Goal: Information Seeking & Learning: Learn about a topic

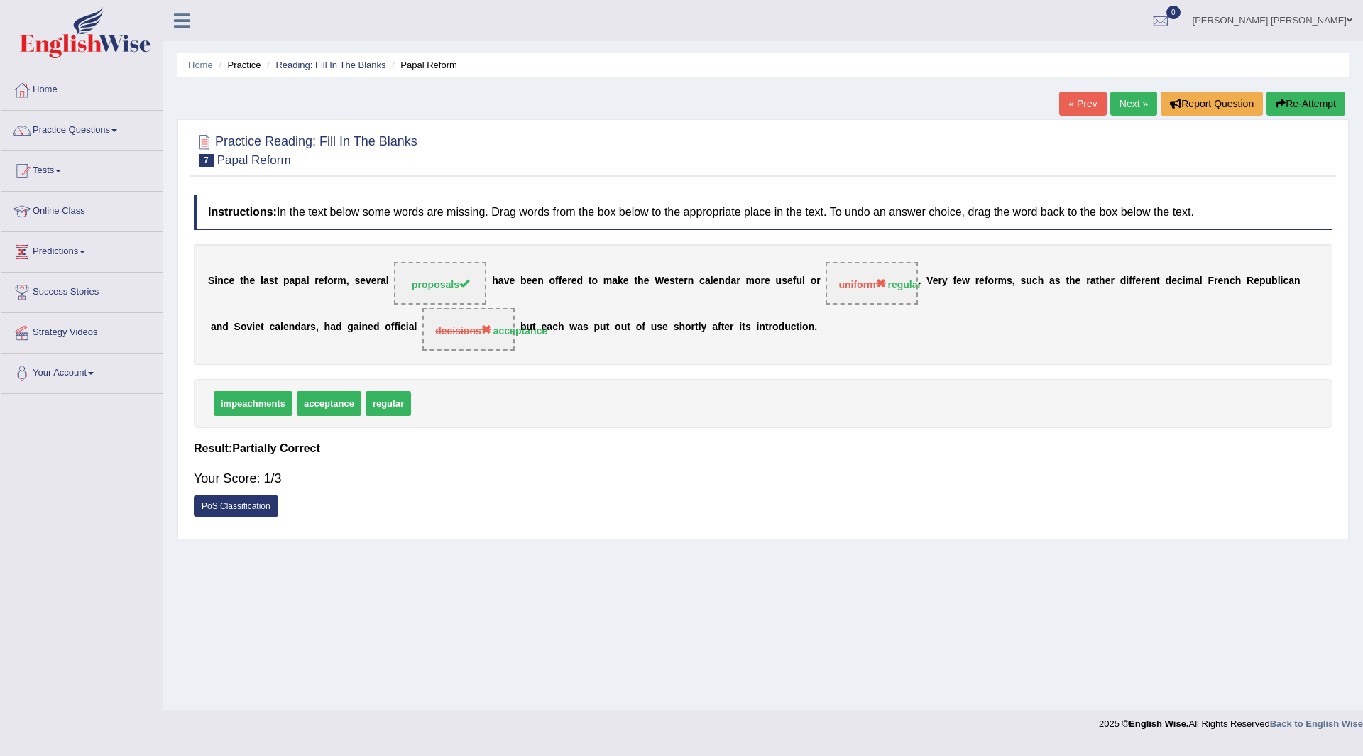
drag, startPoint x: 358, startPoint y: 522, endPoint x: 330, endPoint y: 479, distance: 50.8
click at [358, 515] on div "Instructions: In the text below some words are missing. Drag words from the box…" at bounding box center [763, 359] width 1146 height 344
click at [351, 519] on div "PoS Classification" at bounding box center [763, 507] width 1139 height 25
drag, startPoint x: 289, startPoint y: 649, endPoint x: 287, endPoint y: 660, distance: 10.9
click at [287, 660] on div "Home Practice Reading: Fill In The Blanks Papal Reform « Prev Next » Report Que…" at bounding box center [763, 355] width 1200 height 710
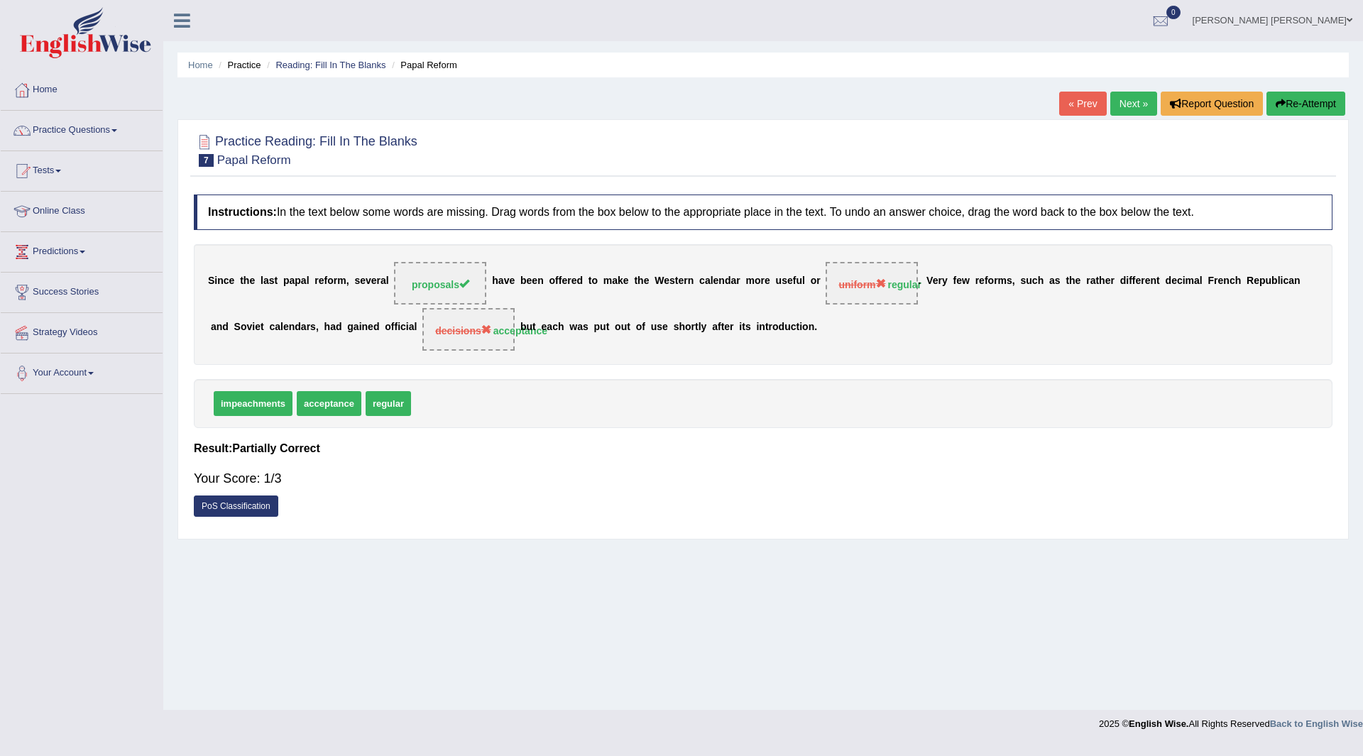
drag, startPoint x: 287, startPoint y: 660, endPoint x: 0, endPoint y: 534, distance: 313.4
click at [235, 526] on div "Home Practice Reading: Fill In The Blanks Papal Reform « Prev Next » Report Que…" at bounding box center [763, 355] width 1200 height 710
click at [406, 733] on footer "2025 © English Wise. All Rights Reserved Back to English Wise" at bounding box center [681, 727] width 1363 height 35
click at [1122, 100] on link "Next »" at bounding box center [1133, 104] width 47 height 24
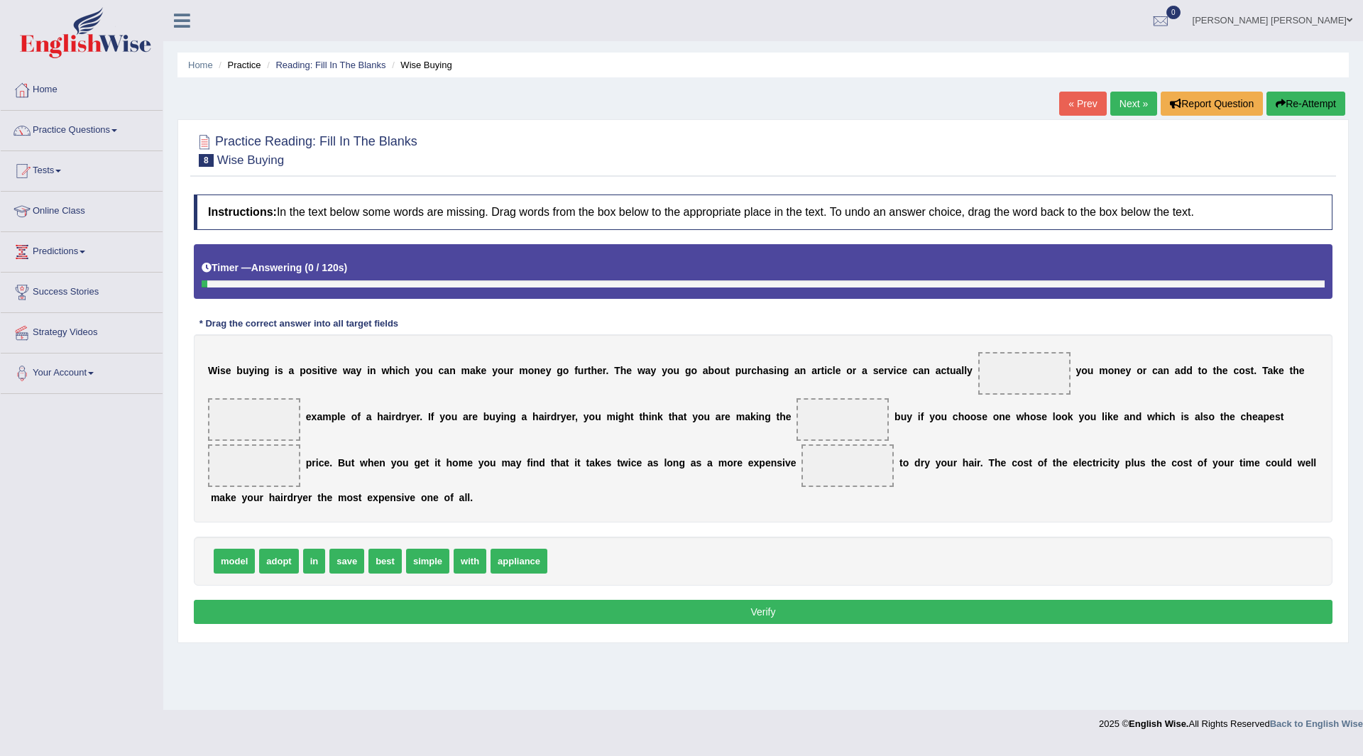
click at [1080, 105] on link "« Prev" at bounding box center [1082, 104] width 47 height 24
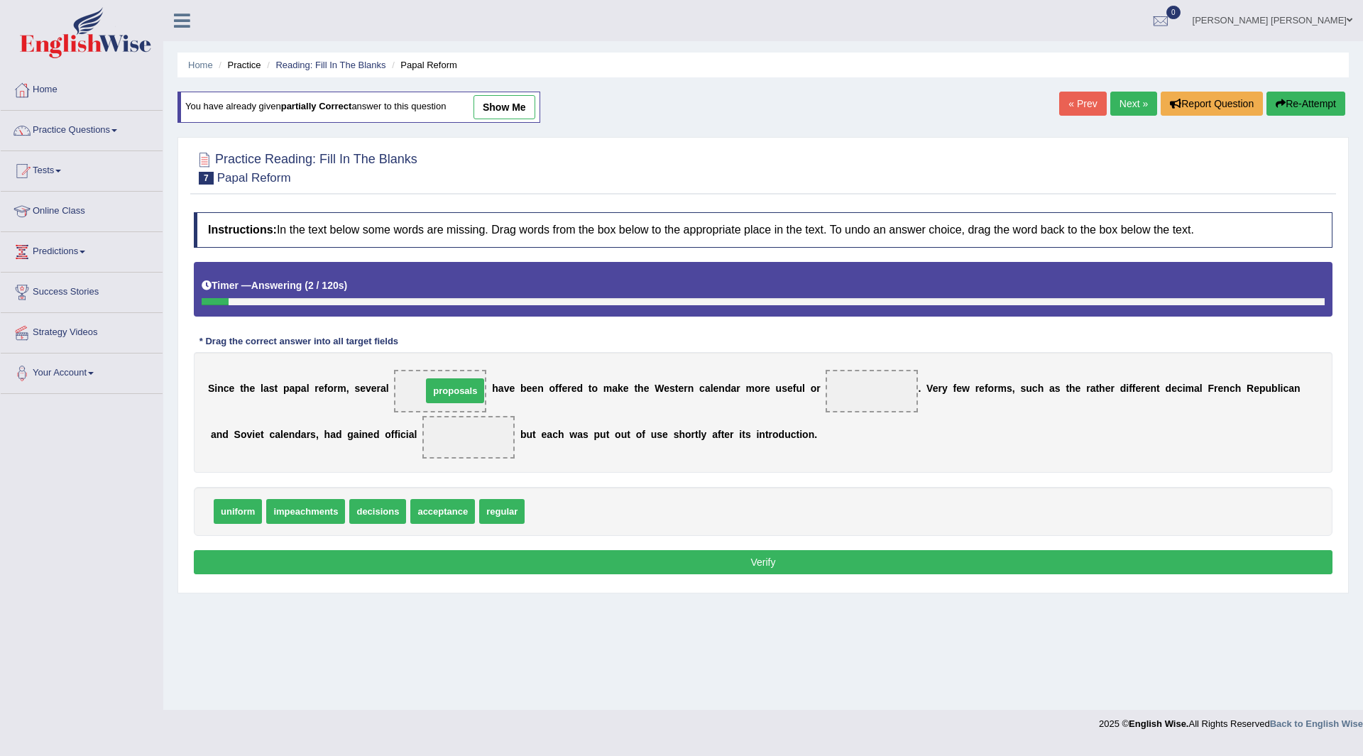
drag, startPoint x: 552, startPoint y: 490, endPoint x: 450, endPoint y: 390, distance: 143.6
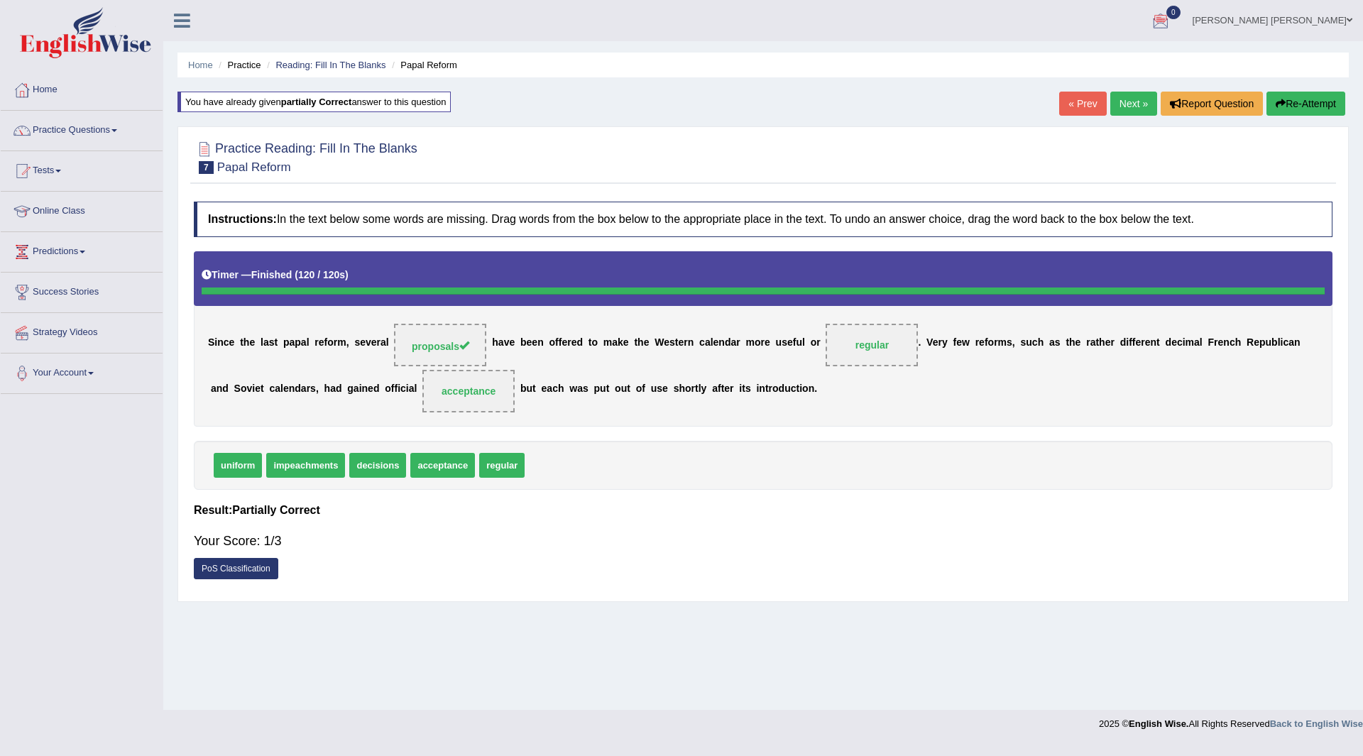
click at [1123, 99] on link "Next »" at bounding box center [1133, 104] width 47 height 24
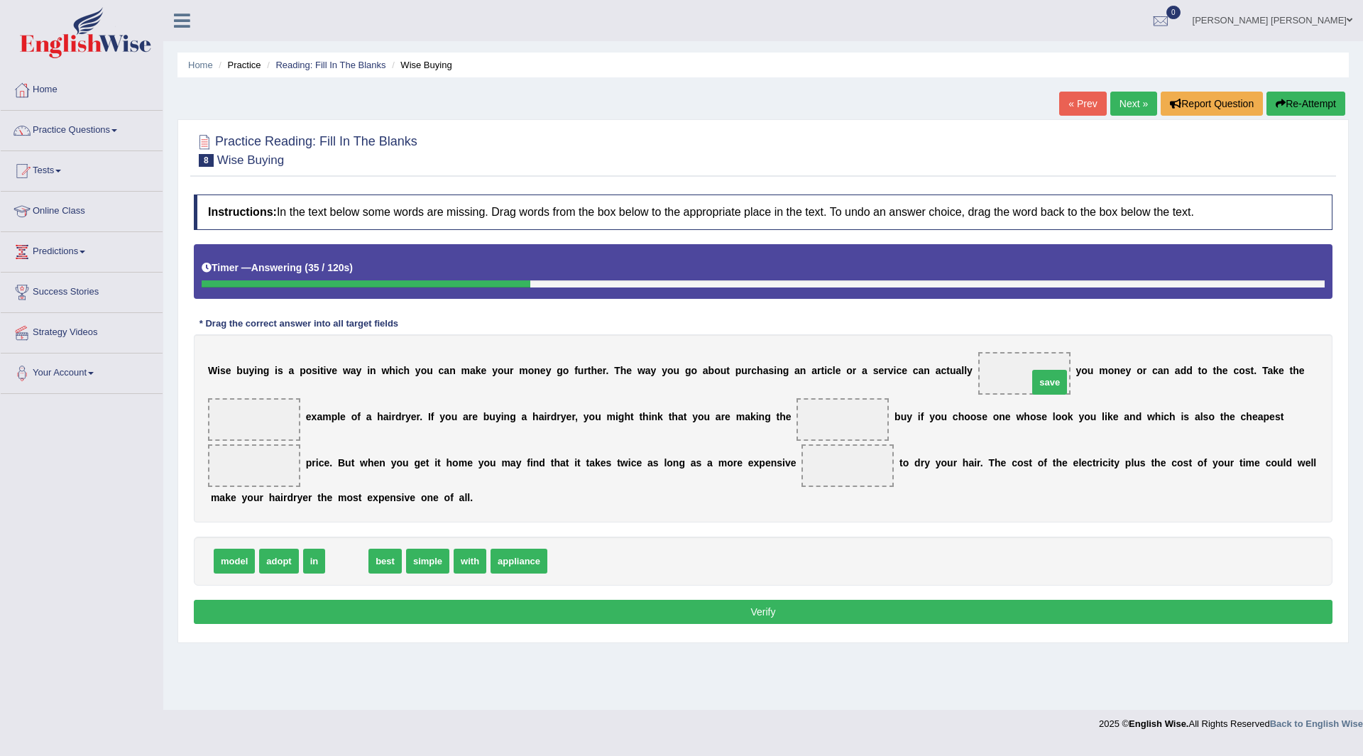
drag, startPoint x: 337, startPoint y: 564, endPoint x: 1036, endPoint y: 385, distance: 721.9
drag, startPoint x: 342, startPoint y: 560, endPoint x: 246, endPoint y: 417, distance: 172.9
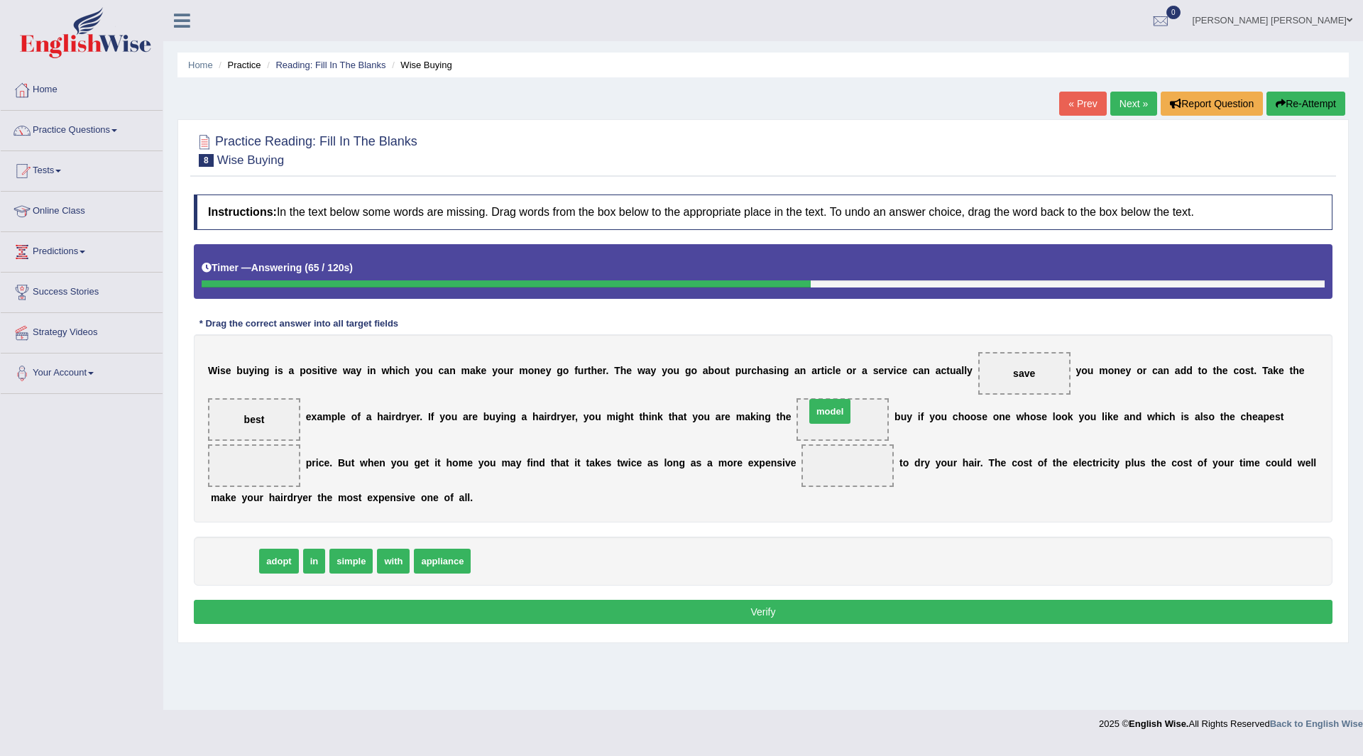
drag, startPoint x: 244, startPoint y: 563, endPoint x: 840, endPoint y: 413, distance: 614.1
drag, startPoint x: 280, startPoint y: 560, endPoint x: 271, endPoint y: 462, distance: 98.3
click at [271, 462] on div "Instructions: In the text below some words are missing. Drag words from the box…" at bounding box center [763, 411] width 1146 height 448
drag, startPoint x: 264, startPoint y: 561, endPoint x: 266, endPoint y: 462, distance: 99.4
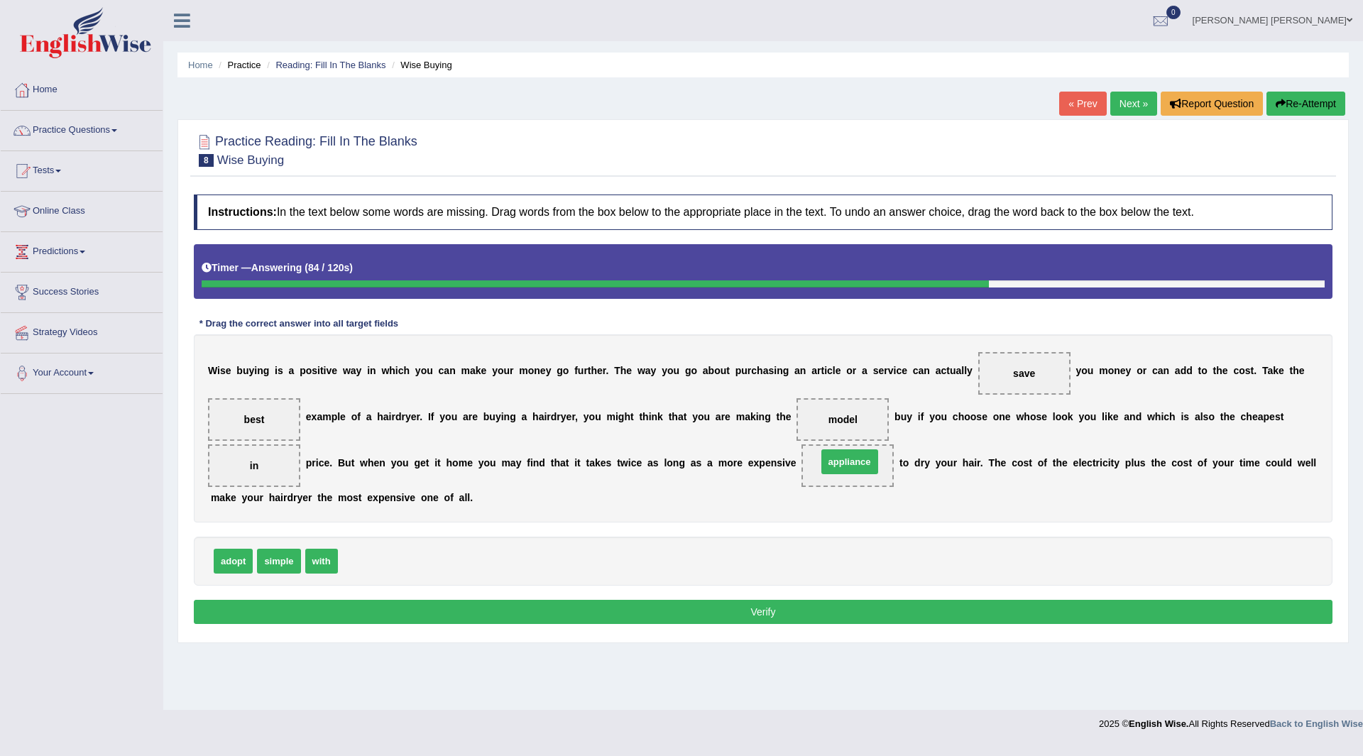
drag, startPoint x: 379, startPoint y: 560, endPoint x: 861, endPoint y: 451, distance: 494.0
drag, startPoint x: 350, startPoint y: 565, endPoint x: 825, endPoint y: 416, distance: 497.7
click at [589, 606] on button "Verify" at bounding box center [763, 612] width 1139 height 24
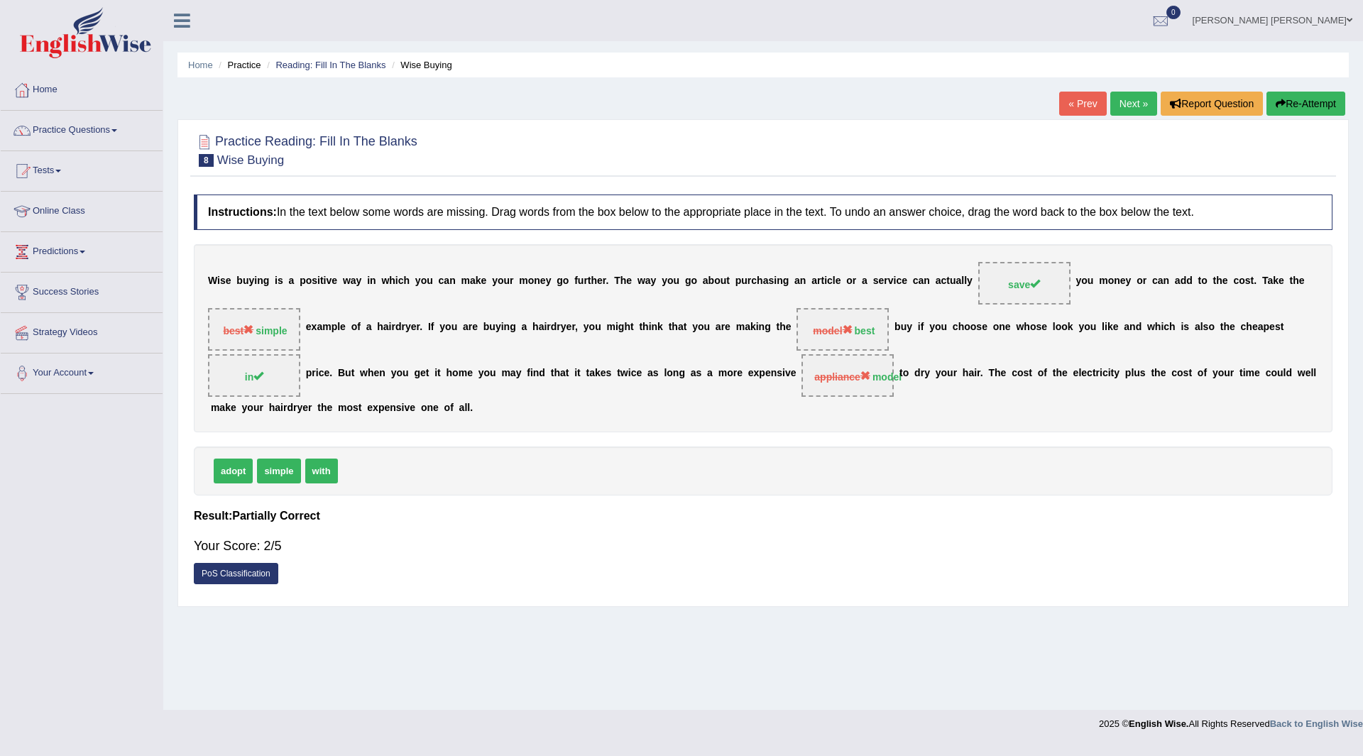
click at [1298, 99] on button "Re-Attempt" at bounding box center [1305, 104] width 79 height 24
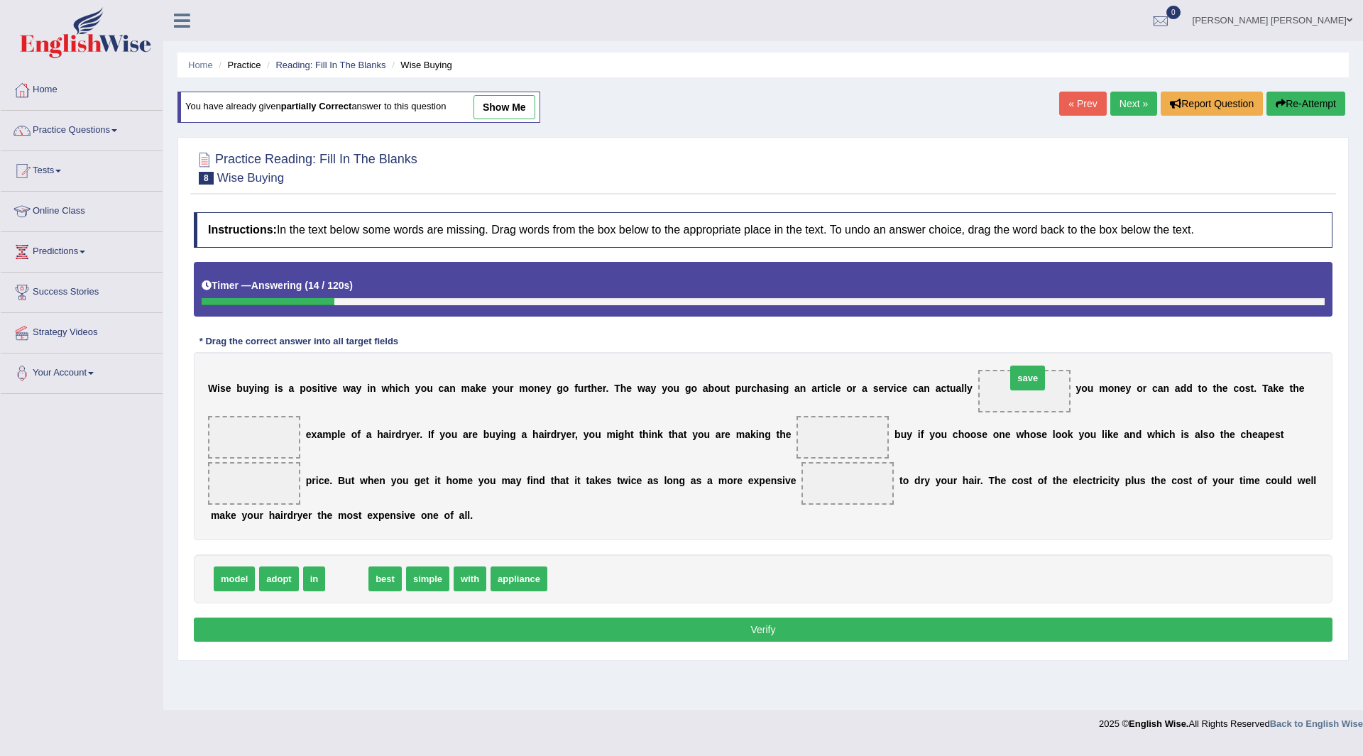
drag, startPoint x: 344, startPoint y: 584, endPoint x: 1024, endPoint y: 383, distance: 709.7
drag, startPoint x: 385, startPoint y: 581, endPoint x: 267, endPoint y: 438, distance: 185.0
drag, startPoint x: 356, startPoint y: 573, endPoint x: 863, endPoint y: 427, distance: 527.5
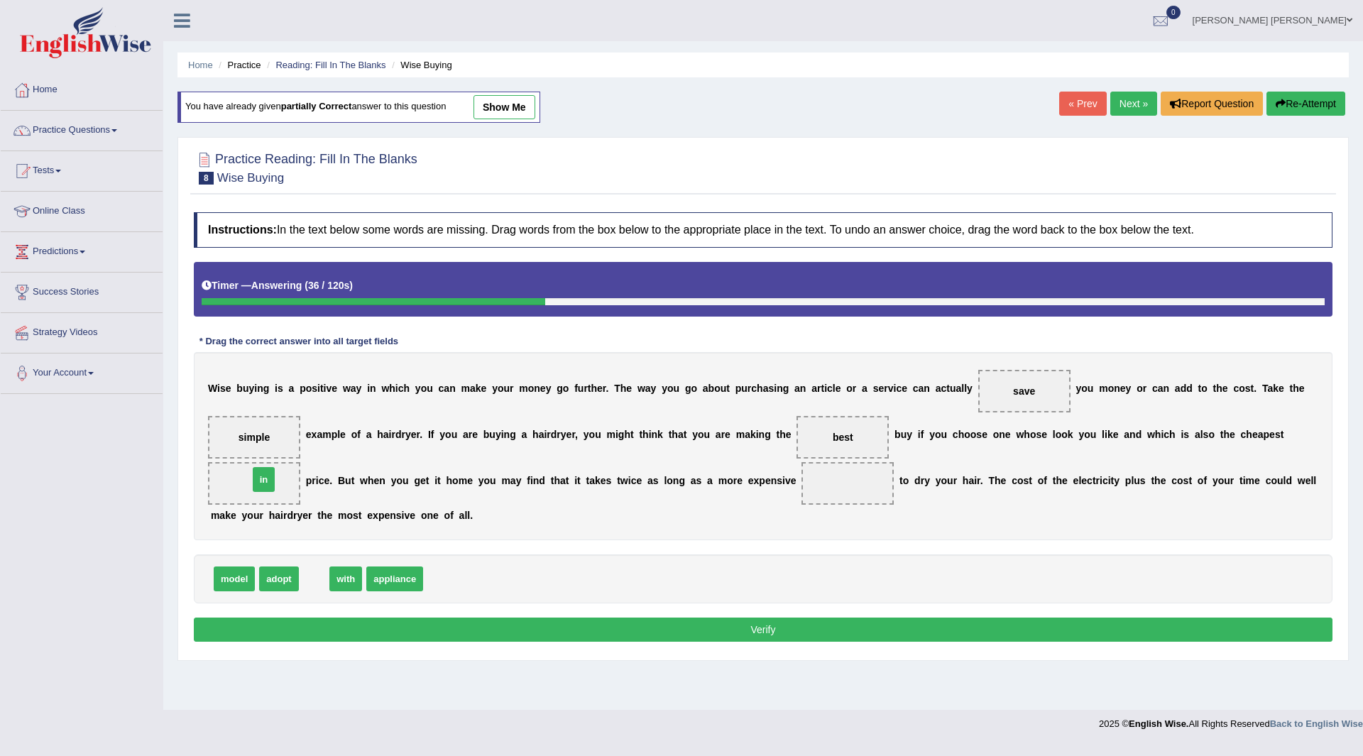
drag, startPoint x: 324, startPoint y: 582, endPoint x: 273, endPoint y: 482, distance: 112.7
drag, startPoint x: 236, startPoint y: 580, endPoint x: 857, endPoint y: 483, distance: 629.2
click at [660, 630] on button "Verify" at bounding box center [763, 630] width 1139 height 24
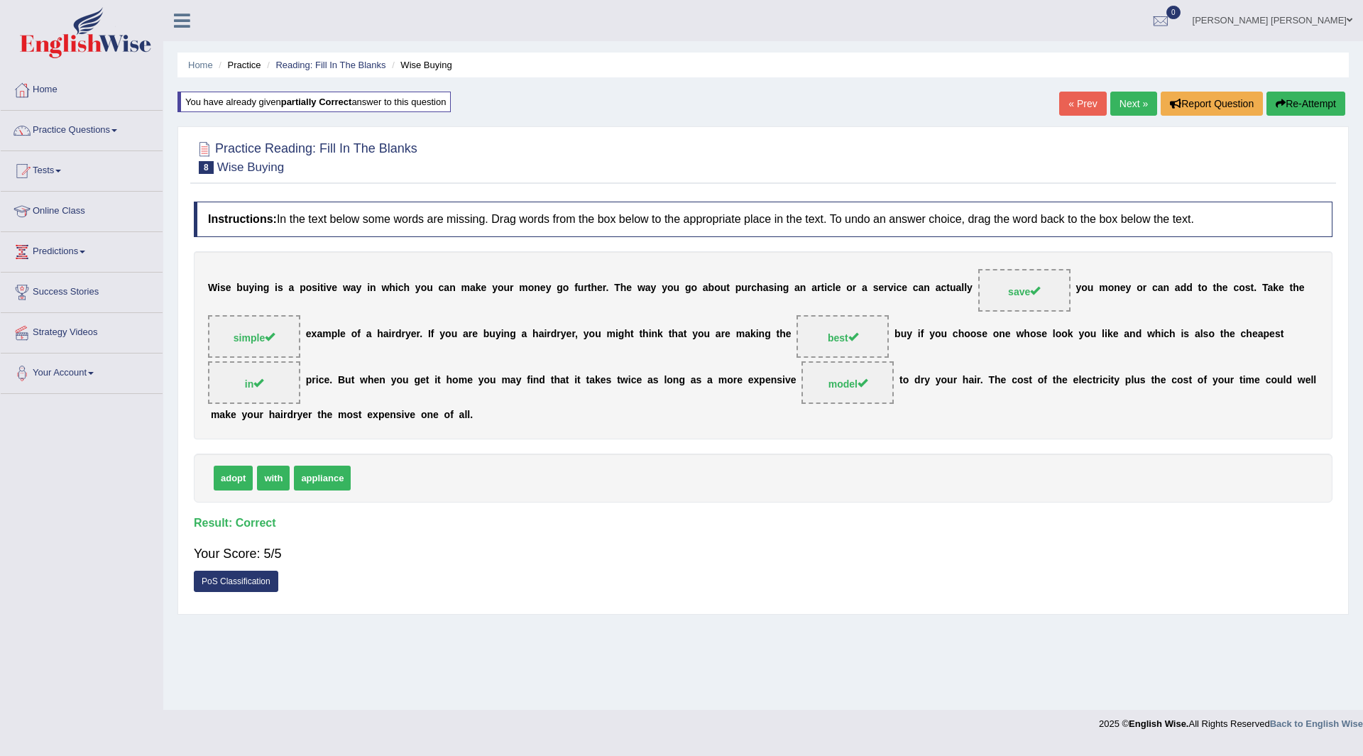
click at [1126, 104] on link "Next »" at bounding box center [1133, 104] width 47 height 24
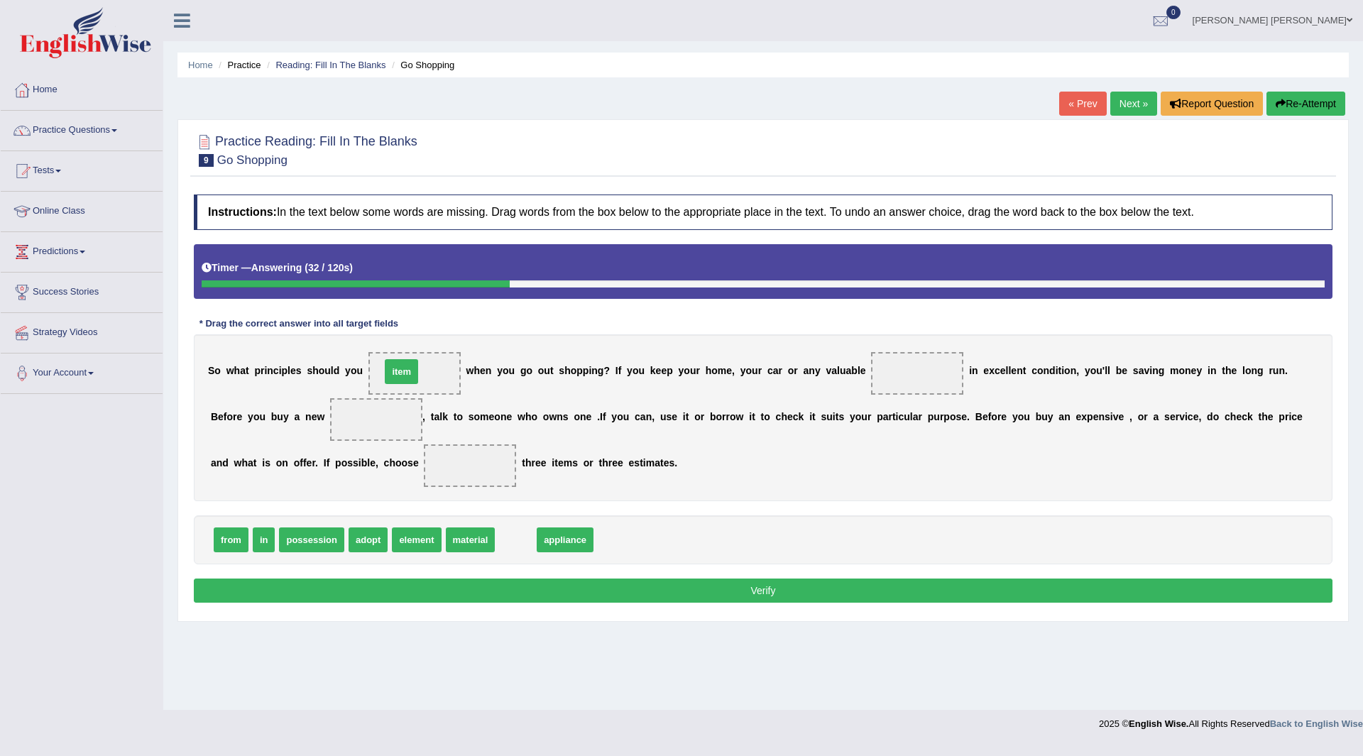
drag, startPoint x: 517, startPoint y: 538, endPoint x: 402, endPoint y: 370, distance: 203.4
drag, startPoint x: 426, startPoint y: 375, endPoint x: 889, endPoint y: 389, distance: 463.0
click at [894, 389] on div "S o w h a t p r i n c i p l e s s h o u l d y o u item w h e n y o u g o o u t …" at bounding box center [763, 417] width 1139 height 167
drag, startPoint x: 412, startPoint y: 371, endPoint x: 933, endPoint y: 366, distance: 521.0
drag, startPoint x: 366, startPoint y: 540, endPoint x: 419, endPoint y: 366, distance: 181.7
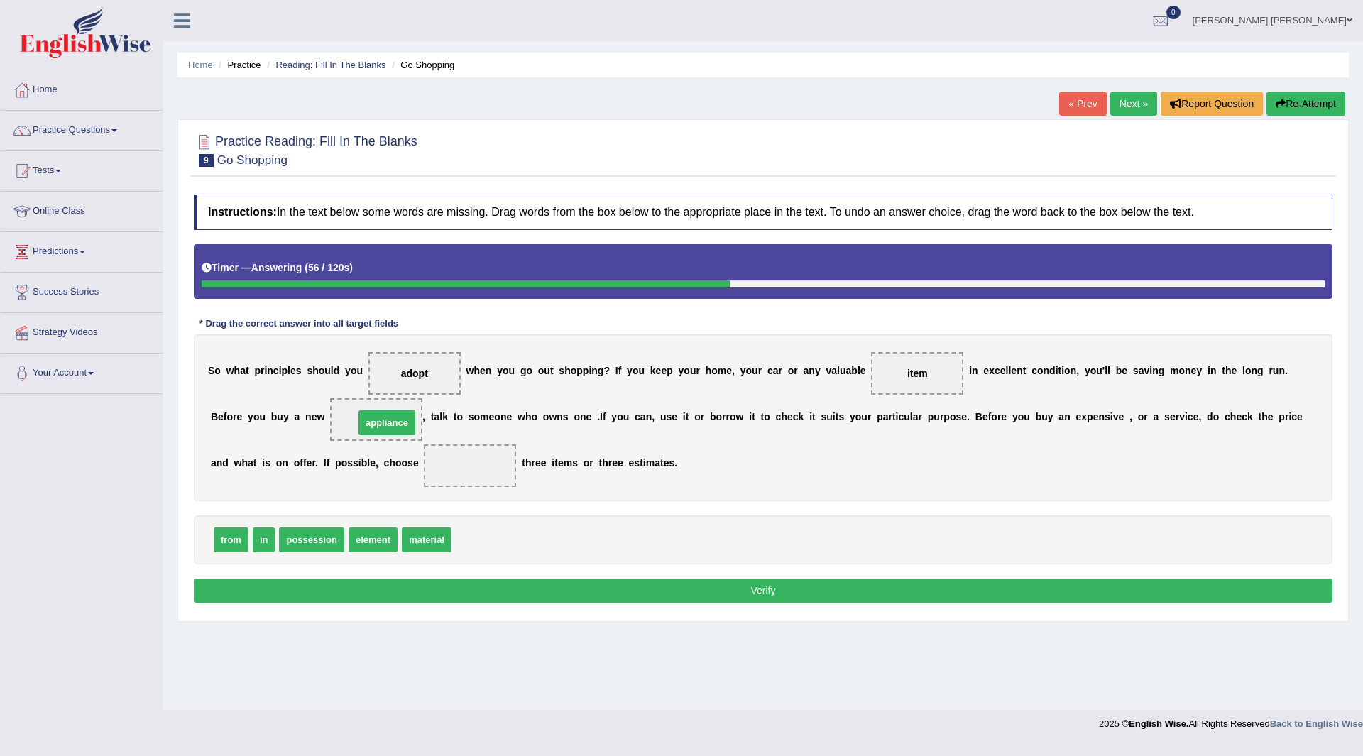
drag, startPoint x: 492, startPoint y: 539, endPoint x: 393, endPoint y: 420, distance: 154.7
drag, startPoint x: 368, startPoint y: 534, endPoint x: 469, endPoint y: 454, distance: 128.8
click at [476, 588] on button "Verify" at bounding box center [763, 590] width 1139 height 24
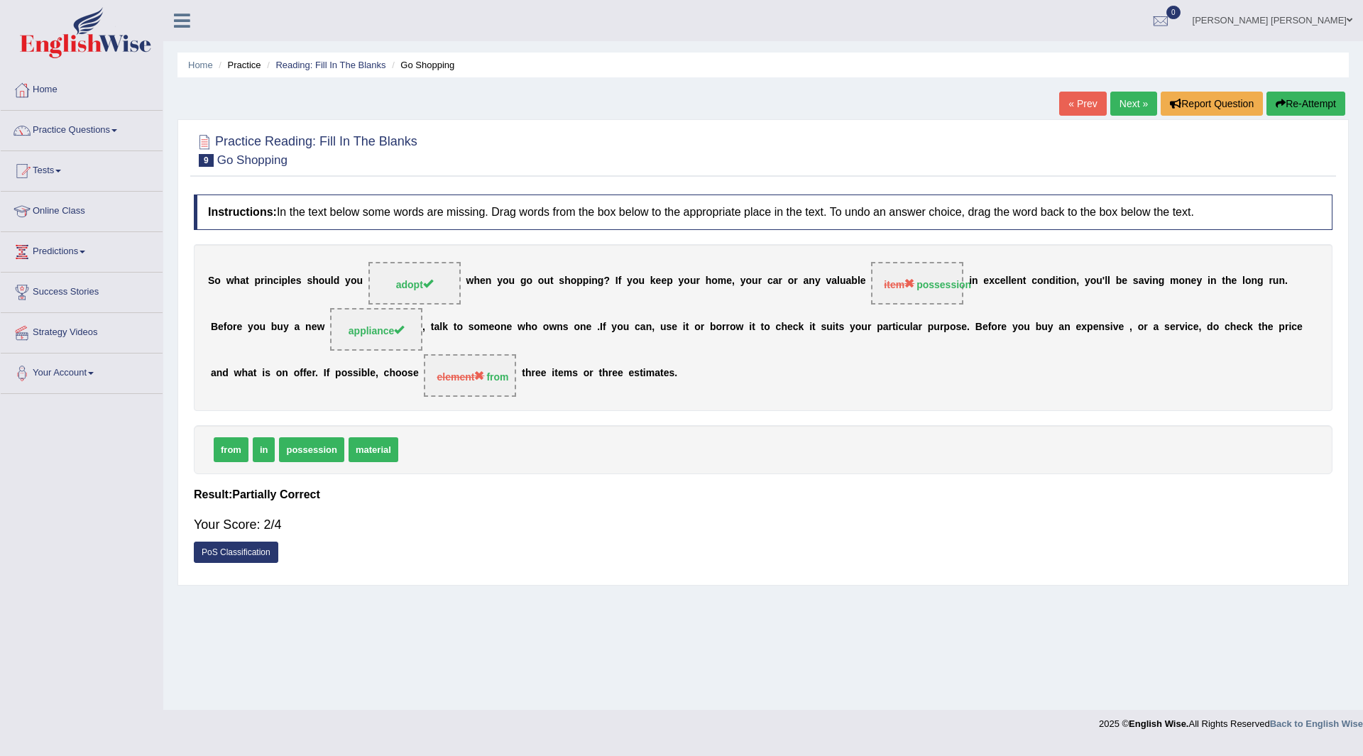
click at [1312, 102] on button "Re-Attempt" at bounding box center [1305, 104] width 79 height 24
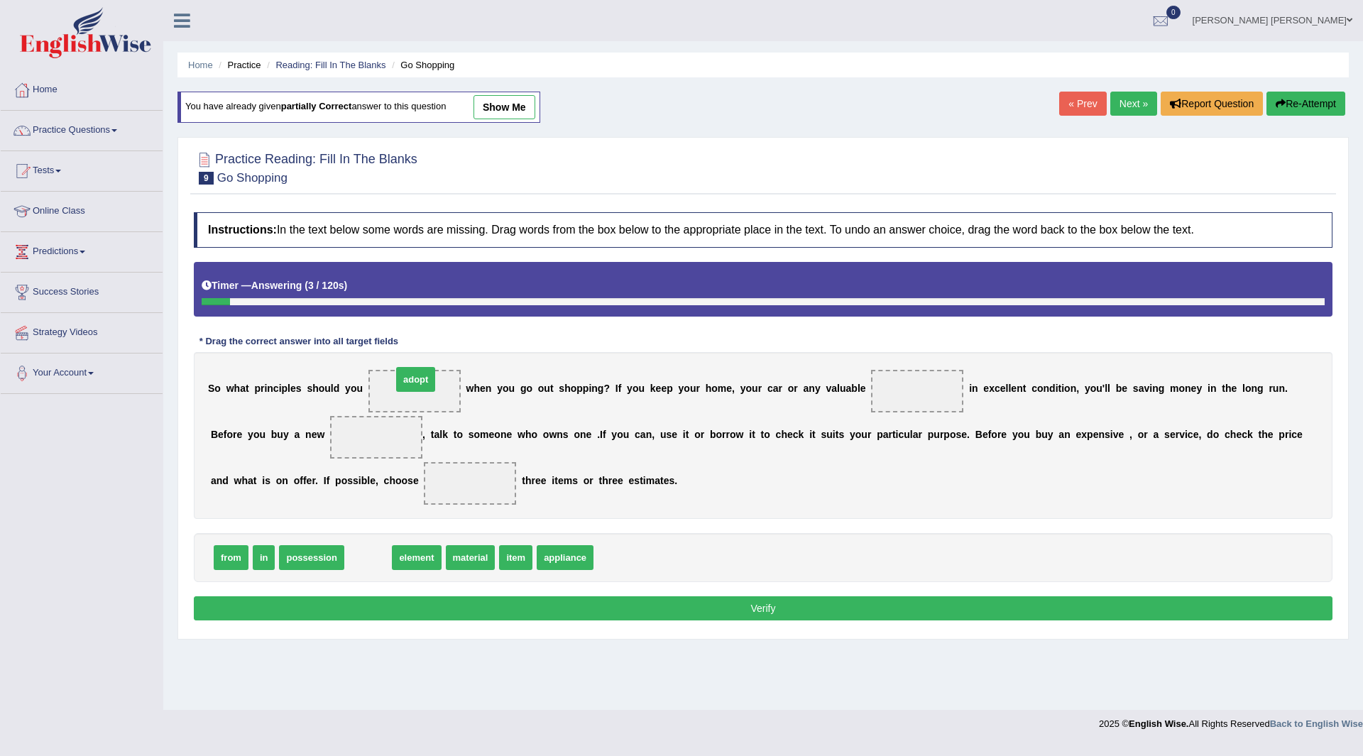
drag, startPoint x: 369, startPoint y: 560, endPoint x: 417, endPoint y: 382, distance: 184.4
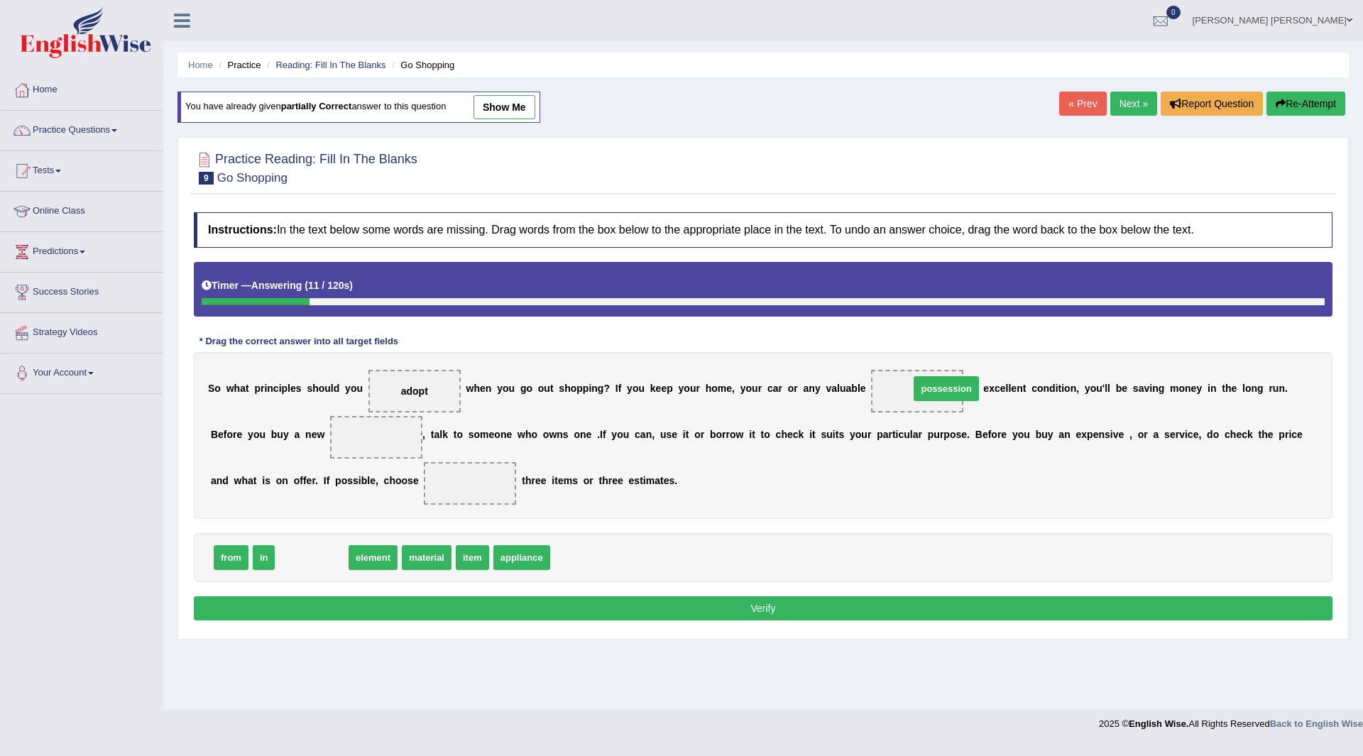
drag, startPoint x: 312, startPoint y: 557, endPoint x: 947, endPoint y: 388, distance: 656.7
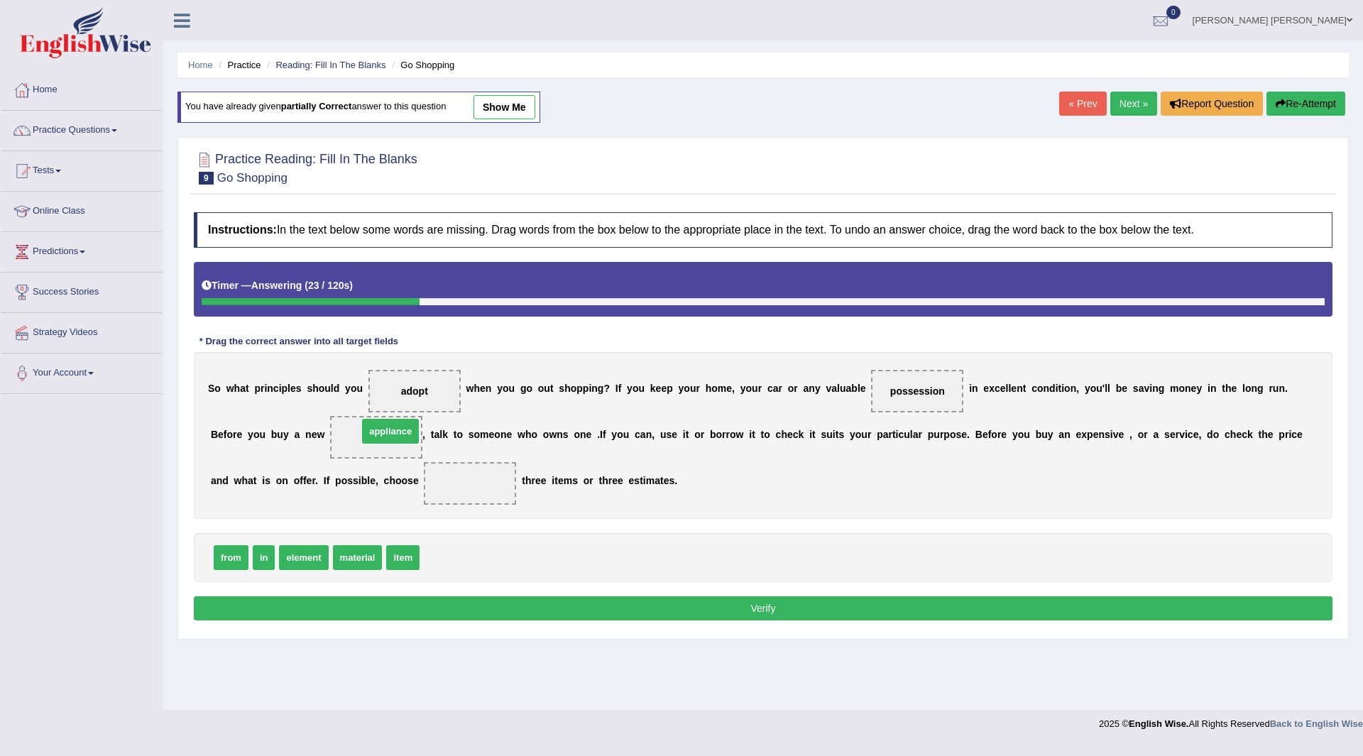
drag, startPoint x: 469, startPoint y: 561, endPoint x: 407, endPoint y: 435, distance: 140.6
drag, startPoint x: 236, startPoint y: 555, endPoint x: 471, endPoint y: 479, distance: 247.6
click at [698, 601] on button "Verify" at bounding box center [763, 608] width 1139 height 24
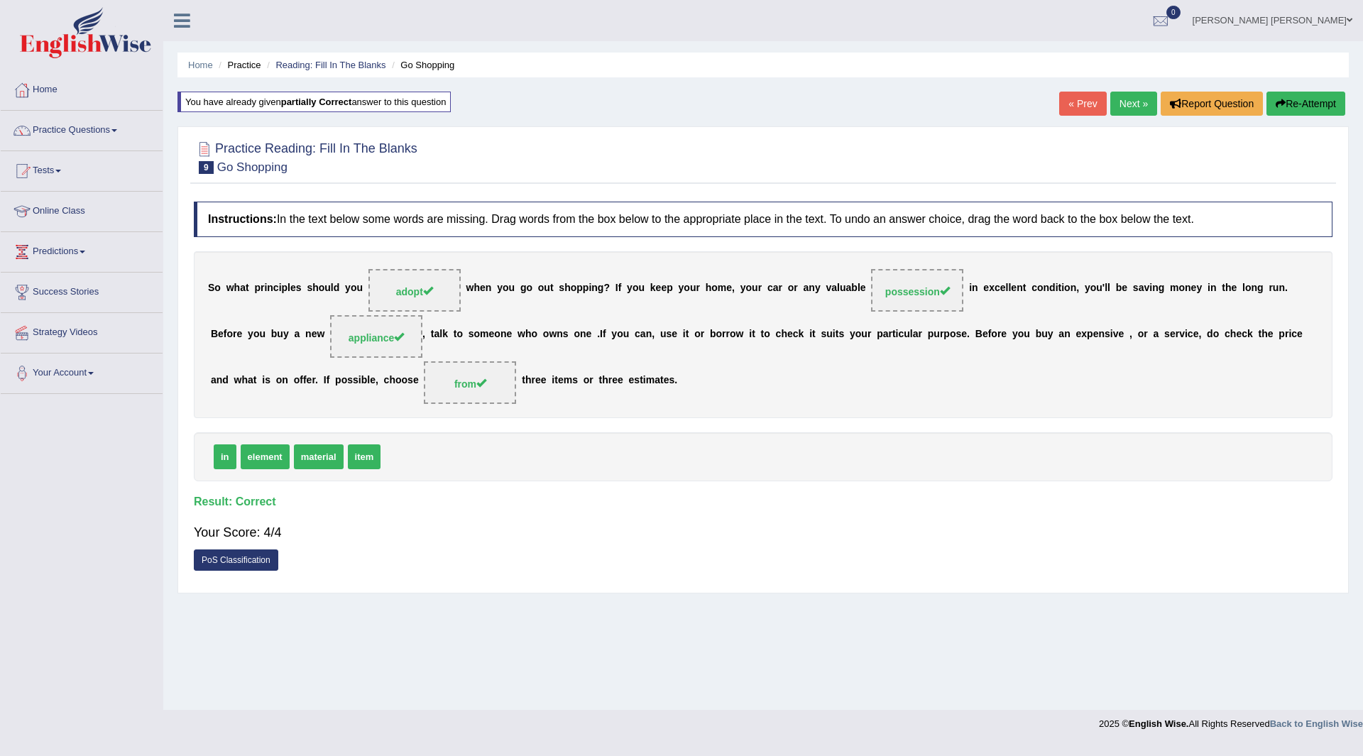
click at [1123, 98] on link "Next »" at bounding box center [1133, 104] width 47 height 24
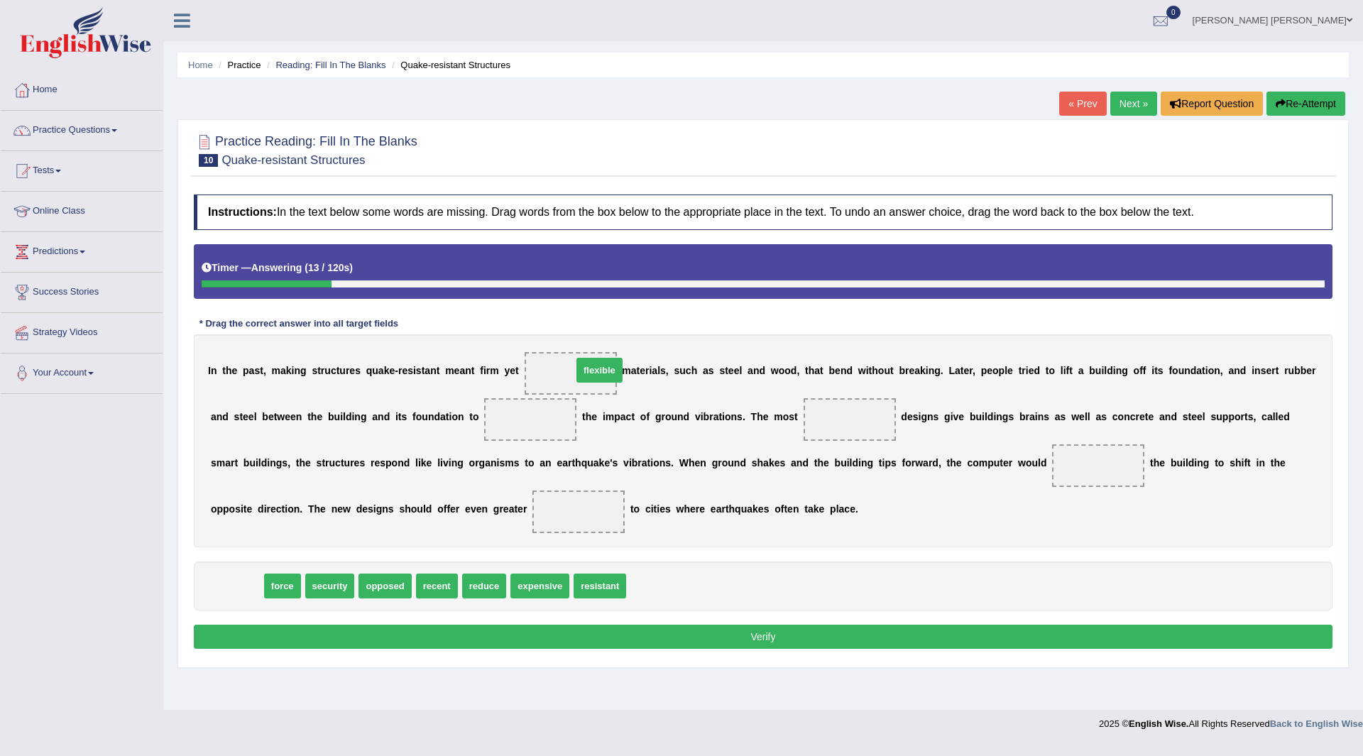
drag, startPoint x: 231, startPoint y: 584, endPoint x: 594, endPoint y: 368, distance: 422.0
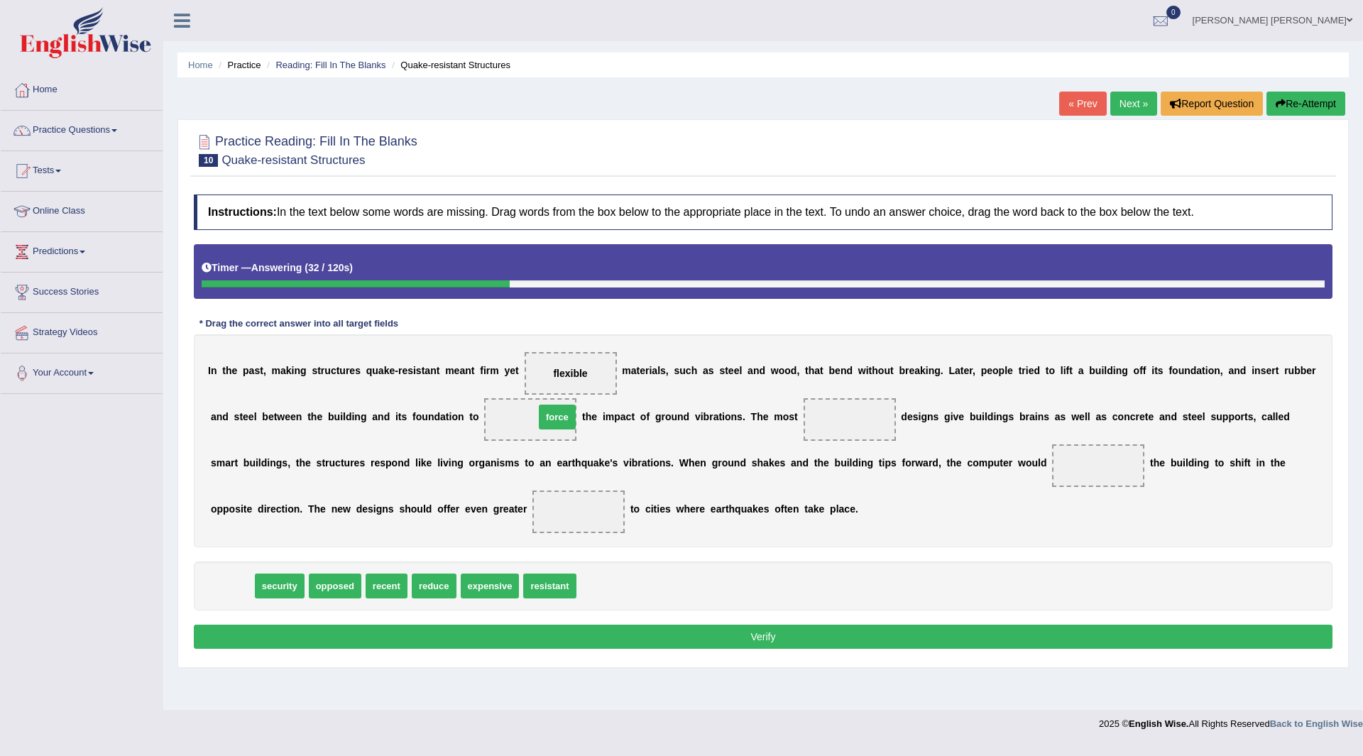
drag, startPoint x: 236, startPoint y: 586, endPoint x: 544, endPoint y: 417, distance: 352.0
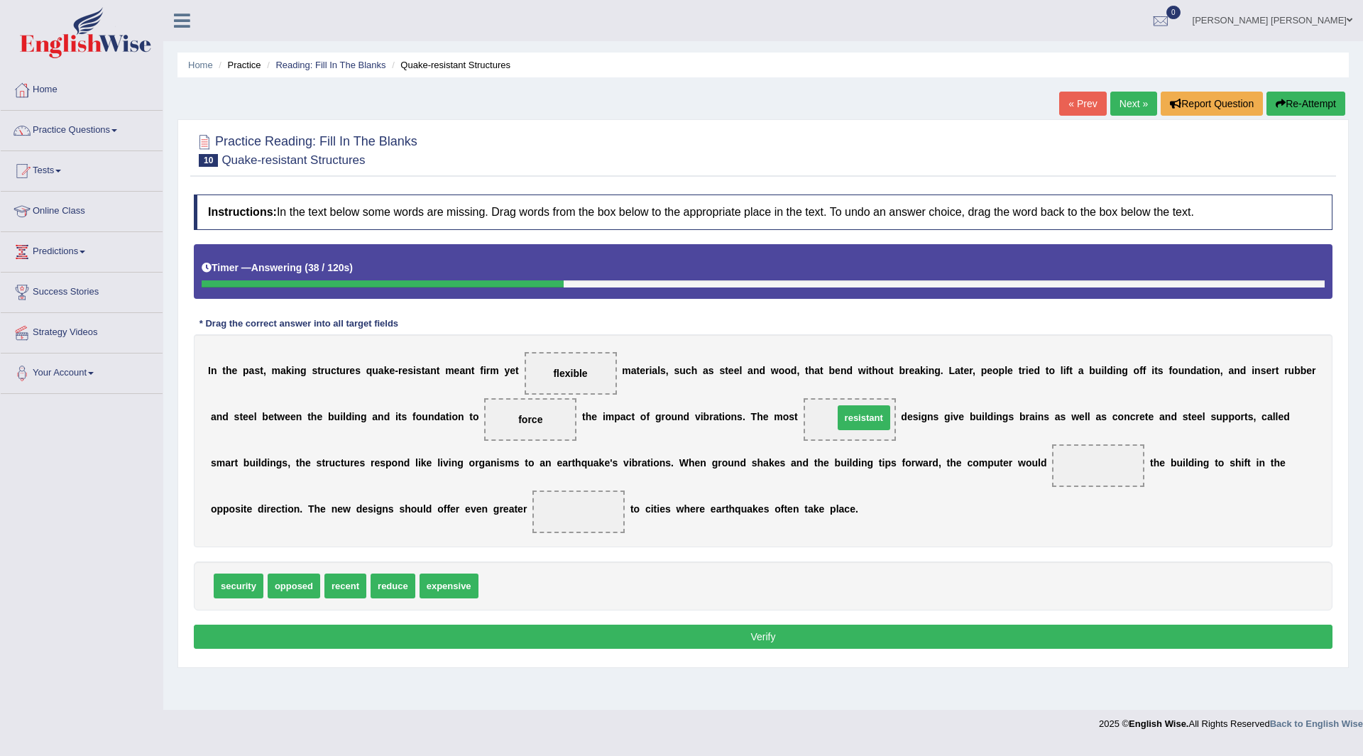
drag, startPoint x: 504, startPoint y: 583, endPoint x: 859, endPoint y: 415, distance: 392.8
drag, startPoint x: 231, startPoint y: 587, endPoint x: 1103, endPoint y: 462, distance: 881.3
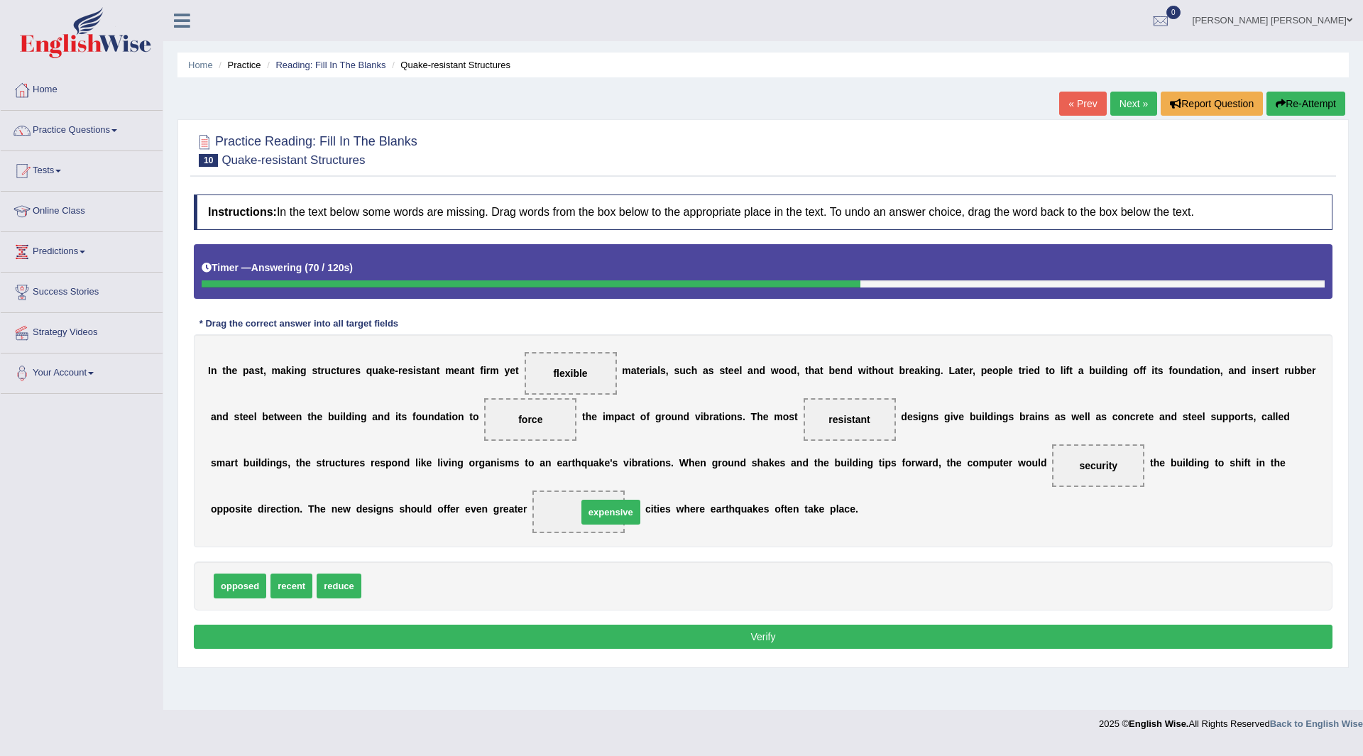
drag, startPoint x: 404, startPoint y: 582, endPoint x: 620, endPoint y: 508, distance: 228.1
click at [565, 629] on button "Verify" at bounding box center [763, 637] width 1139 height 24
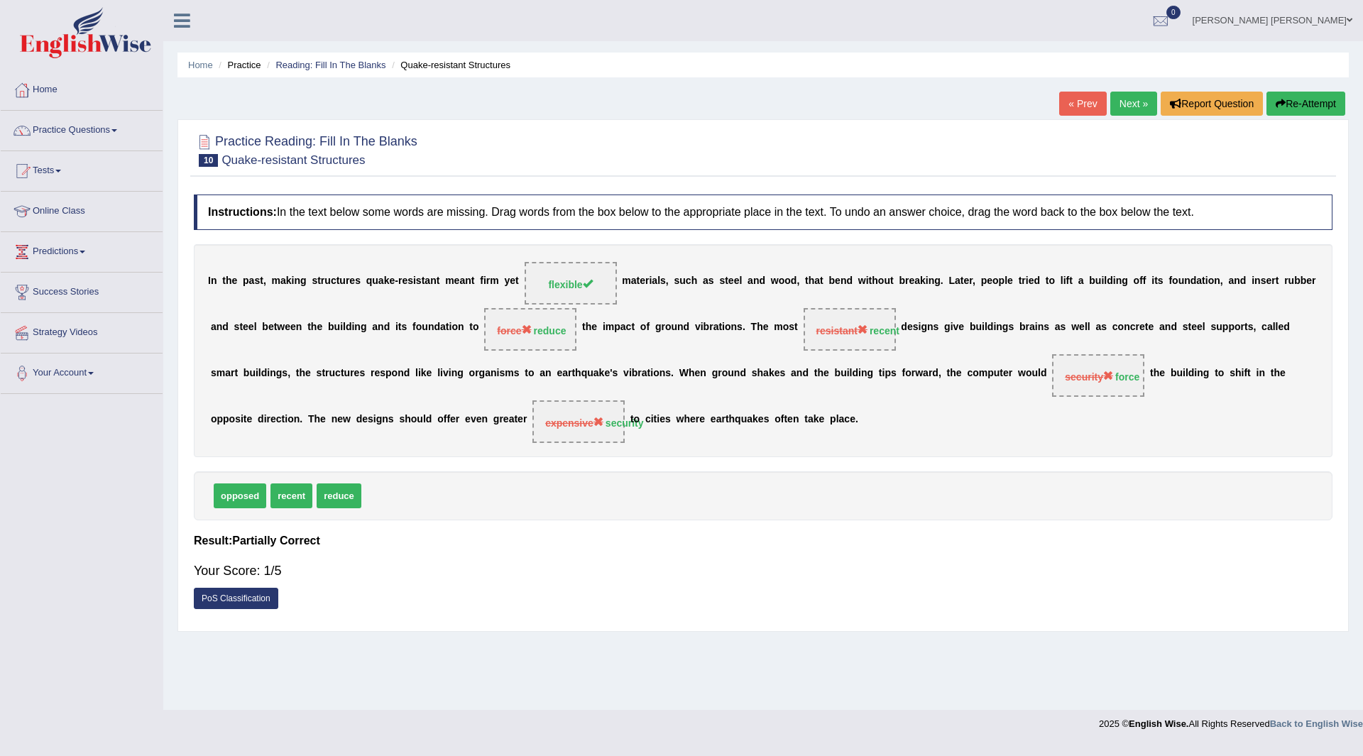
drag, startPoint x: 1304, startPoint y: 104, endPoint x: 1306, endPoint y: 97, distance: 7.4
click at [1304, 104] on button "Re-Attempt" at bounding box center [1305, 104] width 79 height 24
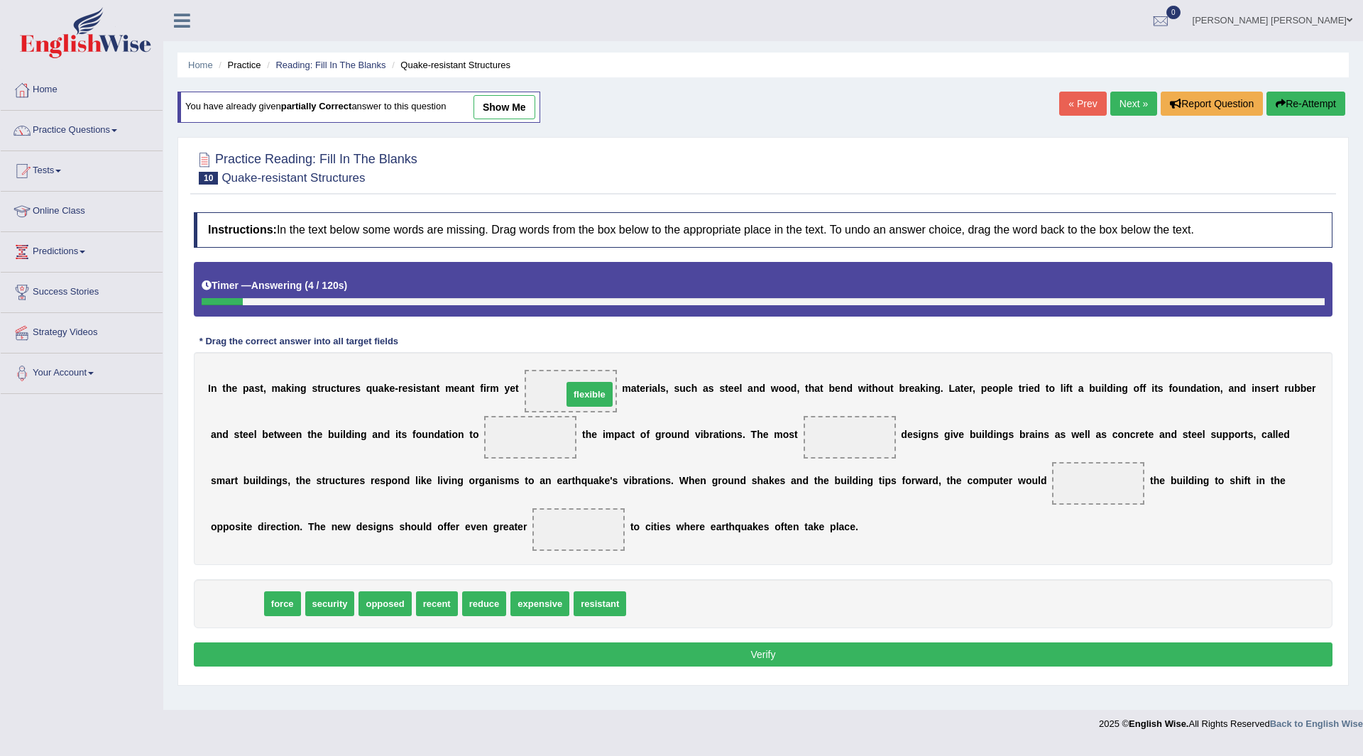
drag, startPoint x: 241, startPoint y: 609, endPoint x: 594, endPoint y: 400, distance: 410.2
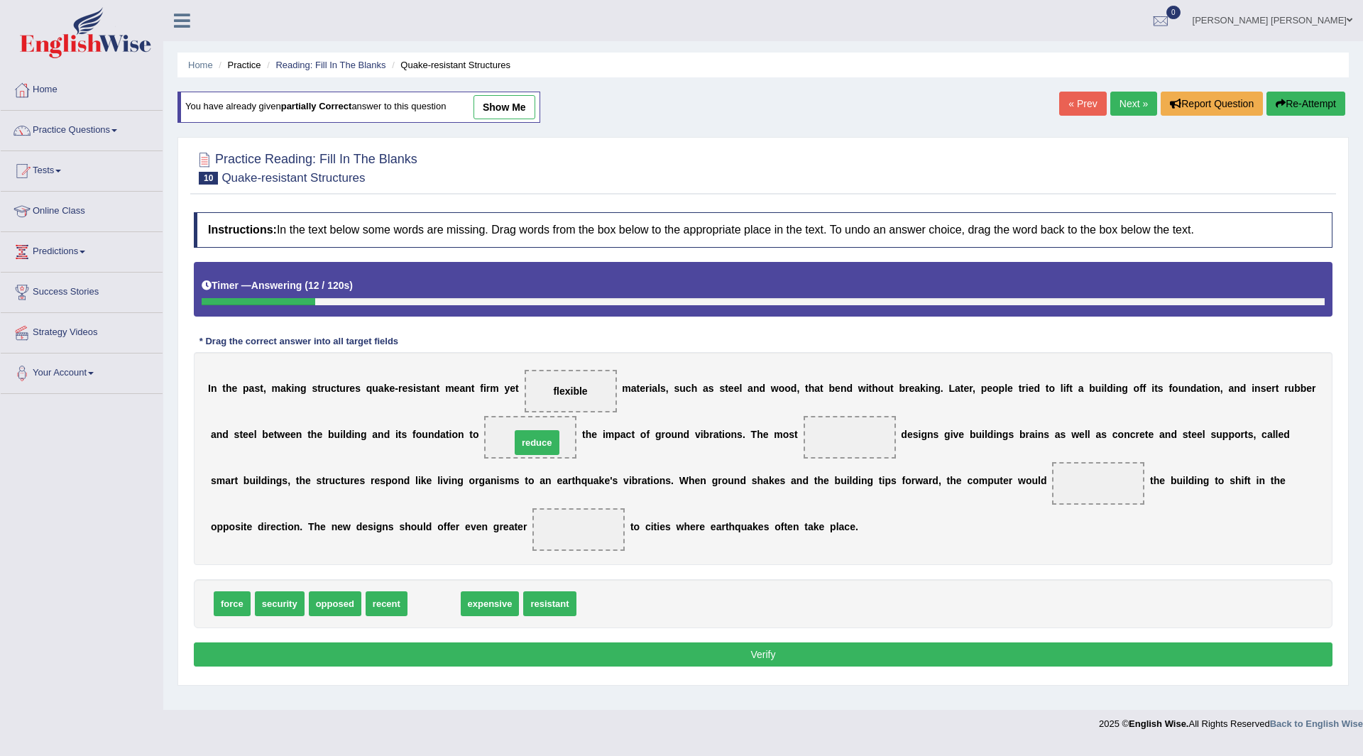
drag, startPoint x: 432, startPoint y: 604, endPoint x: 534, endPoint y: 442, distance: 192.4
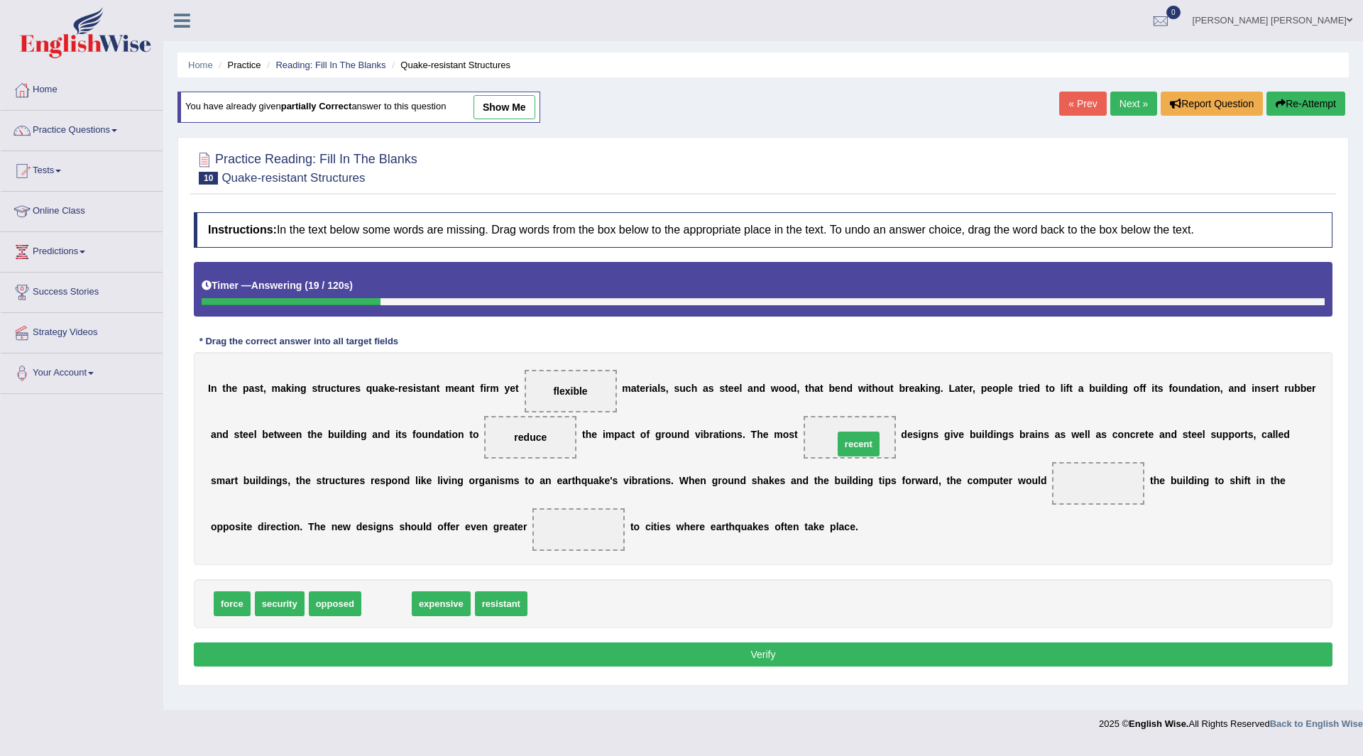
drag, startPoint x: 385, startPoint y: 603, endPoint x: 857, endPoint y: 444, distance: 498.3
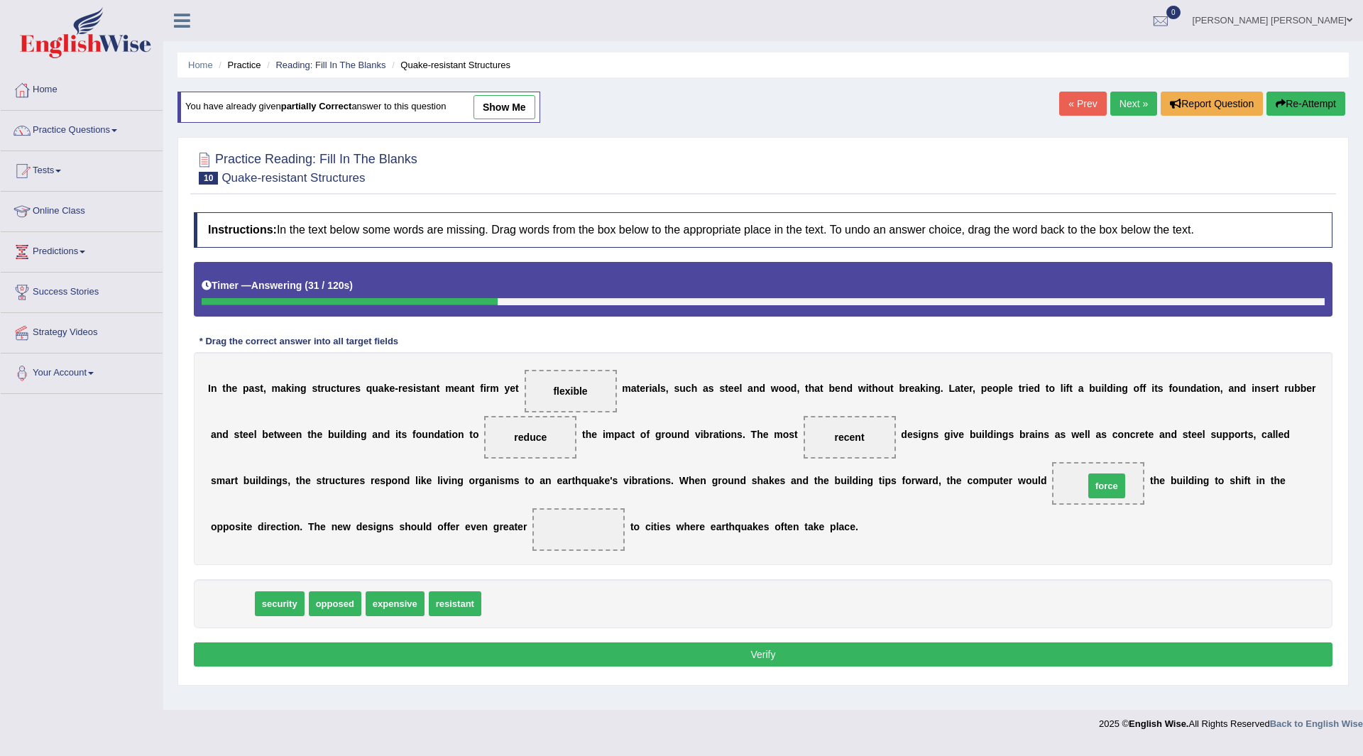
drag, startPoint x: 236, startPoint y: 602, endPoint x: 1110, endPoint y: 484, distance: 882.4
drag, startPoint x: 238, startPoint y: 603, endPoint x: 586, endPoint y: 526, distance: 355.5
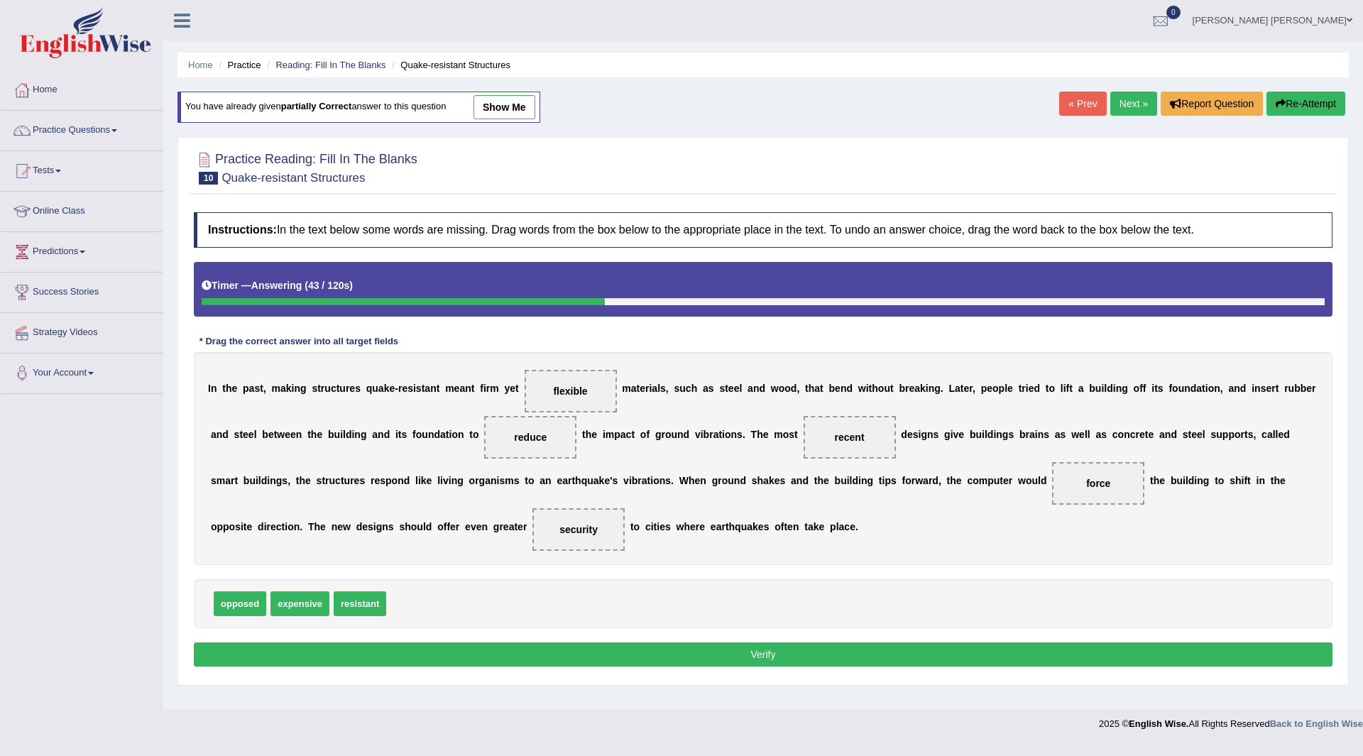
click at [710, 657] on button "Verify" at bounding box center [763, 654] width 1139 height 24
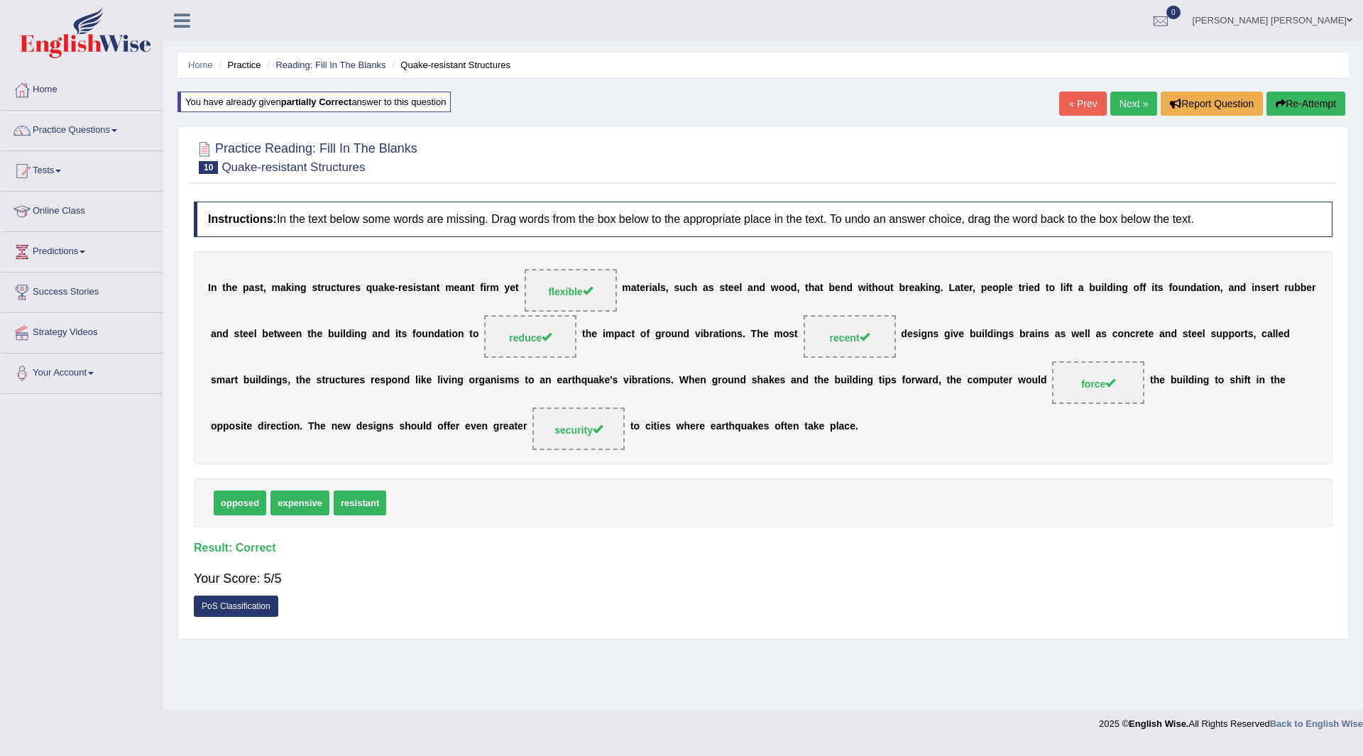
click at [1127, 97] on link "Next »" at bounding box center [1133, 104] width 47 height 24
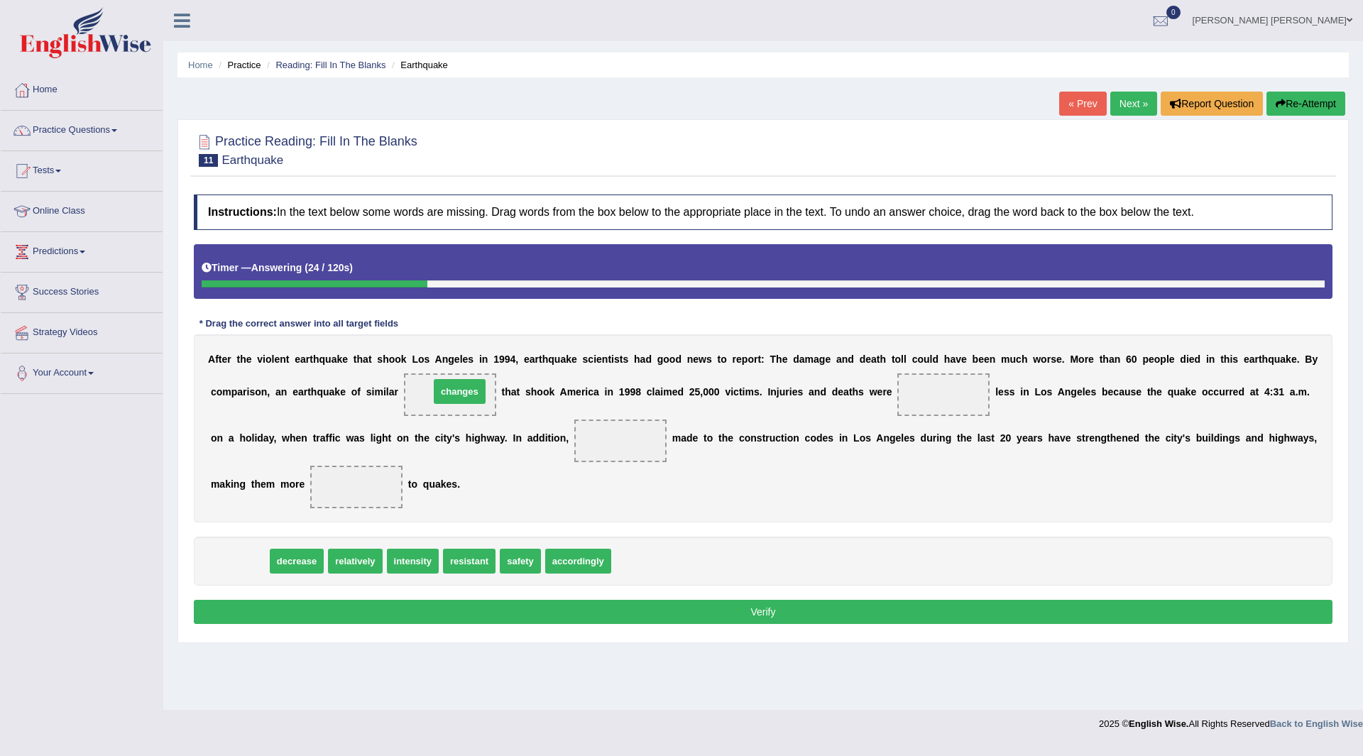
drag, startPoint x: 249, startPoint y: 561, endPoint x: 469, endPoint y: 392, distance: 277.8
drag, startPoint x: 242, startPoint y: 561, endPoint x: 944, endPoint y: 391, distance: 722.4
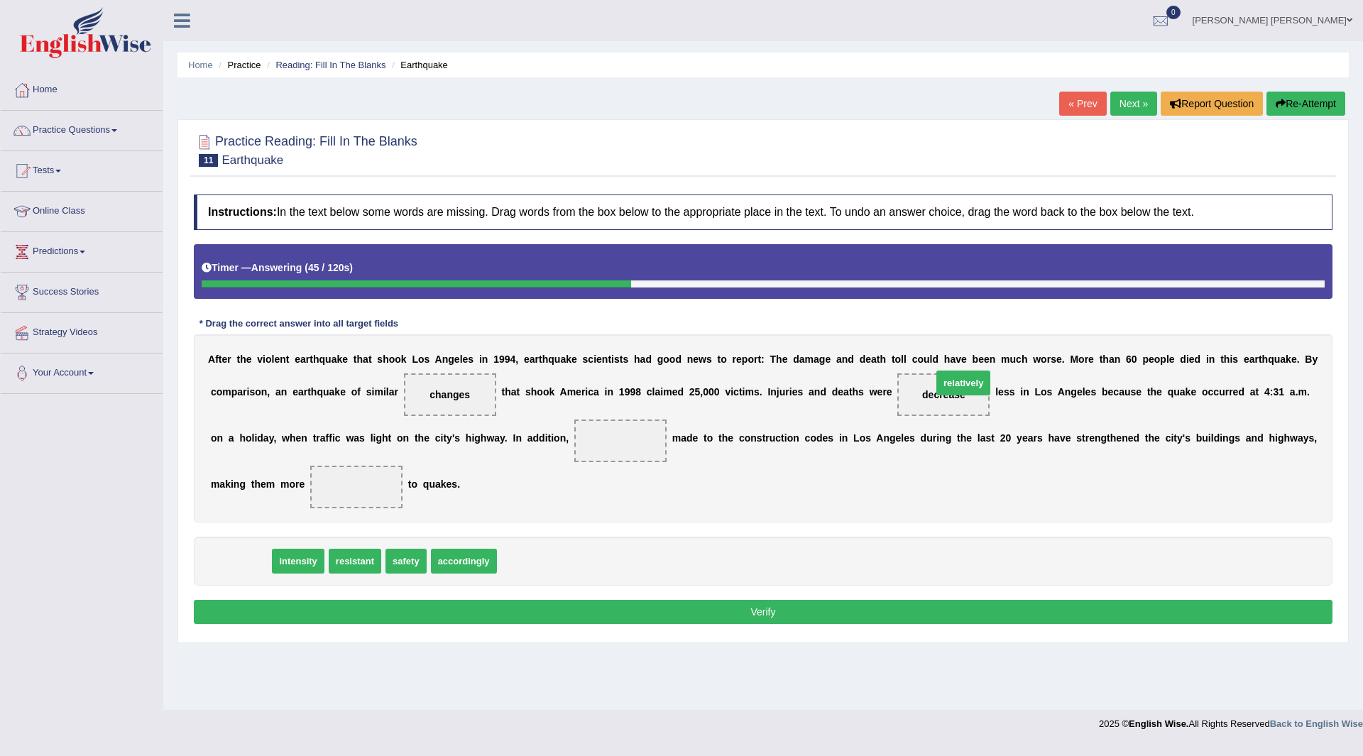
drag, startPoint x: 256, startPoint y: 556, endPoint x: 977, endPoint y: 378, distance: 742.8
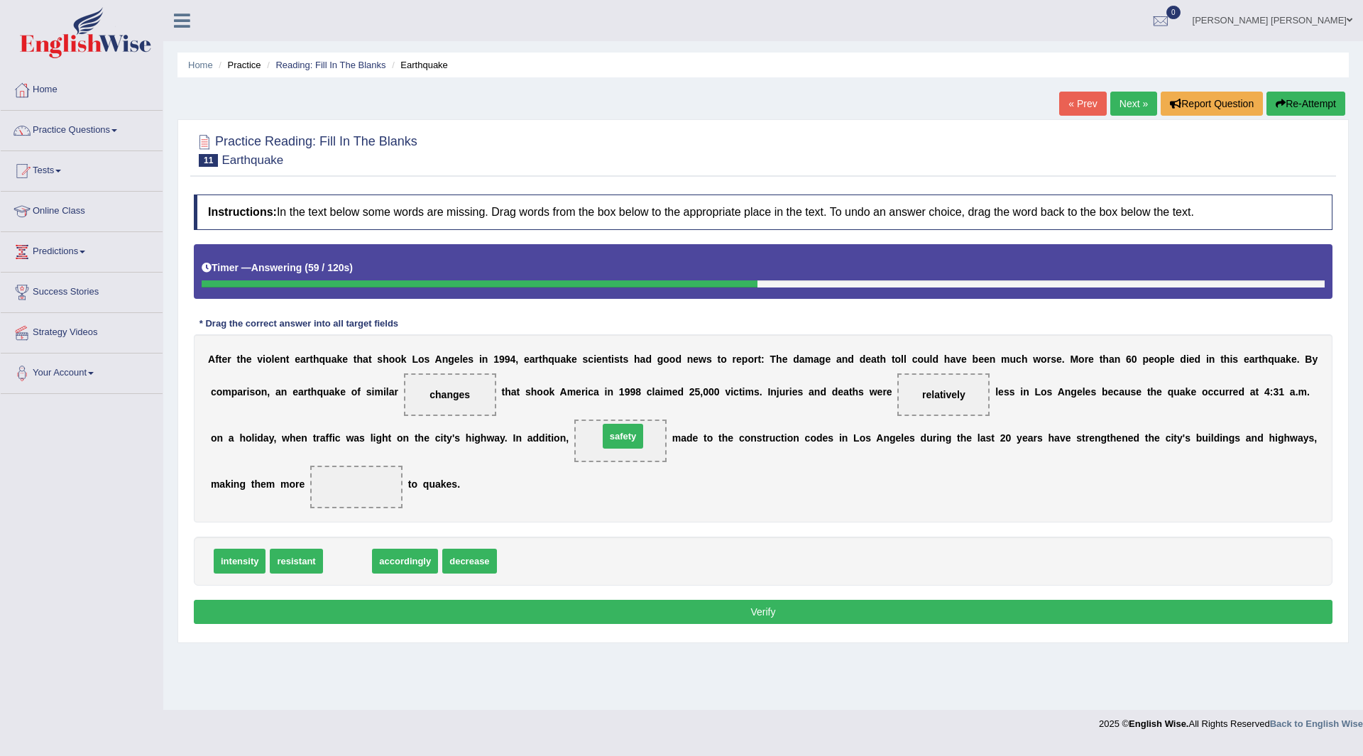
drag, startPoint x: 334, startPoint y: 559, endPoint x: 610, endPoint y: 434, distance: 302.4
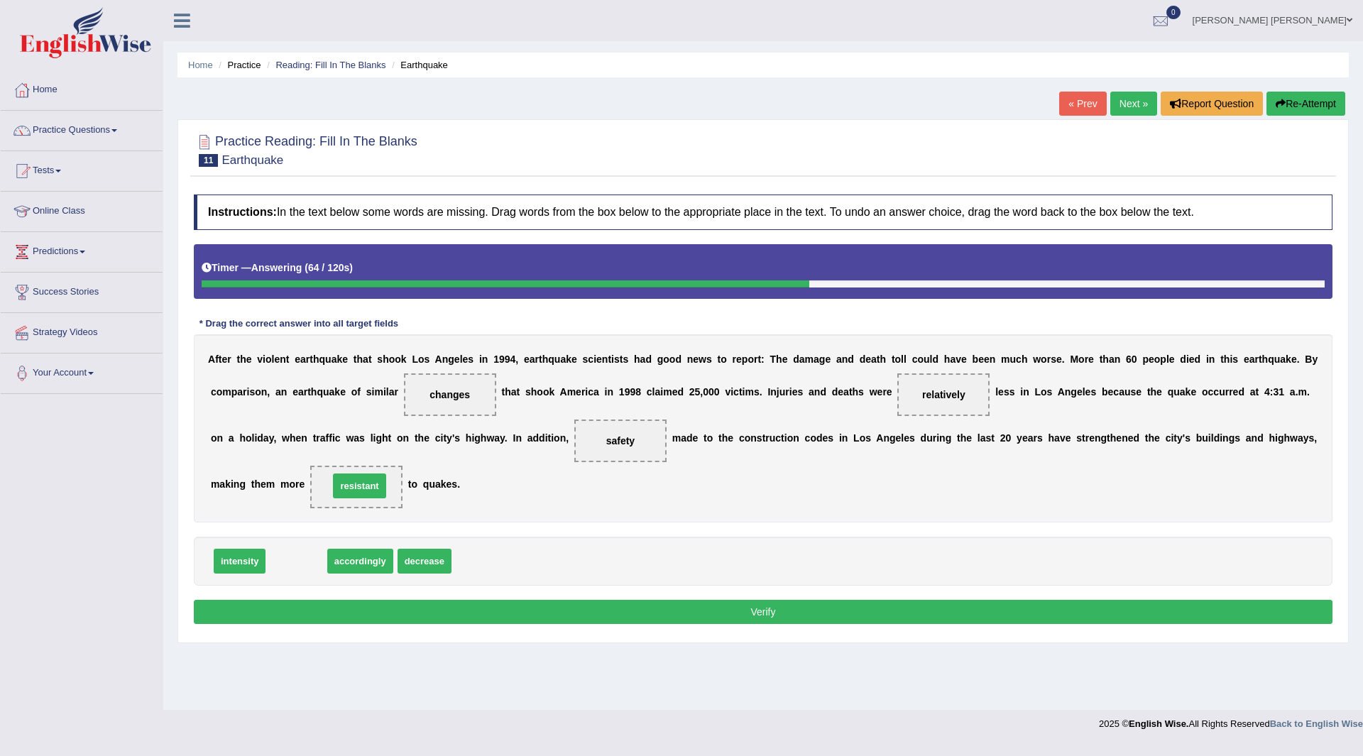
drag, startPoint x: 292, startPoint y: 561, endPoint x: 358, endPoint y: 483, distance: 102.3
click at [625, 611] on button "Verify" at bounding box center [763, 612] width 1139 height 24
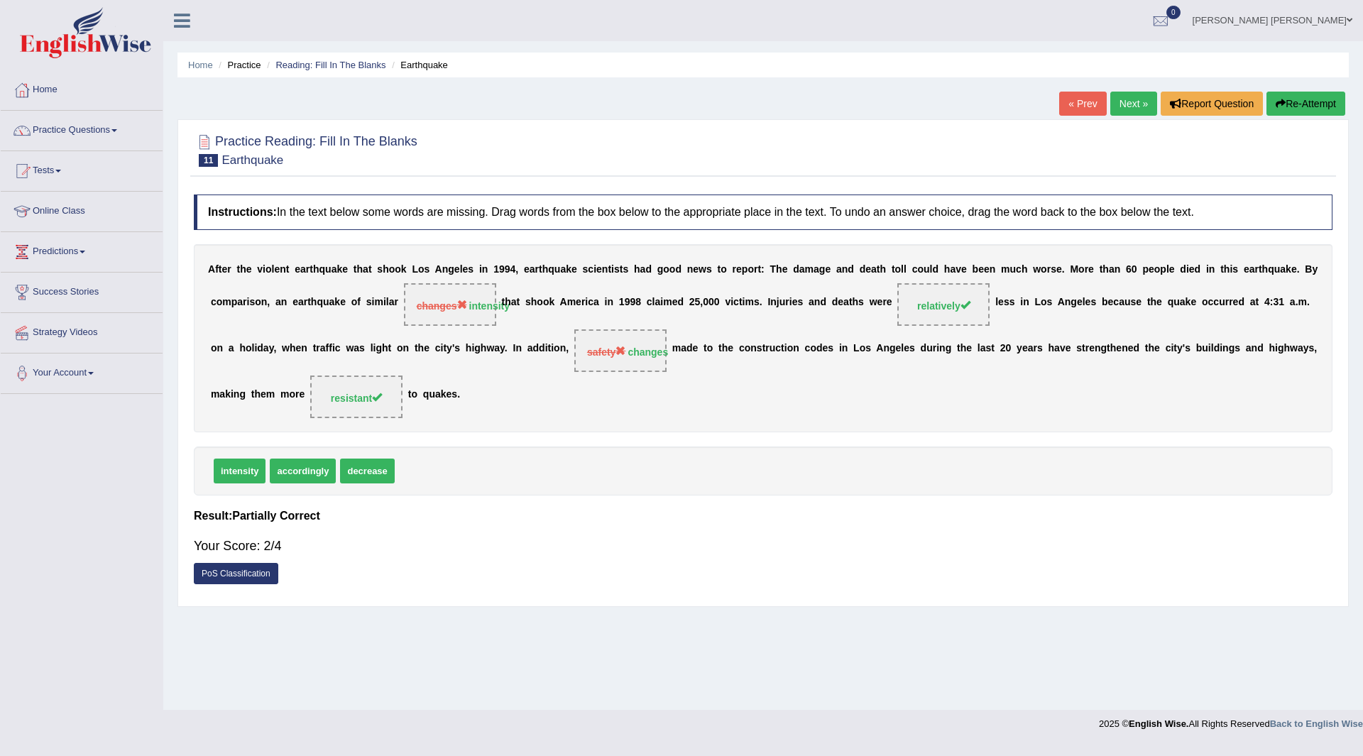
click at [1295, 104] on button "Re-Attempt" at bounding box center [1305, 104] width 79 height 24
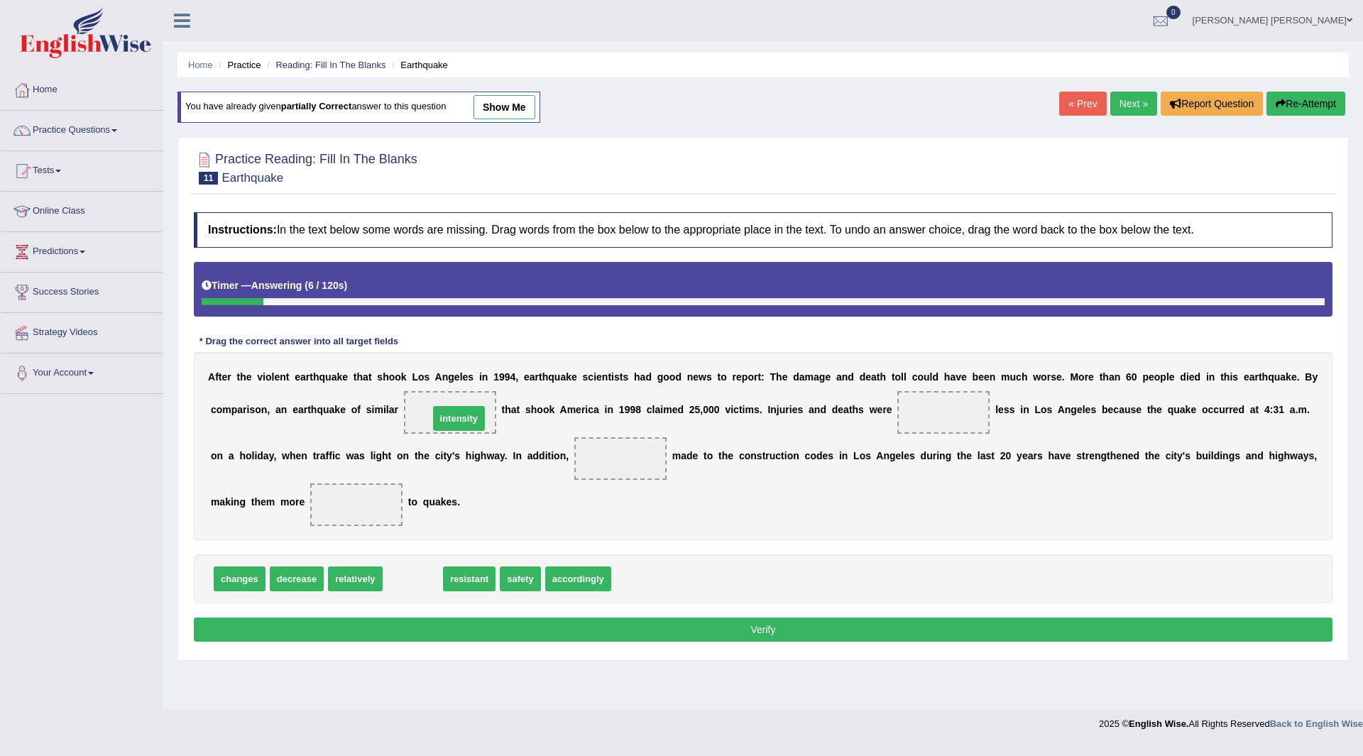
drag, startPoint x: 416, startPoint y: 578, endPoint x: 462, endPoint y: 417, distance: 167.6
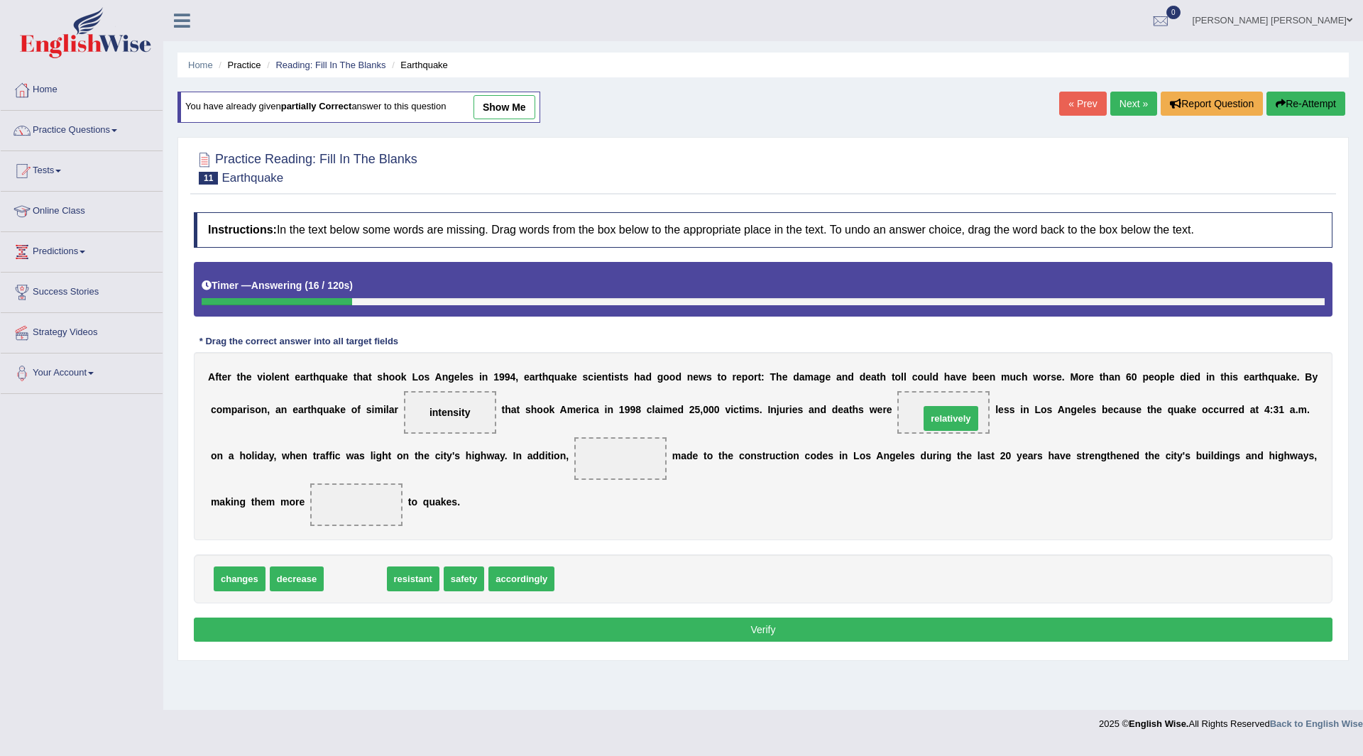
drag, startPoint x: 353, startPoint y: 579, endPoint x: 949, endPoint y: 419, distance: 616.8
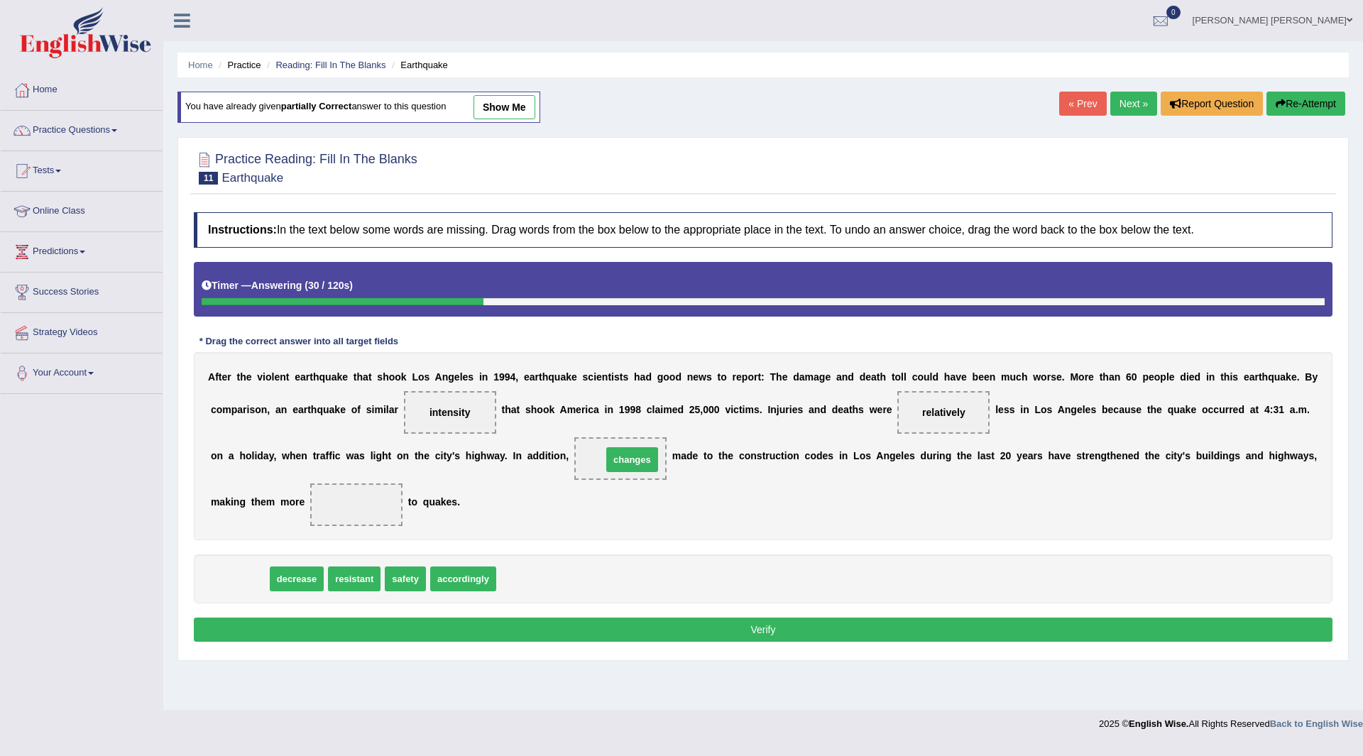
drag, startPoint x: 239, startPoint y: 579, endPoint x: 632, endPoint y: 460, distance: 410.2
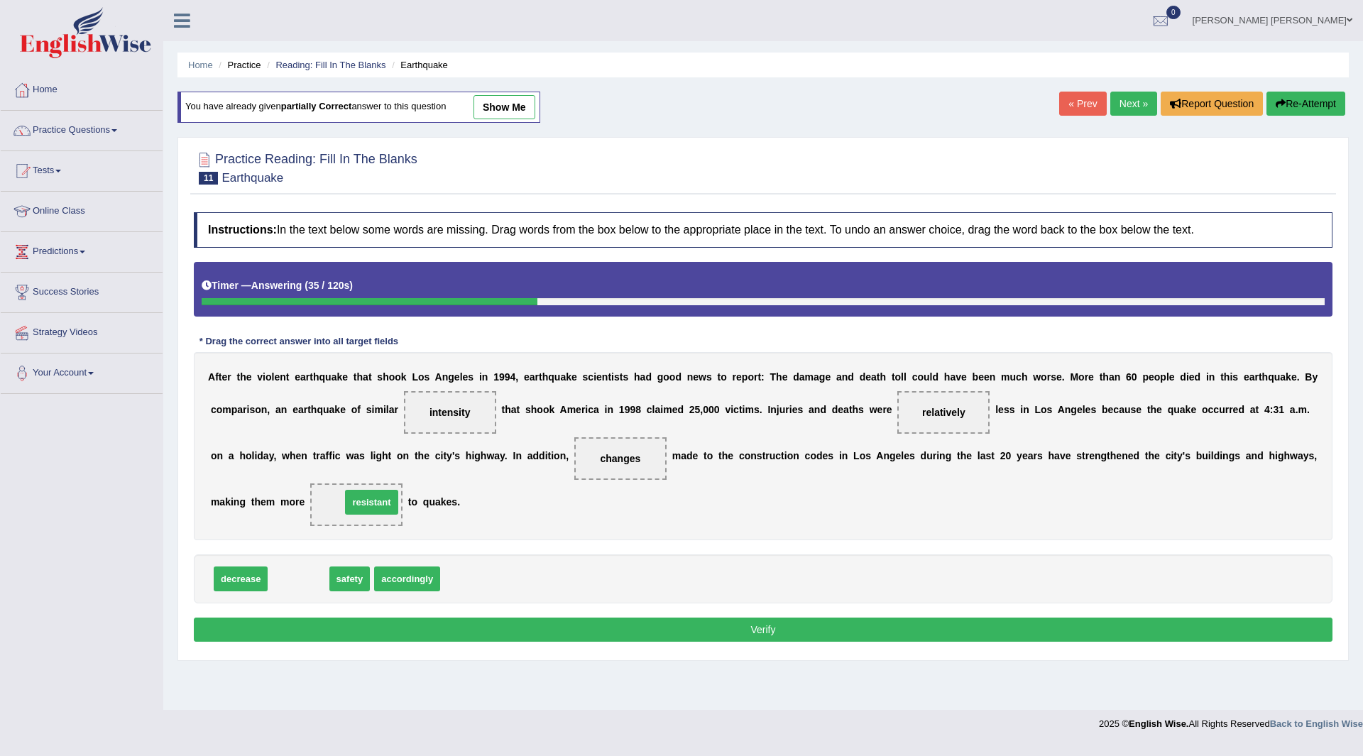
drag, startPoint x: 304, startPoint y: 583, endPoint x: 377, endPoint y: 506, distance: 105.9
click at [600, 630] on button "Verify" at bounding box center [763, 630] width 1139 height 24
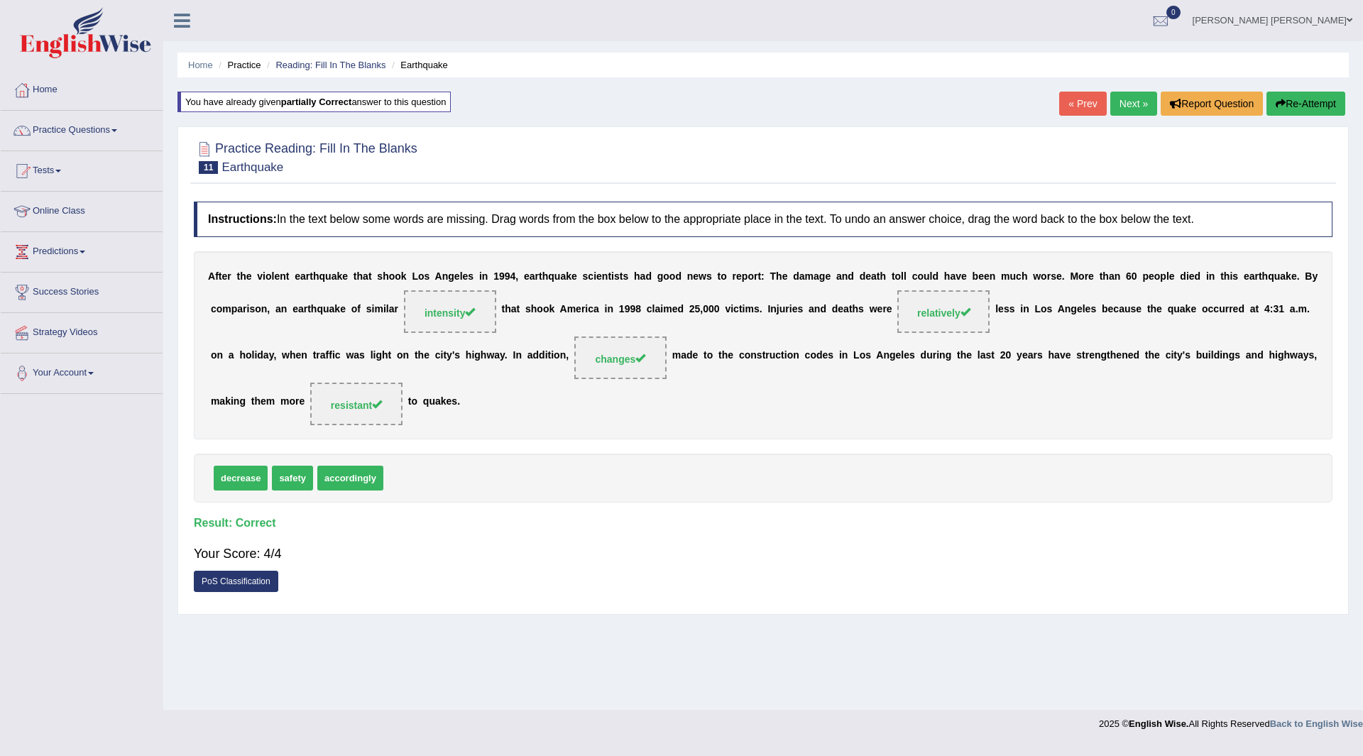
click at [1116, 101] on link "Next »" at bounding box center [1133, 104] width 47 height 24
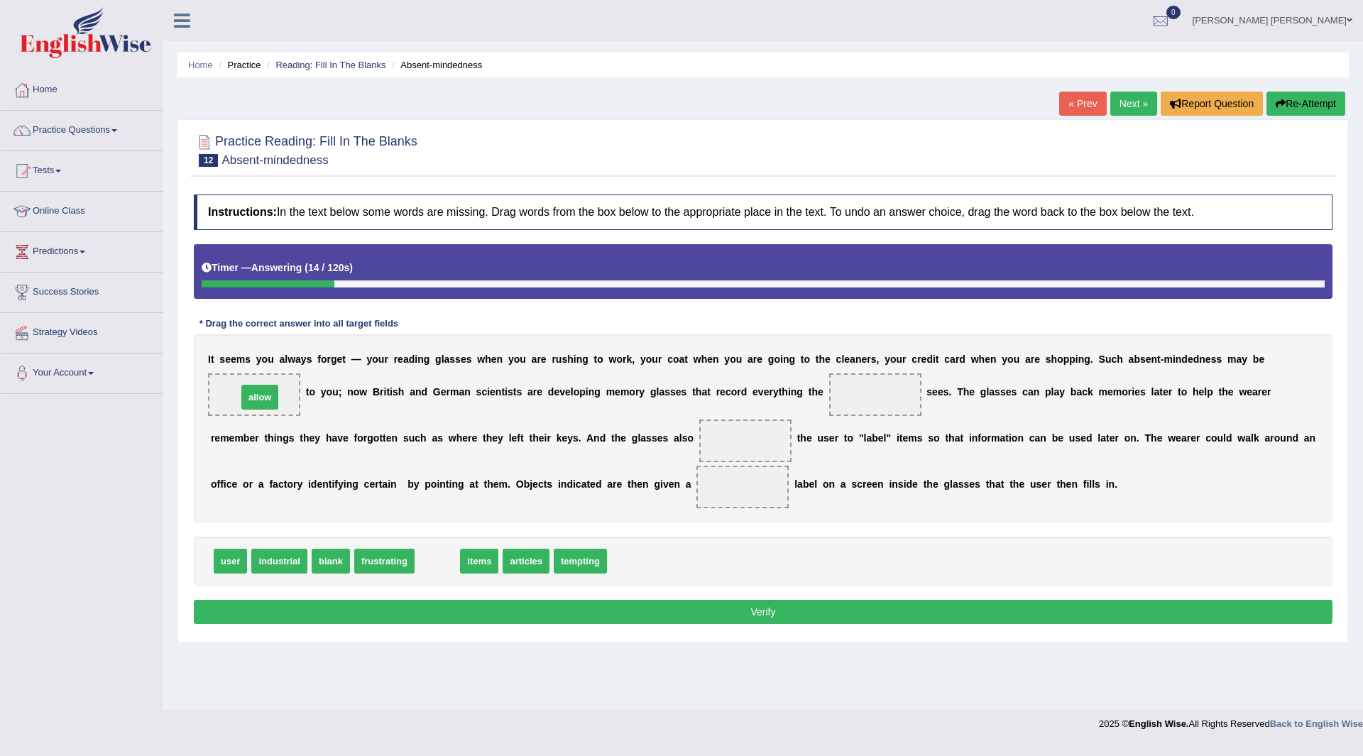
drag, startPoint x: 440, startPoint y: 564, endPoint x: 263, endPoint y: 409, distance: 235.9
drag, startPoint x: 442, startPoint y: 558, endPoint x: 868, endPoint y: 395, distance: 456.5
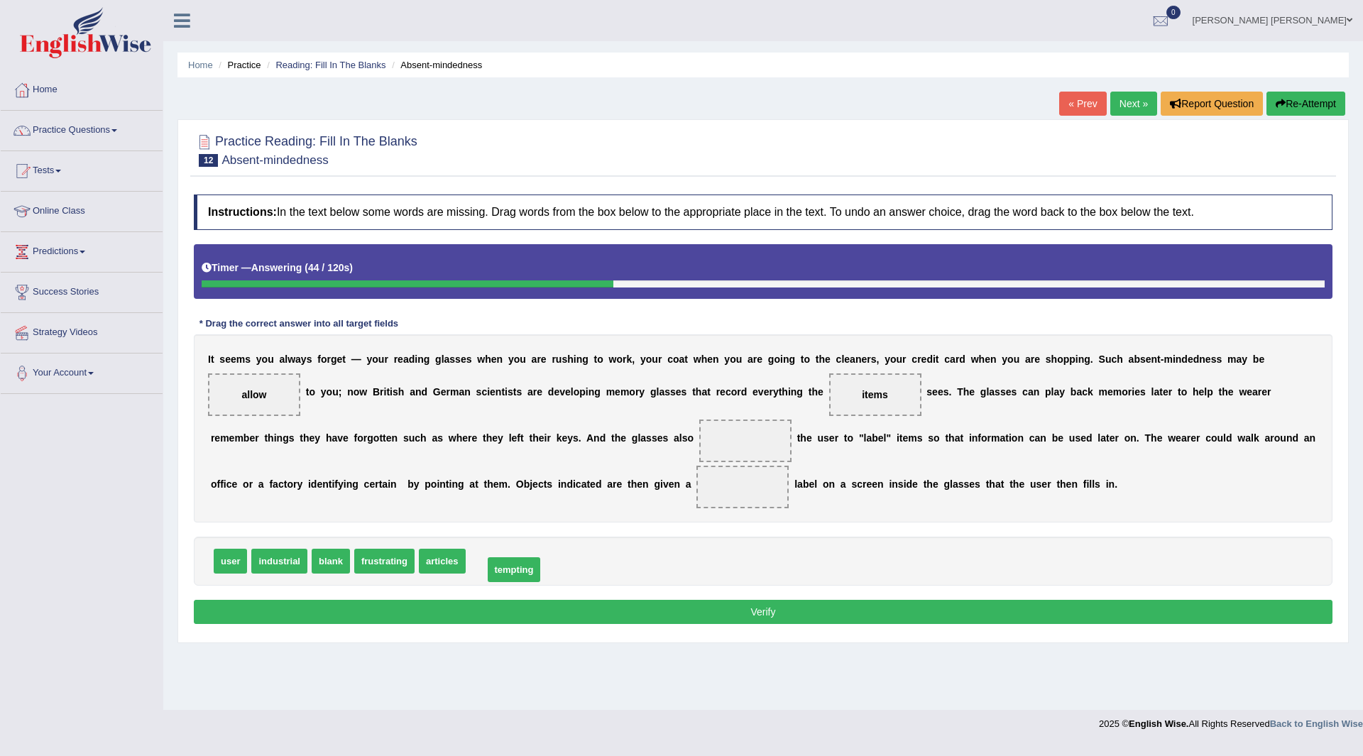
drag, startPoint x: 505, startPoint y: 562, endPoint x: 333, endPoint y: 576, distance: 172.3
drag, startPoint x: 512, startPoint y: 459, endPoint x: 764, endPoint y: 431, distance: 254.3
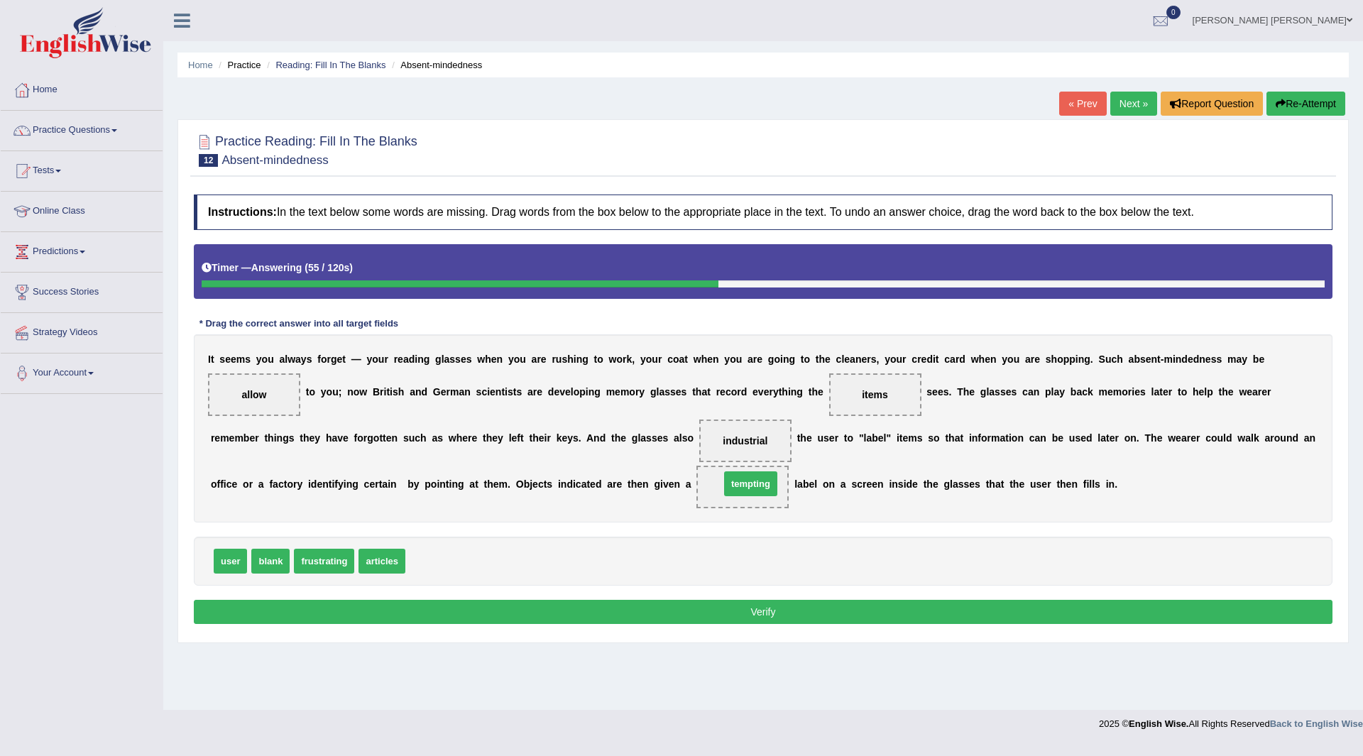
drag, startPoint x: 450, startPoint y: 559, endPoint x: 759, endPoint y: 483, distance: 318.7
click at [654, 604] on button "Verify" at bounding box center [763, 612] width 1139 height 24
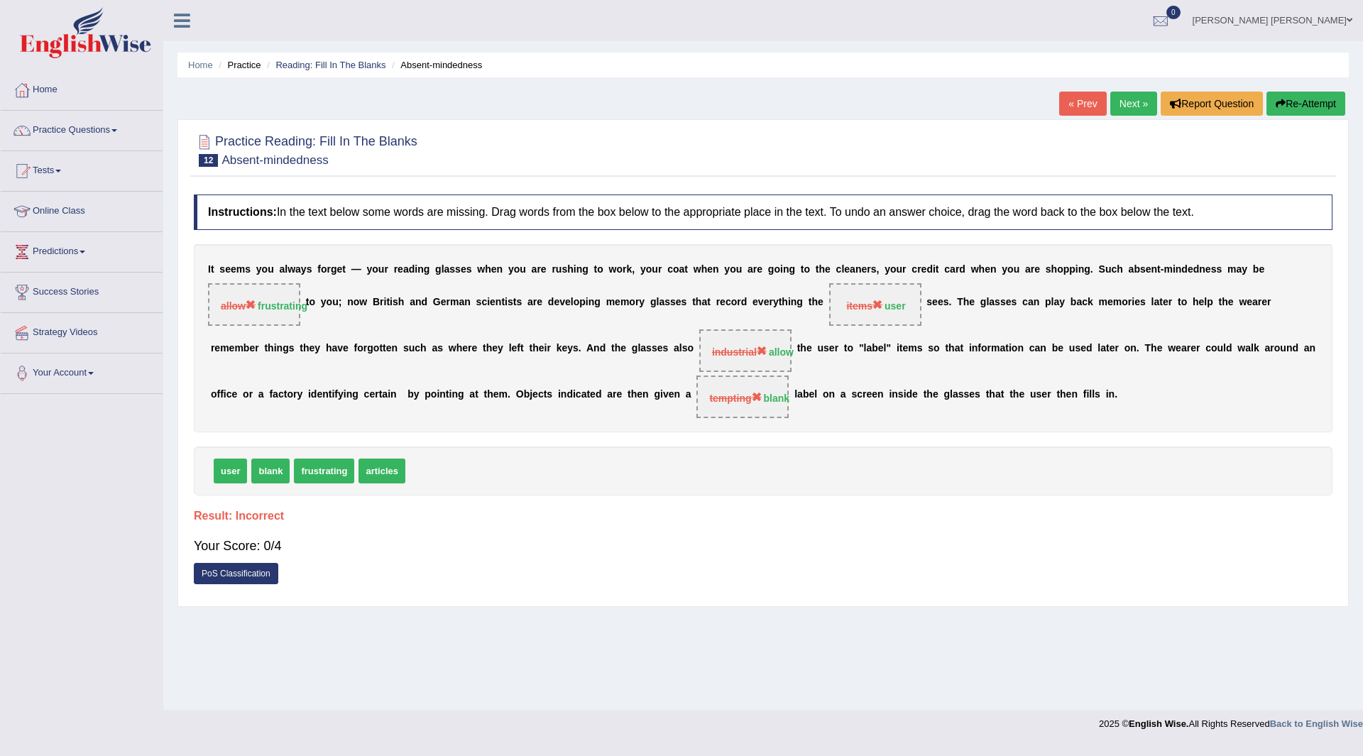
click at [1283, 100] on button "Re-Attempt" at bounding box center [1305, 104] width 79 height 24
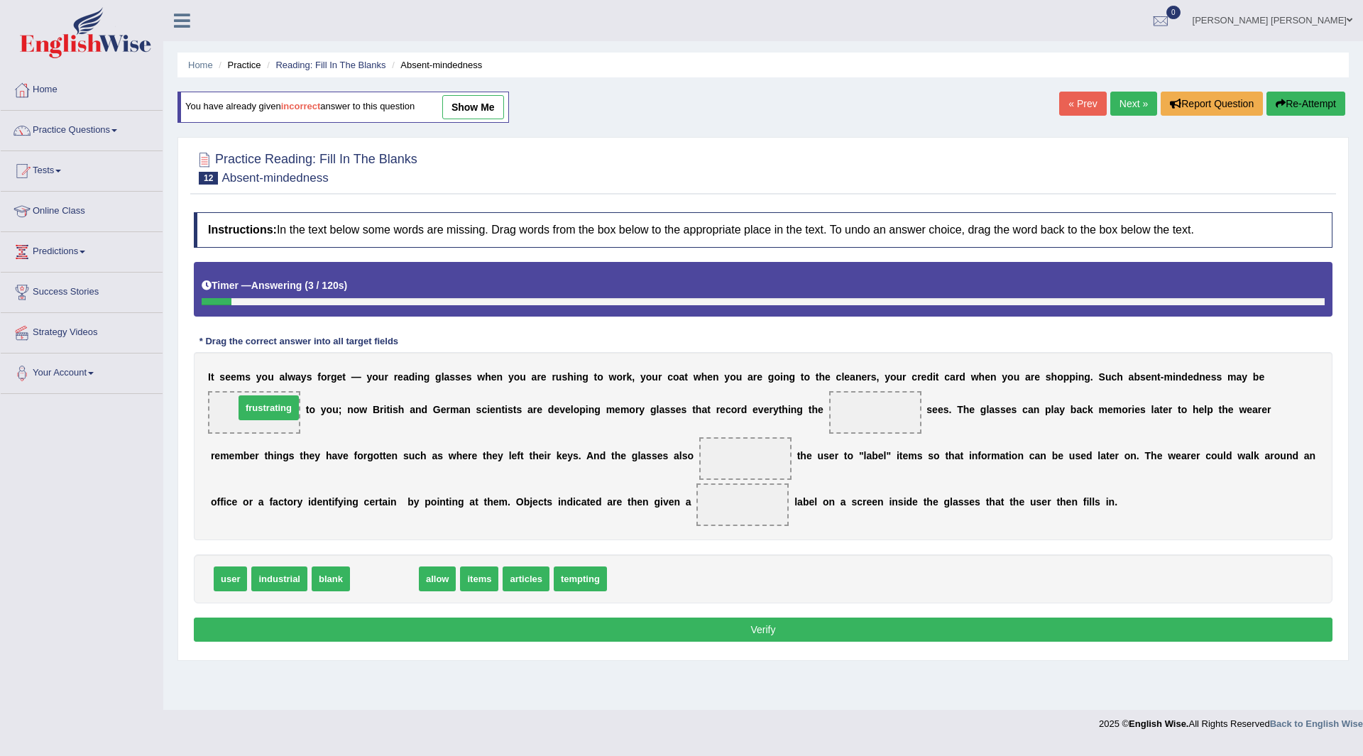
drag, startPoint x: 390, startPoint y: 579, endPoint x: 274, endPoint y: 408, distance: 206.5
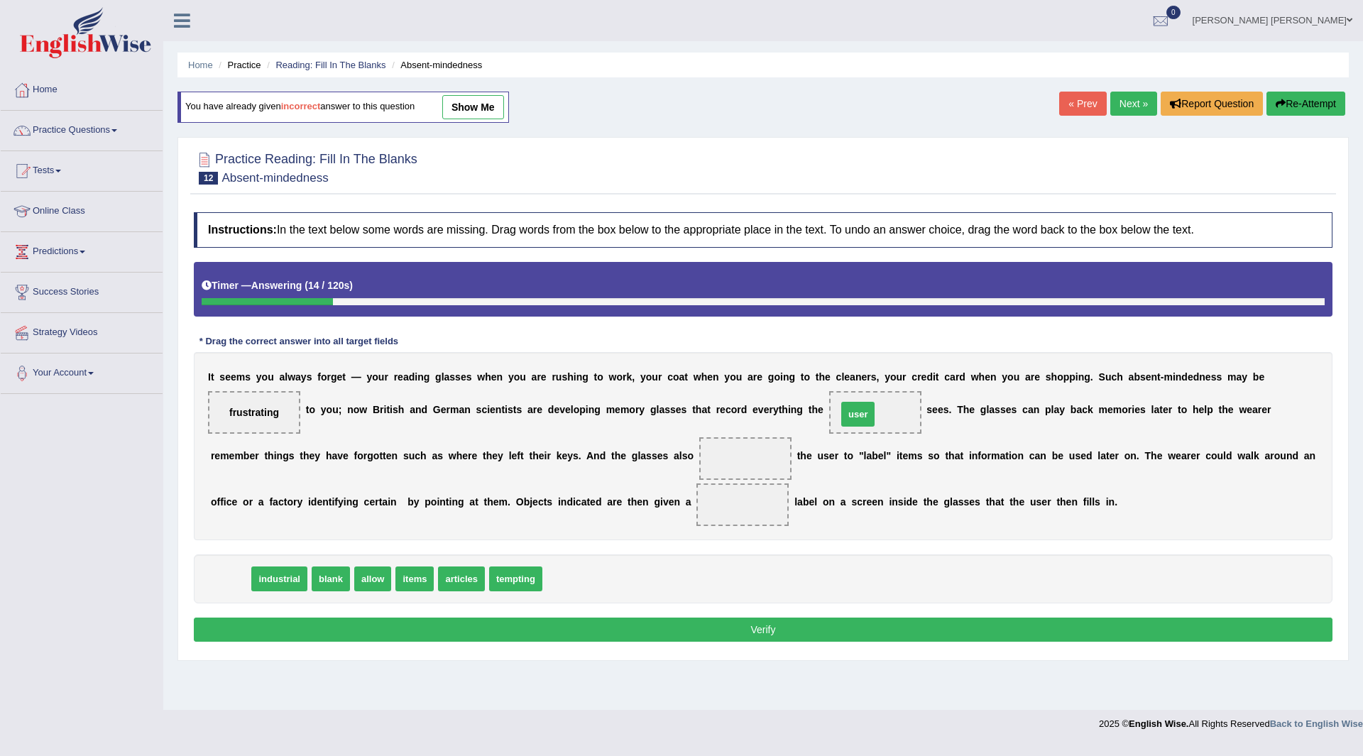
drag, startPoint x: 229, startPoint y: 581, endPoint x: 873, endPoint y: 413, distance: 665.9
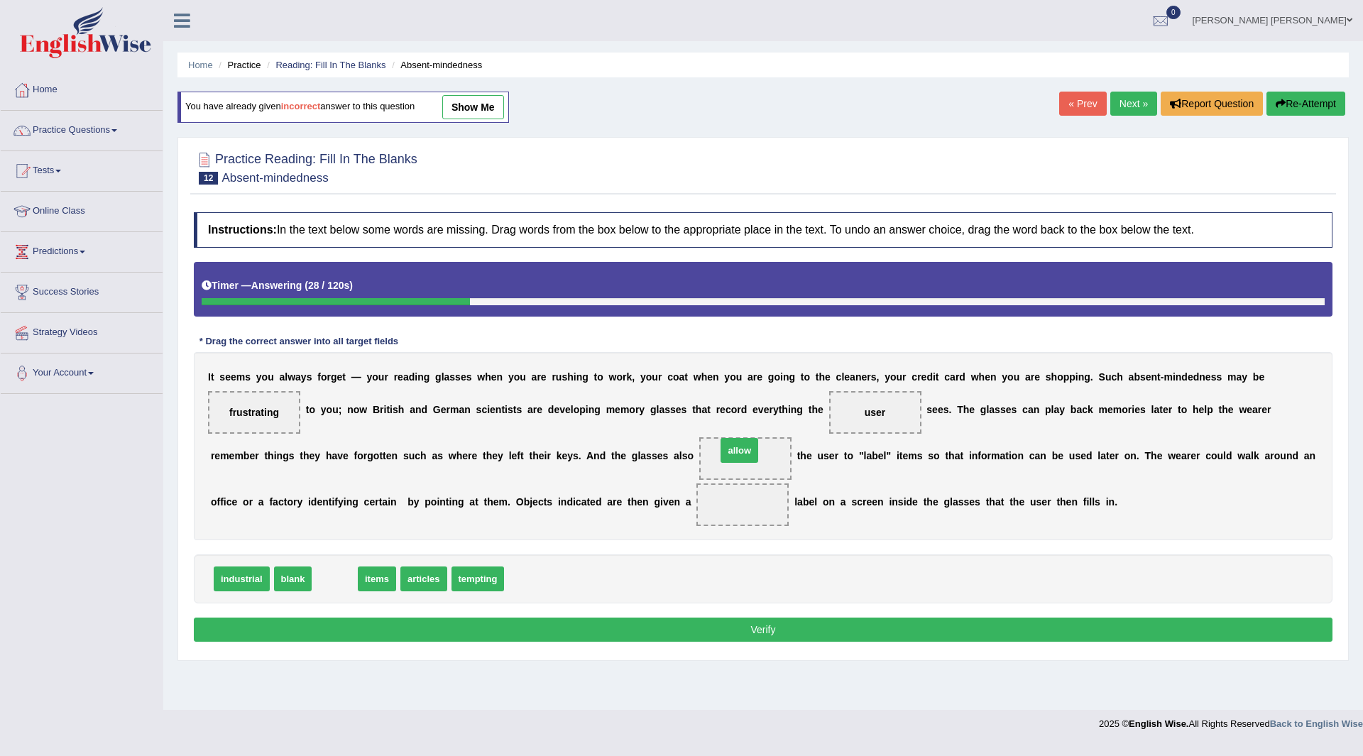
drag, startPoint x: 334, startPoint y: 574, endPoint x: 740, endPoint y: 452, distance: 423.3
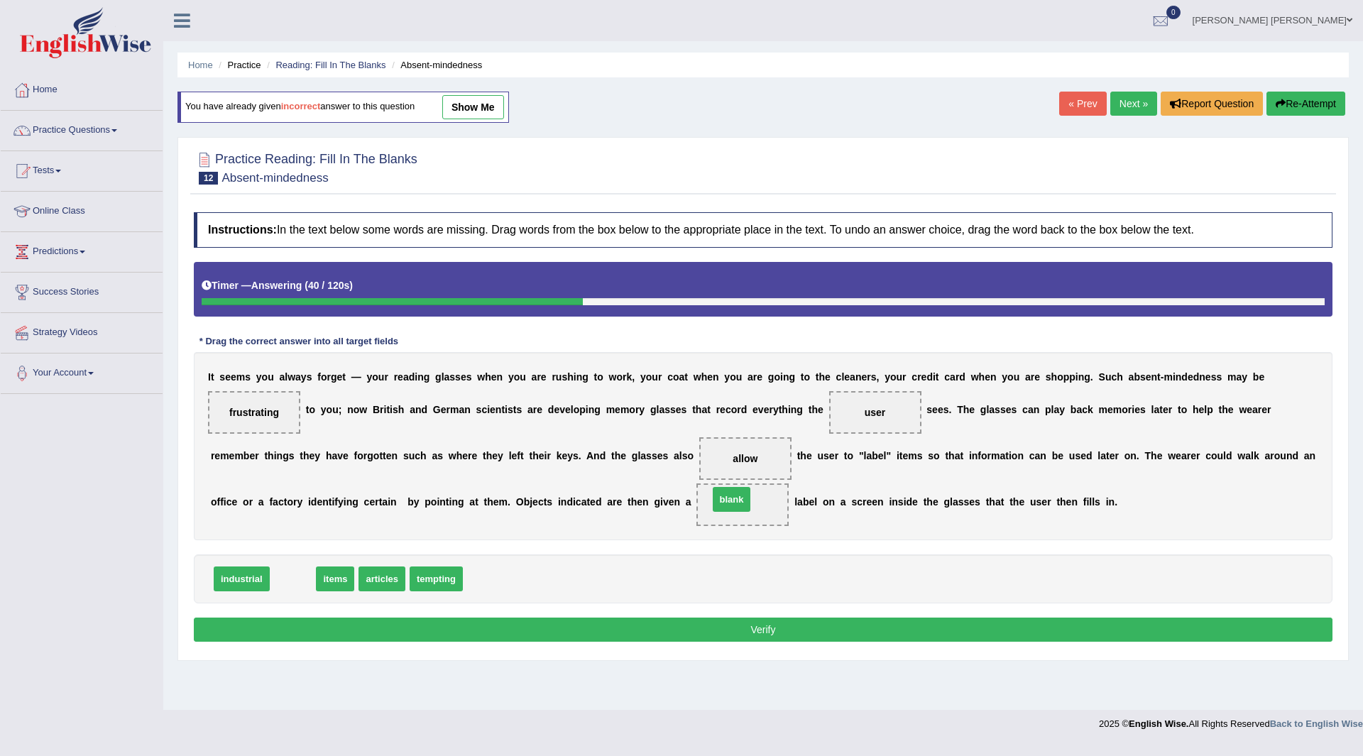
drag, startPoint x: 285, startPoint y: 580, endPoint x: 724, endPoint y: 500, distance: 445.8
click at [684, 625] on button "Verify" at bounding box center [763, 630] width 1139 height 24
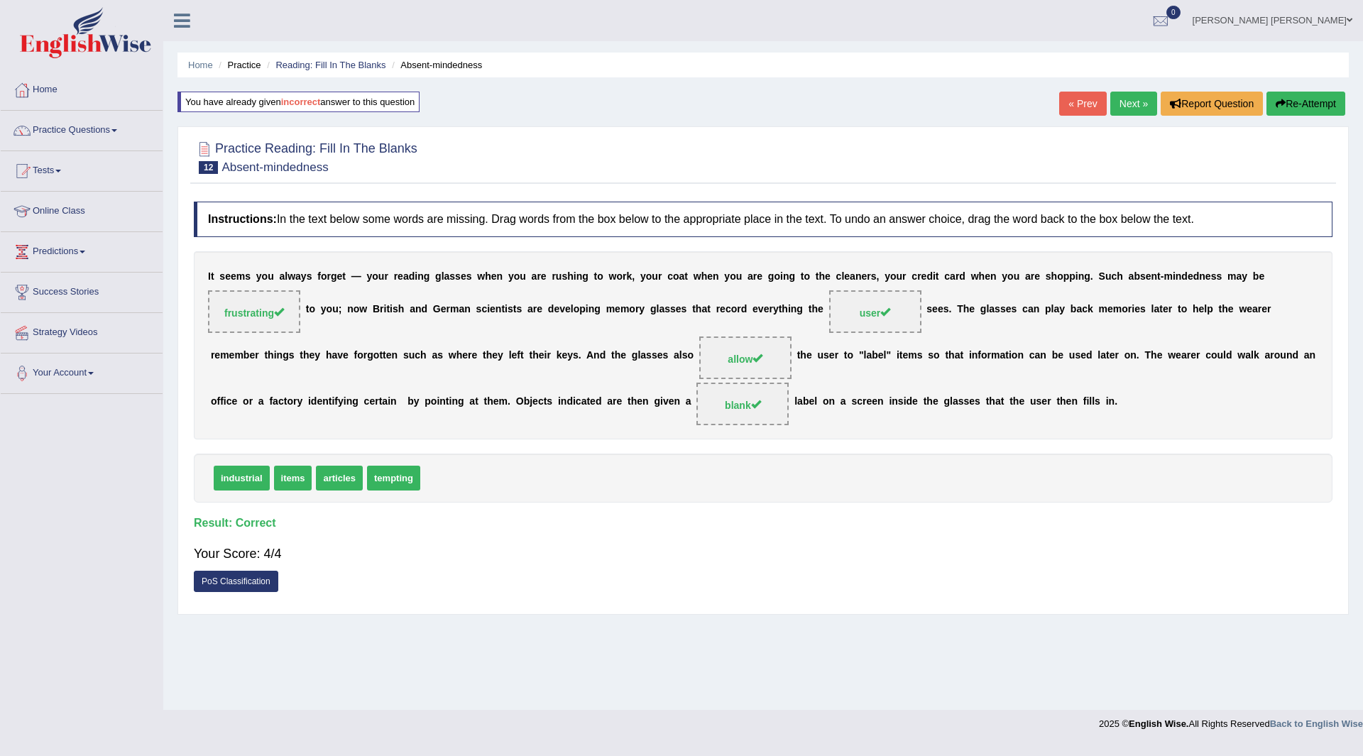
click at [1126, 105] on link "Next »" at bounding box center [1133, 104] width 47 height 24
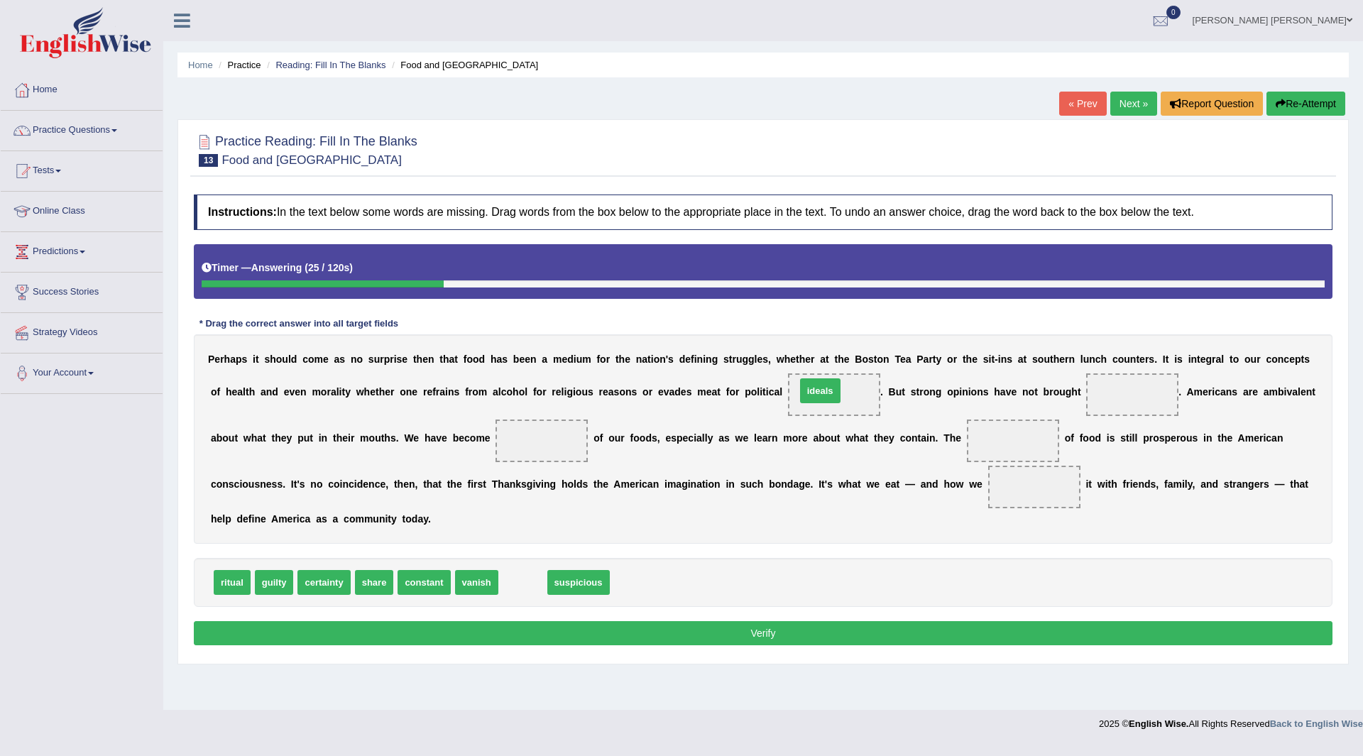
drag, startPoint x: 516, startPoint y: 580, endPoint x: 813, endPoint y: 388, distance: 353.8
drag, startPoint x: 473, startPoint y: 577, endPoint x: 1126, endPoint y: 384, distance: 681.0
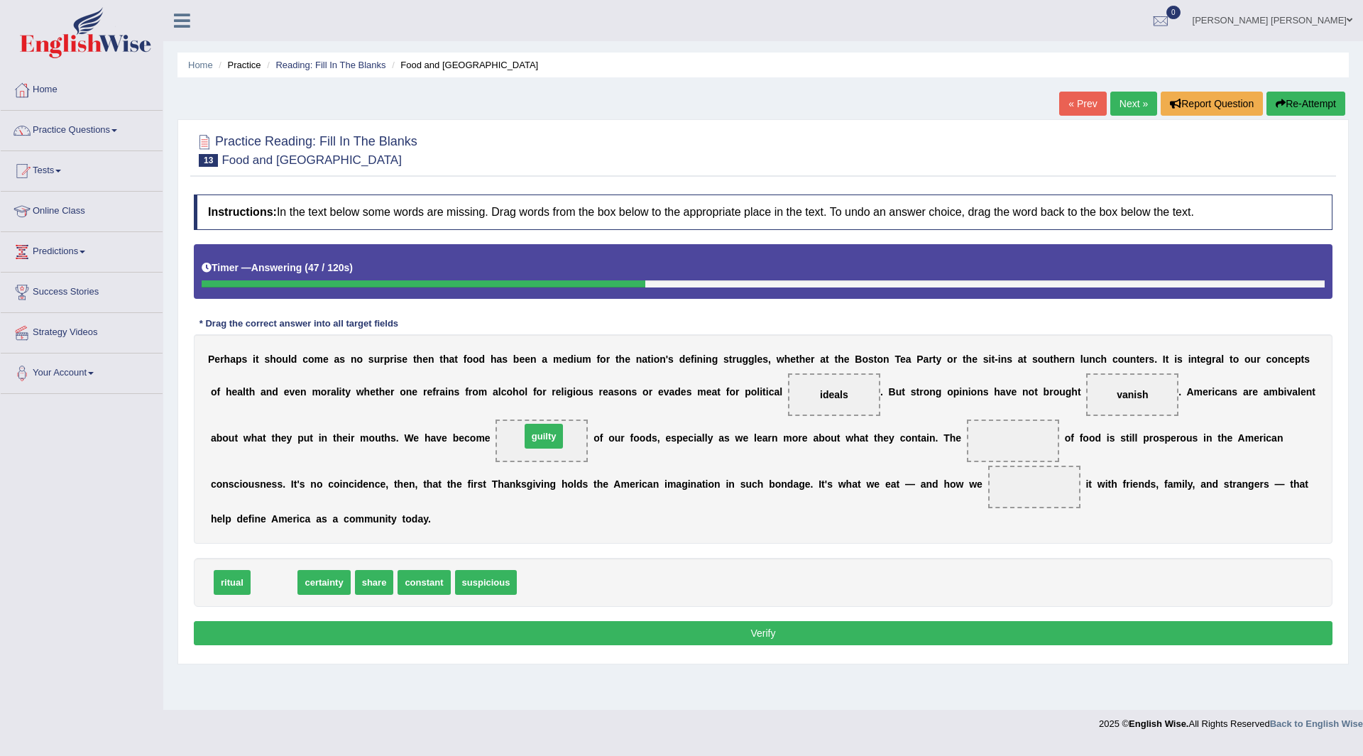
drag, startPoint x: 272, startPoint y: 586, endPoint x: 542, endPoint y: 439, distance: 306.8
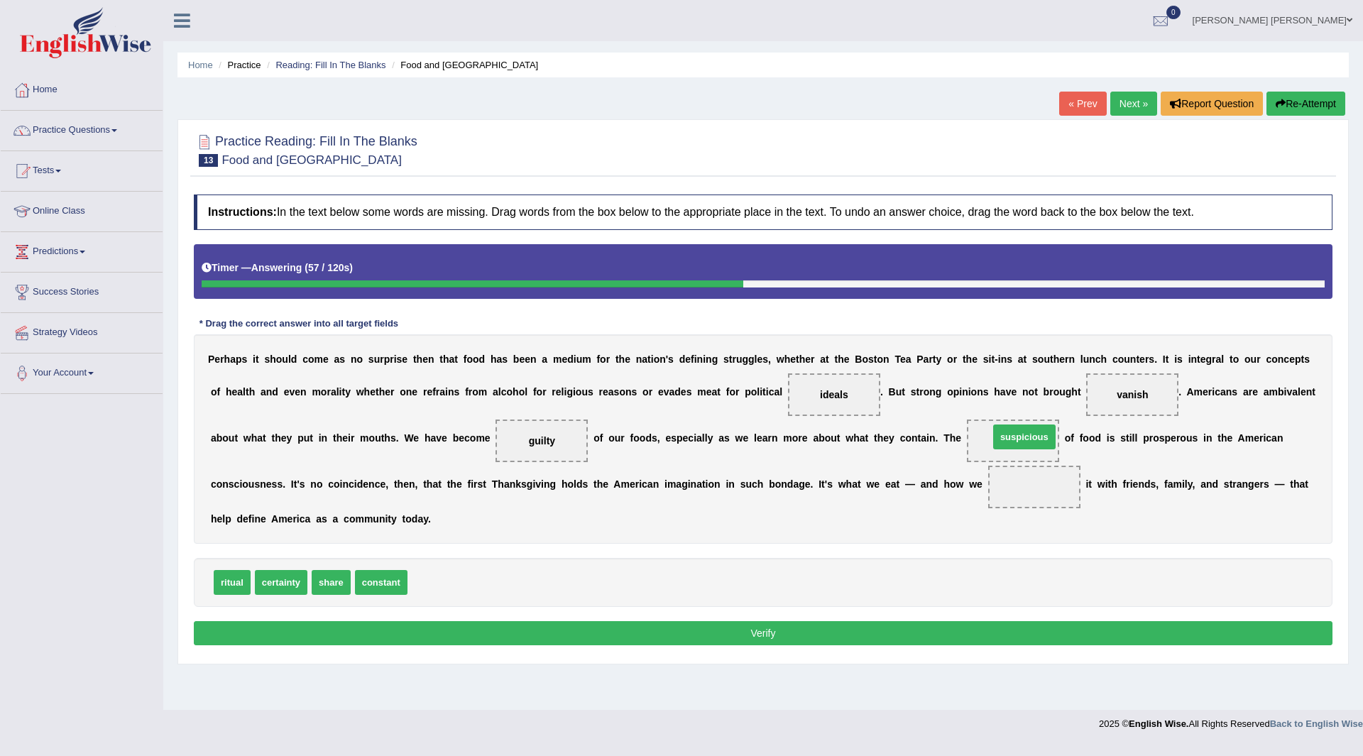
drag, startPoint x: 450, startPoint y: 579, endPoint x: 1031, endPoint y: 434, distance: 599.3
drag, startPoint x: 324, startPoint y: 582, endPoint x: 1043, endPoint y: 492, distance: 724.7
click at [848, 630] on button "Verify" at bounding box center [763, 633] width 1139 height 24
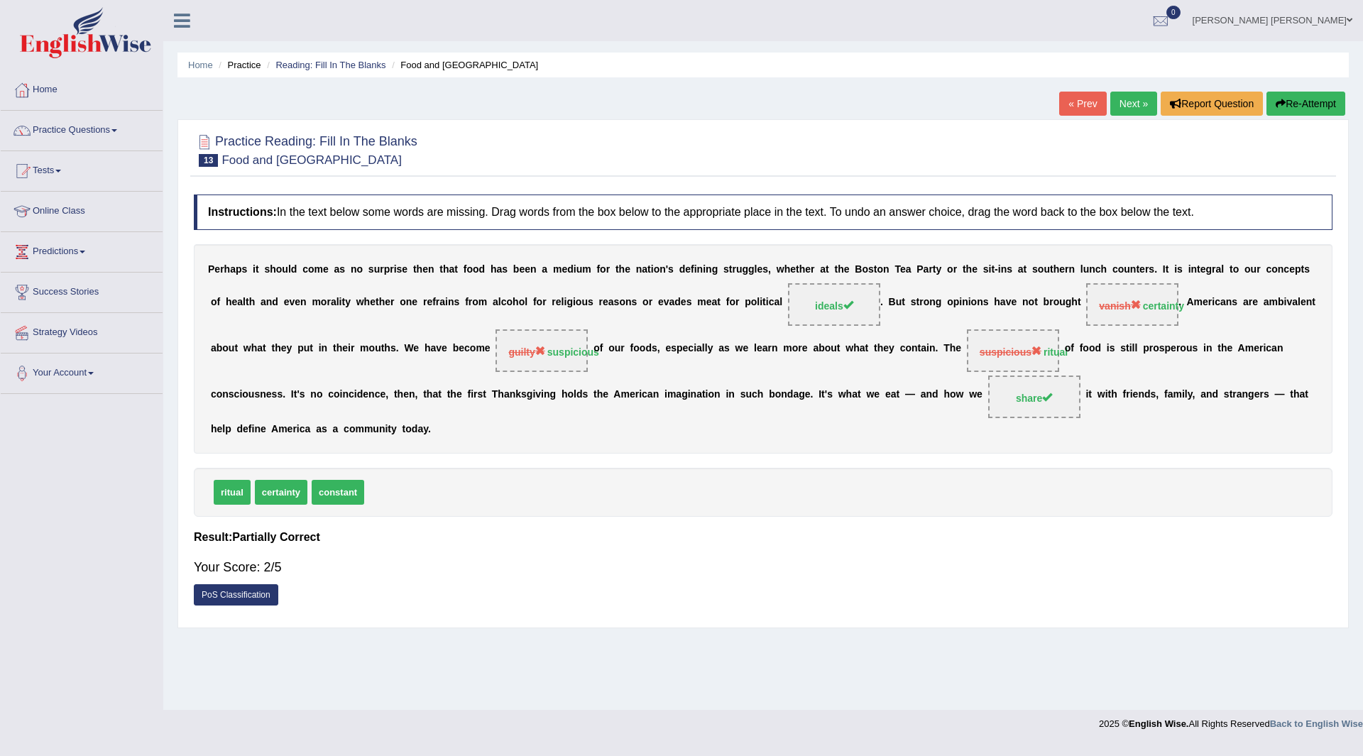
click at [1296, 99] on button "Re-Attempt" at bounding box center [1305, 104] width 79 height 24
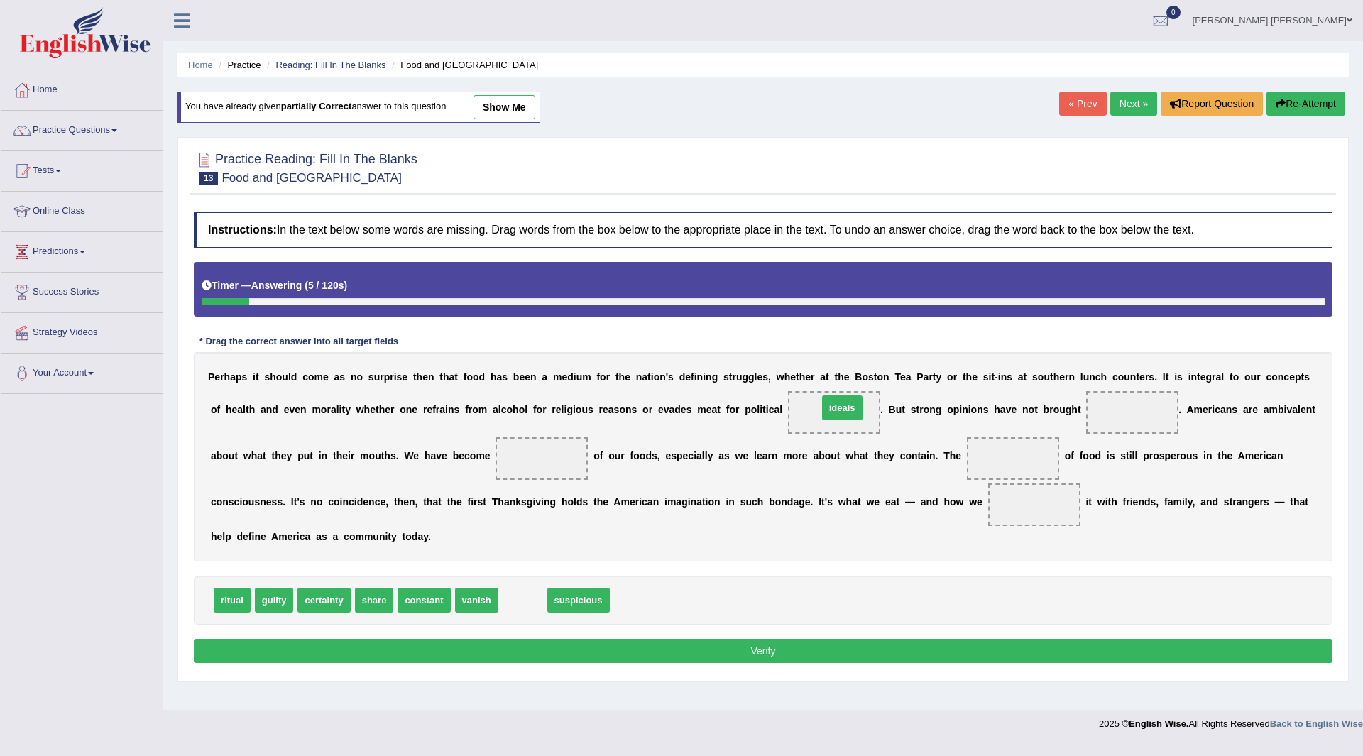
drag, startPoint x: 523, startPoint y: 601, endPoint x: 843, endPoint y: 410, distance: 372.5
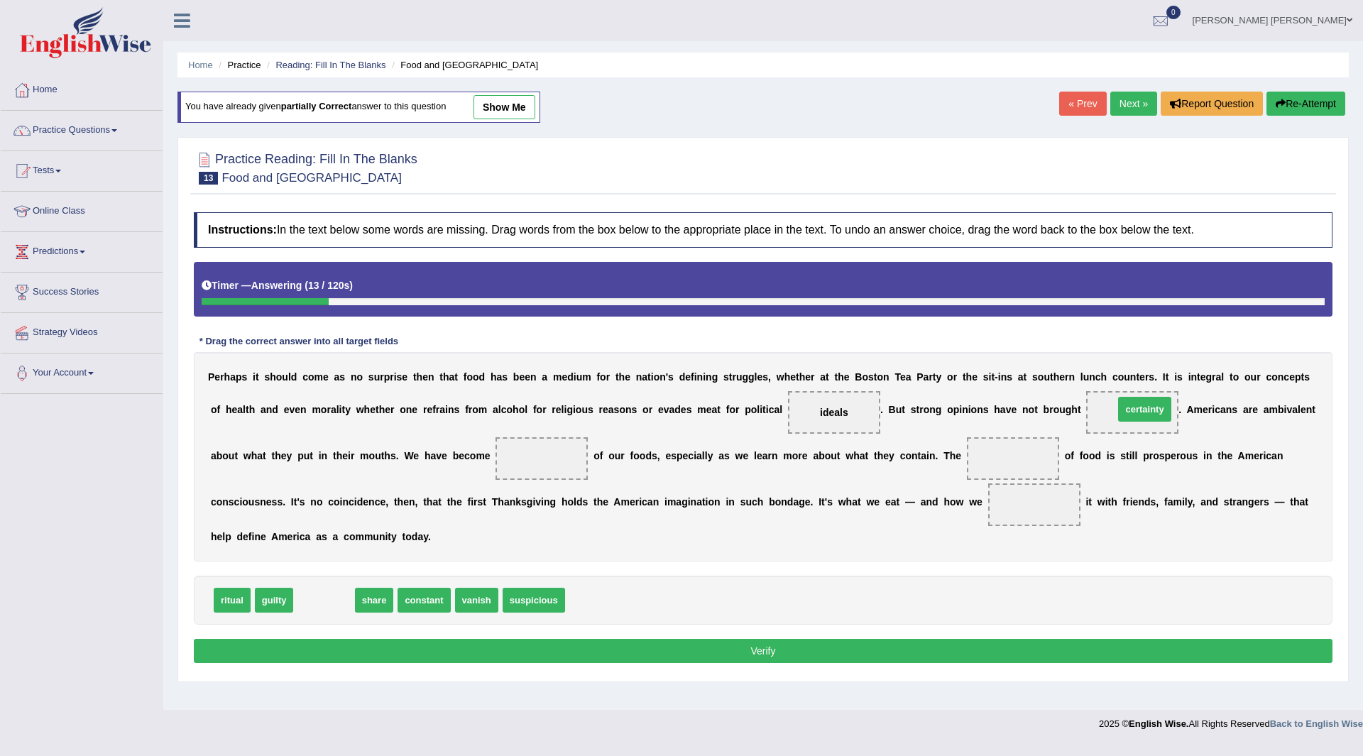
drag, startPoint x: 327, startPoint y: 601, endPoint x: 1148, endPoint y: 410, distance: 842.5
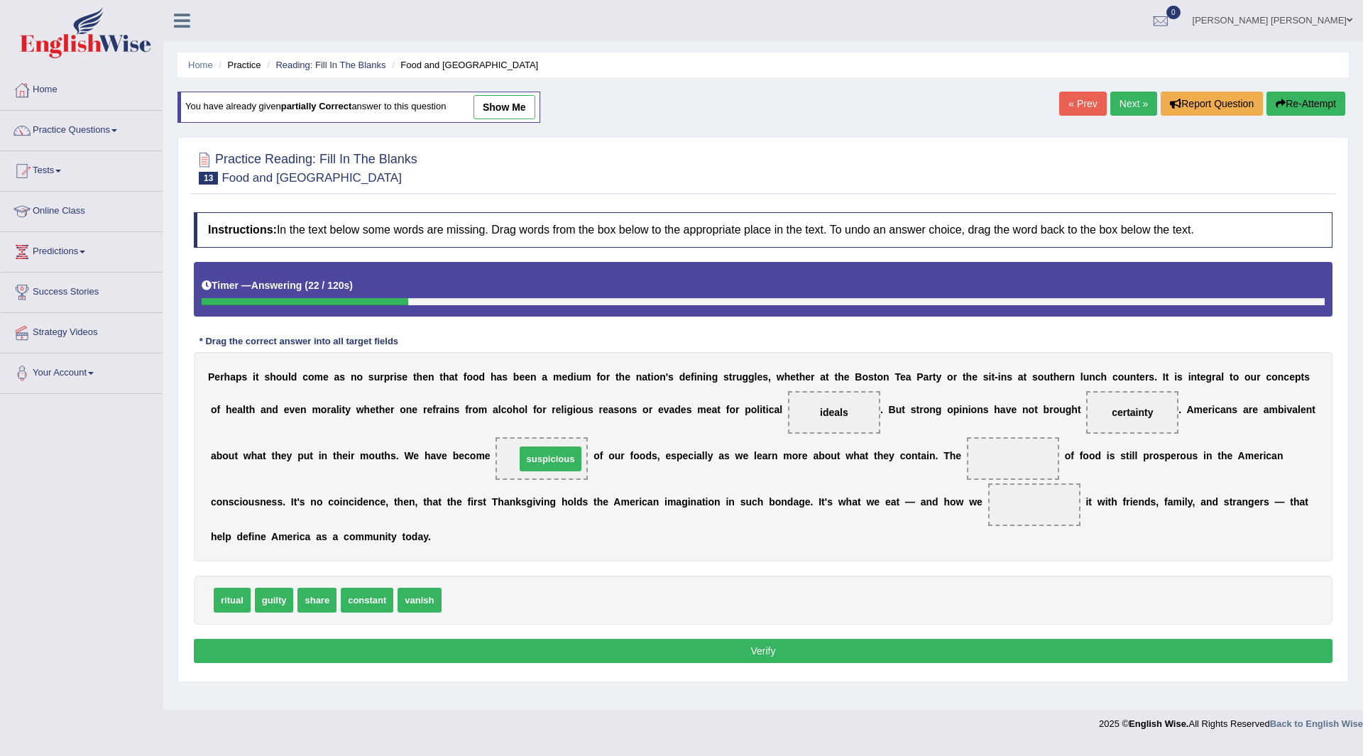
drag, startPoint x: 479, startPoint y: 594, endPoint x: 549, endPoint y: 451, distance: 159.7
drag, startPoint x: 243, startPoint y: 600, endPoint x: 1017, endPoint y: 459, distance: 787.1
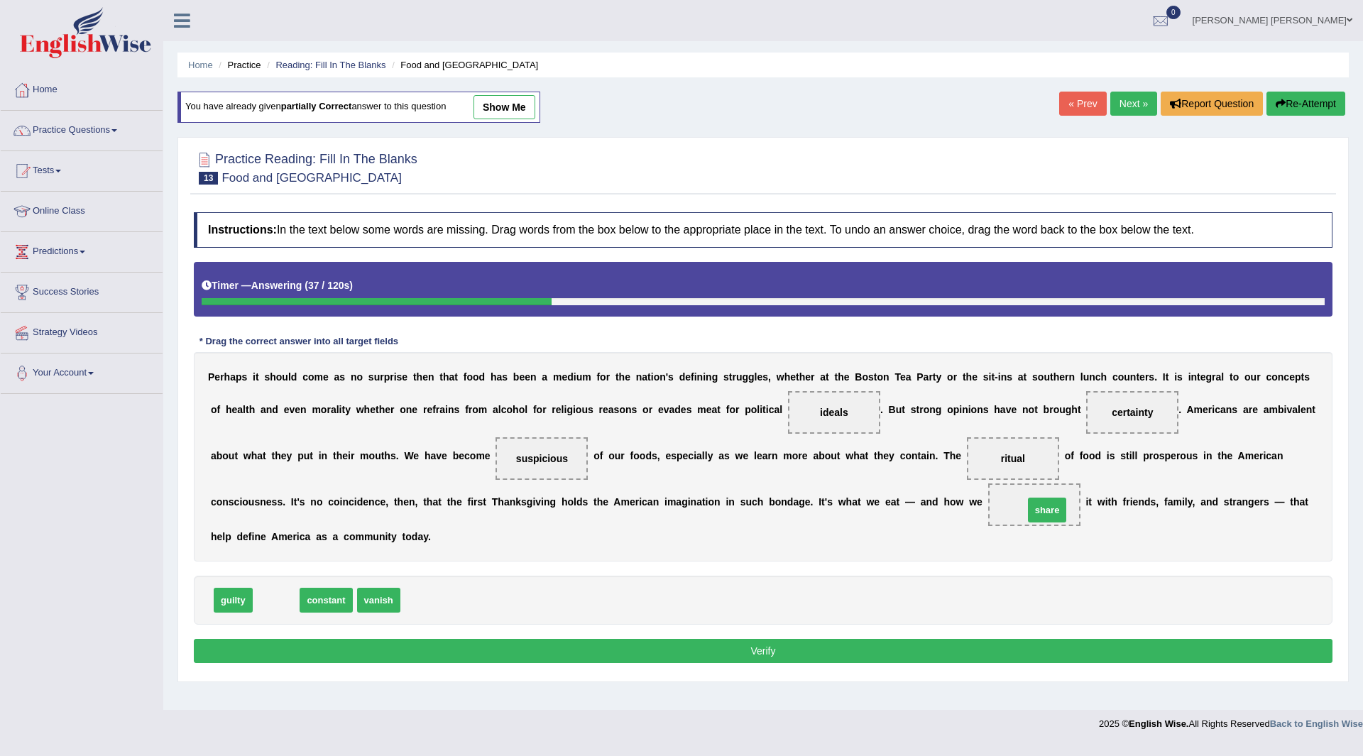
drag, startPoint x: 275, startPoint y: 594, endPoint x: 1031, endPoint y: 495, distance: 762.4
click at [855, 649] on button "Verify" at bounding box center [763, 651] width 1139 height 24
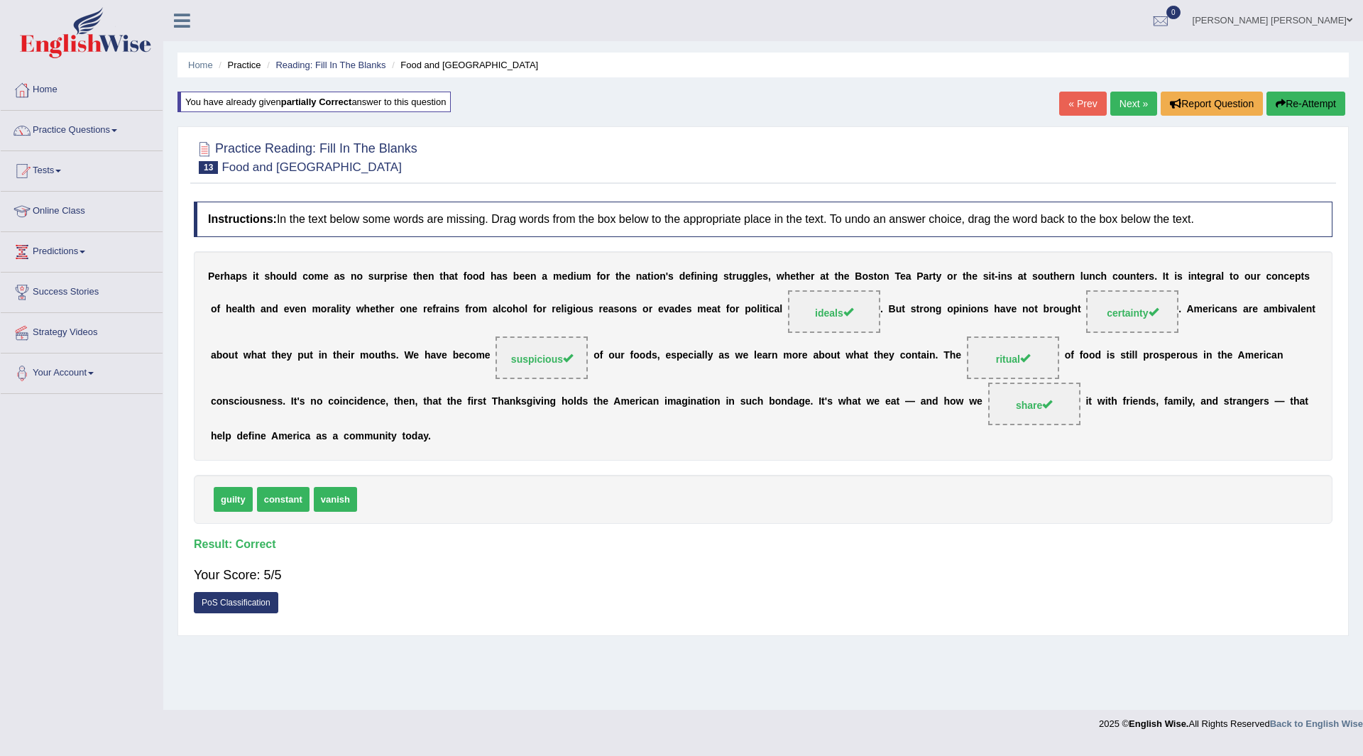
click at [1118, 99] on link "Next »" at bounding box center [1133, 104] width 47 height 24
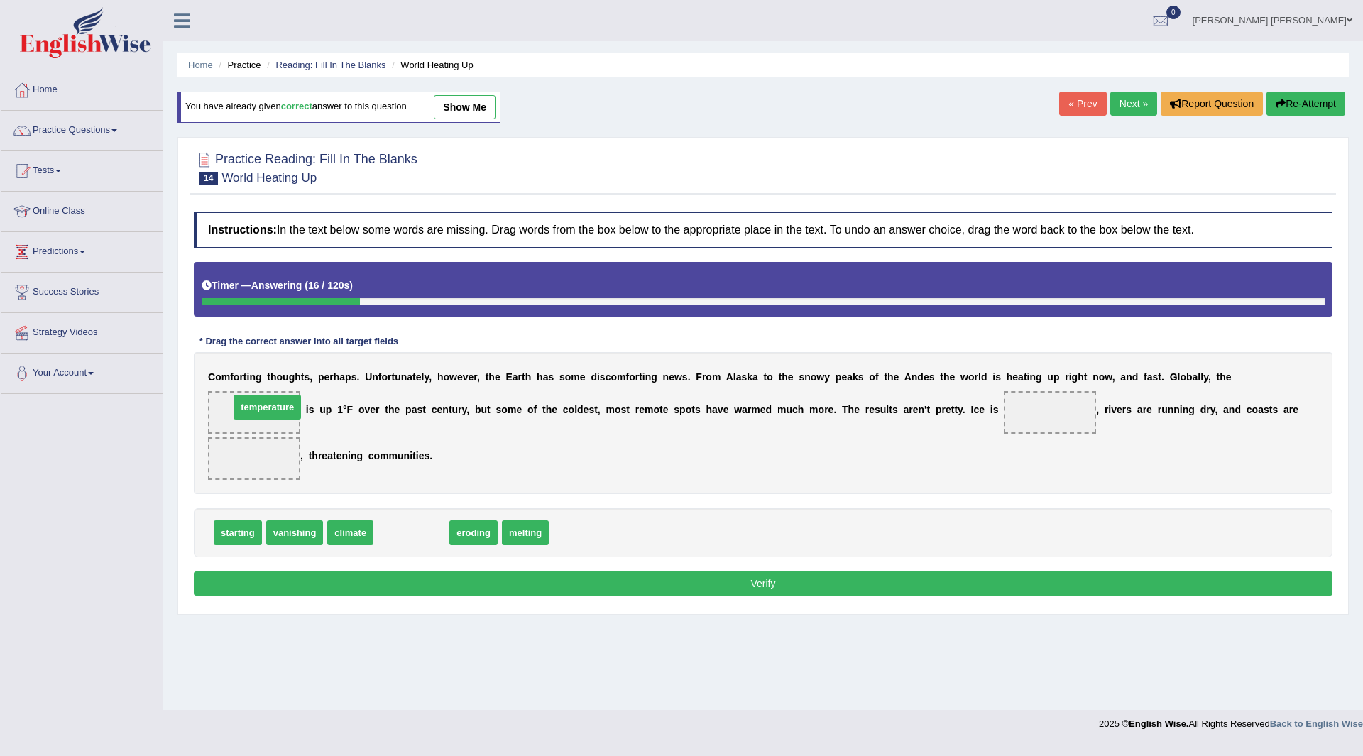
drag, startPoint x: 427, startPoint y: 530, endPoint x: 282, endPoint y: 404, distance: 191.7
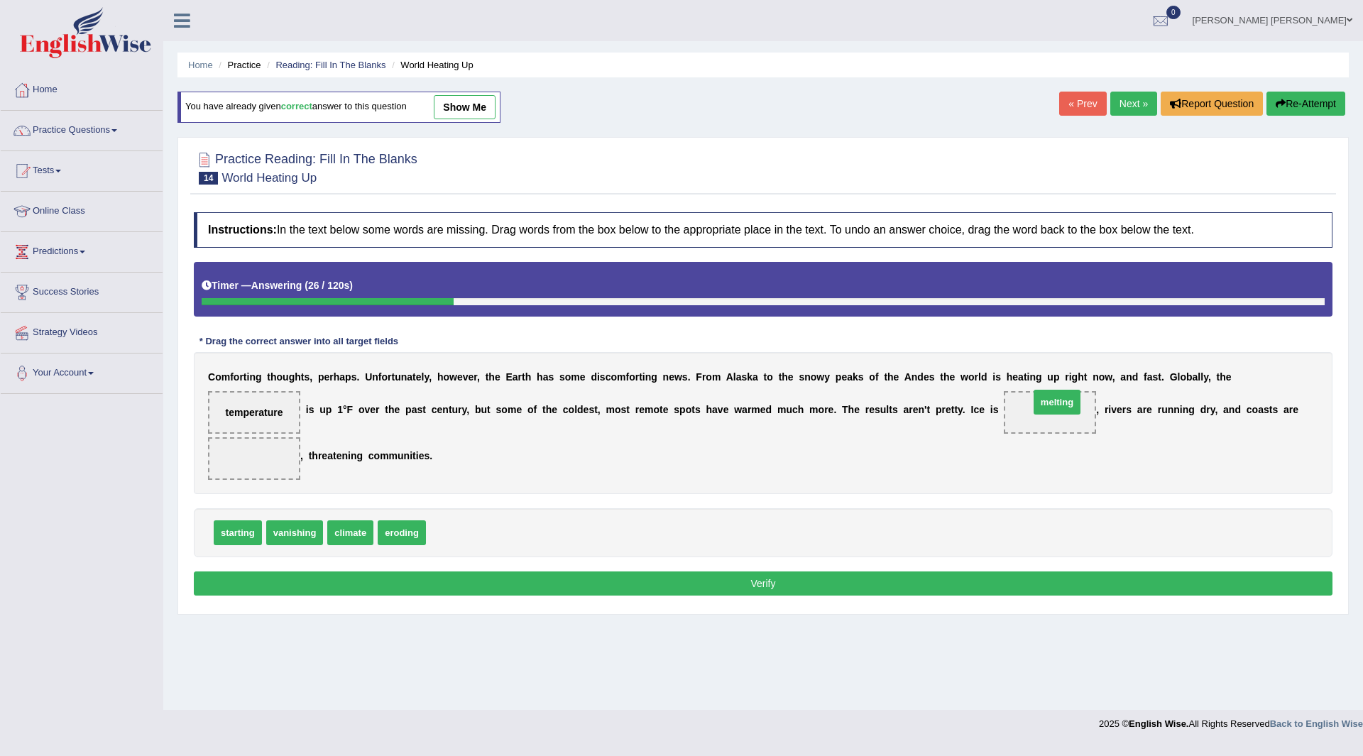
drag, startPoint x: 446, startPoint y: 530, endPoint x: 1050, endPoint y: 400, distance: 617.3
drag, startPoint x: 405, startPoint y: 534, endPoint x: 320, endPoint y: 517, distance: 86.2
click at [618, 580] on button "Verify" at bounding box center [763, 583] width 1139 height 24
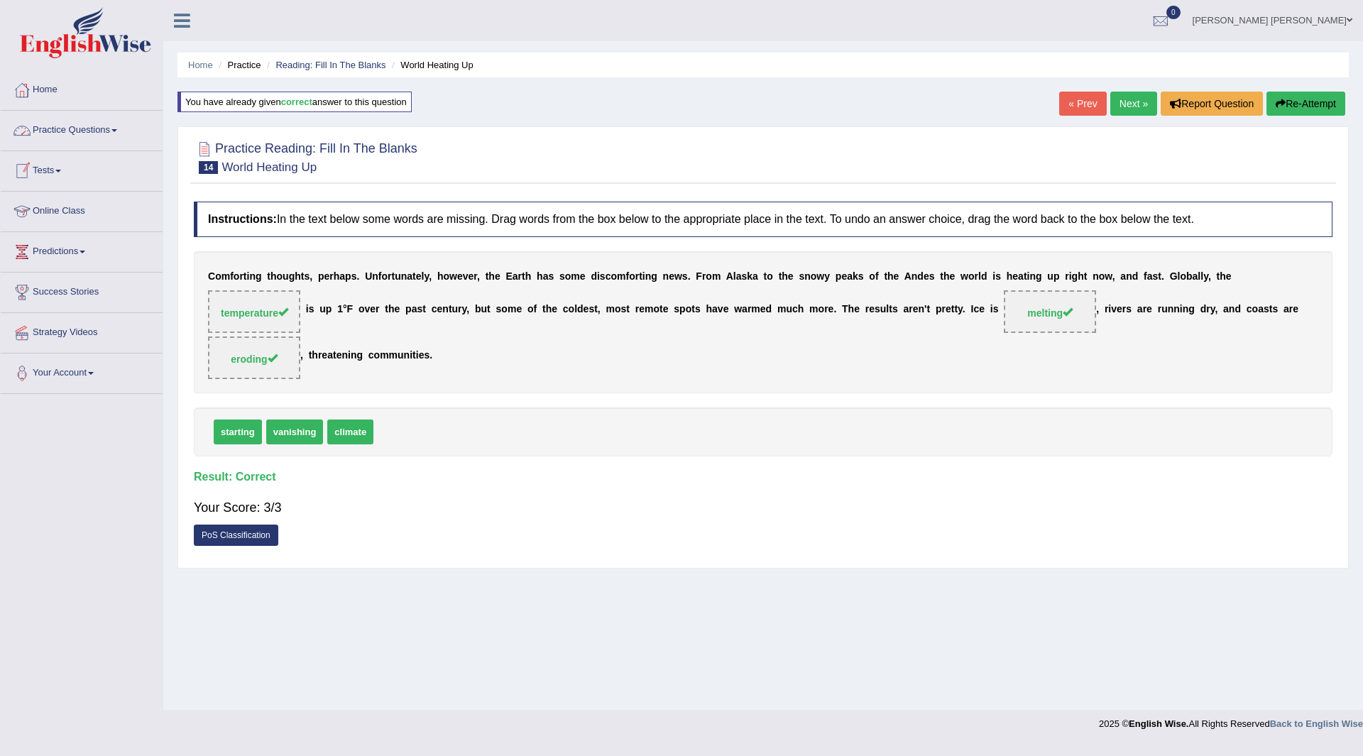
click at [84, 131] on link "Practice Questions" at bounding box center [82, 128] width 162 height 35
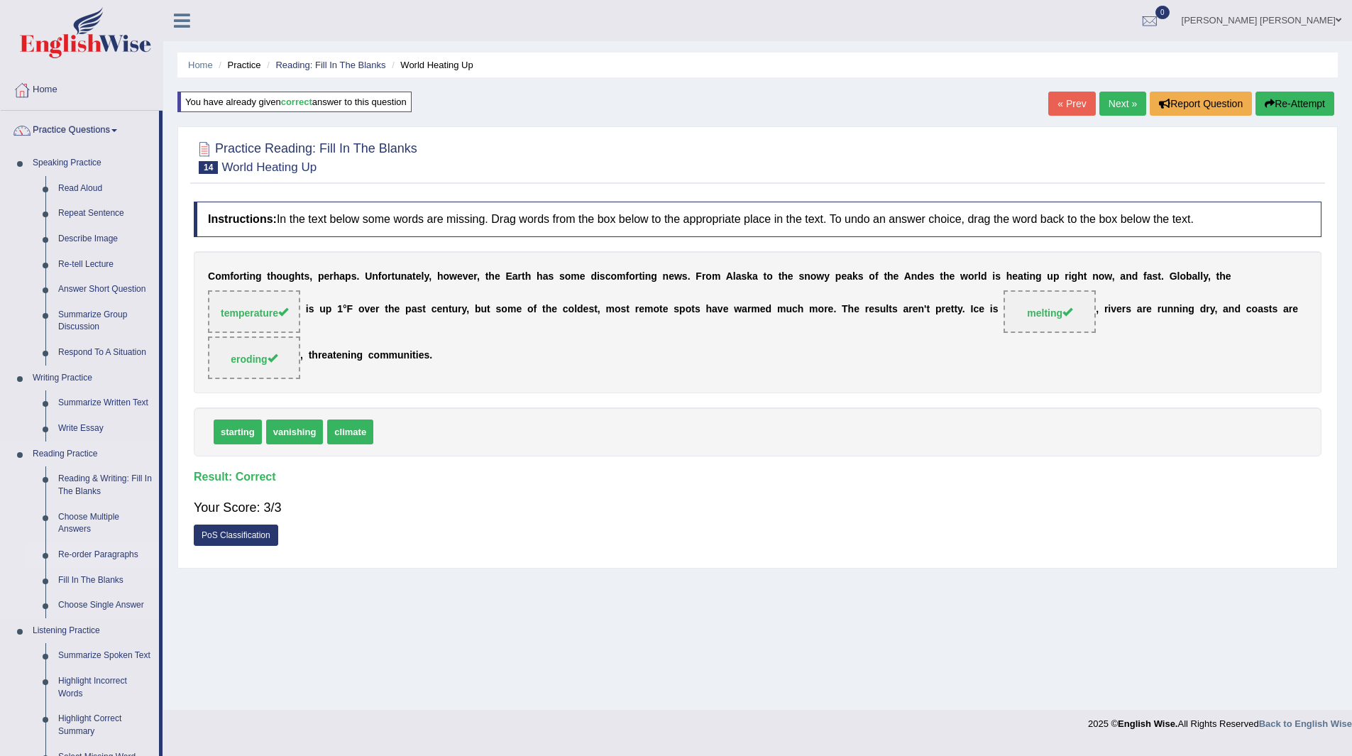
click at [104, 551] on link "Re-order Paragraphs" at bounding box center [105, 555] width 107 height 26
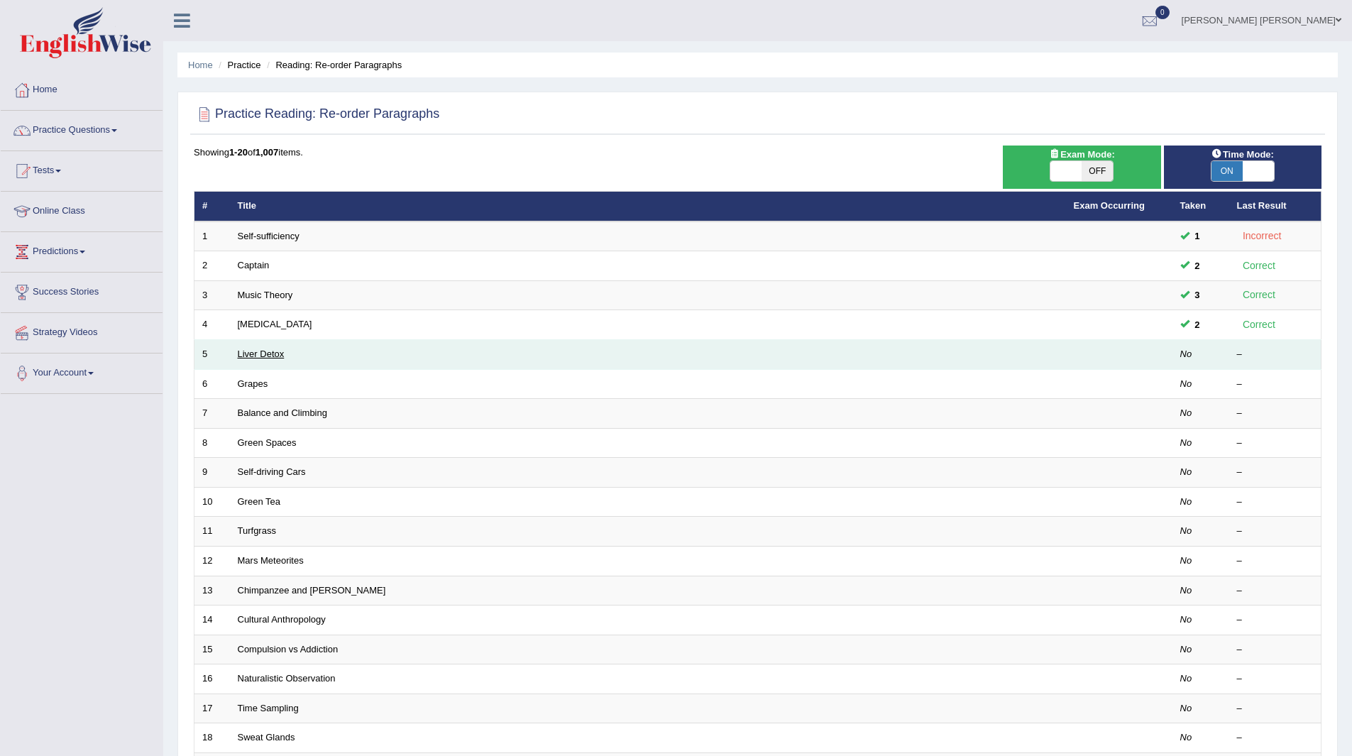
click at [261, 350] on link "Liver Detox" at bounding box center [261, 354] width 47 height 11
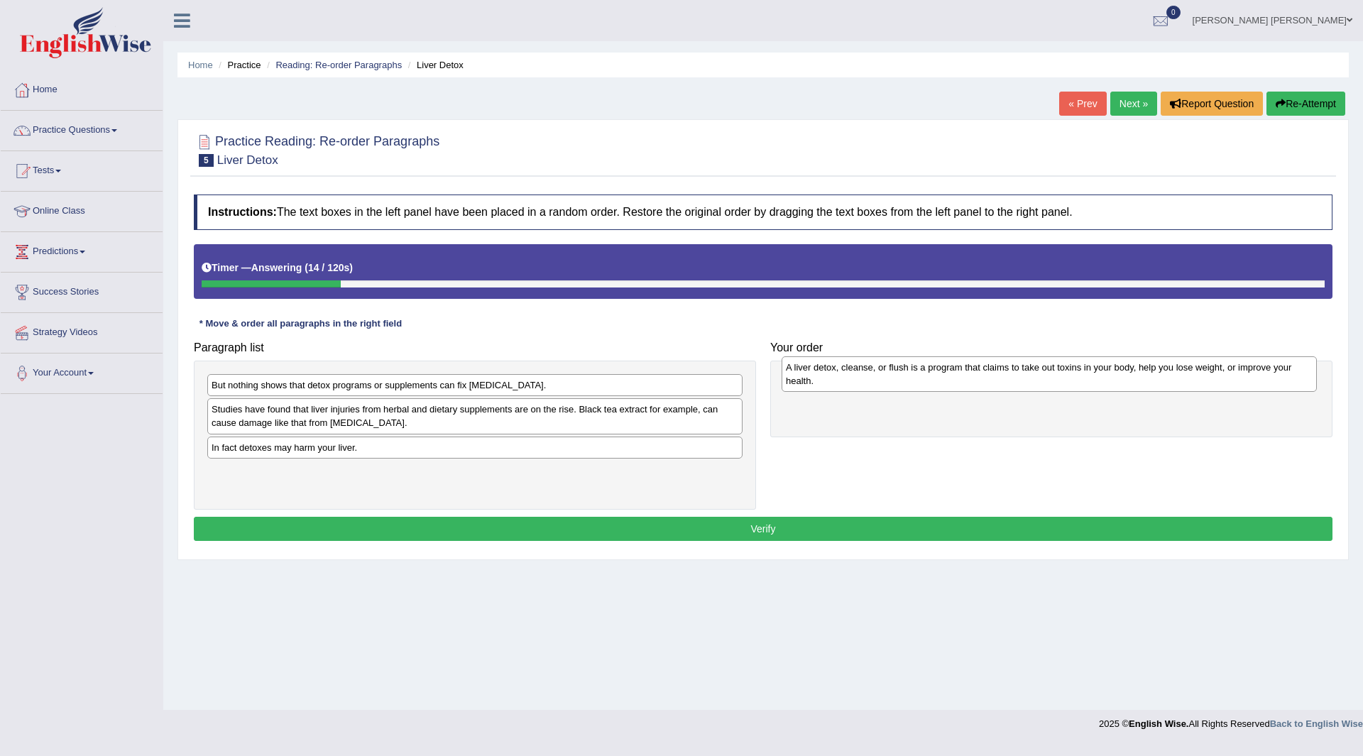
drag, startPoint x: 341, startPoint y: 415, endPoint x: 916, endPoint y: 373, distance: 576.5
click at [916, 373] on div "A liver detox, cleanse, or flush is a program that claims to take out toxins in…" at bounding box center [1049, 373] width 535 height 35
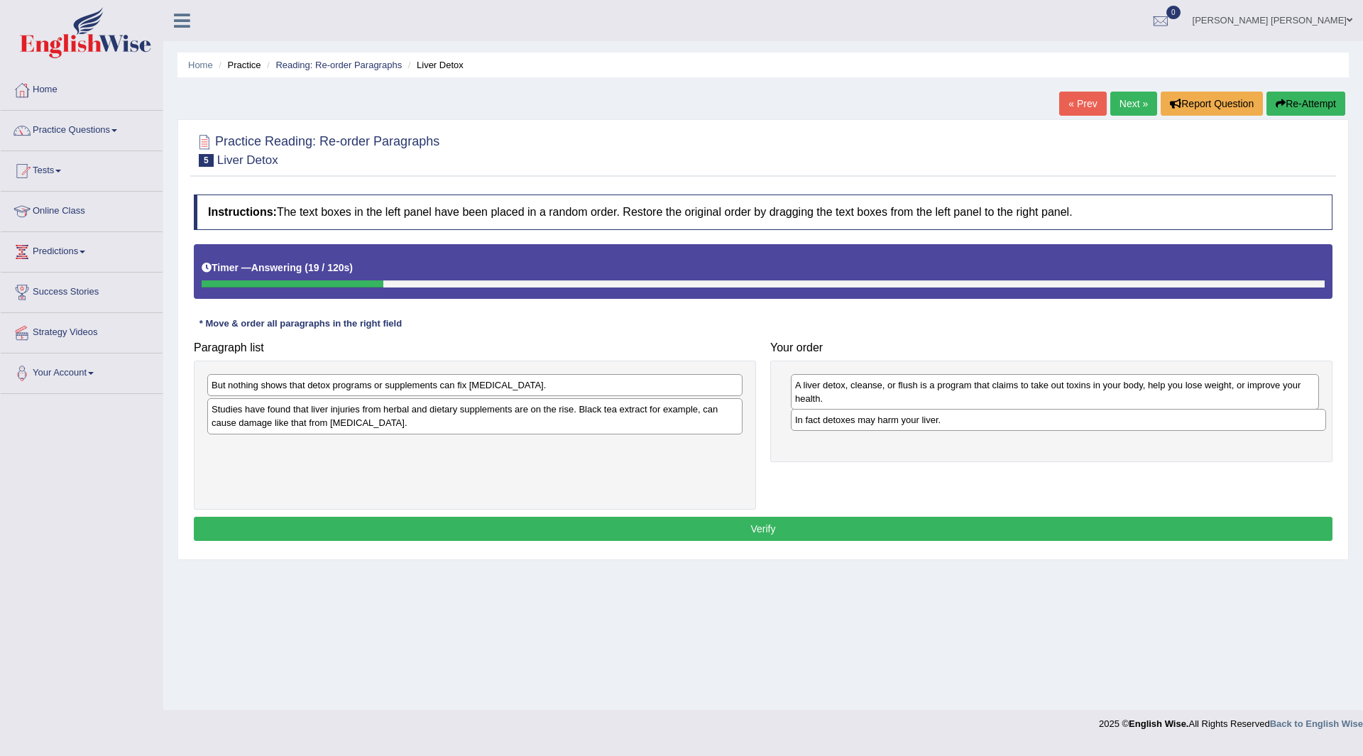
drag, startPoint x: 323, startPoint y: 448, endPoint x: 906, endPoint y: 419, distance: 584.2
click at [906, 419] on div "In fact detoxes may harm your liver." at bounding box center [1058, 420] width 535 height 22
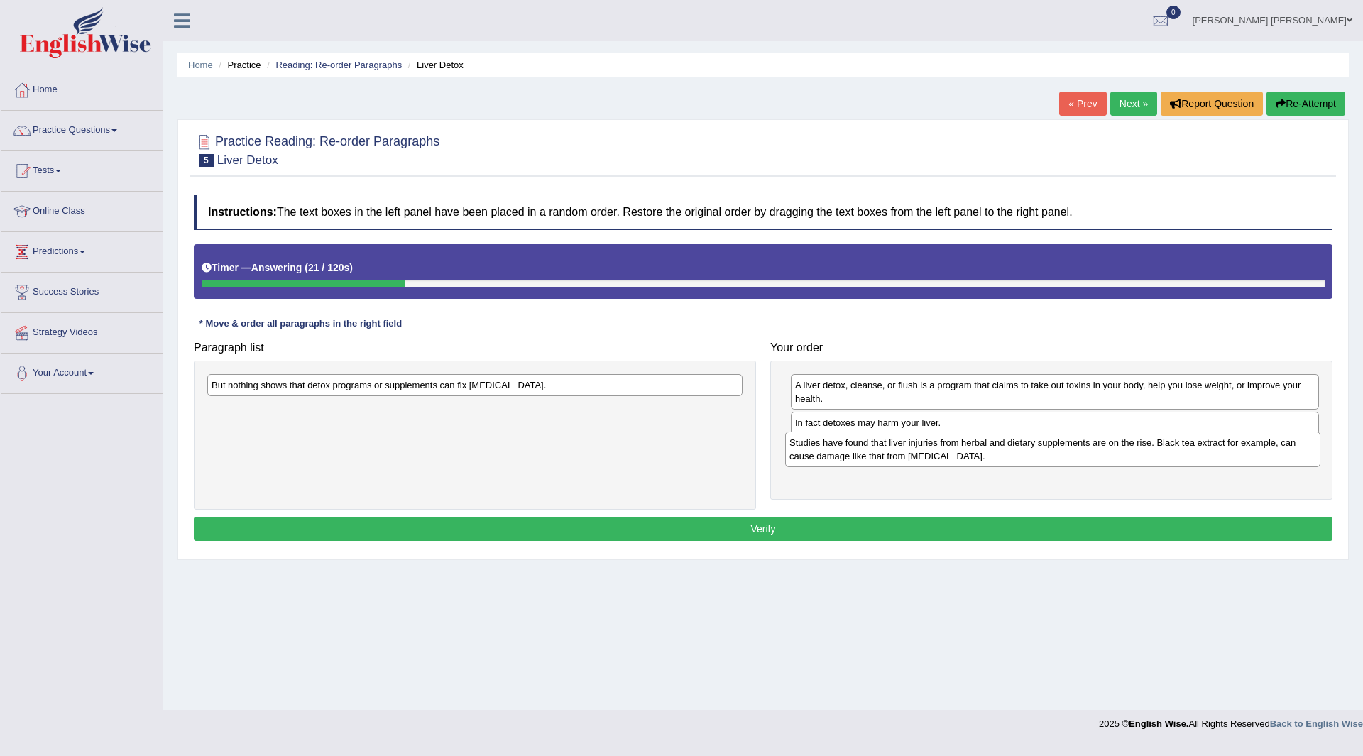
drag, startPoint x: 440, startPoint y: 422, endPoint x: 1018, endPoint y: 455, distance: 578.7
click at [1018, 455] on div "Studies have found that liver injuries from herbal and dietary supplements are …" at bounding box center [1052, 449] width 535 height 35
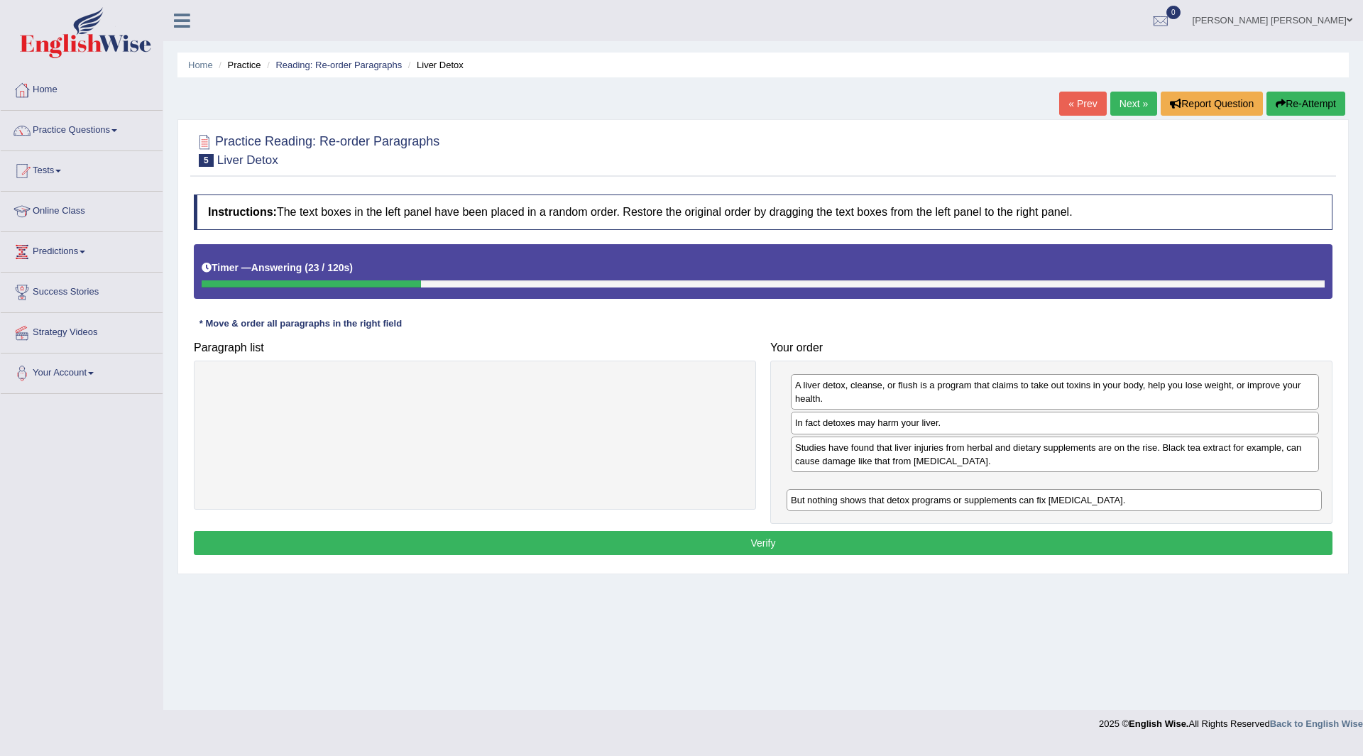
drag, startPoint x: 488, startPoint y: 380, endPoint x: 1079, endPoint y: 487, distance: 600.2
click at [1079, 489] on div "But nothing shows that detox programs or supplements can fix [MEDICAL_DATA]." at bounding box center [1053, 500] width 535 height 22
click at [709, 549] on button "Verify" at bounding box center [763, 543] width 1139 height 24
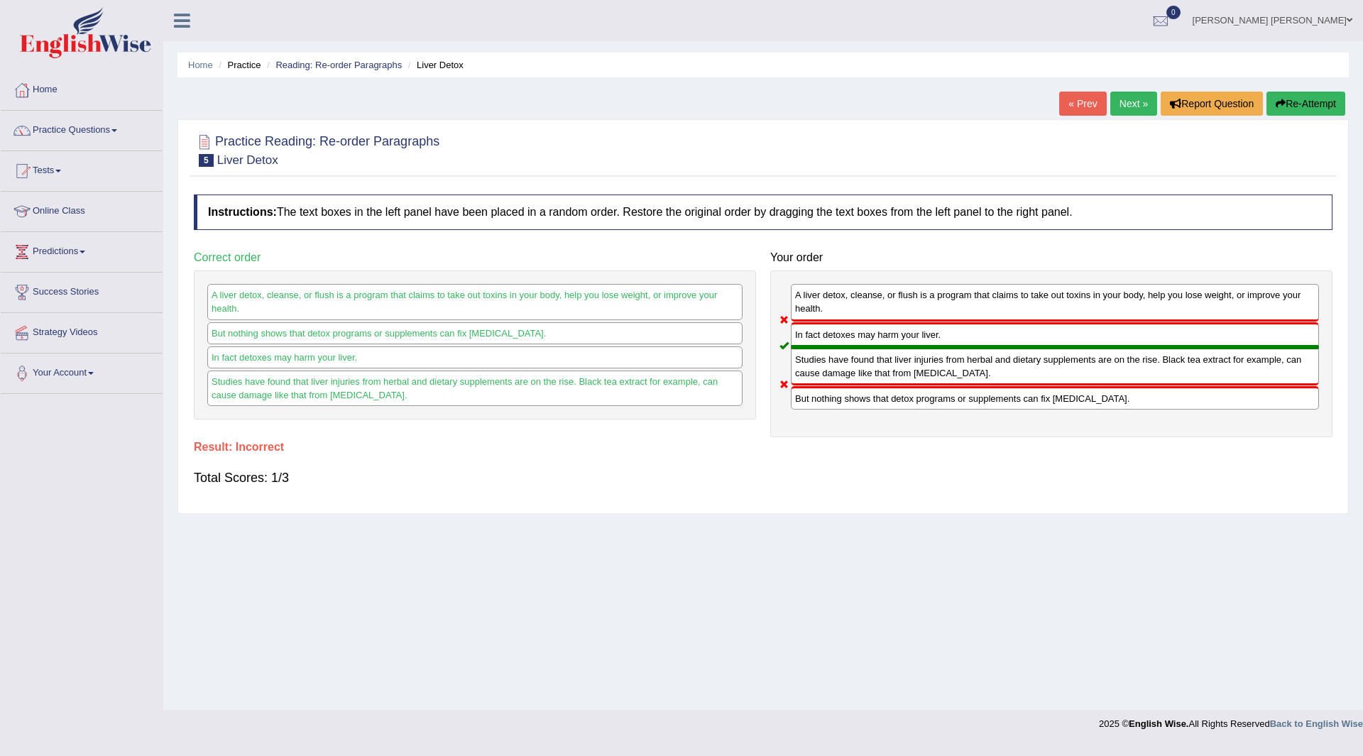
click at [1309, 104] on button "Re-Attempt" at bounding box center [1305, 104] width 79 height 24
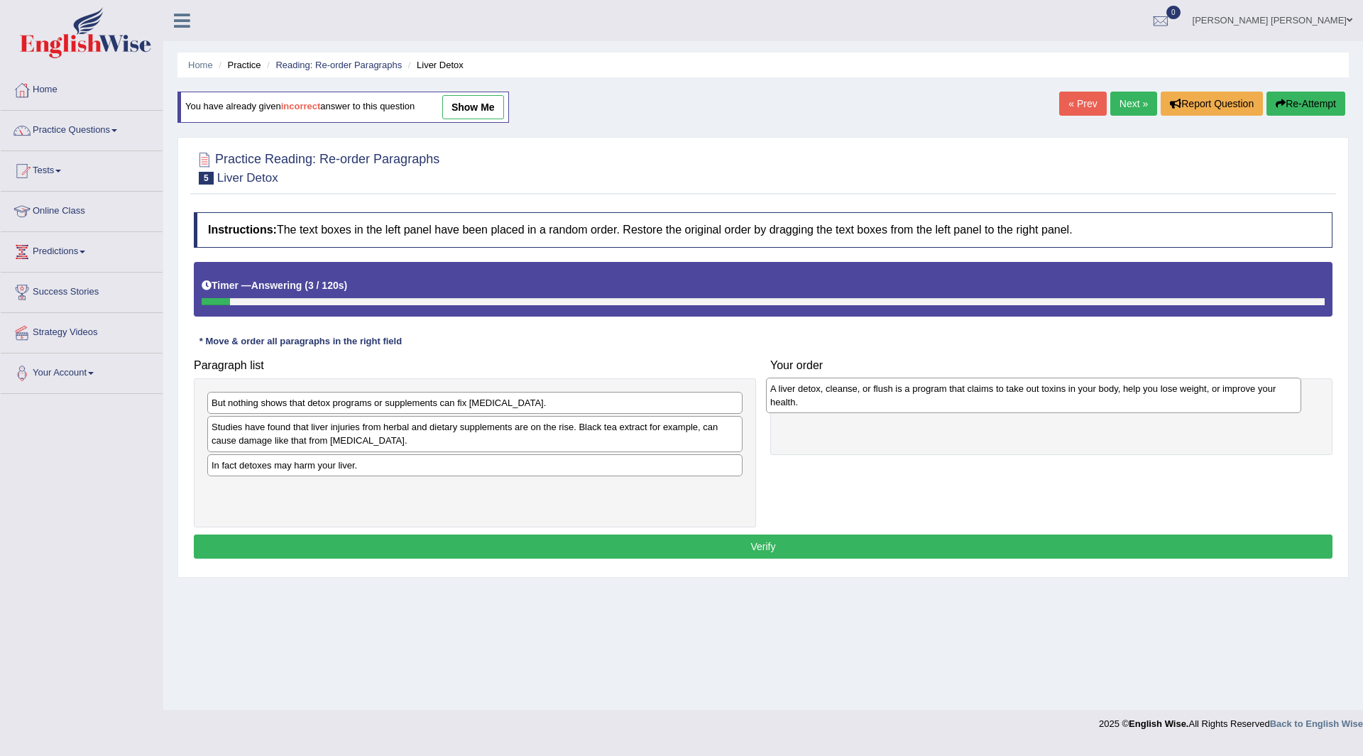
drag, startPoint x: 389, startPoint y: 442, endPoint x: 948, endPoint y: 404, distance: 560.6
click at [948, 404] on div "A liver detox, cleanse, or flush is a program that claims to take out toxins in…" at bounding box center [1033, 395] width 535 height 35
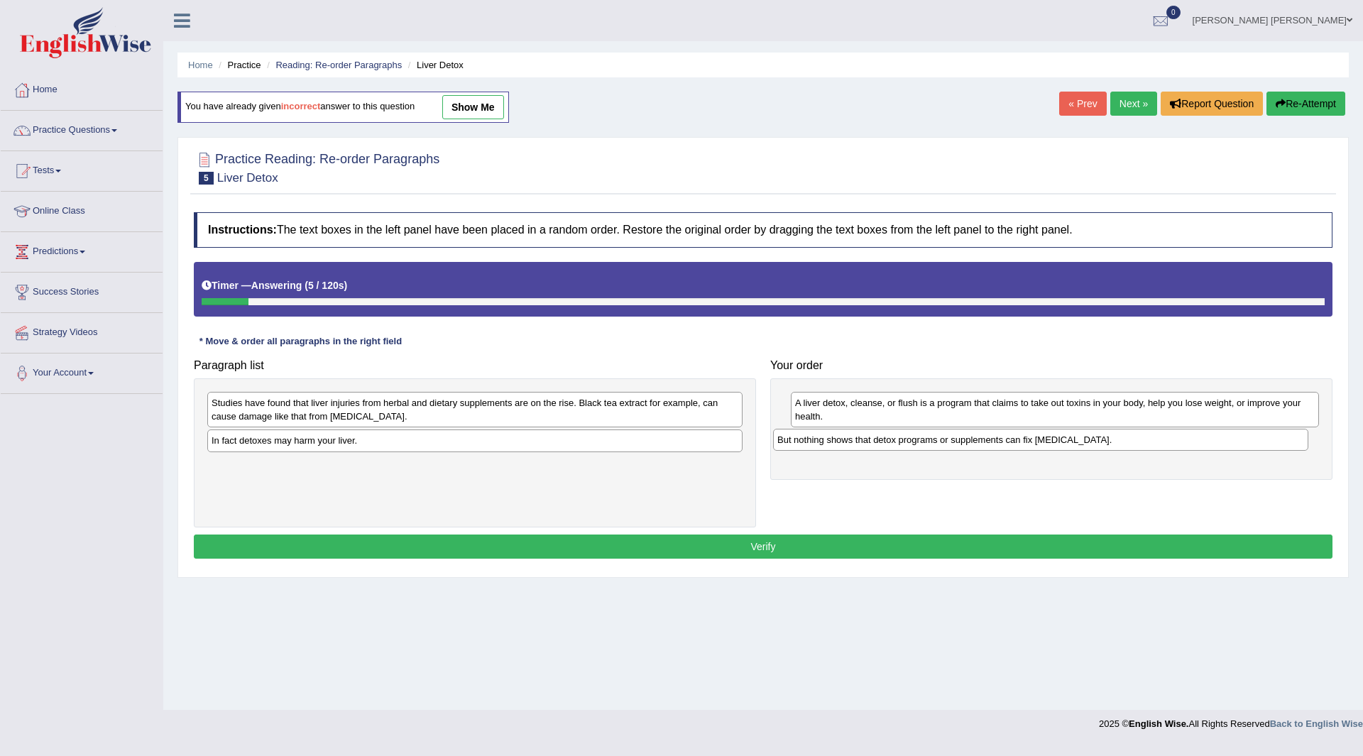
drag, startPoint x: 374, startPoint y: 402, endPoint x: 940, endPoint y: 439, distance: 566.9
click at [940, 439] on div "But nothing shows that detox programs or supplements can fix [MEDICAL_DATA]." at bounding box center [1040, 440] width 535 height 22
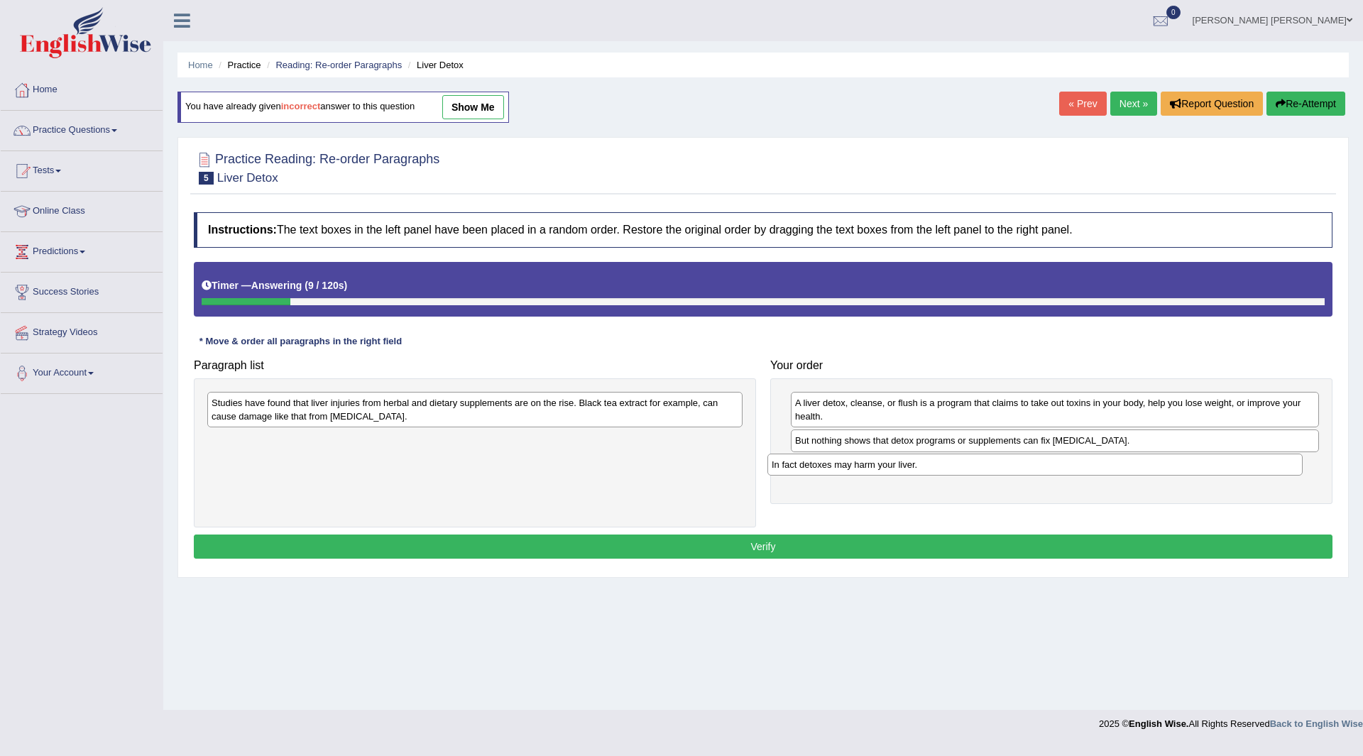
drag, startPoint x: 327, startPoint y: 445, endPoint x: 568, endPoint y: 463, distance: 242.0
click at [886, 469] on div "In fact detoxes may harm your liver." at bounding box center [1034, 465] width 535 height 22
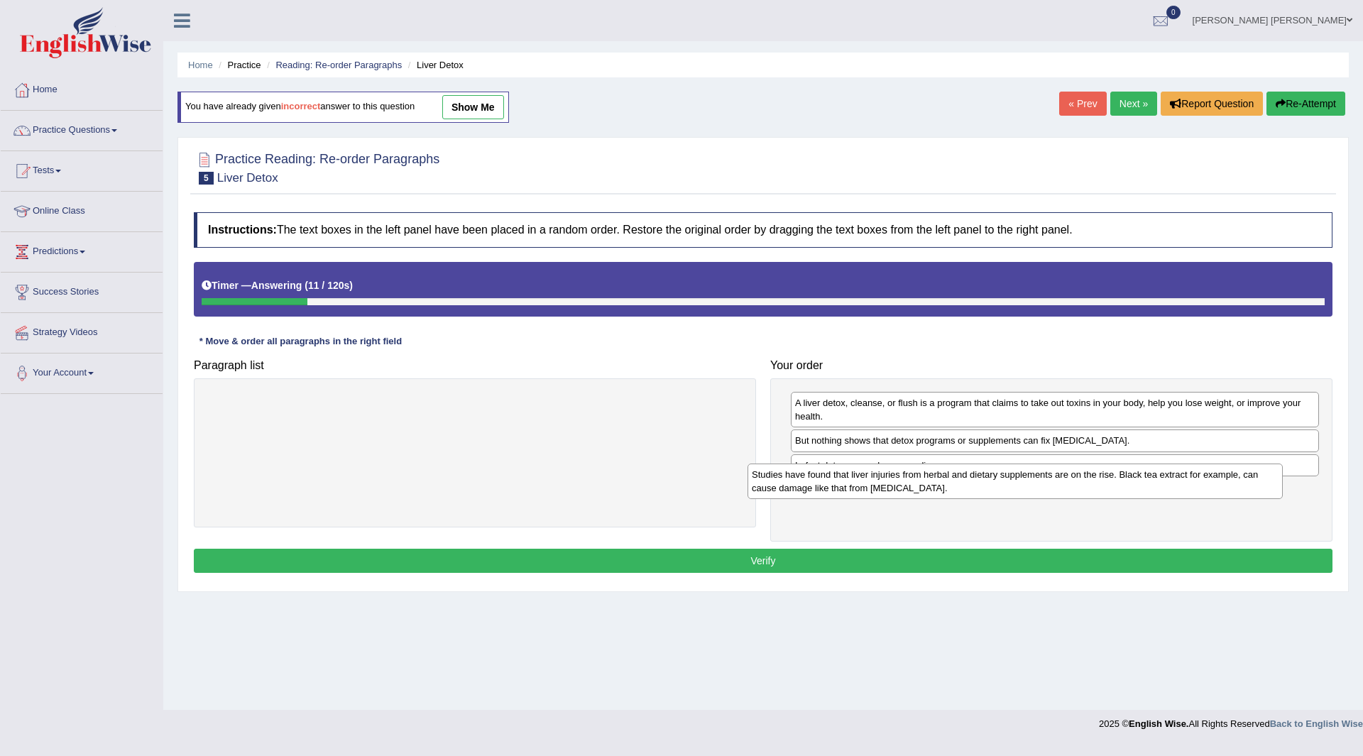
drag, startPoint x: 380, startPoint y: 407, endPoint x: 921, endPoint y: 479, distance: 545.6
click at [921, 479] on div "Studies have found that liver injuries from herbal and dietary supplements are …" at bounding box center [1014, 481] width 535 height 35
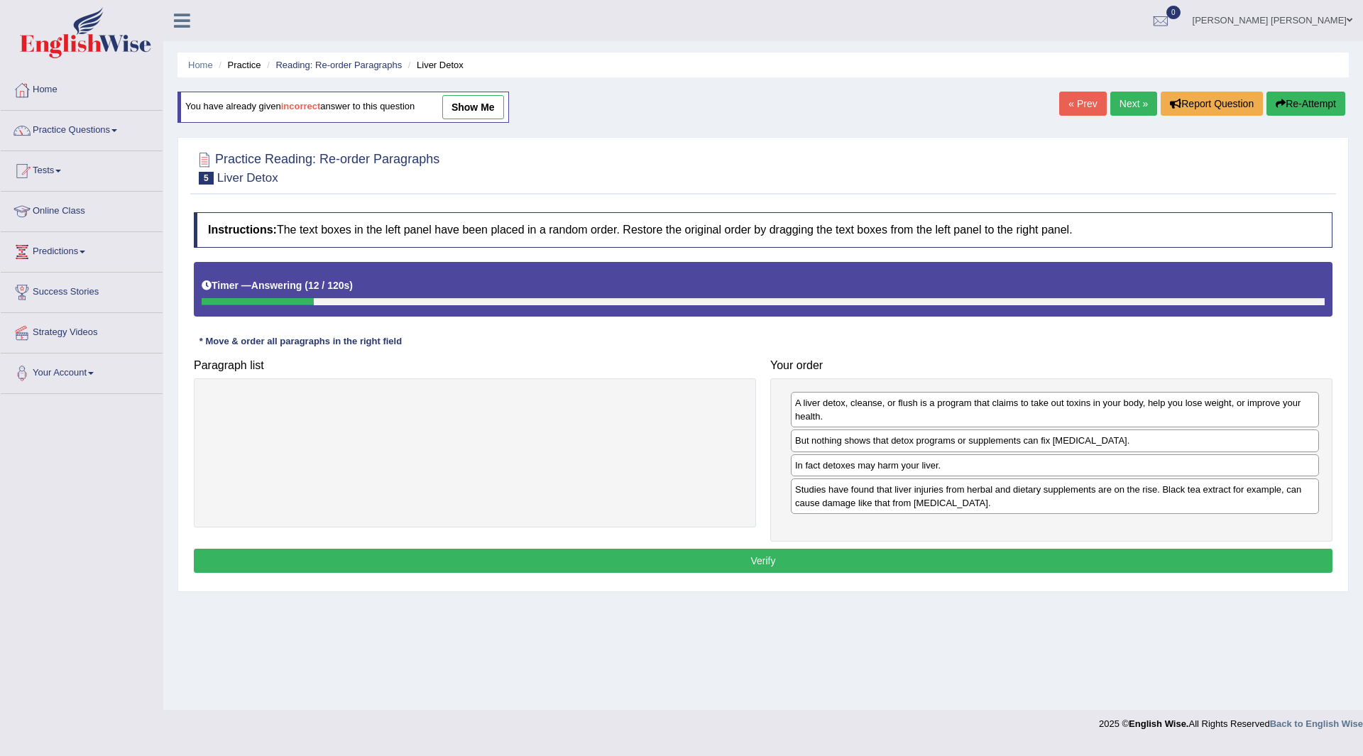
click at [822, 564] on button "Verify" at bounding box center [763, 561] width 1139 height 24
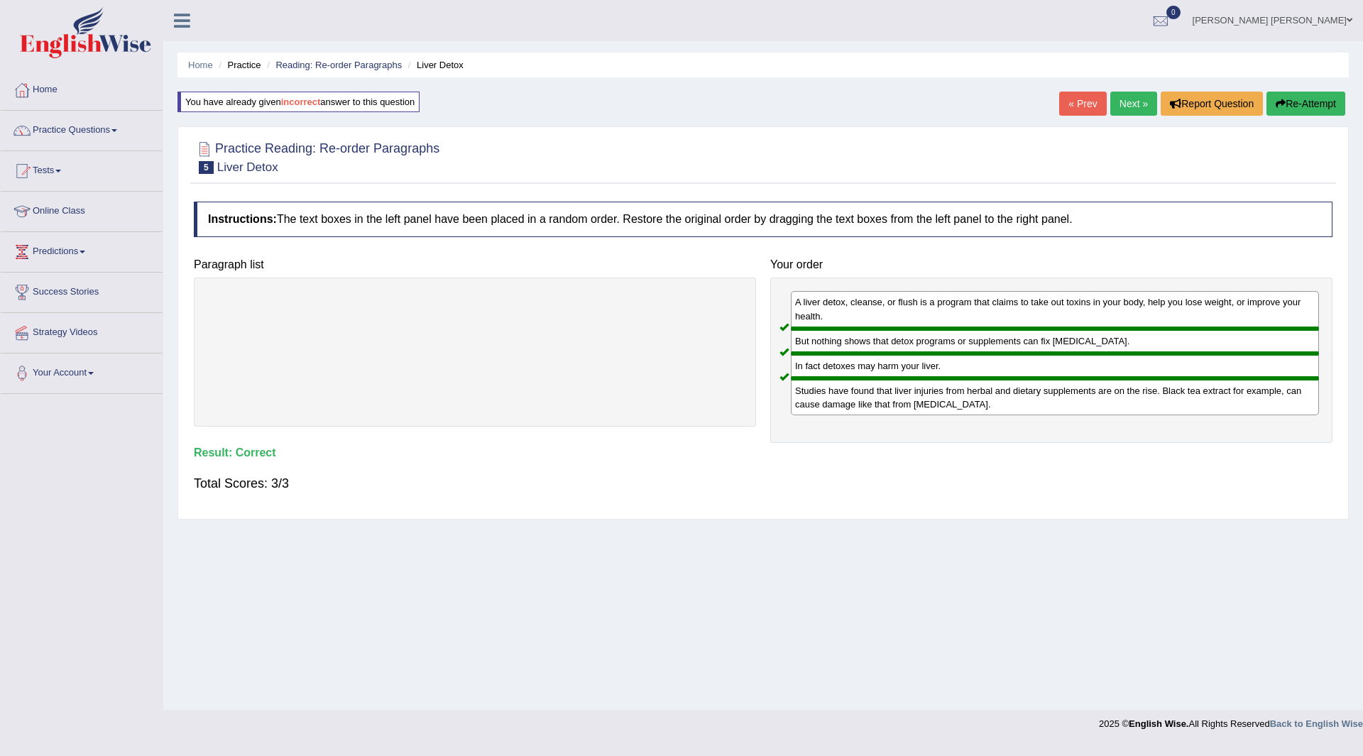
click at [1133, 101] on link "Next »" at bounding box center [1133, 104] width 47 height 24
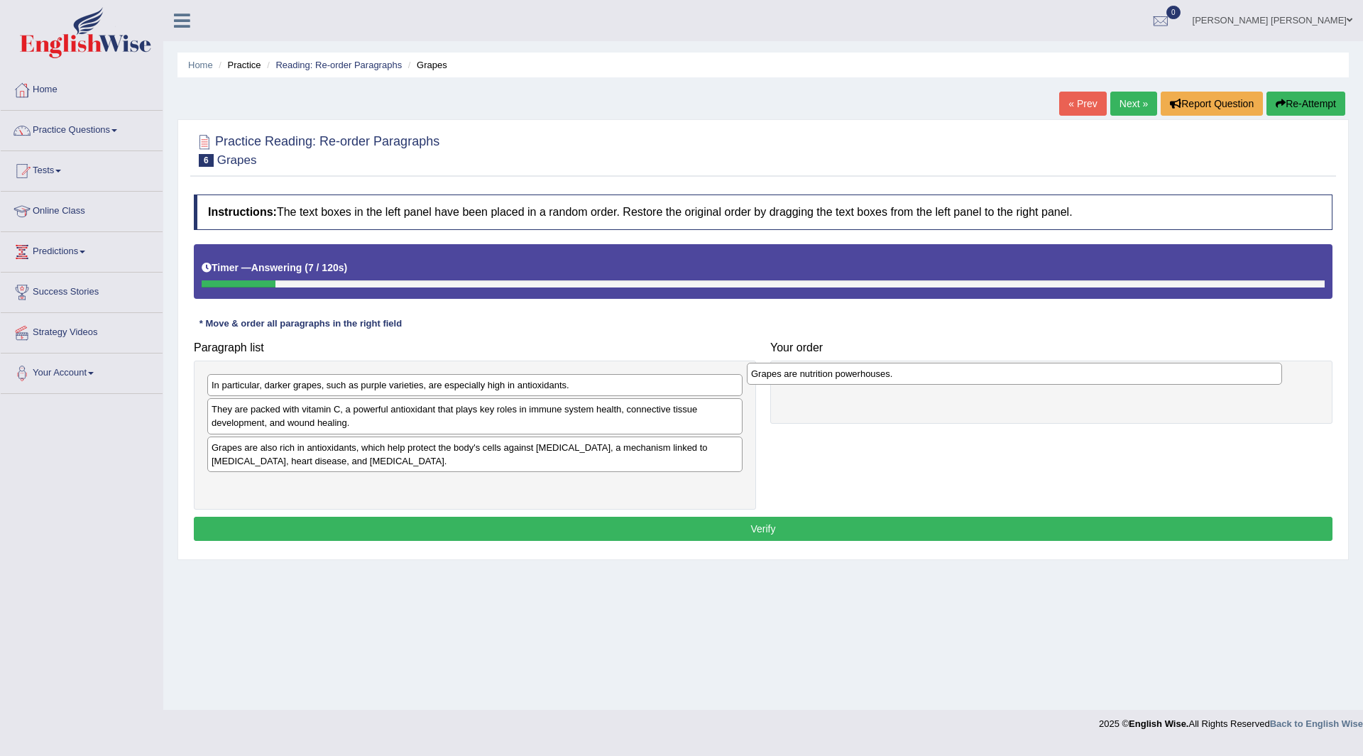
drag, startPoint x: 545, startPoint y: 388, endPoint x: 837, endPoint y: 372, distance: 292.2
click at [837, 372] on div "Grapes are nutrition powerhouses." at bounding box center [1014, 374] width 535 height 22
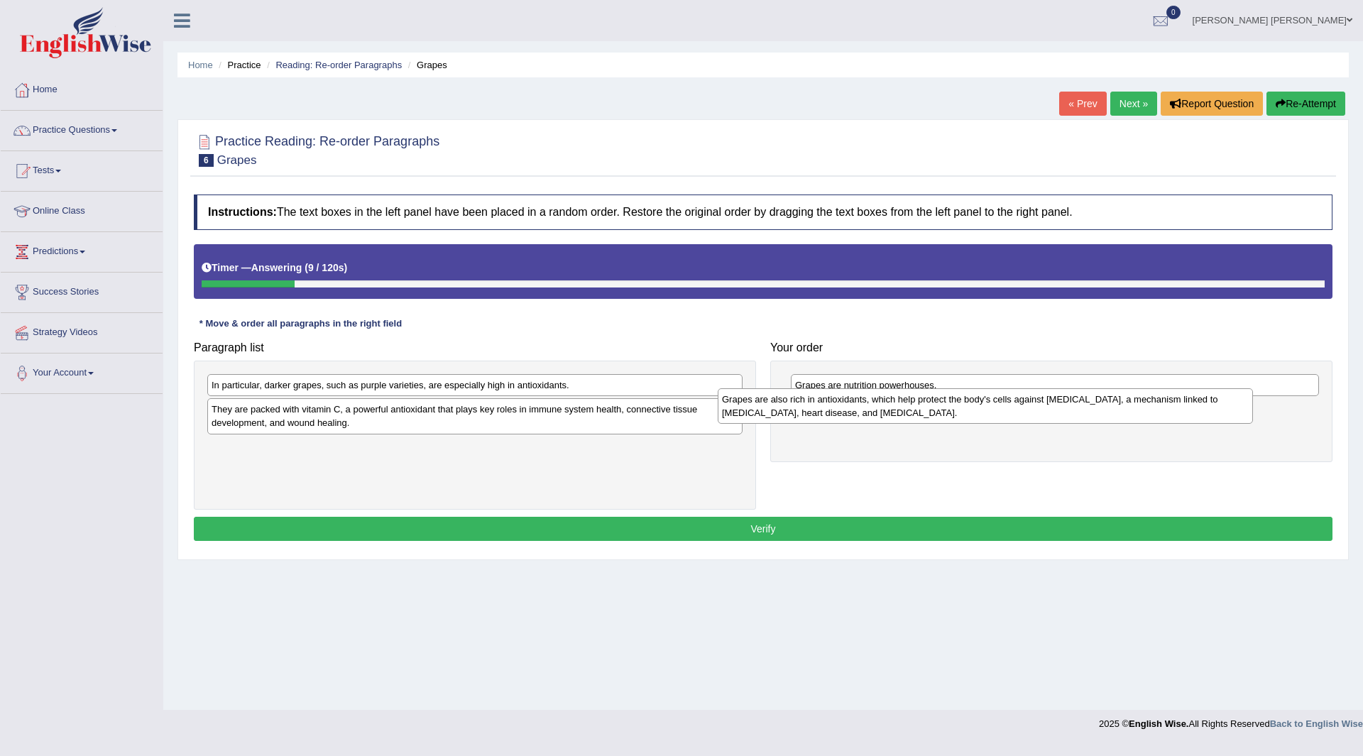
drag, startPoint x: 378, startPoint y: 452, endPoint x: 889, endPoint y: 404, distance: 512.6
click at [889, 404] on div "Grapes are also rich in antioxidants, which help protect the body's cells again…" at bounding box center [985, 405] width 535 height 35
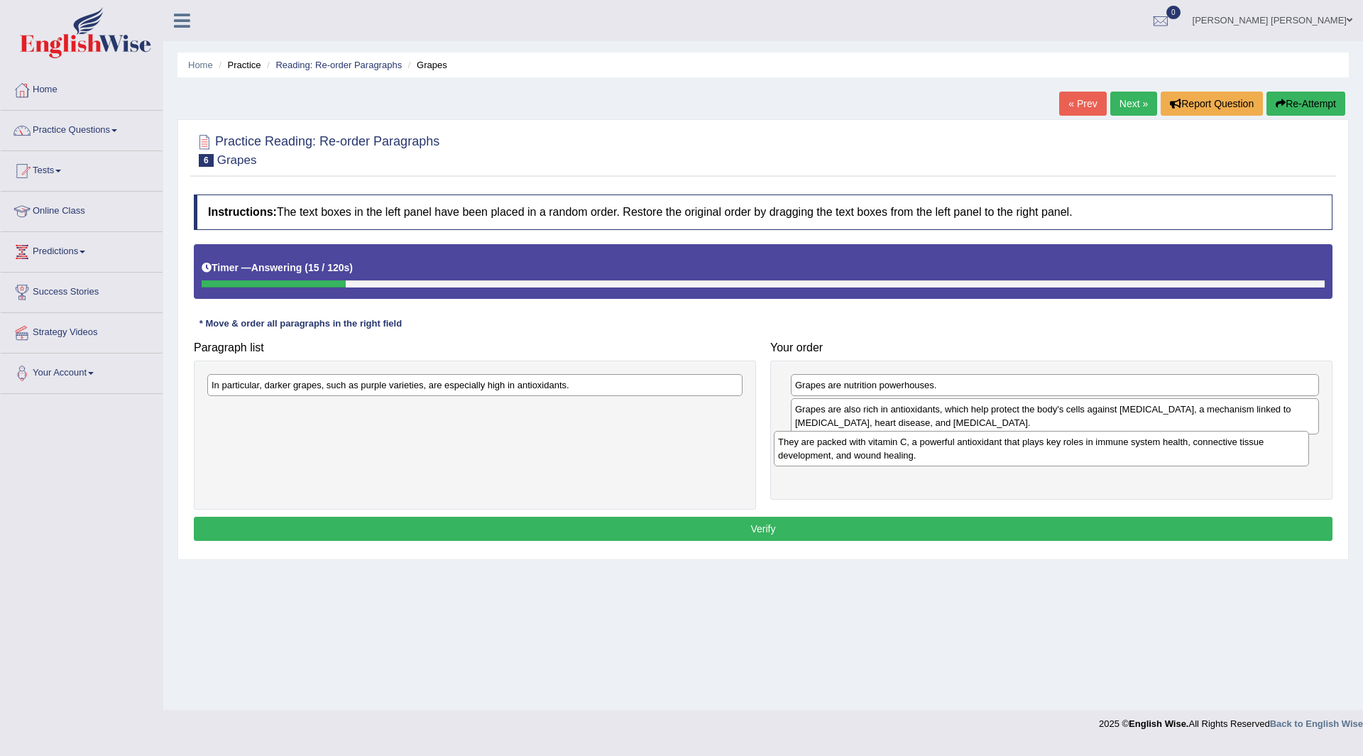
drag, startPoint x: 344, startPoint y: 423, endPoint x: 912, endPoint y: 455, distance: 568.7
click at [912, 455] on div "They are packed with vitamin C, a powerful antioxidant that plays key roles in …" at bounding box center [1041, 448] width 535 height 35
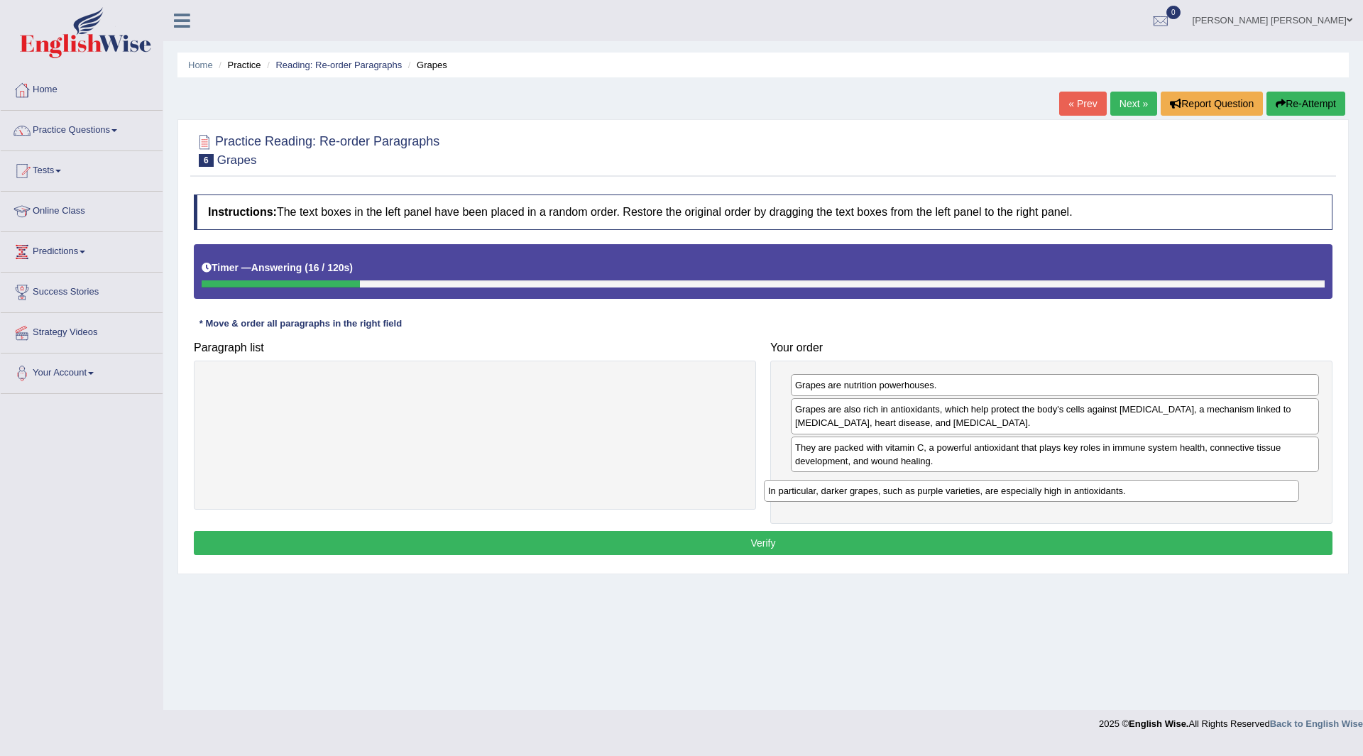
drag, startPoint x: 355, startPoint y: 389, endPoint x: 783, endPoint y: 553, distance: 458.3
click at [911, 493] on div "In particular, darker grapes, such as purple varieties, are especially high in …" at bounding box center [1031, 491] width 535 height 22
click at [681, 540] on button "Verify" at bounding box center [763, 543] width 1139 height 24
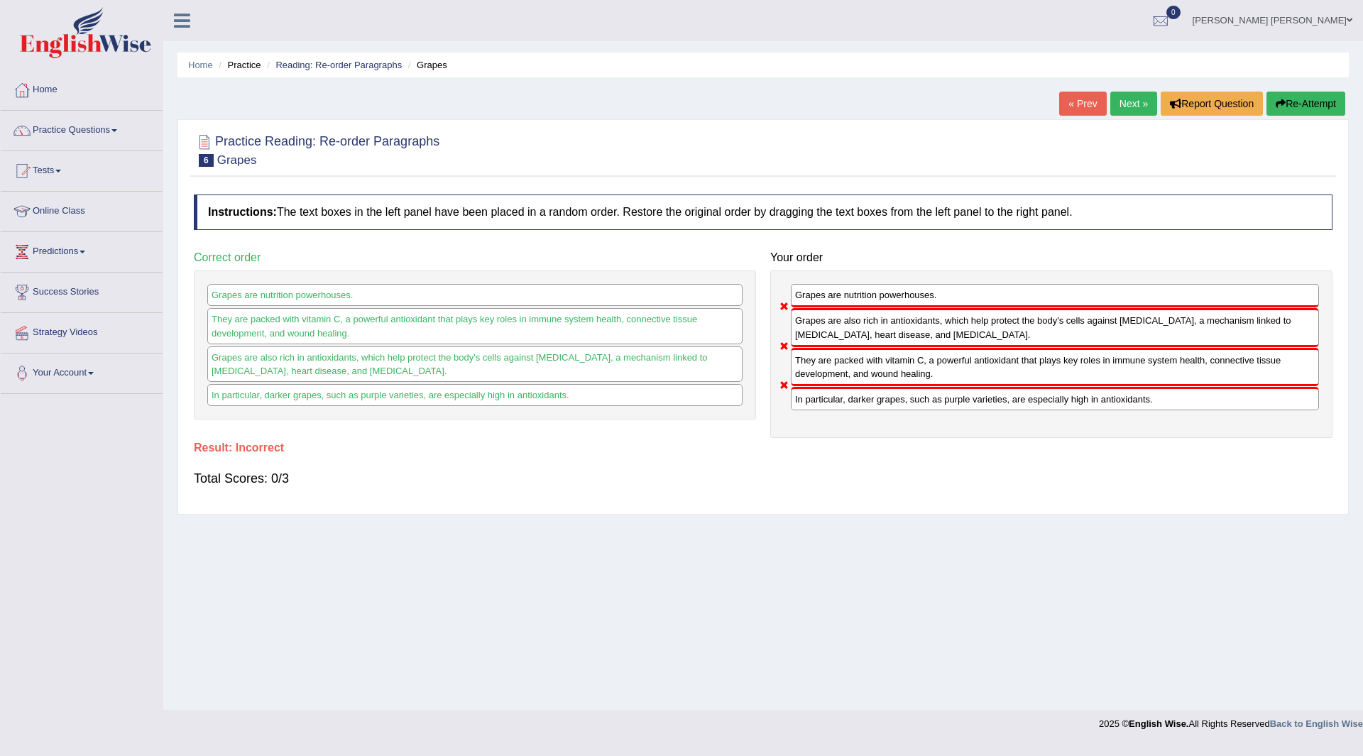
click at [1295, 105] on button "Re-Attempt" at bounding box center [1305, 104] width 79 height 24
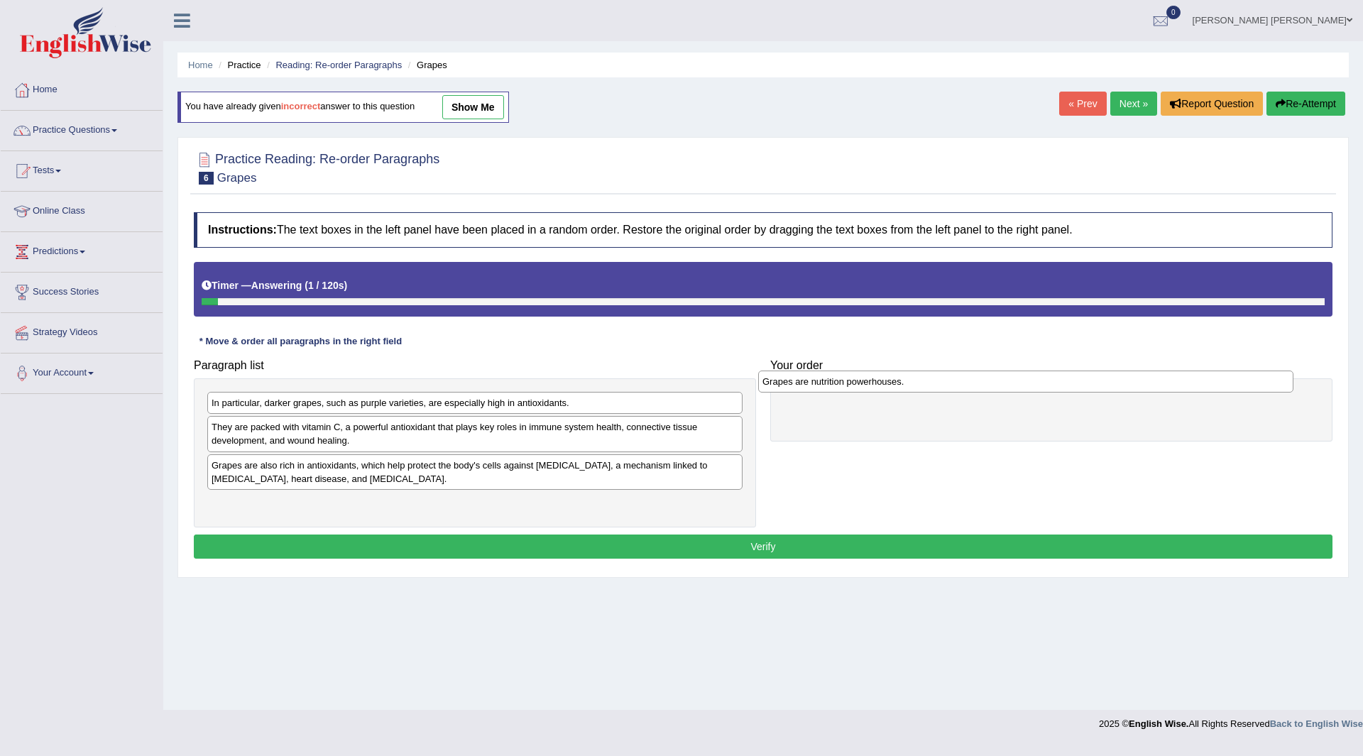
drag, startPoint x: 280, startPoint y: 403, endPoint x: 830, endPoint y: 382, distance: 551.2
click at [830, 382] on div "Grapes are nutrition powerhouses." at bounding box center [1025, 382] width 535 height 22
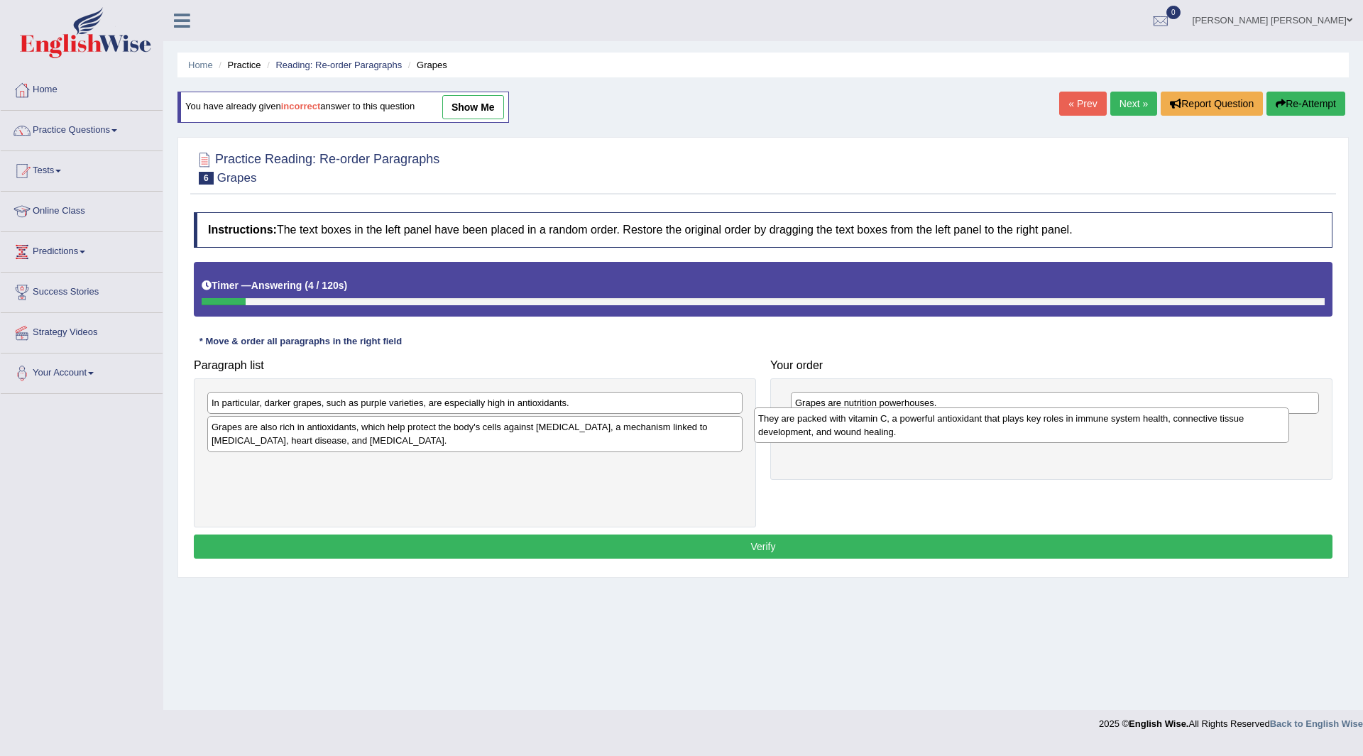
drag, startPoint x: 261, startPoint y: 435, endPoint x: 807, endPoint y: 427, distance: 546.6
click at [807, 427] on div "They are packed with vitamin C, a powerful antioxidant that plays key roles in …" at bounding box center [1021, 424] width 535 height 35
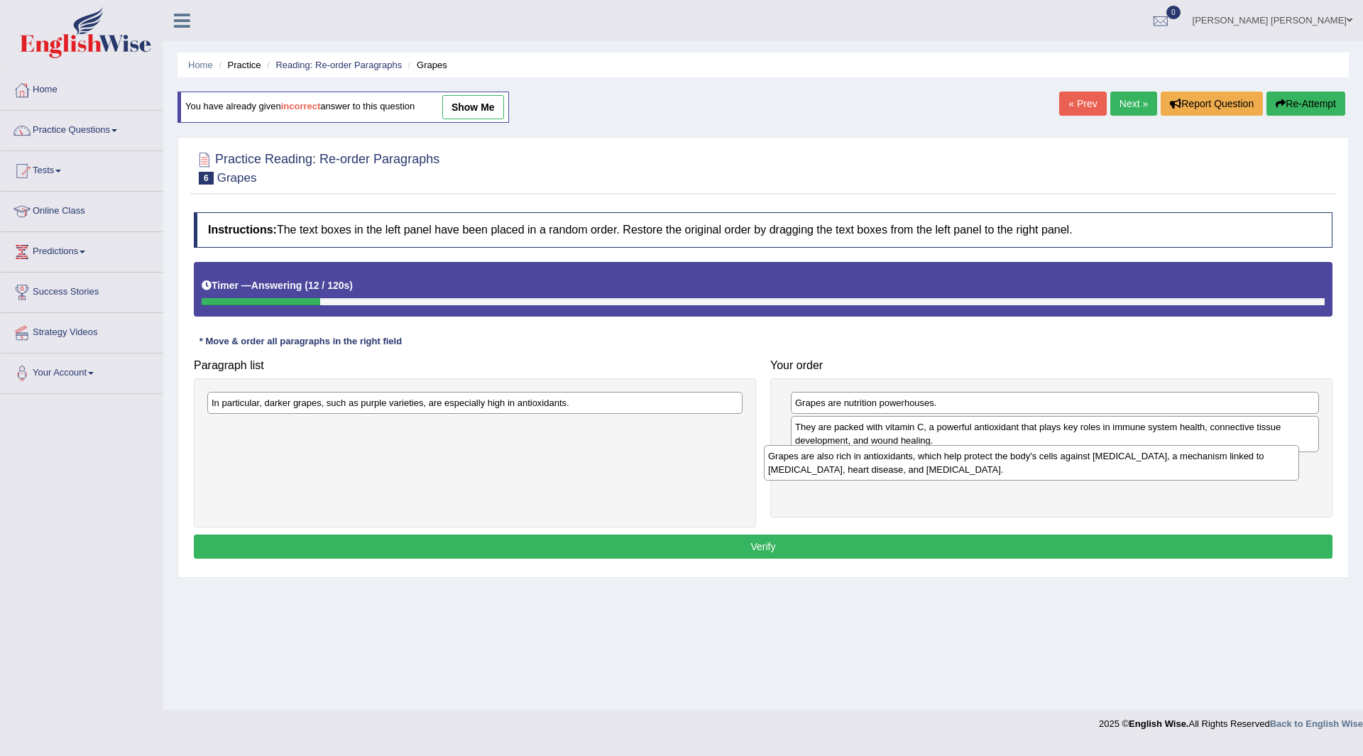
drag, startPoint x: 361, startPoint y: 439, endPoint x: 918, endPoint y: 468, distance: 557.3
click at [918, 468] on div "Grapes are also rich in antioxidants, which help protect the body's cells again…" at bounding box center [1031, 462] width 535 height 35
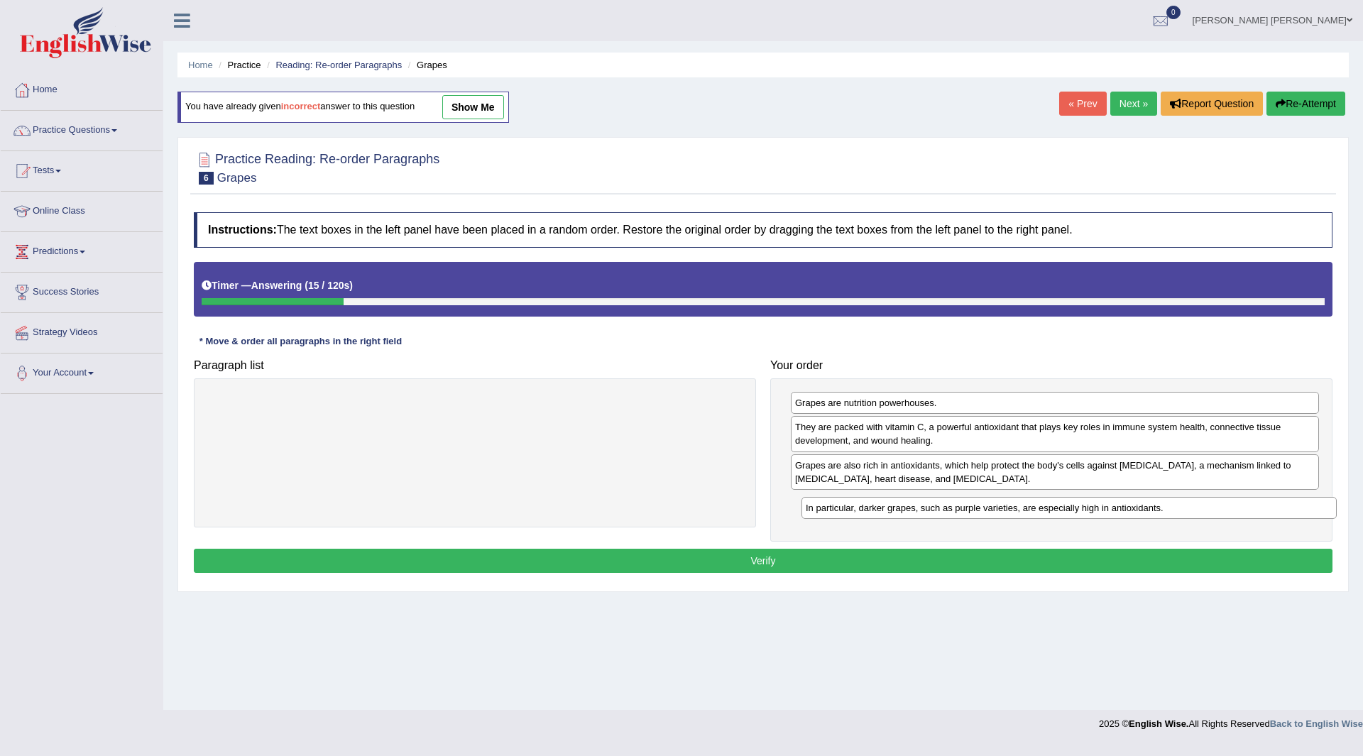
drag, startPoint x: 353, startPoint y: 402, endPoint x: 947, endPoint y: 508, distance: 603.3
click at [947, 508] on div "In particular, darker grapes, such as purple varieties, are especially high in …" at bounding box center [1068, 508] width 535 height 22
click at [660, 561] on button "Verify" at bounding box center [763, 561] width 1139 height 24
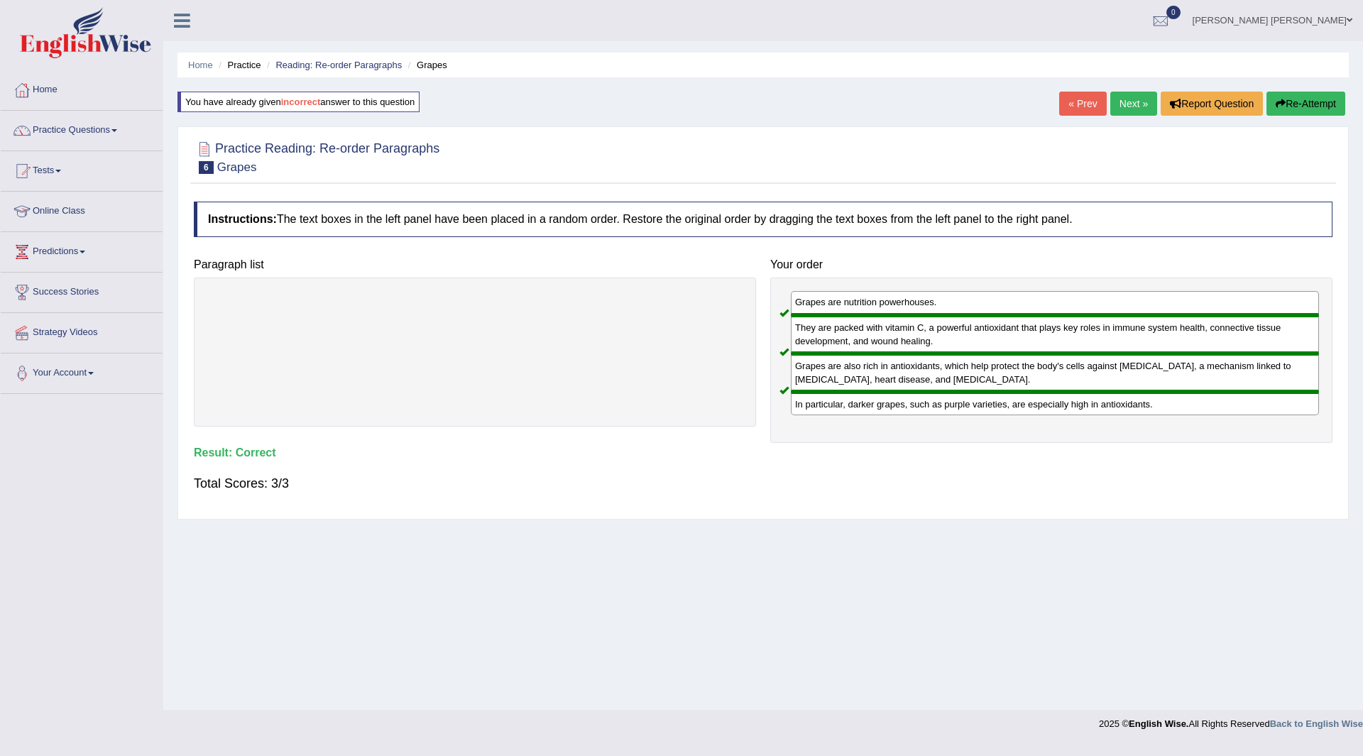
click at [1117, 101] on link "Next »" at bounding box center [1133, 104] width 47 height 24
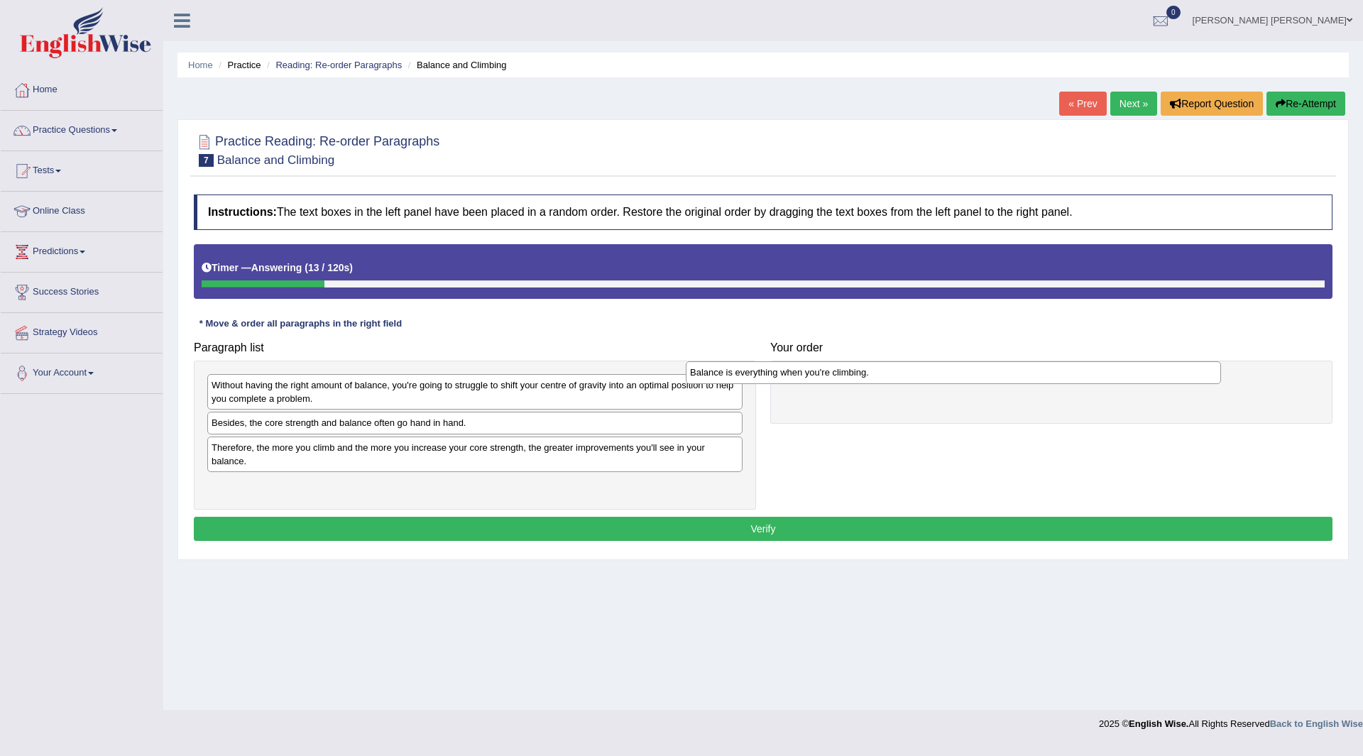
drag, startPoint x: 351, startPoint y: 427, endPoint x: 852, endPoint y: 368, distance: 503.9
click at [852, 368] on div "Balance is everything when you're climbing." at bounding box center [953, 372] width 535 height 22
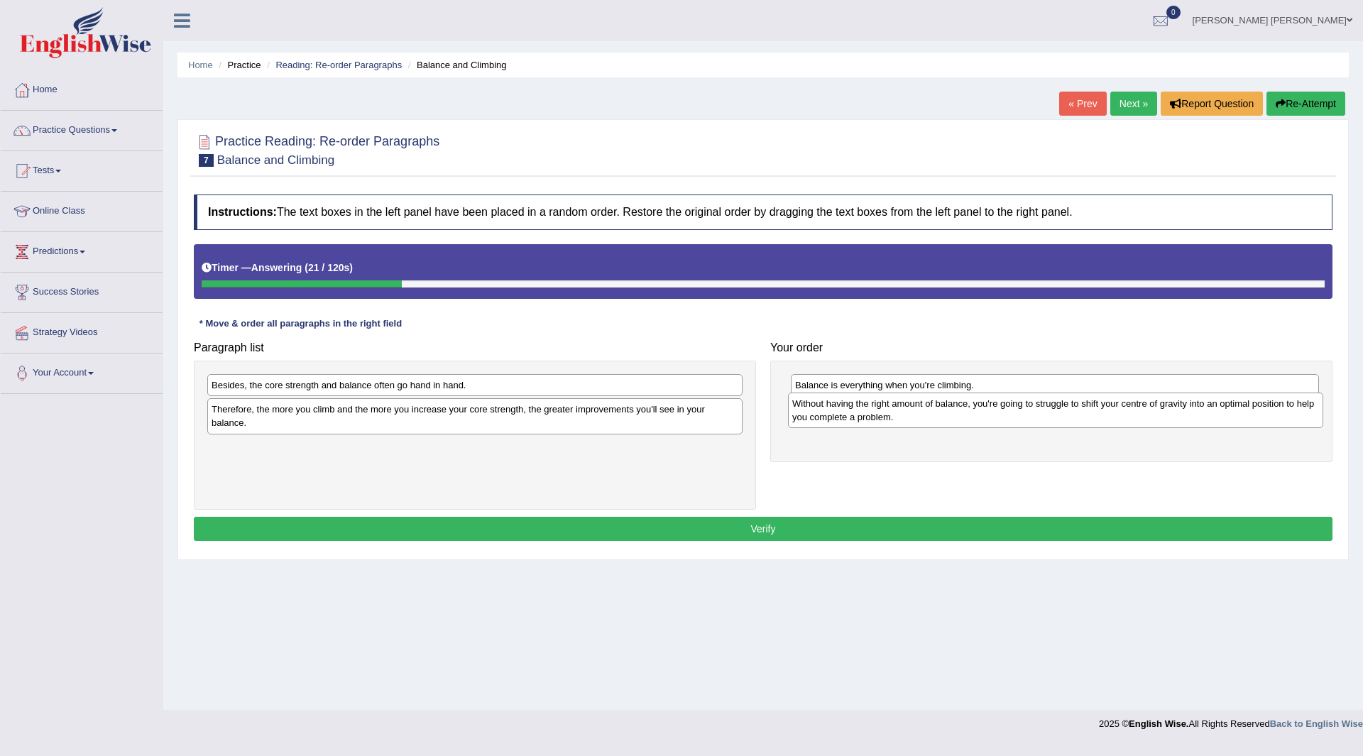
drag, startPoint x: 383, startPoint y: 397, endPoint x: 963, endPoint y: 415, distance: 580.9
click at [963, 415] on div "Without having the right amount of balance, you're going to struggle to shift y…" at bounding box center [1055, 410] width 535 height 35
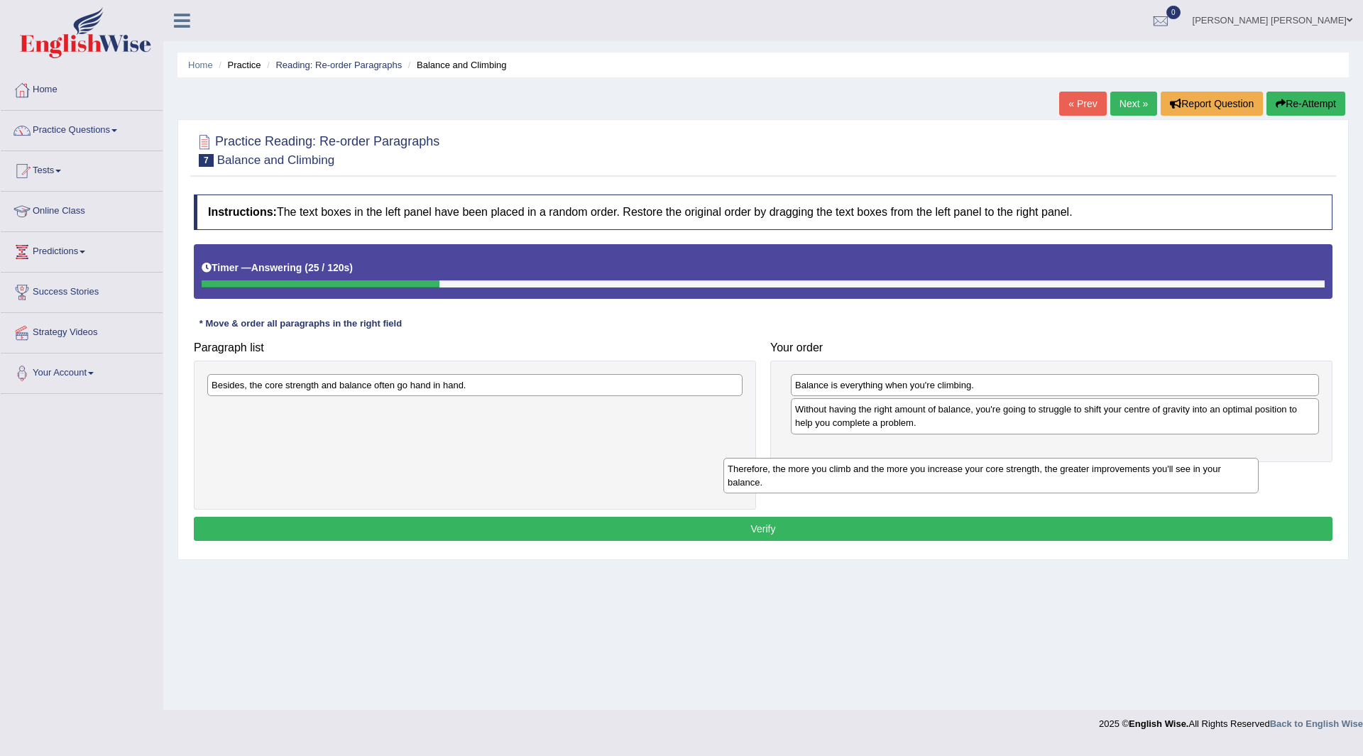
drag, startPoint x: 356, startPoint y: 417, endPoint x: 872, endPoint y: 476, distance: 519.4
click at [872, 476] on div "Therefore, the more you climb and the more you increase your core strength, the…" at bounding box center [990, 475] width 535 height 35
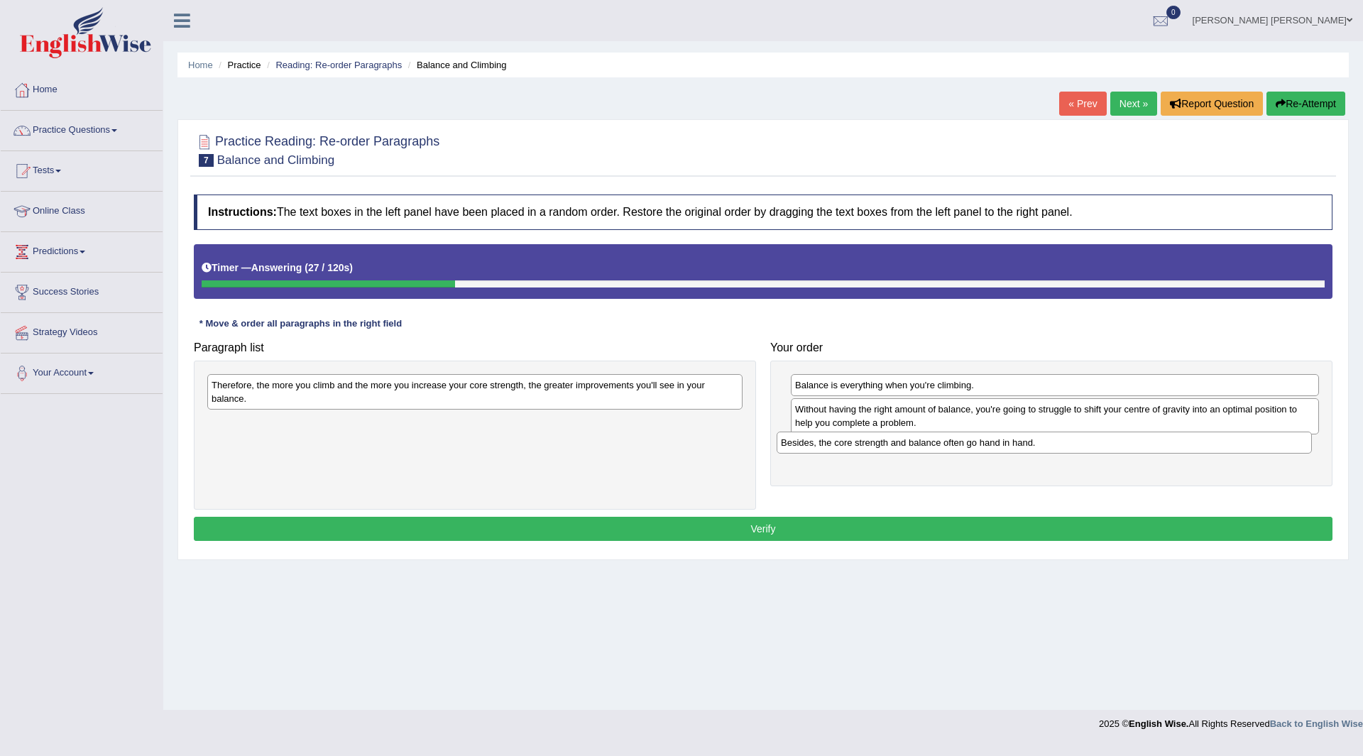
drag, startPoint x: 281, startPoint y: 376, endPoint x: 831, endPoint y: 429, distance: 552.6
click at [848, 434] on div "Besides, the core strength and balance often go hand in hand." at bounding box center [1044, 443] width 535 height 22
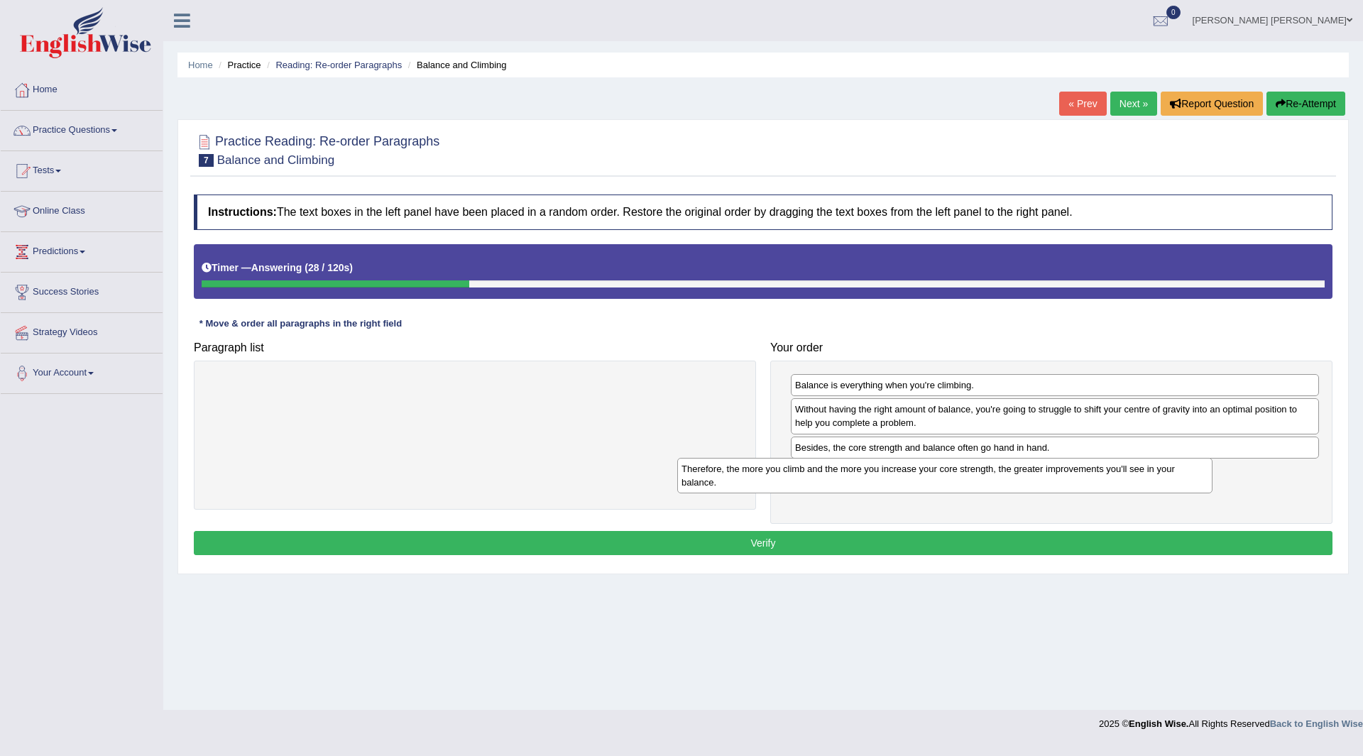
drag, startPoint x: 525, startPoint y: 395, endPoint x: 1036, endPoint y: 478, distance: 517.1
click at [1036, 478] on div "Therefore, the more you climb and the more you increase your core strength, the…" at bounding box center [944, 475] width 535 height 35
click at [710, 536] on button "Verify" at bounding box center [763, 543] width 1139 height 24
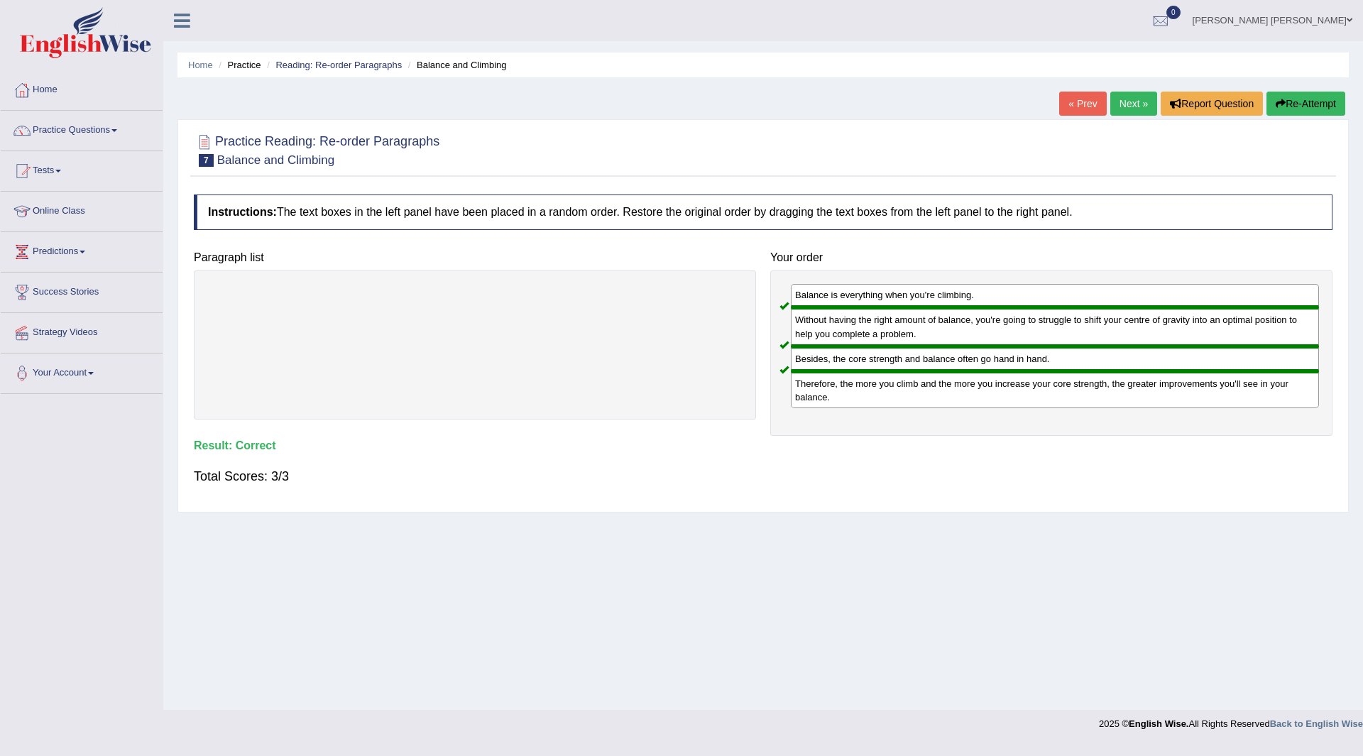
click at [1124, 99] on link "Next »" at bounding box center [1133, 104] width 47 height 24
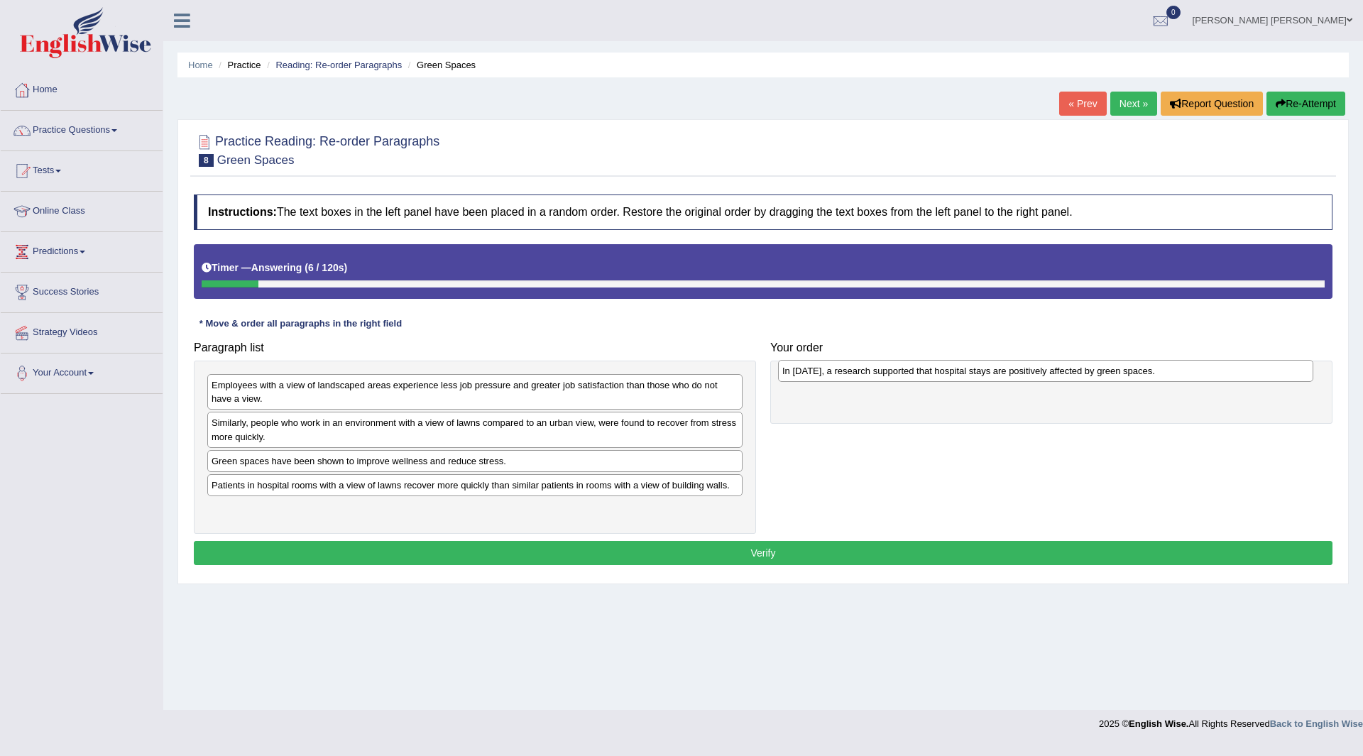
drag, startPoint x: 346, startPoint y: 390, endPoint x: 916, endPoint y: 374, distance: 570.2
click at [916, 374] on div "In [DATE], a research supported that hospital stays are positively affected by …" at bounding box center [1045, 371] width 535 height 22
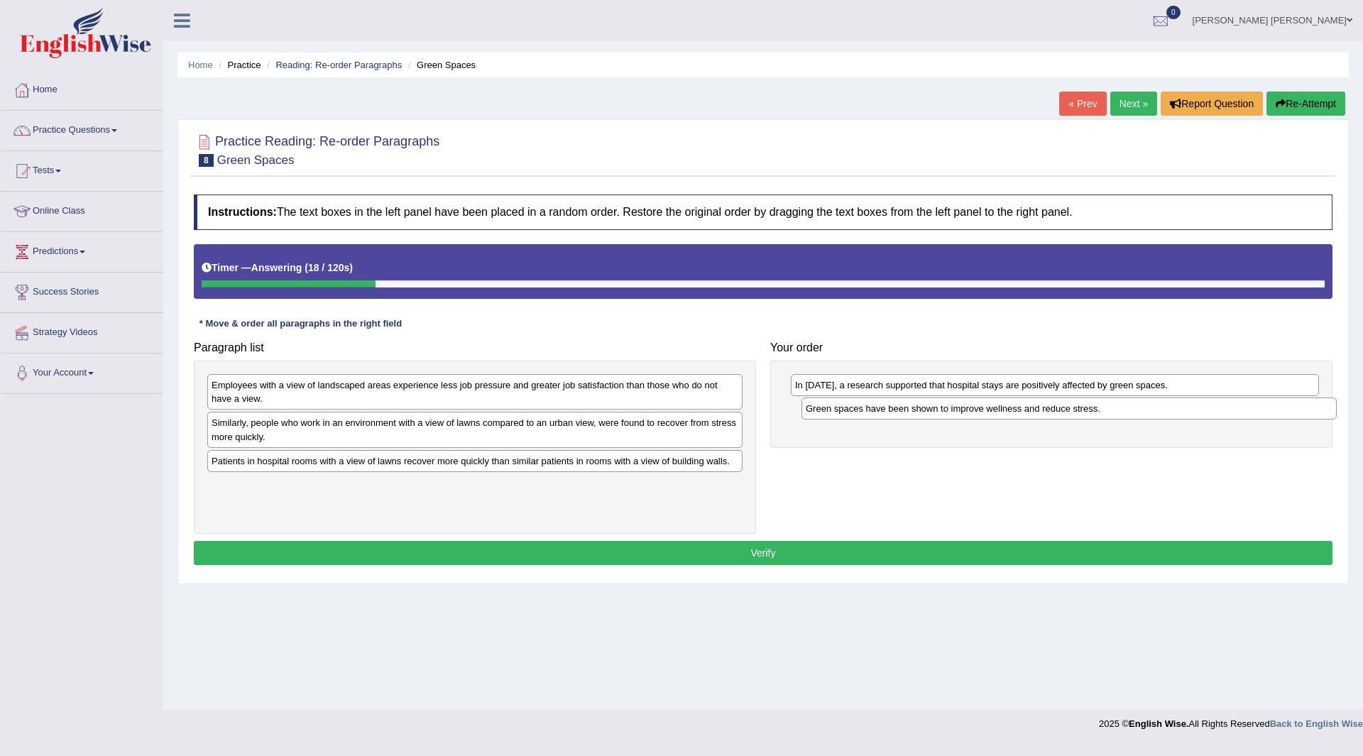
drag, startPoint x: 353, startPoint y: 462, endPoint x: 948, endPoint y: 410, distance: 596.4
click at [948, 410] on div "Green spaces have been shown to improve wellness and reduce stress." at bounding box center [1068, 408] width 535 height 22
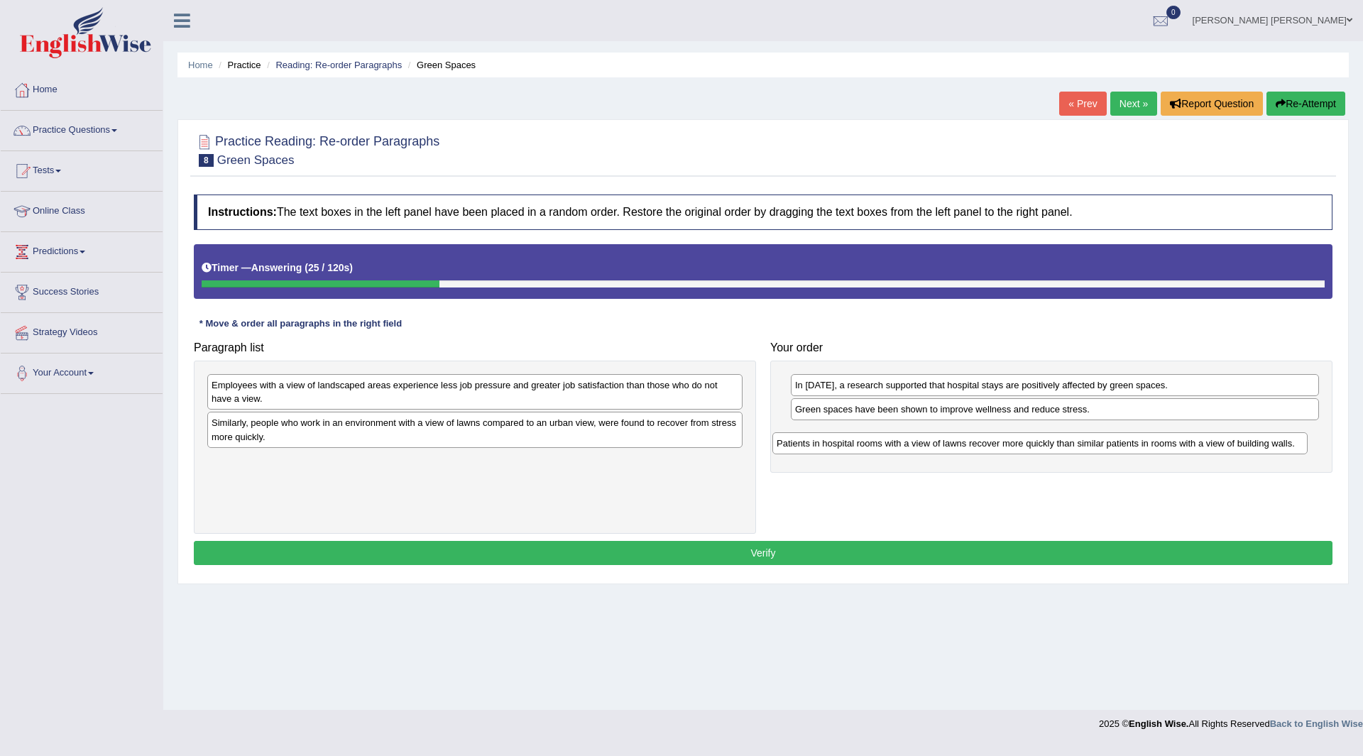
drag, startPoint x: 348, startPoint y: 471, endPoint x: 913, endPoint y: 454, distance: 565.3
click at [913, 454] on div "Patients in hospital rooms with a view of lawns recover more quickly than simil…" at bounding box center [1039, 443] width 535 height 22
drag, startPoint x: 405, startPoint y: 373, endPoint x: 756, endPoint y: 475, distance: 365.0
click at [830, 496] on div "Paragraph list Employees with a view of landscaped areas experience less job pr…" at bounding box center [763, 433] width 1153 height 199
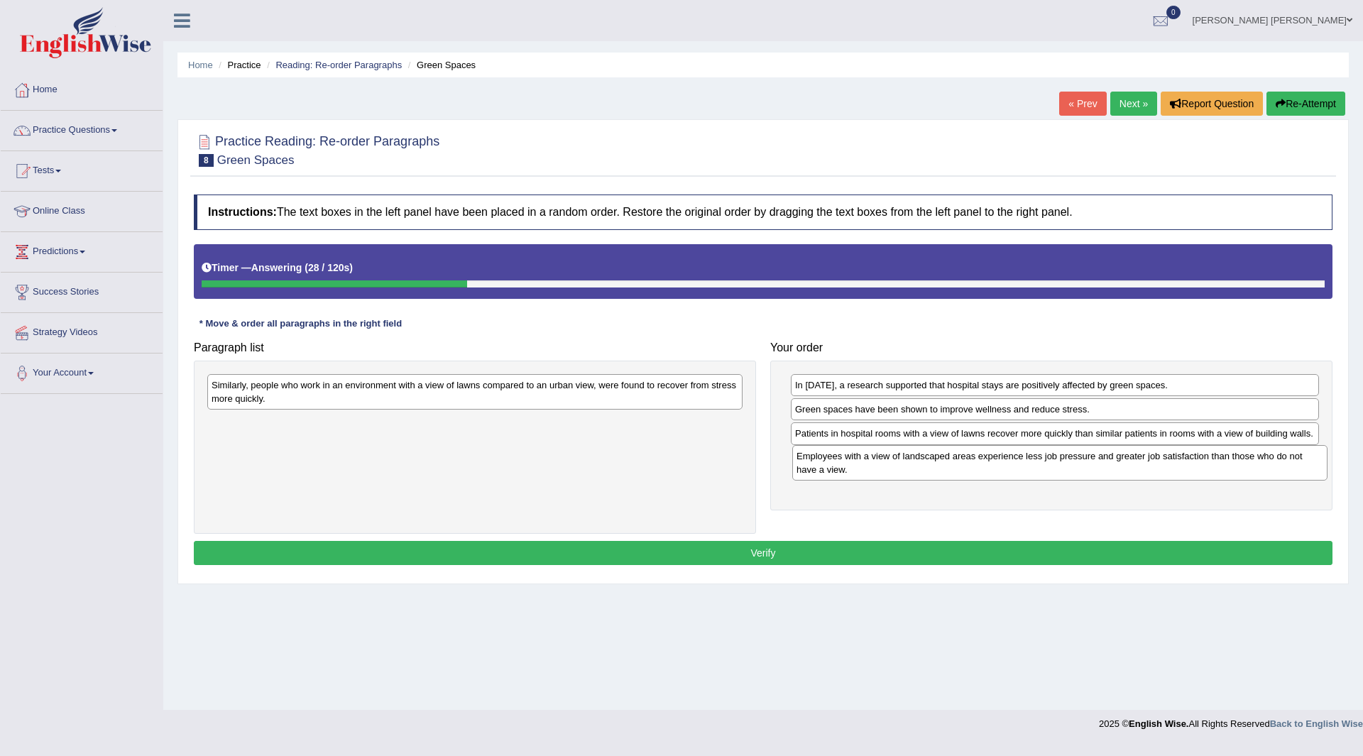
drag, startPoint x: 361, startPoint y: 380, endPoint x: 538, endPoint y: 375, distance: 177.5
click at [942, 449] on div "Employees with a view of landscaped areas experience less job pressure and grea…" at bounding box center [1059, 462] width 535 height 35
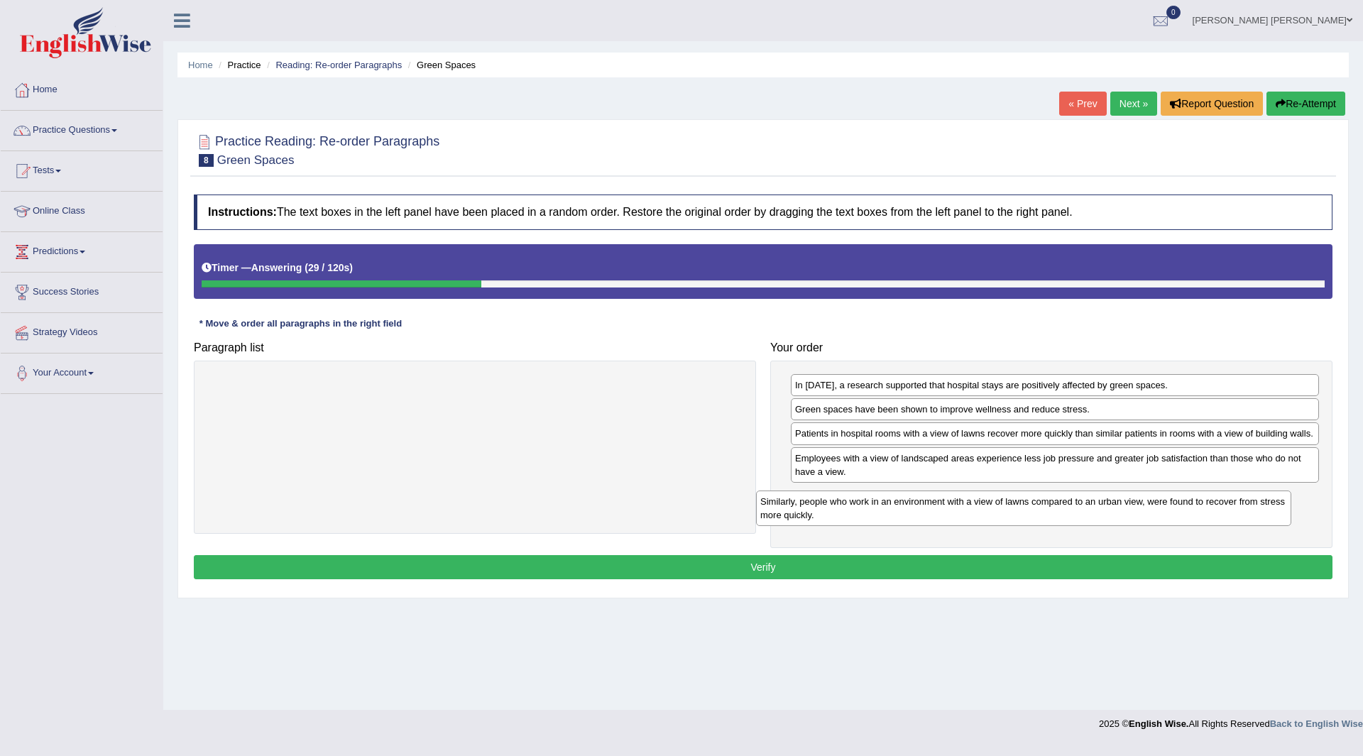
drag, startPoint x: 378, startPoint y: 383, endPoint x: 936, endPoint y: 495, distance: 569.1
click at [936, 495] on div "Similarly, people who work in an environment with a view of lawns compared to a…" at bounding box center [1023, 507] width 535 height 35
click at [684, 563] on button "Verify" at bounding box center [763, 567] width 1139 height 24
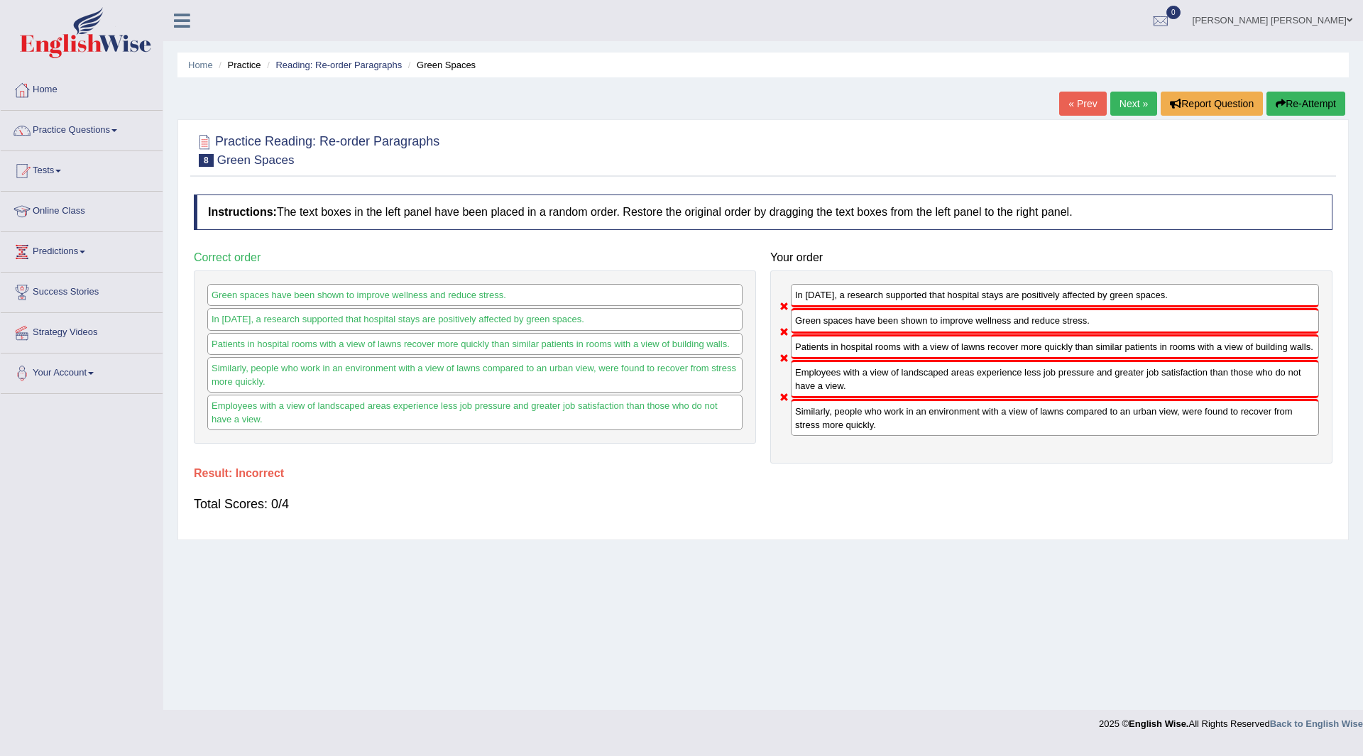
drag, startPoint x: 858, startPoint y: 322, endPoint x: 845, endPoint y: 284, distance: 39.7
click at [845, 284] on div "In 2002, a research supported that hospital stays are positively affected by gr…" at bounding box center [1051, 366] width 562 height 193
click at [1297, 99] on button "Re-Attempt" at bounding box center [1305, 104] width 79 height 24
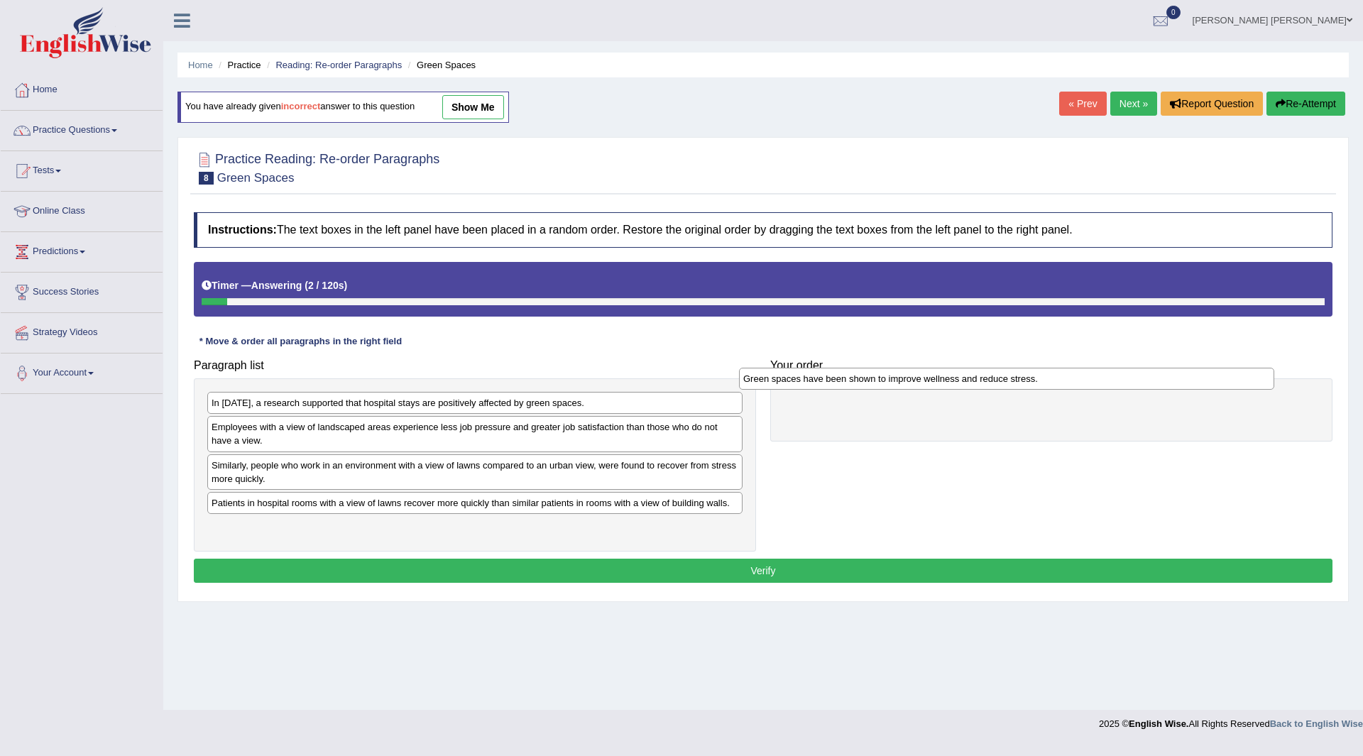
drag, startPoint x: 456, startPoint y: 505, endPoint x: 990, endPoint y: 380, distance: 548.4
click at [990, 380] on div "Green spaces have been shown to improve wellness and reduce stress." at bounding box center [1006, 379] width 535 height 22
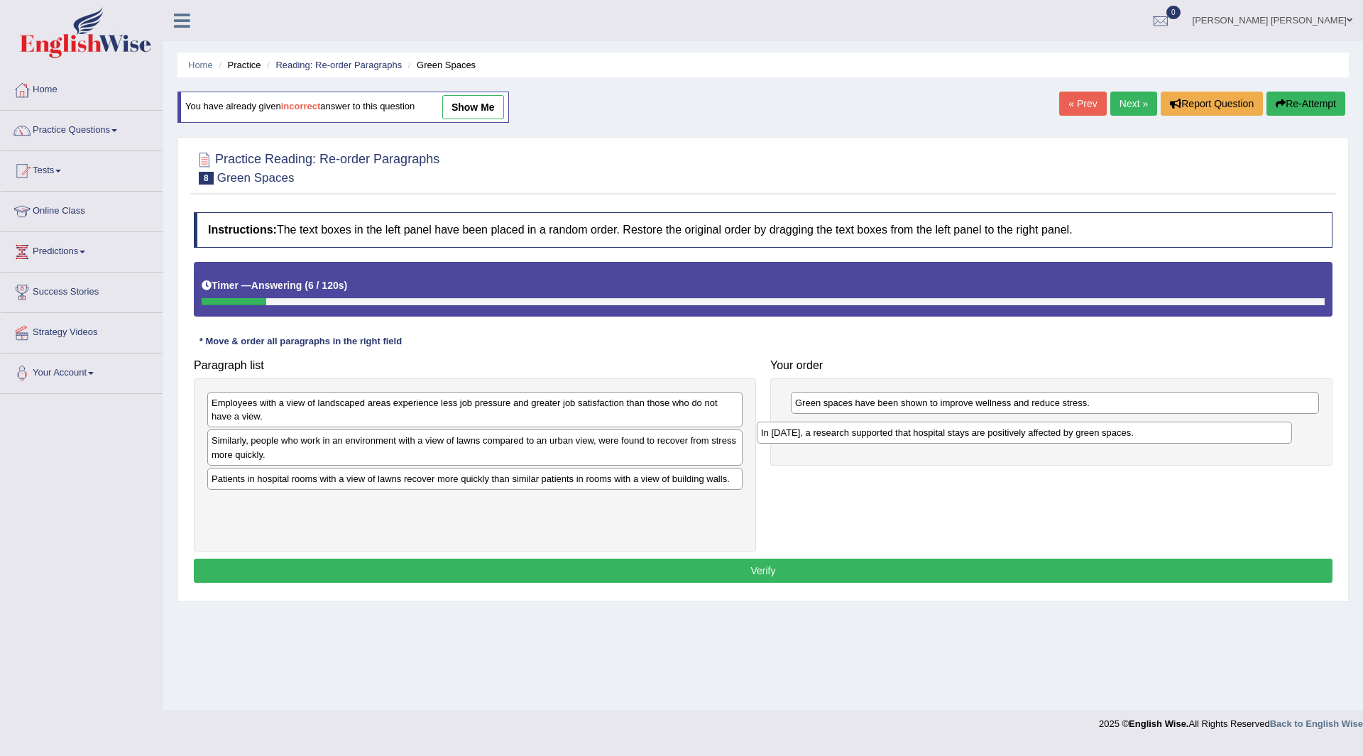
drag, startPoint x: 334, startPoint y: 400, endPoint x: 887, endPoint y: 421, distance: 554.1
click at [887, 422] on div "In 2002, a research supported that hospital stays are positively affected by gr…" at bounding box center [1024, 433] width 535 height 22
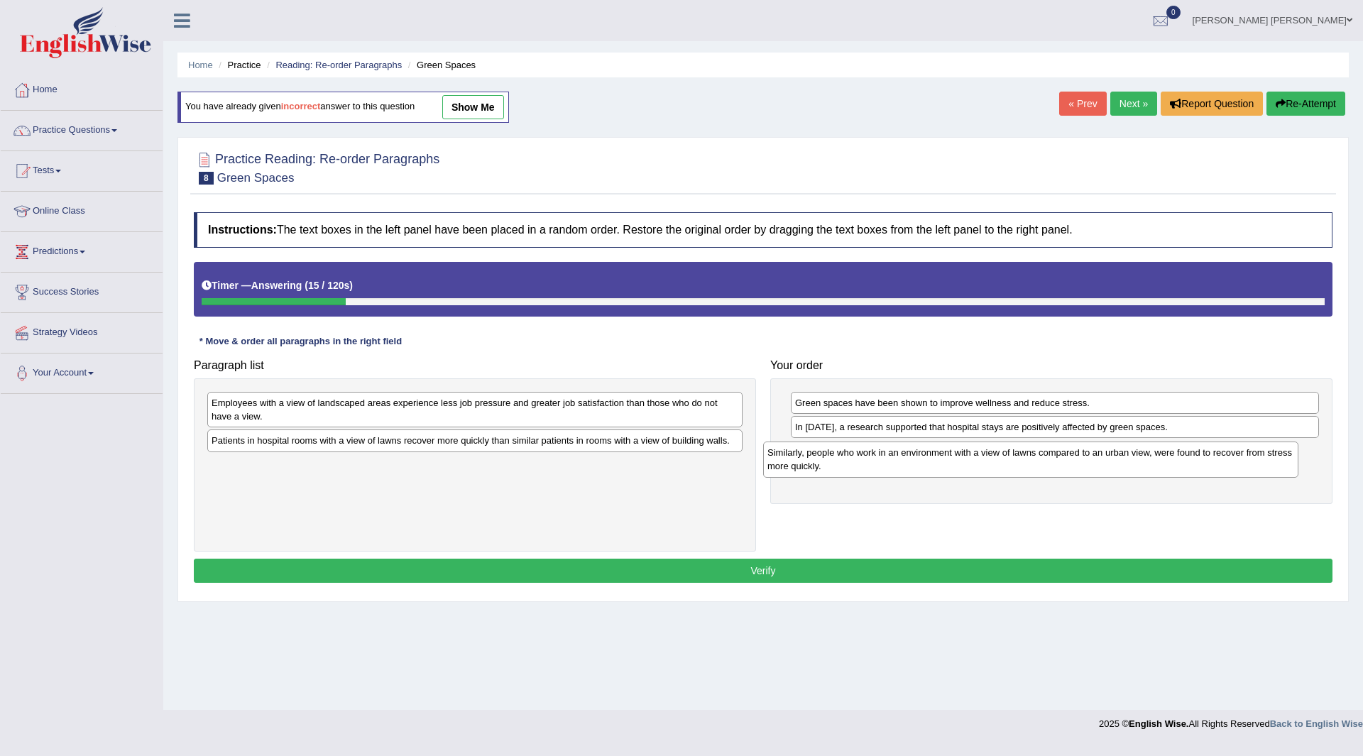
drag, startPoint x: 278, startPoint y: 445, endPoint x: 834, endPoint y: 457, distance: 555.9
click at [834, 457] on div "Similarly, people who work in an environment with a view of lawns compared to a…" at bounding box center [1030, 459] width 535 height 35
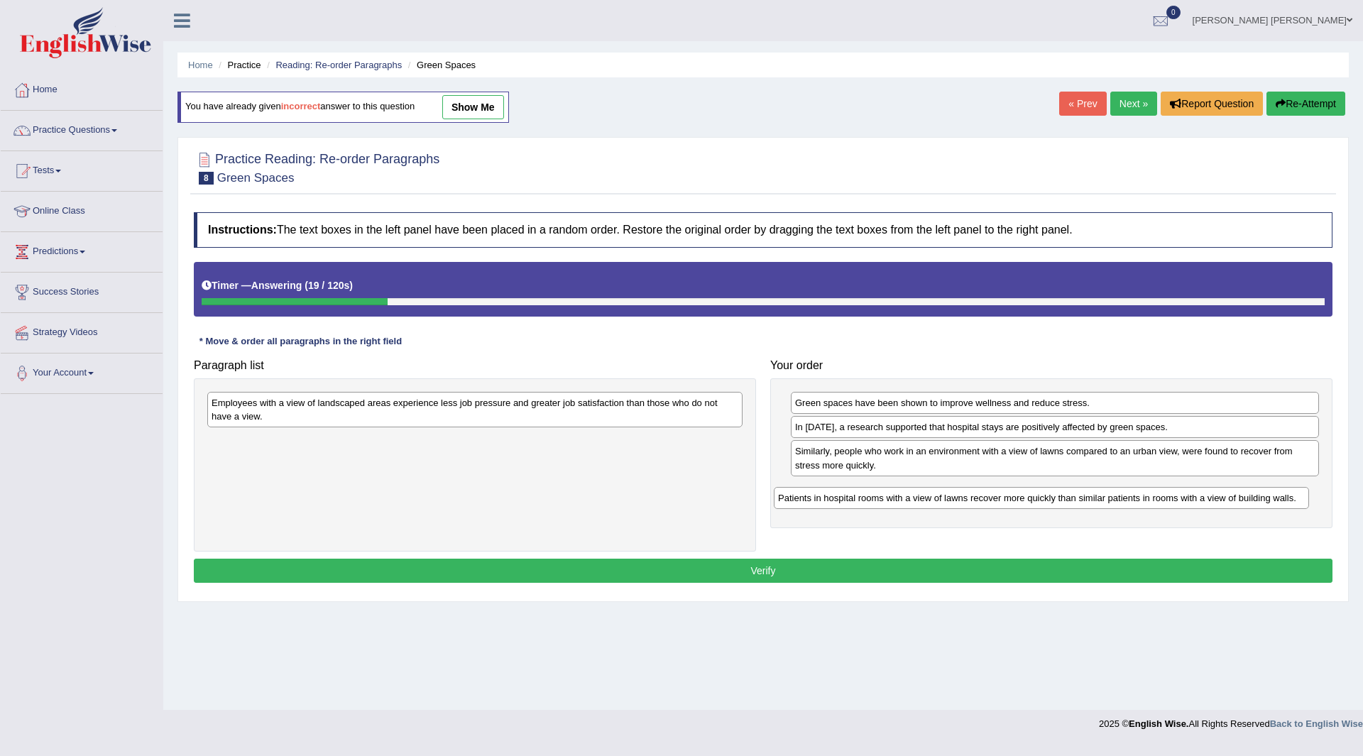
drag, startPoint x: 297, startPoint y: 444, endPoint x: 865, endPoint y: 488, distance: 568.8
click at [866, 495] on div "Patients in hospital rooms with a view of lawns recover more quickly than simil…" at bounding box center [1041, 498] width 535 height 22
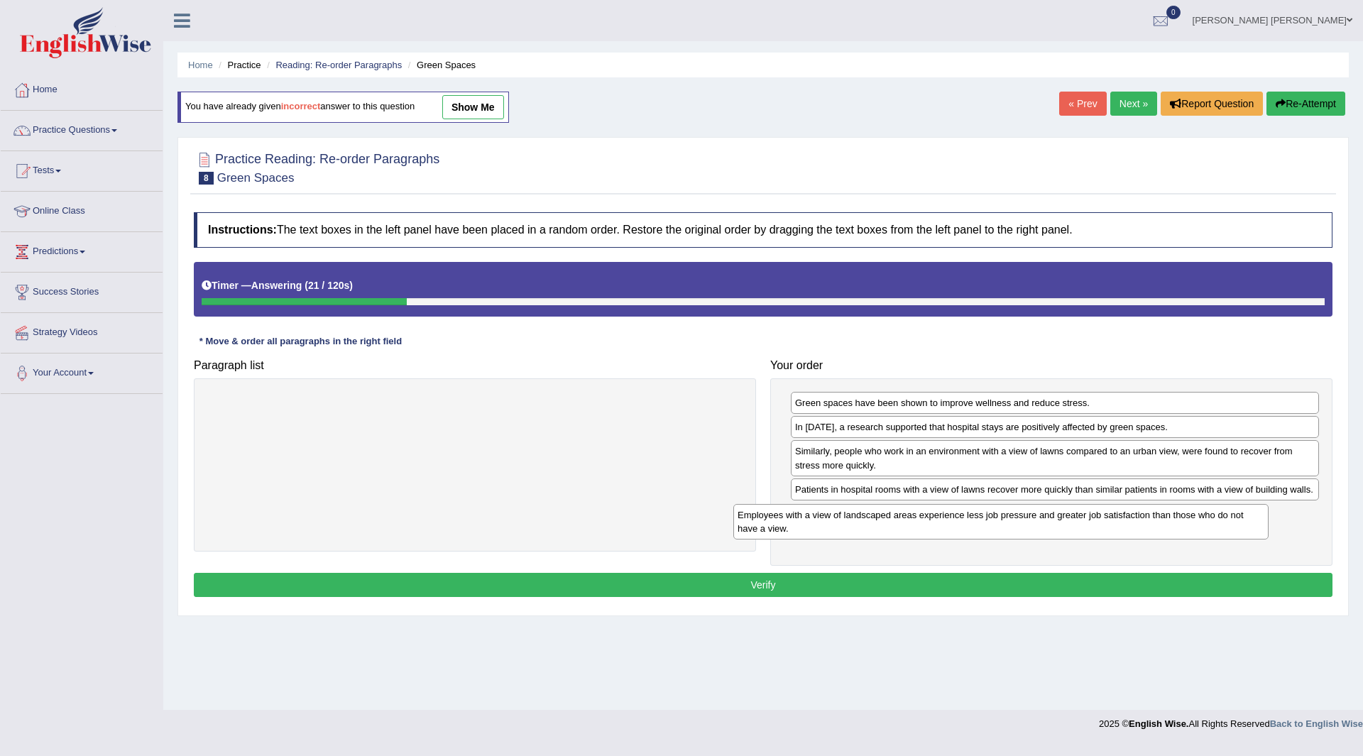
drag, startPoint x: 393, startPoint y: 395, endPoint x: 858, endPoint y: 520, distance: 482.1
click at [918, 504] on div "Employees with a view of landscaped areas experience less job pressure and grea…" at bounding box center [1000, 521] width 535 height 35
click at [554, 586] on button "Verify" at bounding box center [763, 585] width 1139 height 24
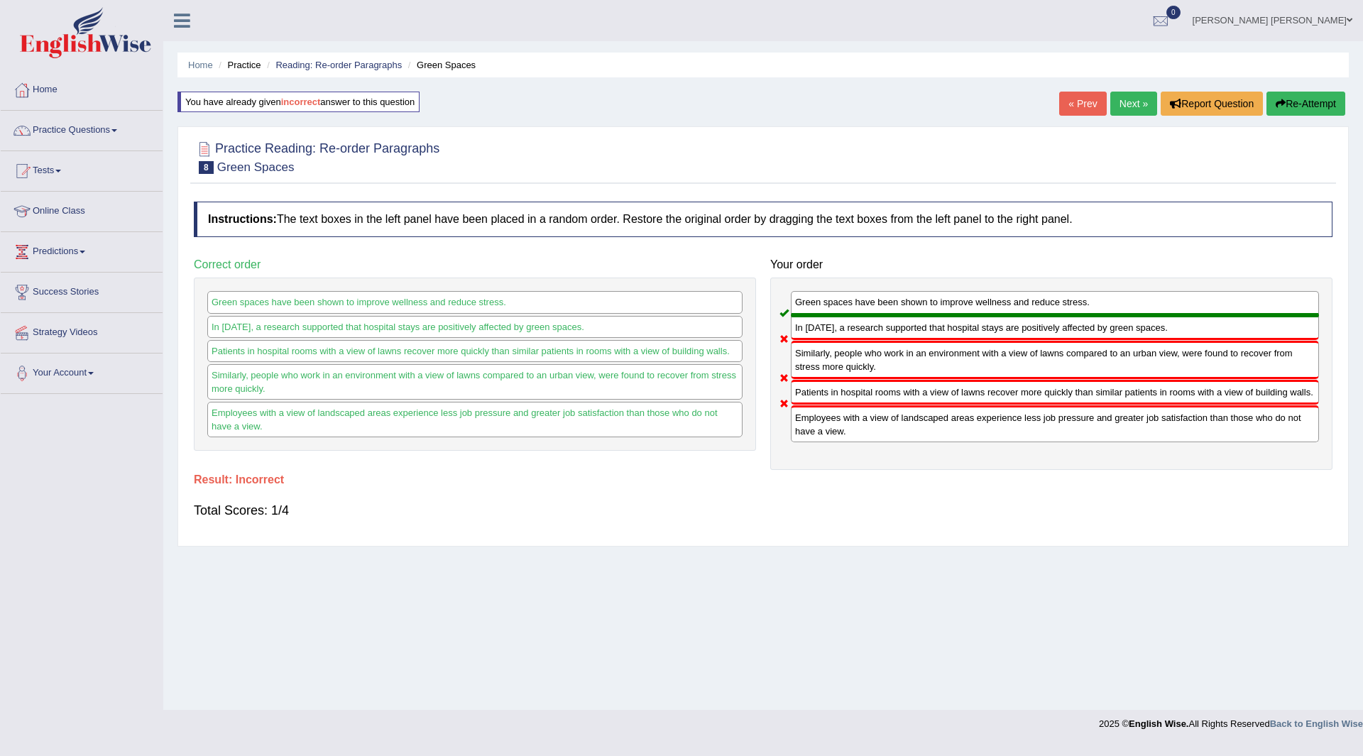
click at [1304, 102] on button "Re-Attempt" at bounding box center [1305, 104] width 79 height 24
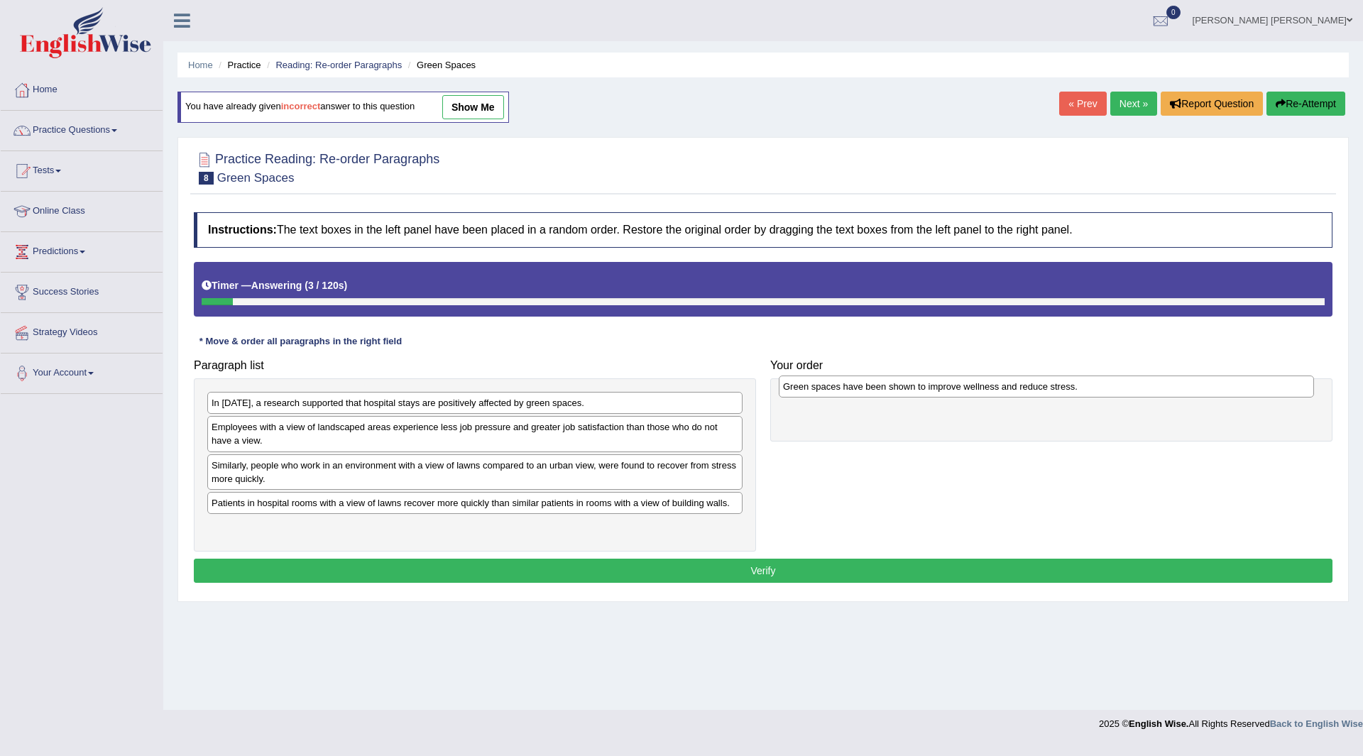
drag, startPoint x: 342, startPoint y: 508, endPoint x: 914, endPoint y: 391, distance: 583.1
click at [914, 391] on div "Green spaces have been shown to improve wellness and reduce stress." at bounding box center [1046, 386] width 535 height 22
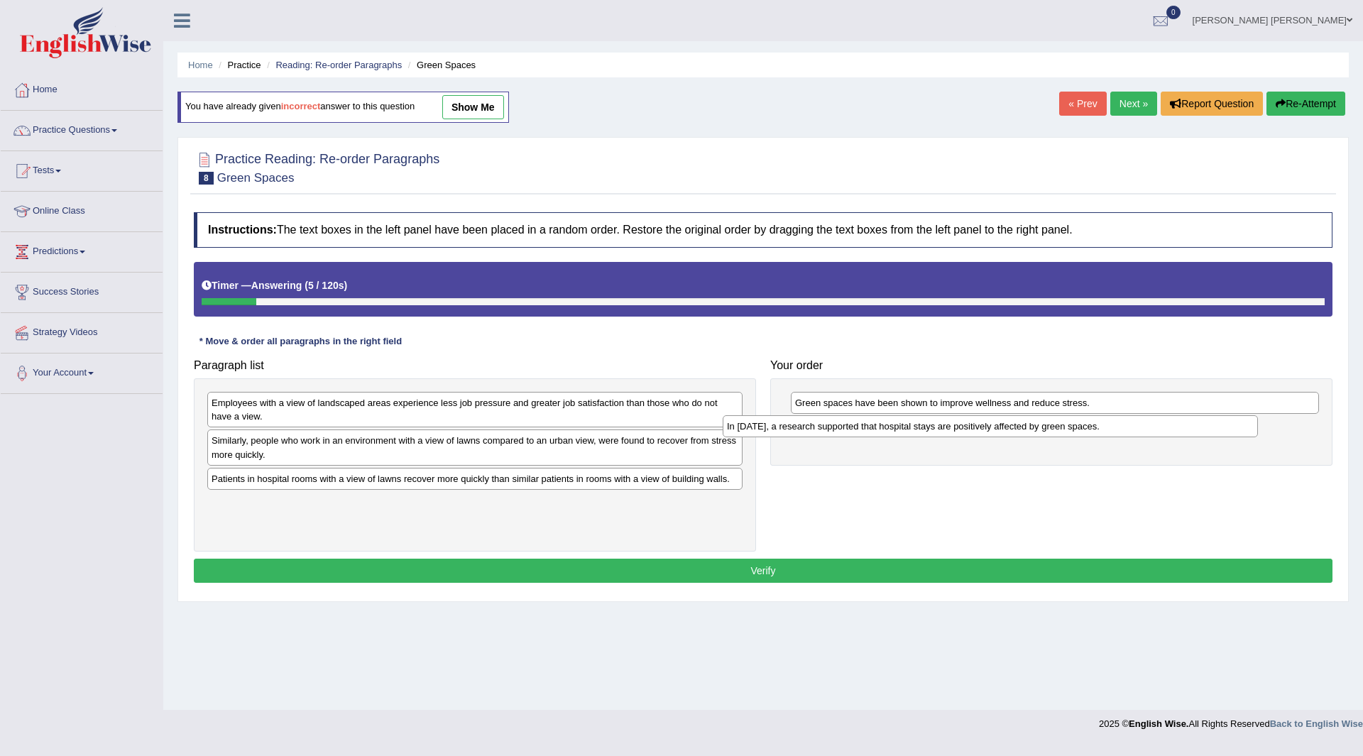
drag, startPoint x: 406, startPoint y: 403, endPoint x: 923, endPoint y: 424, distance: 517.9
click at [923, 424] on div "In [DATE], a research supported that hospital stays are positively affected by …" at bounding box center [990, 426] width 535 height 22
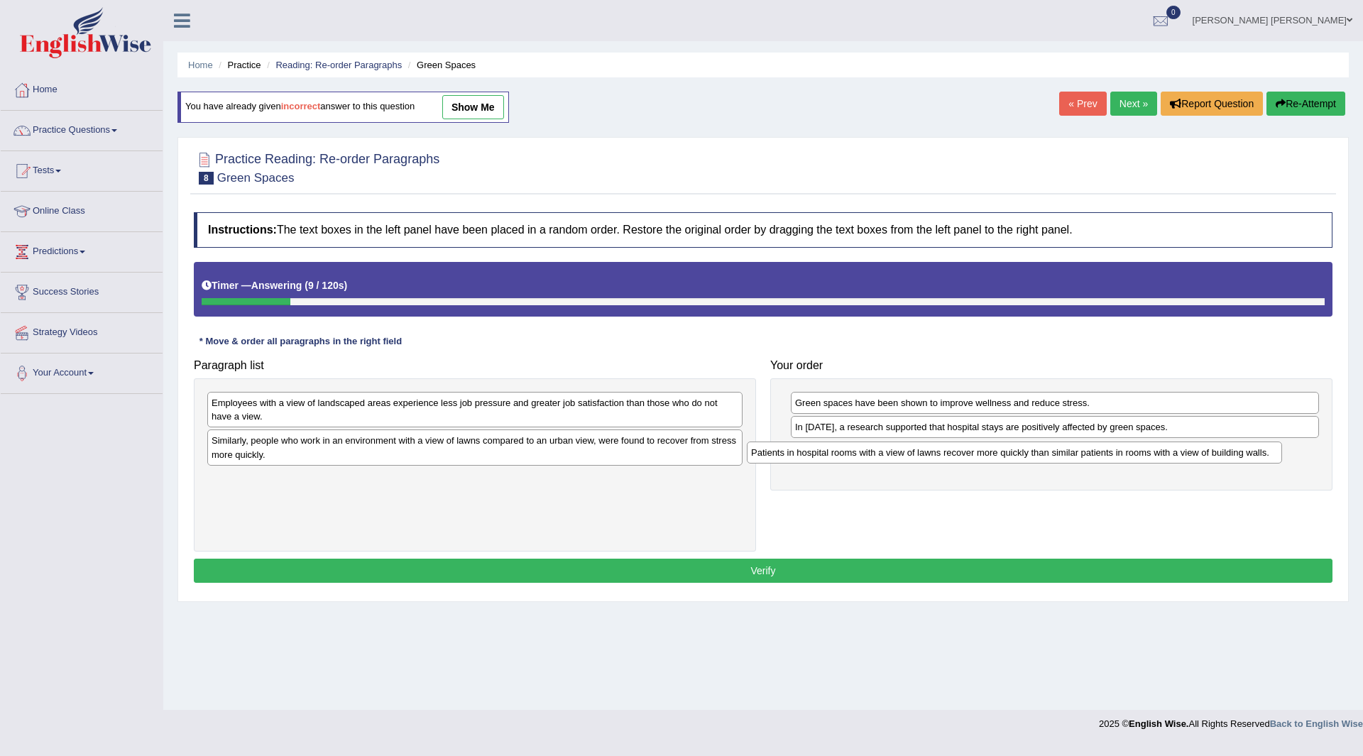
drag, startPoint x: 320, startPoint y: 483, endPoint x: 865, endPoint y: 454, distance: 545.2
click at [865, 454] on div "Patients in hospital rooms with a view of lawns recover more quickly than simil…" at bounding box center [1014, 453] width 535 height 22
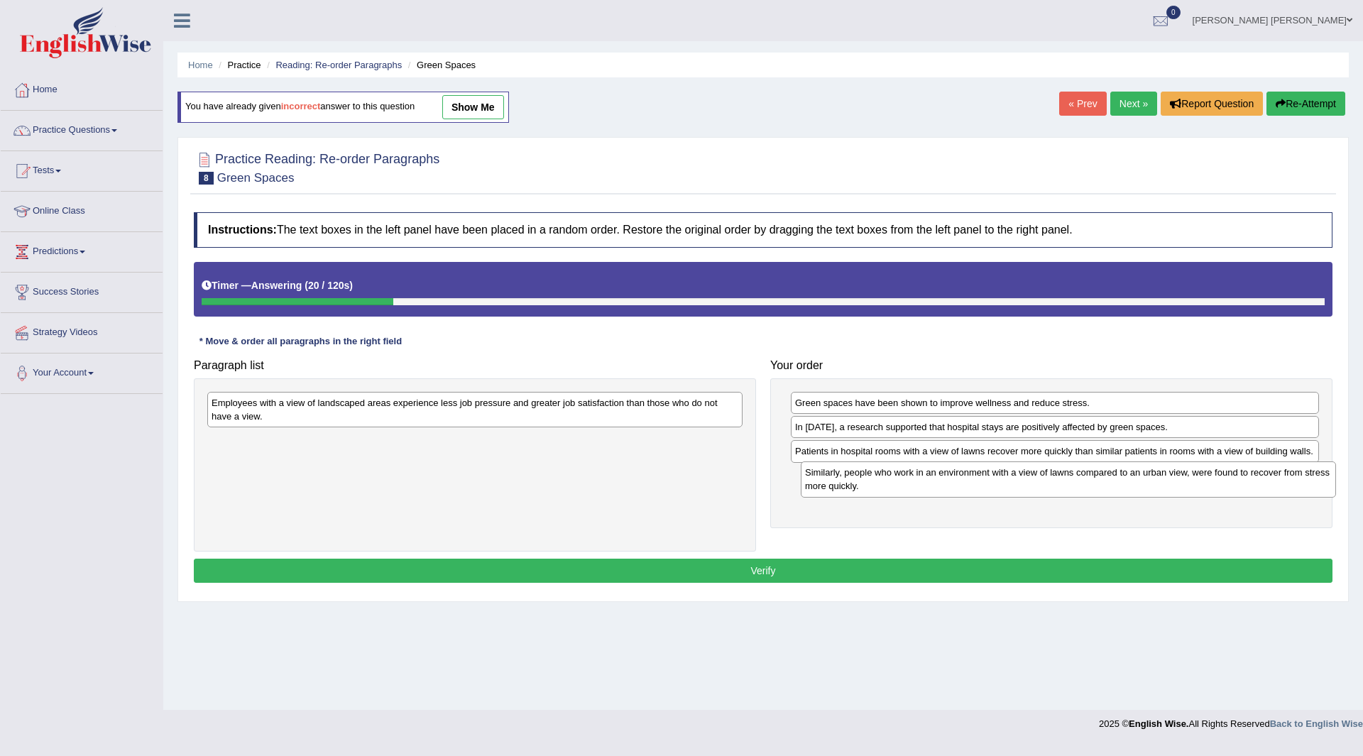
drag, startPoint x: 400, startPoint y: 454, endPoint x: 993, endPoint y: 486, distance: 594.3
click at [993, 486] on div "Similarly, people who work in an environment with a view of lawns compared to a…" at bounding box center [1068, 478] width 535 height 35
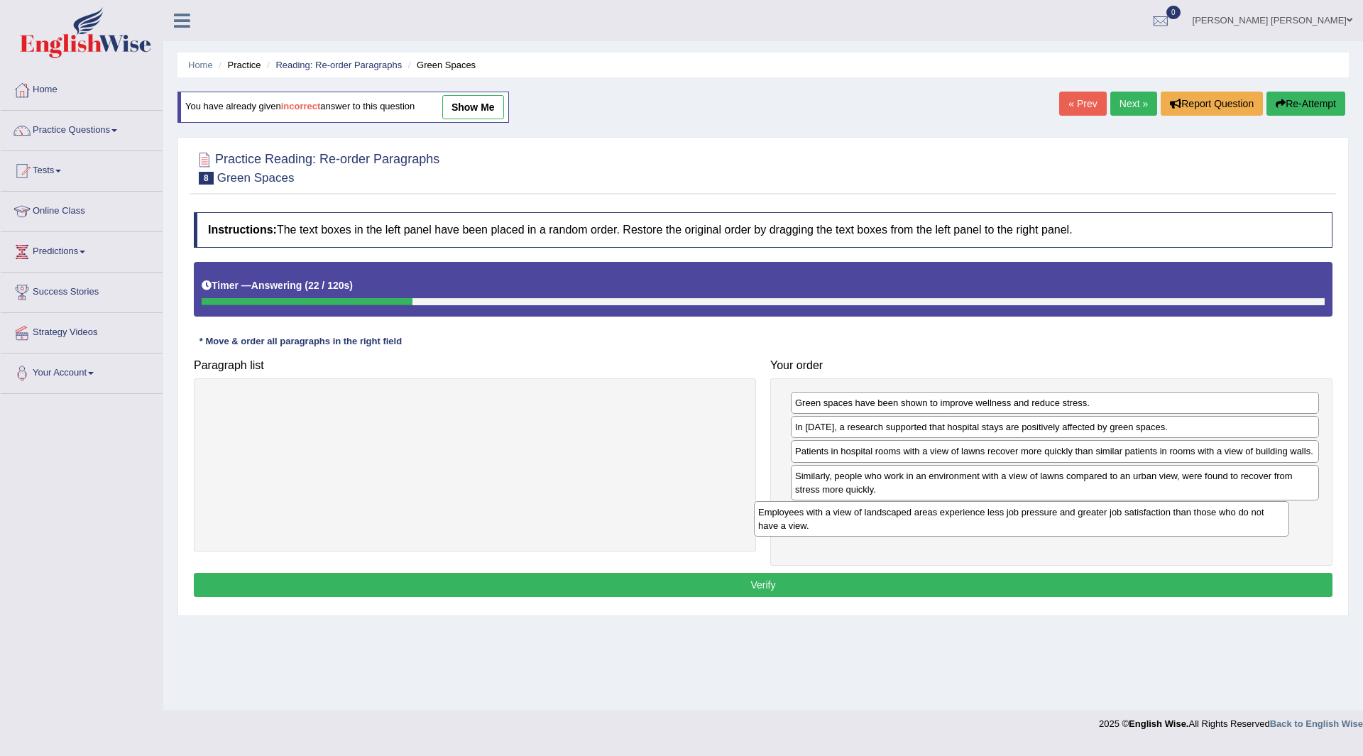
drag, startPoint x: 460, startPoint y: 411, endPoint x: 1007, endPoint y: 520, distance: 557.4
click at [1007, 520] on div "Employees with a view of landscaped areas experience less job pressure and grea…" at bounding box center [1021, 518] width 535 height 35
click at [722, 584] on button "Verify" at bounding box center [763, 585] width 1139 height 24
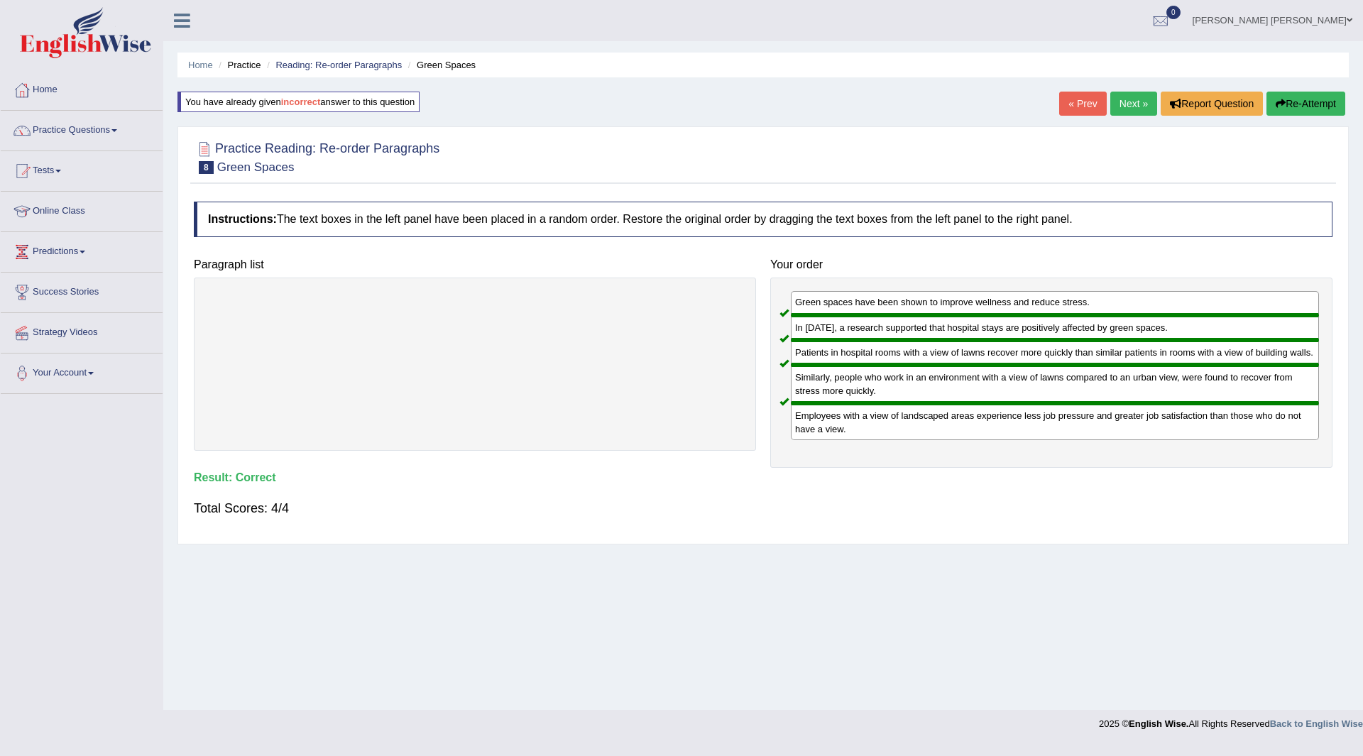
click at [1121, 97] on link "Next »" at bounding box center [1133, 104] width 47 height 24
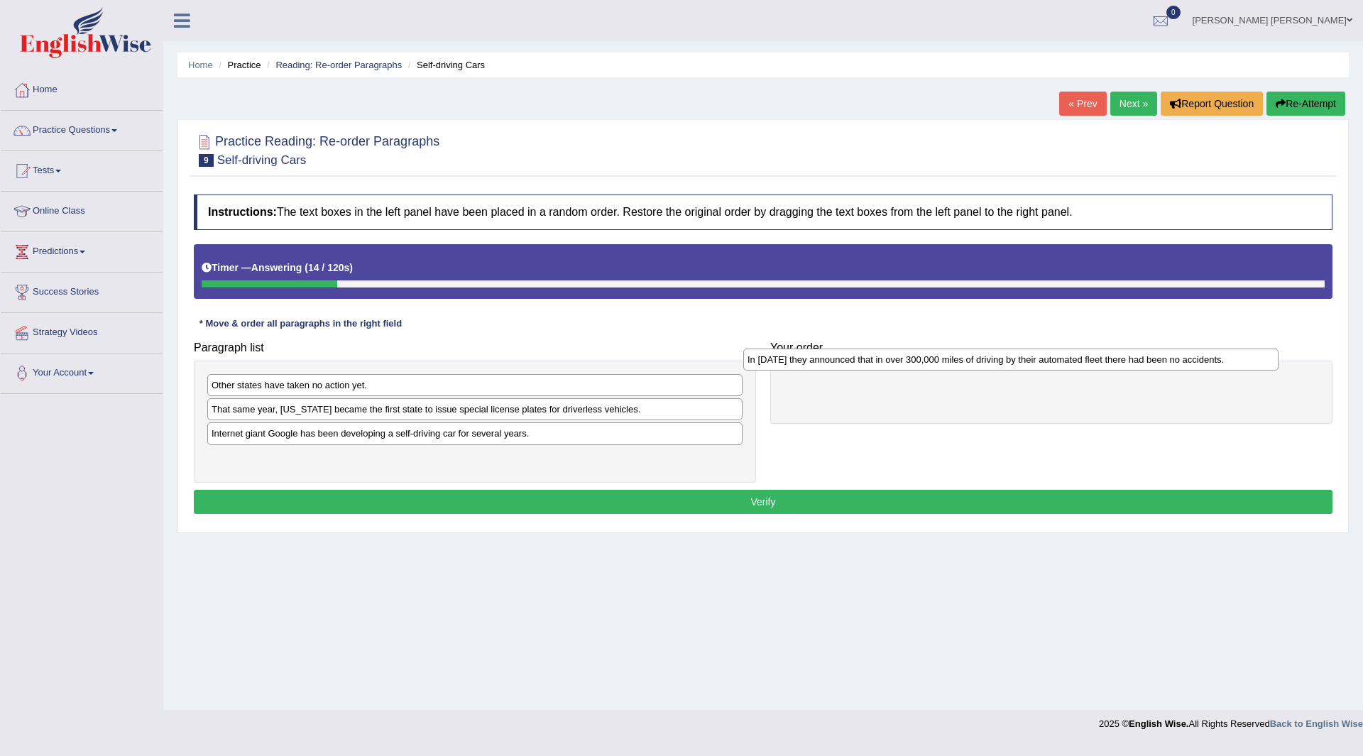
drag, startPoint x: 330, startPoint y: 466, endPoint x: 868, endPoint y: 367, distance: 547.1
click at [868, 367] on div "In [DATE] they announced that in over 300,000 miles of driving by their automat…" at bounding box center [1010, 360] width 535 height 22
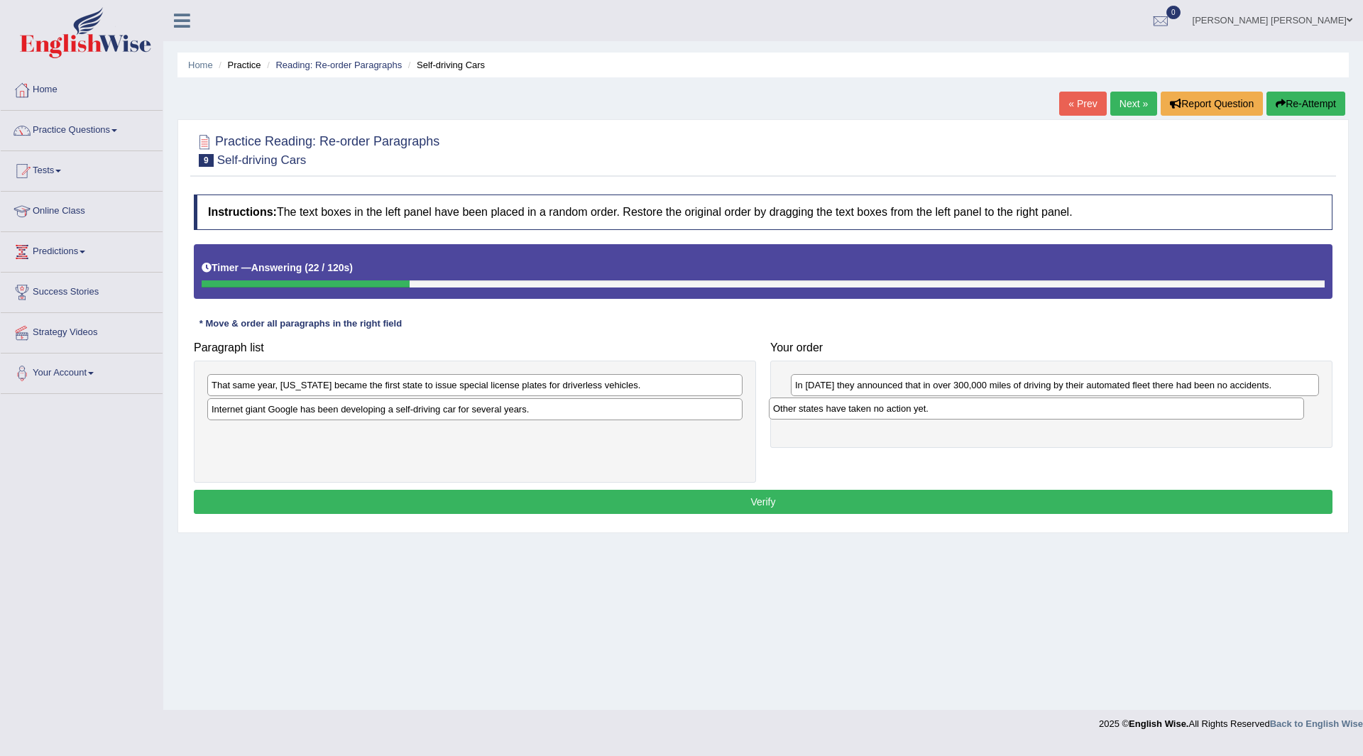
drag, startPoint x: 272, startPoint y: 390, endPoint x: 835, endPoint y: 412, distance: 563.3
click at [835, 412] on div "Other states have taken no action yet." at bounding box center [1036, 408] width 535 height 22
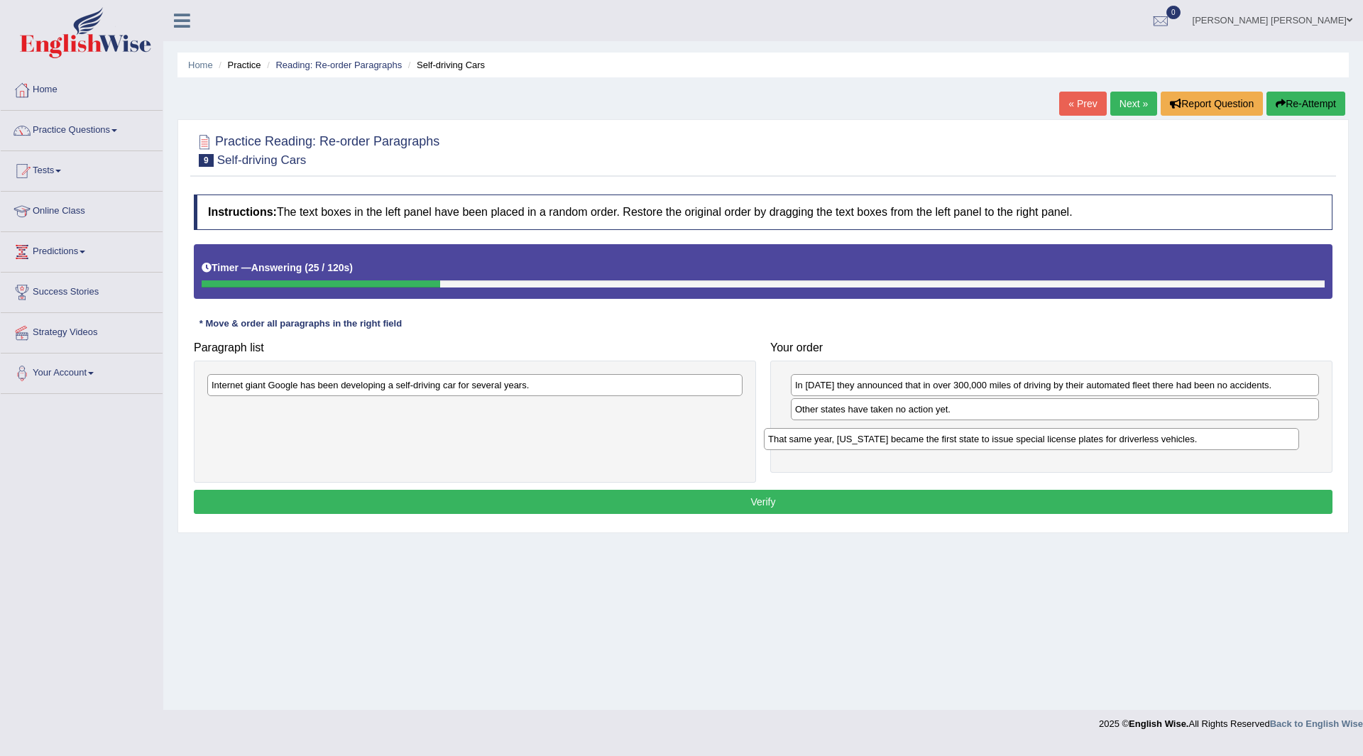
drag, startPoint x: 385, startPoint y: 392, endPoint x: 685, endPoint y: 430, distance: 302.0
click at [943, 444] on div "That same year, [US_STATE] became the first state to issue special license plat…" at bounding box center [1031, 439] width 535 height 22
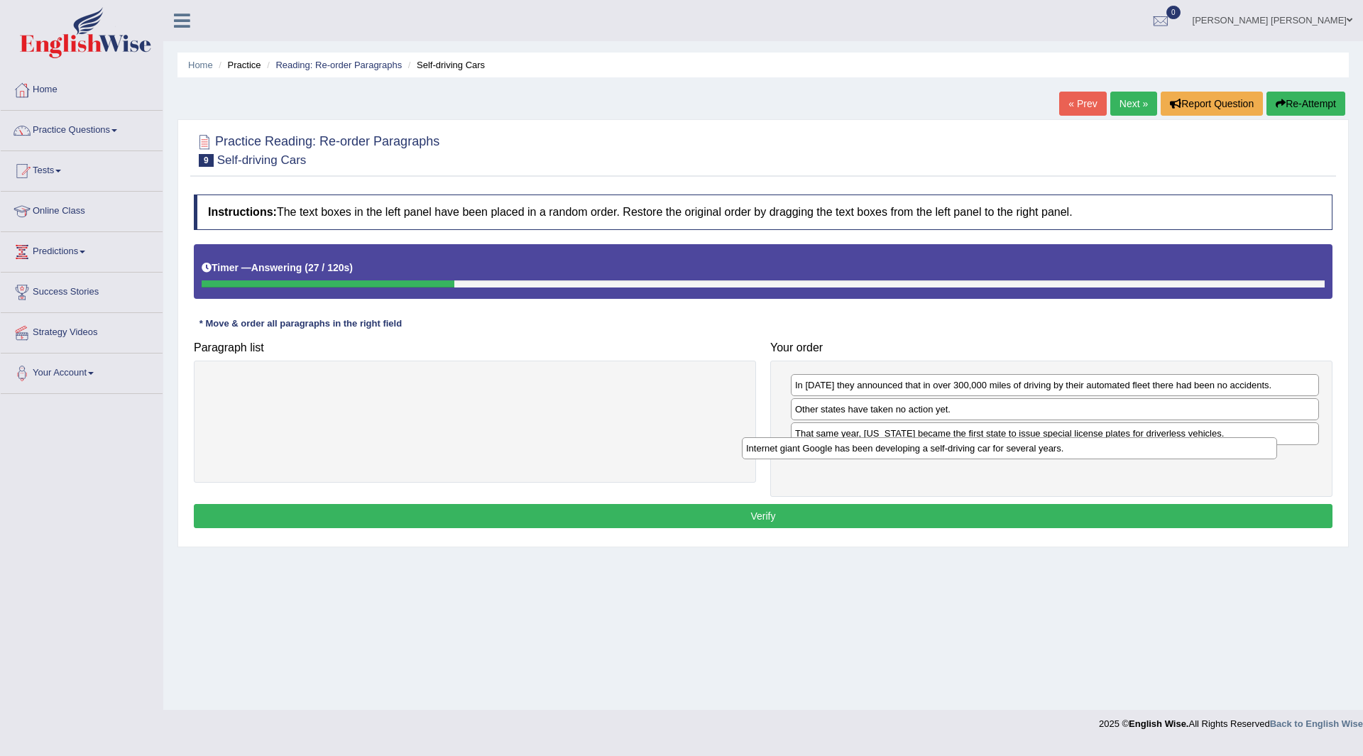
drag, startPoint x: 473, startPoint y: 385, endPoint x: 1046, endPoint y: 450, distance: 576.5
click at [1046, 450] on div "Internet giant Google has been developing a self-driving car for several years." at bounding box center [1009, 448] width 535 height 22
click at [675, 514] on button "Verify" at bounding box center [763, 516] width 1139 height 24
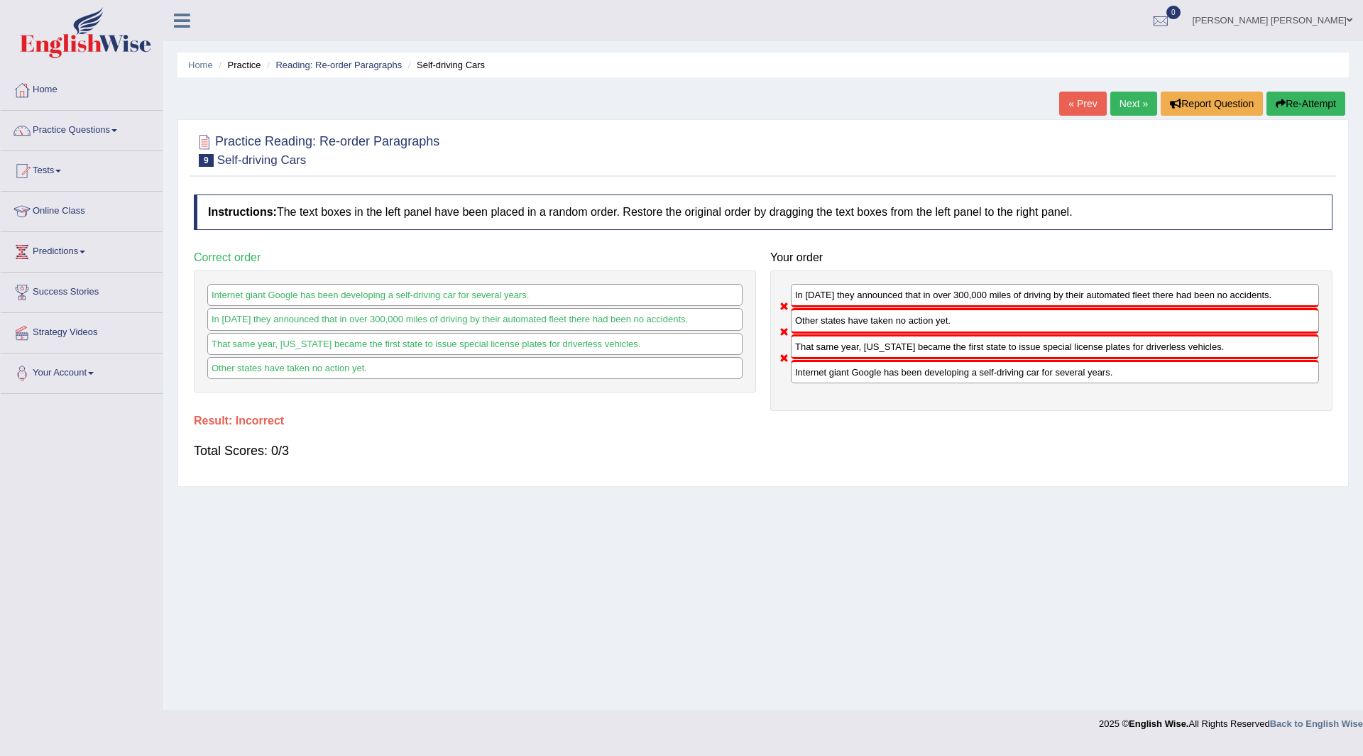
click at [1297, 102] on button "Re-Attempt" at bounding box center [1305, 104] width 79 height 24
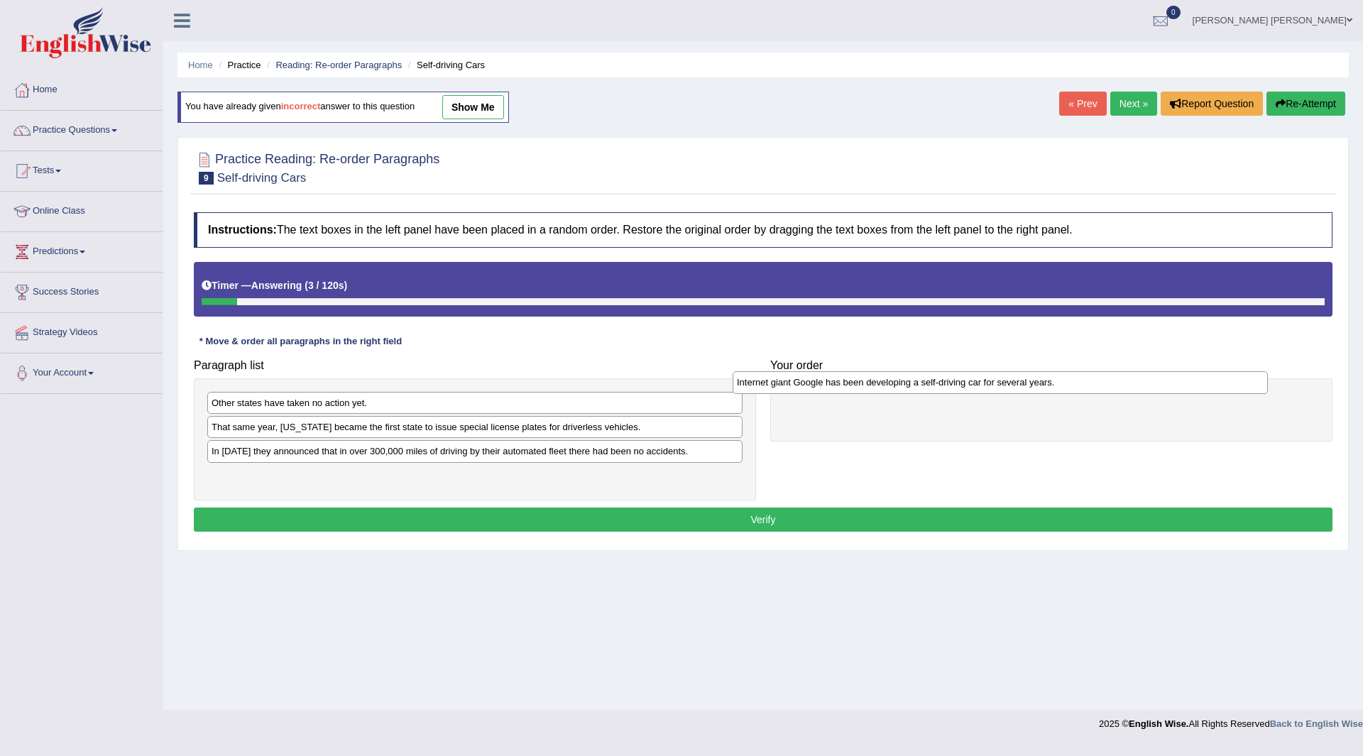
drag, startPoint x: 297, startPoint y: 460, endPoint x: 823, endPoint y: 390, distance: 531.3
click at [823, 390] on div "Internet giant Google has been developing a self-driving car for several years." at bounding box center [1000, 382] width 535 height 22
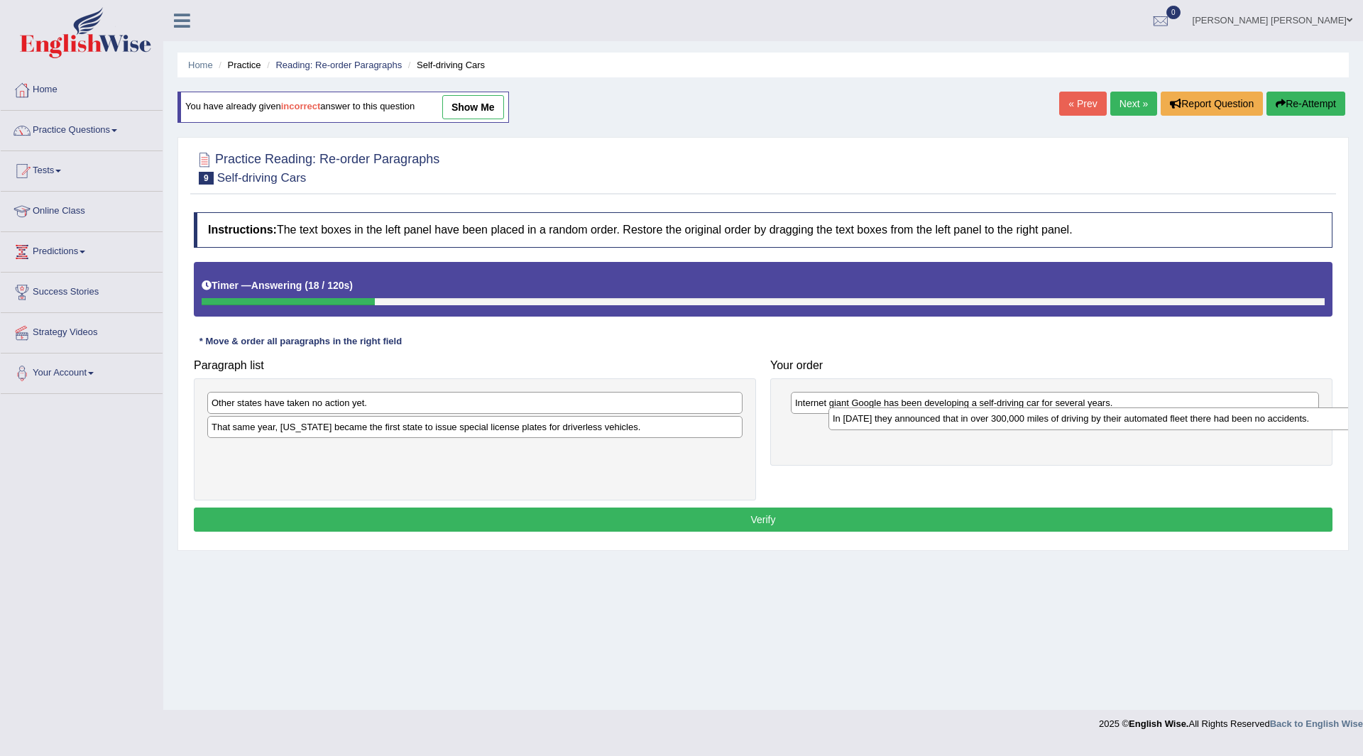
drag, startPoint x: 367, startPoint y: 450, endPoint x: 988, endPoint y: 417, distance: 621.9
click at [988, 417] on div "In 2012 they announced that in over 300,000 miles of driving by their automated…" at bounding box center [1095, 418] width 535 height 22
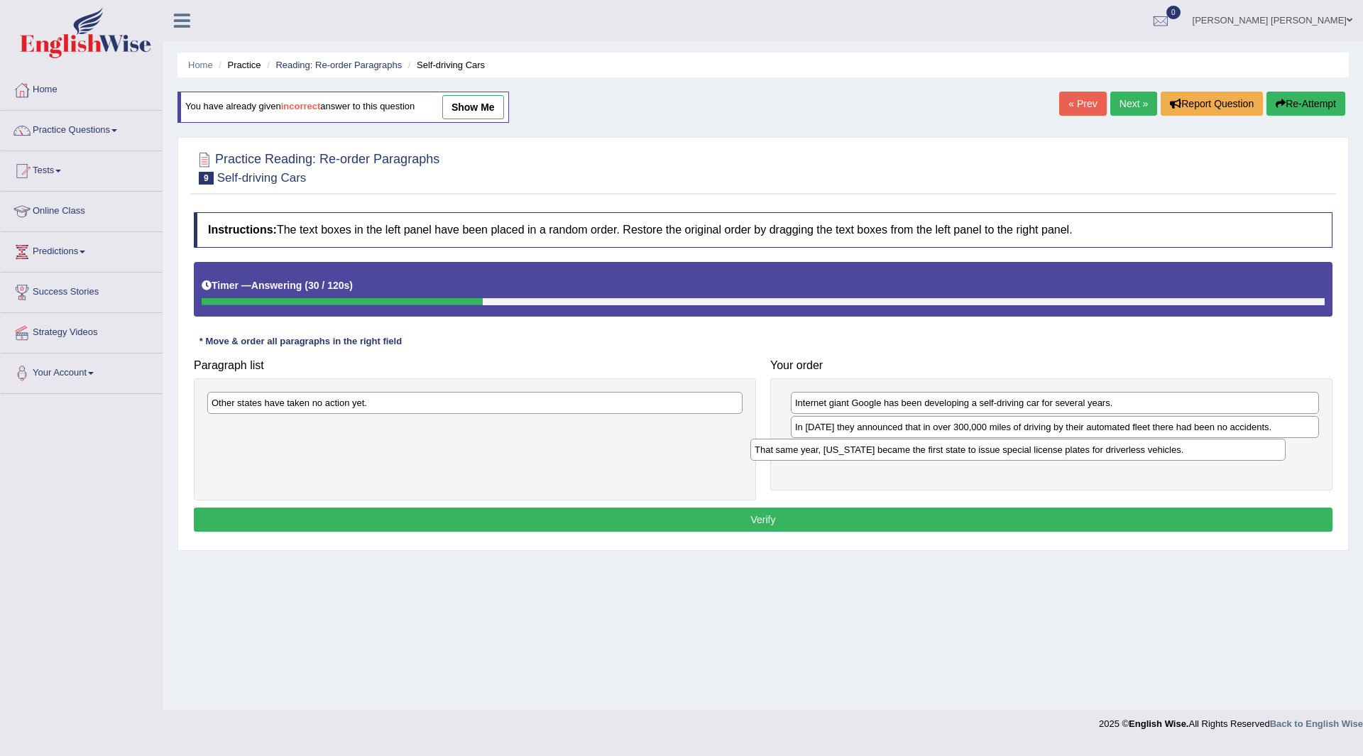
drag, startPoint x: 363, startPoint y: 429, endPoint x: 906, endPoint y: 452, distance: 543.5
click at [906, 452] on div "That same year, Nevada became the first state to issue special license plates f…" at bounding box center [1017, 450] width 535 height 22
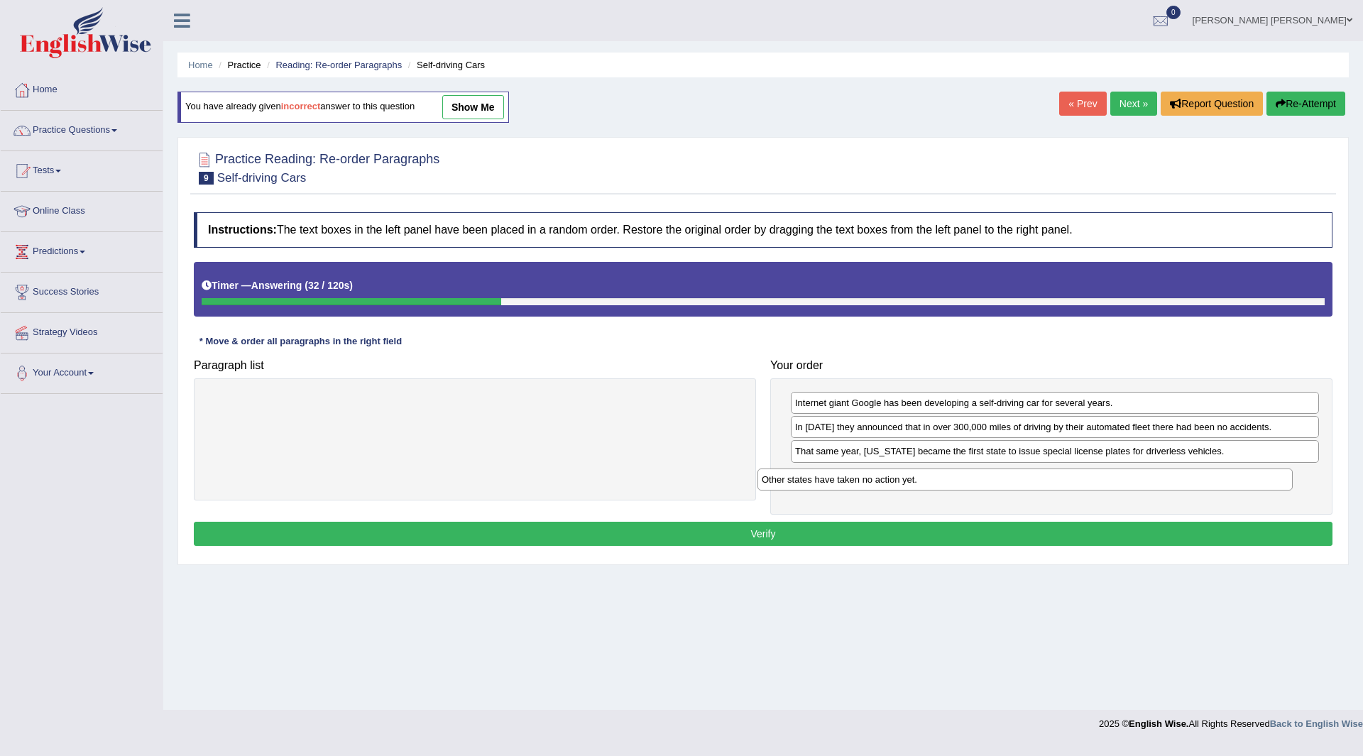
drag, startPoint x: 359, startPoint y: 402, endPoint x: 924, endPoint y: 473, distance: 569.5
click at [924, 473] on div "Other states have taken no action yet." at bounding box center [1024, 479] width 535 height 22
click at [729, 532] on button "Verify" at bounding box center [763, 534] width 1139 height 24
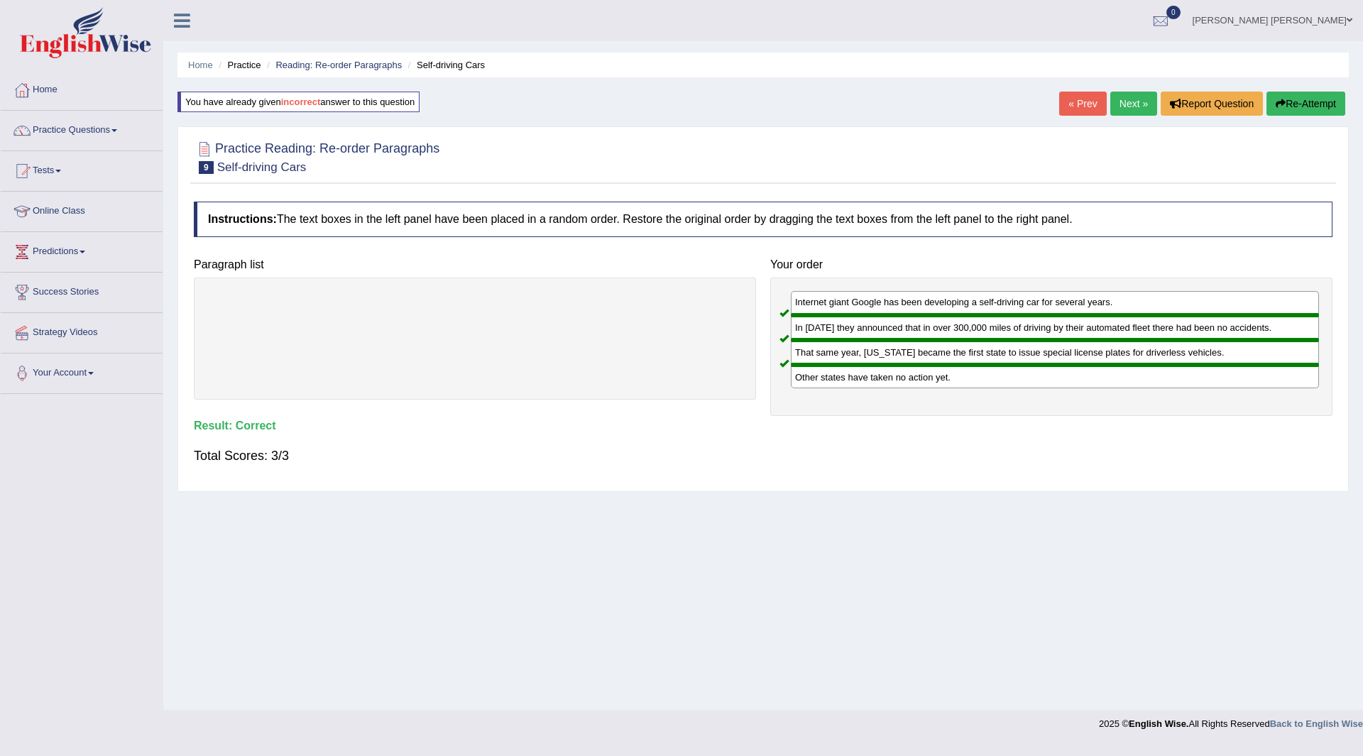
click at [1126, 99] on link "Next »" at bounding box center [1133, 104] width 47 height 24
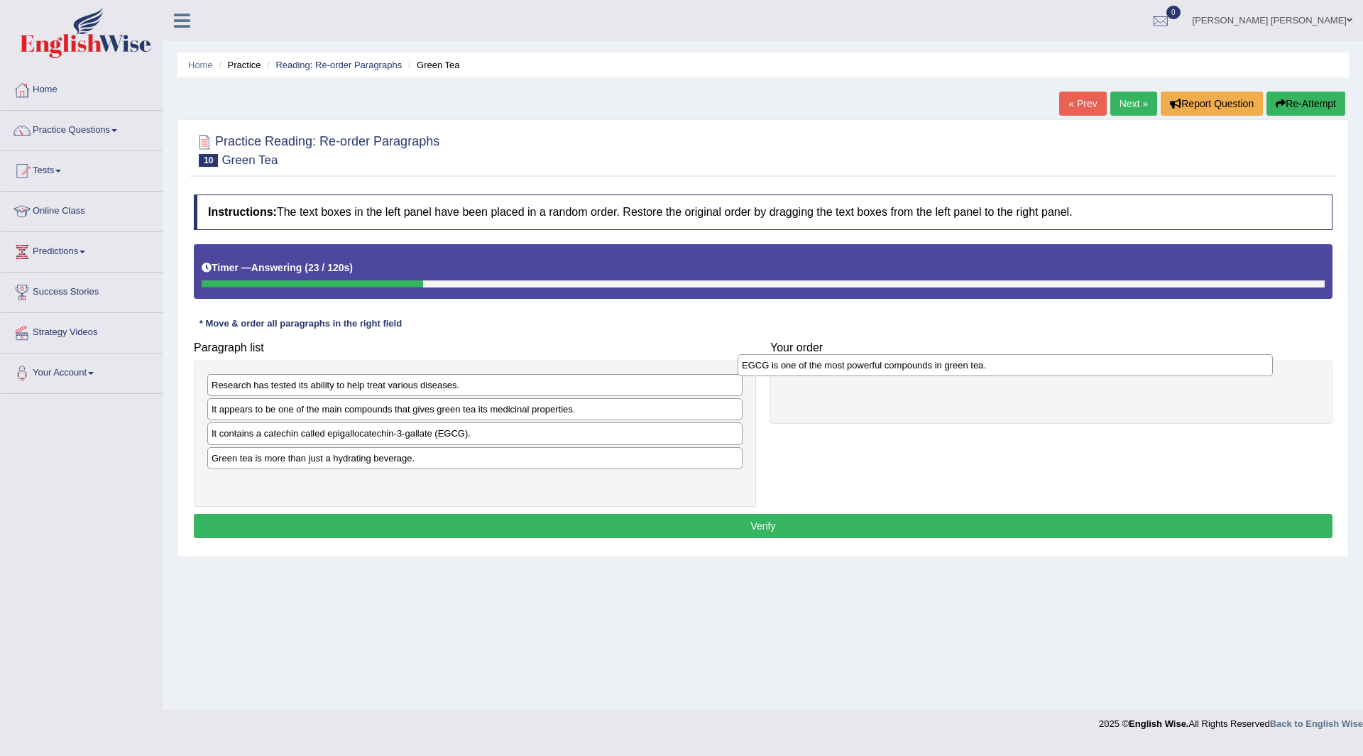
drag, startPoint x: 248, startPoint y: 461, endPoint x: 778, endPoint y: 368, distance: 538.3
click at [778, 368] on div "EGCG is one of the most powerful compounds in green tea." at bounding box center [1004, 365] width 535 height 22
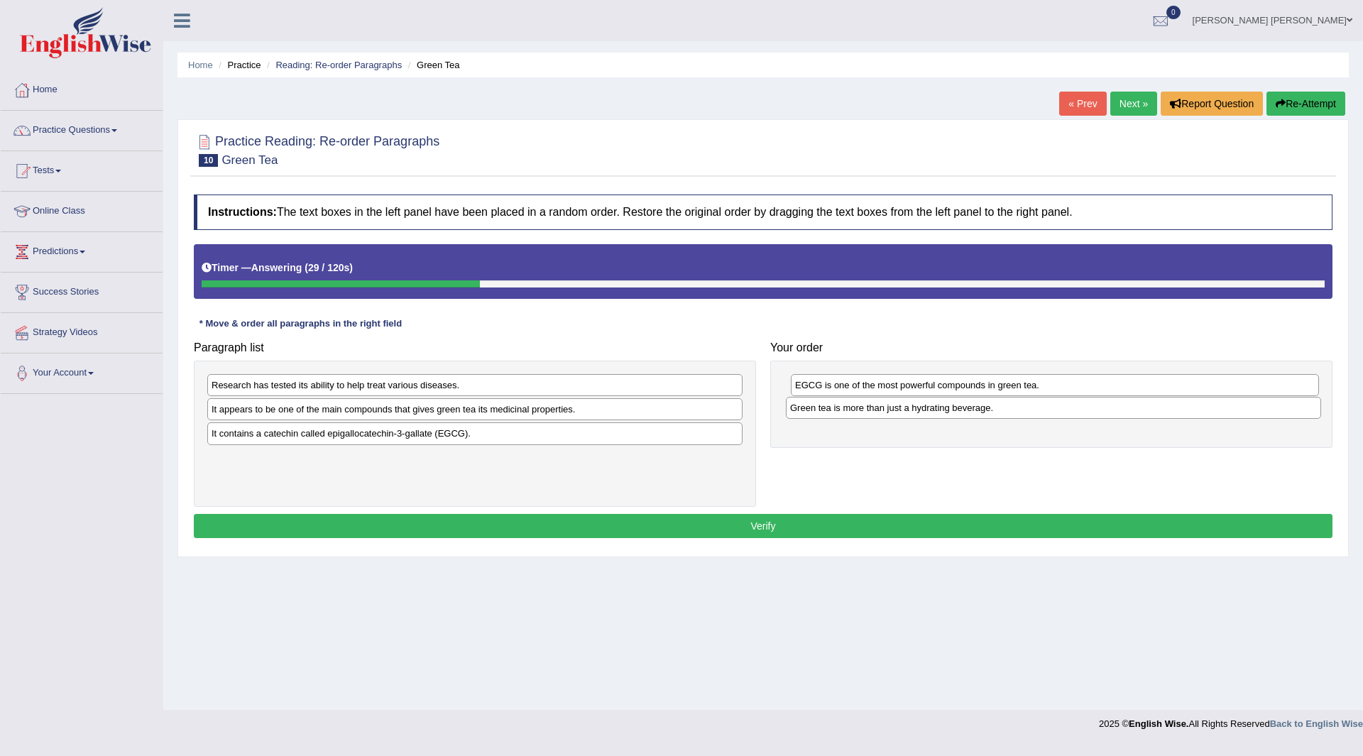
drag, startPoint x: 283, startPoint y: 466, endPoint x: 862, endPoint y: 415, distance: 580.7
click at [862, 415] on div "Green tea is more than just a hydrating beverage." at bounding box center [1053, 408] width 535 height 22
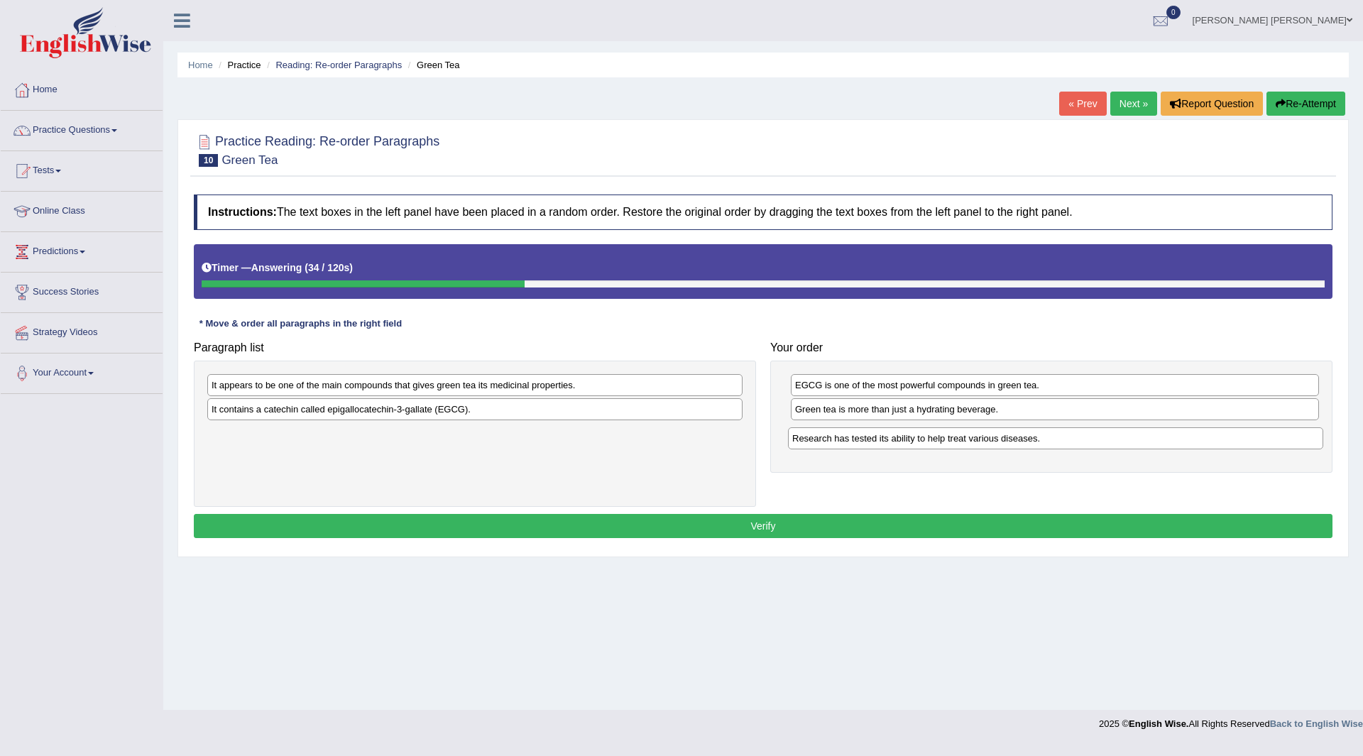
drag, startPoint x: 337, startPoint y: 391, endPoint x: 918, endPoint y: 444, distance: 583.1
click at [918, 444] on div "Research has tested its ability to help treat various diseases." at bounding box center [1055, 438] width 535 height 22
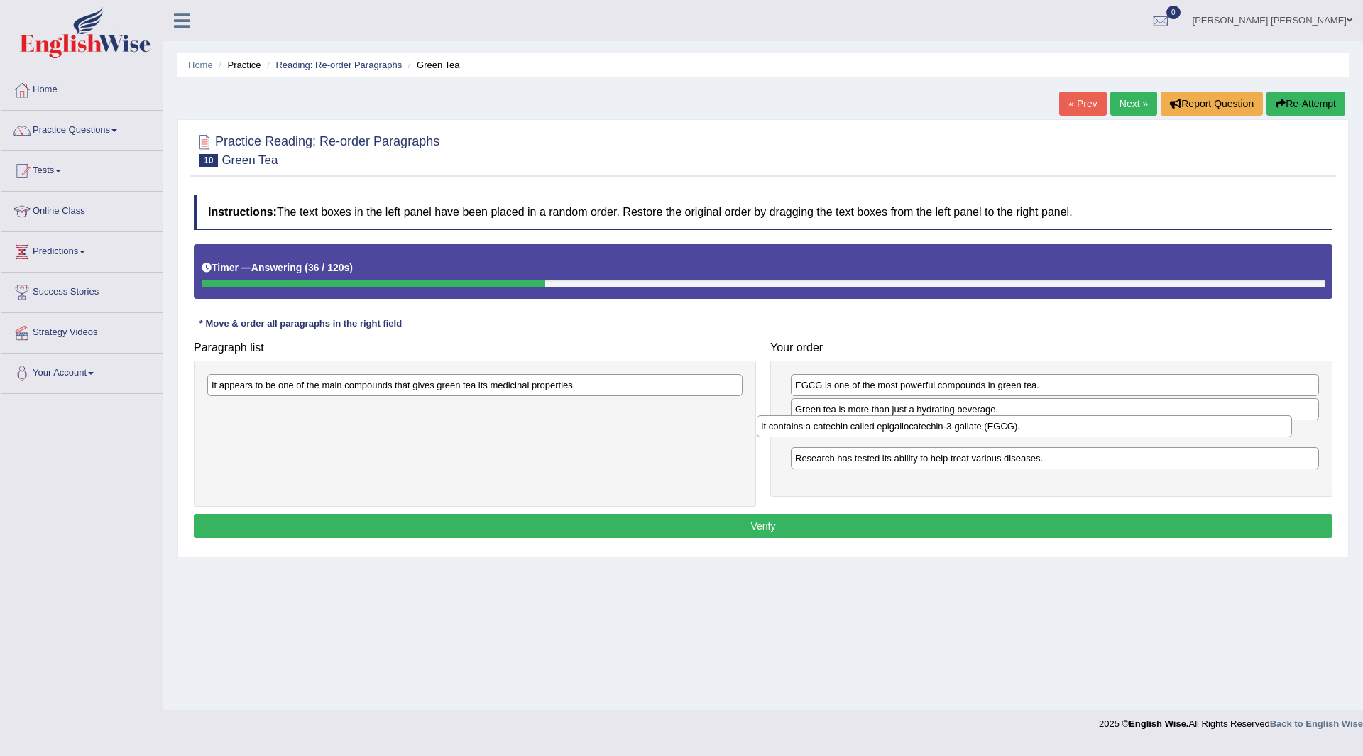
drag, startPoint x: 309, startPoint y: 416, endPoint x: 862, endPoint y: 435, distance: 553.3
click at [873, 437] on div "It contains a catechin called epigallocatechin-3-gallate (EGCG)." at bounding box center [1024, 426] width 535 height 22
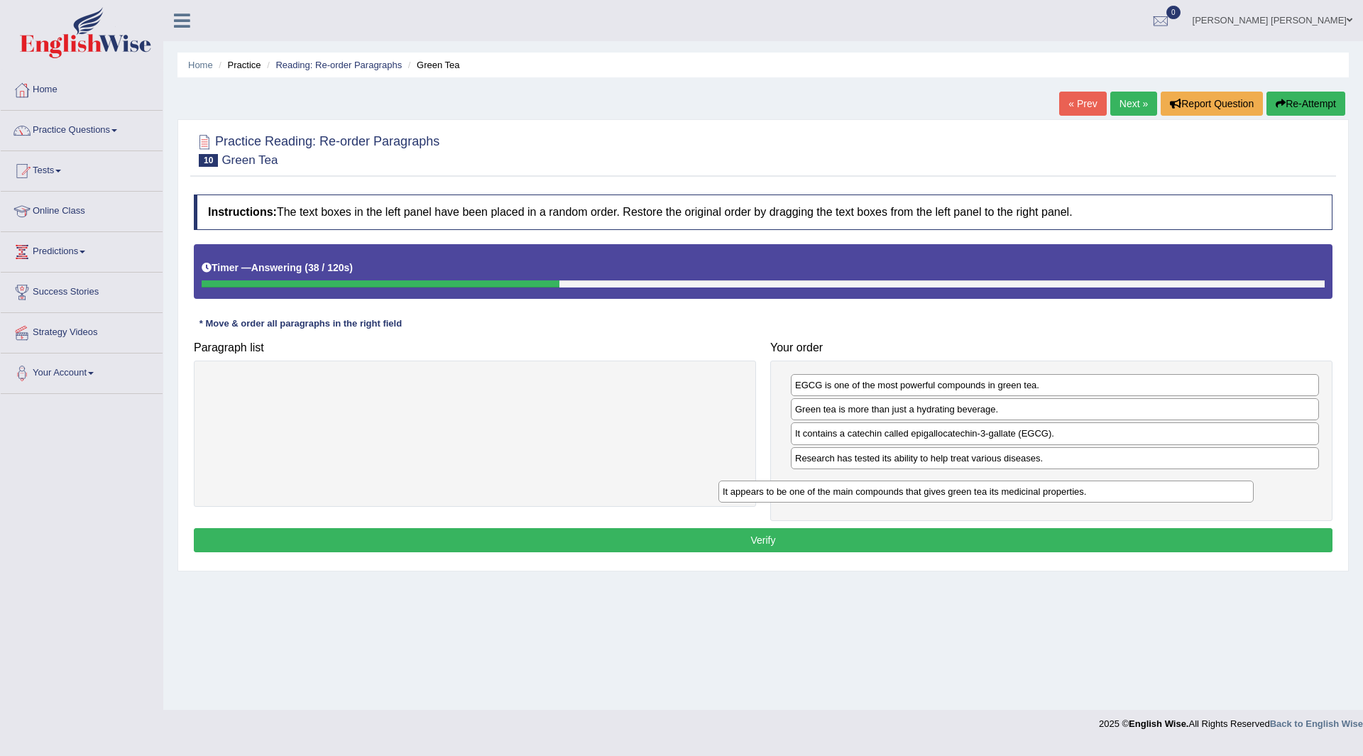
drag, startPoint x: 402, startPoint y: 385, endPoint x: 932, endPoint y: 483, distance: 539.3
click at [934, 481] on div "It appears to be one of the main compounds that gives green tea its medicinal p…" at bounding box center [985, 492] width 535 height 22
click at [684, 535] on button "Verify" at bounding box center [763, 540] width 1139 height 24
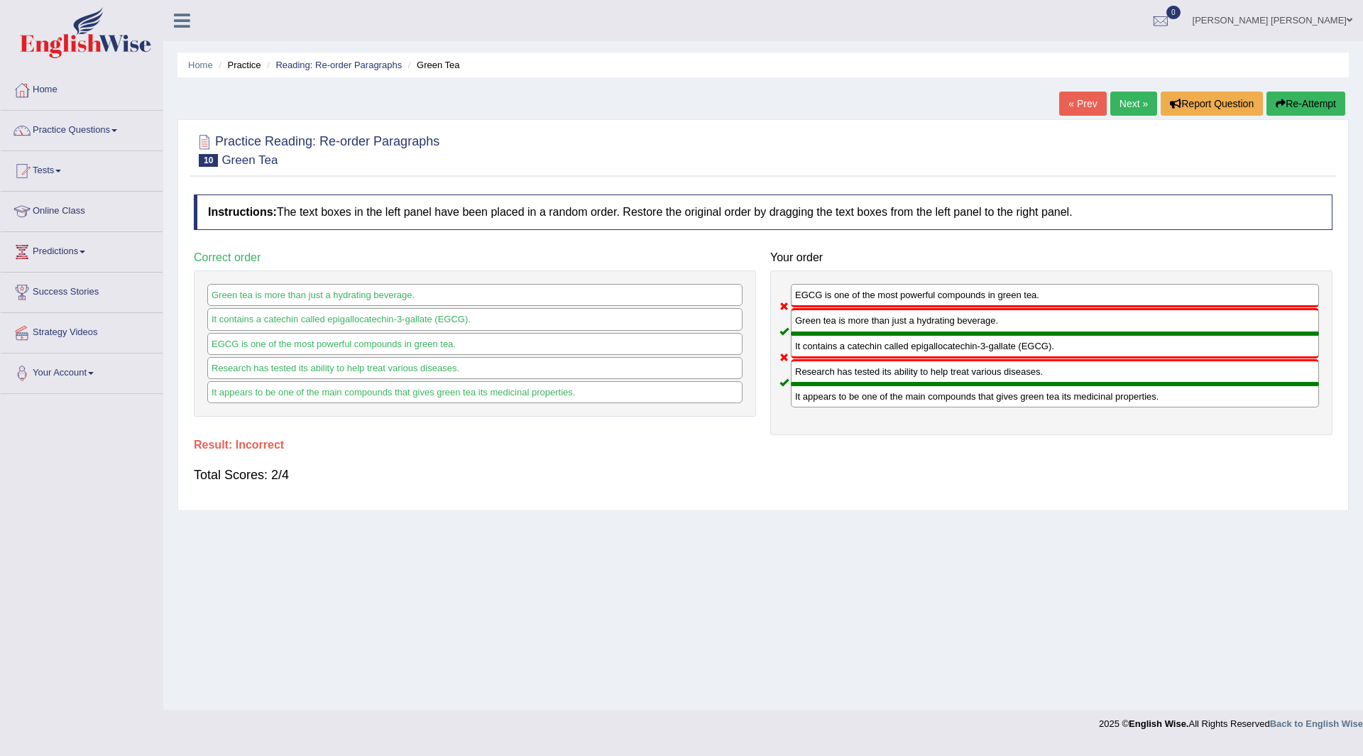
click at [1295, 99] on button "Re-Attempt" at bounding box center [1305, 104] width 79 height 24
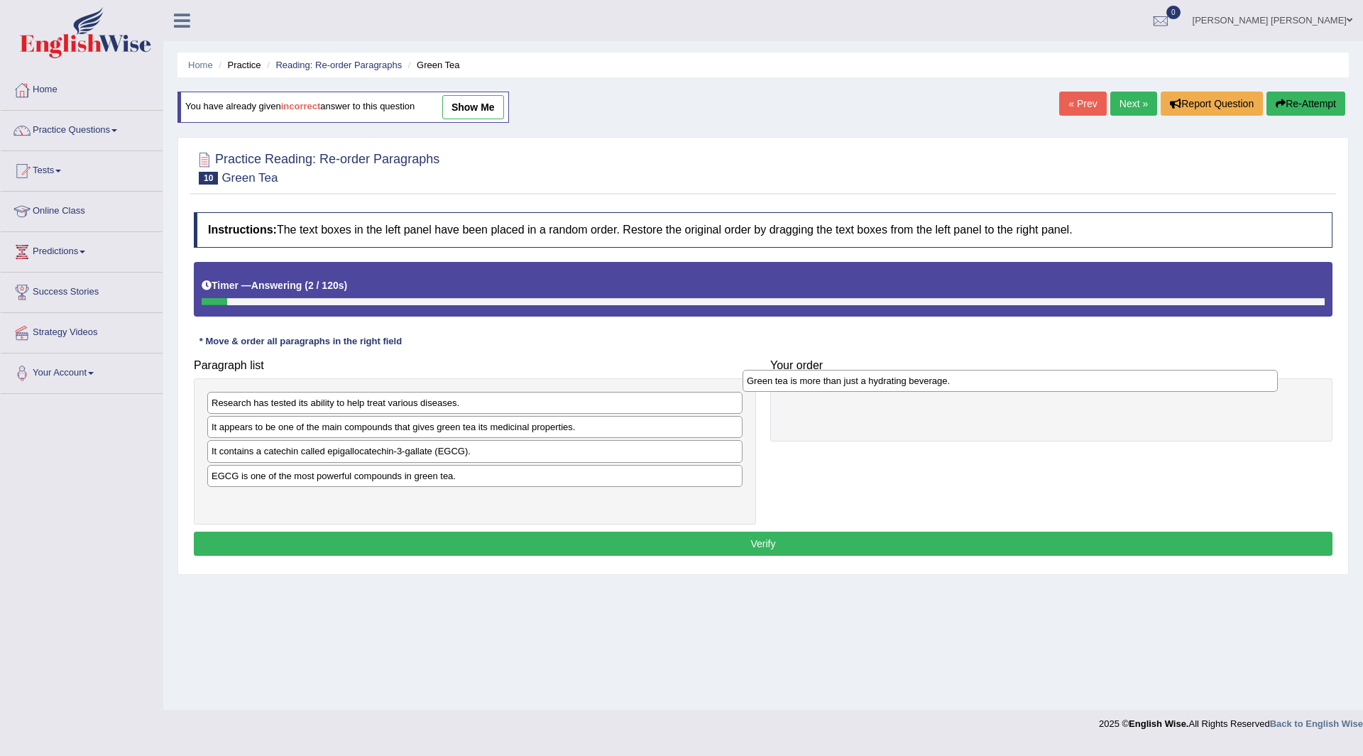
drag, startPoint x: 317, startPoint y: 505, endPoint x: 852, endPoint y: 386, distance: 548.3
click at [852, 386] on div "Green tea is more than just a hydrating beverage." at bounding box center [1009, 381] width 535 height 22
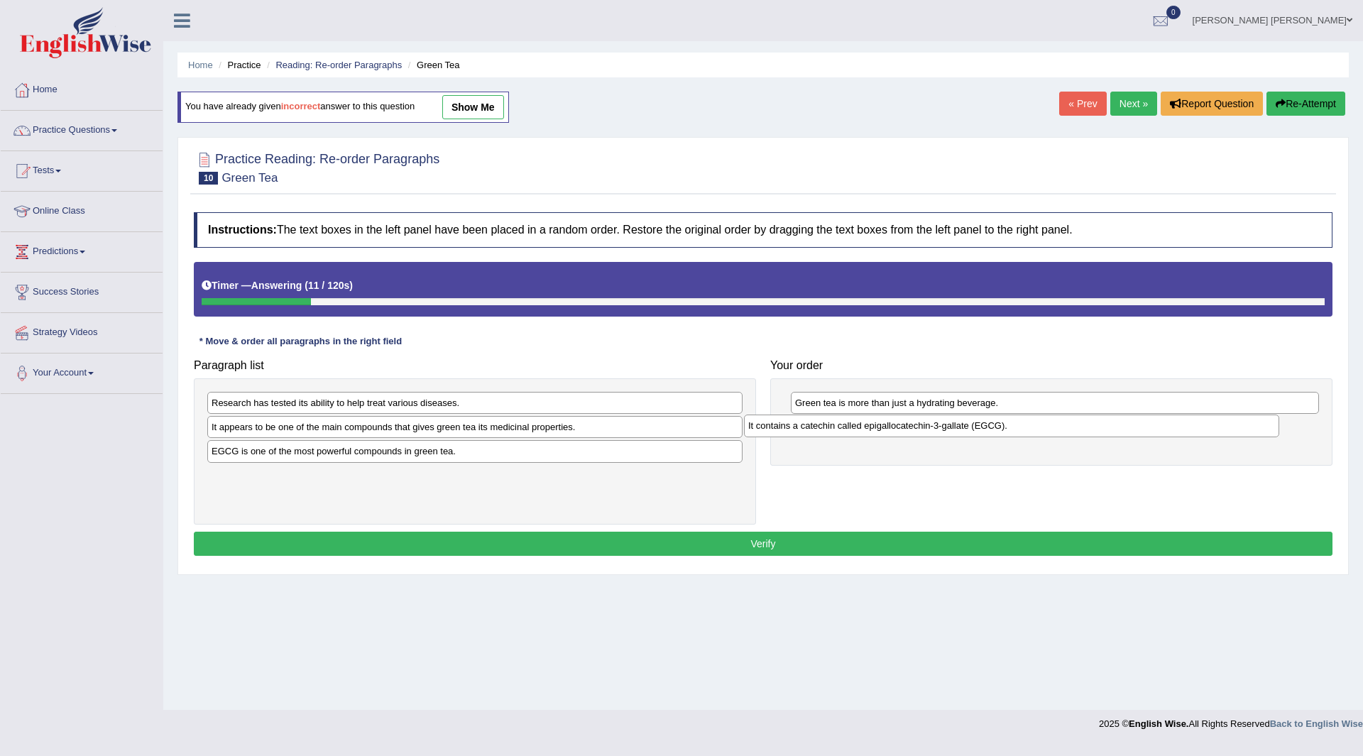
drag, startPoint x: 279, startPoint y: 455, endPoint x: 816, endPoint y: 429, distance: 537.2
click at [816, 429] on div "It contains a catechin called epigallocatechin-3-gallate (EGCG)." at bounding box center [1011, 426] width 535 height 22
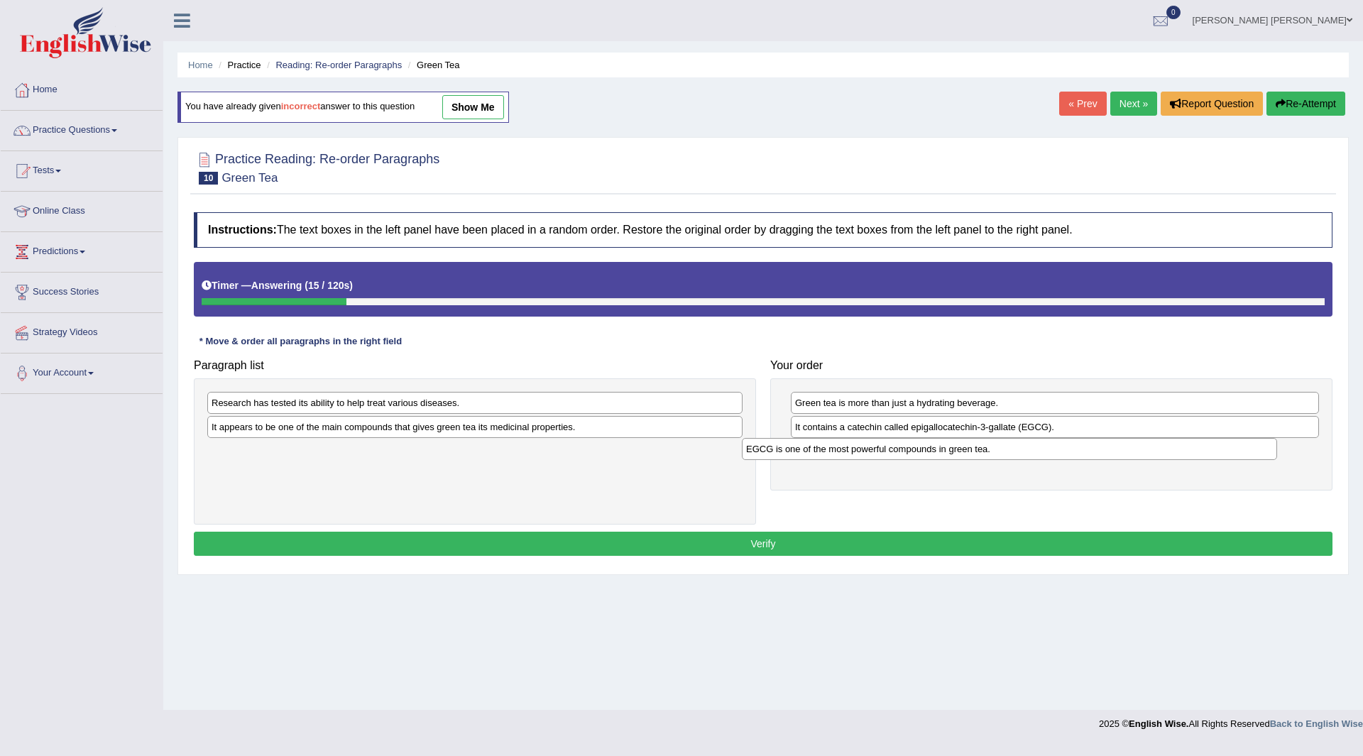
drag, startPoint x: 268, startPoint y: 456, endPoint x: 811, endPoint y: 450, distance: 543.0
click at [811, 450] on div "EGCG is one of the most powerful compounds in green tea." at bounding box center [1009, 449] width 535 height 22
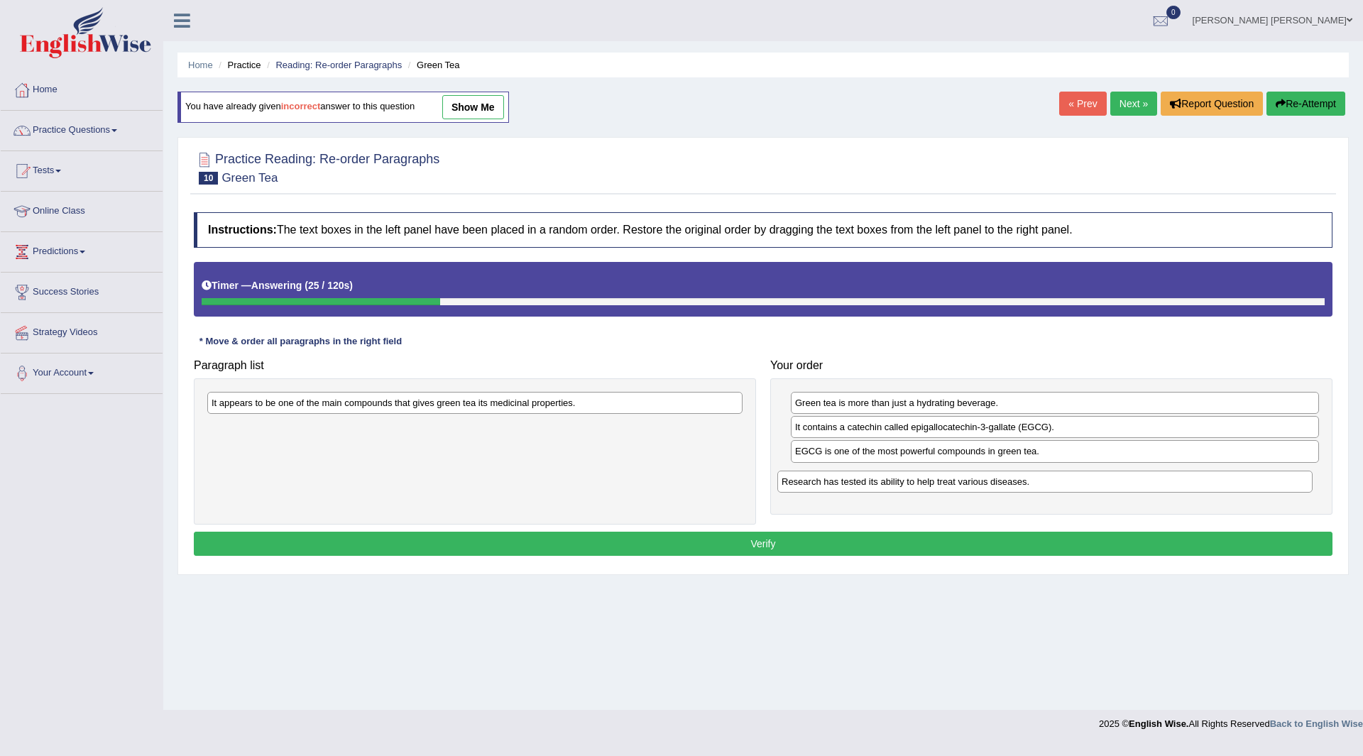
drag, startPoint x: 236, startPoint y: 412, endPoint x: 806, endPoint y: 490, distance: 575.4
click at [806, 490] on div "Research has tested its ability to help treat various diseases." at bounding box center [1044, 482] width 535 height 22
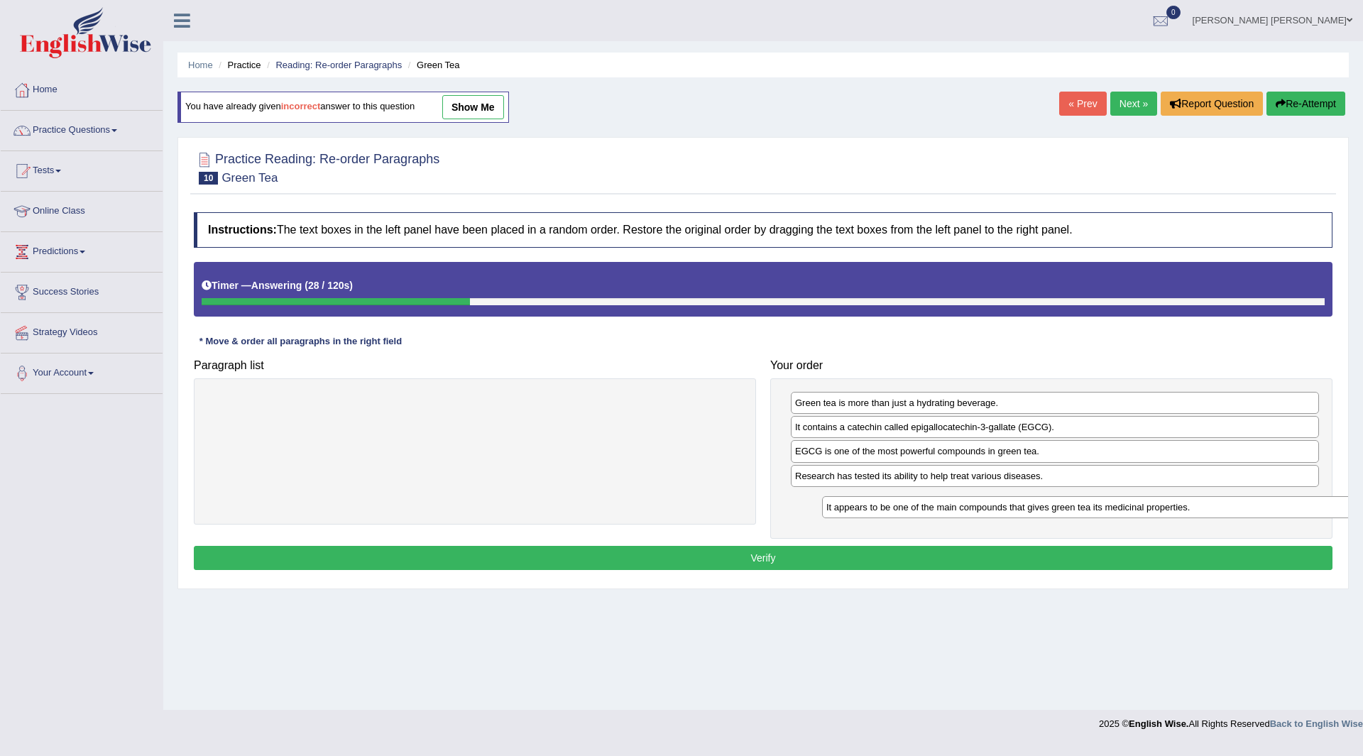
drag, startPoint x: 389, startPoint y: 408, endPoint x: 1004, endPoint y: 512, distance: 623.5
click at [1004, 512] on div "It appears to be one of the main compounds that gives green tea its medicinal p…" at bounding box center [1089, 507] width 535 height 22
click at [708, 556] on button "Verify" at bounding box center [763, 558] width 1139 height 24
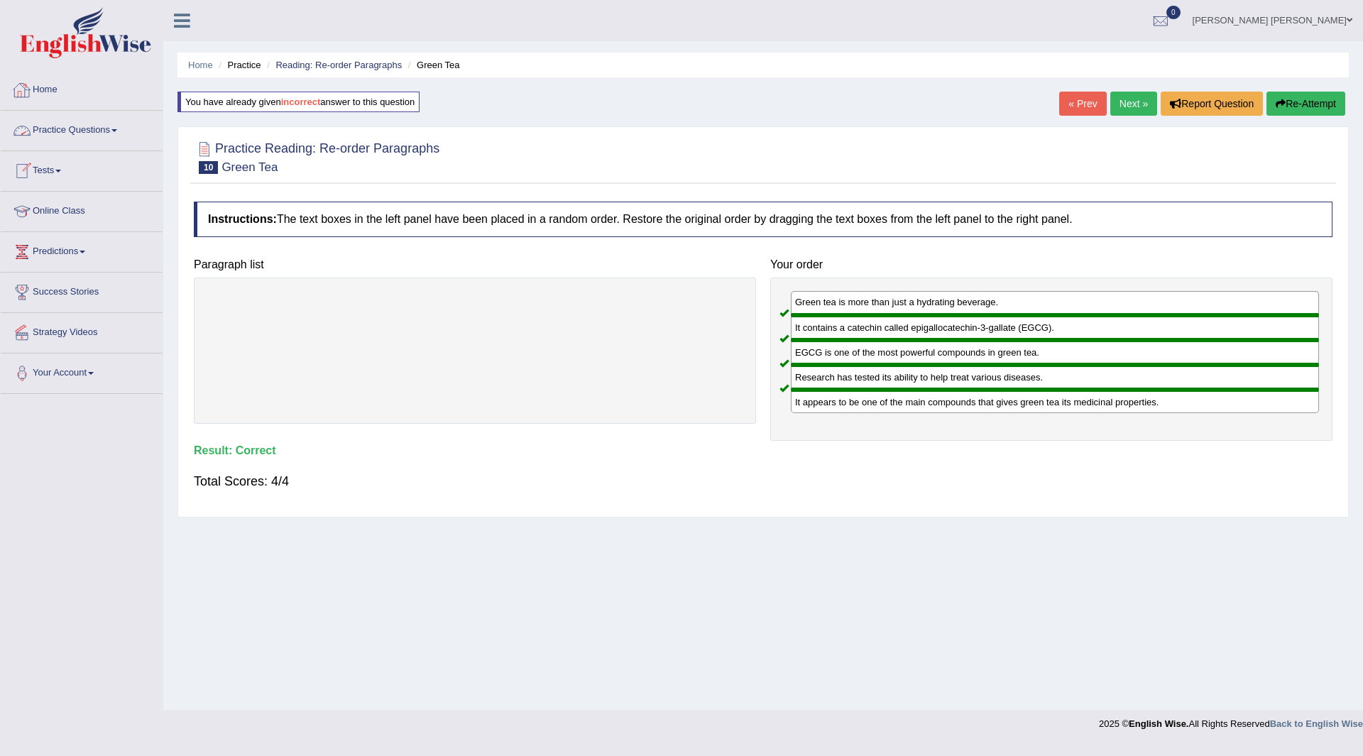
click at [79, 131] on link "Practice Questions" at bounding box center [82, 128] width 162 height 35
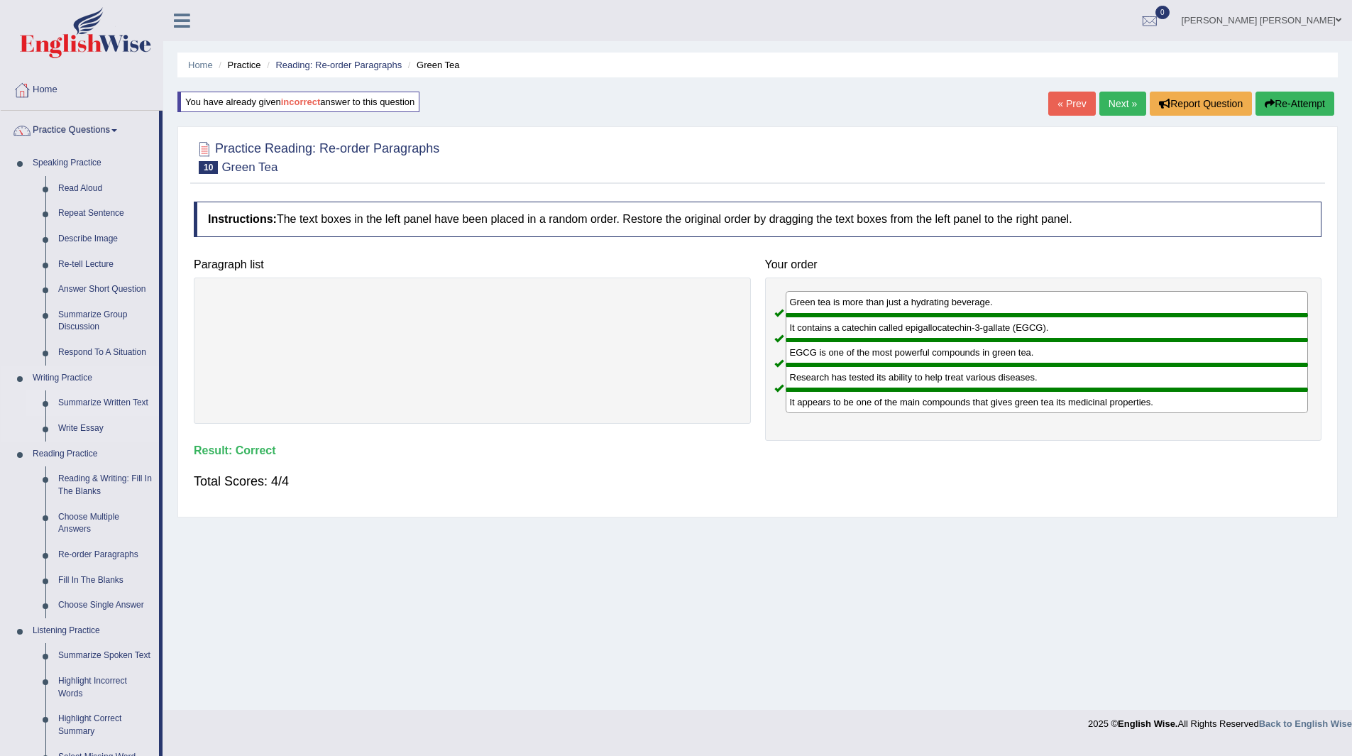
click at [105, 400] on link "Summarize Written Text" at bounding box center [105, 403] width 107 height 26
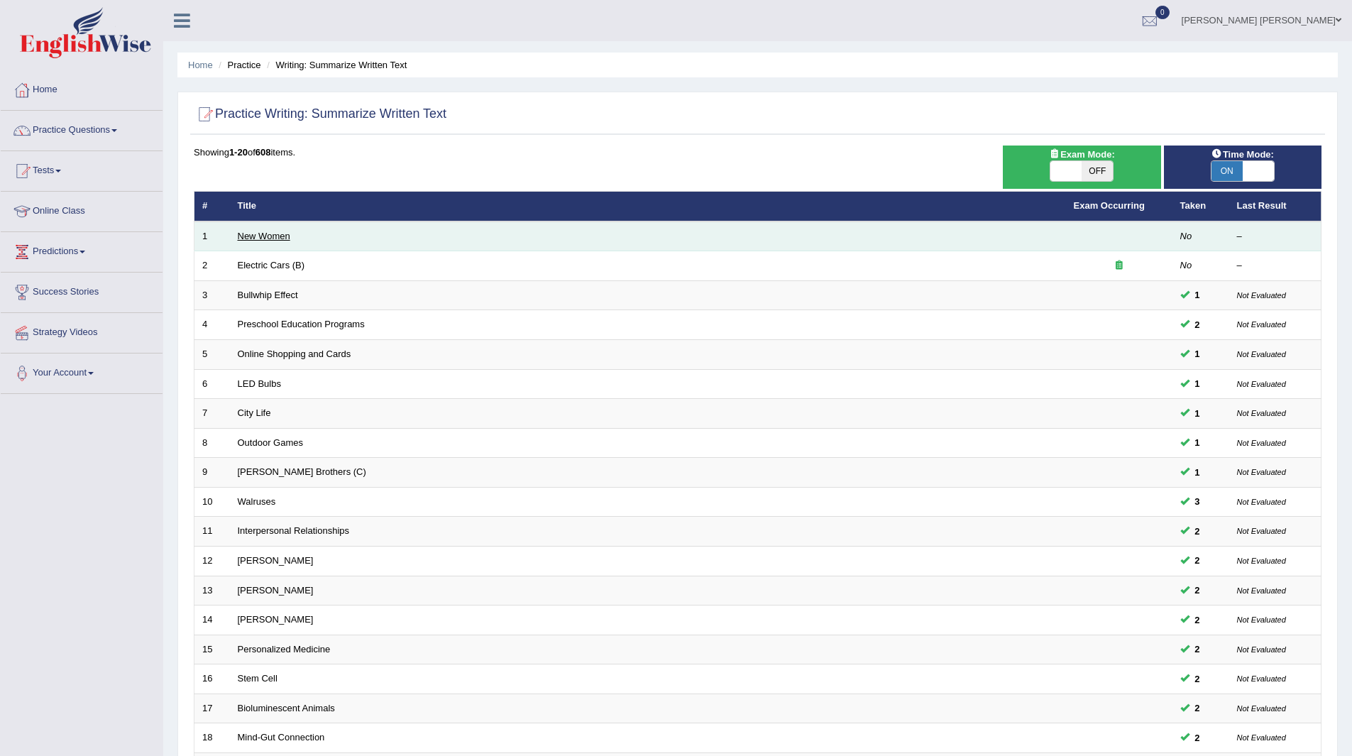
click at [263, 234] on link "New Women" at bounding box center [264, 236] width 53 height 11
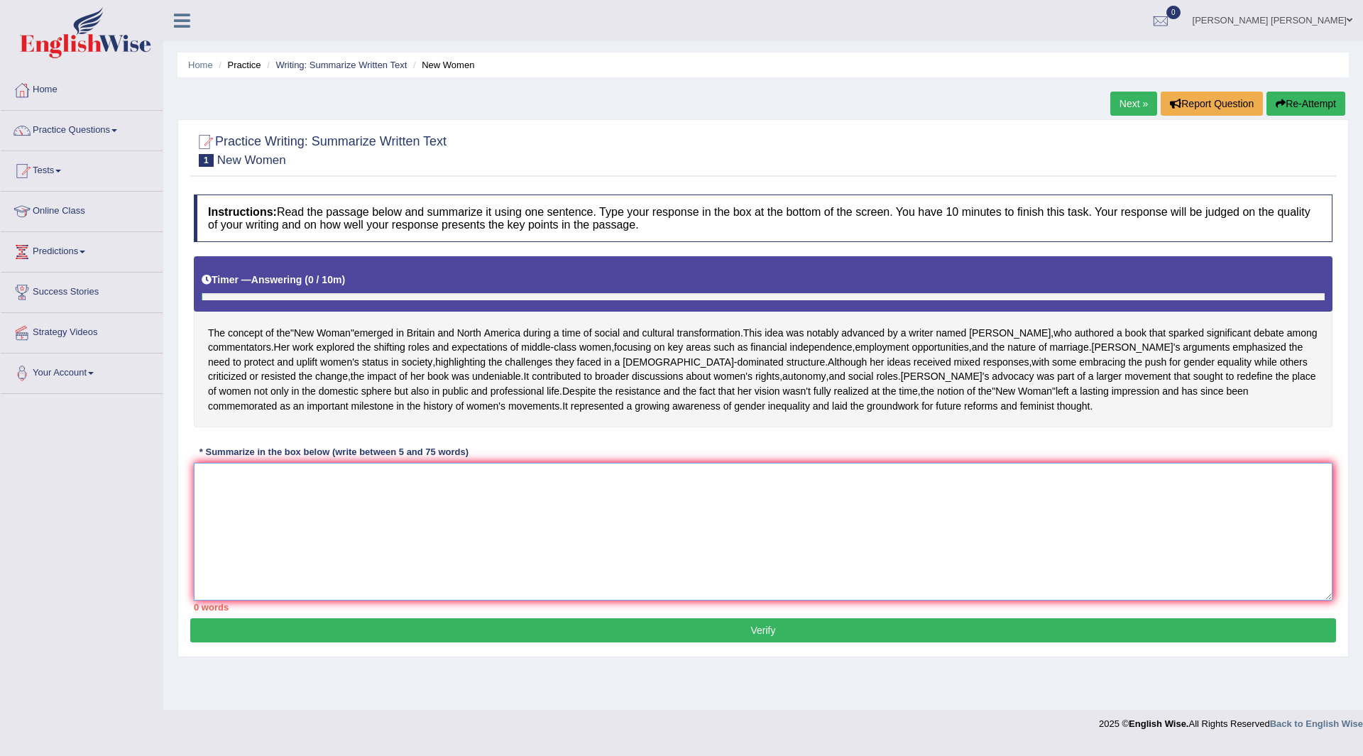
drag, startPoint x: 559, startPoint y: 622, endPoint x: 1198, endPoint y: 212, distance: 759.4
click at [583, 596] on textarea at bounding box center [763, 532] width 1139 height 138
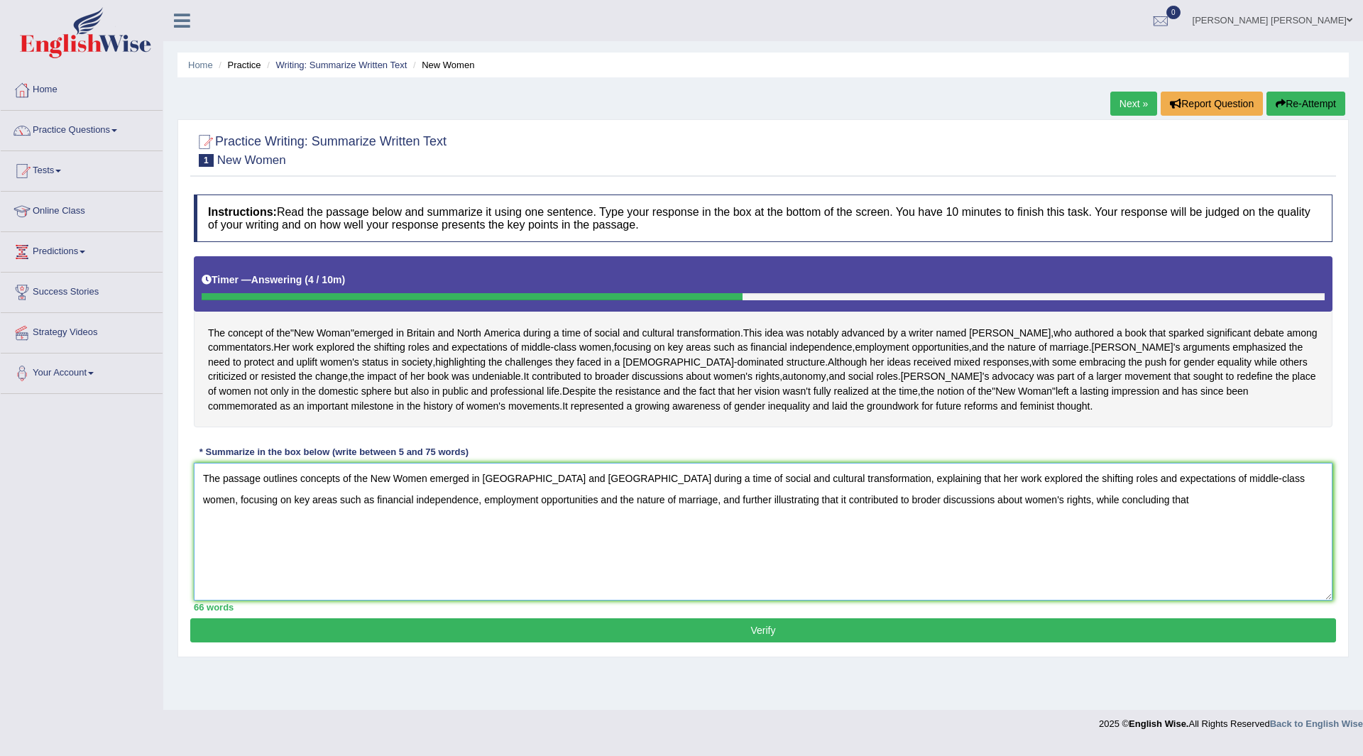
click at [730, 541] on textarea "The passage outlines concepts of the New Women emerged in Britain and North Ame…" at bounding box center [763, 532] width 1139 height 138
click at [1115, 552] on textarea "The passage outlines concepts of the New Women emerged in Britain and North Ame…" at bounding box center [763, 532] width 1139 height 138
type textarea "The passage outlines concepts of the New Women emerged in Britain and North Ame…"
click at [640, 642] on button "Verify" at bounding box center [763, 630] width 1146 height 24
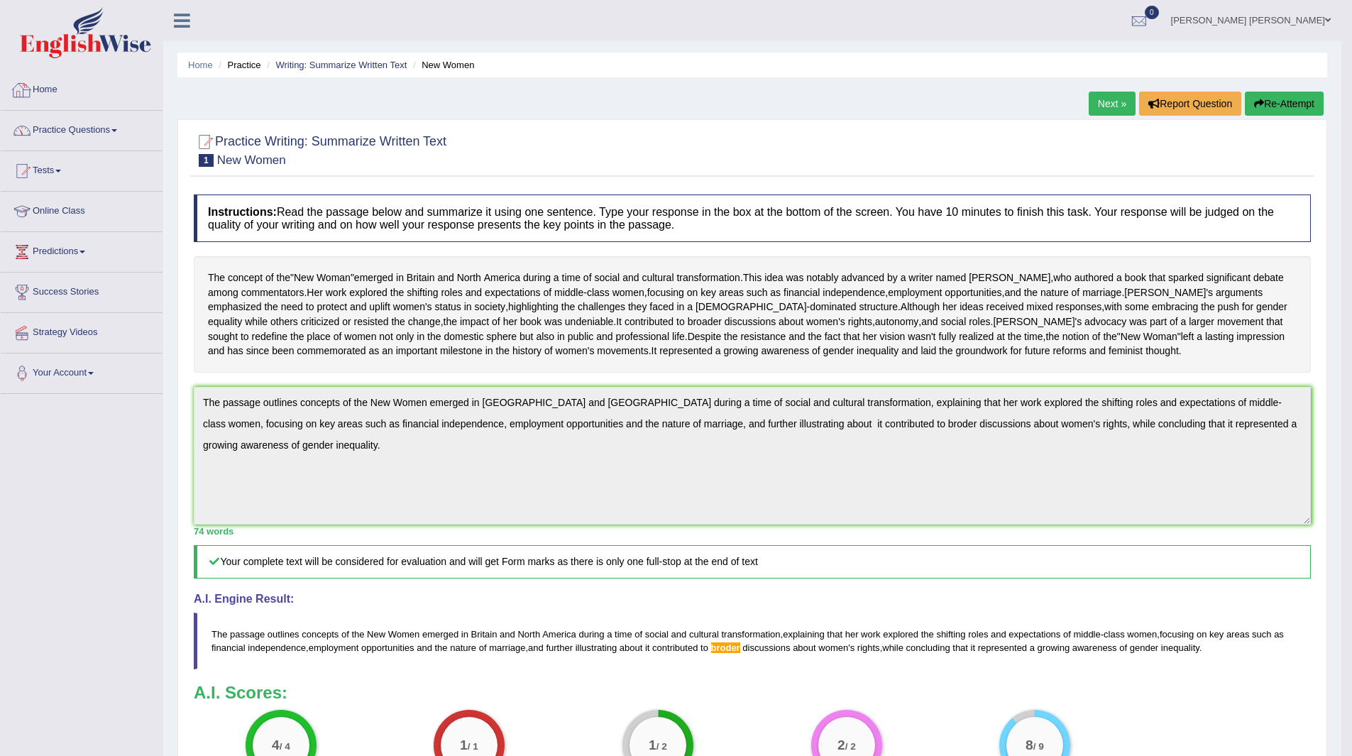
click at [51, 88] on link "Home" at bounding box center [82, 87] width 162 height 35
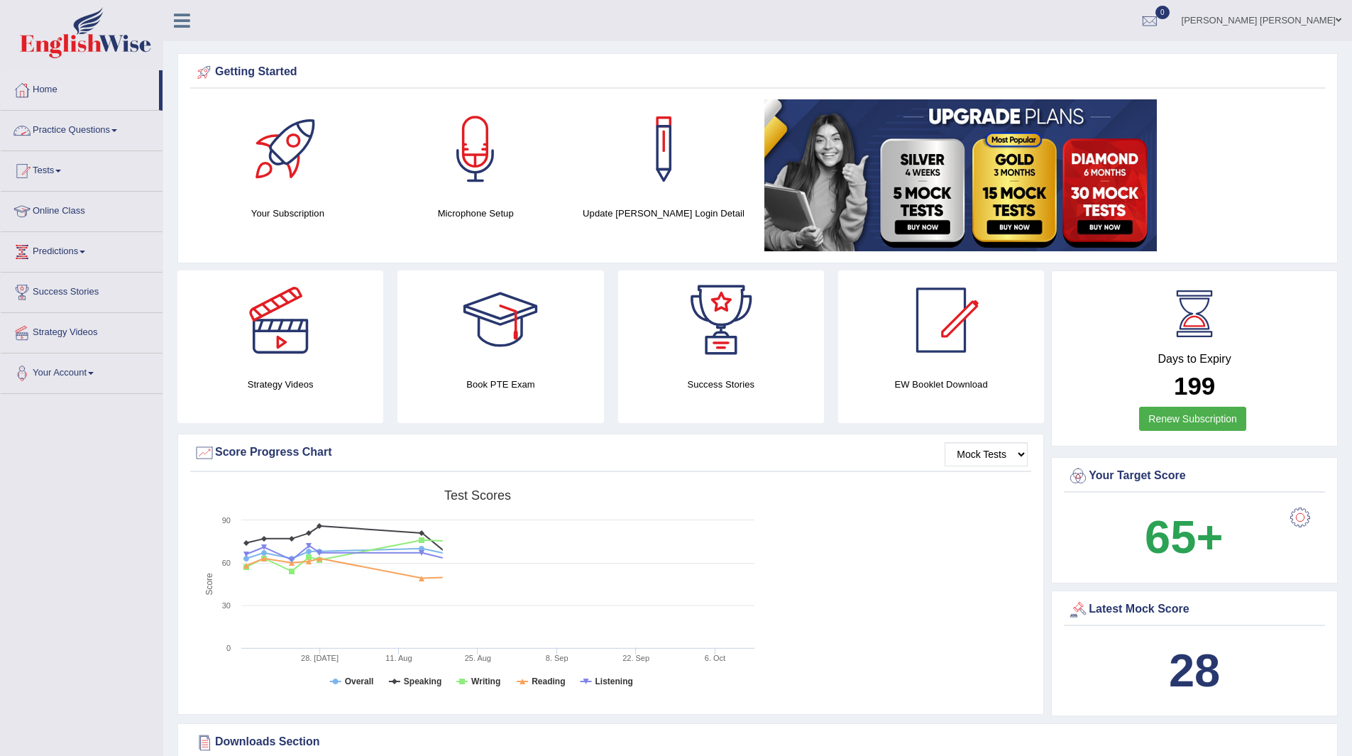
click at [78, 131] on link "Practice Questions" at bounding box center [82, 128] width 162 height 35
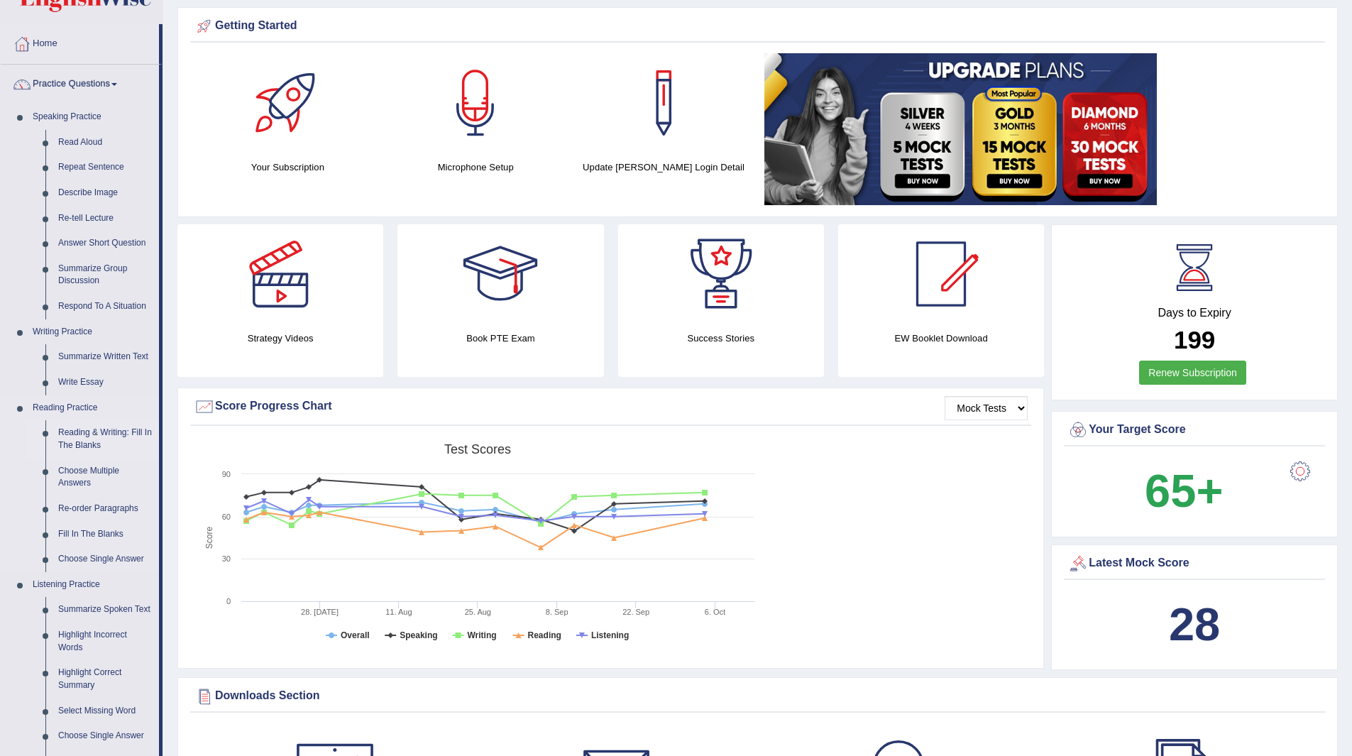
scroll to position [71, 0]
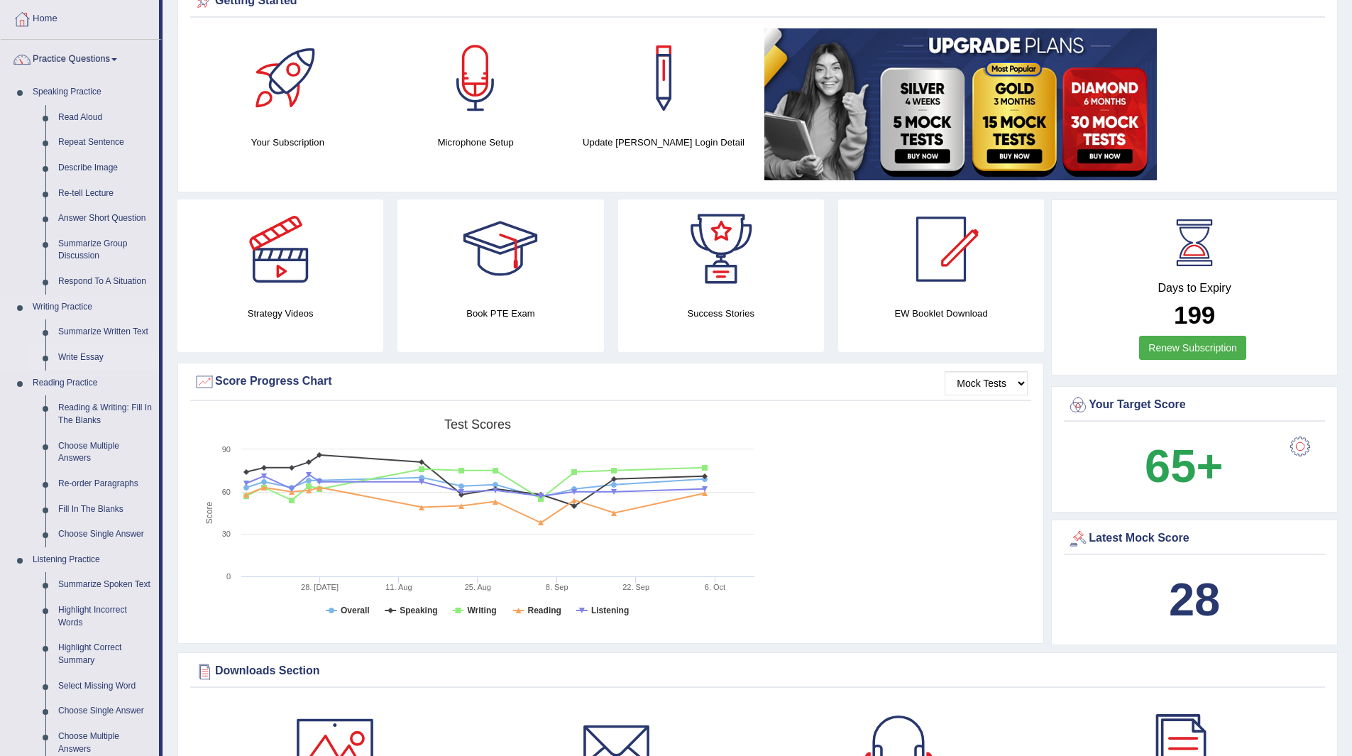
click at [71, 351] on link "Write Essay" at bounding box center [105, 358] width 107 height 26
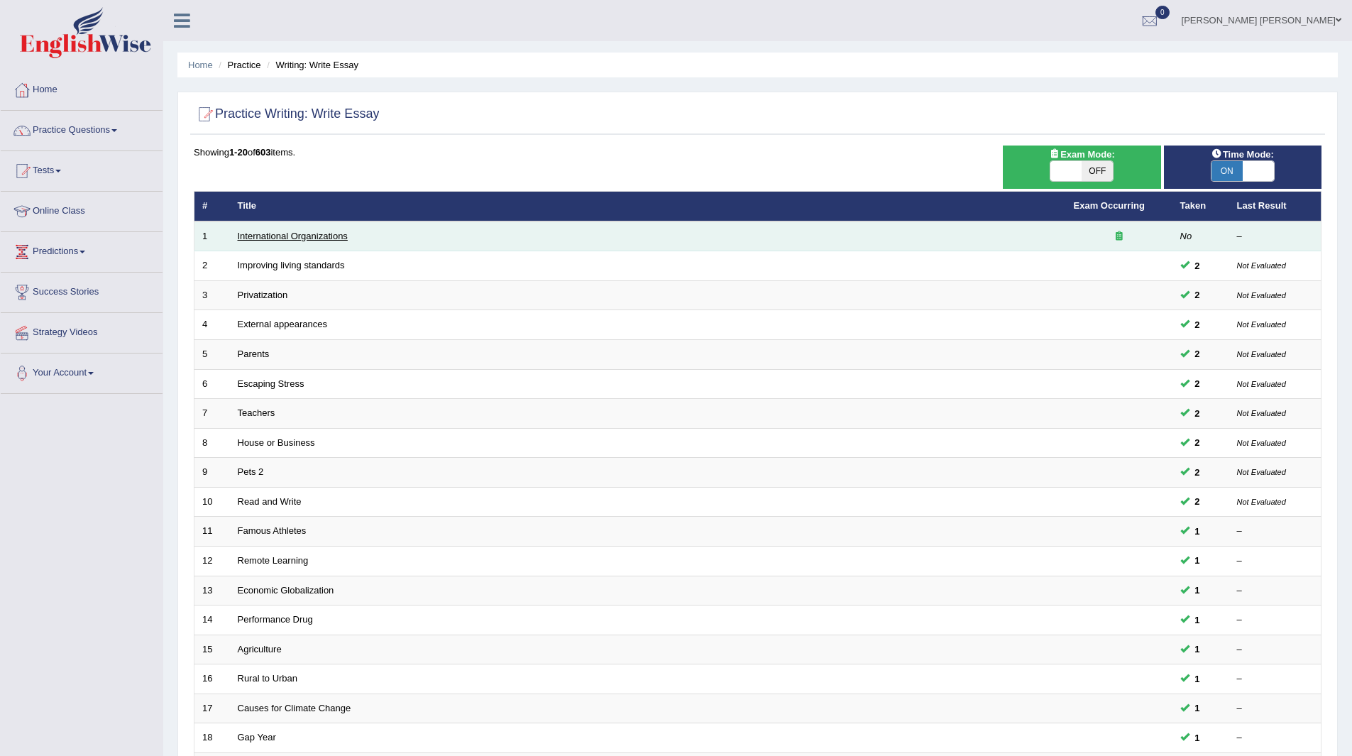
click at [332, 235] on link "International Organizations" at bounding box center [293, 236] width 110 height 11
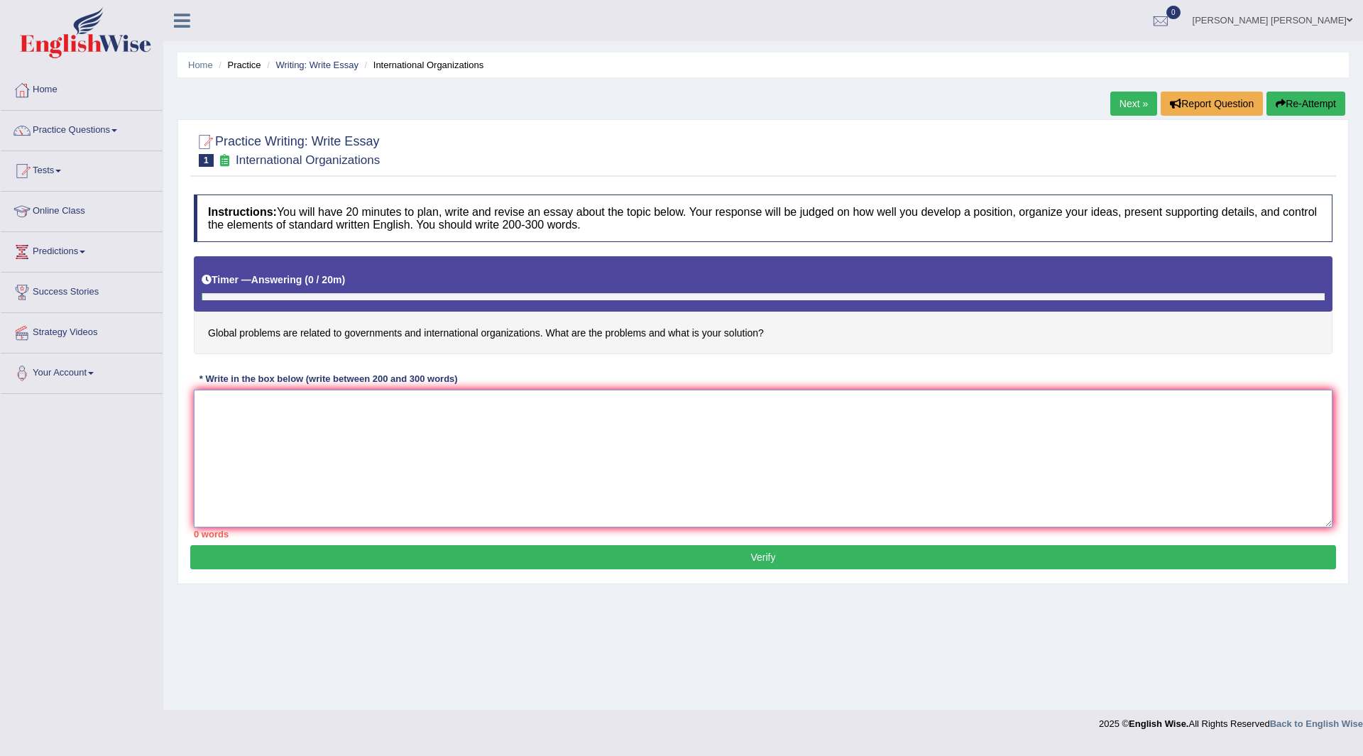
click at [468, 463] on textarea at bounding box center [763, 459] width 1139 height 138
click at [432, 439] on textarea at bounding box center [763, 459] width 1139 height 138
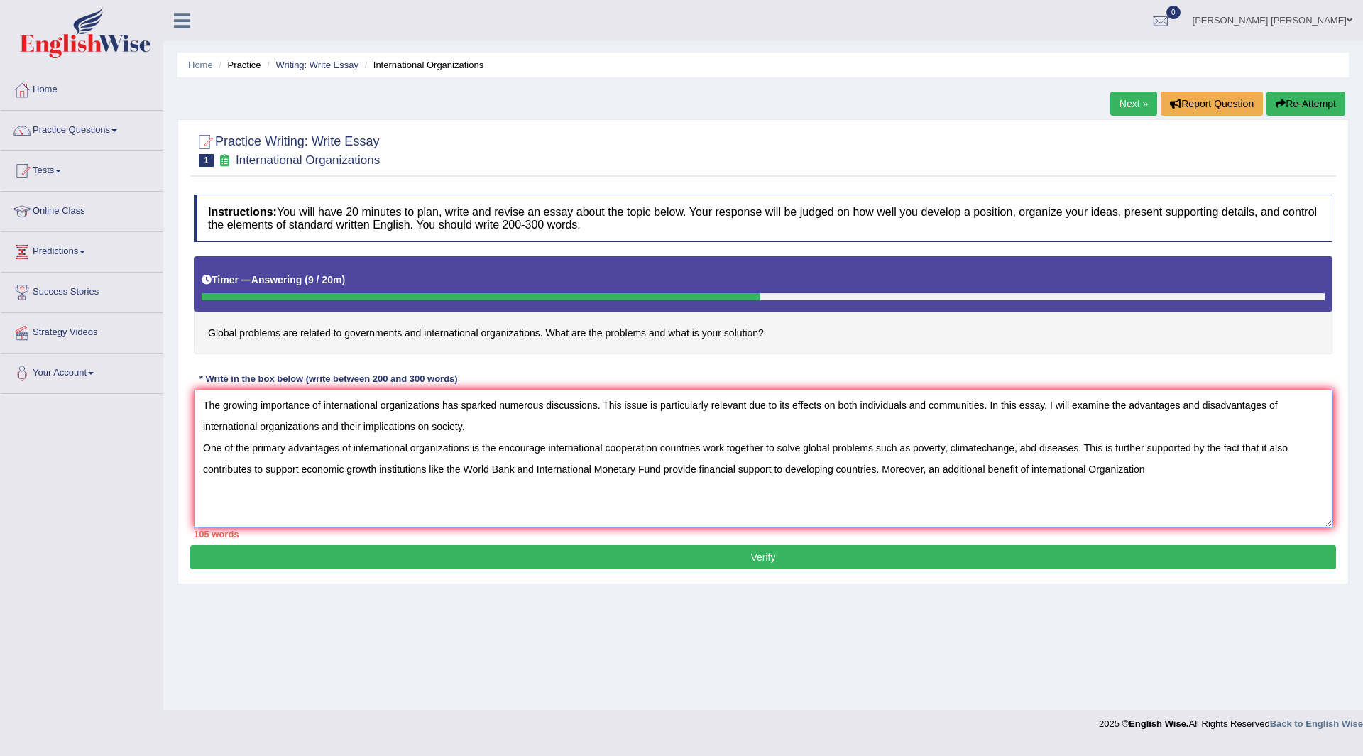
click at [321, 404] on textarea "The growing importance of international organizations has sparked numerous disc…" at bounding box center [763, 459] width 1139 height 138
click at [386, 403] on textarea "The growing importance of International organizations has sparked numerous disc…" at bounding box center [763, 459] width 1139 height 138
click at [204, 425] on textarea "The growing importance of International Organizations has sparked numerous disc…" at bounding box center [763, 459] width 1139 height 138
click at [263, 425] on textarea "The growing importance of International Organizations has sparked numerous disc…" at bounding box center [763, 459] width 1139 height 138
drag, startPoint x: 355, startPoint y: 445, endPoint x: 346, endPoint y: 447, distance: 8.8
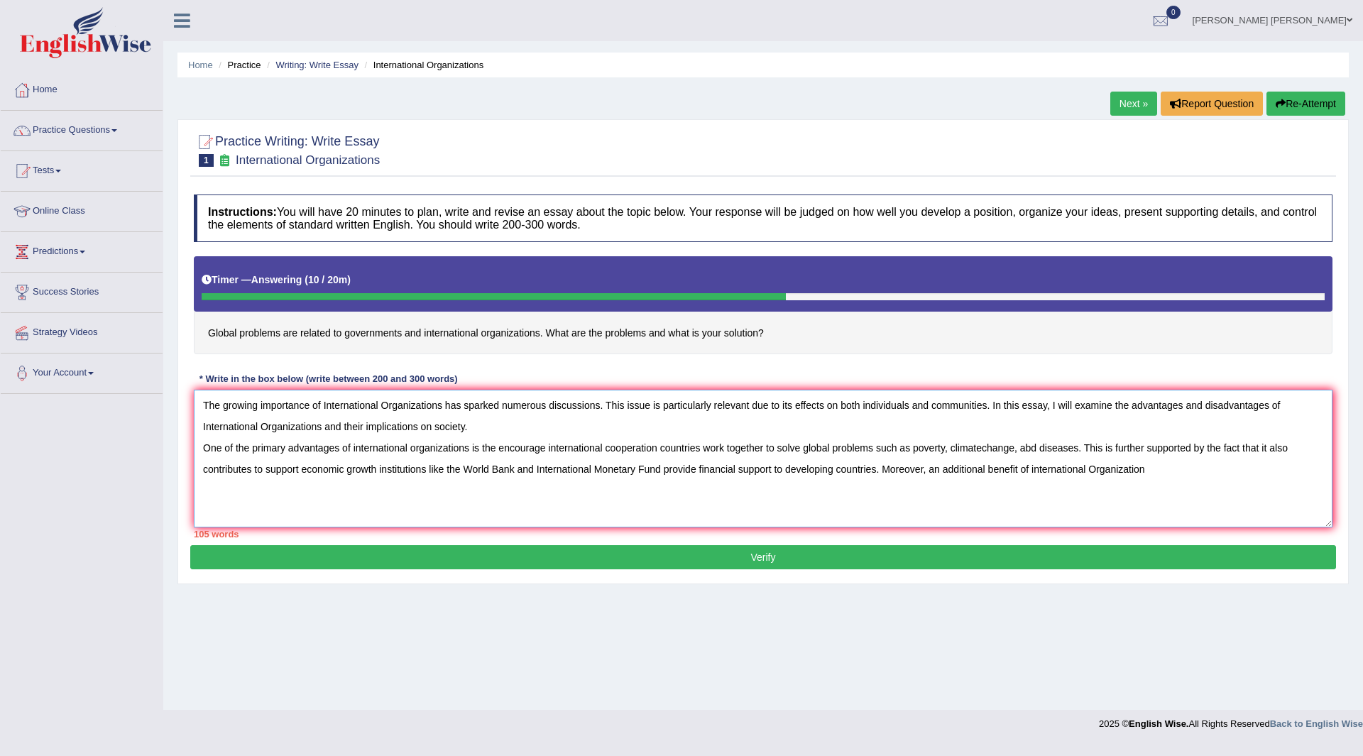
click at [346, 447] on textarea "The growing importance of International Organizations has sparked numerous disc…" at bounding box center [763, 459] width 1139 height 138
click at [353, 446] on textarea "The growing importance of International Organizations has sparked numerous disc…" at bounding box center [763, 459] width 1139 height 138
click at [354, 446] on textarea "The growing importance of International Organizations has sparked numerous disc…" at bounding box center [763, 459] width 1139 height 138
click at [355, 446] on textarea "The growing importance of International Organizations has sparked numerous disc…" at bounding box center [763, 459] width 1139 height 138
click at [411, 449] on textarea "The growing importance of International Organizations has sparked numerous disc…" at bounding box center [763, 459] width 1139 height 138
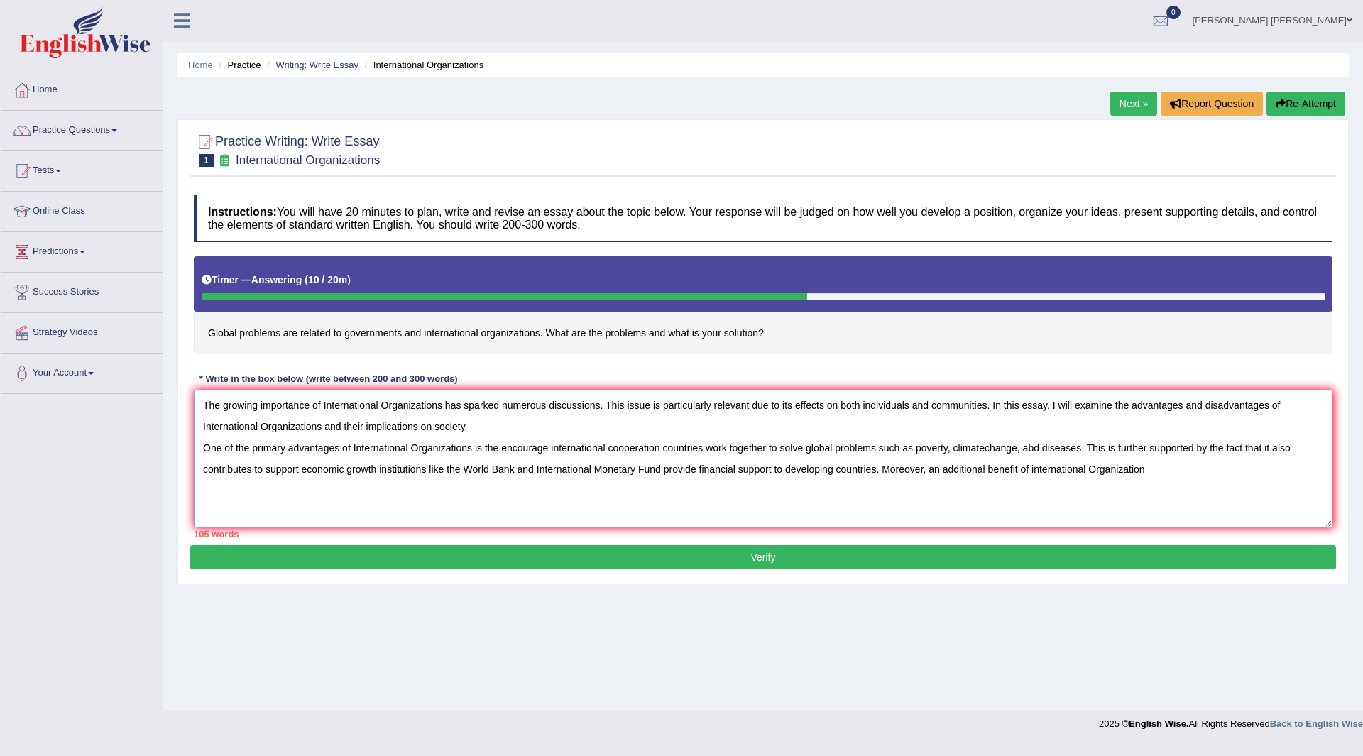
click at [1027, 467] on textarea "The growing importance of International Organizations has sparked numerous disc…" at bounding box center [763, 459] width 1139 height 138
click at [1030, 465] on textarea "The growing importance of International Organizations has sparked numerous disc…" at bounding box center [763, 459] width 1139 height 138
click at [1033, 467] on textarea "The growing importance of International Organizations has sparked numerous disc…" at bounding box center [763, 459] width 1139 height 138
click at [1031, 470] on textarea "The growing importance of International Organizations has sparked numerous disc…" at bounding box center [763, 459] width 1139 height 138
click at [1166, 461] on textarea "The growing importance of International Organizations has sparked numerous disc…" at bounding box center [763, 459] width 1139 height 138
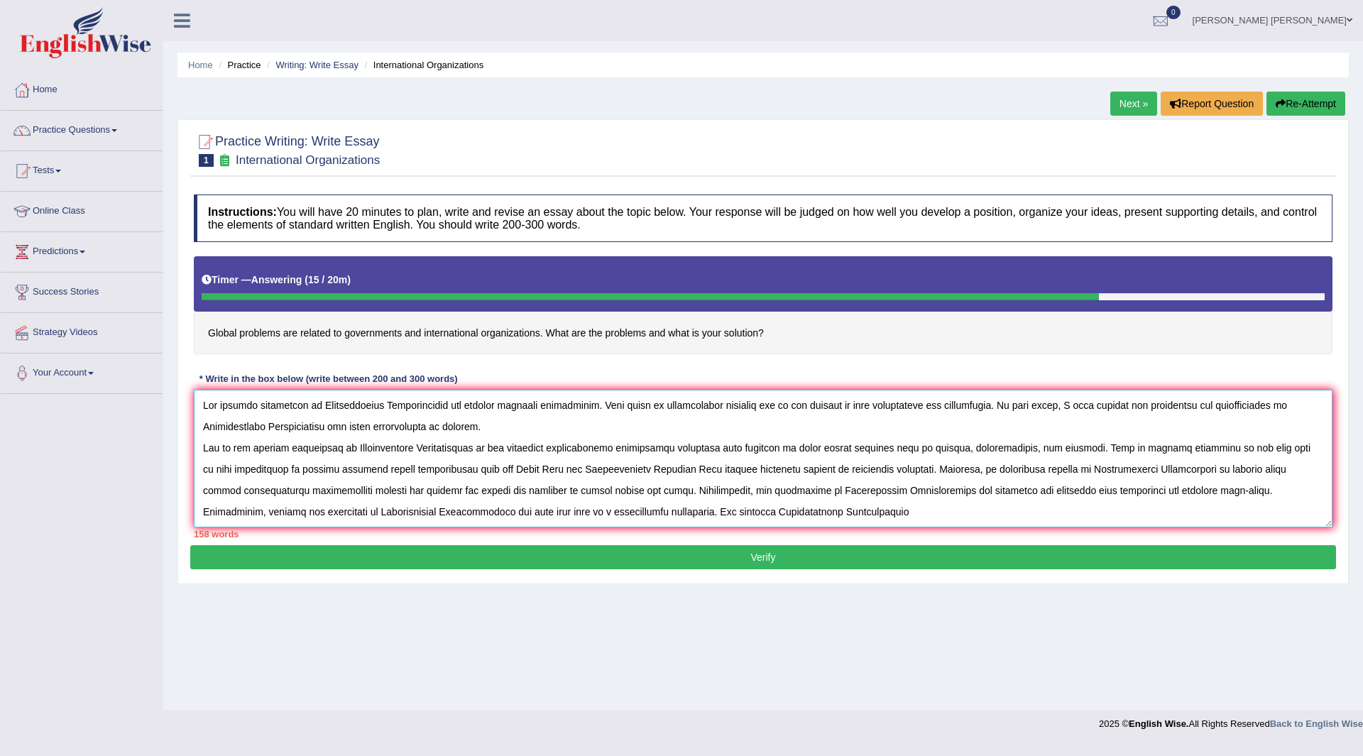
click at [764, 512] on textarea at bounding box center [763, 459] width 1139 height 138
click at [1051, 513] on textarea at bounding box center [763, 459] width 1139 height 138
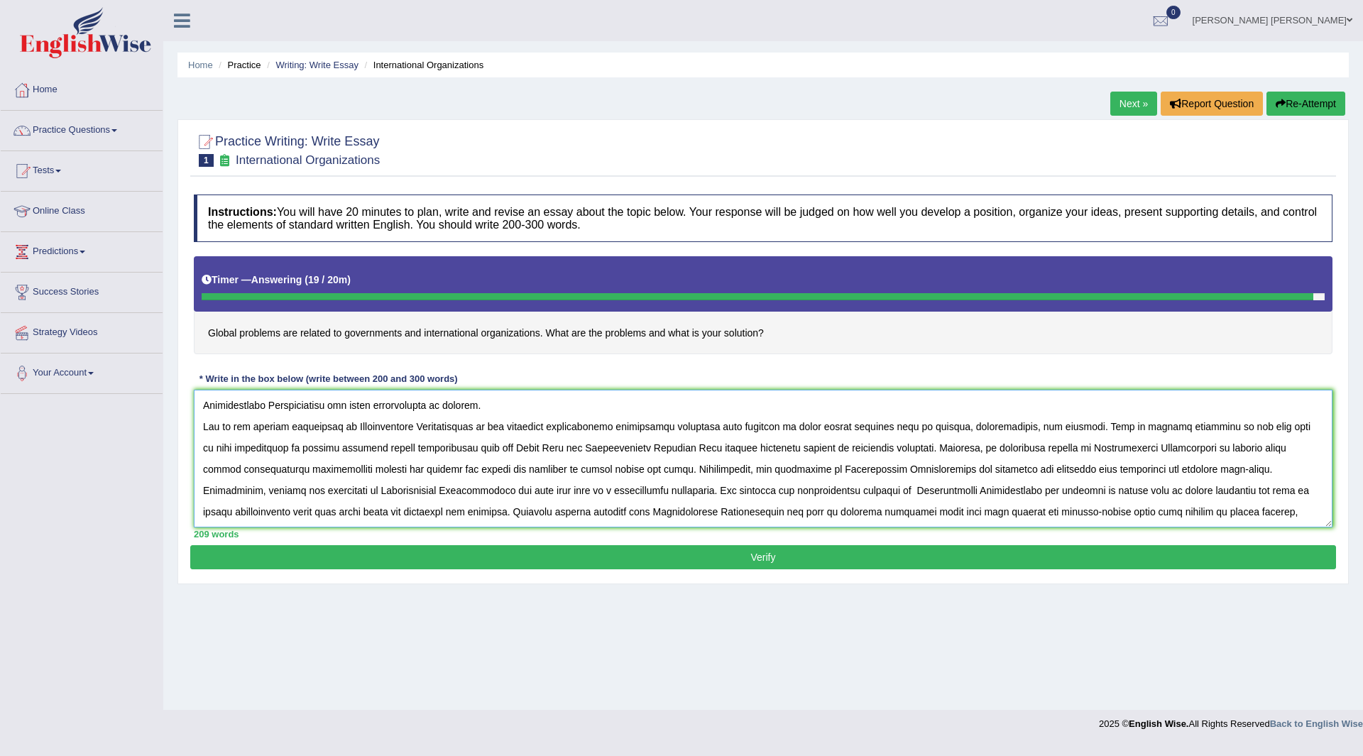
scroll to position [33, 0]
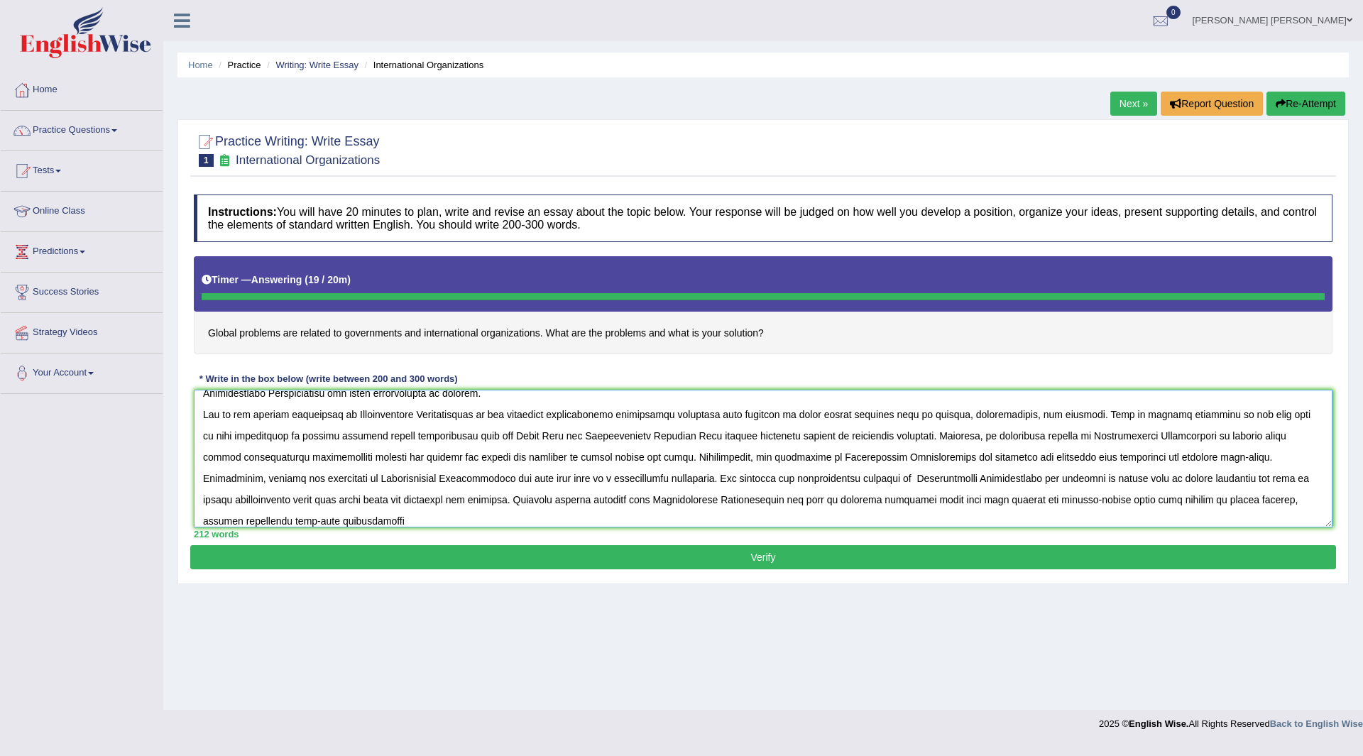
type textarea "The growing importance of International Organizations has sparked numerous disc…"
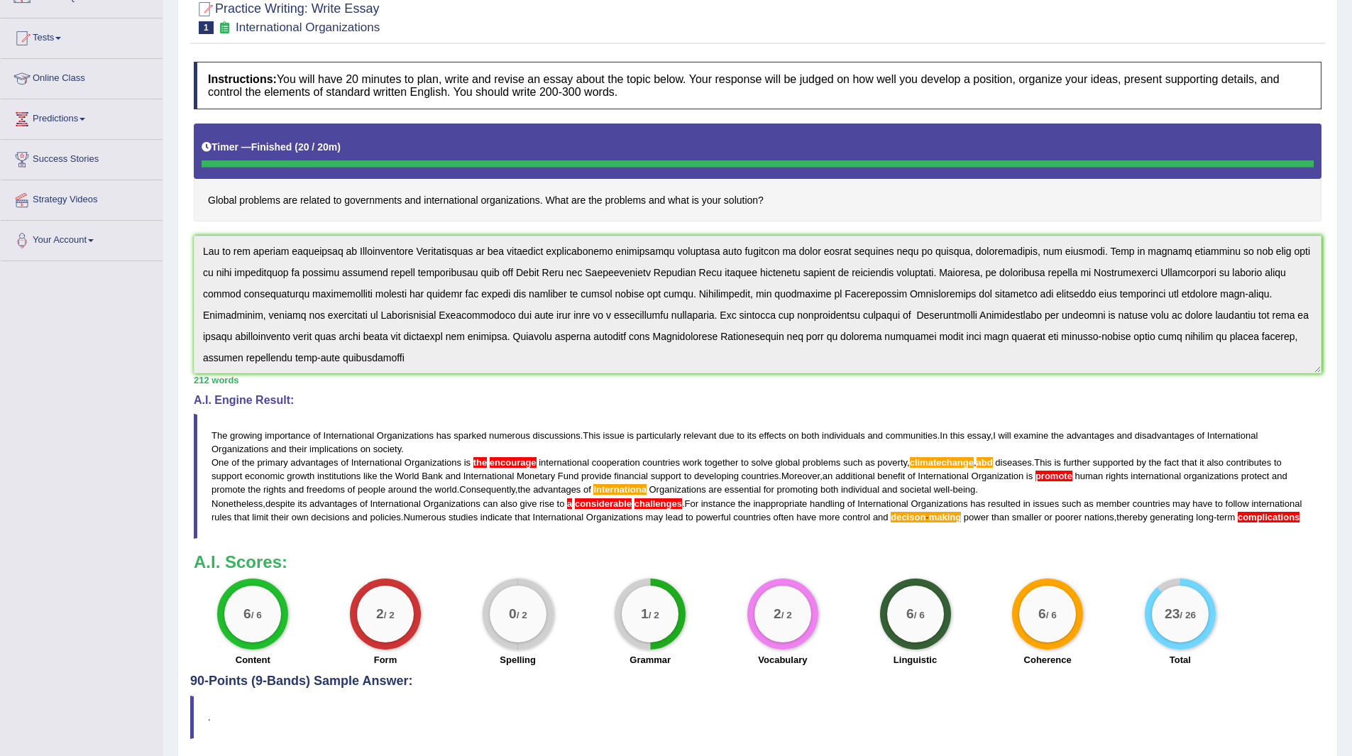
scroll to position [0, 0]
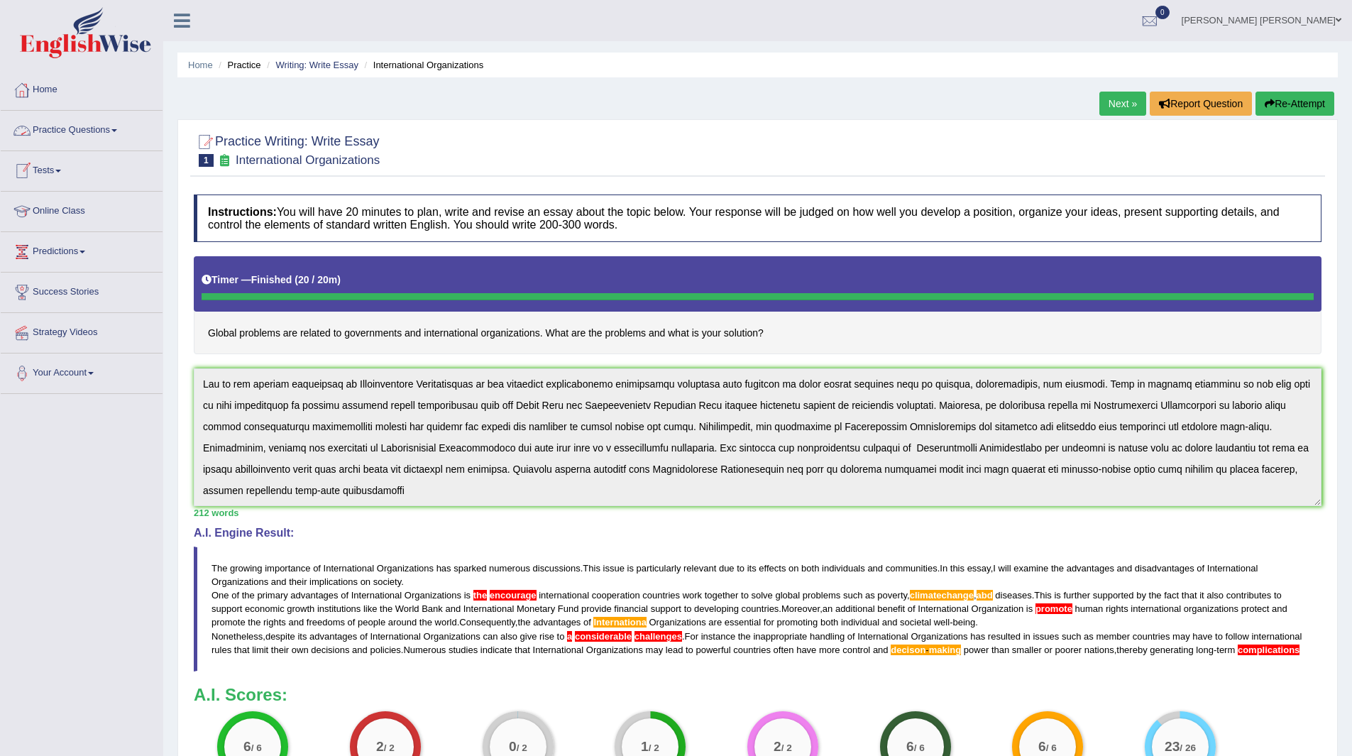
click at [71, 124] on link "Practice Questions" at bounding box center [82, 128] width 162 height 35
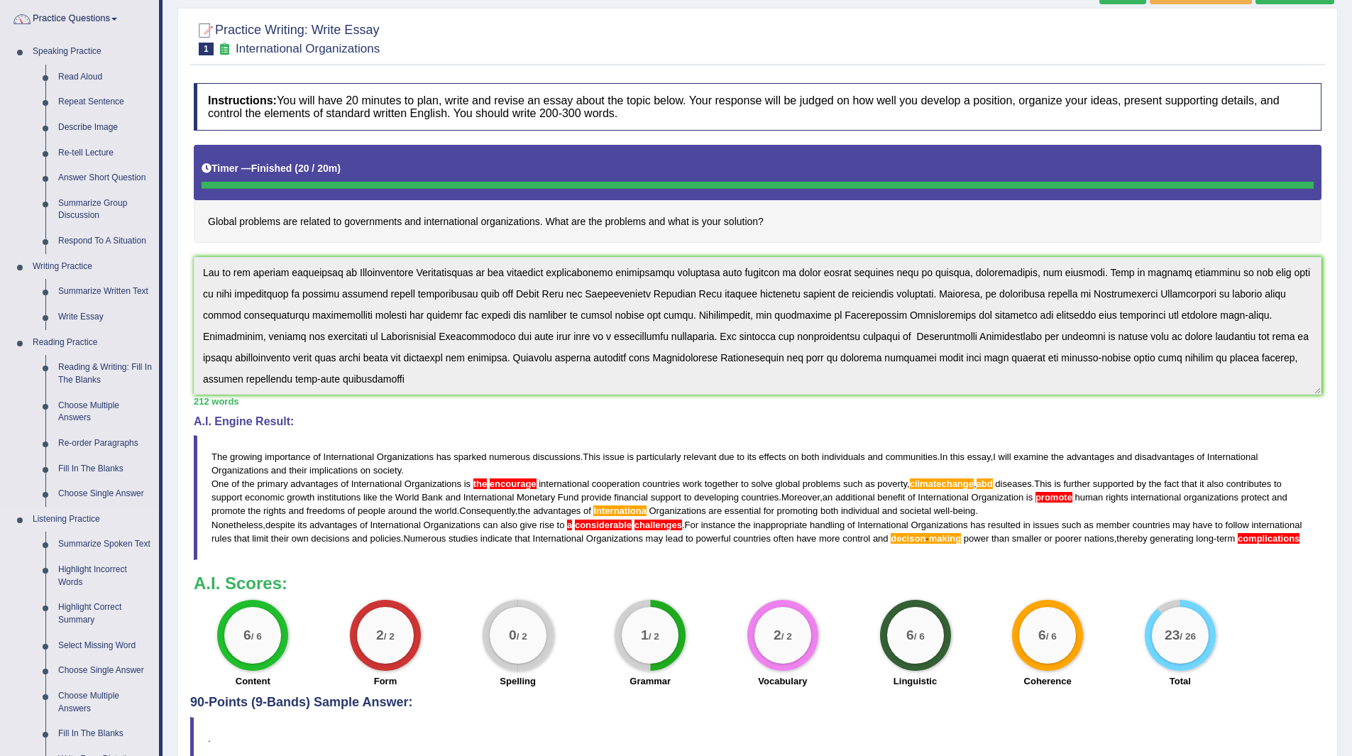
scroll to position [284, 0]
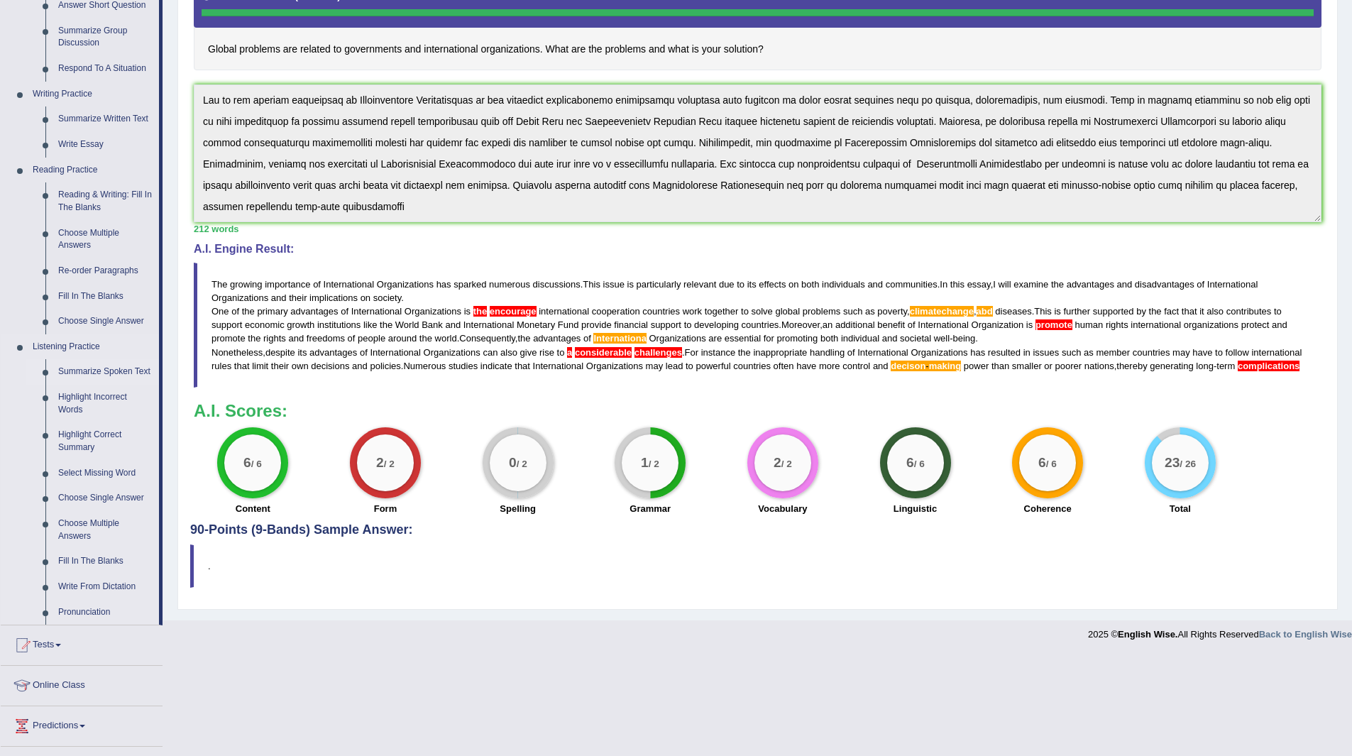
click at [98, 371] on link "Summarize Spoken Text" at bounding box center [105, 372] width 107 height 26
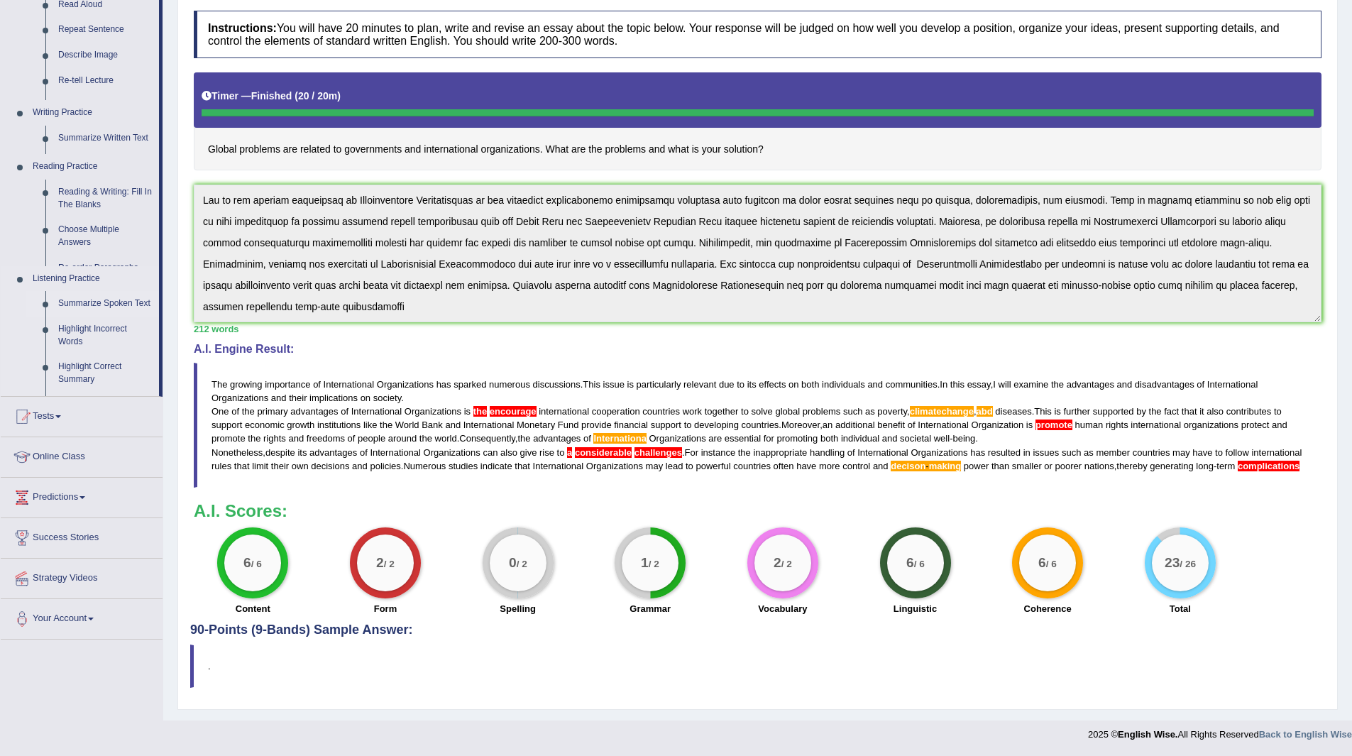
scroll to position [197, 0]
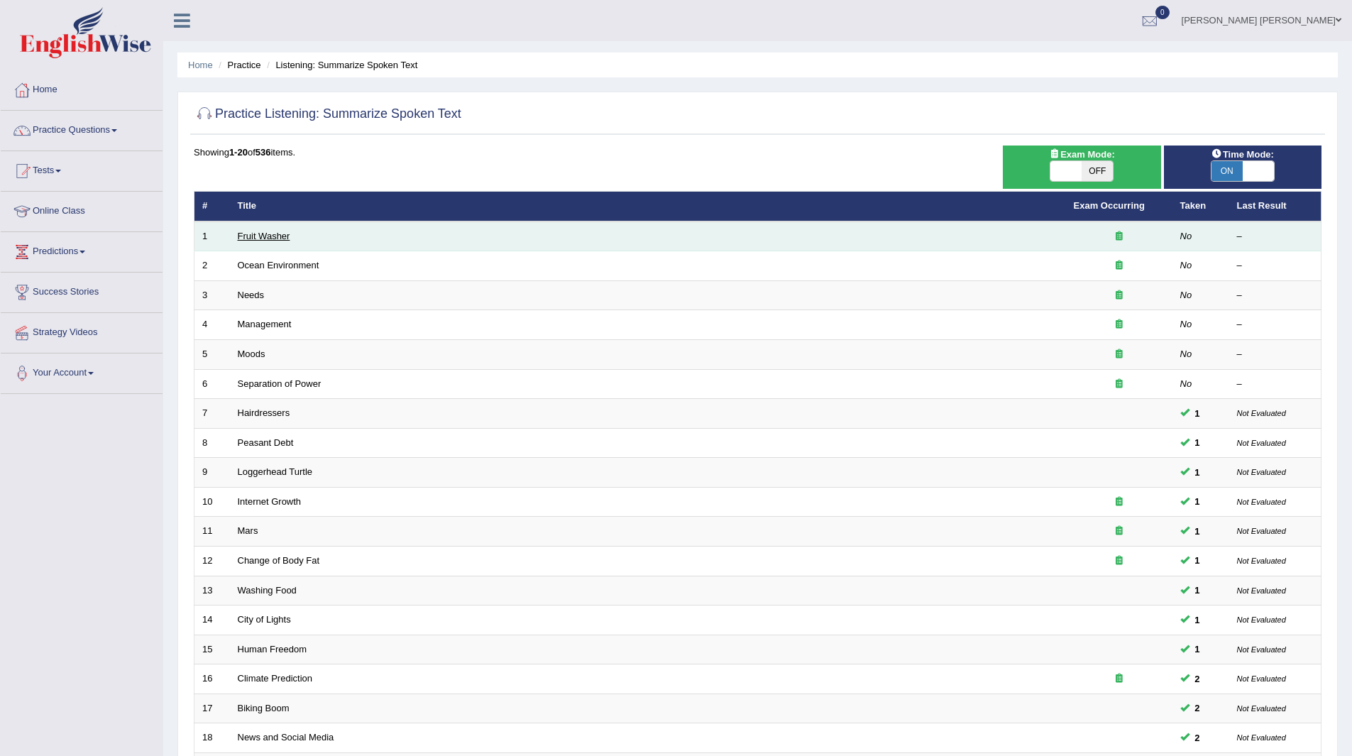
click at [244, 233] on link "Fruit Washer" at bounding box center [264, 236] width 53 height 11
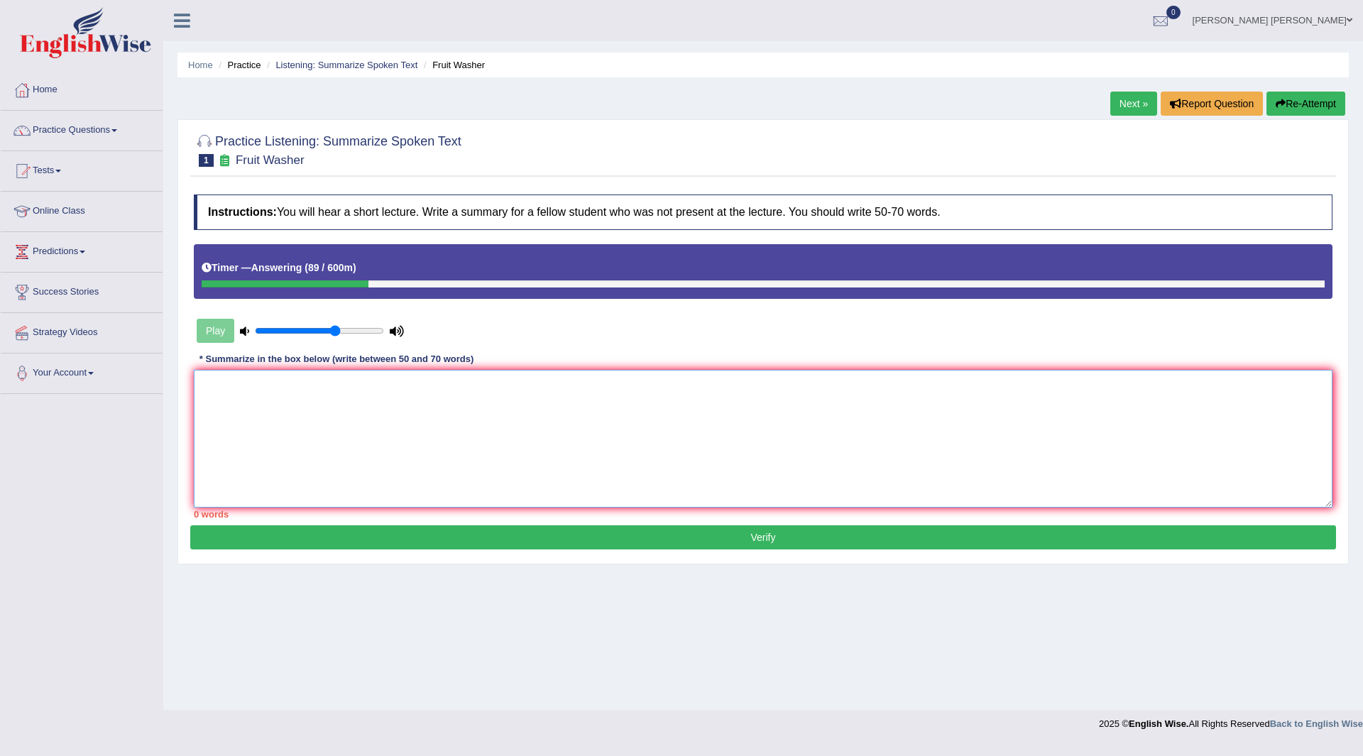
click at [461, 420] on textarea at bounding box center [763, 439] width 1139 height 138
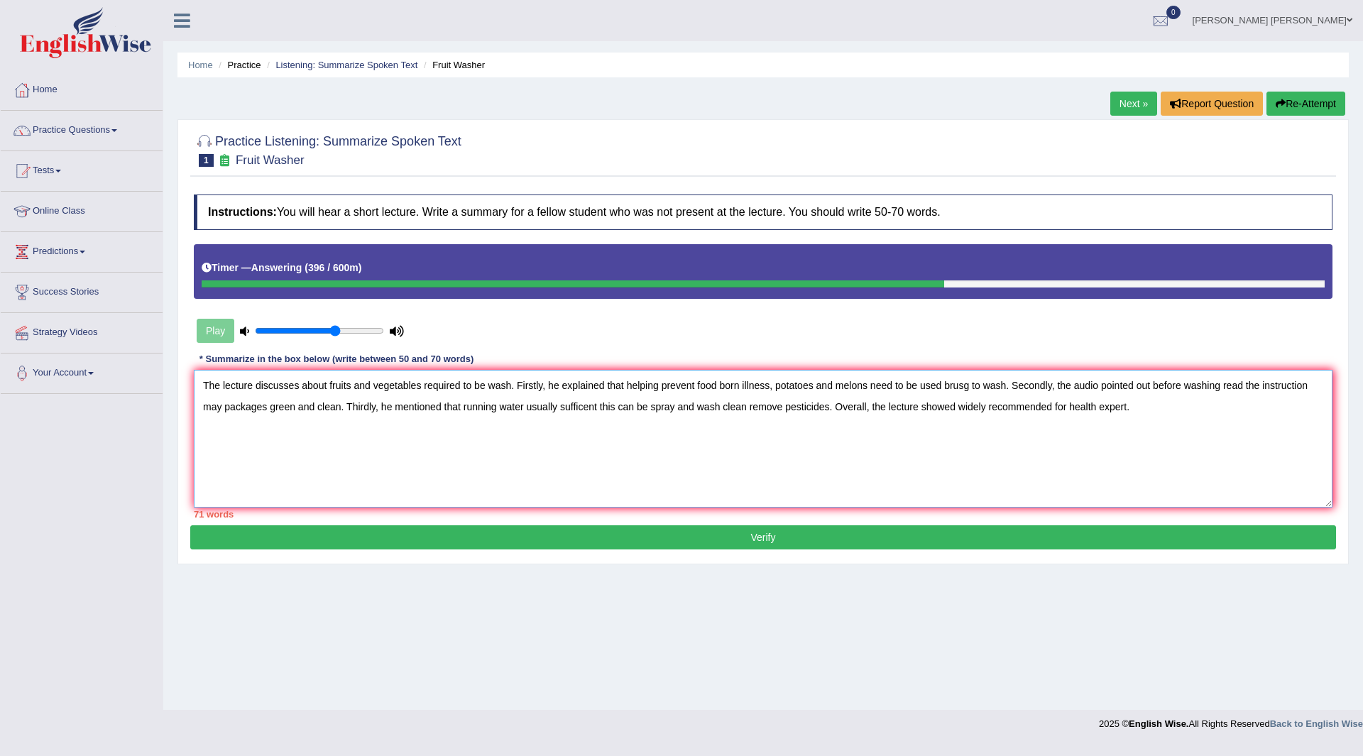
type textarea "The lecture discusses about fruits and vegetables required to be wash. Firstly,…"
click at [662, 542] on button "Verify" at bounding box center [763, 537] width 1146 height 24
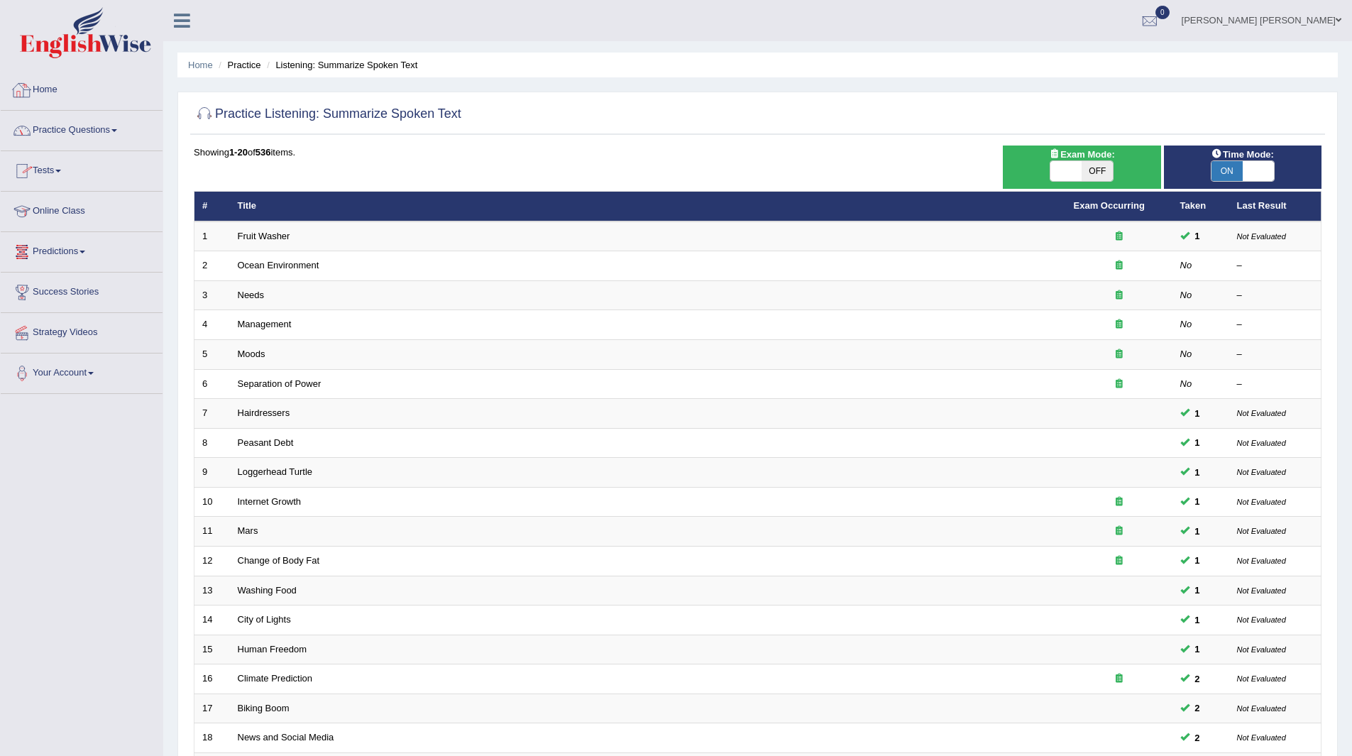
drag, startPoint x: 75, startPoint y: 128, endPoint x: 52, endPoint y: 153, distance: 33.7
click at [75, 128] on link "Practice Questions" at bounding box center [82, 128] width 162 height 35
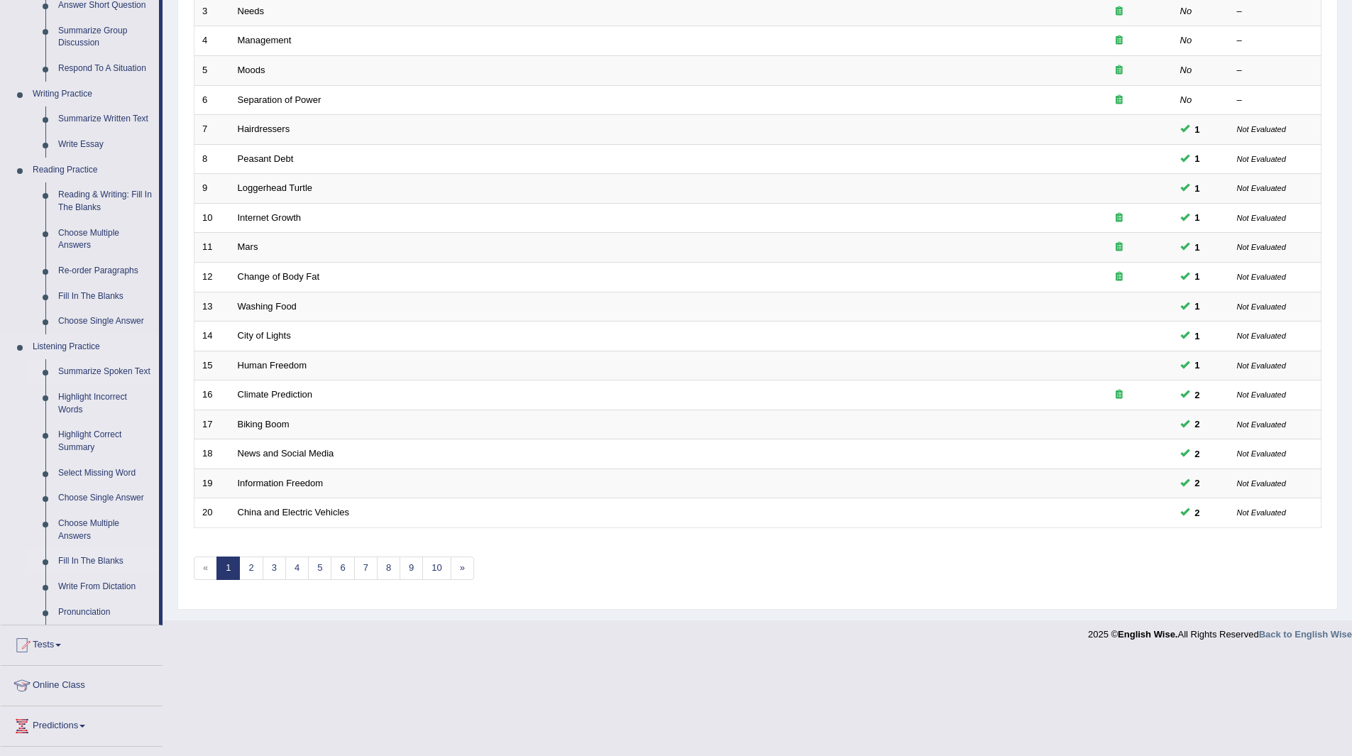
scroll to position [397, 0]
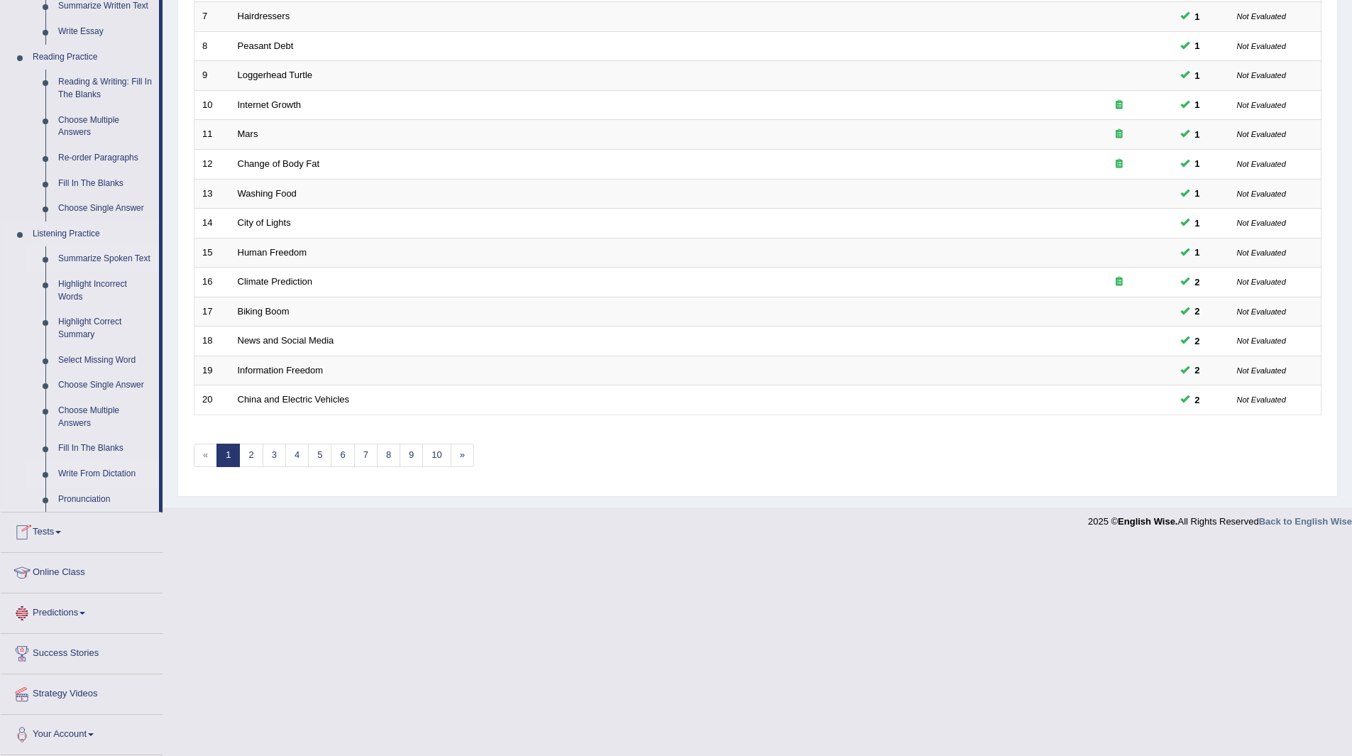
click at [89, 468] on link "Write From Dictation" at bounding box center [105, 474] width 107 height 26
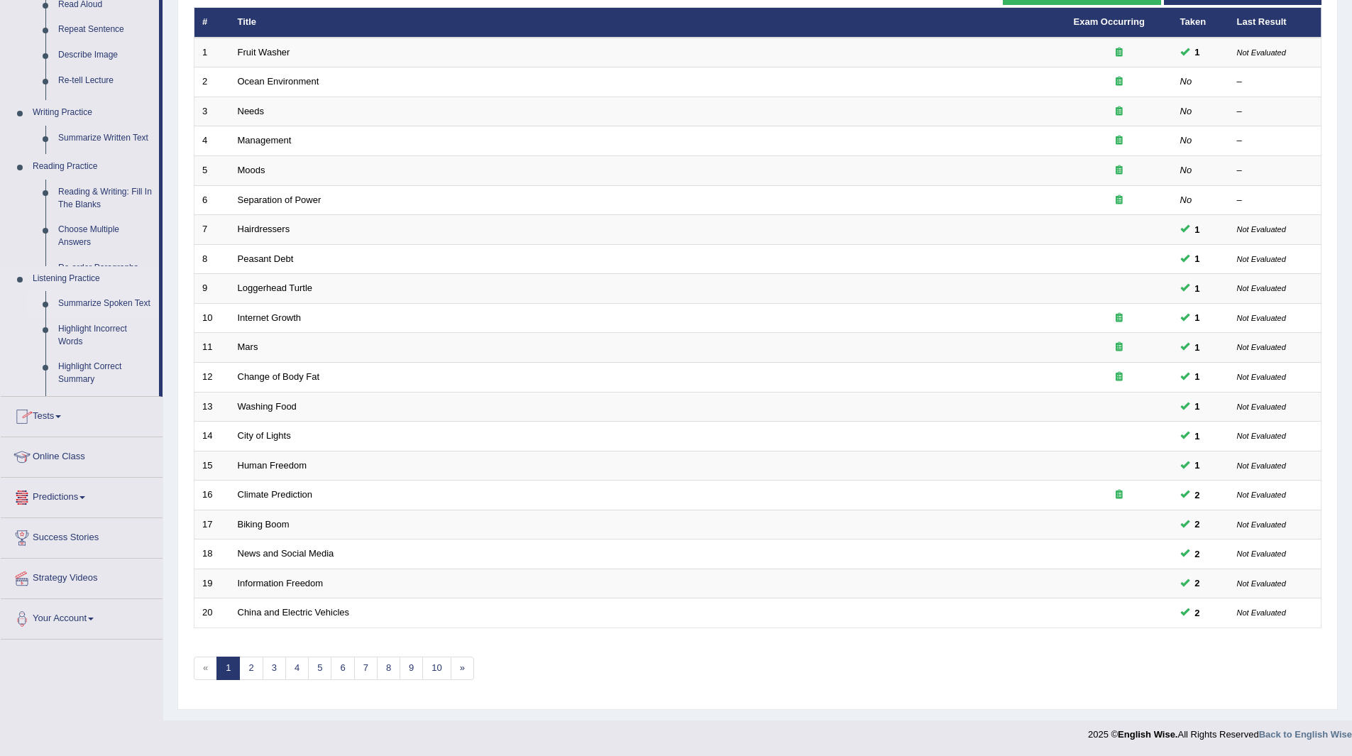
scroll to position [184, 0]
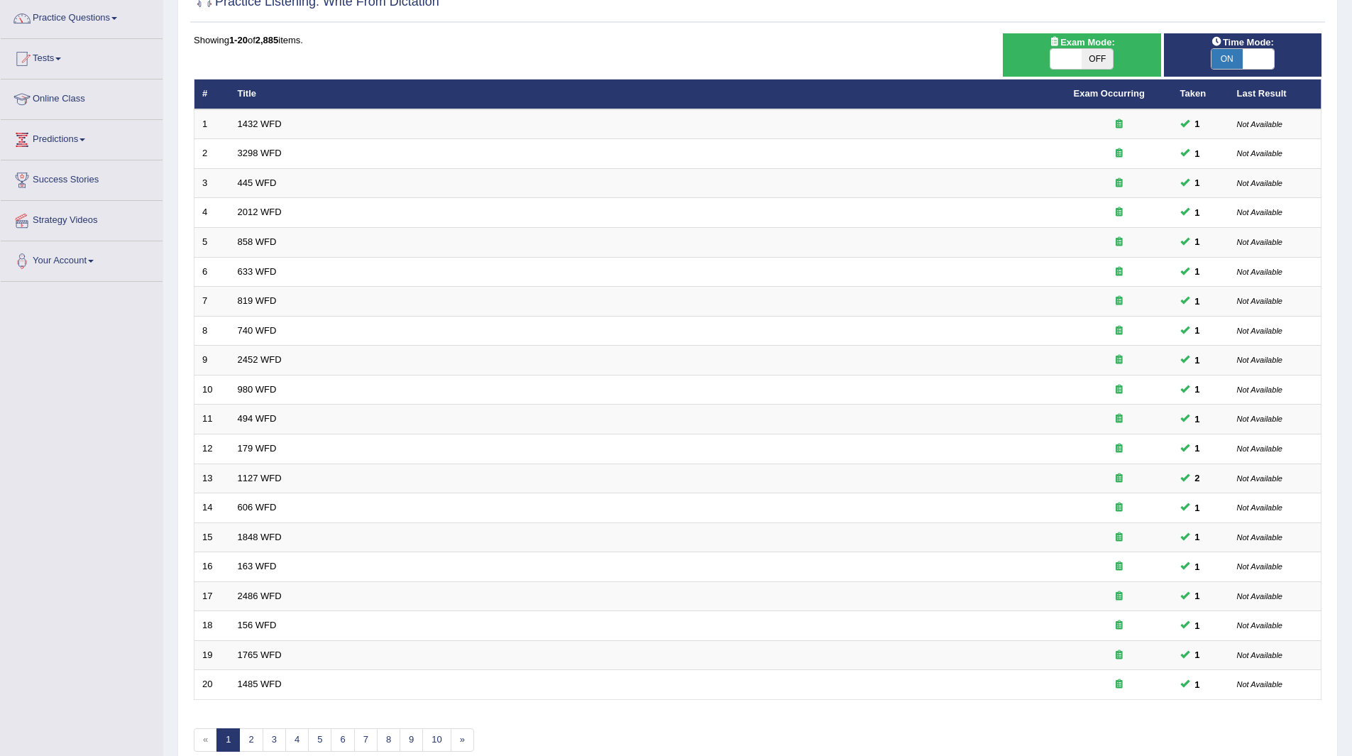
scroll to position [184, 0]
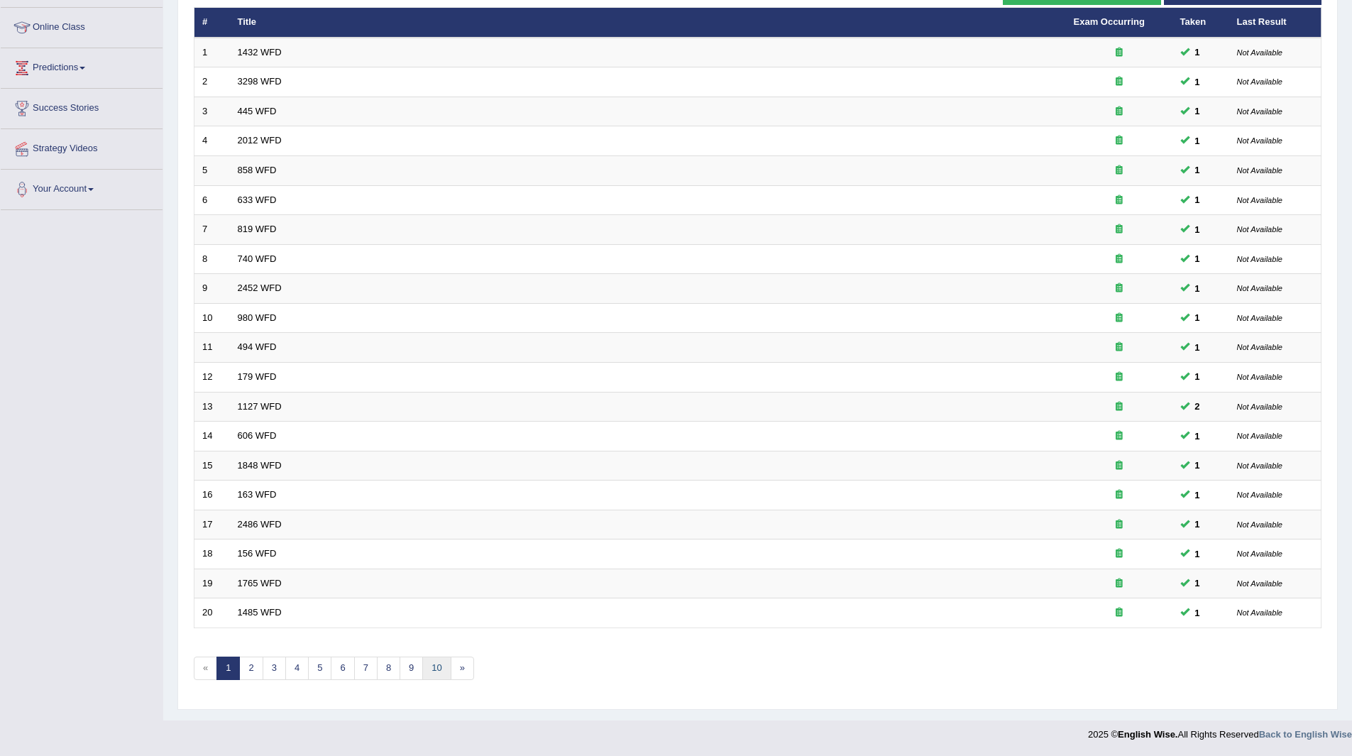
click at [436, 668] on link "10" at bounding box center [436, 668] width 28 height 23
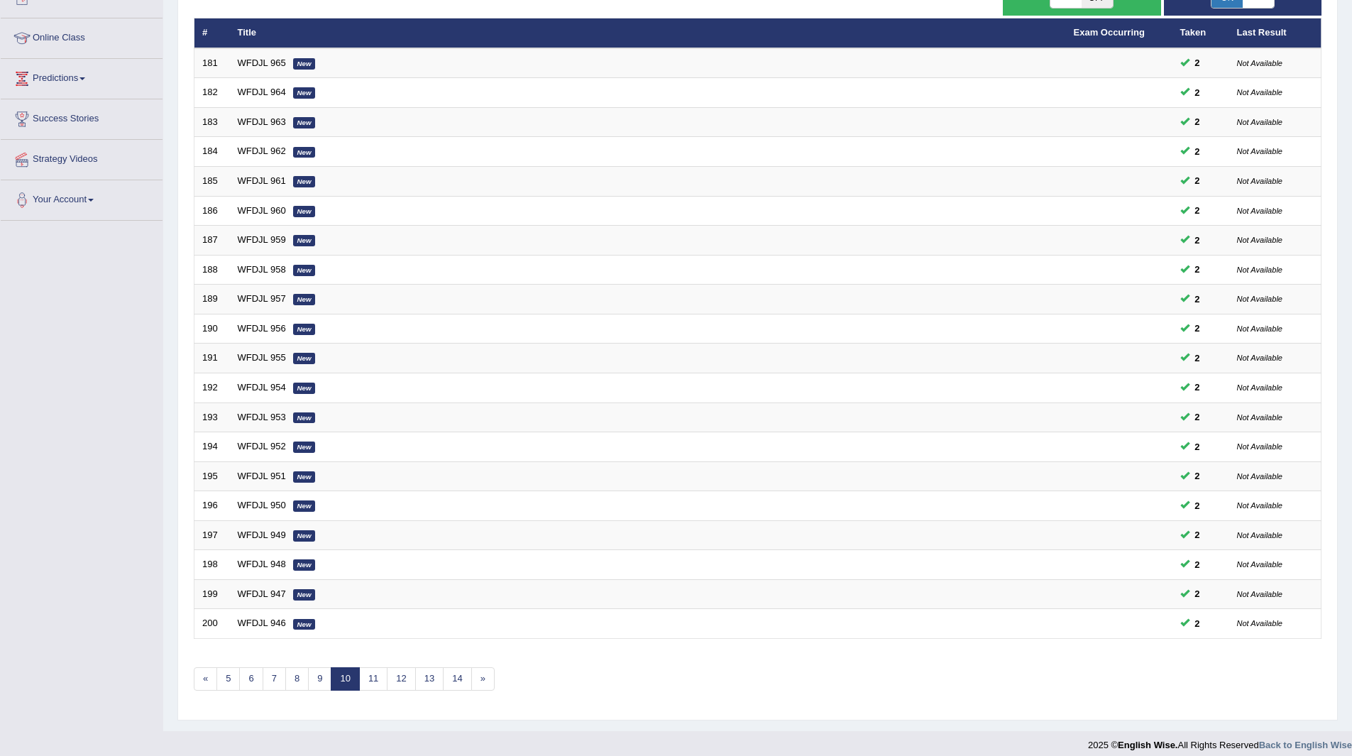
scroll to position [184, 0]
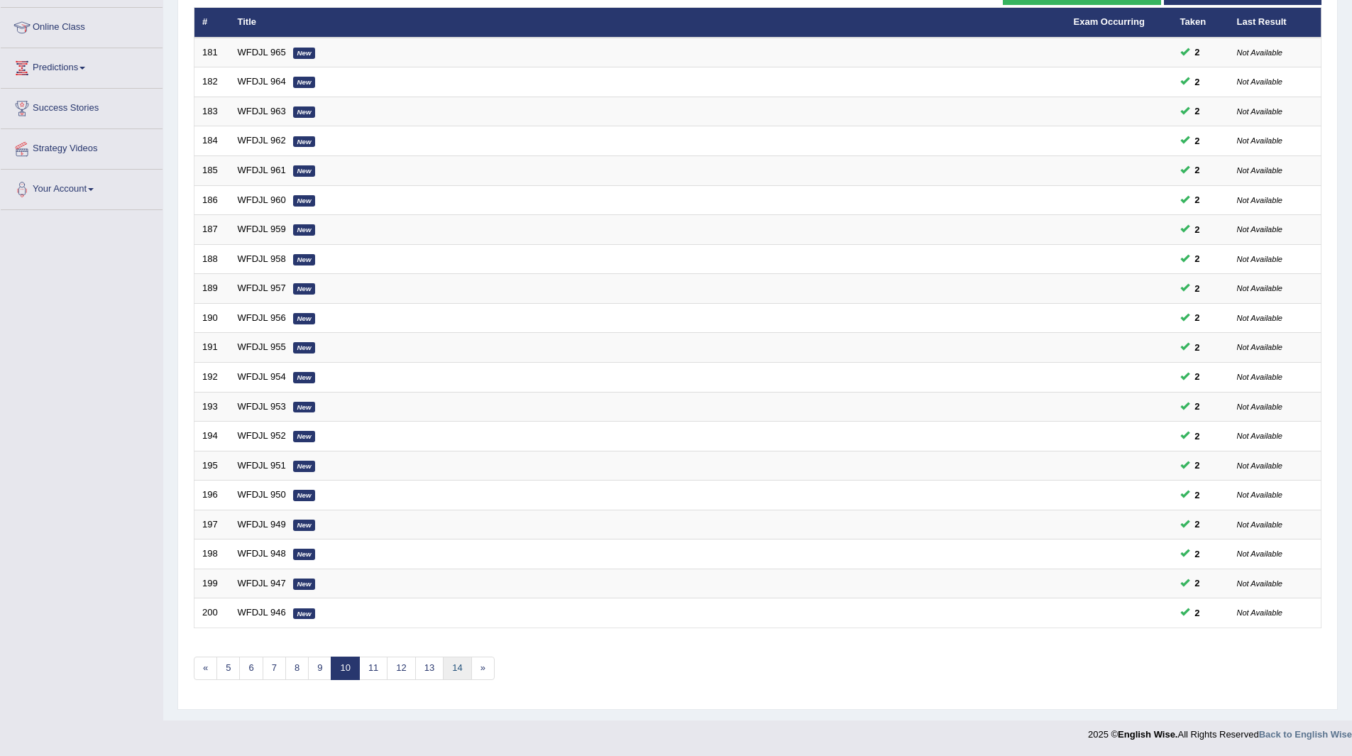
click at [451, 664] on link "14" at bounding box center [457, 668] width 28 height 23
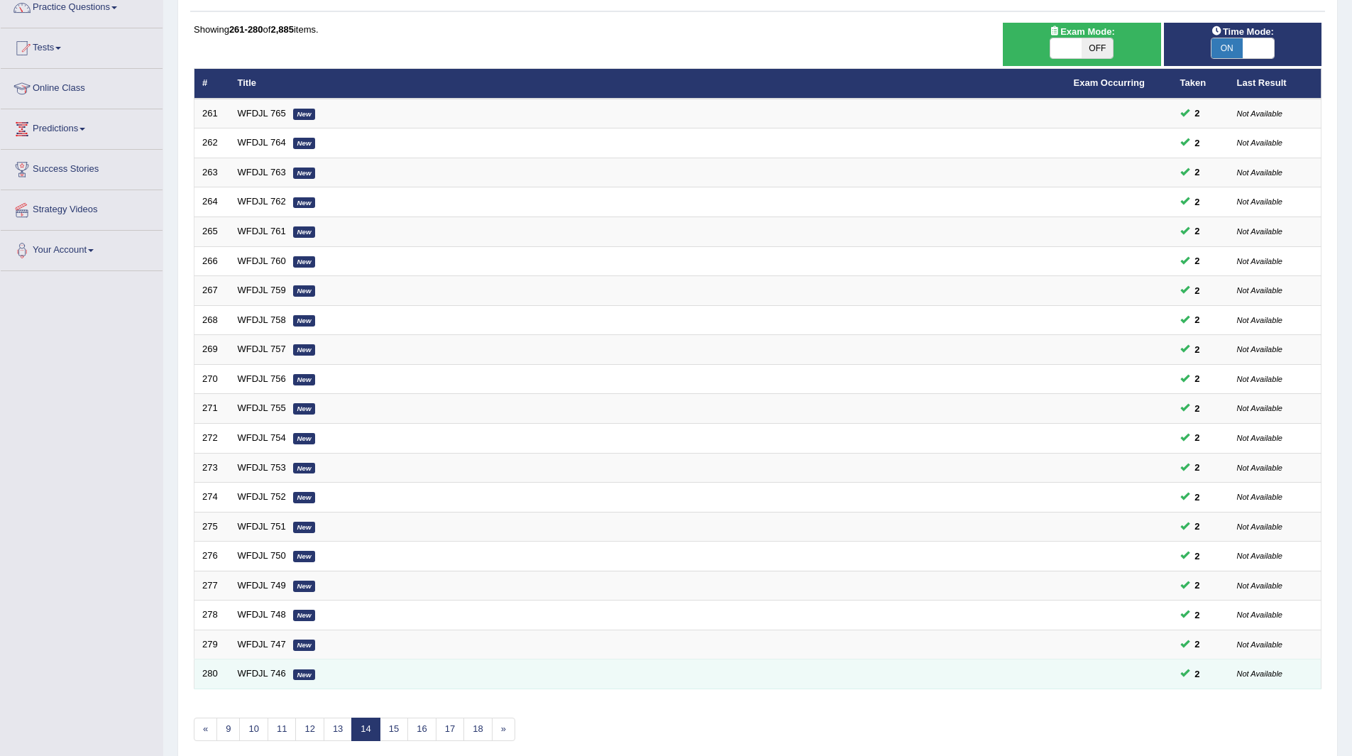
scroll to position [184, 0]
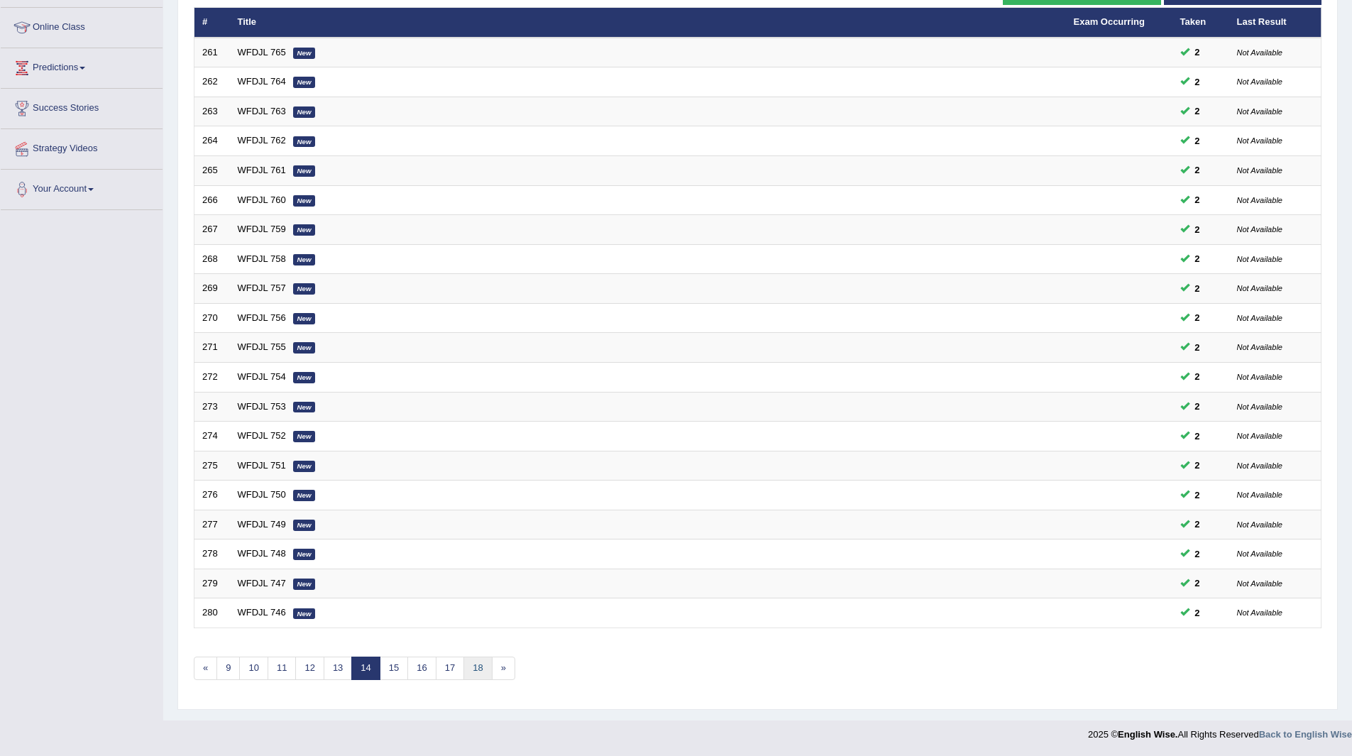
click at [476, 667] on link "18" at bounding box center [478, 668] width 28 height 23
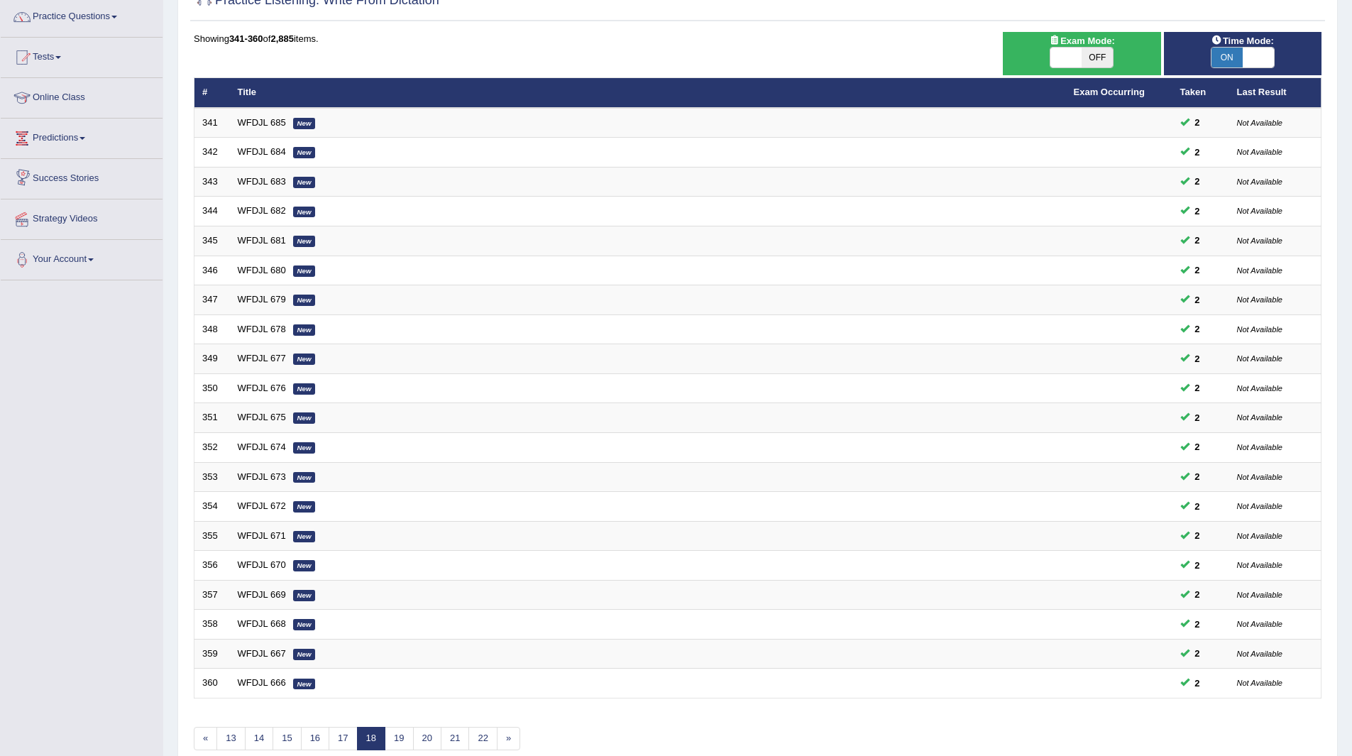
scroll to position [184, 0]
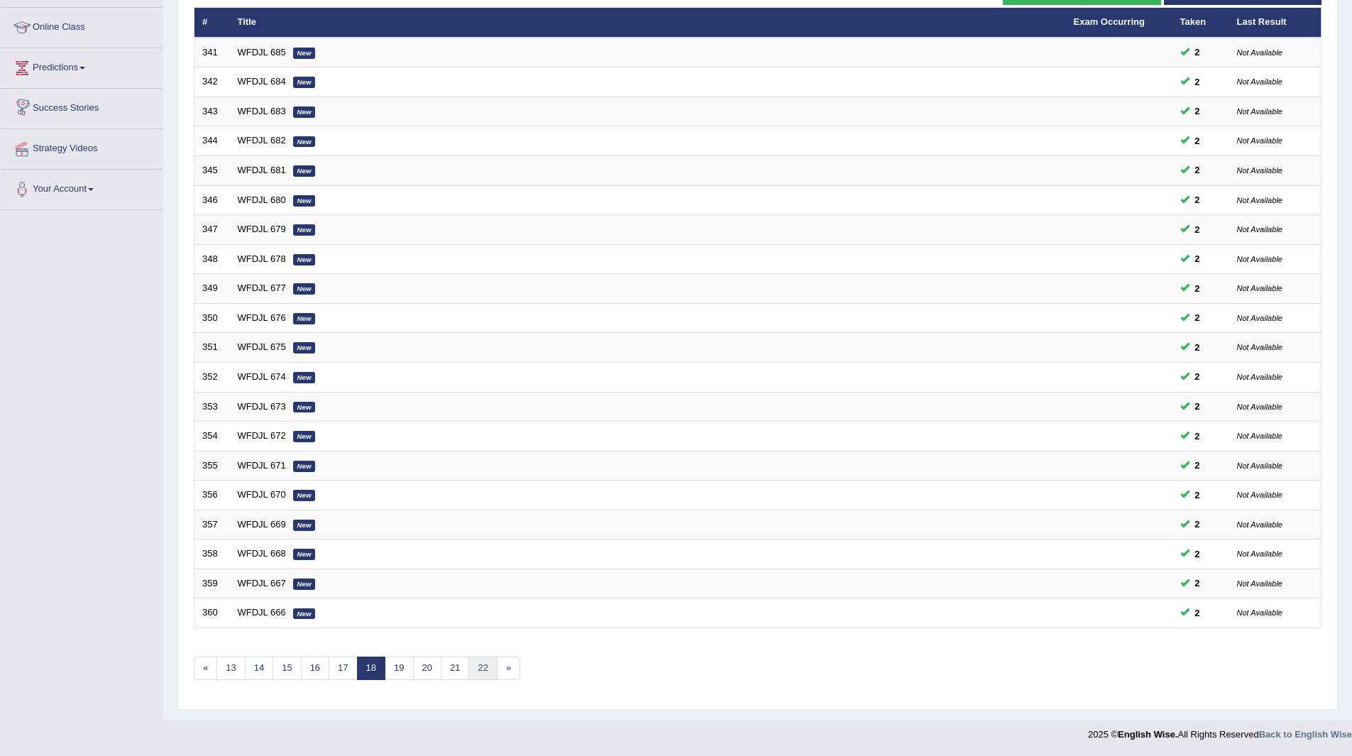
click at [482, 664] on link "22" at bounding box center [482, 668] width 28 height 23
click at [487, 670] on link "26" at bounding box center [482, 668] width 28 height 23
click at [483, 664] on link "30" at bounding box center [482, 668] width 28 height 23
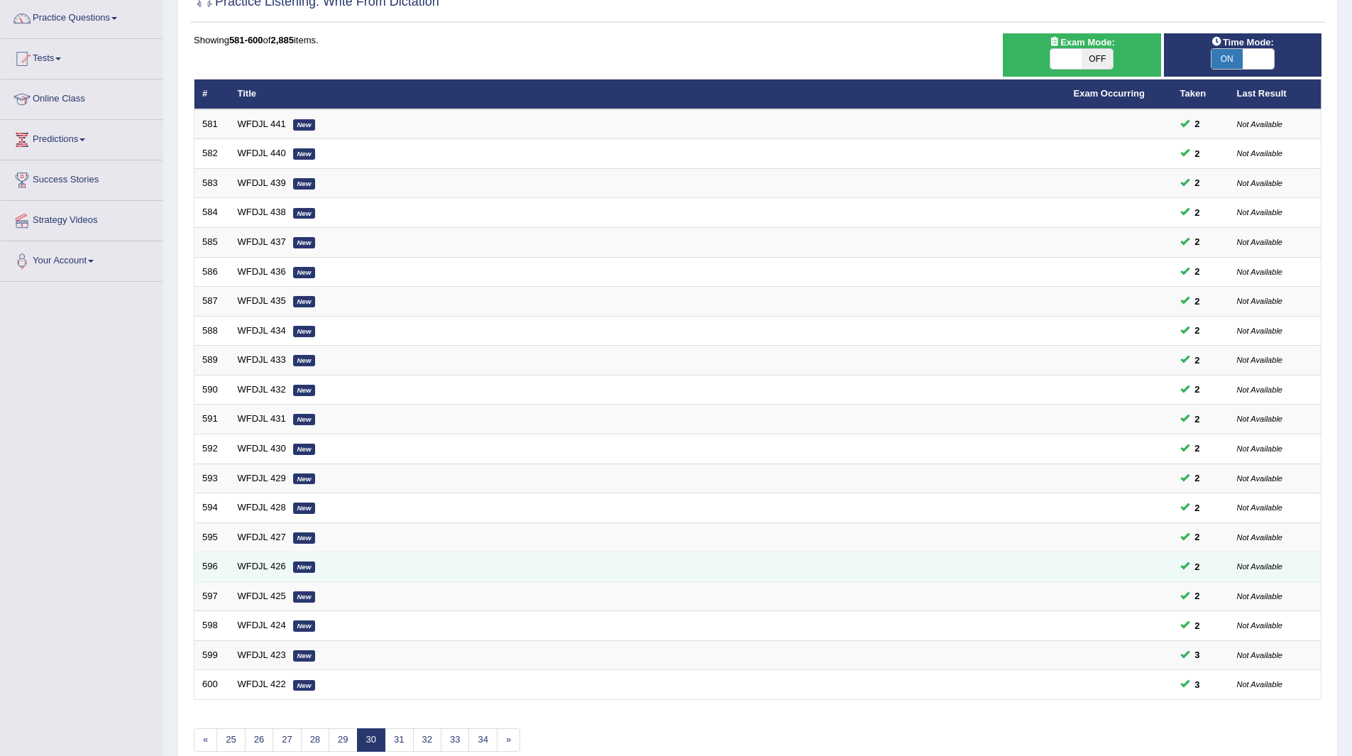
scroll to position [184, 0]
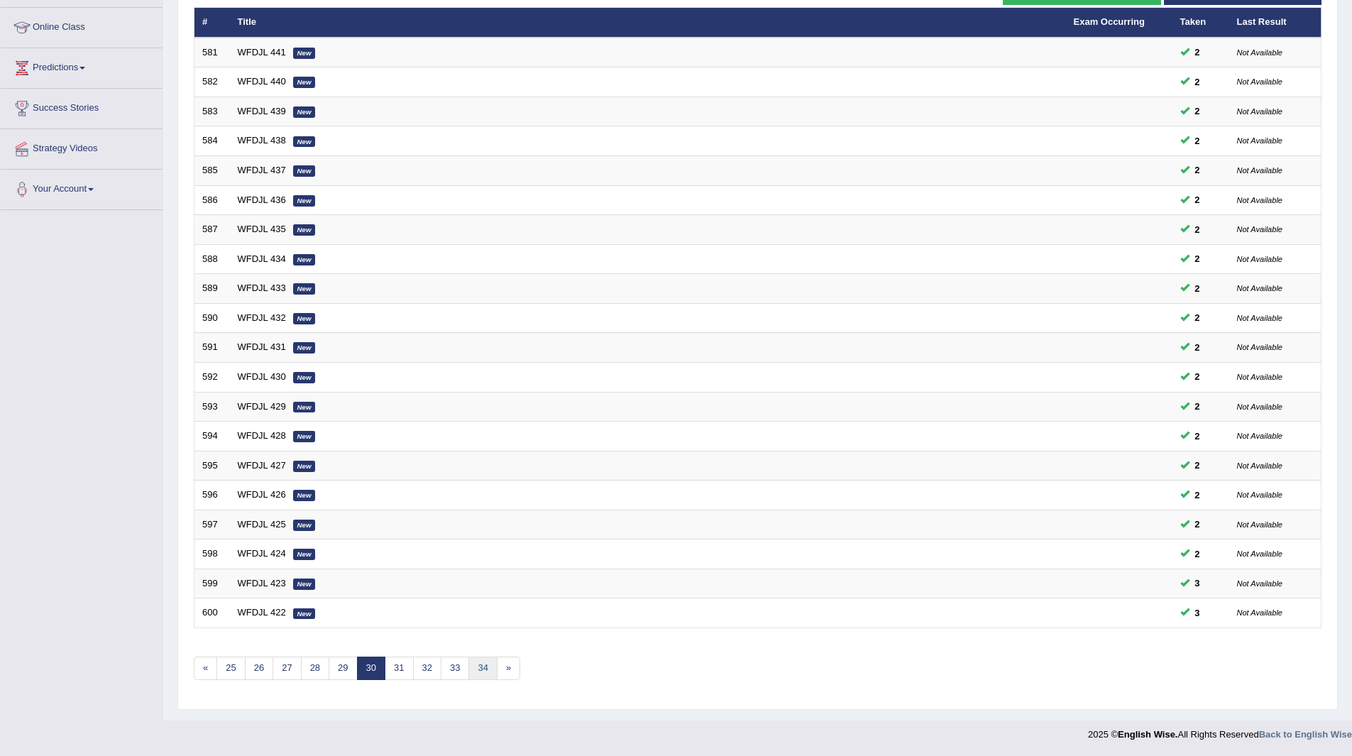
click at [483, 664] on link "34" at bounding box center [482, 668] width 28 height 23
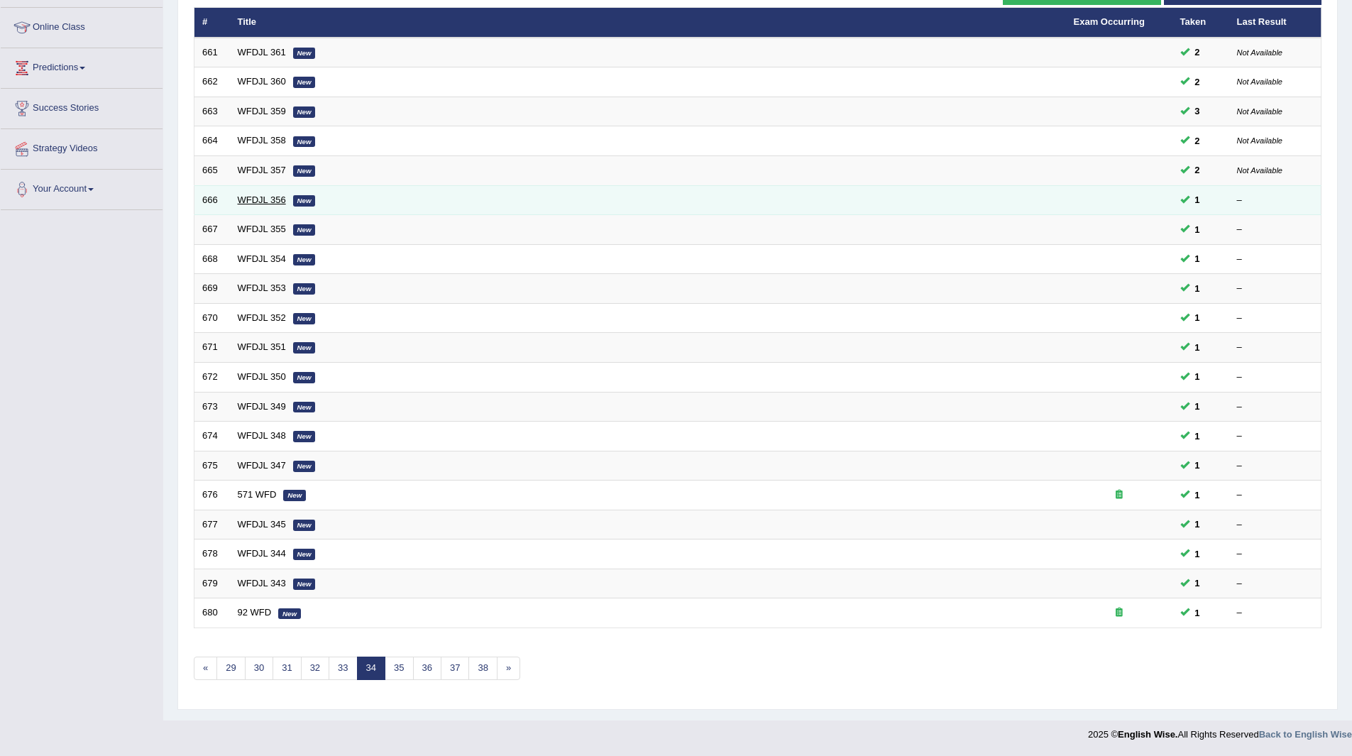
click at [238, 198] on link "WFDJL 356" at bounding box center [262, 199] width 48 height 11
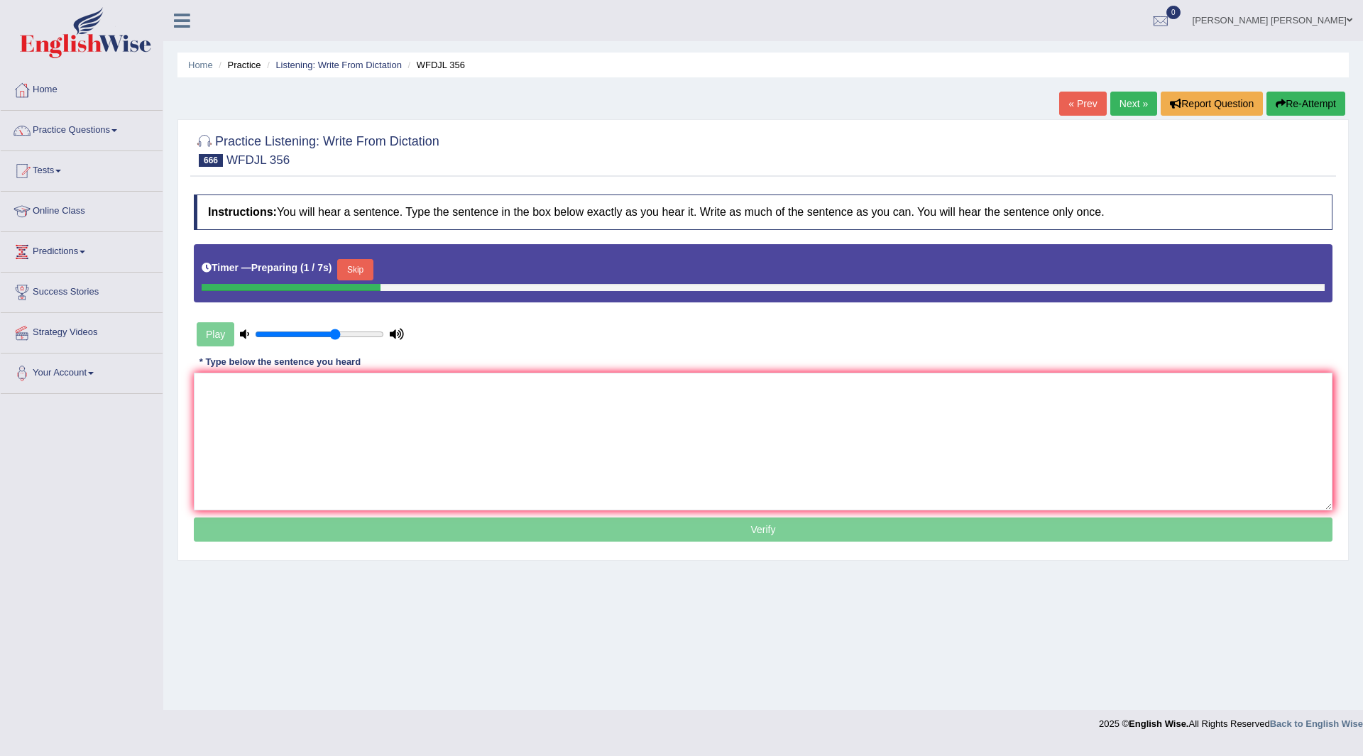
click at [367, 270] on button "Skip" at bounding box center [354, 269] width 35 height 21
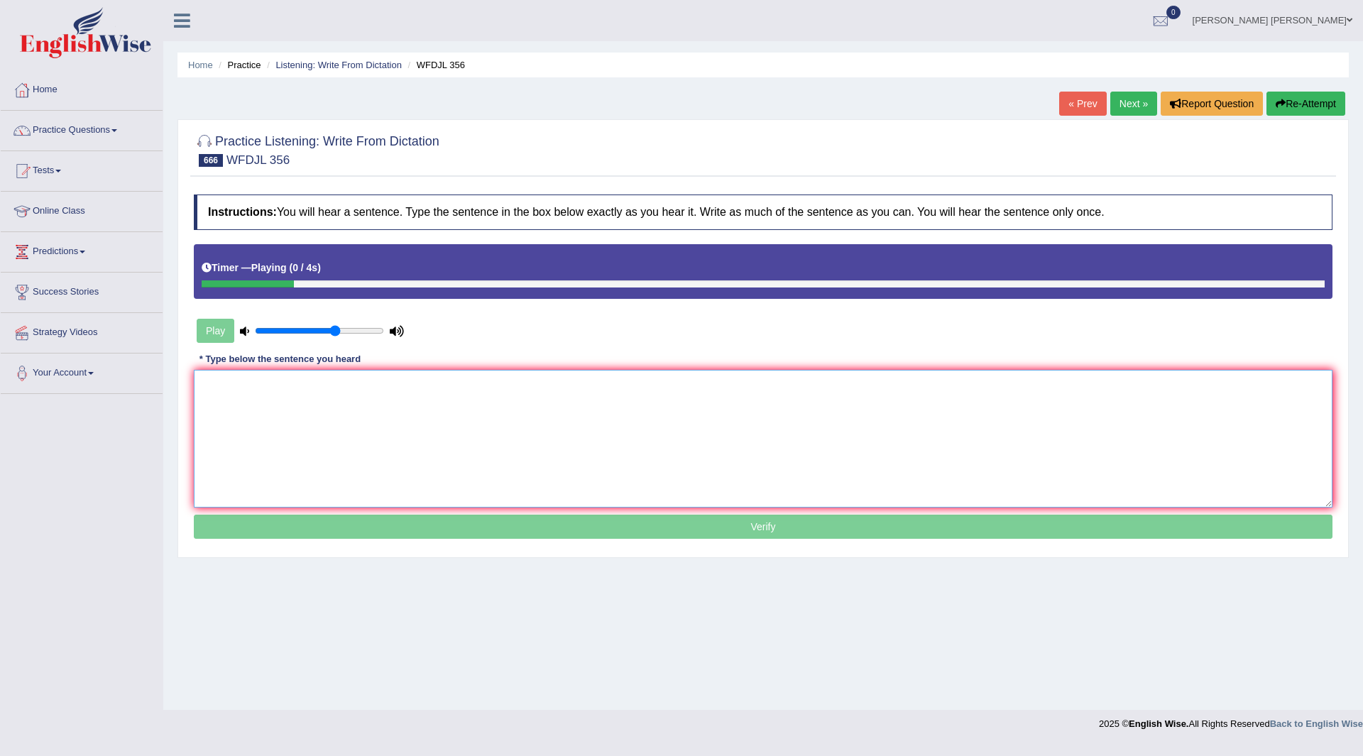
click at [373, 424] on textarea at bounding box center [763, 439] width 1139 height 138
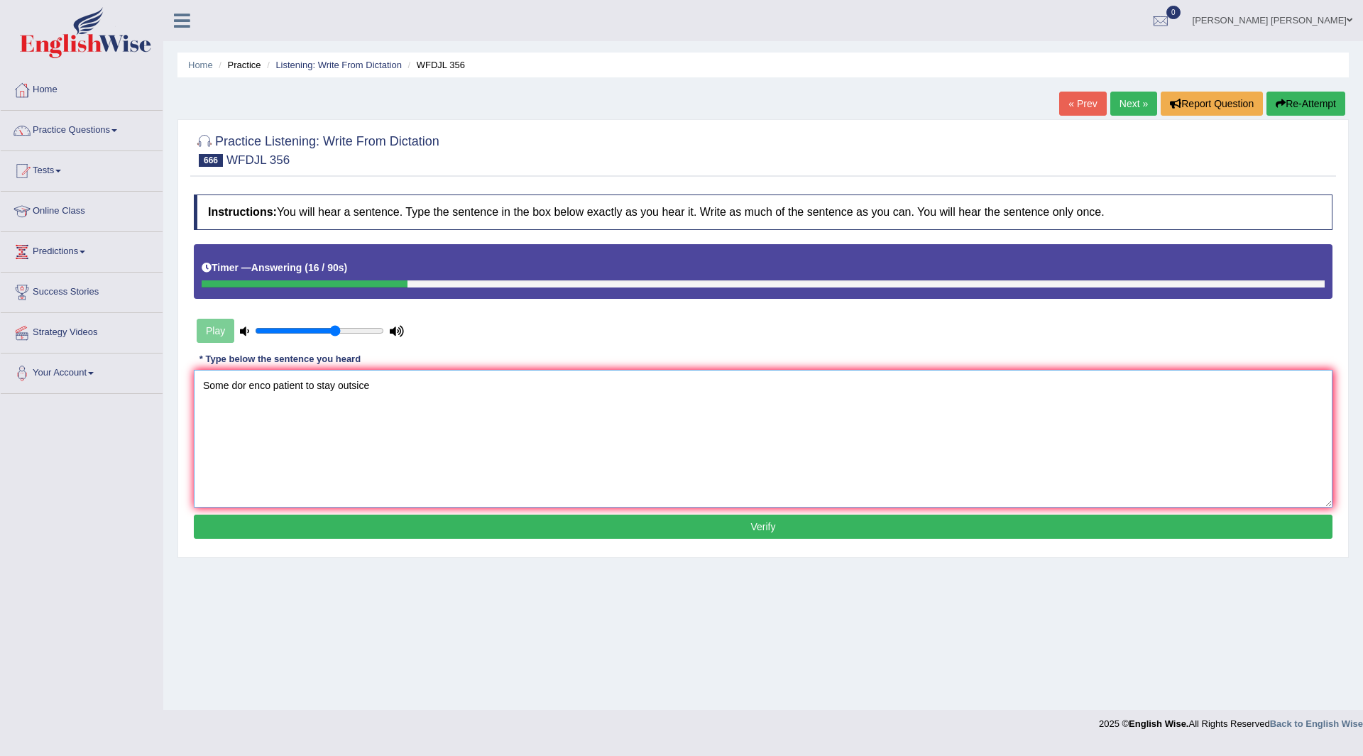
click at [247, 387] on textarea "Some dor enco patient to stay outsice" at bounding box center [763, 439] width 1139 height 138
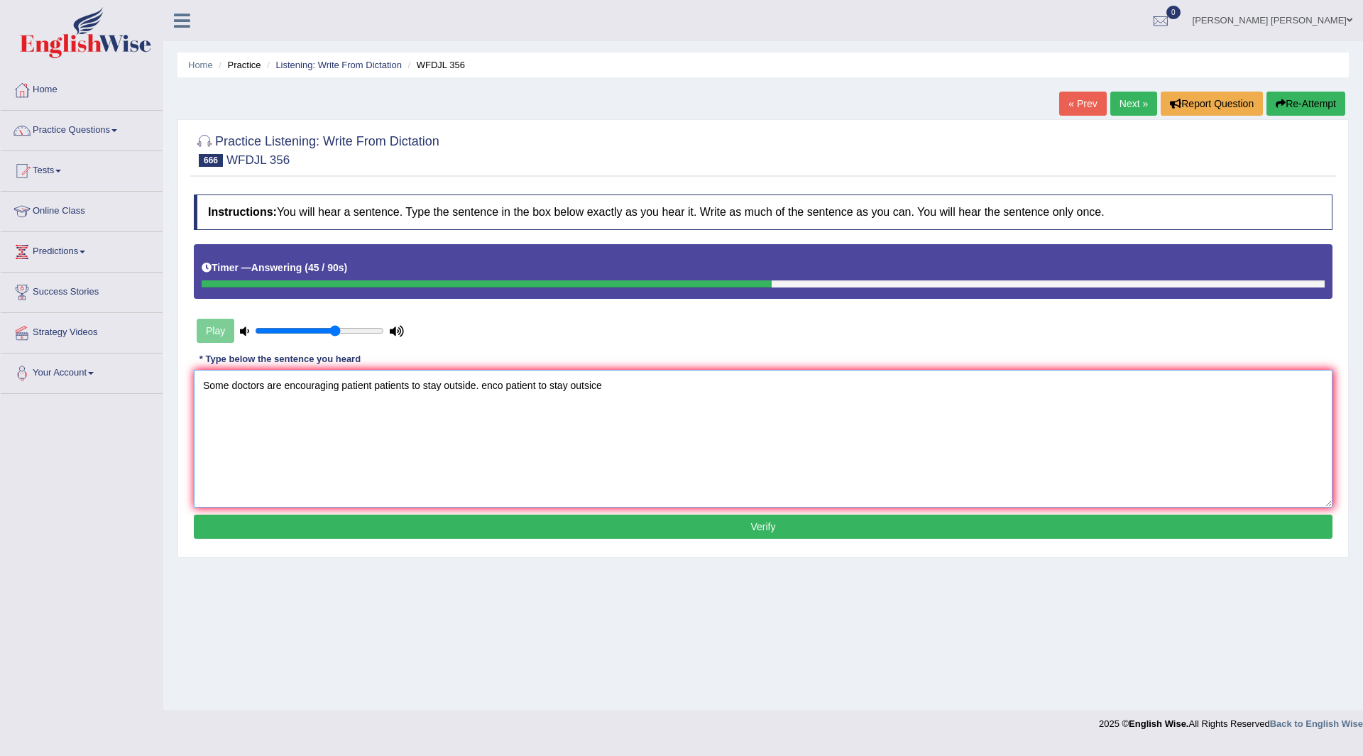
drag, startPoint x: 478, startPoint y: 380, endPoint x: 869, endPoint y: 399, distance: 390.9
click at [869, 399] on textarea "Some doctors are encouraging patient patients to stay outside. enco patient to …" at bounding box center [763, 439] width 1139 height 138
click at [229, 385] on textarea "Some doctors are encouraging patient patients to stay outside." at bounding box center [763, 439] width 1139 height 138
type textarea "Some doctor doctors are encouraging patient patients to stay outside."
click at [556, 521] on button "Verify" at bounding box center [763, 527] width 1139 height 24
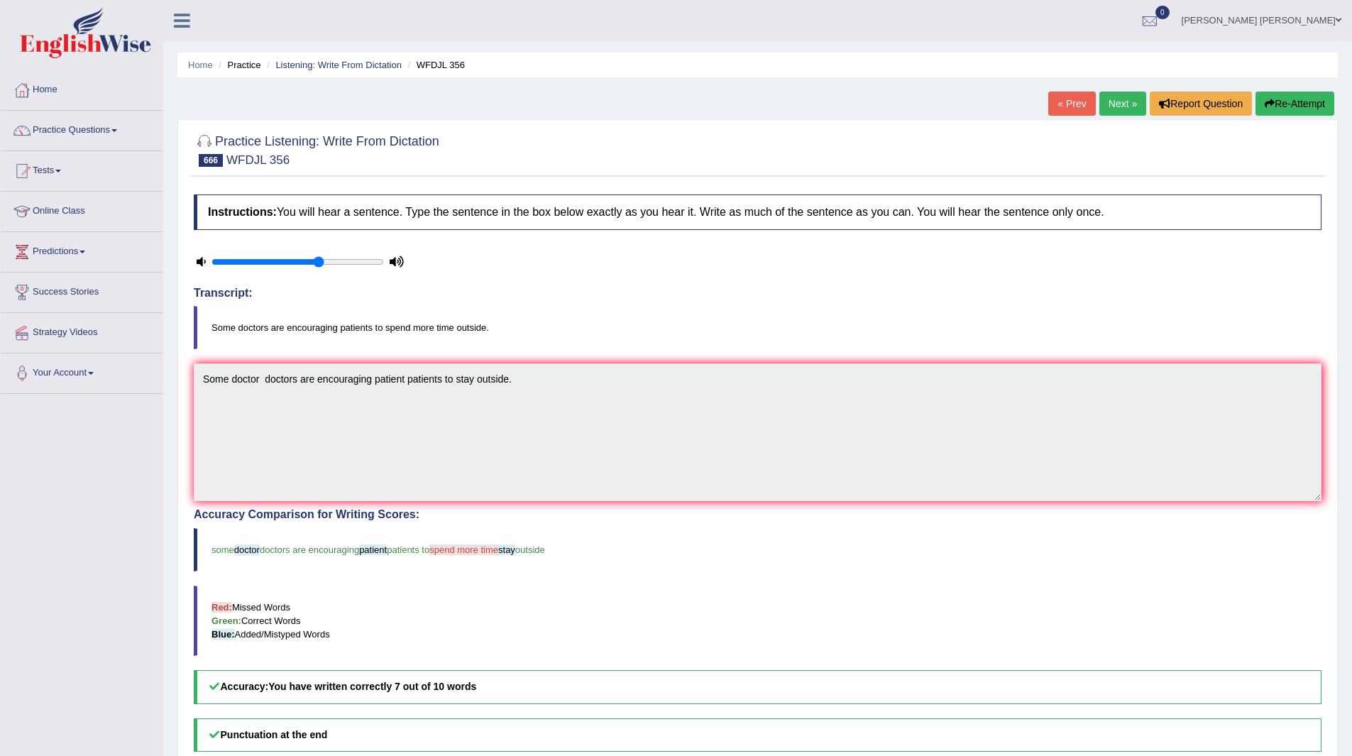
click at [1111, 102] on link "Next »" at bounding box center [1122, 104] width 47 height 24
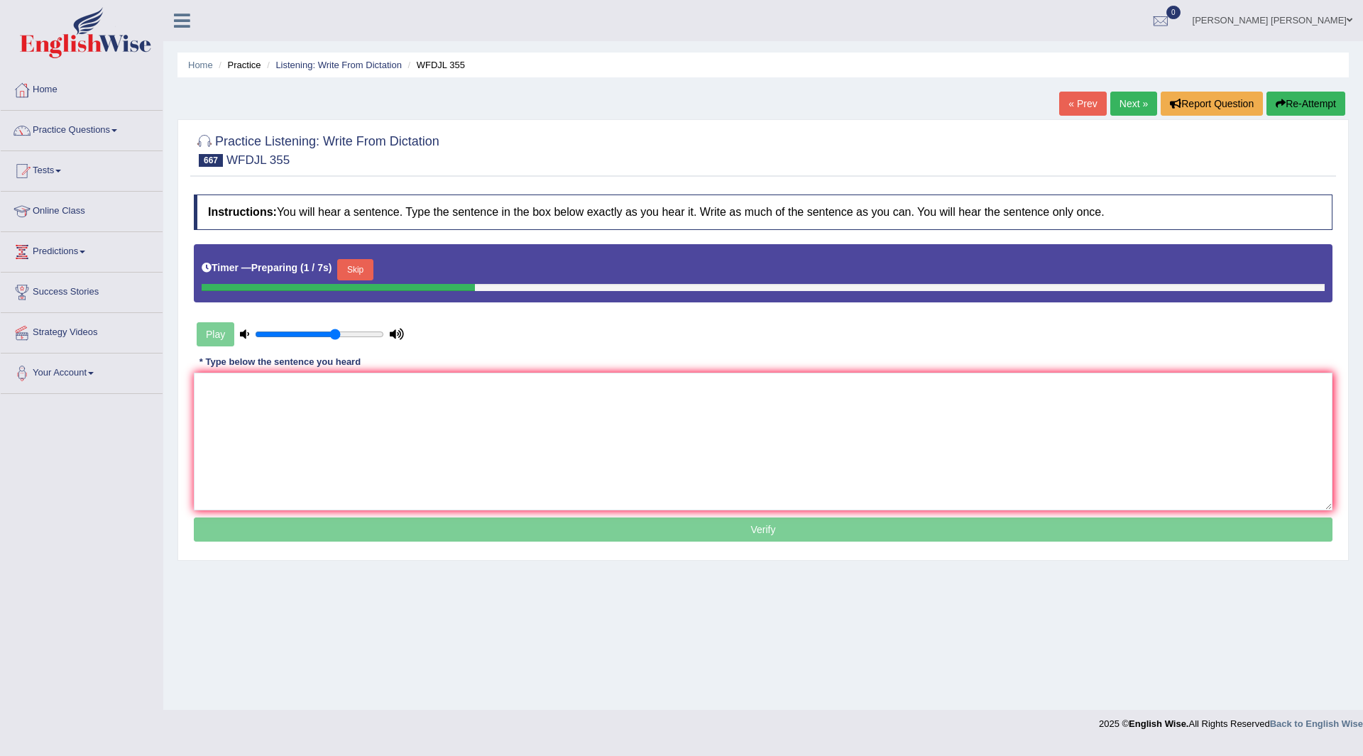
click at [361, 268] on button "Skip" at bounding box center [354, 269] width 35 height 21
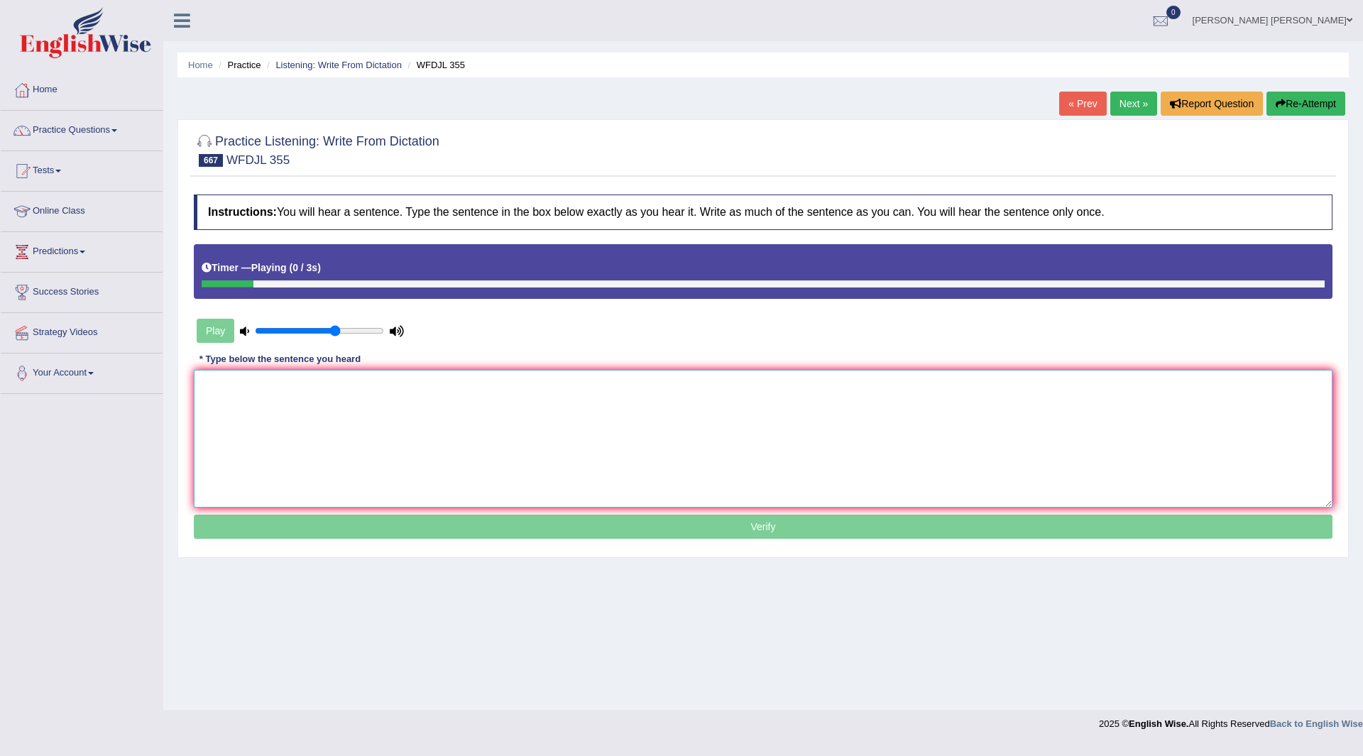
click at [322, 428] on textarea at bounding box center [763, 439] width 1139 height 138
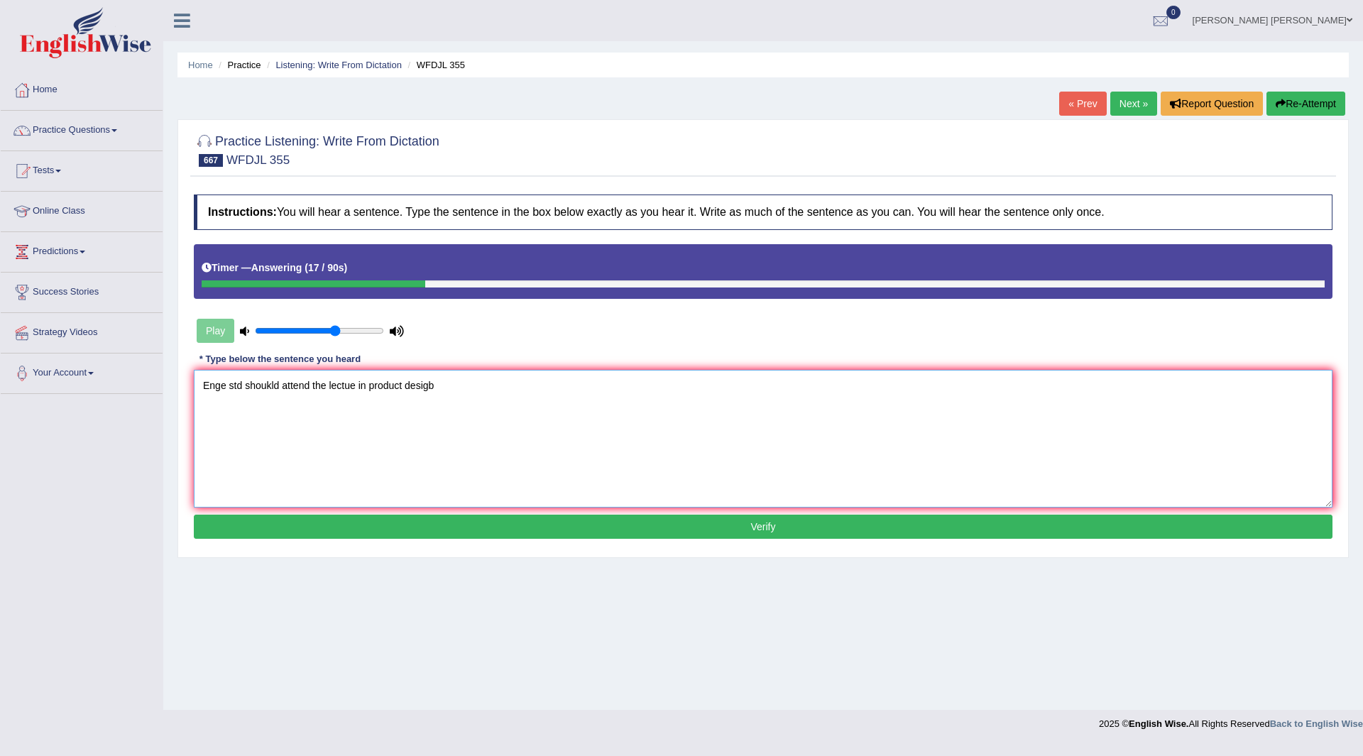
click at [224, 385] on textarea "Enge std shoukld attend the lectue in product desigb" at bounding box center [763, 439] width 1139 height 138
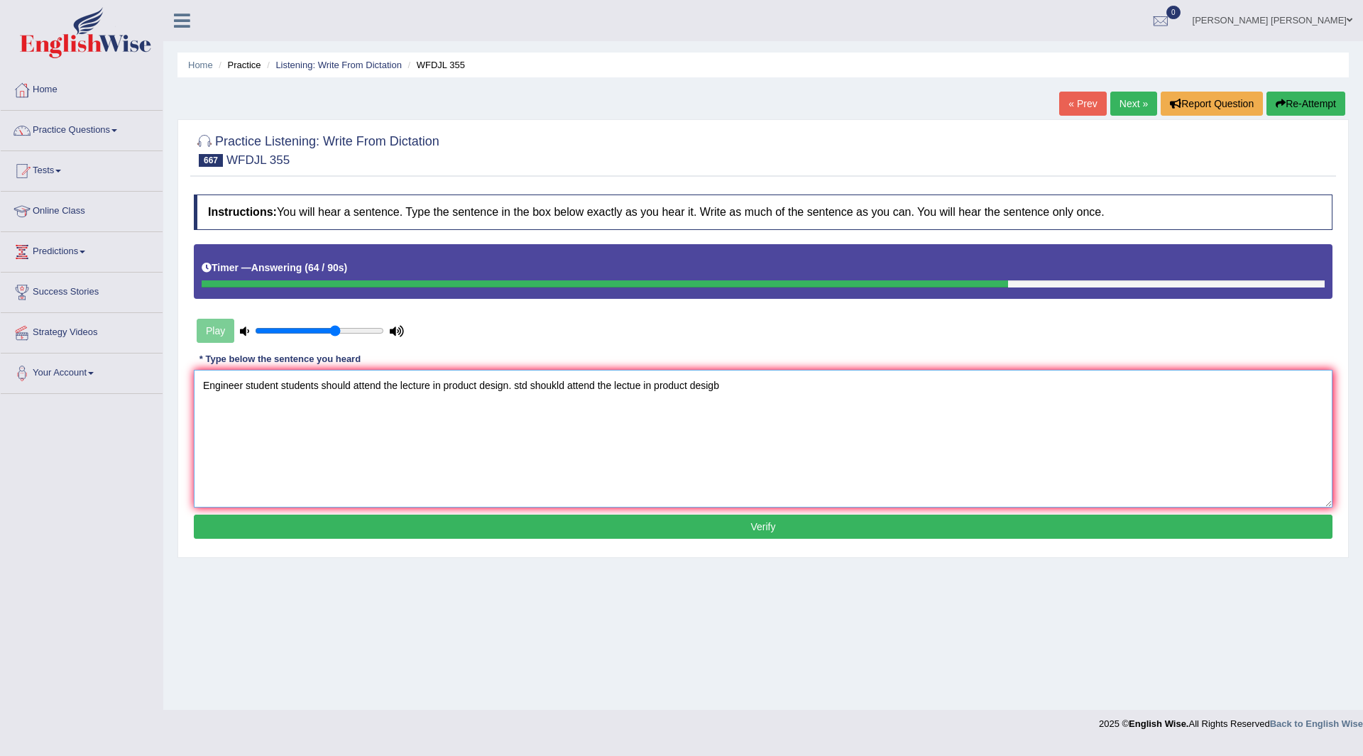
drag, startPoint x: 515, startPoint y: 381, endPoint x: 1235, endPoint y: 415, distance: 721.3
click at [1235, 415] on textarea "Engineer student students should attend the lecture in product design. std shou…" at bounding box center [763, 439] width 1139 height 138
click at [245, 386] on textarea "Engineer student students should attend the lecture in product design." at bounding box center [763, 439] width 1139 height 138
type textarea "Engineer engineering student students should attend the lecture in product desi…"
click at [515, 523] on button "Verify" at bounding box center [763, 527] width 1139 height 24
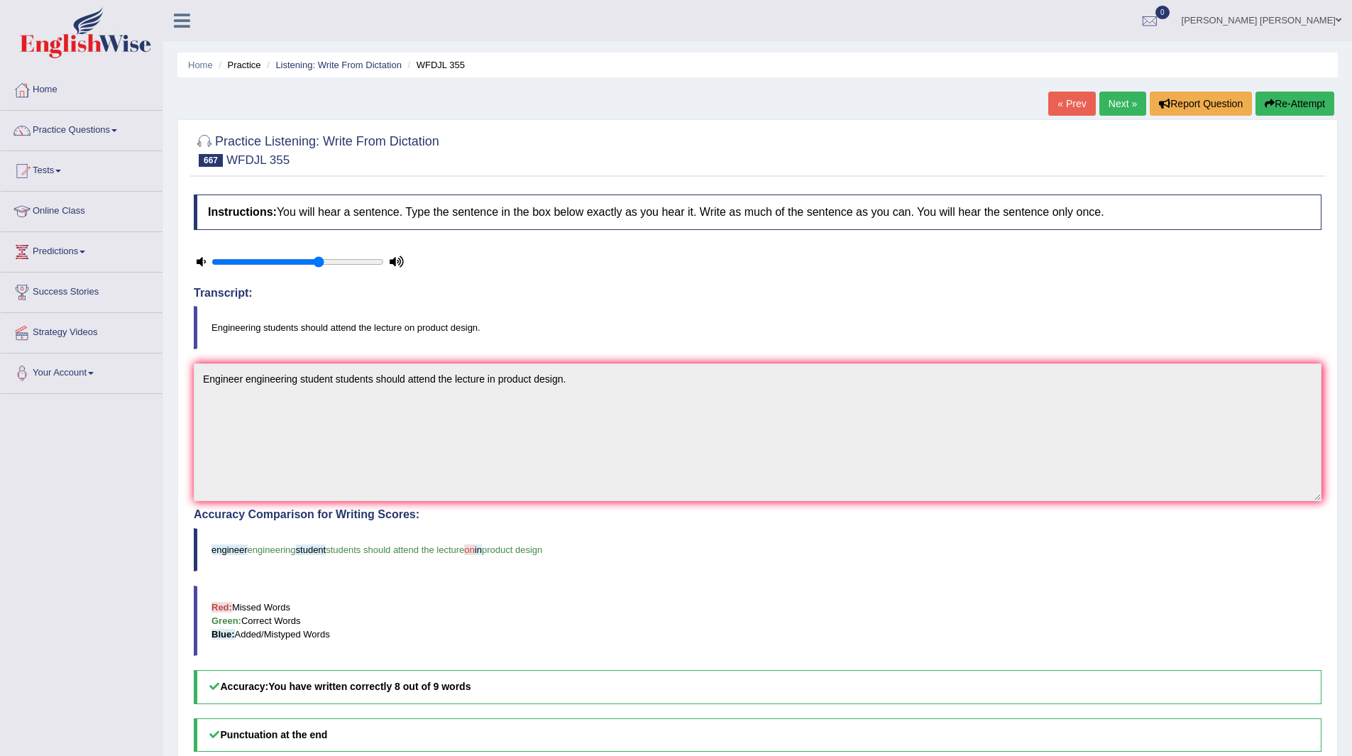
click at [1119, 95] on link "Next »" at bounding box center [1122, 104] width 47 height 24
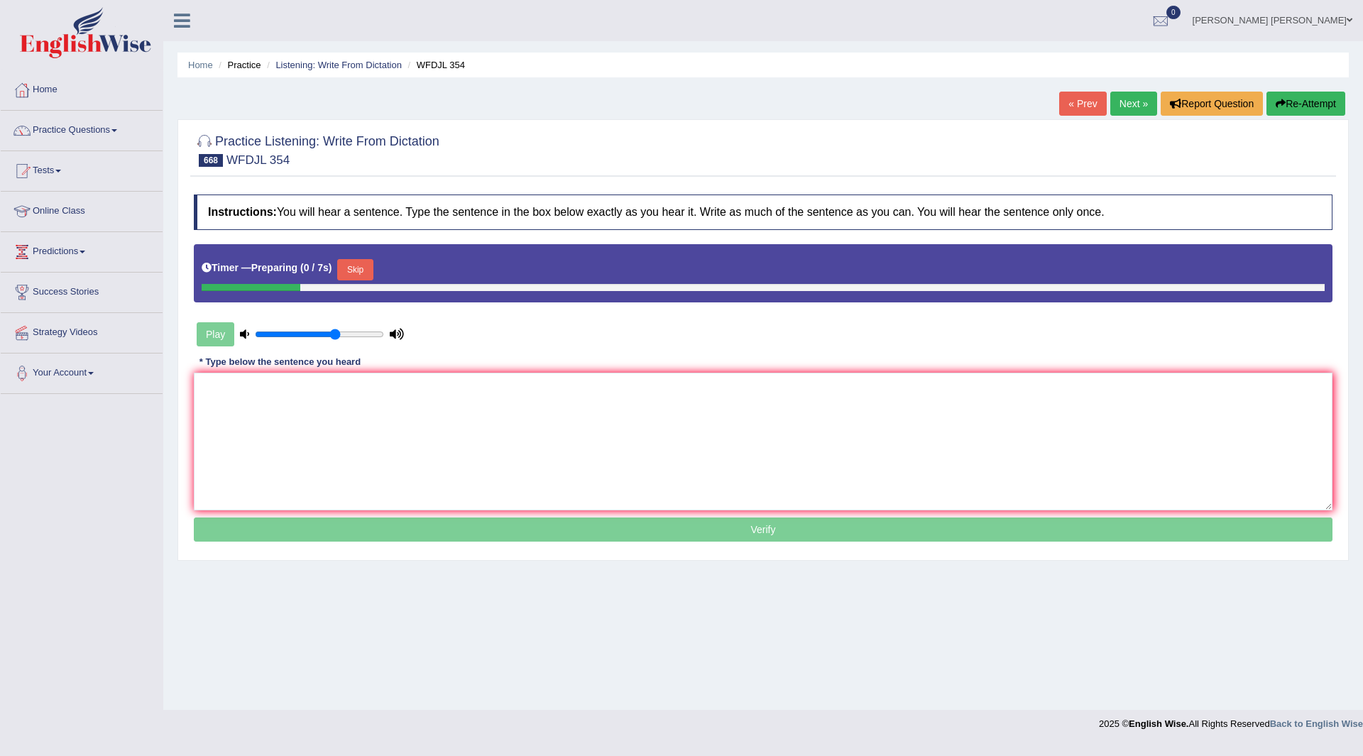
click at [356, 270] on button "Skip" at bounding box center [354, 269] width 35 height 21
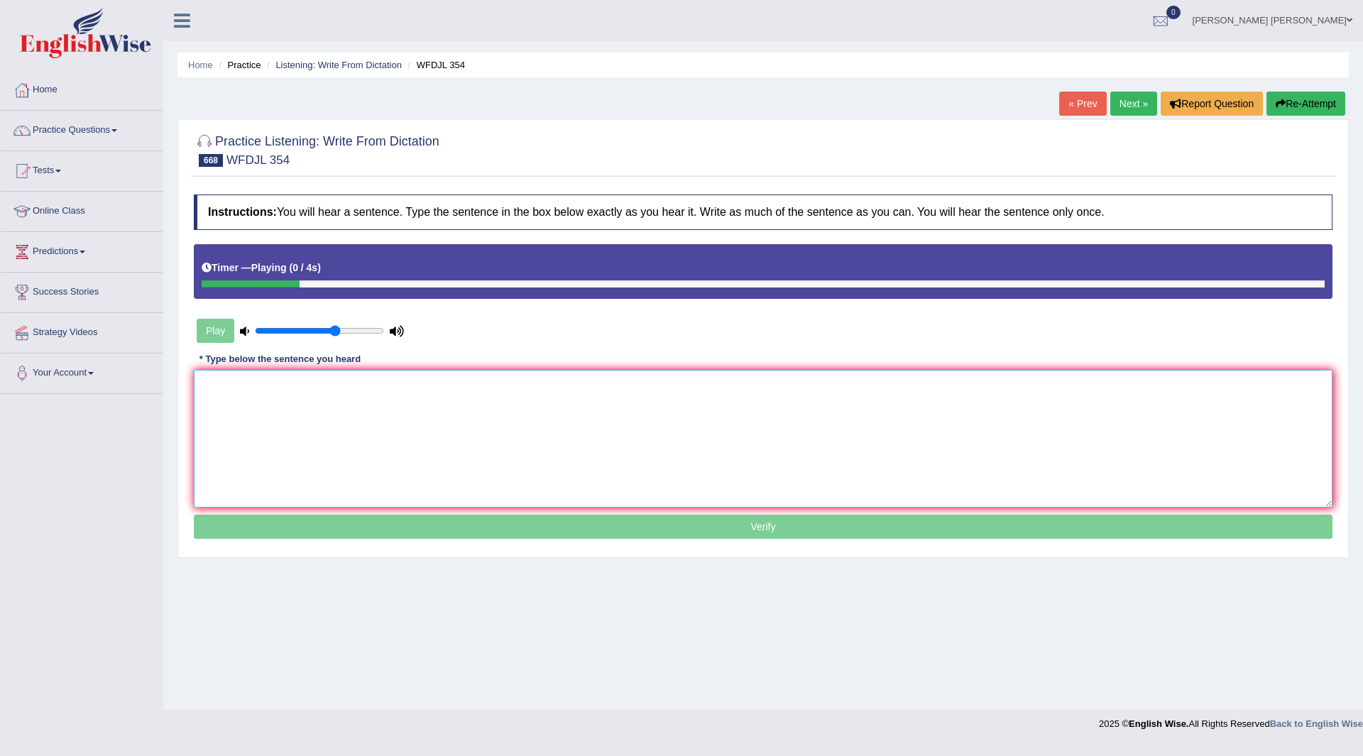
click at [313, 415] on textarea at bounding box center [763, 439] width 1139 height 138
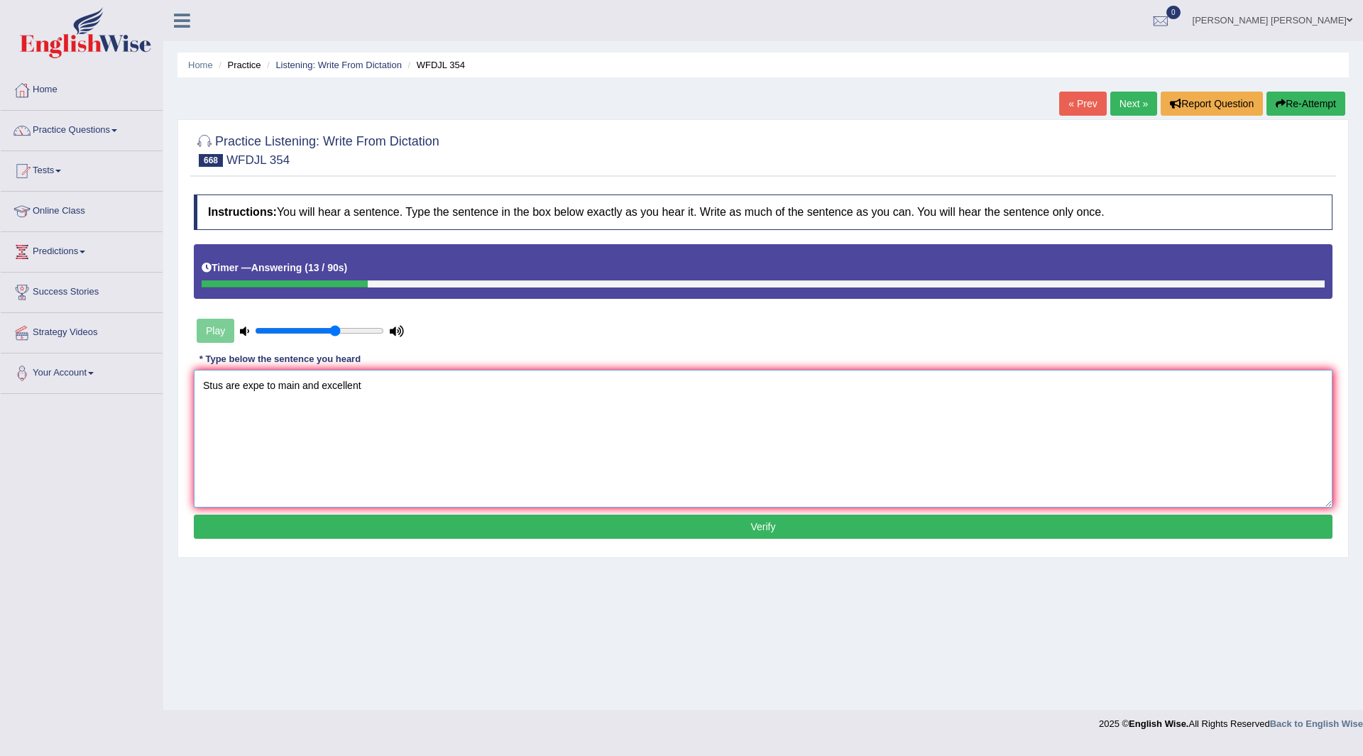
click at [225, 387] on textarea "Stus are expe to main and excellent" at bounding box center [763, 439] width 1139 height 138
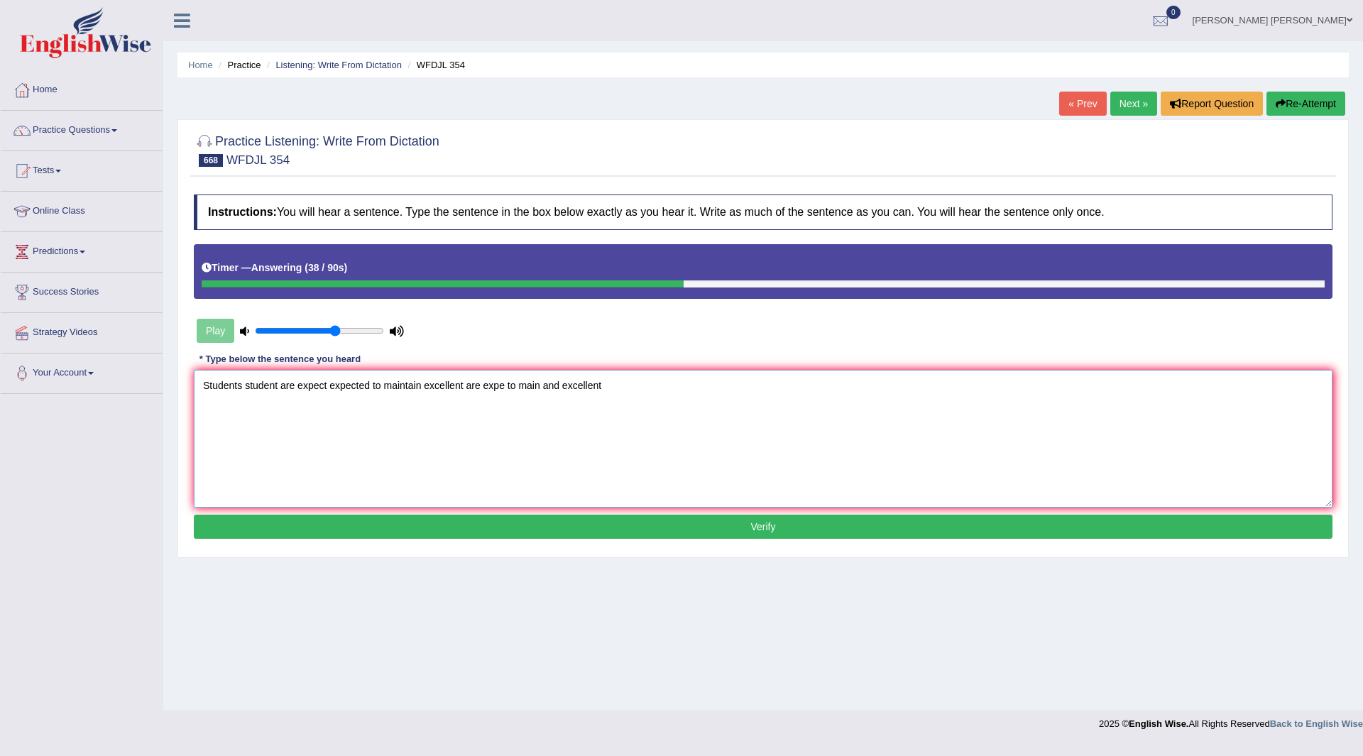
type textarea "Students student are expect expected to maintain excellent are expe to main and…"
click at [696, 517] on button "Verify" at bounding box center [763, 527] width 1139 height 24
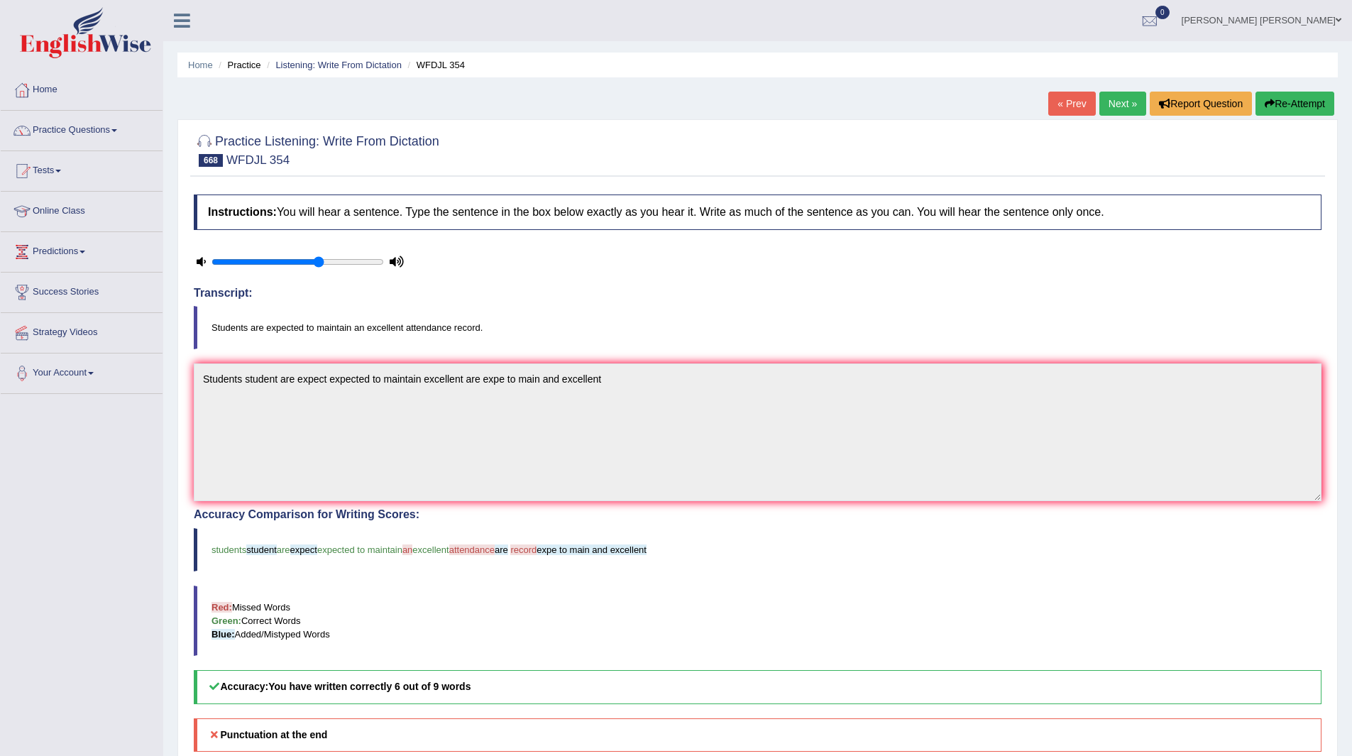
click at [1109, 101] on link "Next »" at bounding box center [1122, 104] width 47 height 24
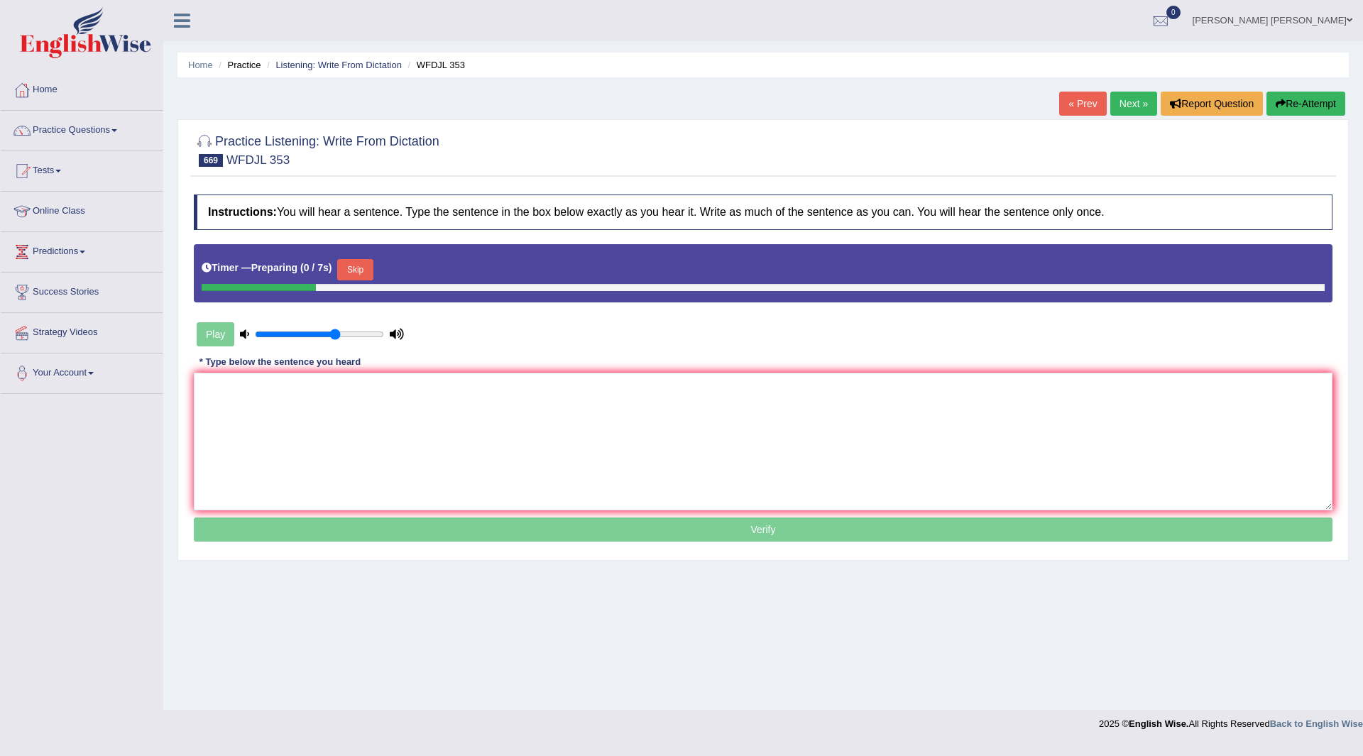
click at [364, 265] on button "Skip" at bounding box center [354, 269] width 35 height 21
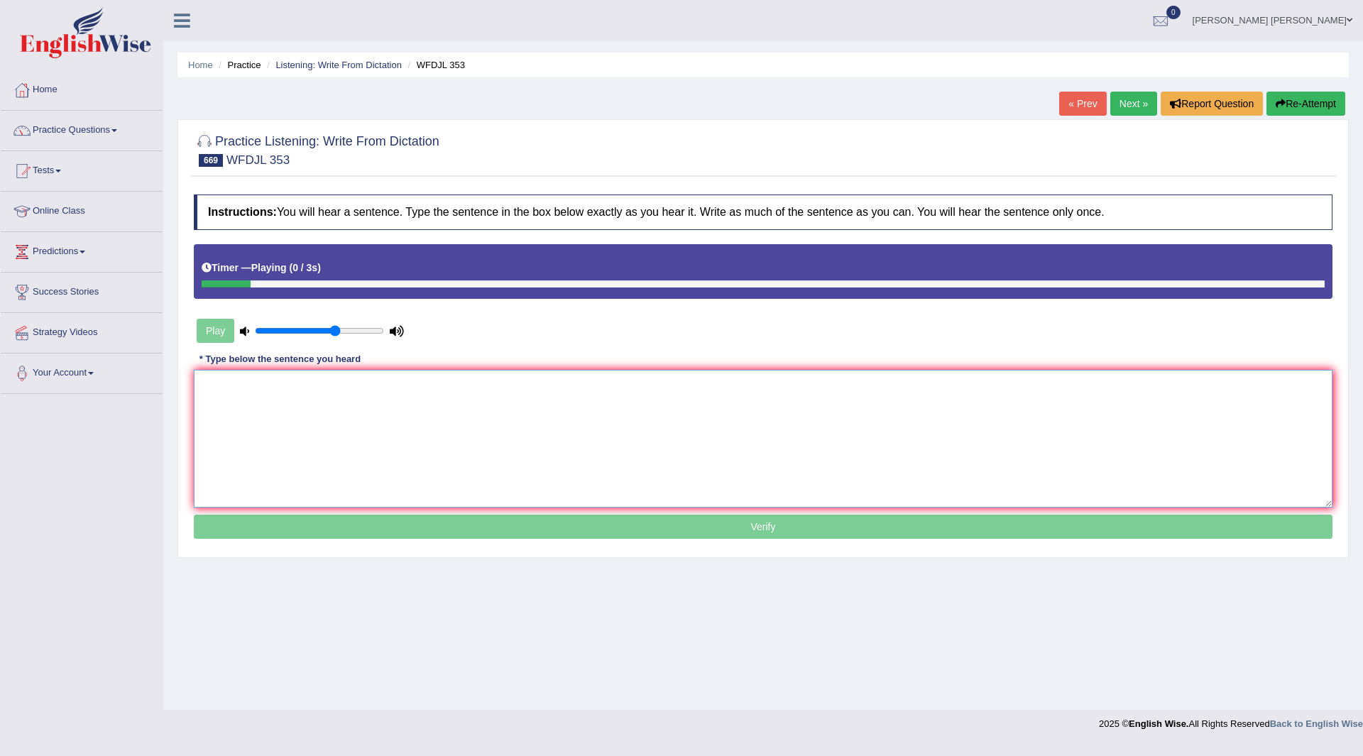
click at [279, 433] on textarea at bounding box center [763, 439] width 1139 height 138
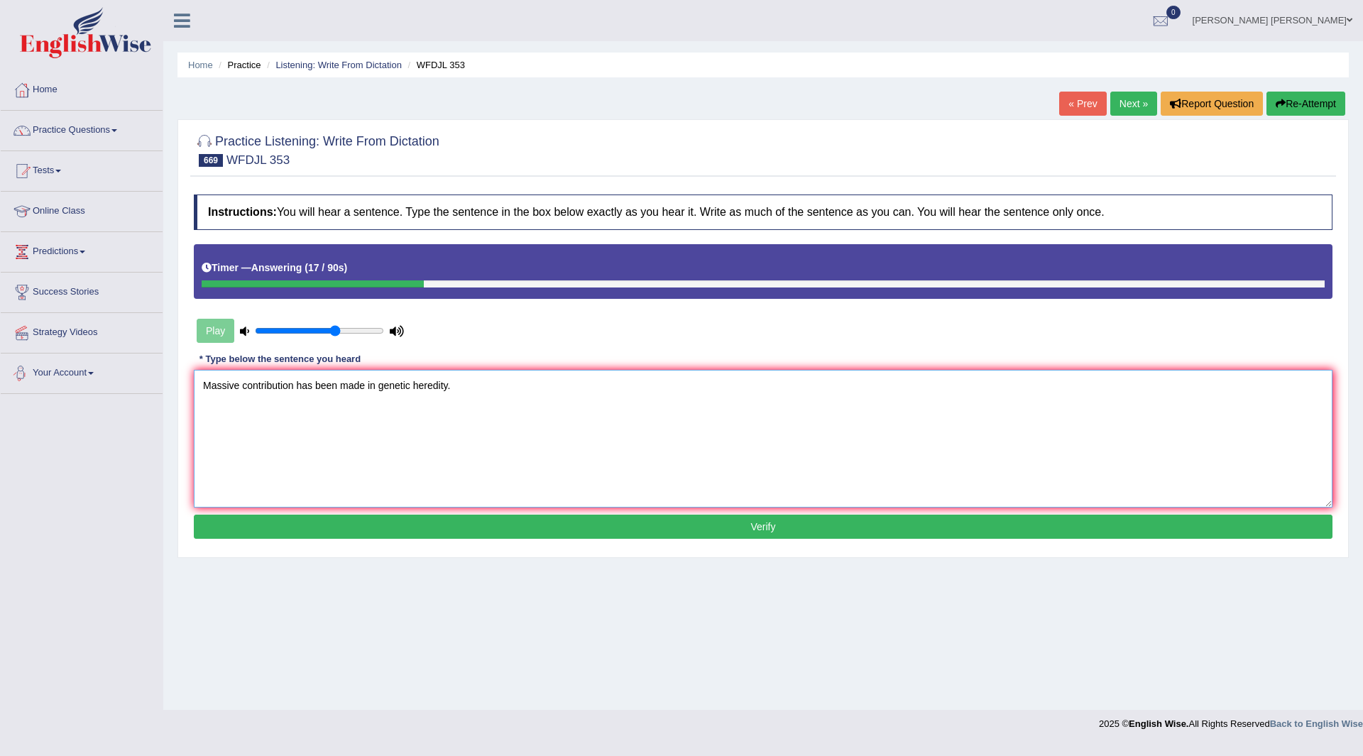
type textarea "Massive contribution has been made in genetic heredity."
click at [574, 515] on button "Verify" at bounding box center [763, 527] width 1139 height 24
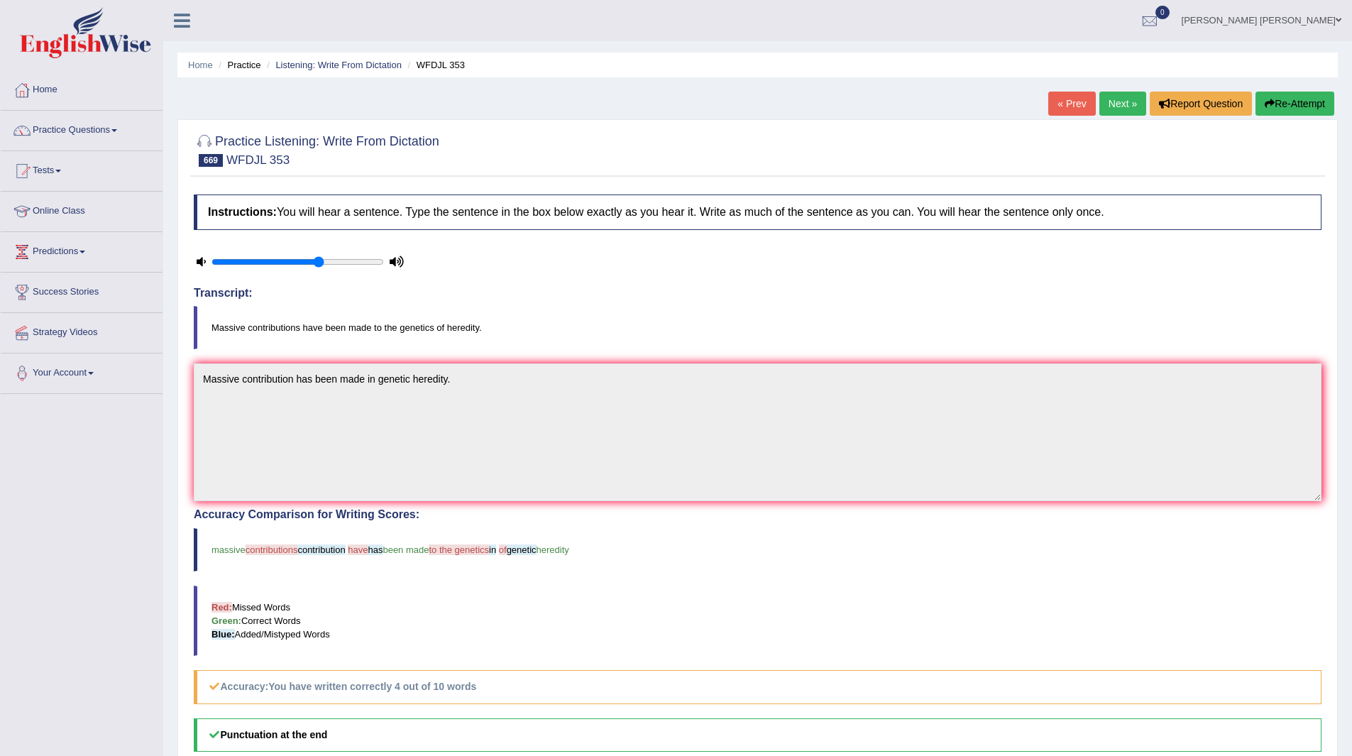
click at [1119, 101] on link "Next »" at bounding box center [1122, 104] width 47 height 24
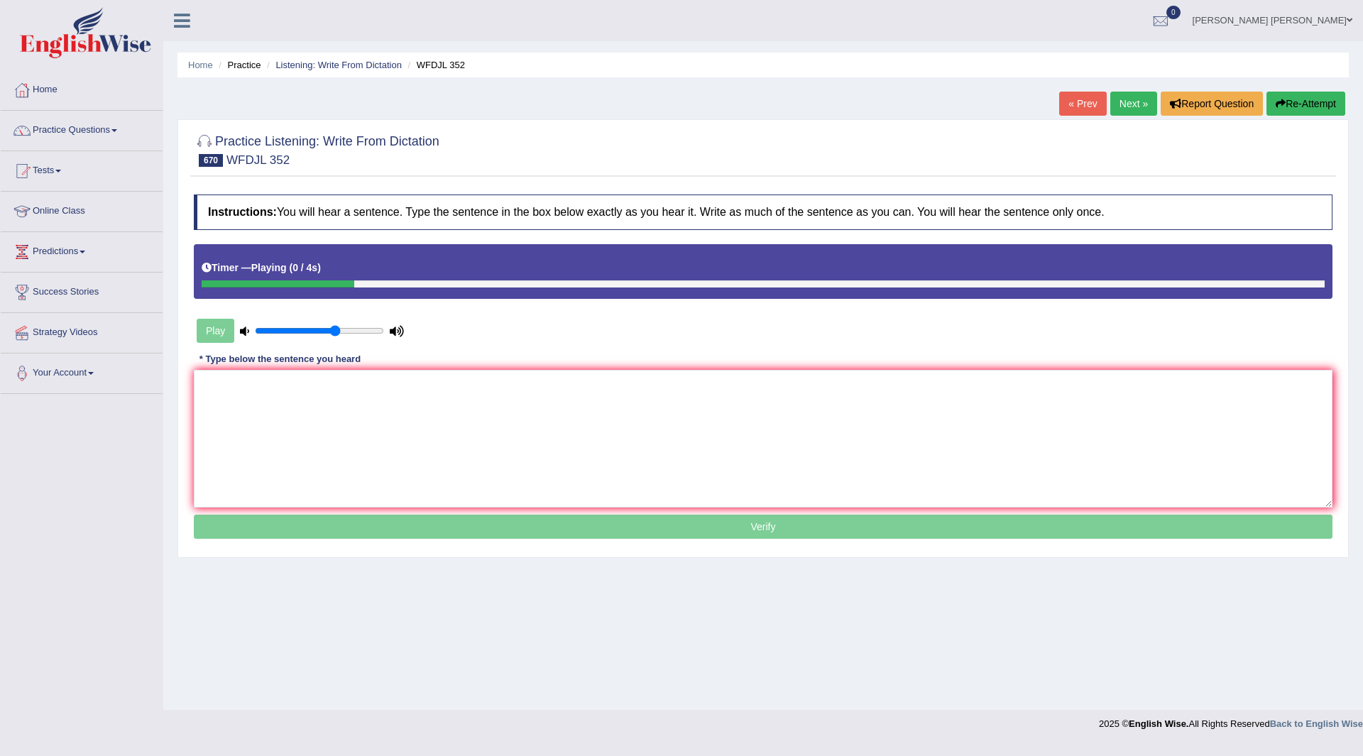
click at [410, 410] on textarea at bounding box center [763, 439] width 1139 height 138
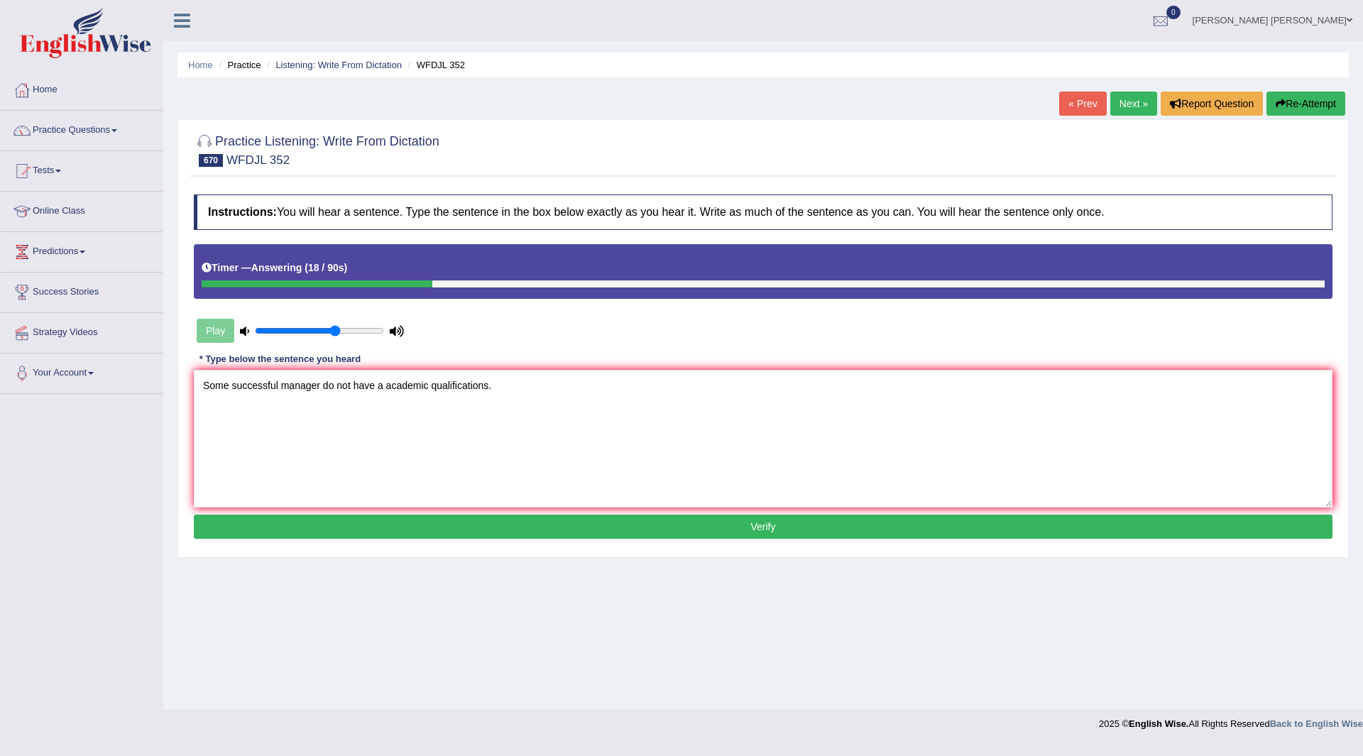
type textarea "Some successful manager do not have a academic qualifications."
click at [635, 527] on button "Verify" at bounding box center [763, 527] width 1139 height 24
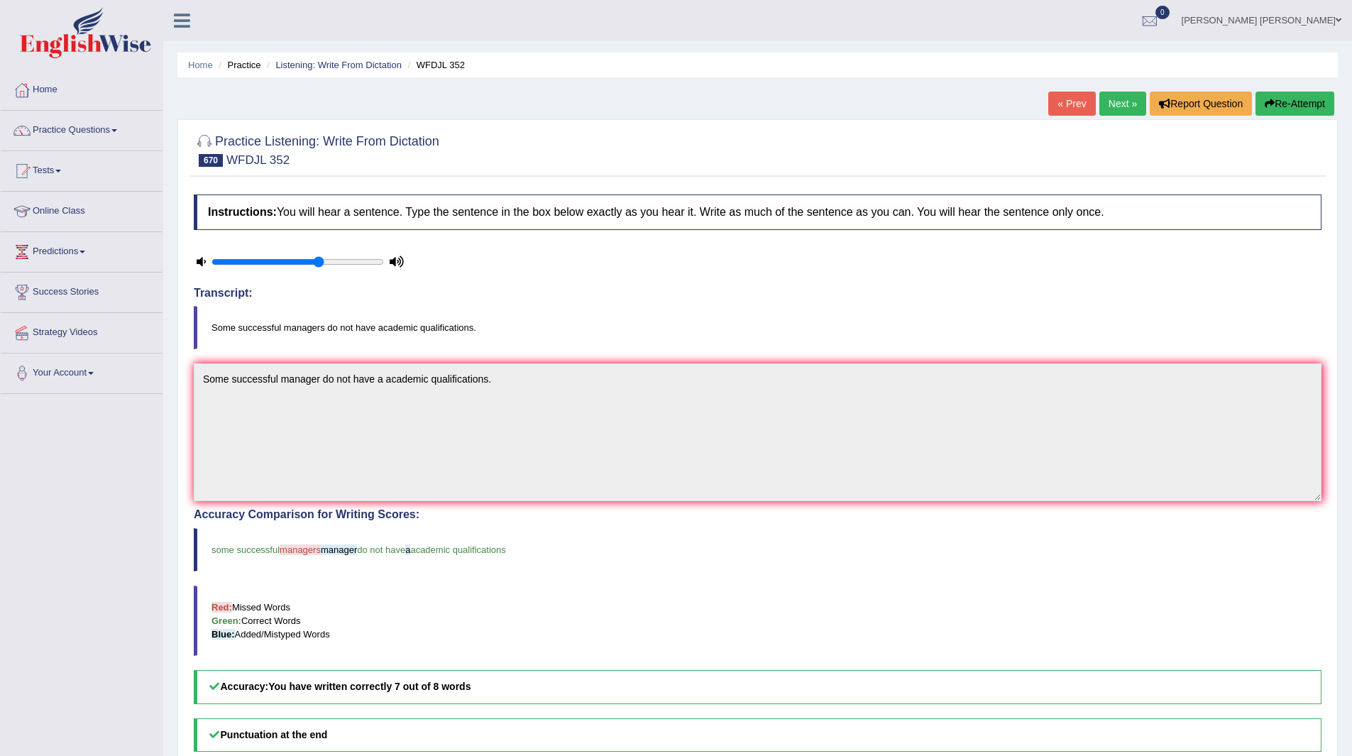
click at [1101, 100] on link "Next »" at bounding box center [1122, 104] width 47 height 24
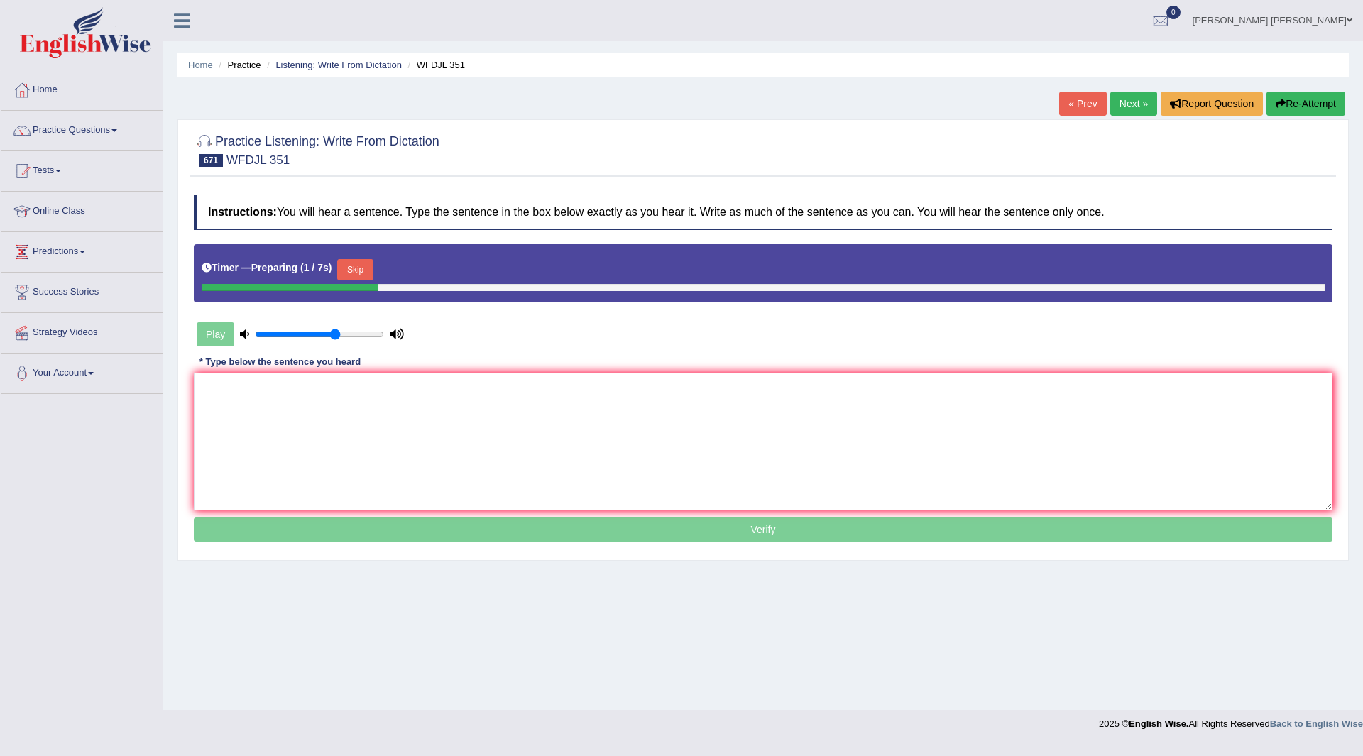
click at [361, 268] on button "Skip" at bounding box center [354, 269] width 35 height 21
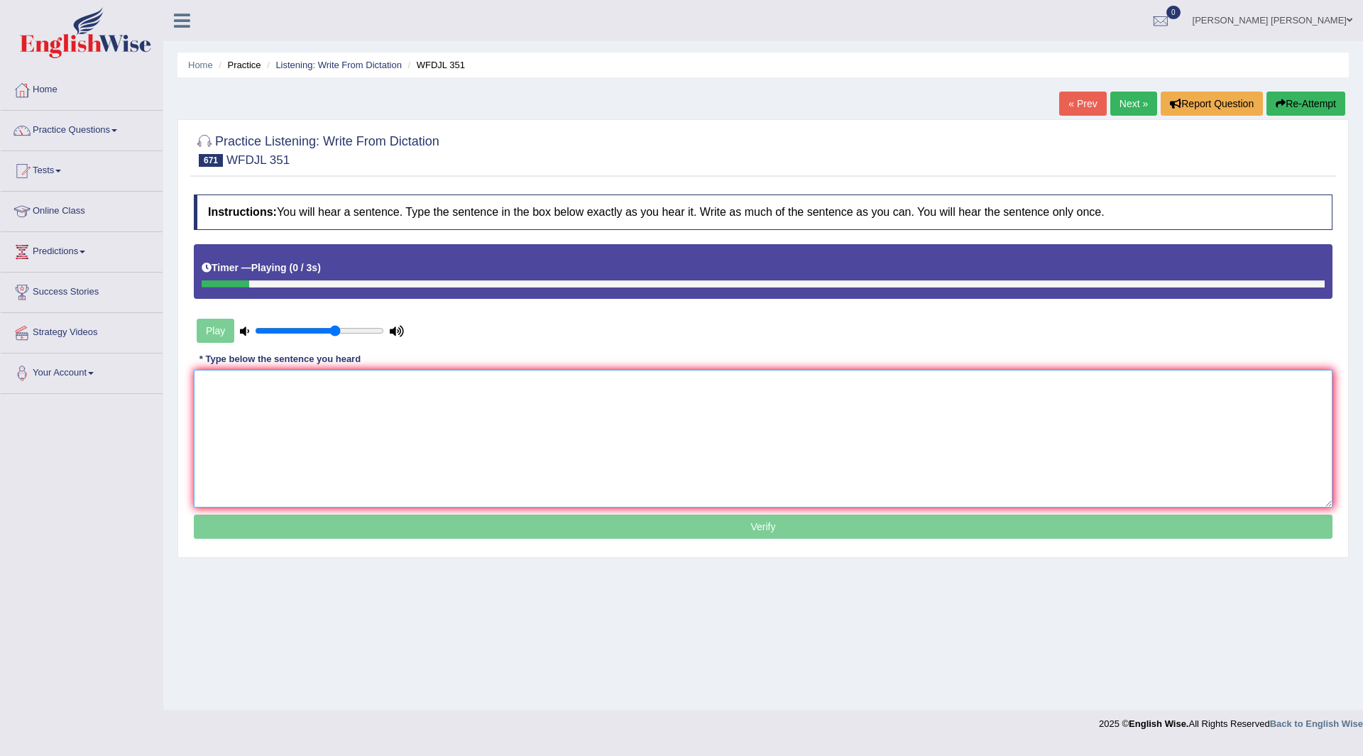
click at [391, 407] on textarea at bounding box center [763, 439] width 1139 height 138
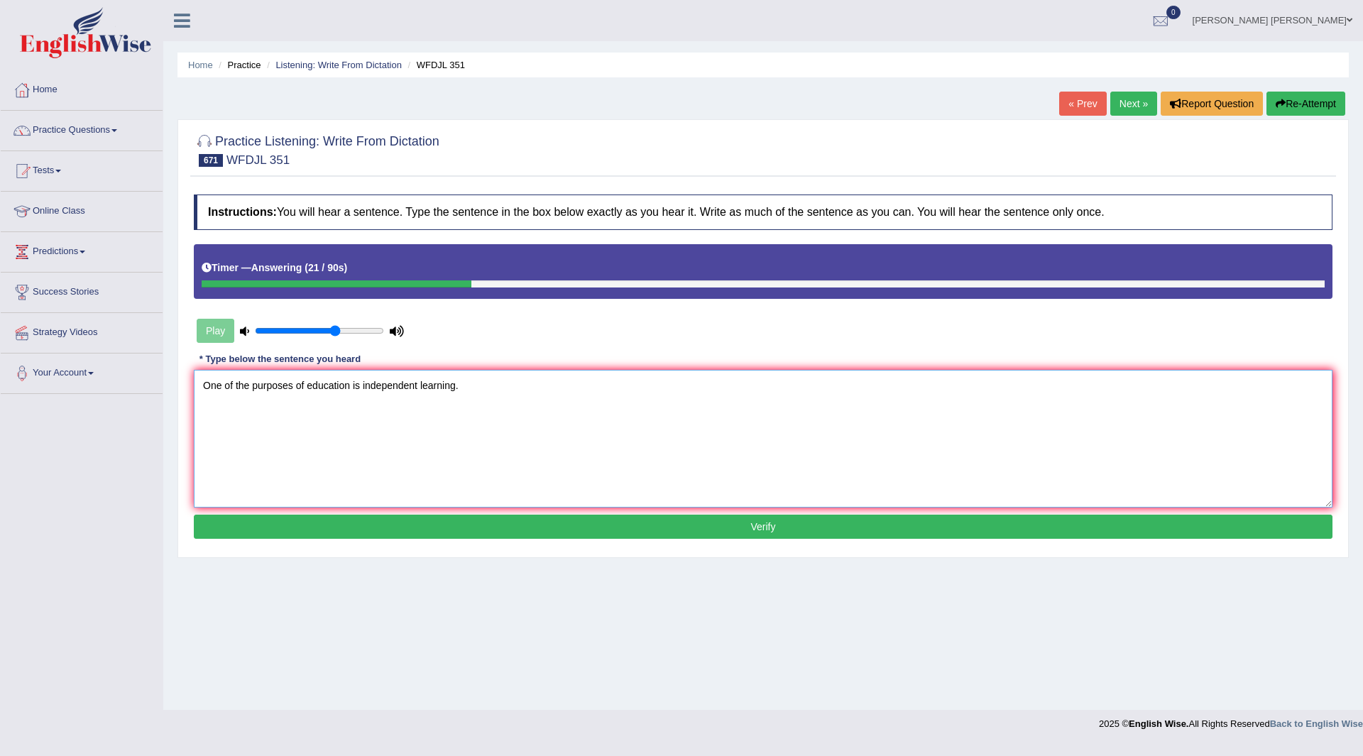
type textarea "One of the purposes of education is independent learning."
click at [559, 527] on button "Verify" at bounding box center [763, 527] width 1139 height 24
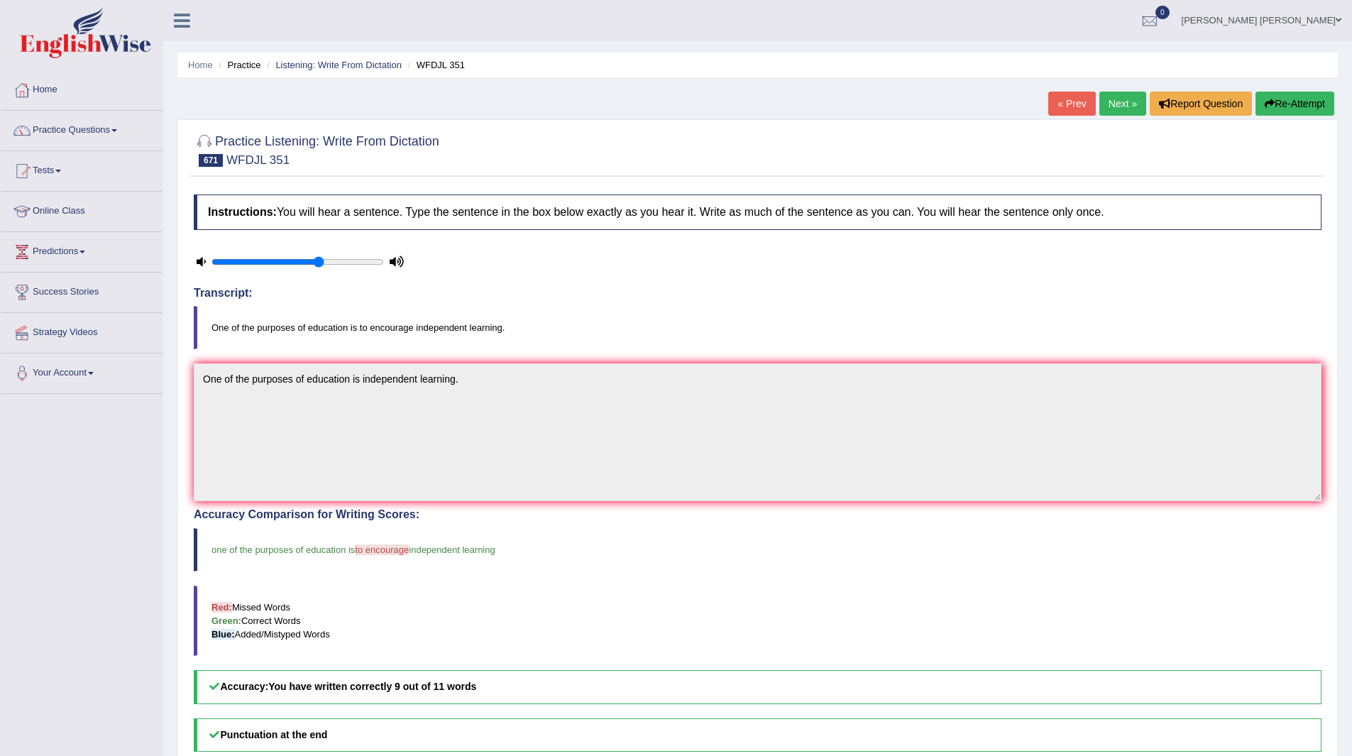
click at [1123, 105] on link "Next »" at bounding box center [1122, 104] width 47 height 24
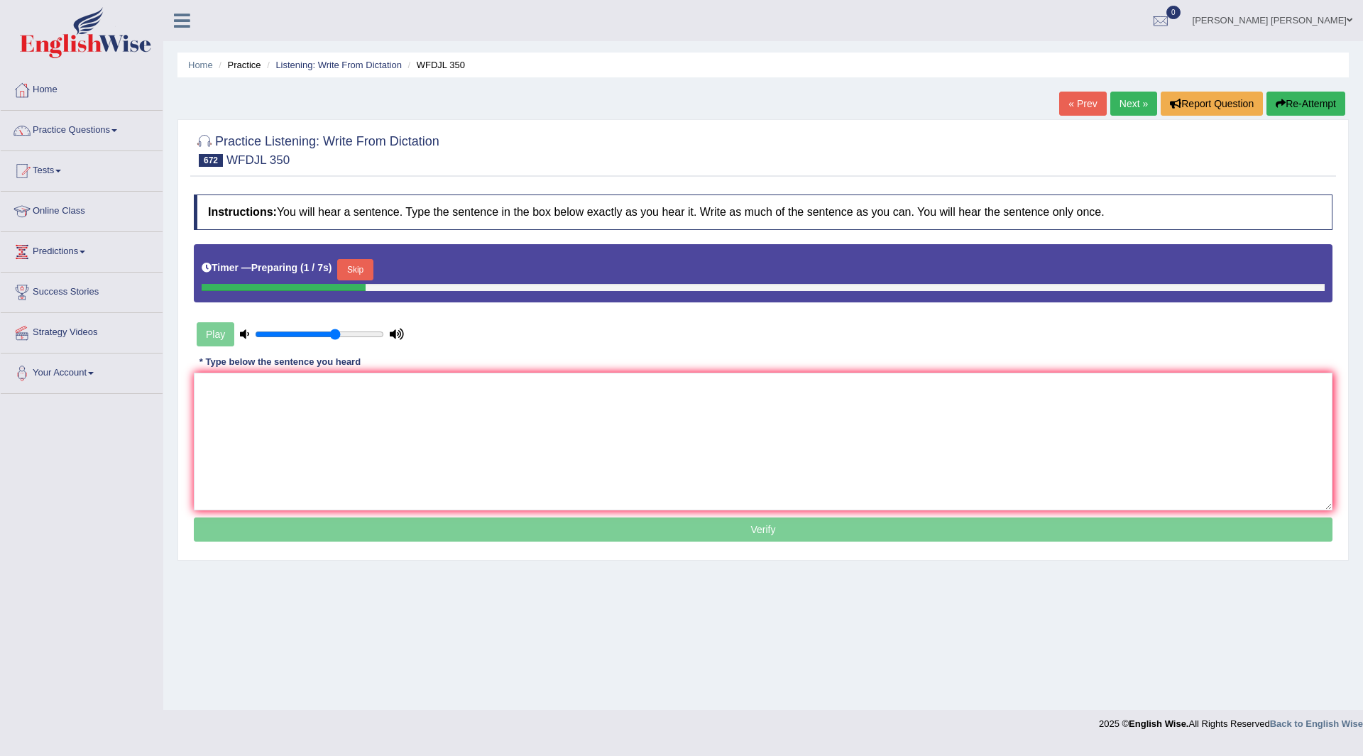
drag, startPoint x: 361, startPoint y: 270, endPoint x: 319, endPoint y: 425, distance: 161.0
click at [360, 270] on button "Skip" at bounding box center [354, 269] width 35 height 21
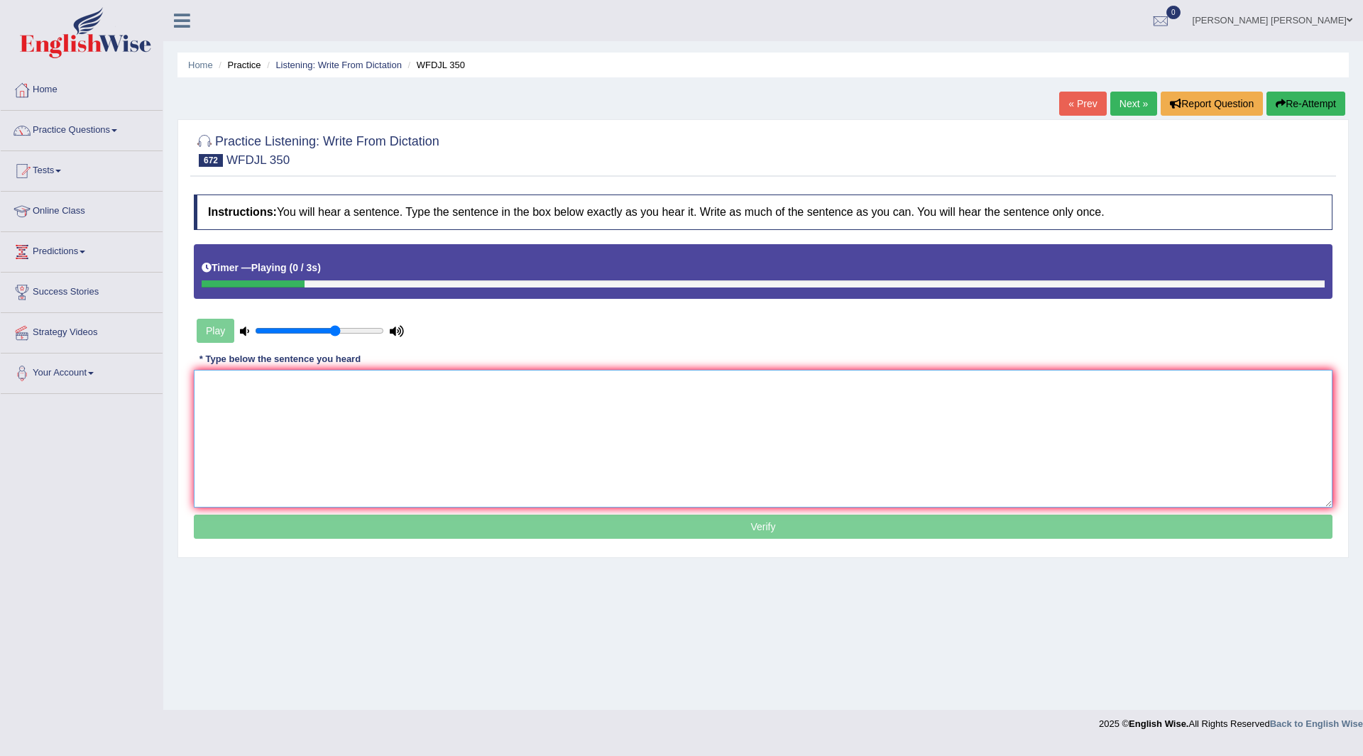
click at [329, 414] on textarea at bounding box center [763, 439] width 1139 height 138
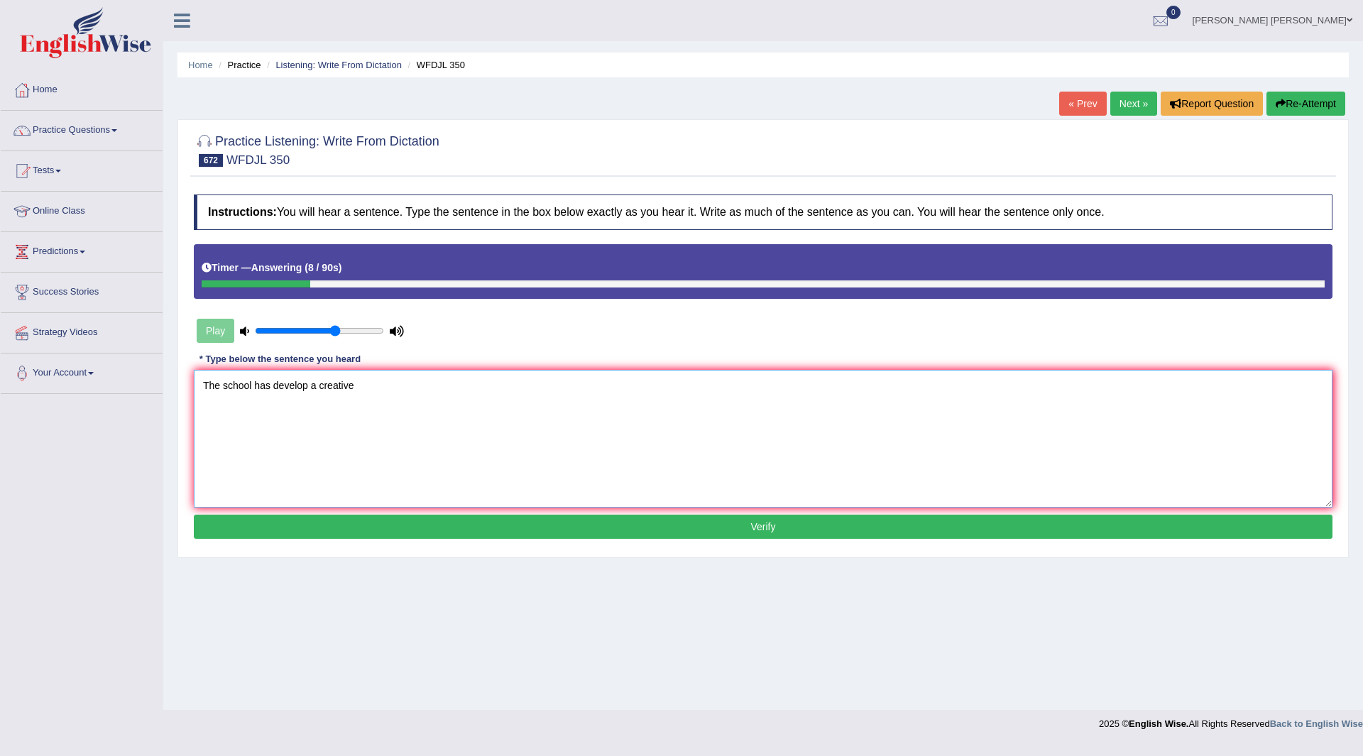
type textarea "The school has develop a creative"
click at [689, 519] on button "Verify" at bounding box center [763, 527] width 1139 height 24
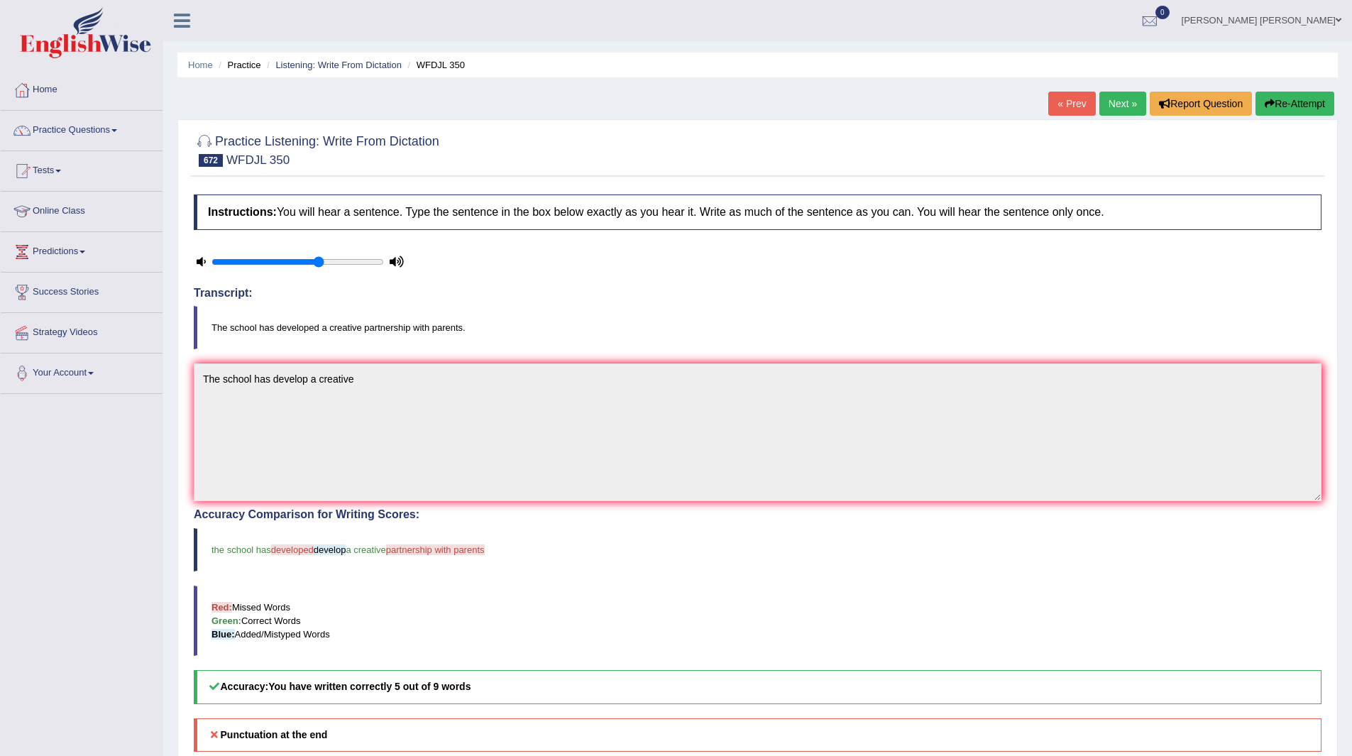
click at [1126, 109] on link "Next »" at bounding box center [1122, 104] width 47 height 24
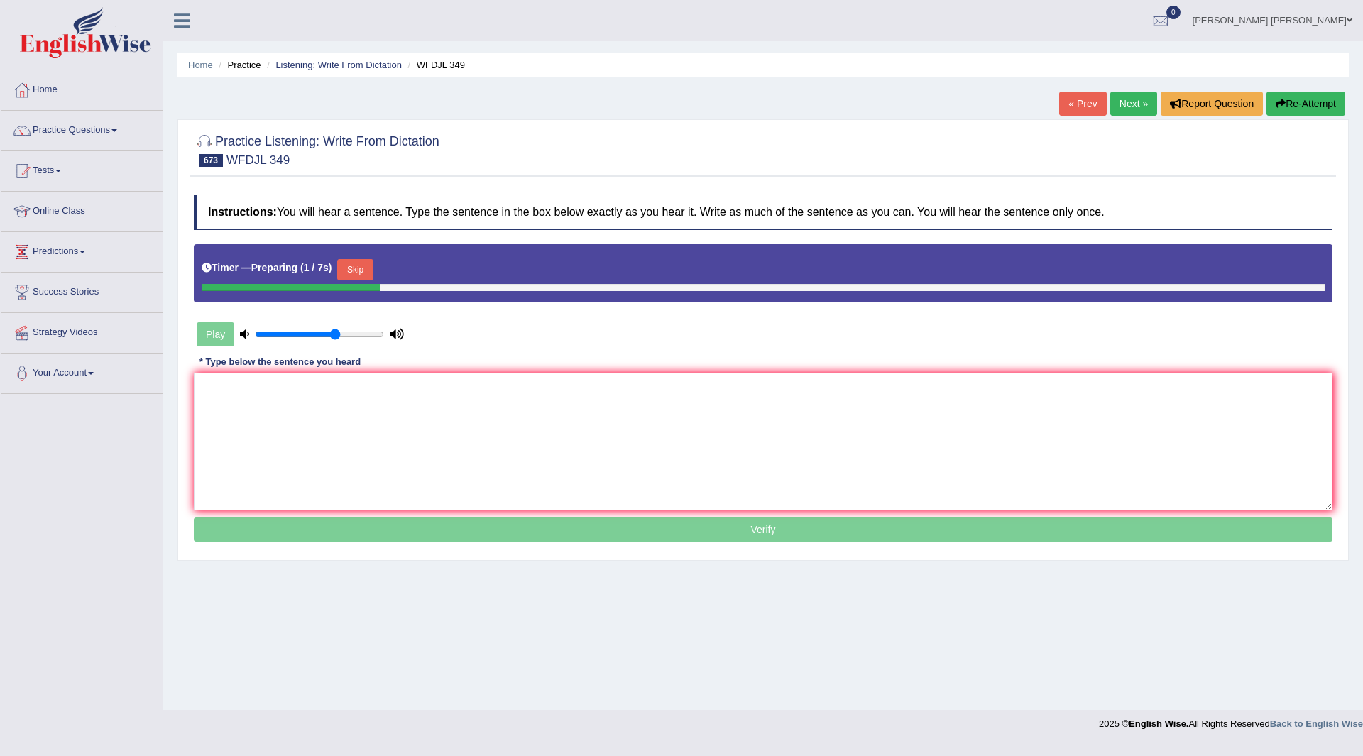
click at [353, 267] on button "Skip" at bounding box center [354, 269] width 35 height 21
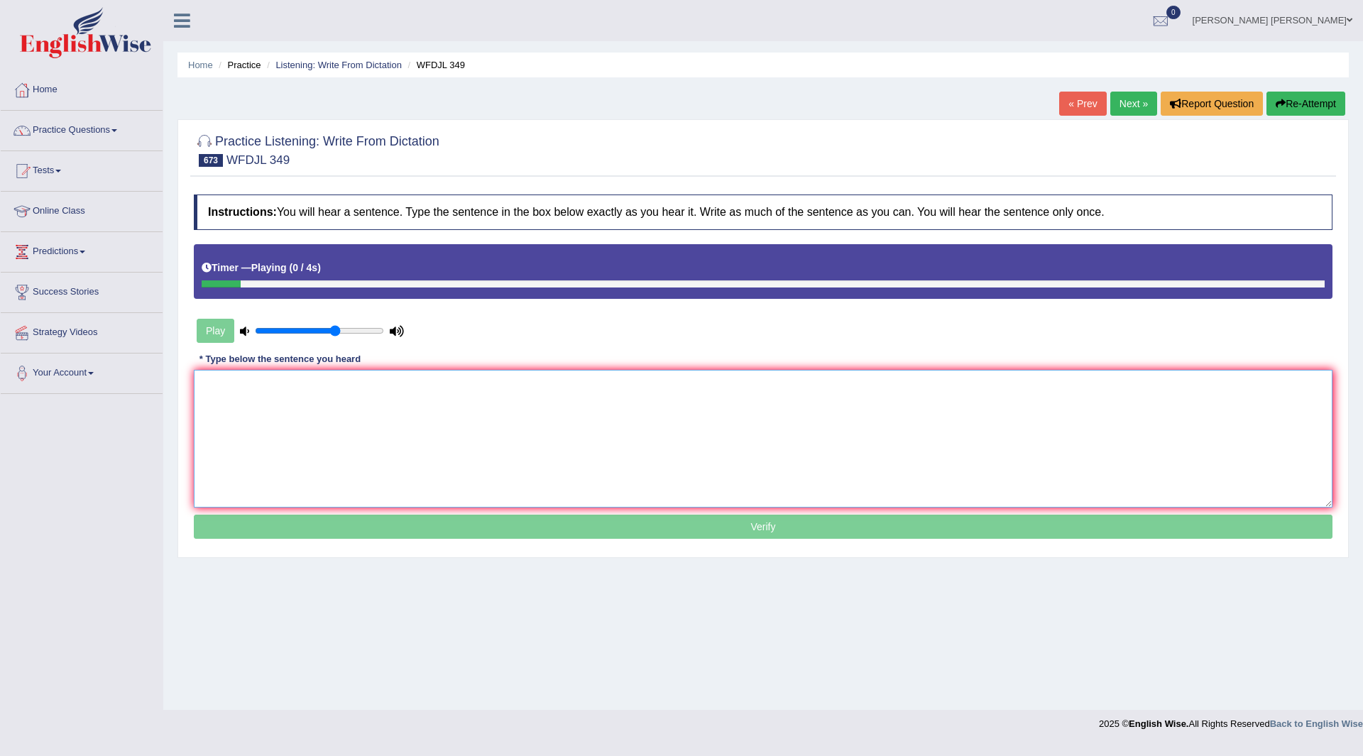
click at [290, 454] on textarea at bounding box center [763, 439] width 1139 height 138
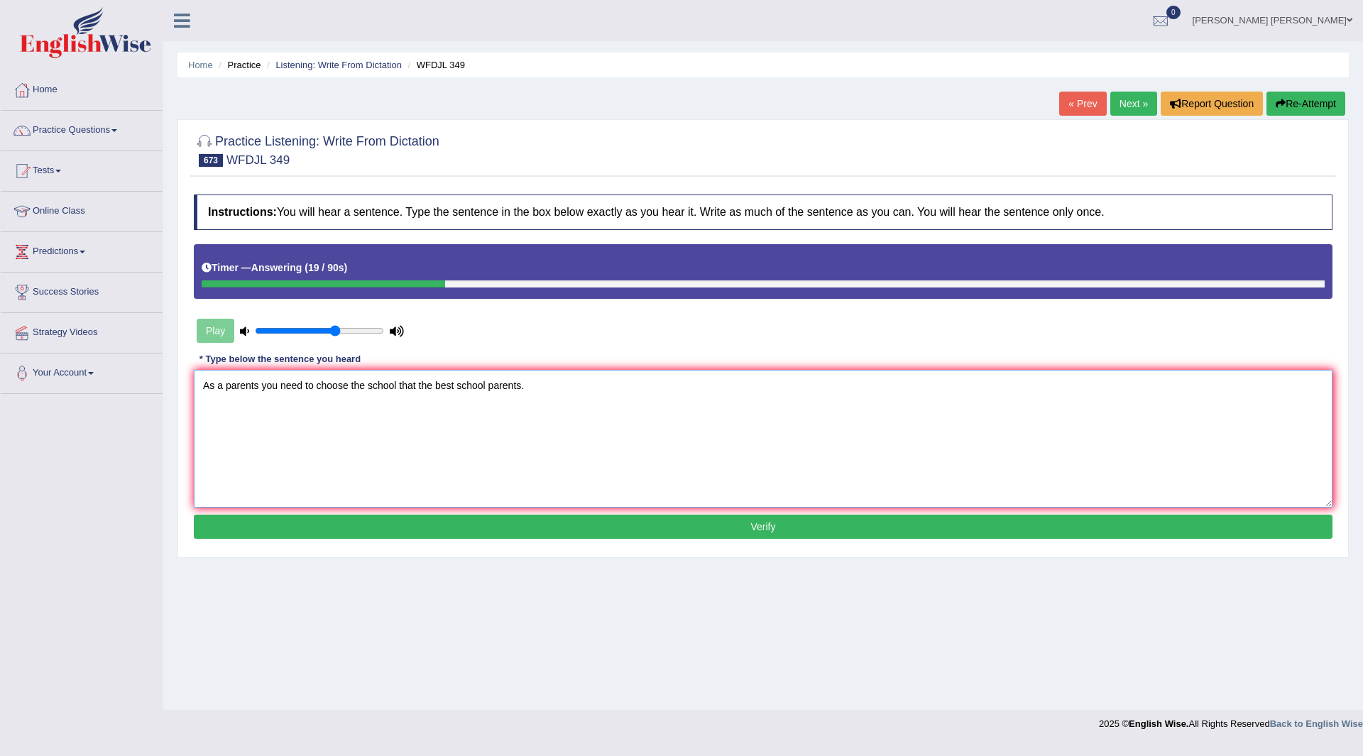
type textarea "As a parents you need to choose the school that the best school parents."
click at [478, 530] on button "Verify" at bounding box center [763, 527] width 1139 height 24
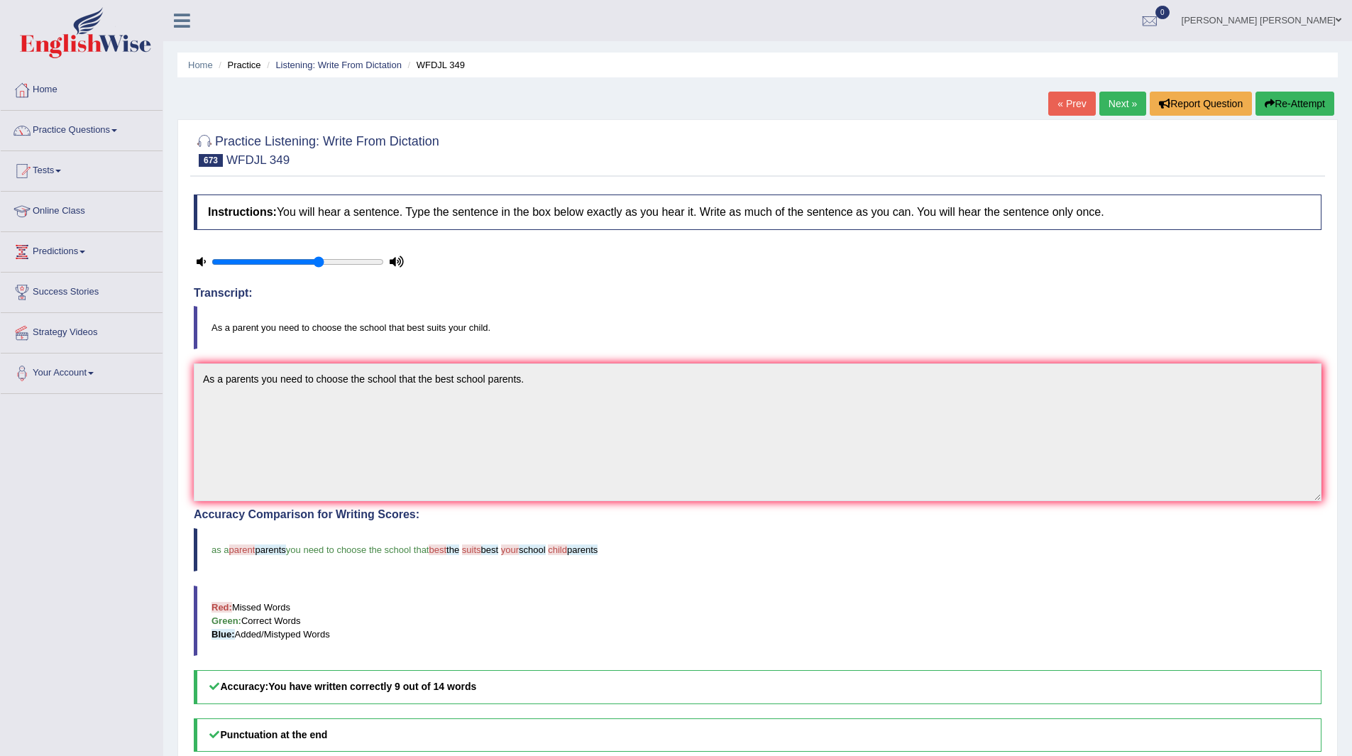
drag, startPoint x: 1112, startPoint y: 101, endPoint x: 958, endPoint y: 89, distance: 153.8
click at [1111, 101] on link "Next »" at bounding box center [1122, 104] width 47 height 24
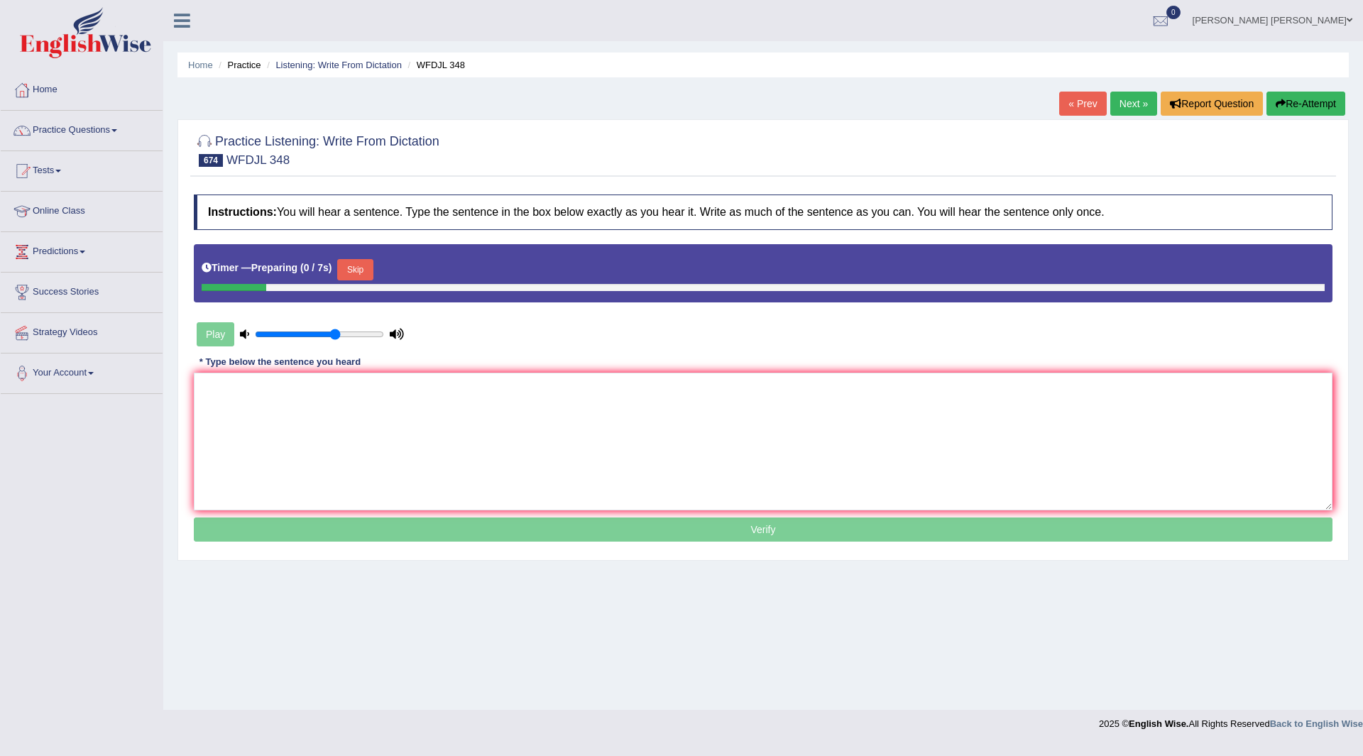
click at [359, 270] on button "Skip" at bounding box center [354, 269] width 35 height 21
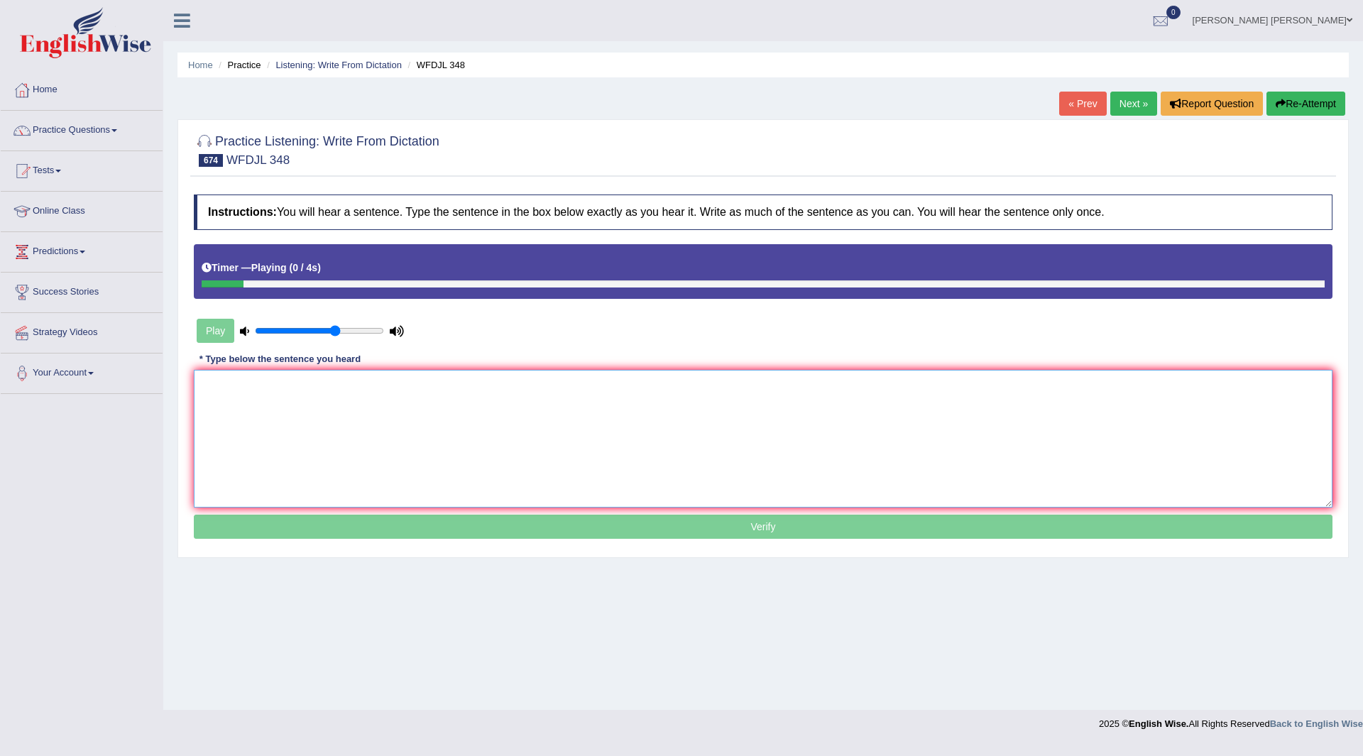
click at [275, 414] on textarea at bounding box center [763, 439] width 1139 height 138
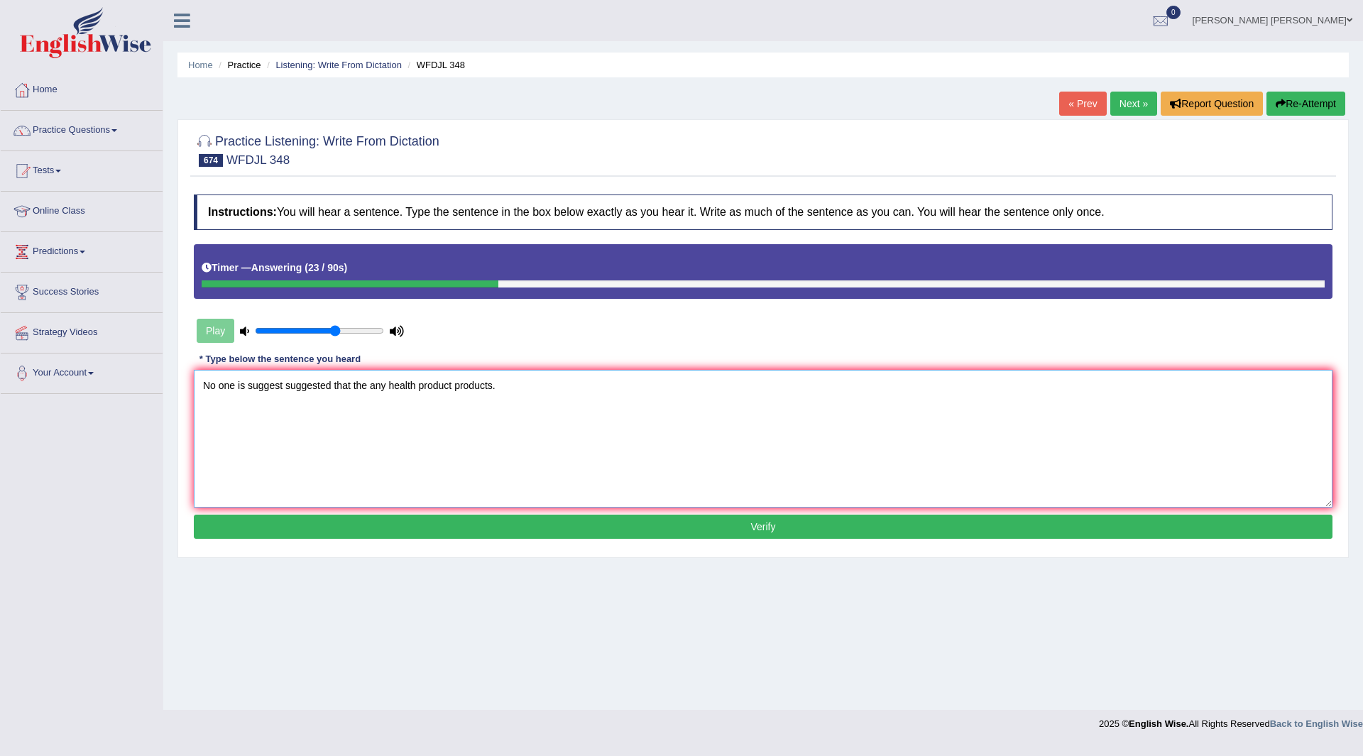
type textarea "No one is suggest suggested that the any health product products."
click at [577, 522] on button "Verify" at bounding box center [763, 527] width 1139 height 24
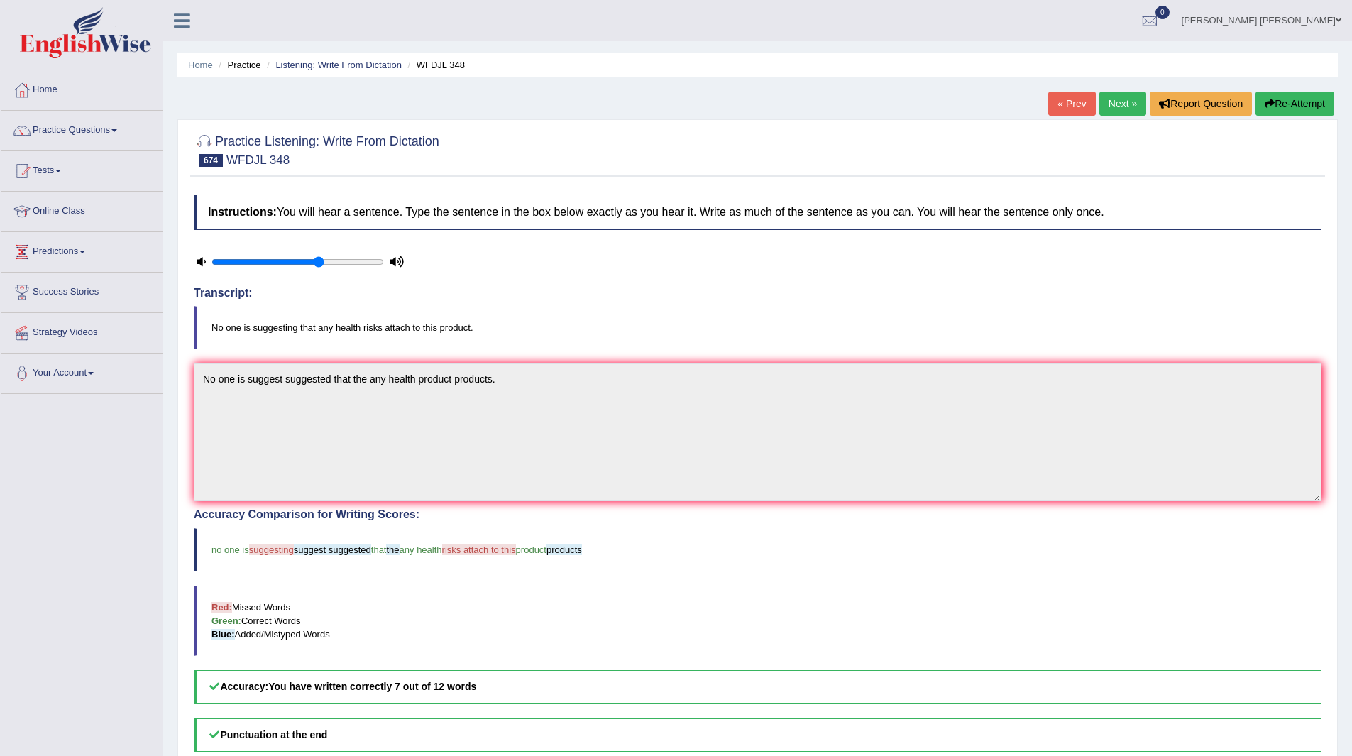
click at [1115, 106] on link "Next »" at bounding box center [1122, 104] width 47 height 24
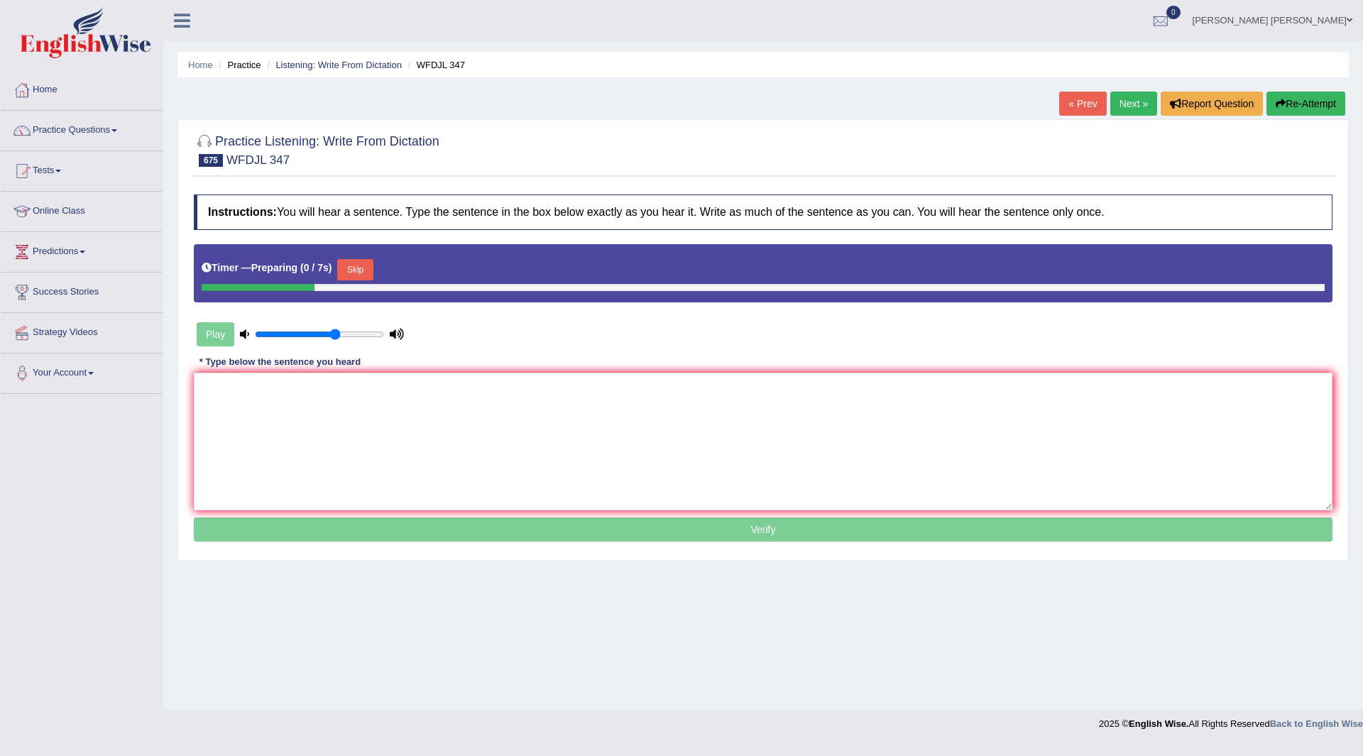
click at [358, 265] on button "Skip" at bounding box center [354, 269] width 35 height 21
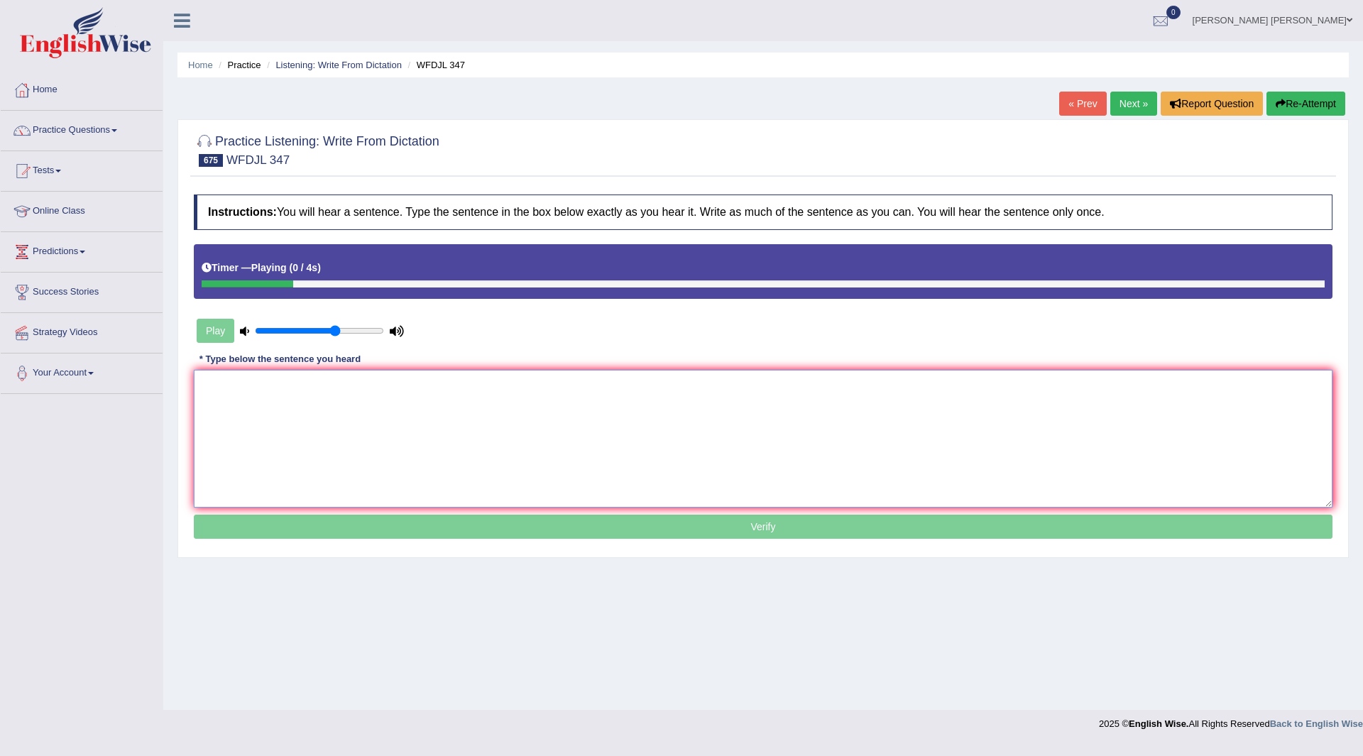
click at [266, 385] on textarea at bounding box center [763, 439] width 1139 height 138
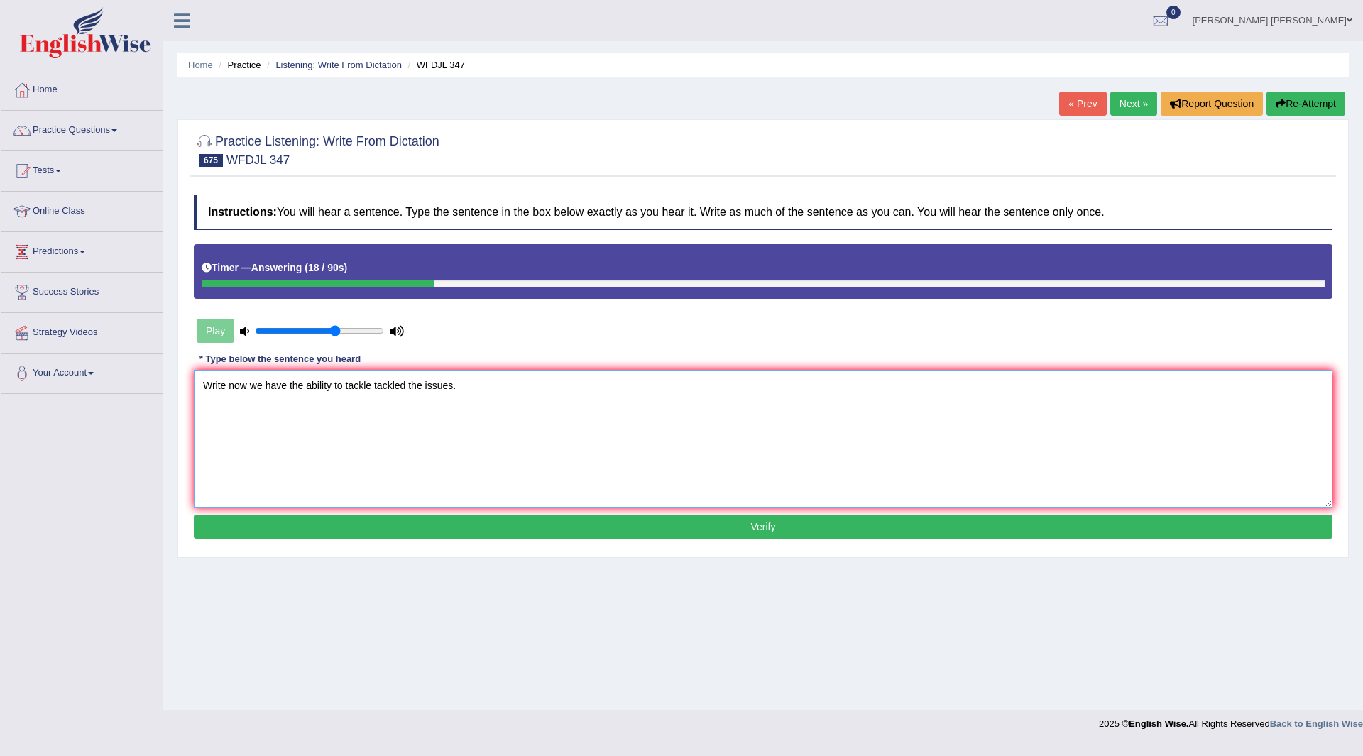
type textarea "Write now we have the ability to tackle tackled the issues."
click at [476, 527] on button "Verify" at bounding box center [763, 527] width 1139 height 24
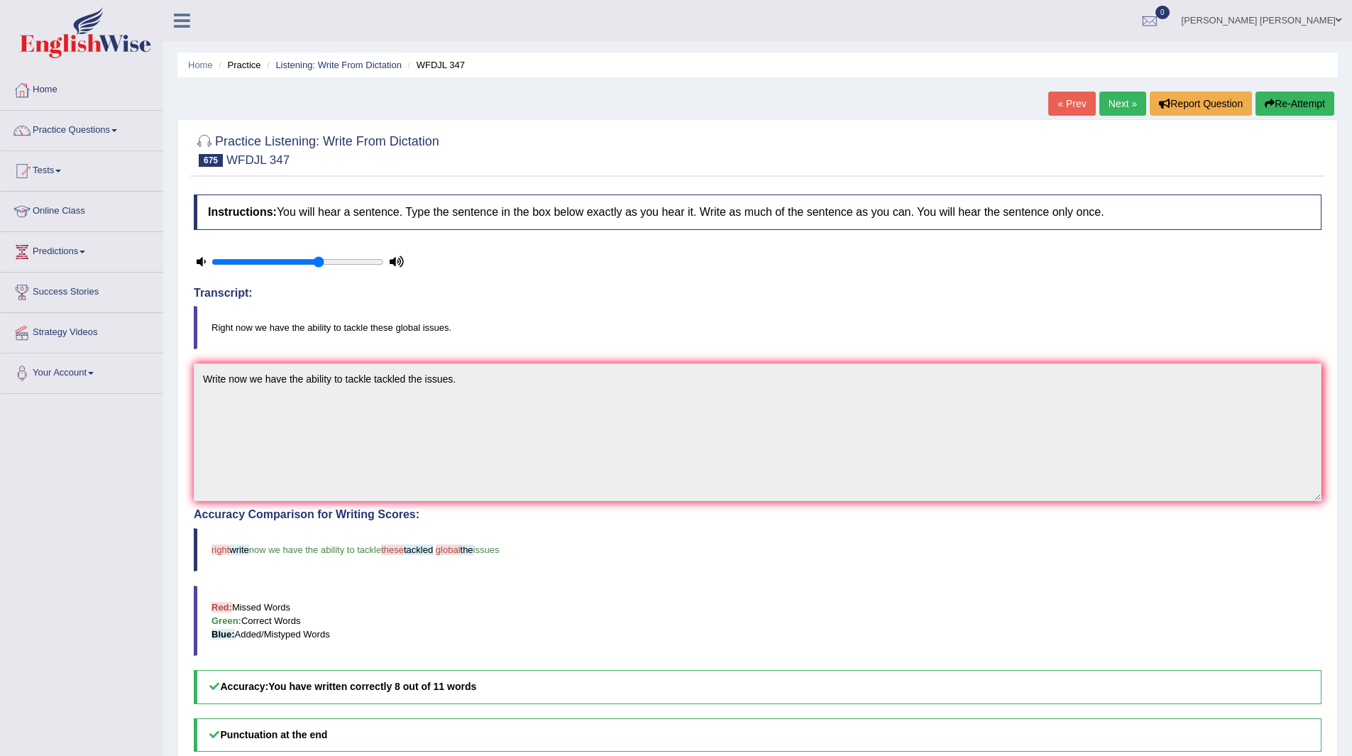
click at [1117, 103] on link "Next »" at bounding box center [1122, 104] width 47 height 24
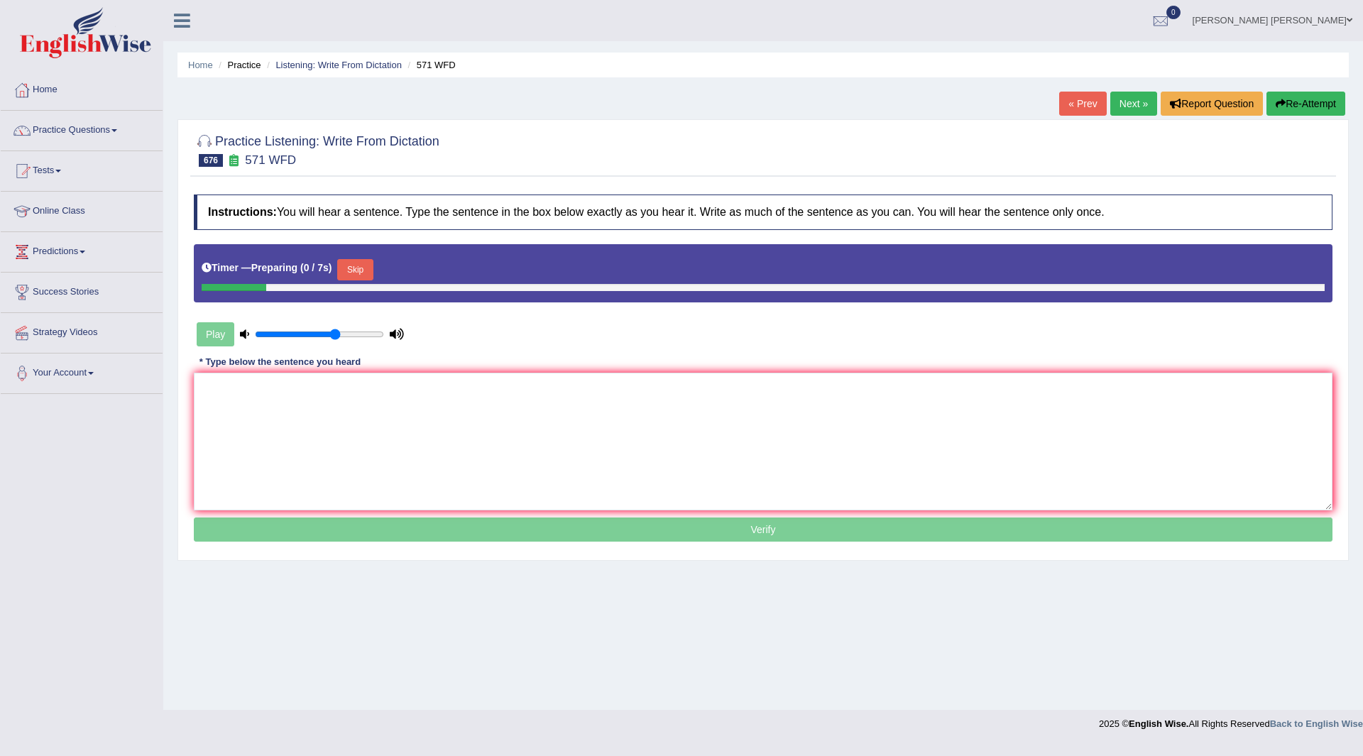
click at [364, 265] on button "Skip" at bounding box center [354, 269] width 35 height 21
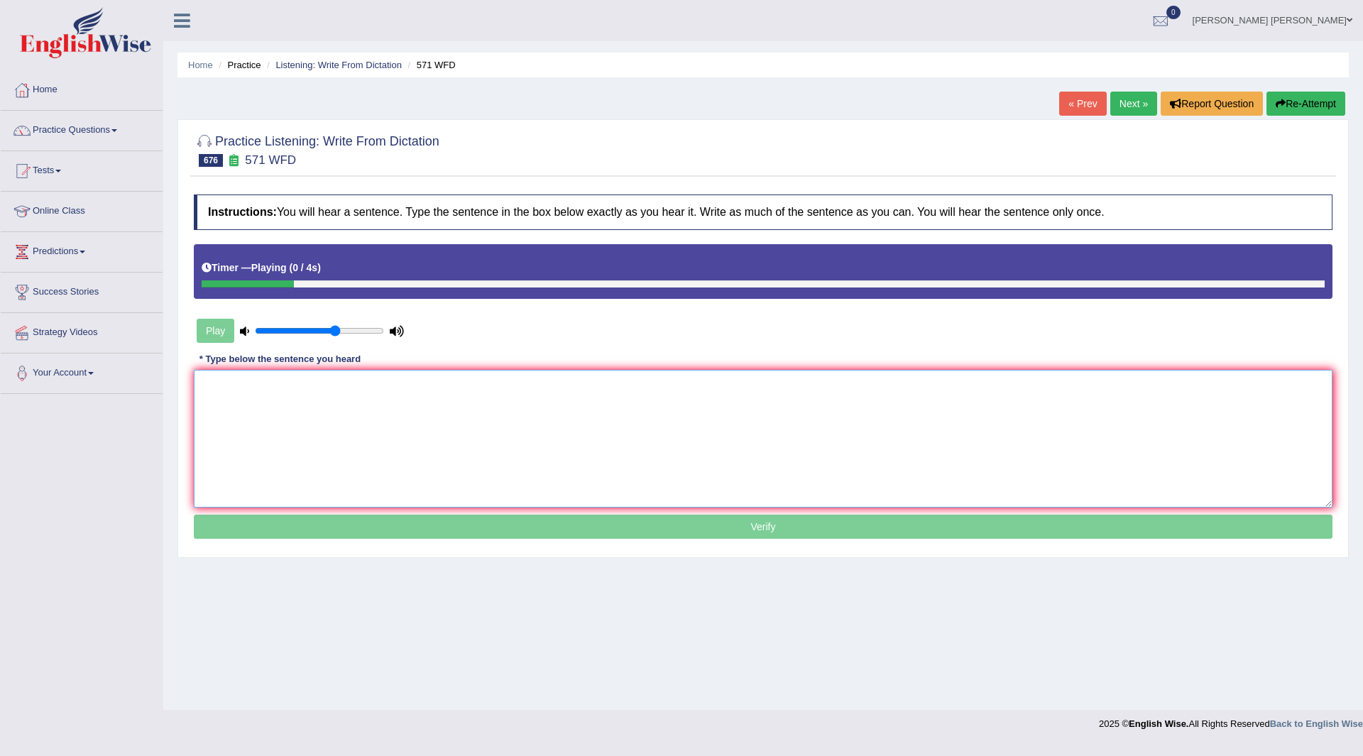
click at [252, 397] on textarea at bounding box center [763, 439] width 1139 height 138
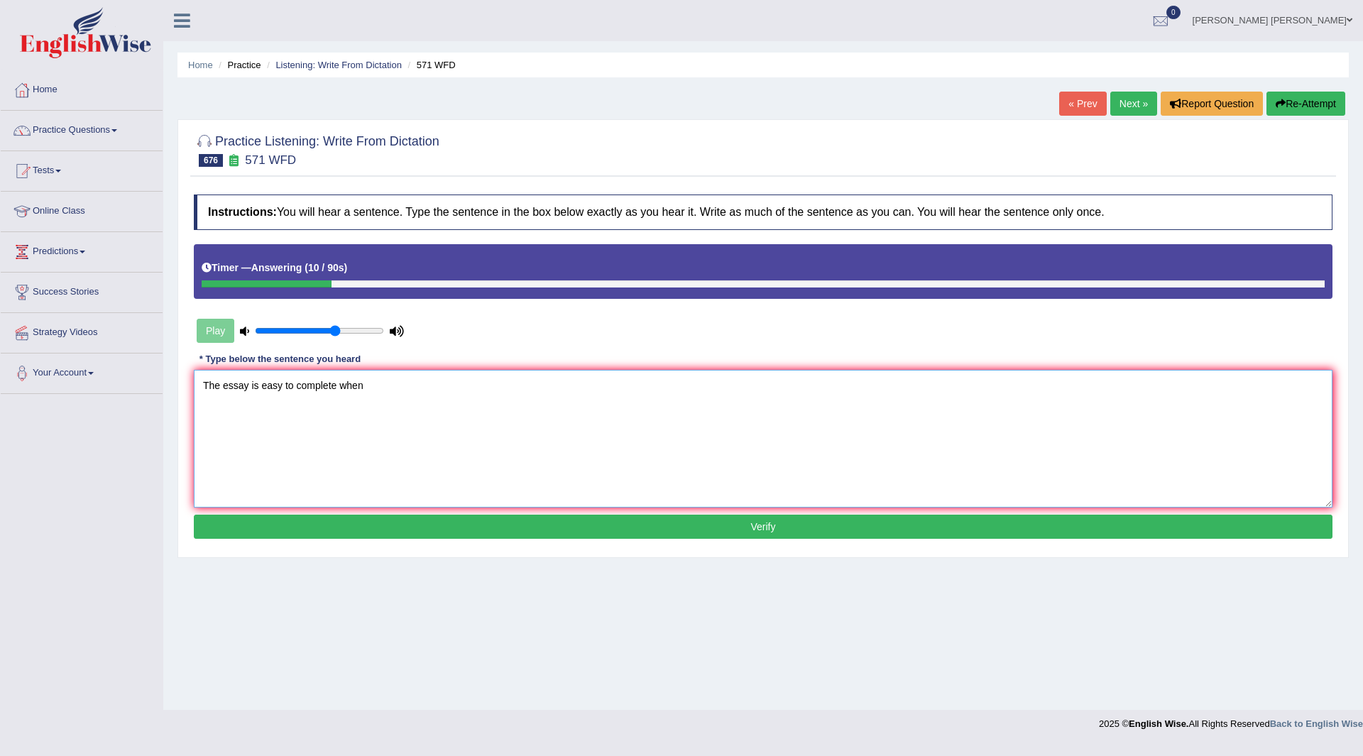
type textarea "The essay is easy to complete when"
click at [392, 531] on button "Verify" at bounding box center [763, 527] width 1139 height 24
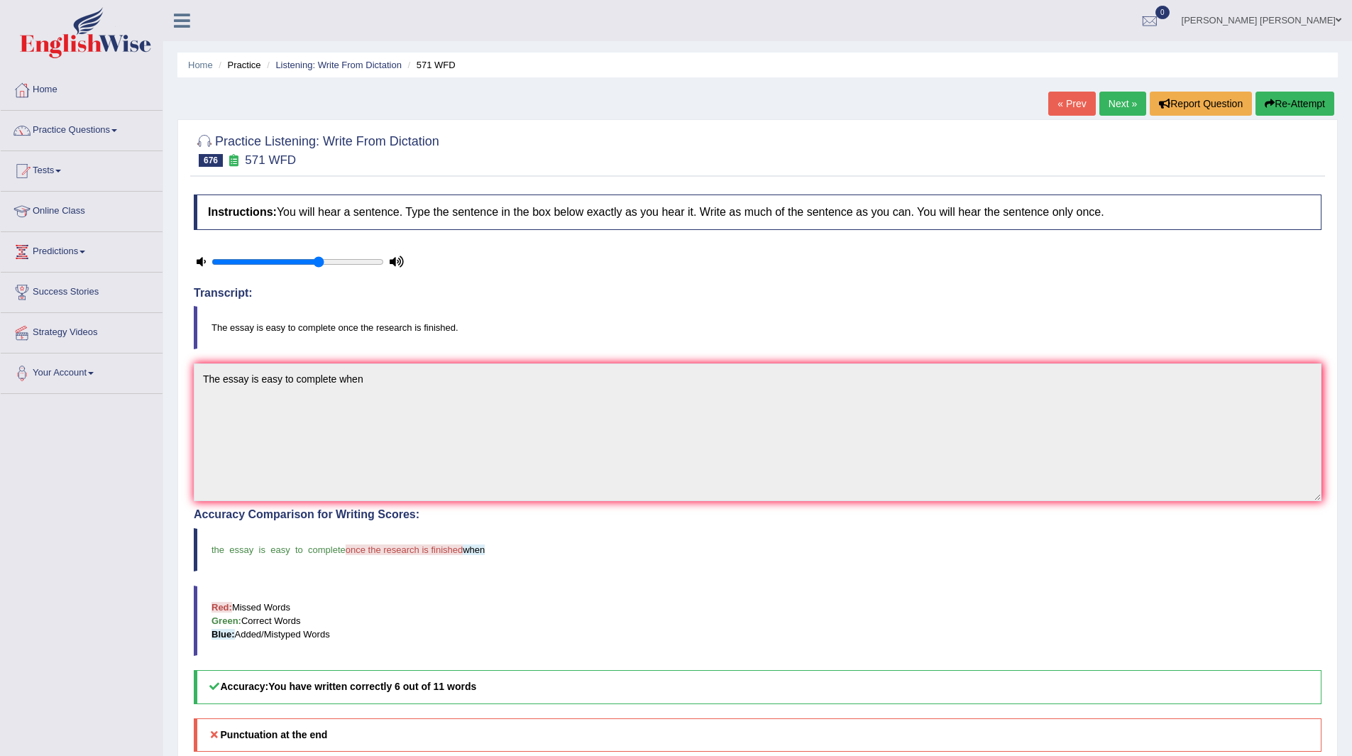
click at [1124, 105] on link "Next »" at bounding box center [1122, 104] width 47 height 24
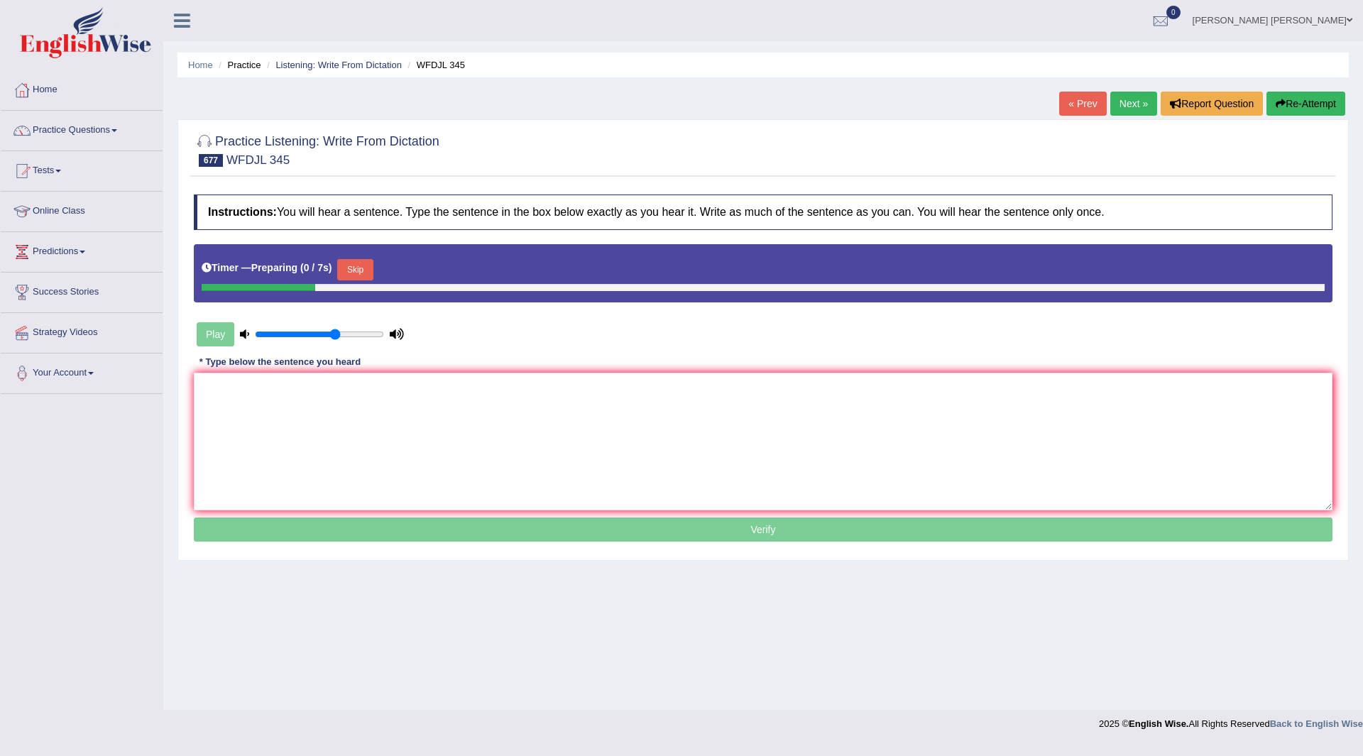
drag, startPoint x: 364, startPoint y: 261, endPoint x: 328, endPoint y: 346, distance: 91.9
click at [363, 261] on button "Skip" at bounding box center [354, 269] width 35 height 21
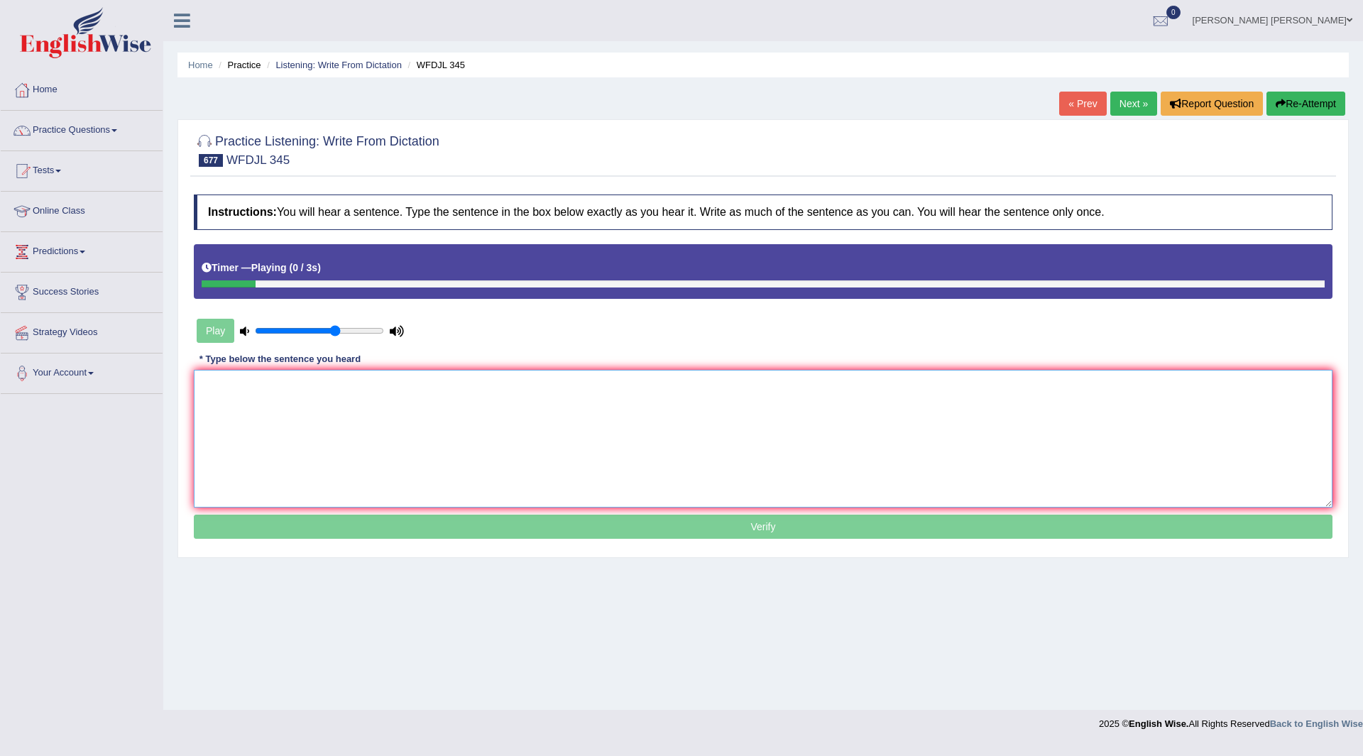
click at [296, 410] on textarea at bounding box center [763, 439] width 1139 height 138
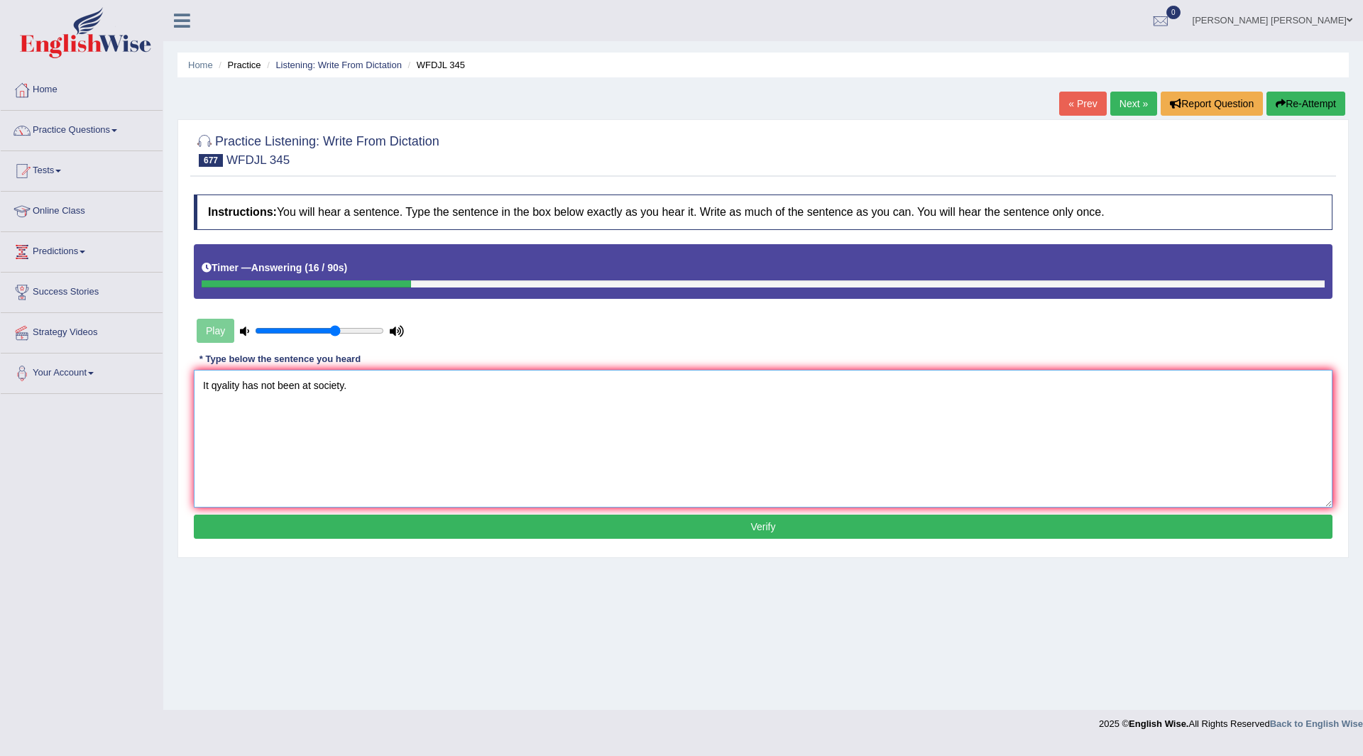
type textarea "It qyality has not been at society."
click at [539, 530] on button "Verify" at bounding box center [763, 527] width 1139 height 24
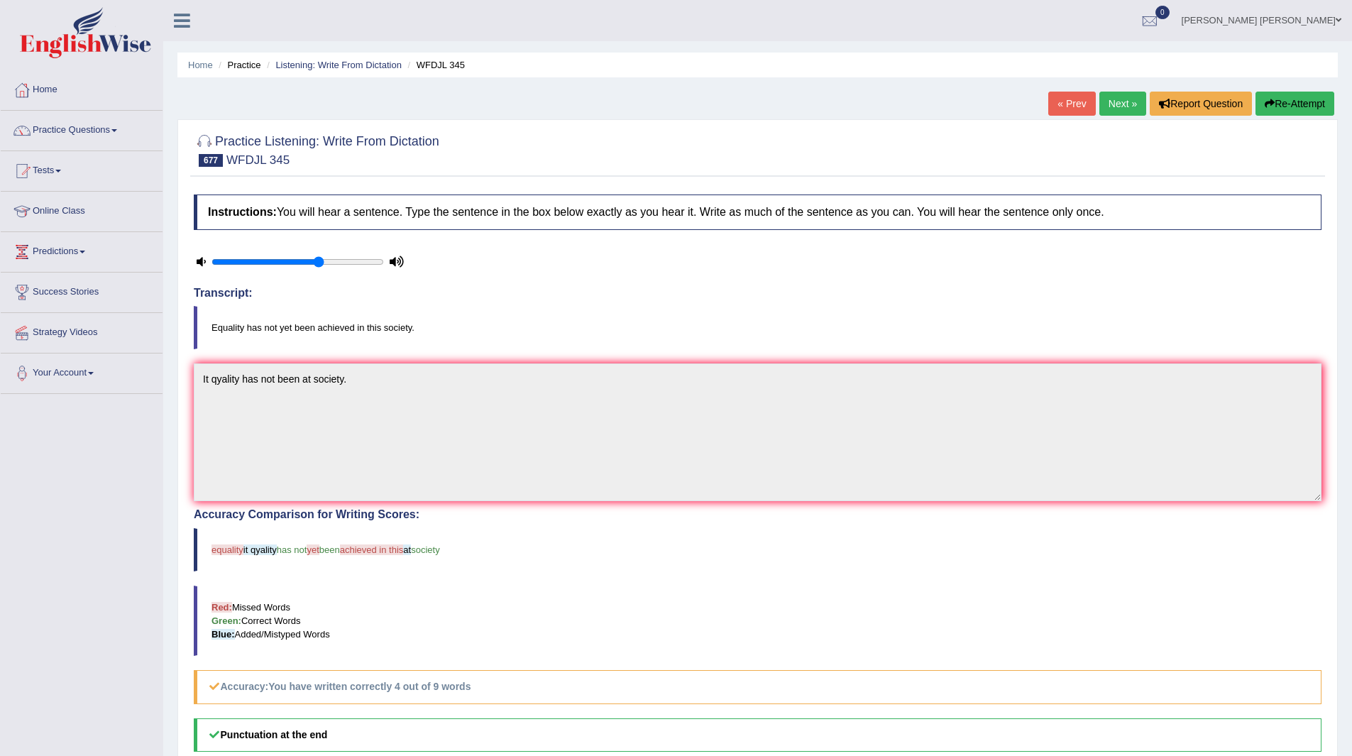
click at [1113, 107] on link "Next »" at bounding box center [1122, 104] width 47 height 24
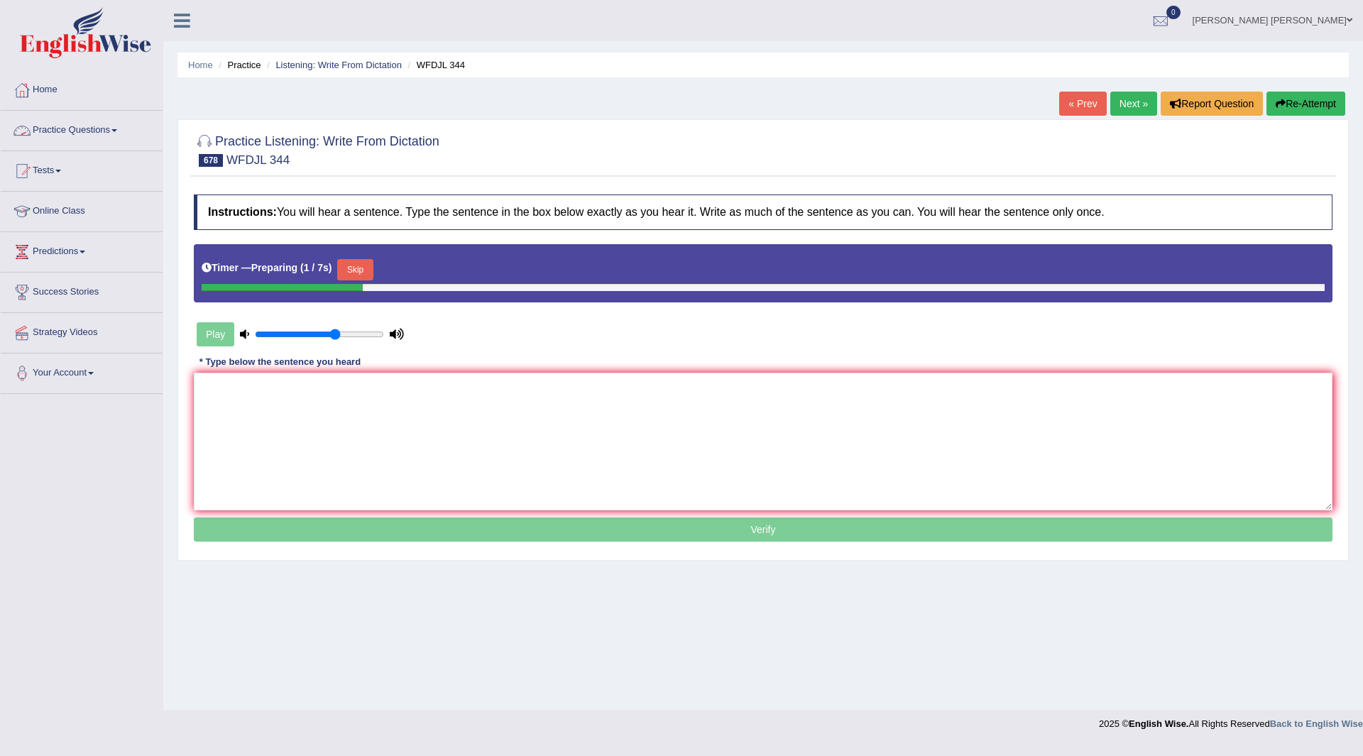
click at [348, 268] on button "Skip" at bounding box center [354, 269] width 35 height 21
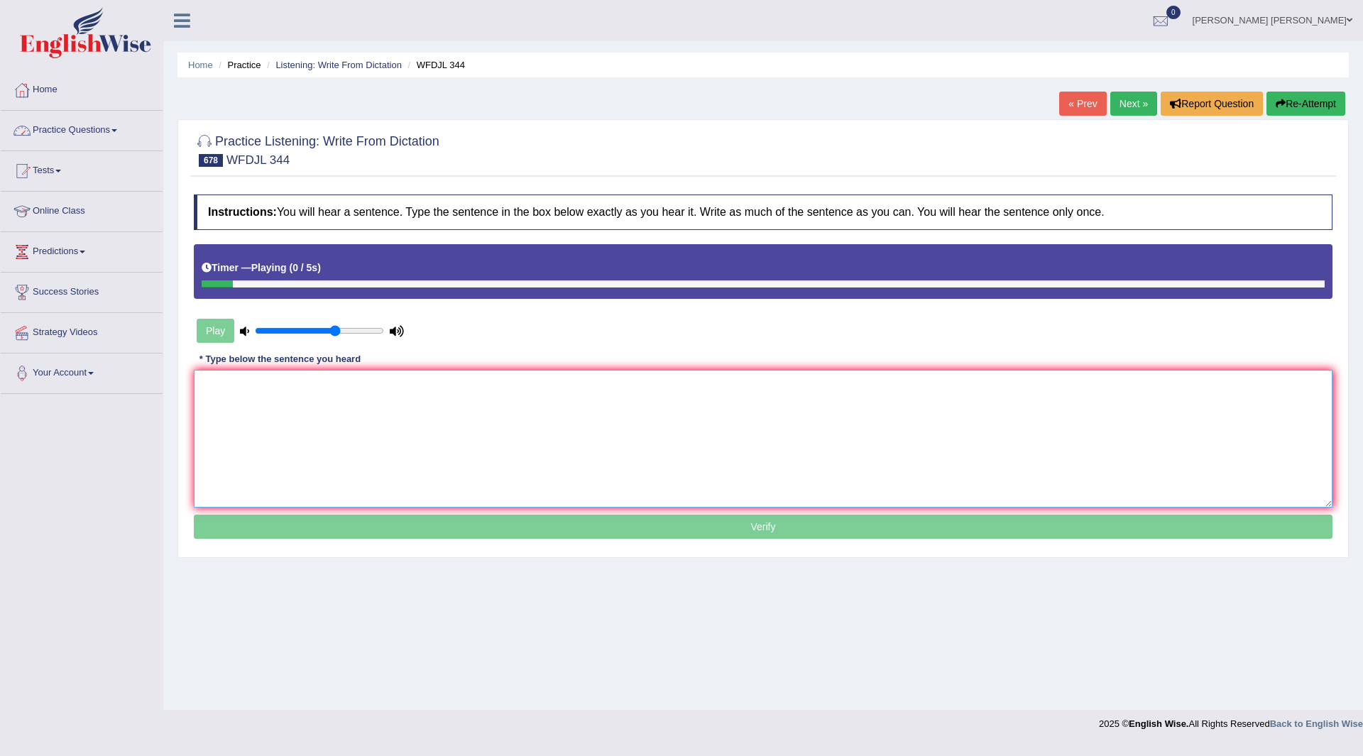
drag, startPoint x: 300, startPoint y: 395, endPoint x: 351, endPoint y: 342, distance: 74.3
click at [300, 388] on textarea at bounding box center [763, 439] width 1139 height 138
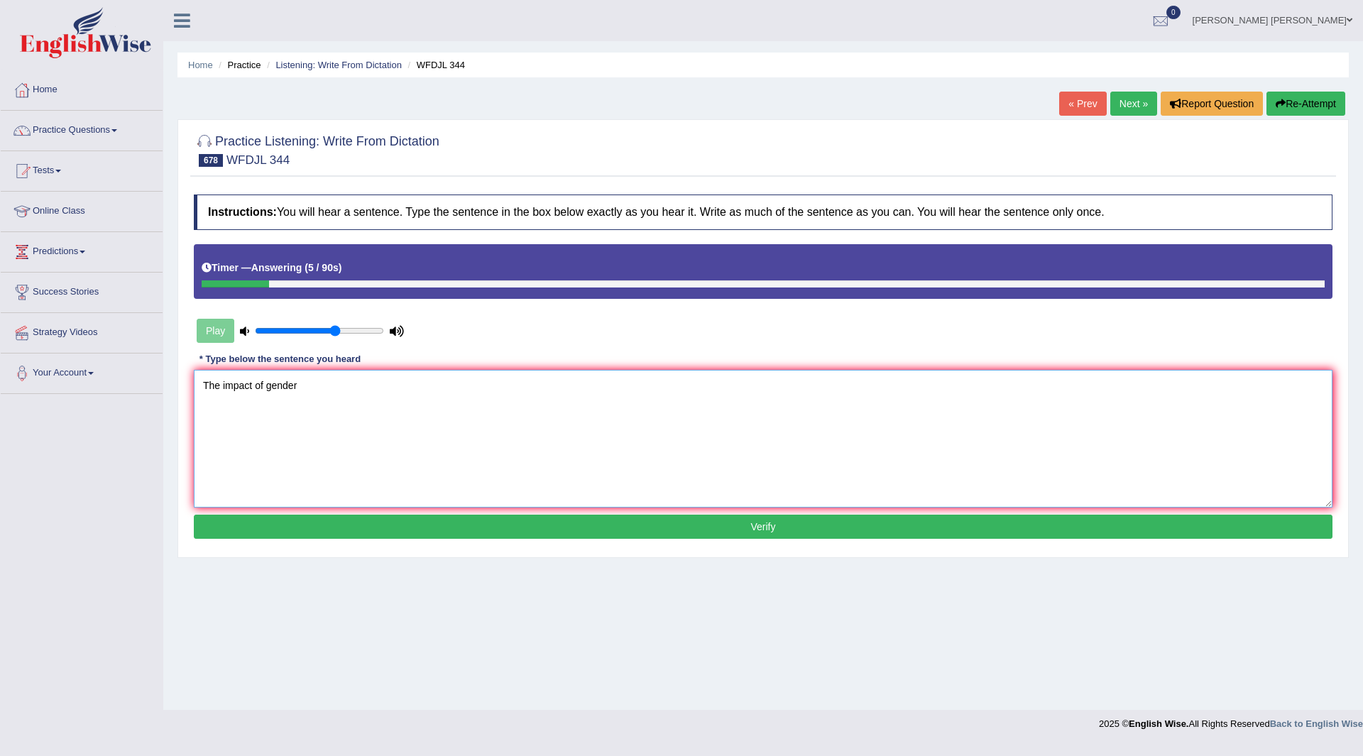
type textarea "The impact of gender"
click at [674, 531] on button "Verify" at bounding box center [763, 527] width 1139 height 24
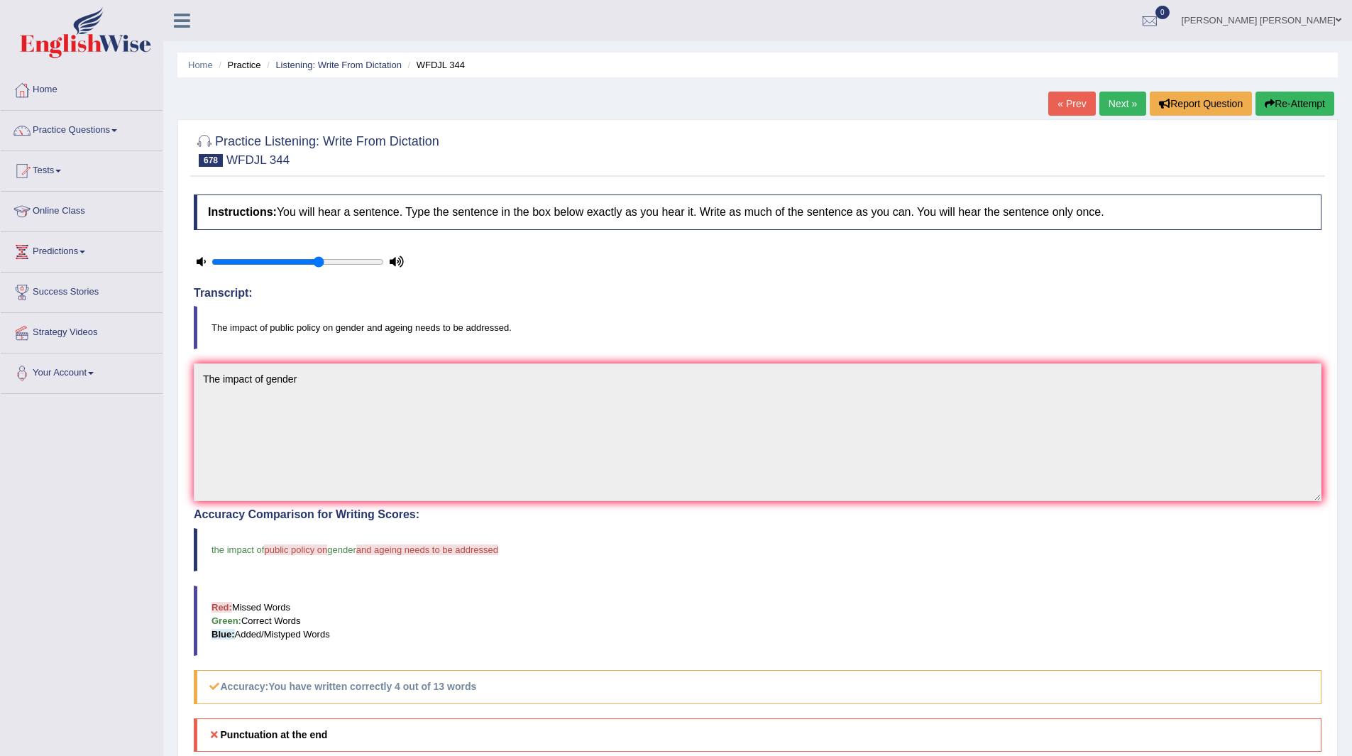
click at [1112, 99] on link "Next »" at bounding box center [1122, 104] width 47 height 24
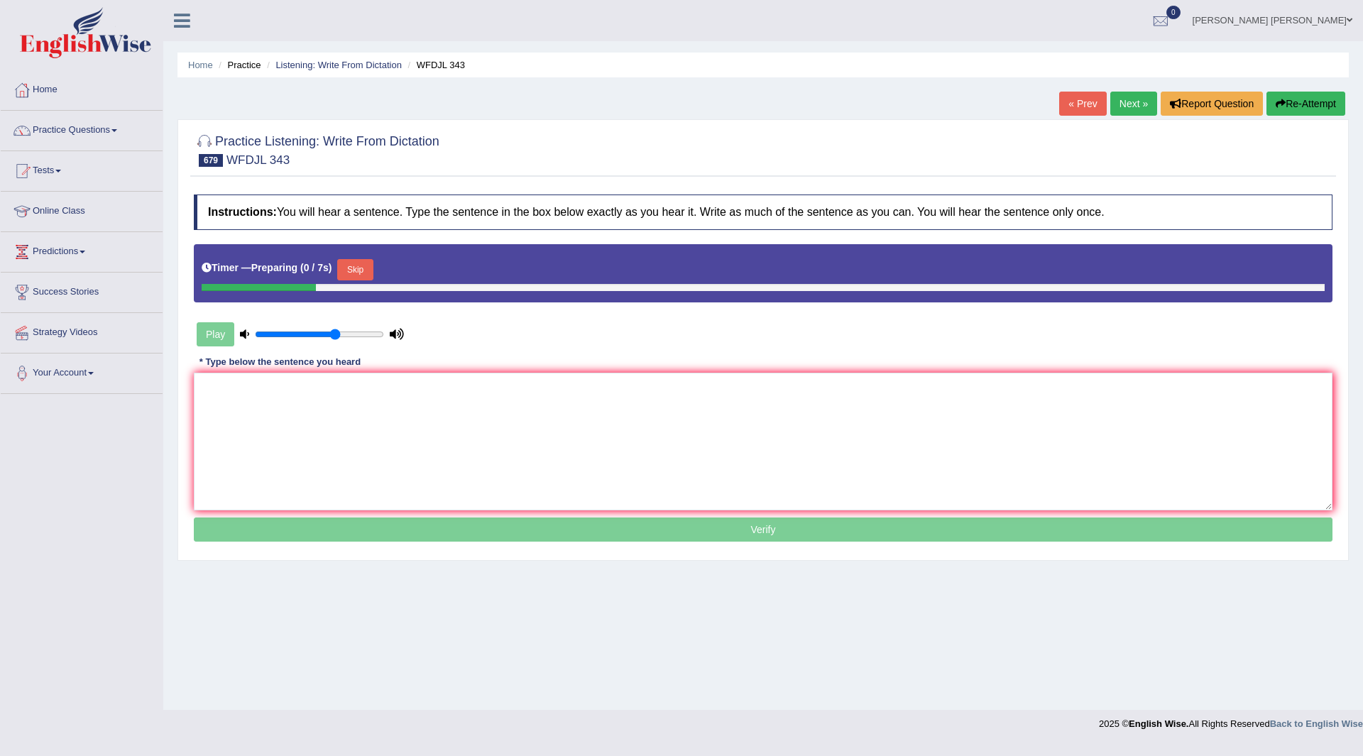
click at [358, 268] on button "Skip" at bounding box center [354, 269] width 35 height 21
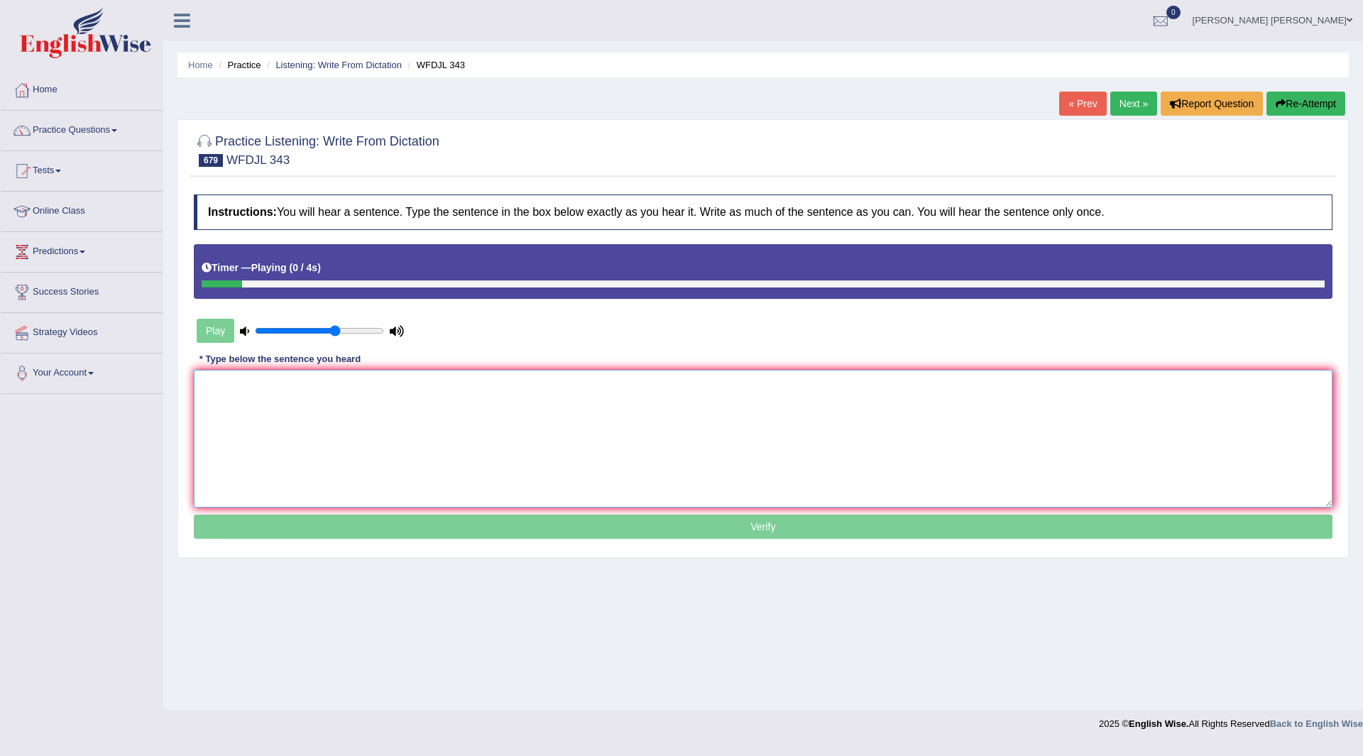
click at [314, 406] on textarea at bounding box center [763, 439] width 1139 height 138
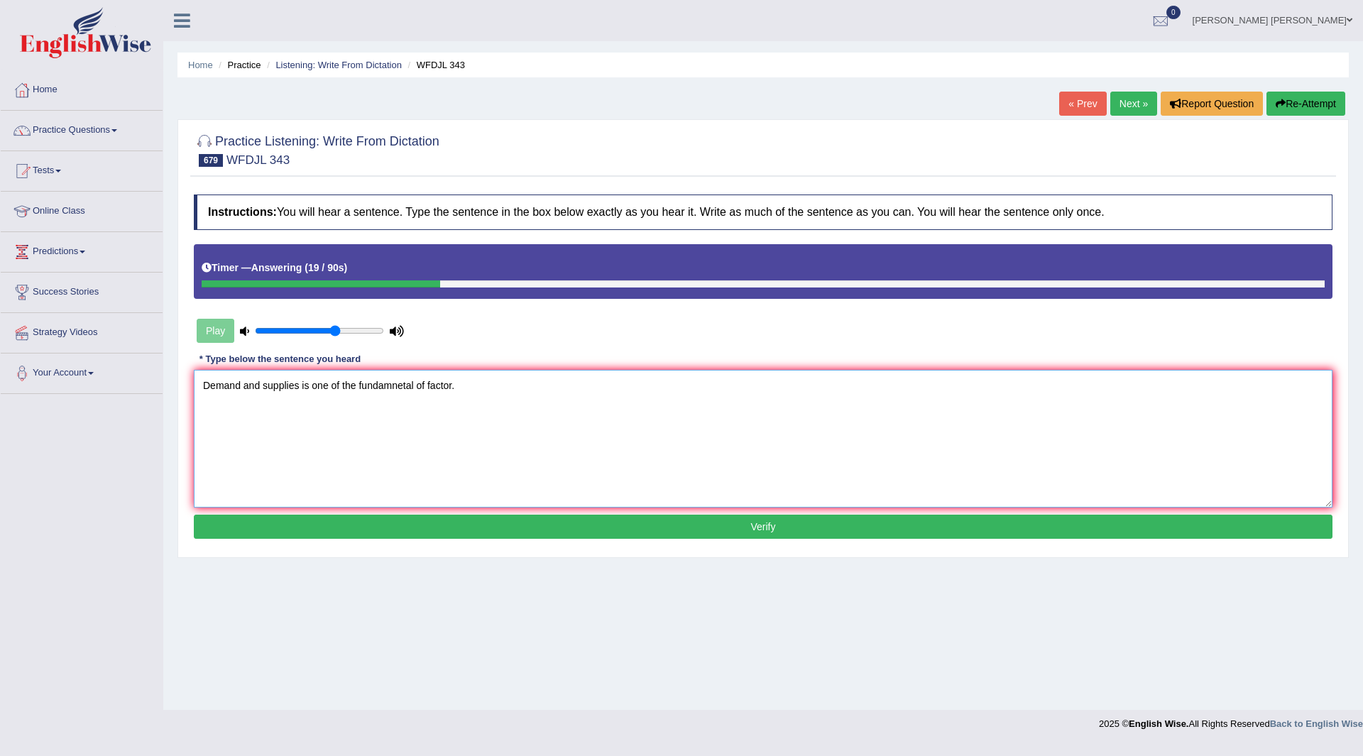
type textarea "Demand and supplies is one of the fundamnetal of factor."
click at [645, 524] on button "Verify" at bounding box center [763, 527] width 1139 height 24
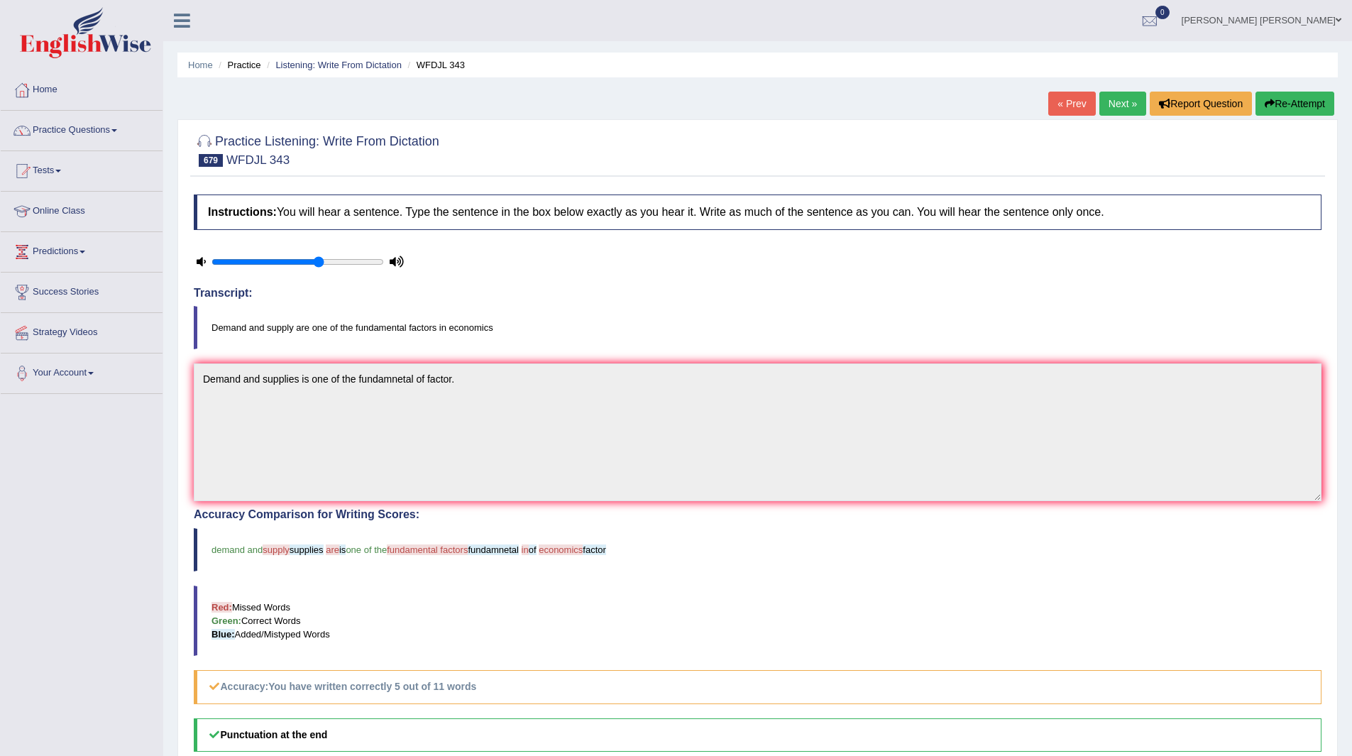
click at [1110, 104] on link "Next »" at bounding box center [1122, 104] width 47 height 24
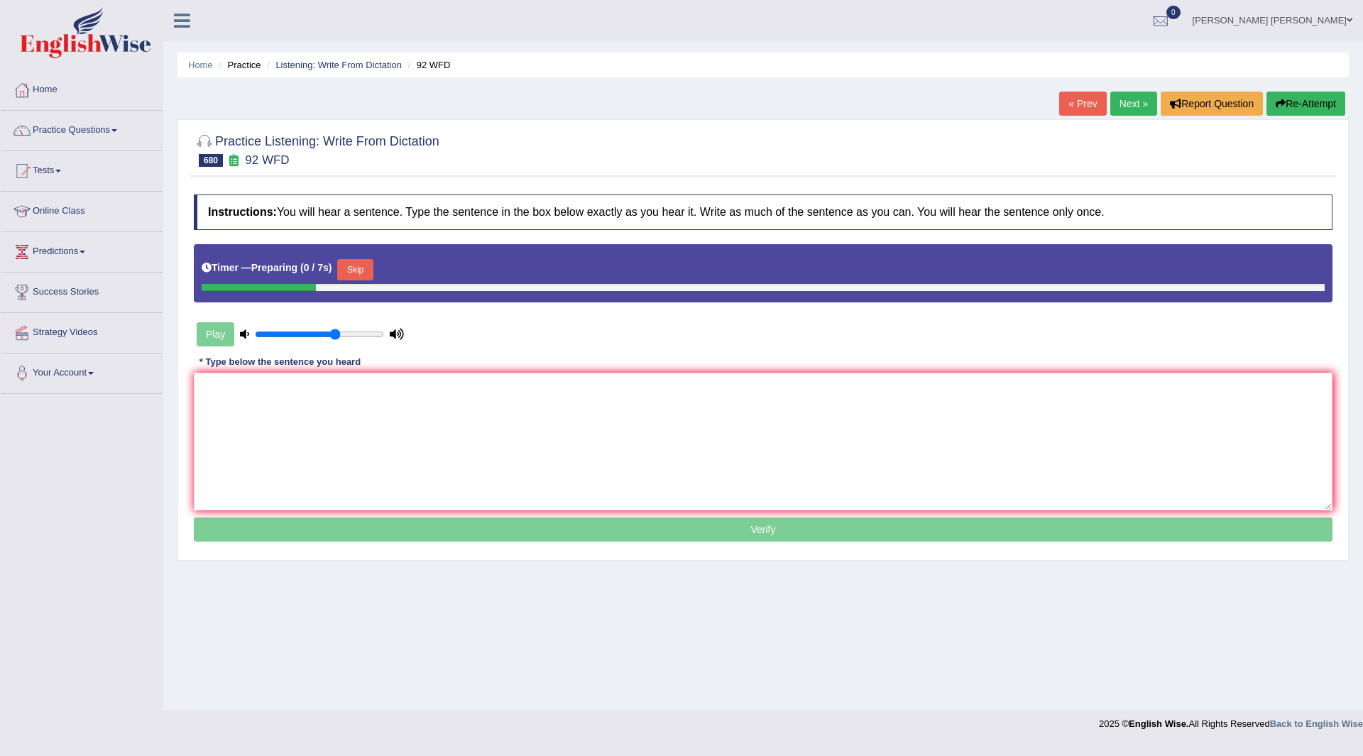
drag, startPoint x: 361, startPoint y: 263, endPoint x: 319, endPoint y: 385, distance: 129.1
click at [360, 263] on button "Skip" at bounding box center [354, 269] width 35 height 21
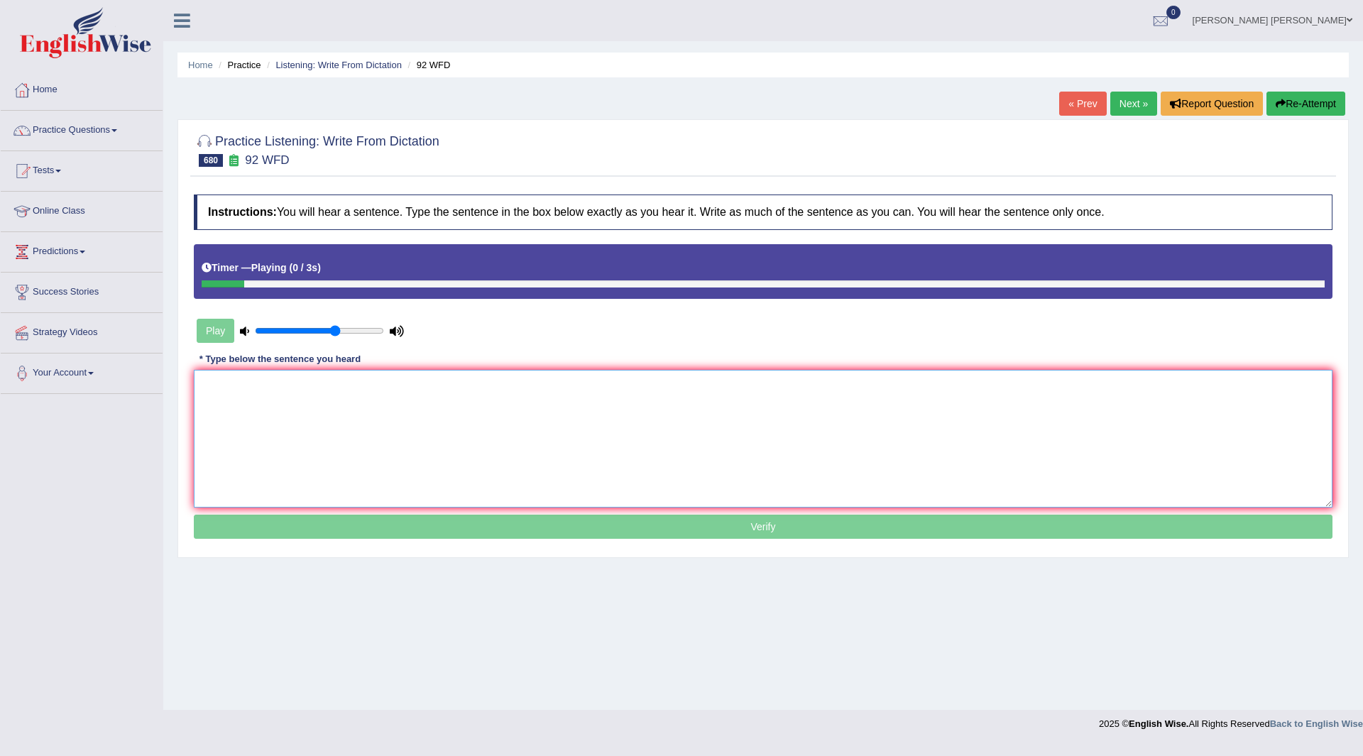
click at [314, 385] on textarea at bounding box center [763, 439] width 1139 height 138
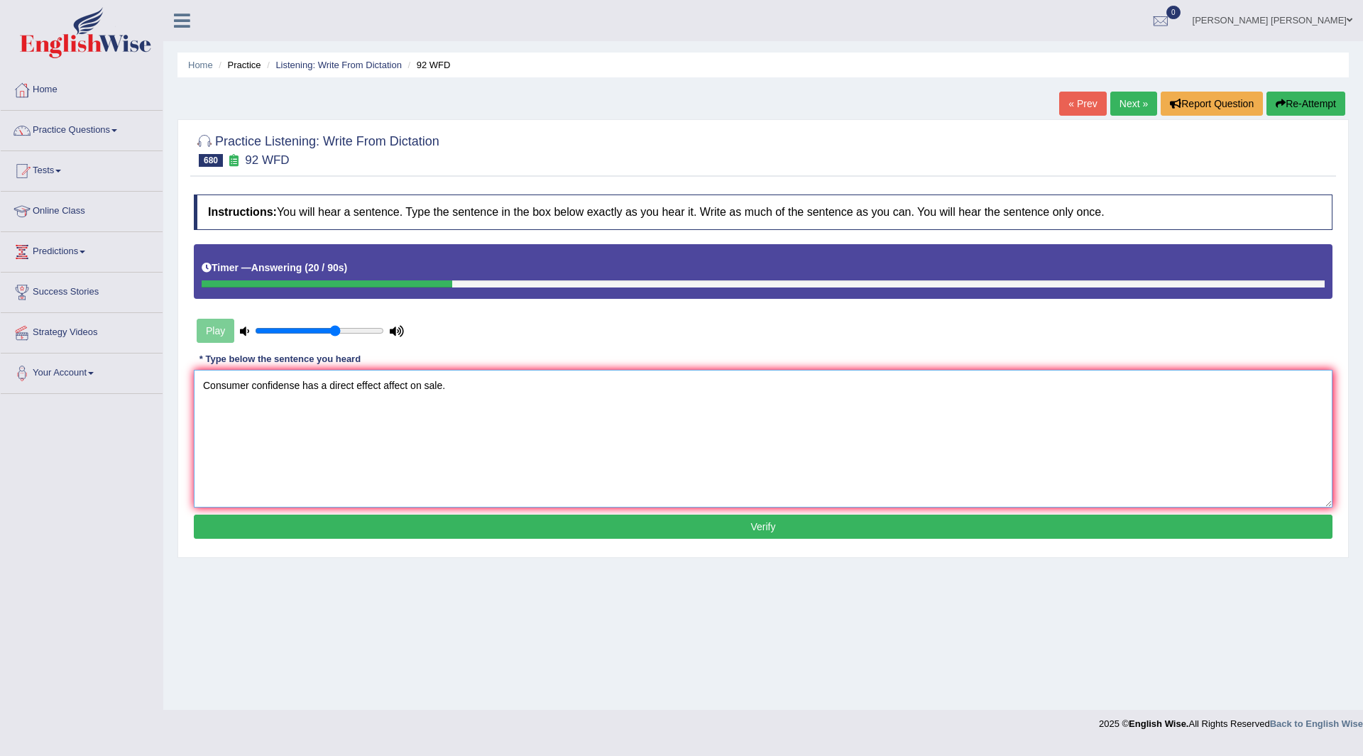
click at [300, 384] on textarea "Consumer confidense has a direct effect affect on sale." at bounding box center [763, 439] width 1139 height 138
type textarea "Consumer confidense confidence has a direct effect affect on sale."
click at [569, 529] on button "Verify" at bounding box center [763, 527] width 1139 height 24
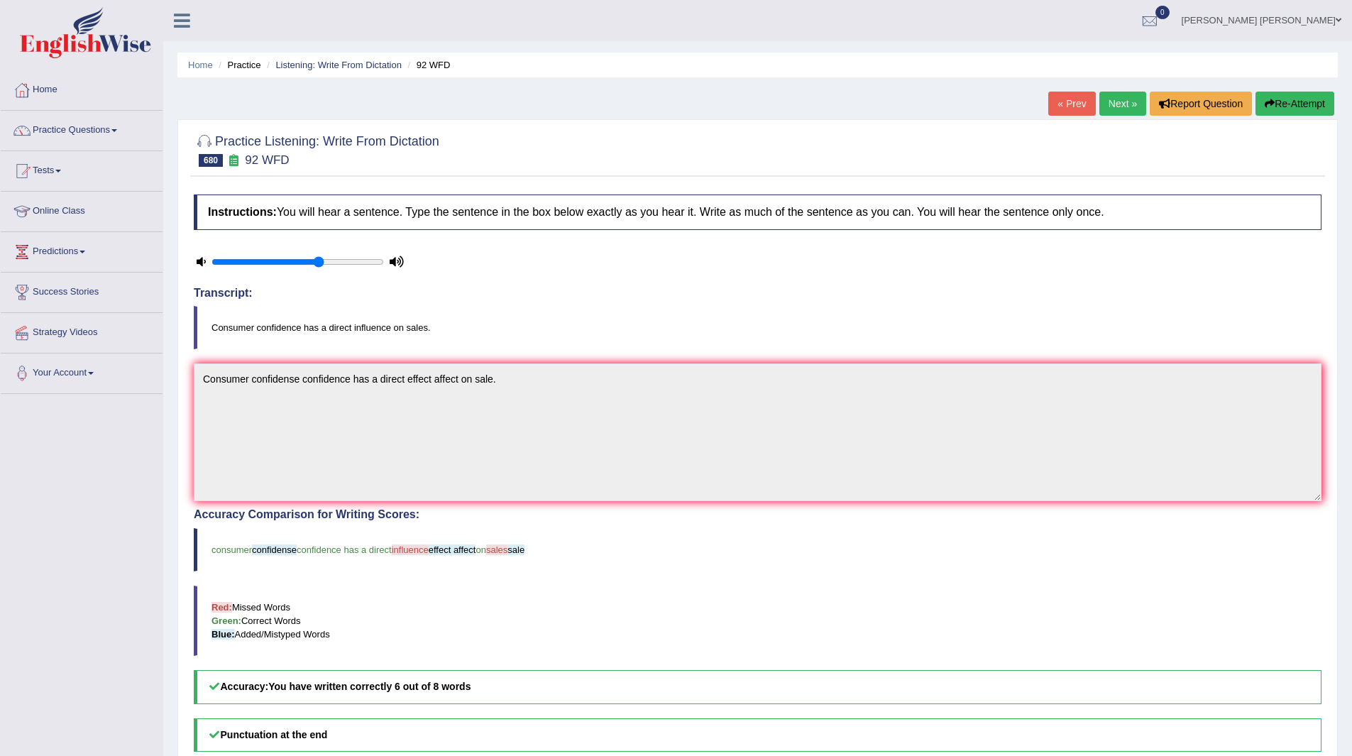
click at [1109, 99] on link "Next »" at bounding box center [1122, 104] width 47 height 24
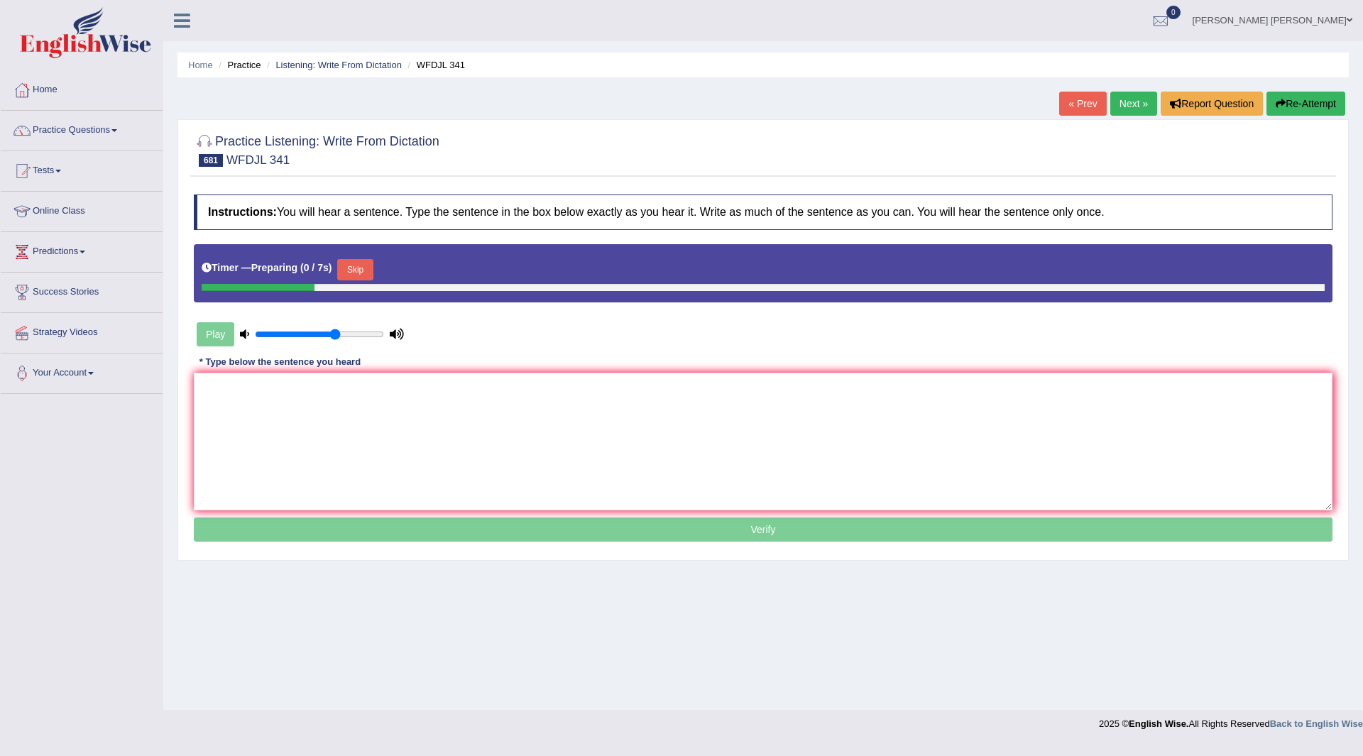
click at [360, 268] on button "Skip" at bounding box center [354, 269] width 35 height 21
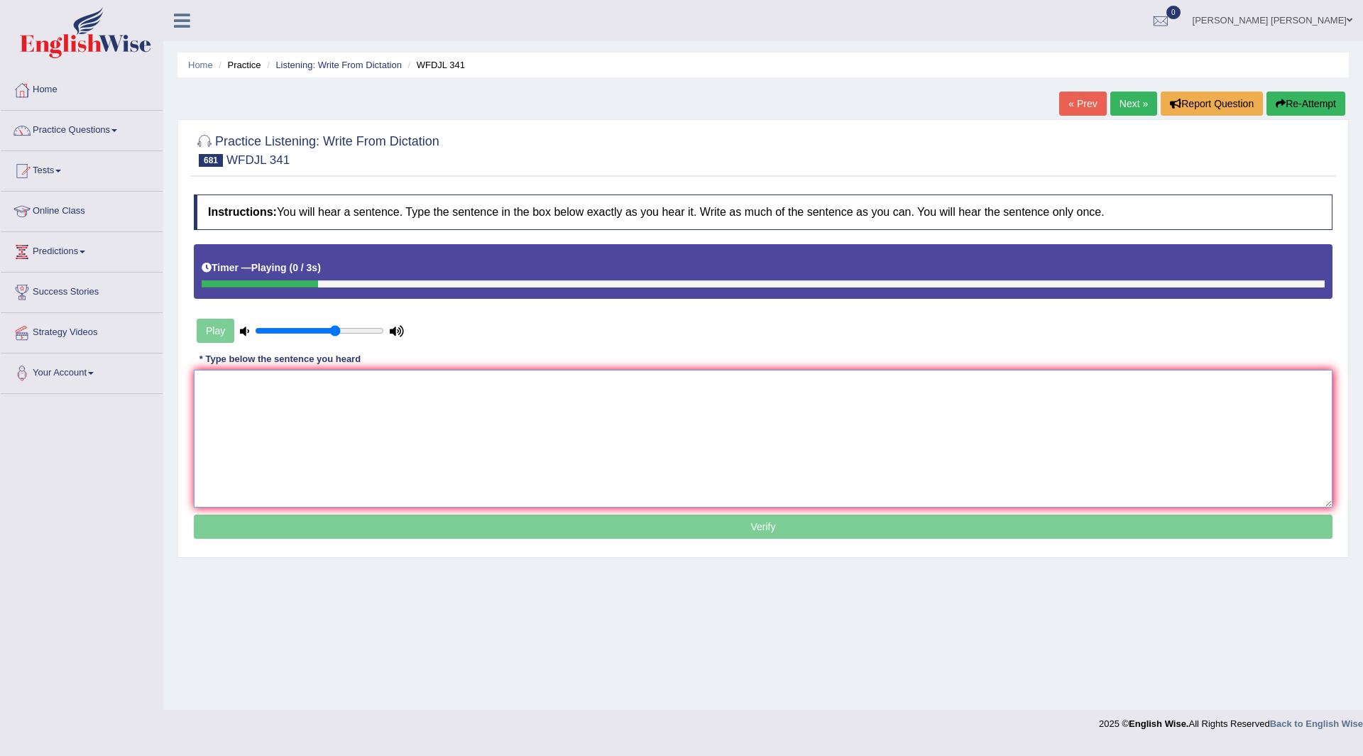
click at [275, 404] on textarea at bounding box center [763, 439] width 1139 height 138
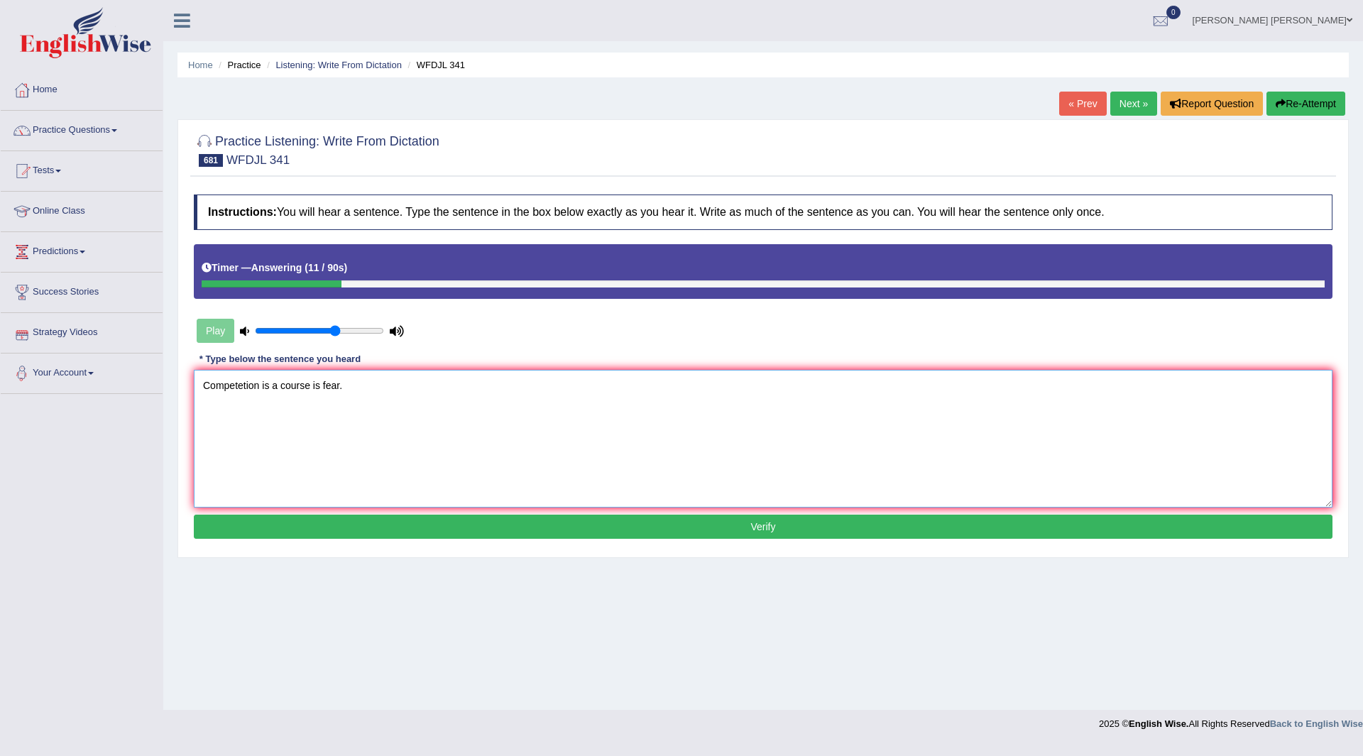
type textarea "Competetion is a course is fear."
click at [682, 525] on button "Verify" at bounding box center [763, 527] width 1139 height 24
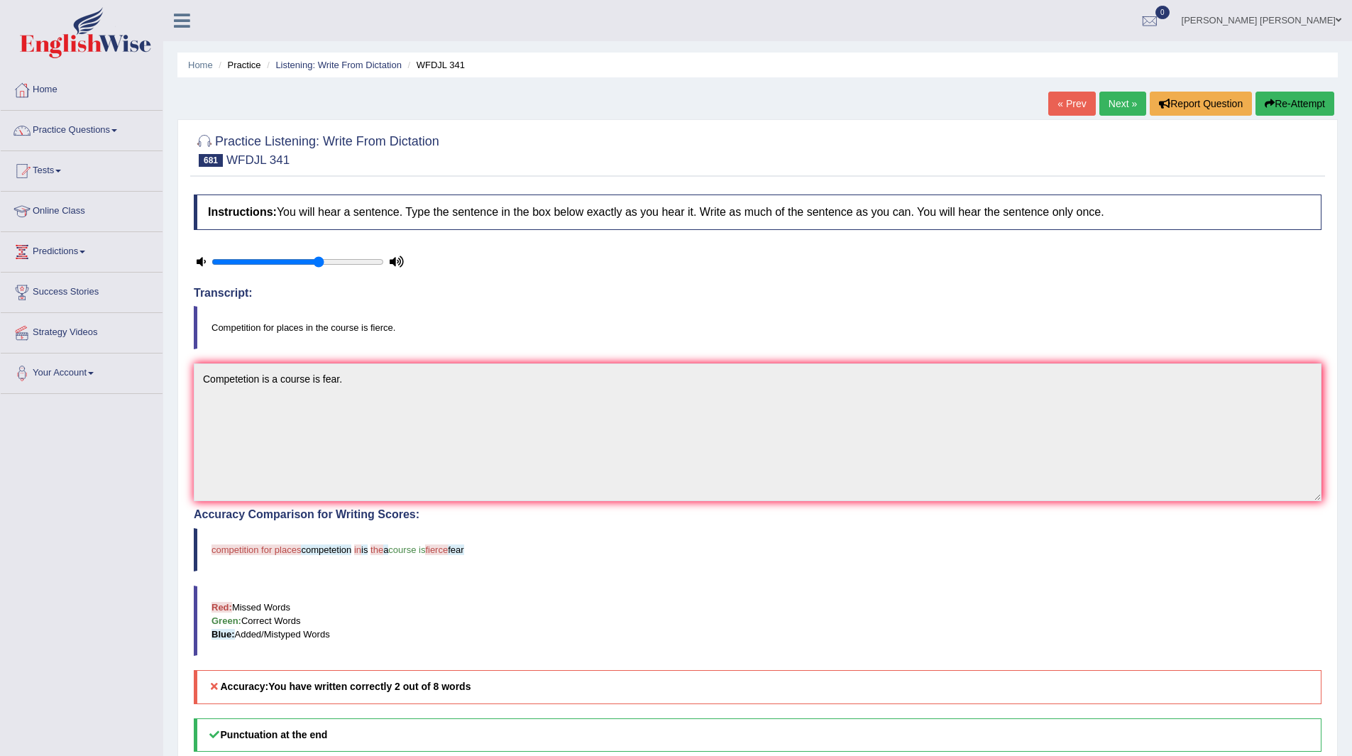
drag, startPoint x: 1118, startPoint y: 101, endPoint x: 1101, endPoint y: 105, distance: 17.6
click at [1118, 101] on link "Next »" at bounding box center [1122, 104] width 47 height 24
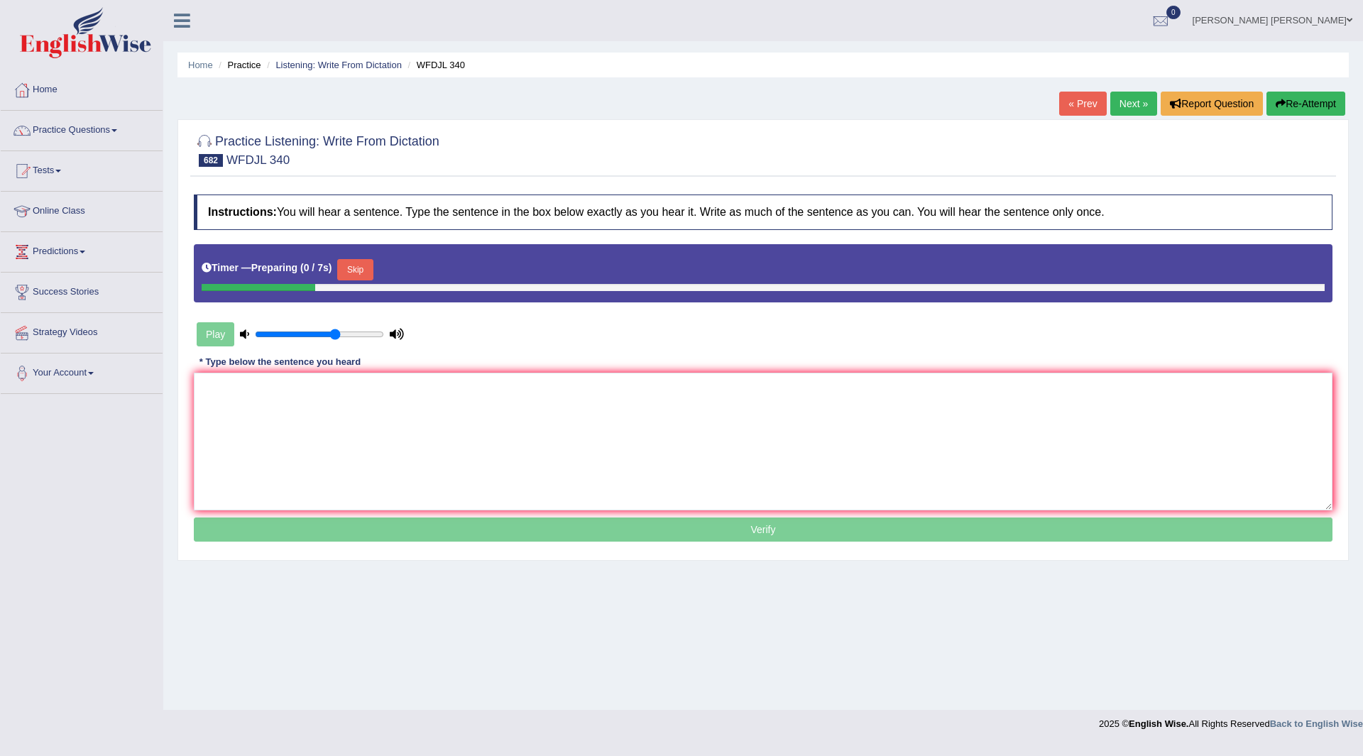
click at [363, 270] on button "Skip" at bounding box center [354, 269] width 35 height 21
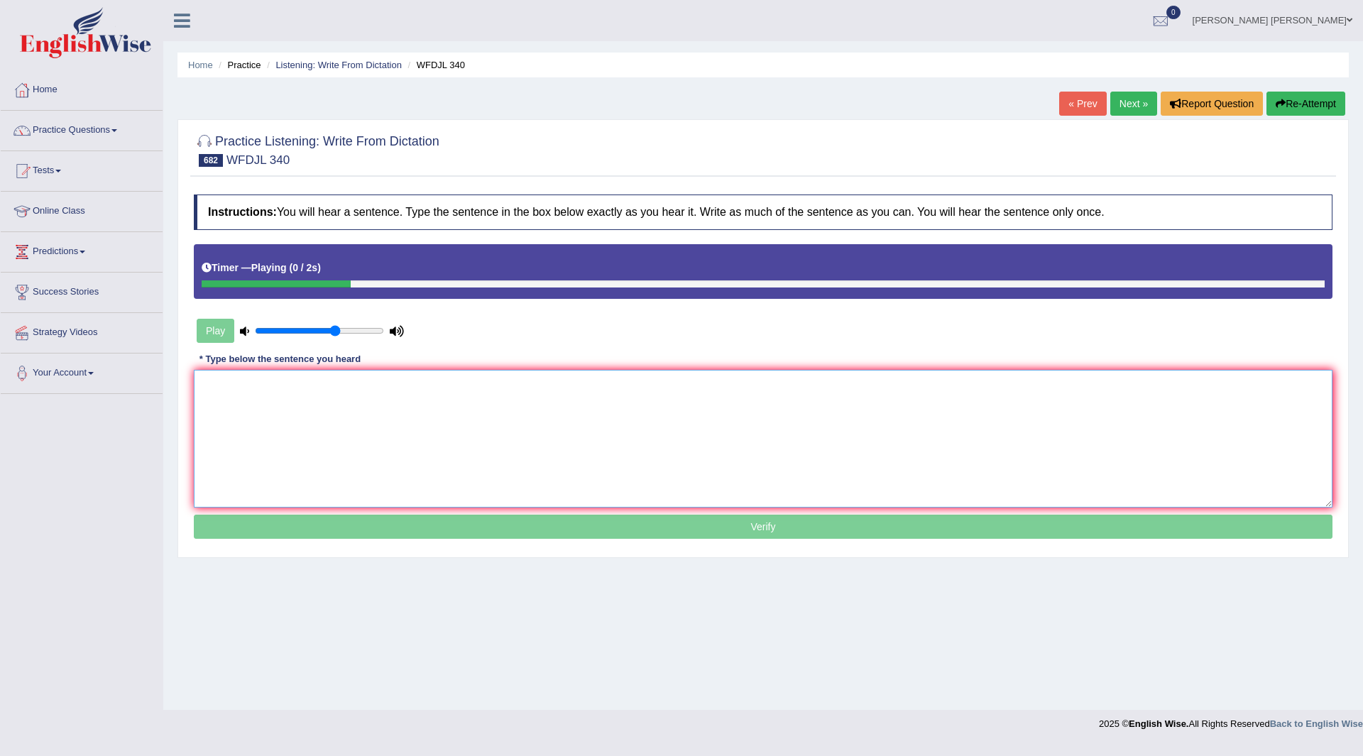
click at [297, 421] on textarea at bounding box center [763, 439] width 1139 height 138
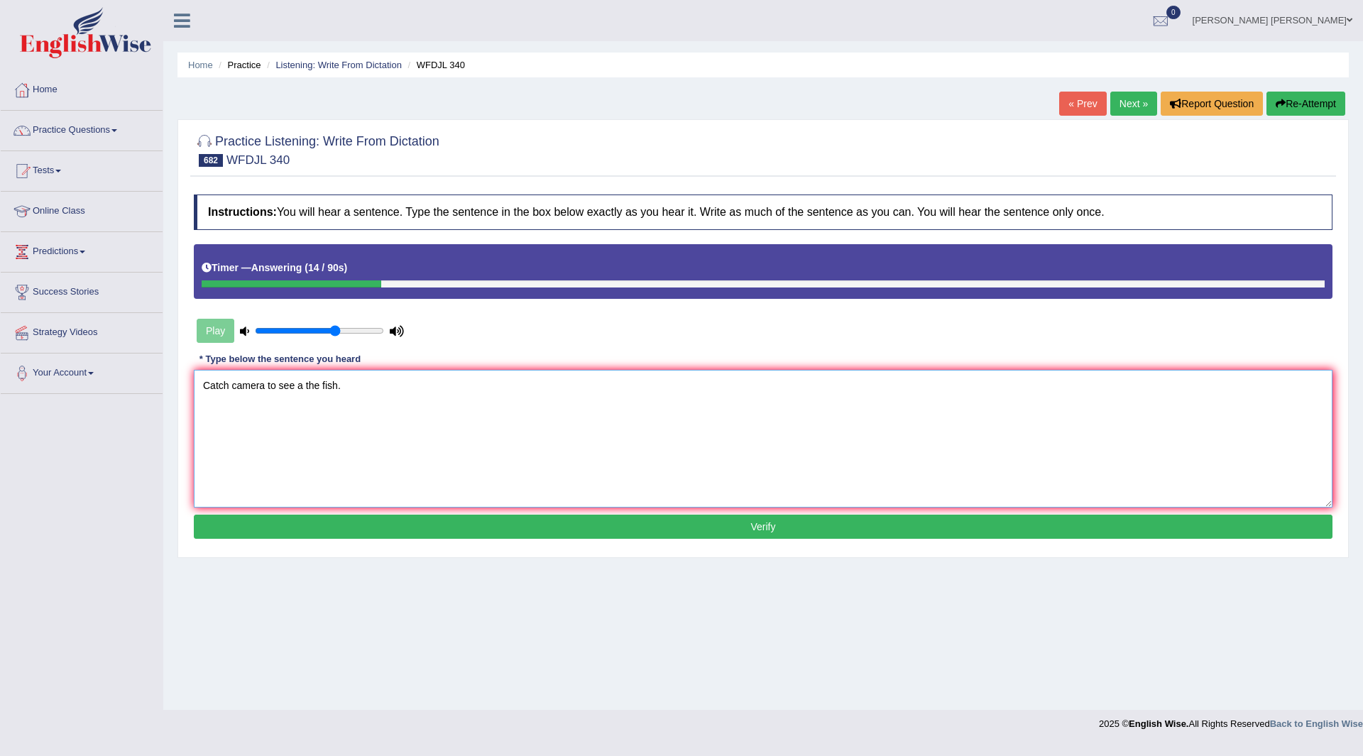
type textarea "Catch camera to see a the fish."
click at [442, 527] on button "Verify" at bounding box center [763, 527] width 1139 height 24
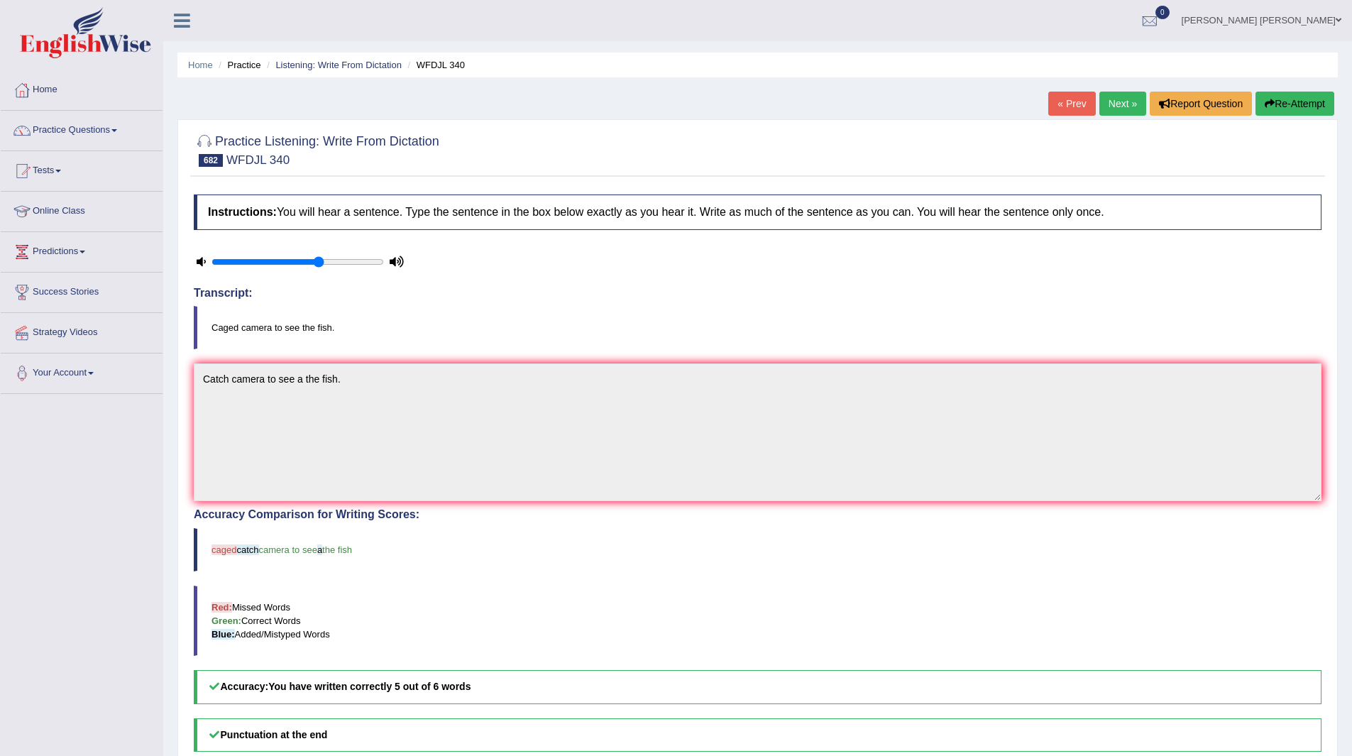
click at [1124, 106] on link "Next »" at bounding box center [1122, 104] width 47 height 24
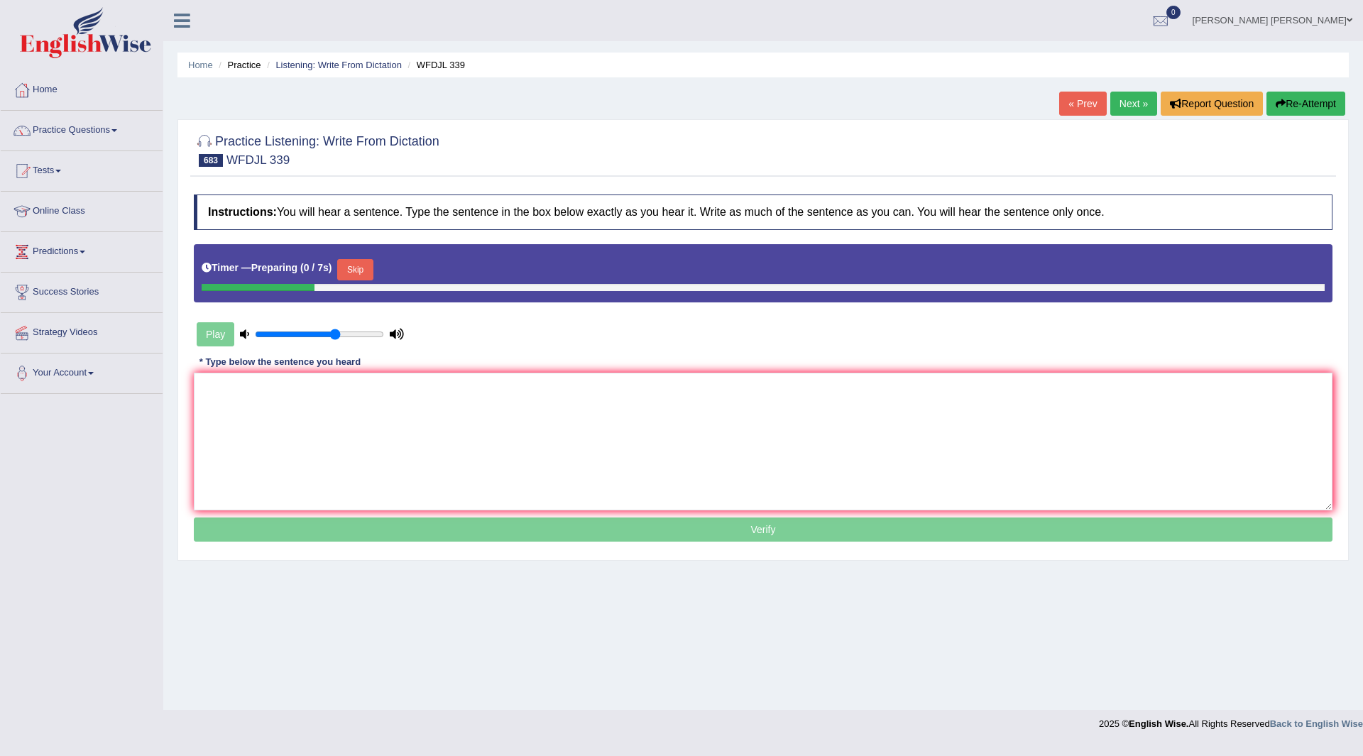
click at [371, 270] on button "Skip" at bounding box center [354, 269] width 35 height 21
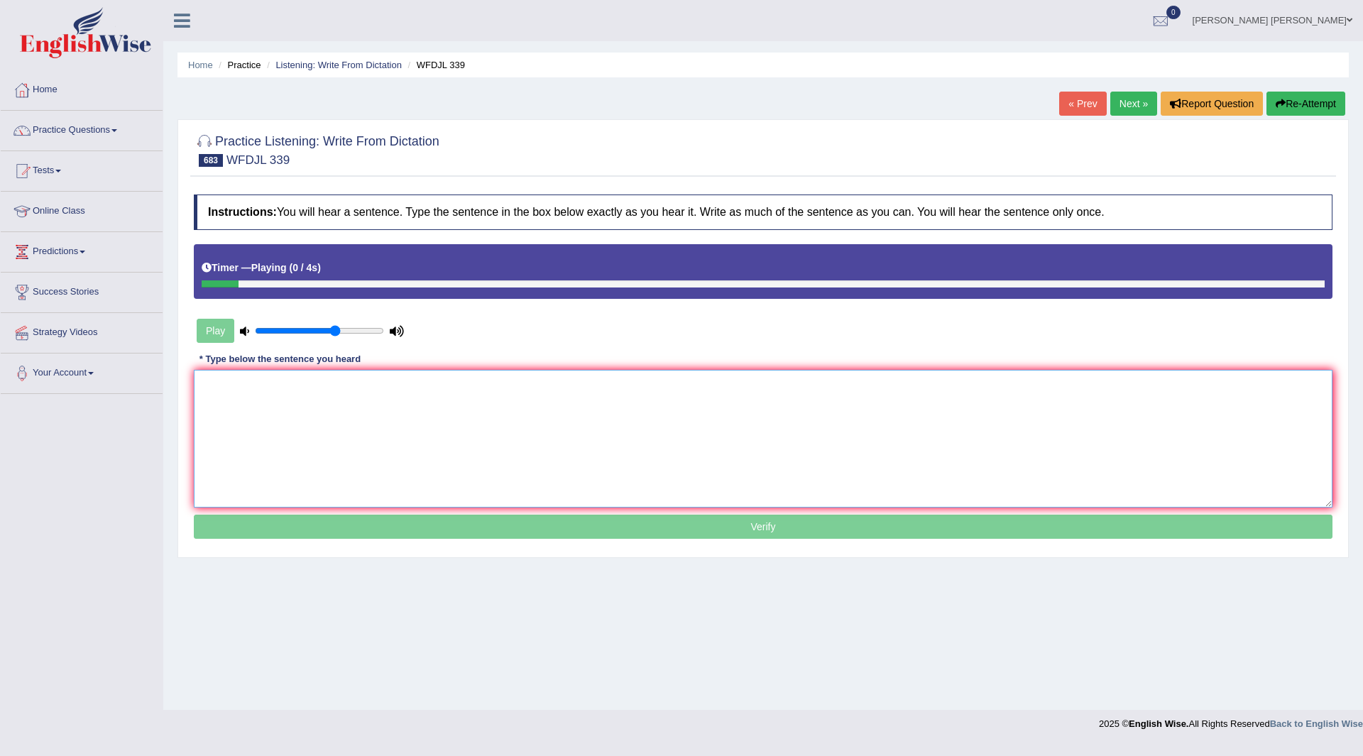
click at [290, 402] on textarea at bounding box center [763, 439] width 1139 height 138
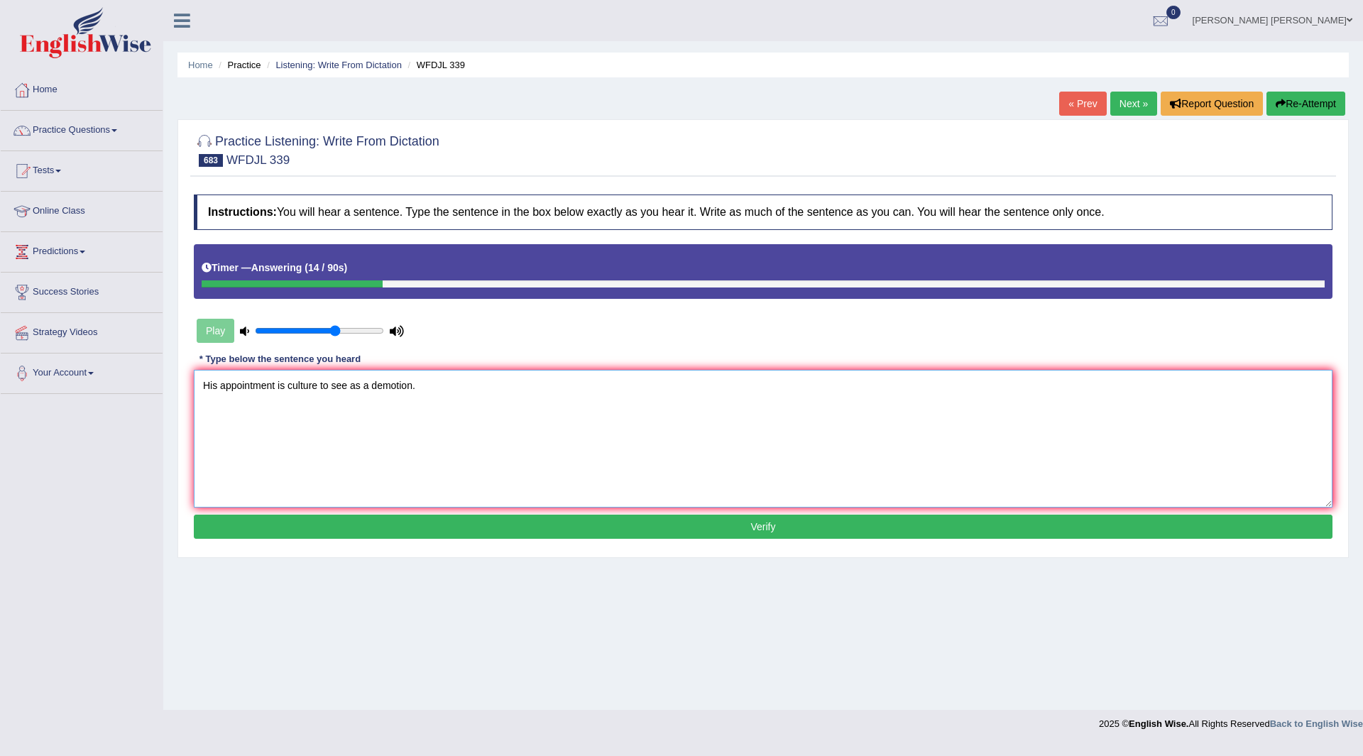
type textarea "His appointment is culture to see as a demotion."
click at [383, 526] on button "Verify" at bounding box center [763, 527] width 1139 height 24
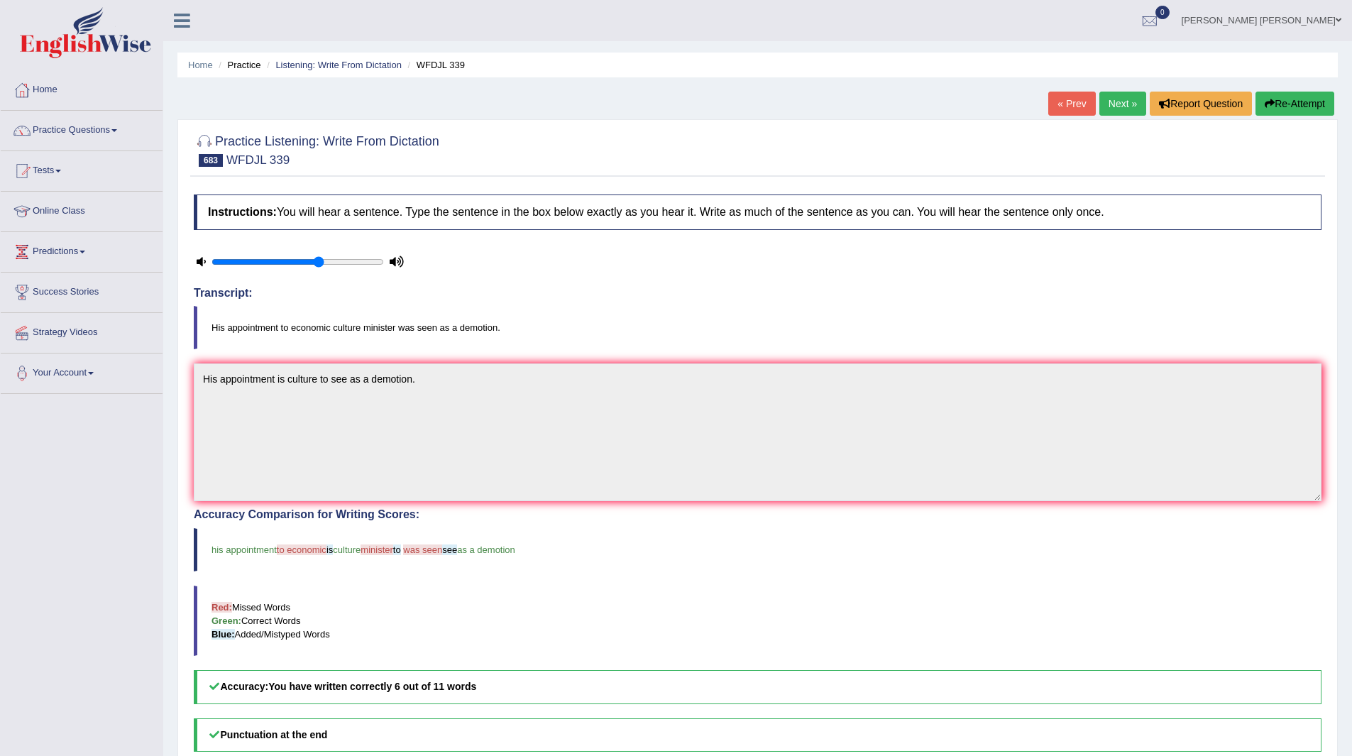
click at [1109, 101] on link "Next »" at bounding box center [1122, 104] width 47 height 24
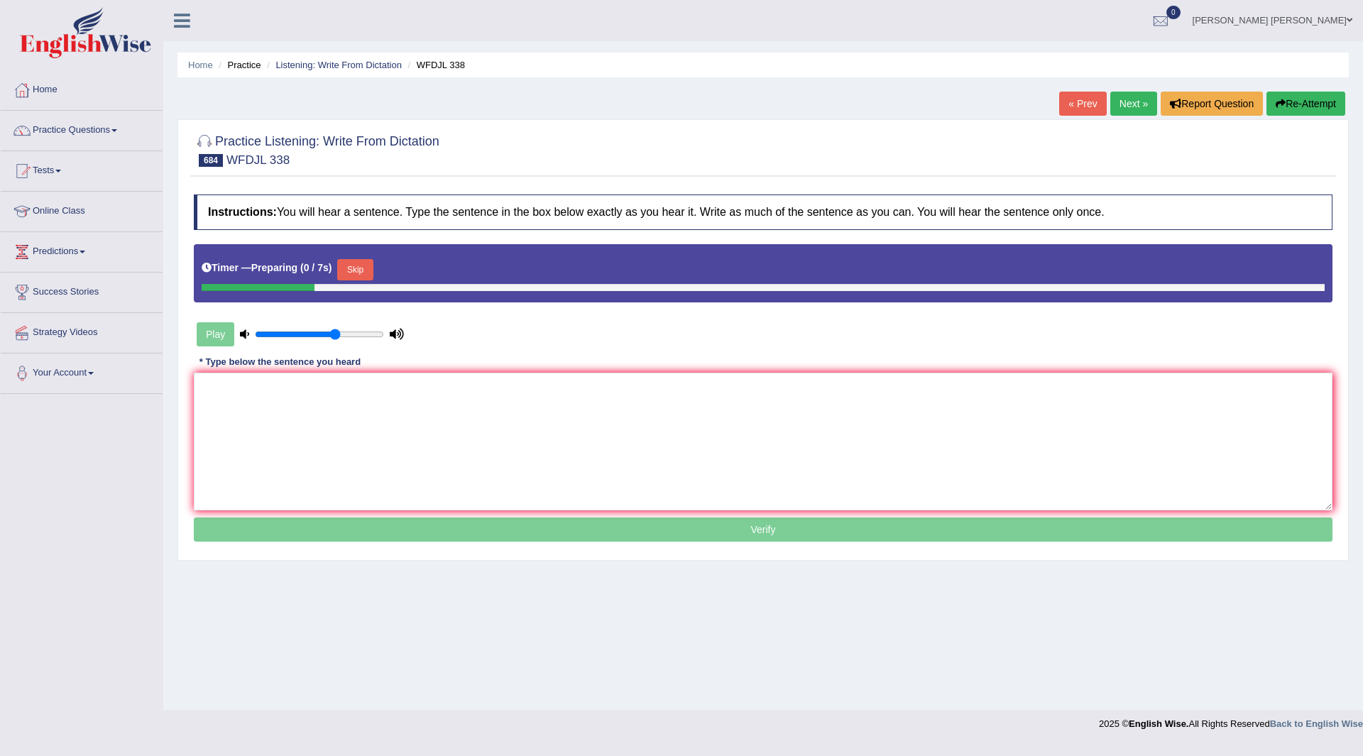
click at [361, 268] on button "Skip" at bounding box center [354, 269] width 35 height 21
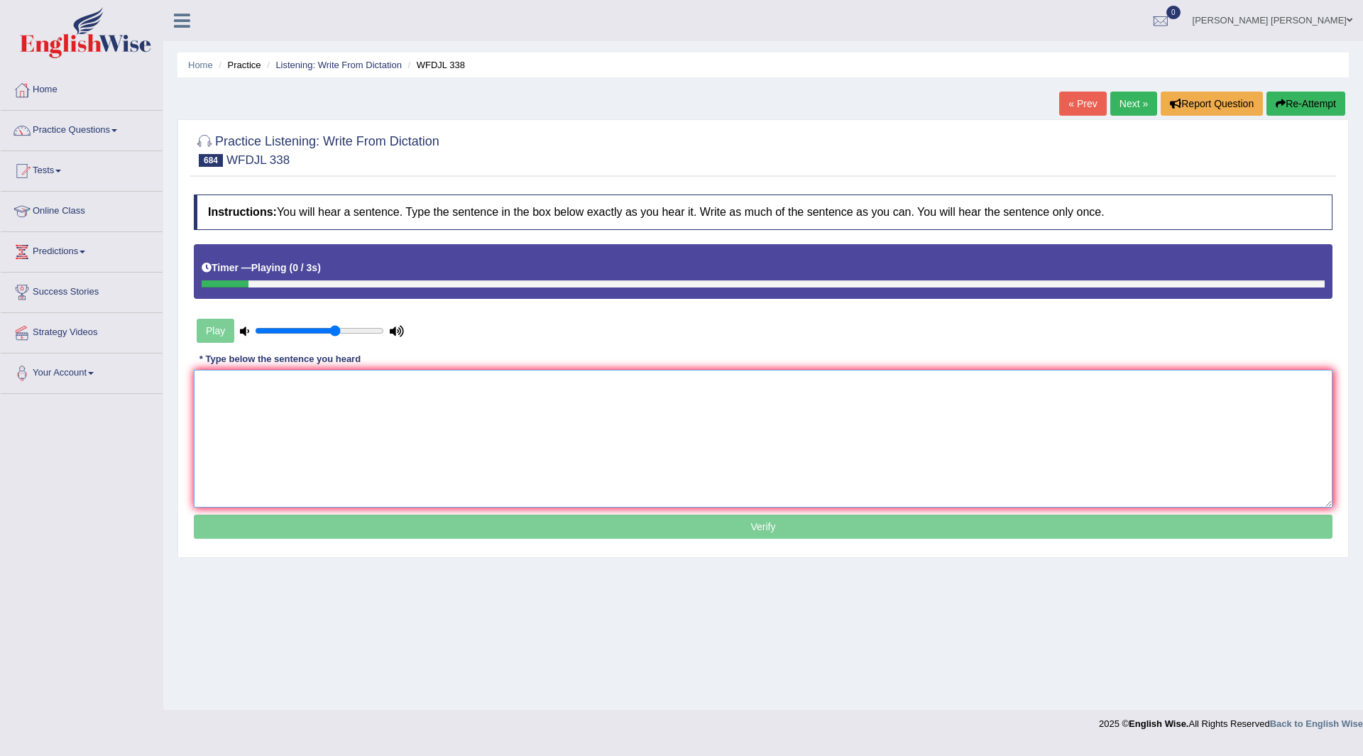
click at [369, 410] on textarea at bounding box center [763, 439] width 1139 height 138
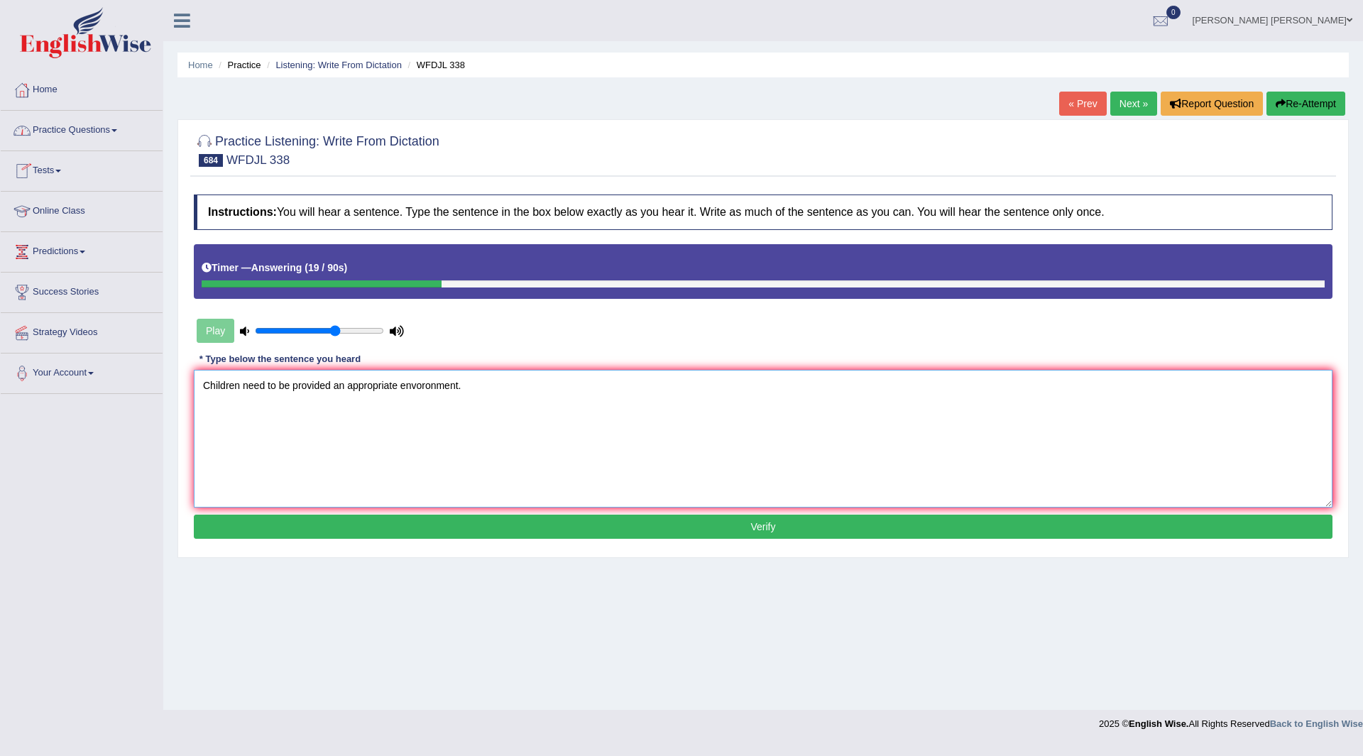
type textarea "Children need to be provided an appropriate envoronment."
click at [600, 522] on button "Verify" at bounding box center [763, 527] width 1139 height 24
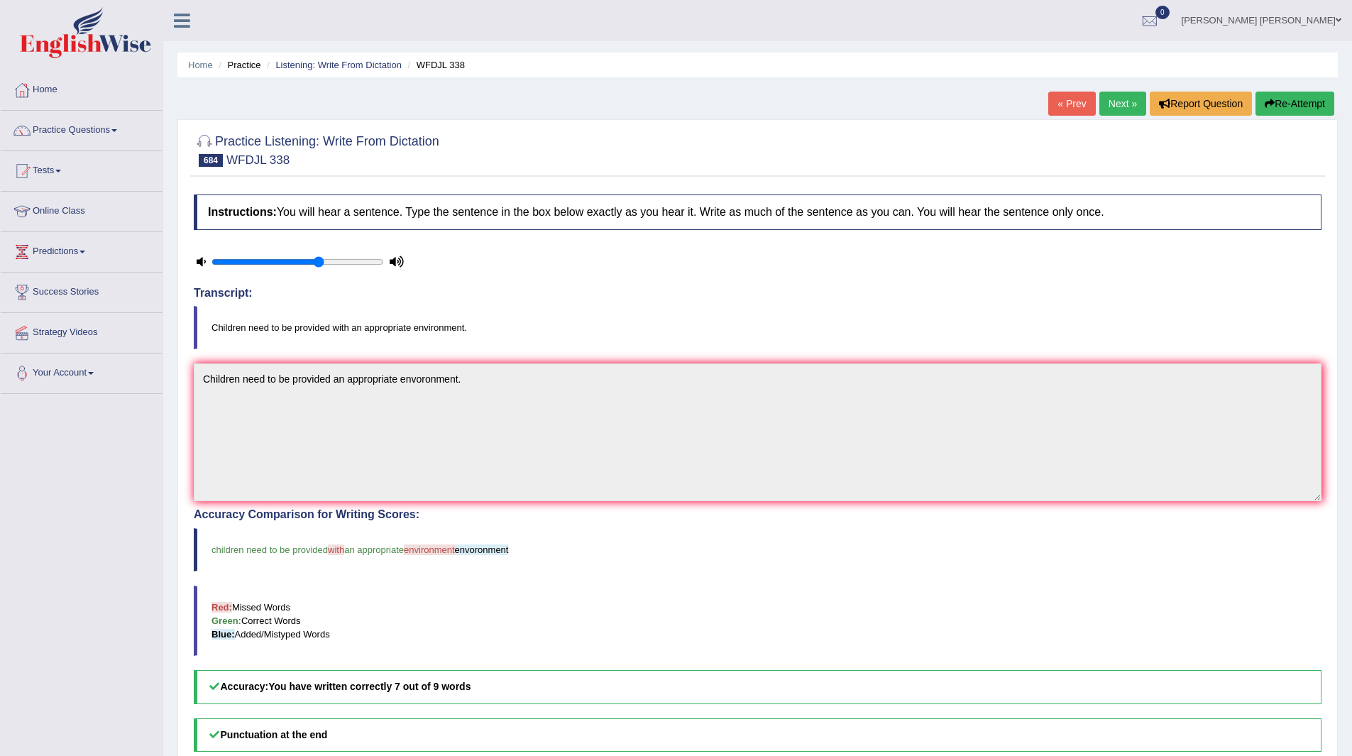
drag, startPoint x: 1099, startPoint y: 99, endPoint x: 1103, endPoint y: 111, distance: 13.5
click at [1099, 100] on link "Next »" at bounding box center [1122, 104] width 47 height 24
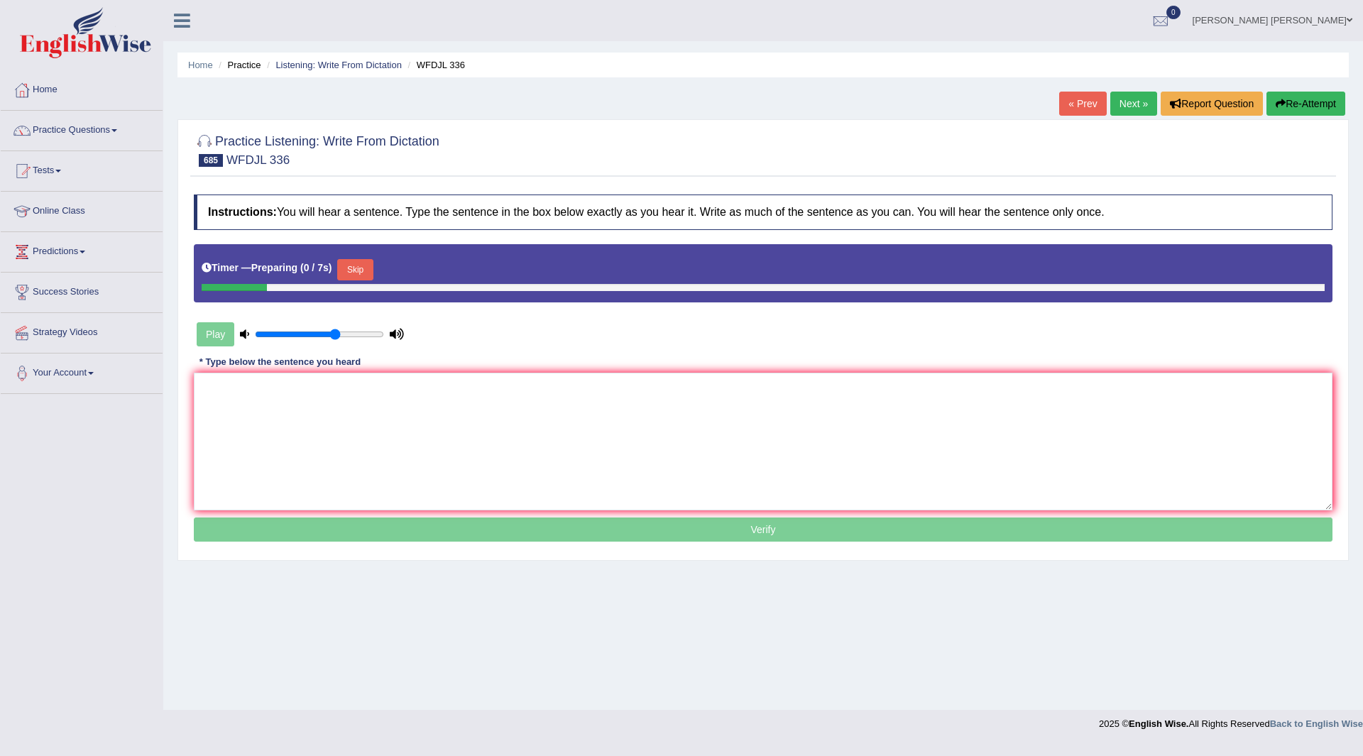
click at [355, 266] on button "Skip" at bounding box center [354, 269] width 35 height 21
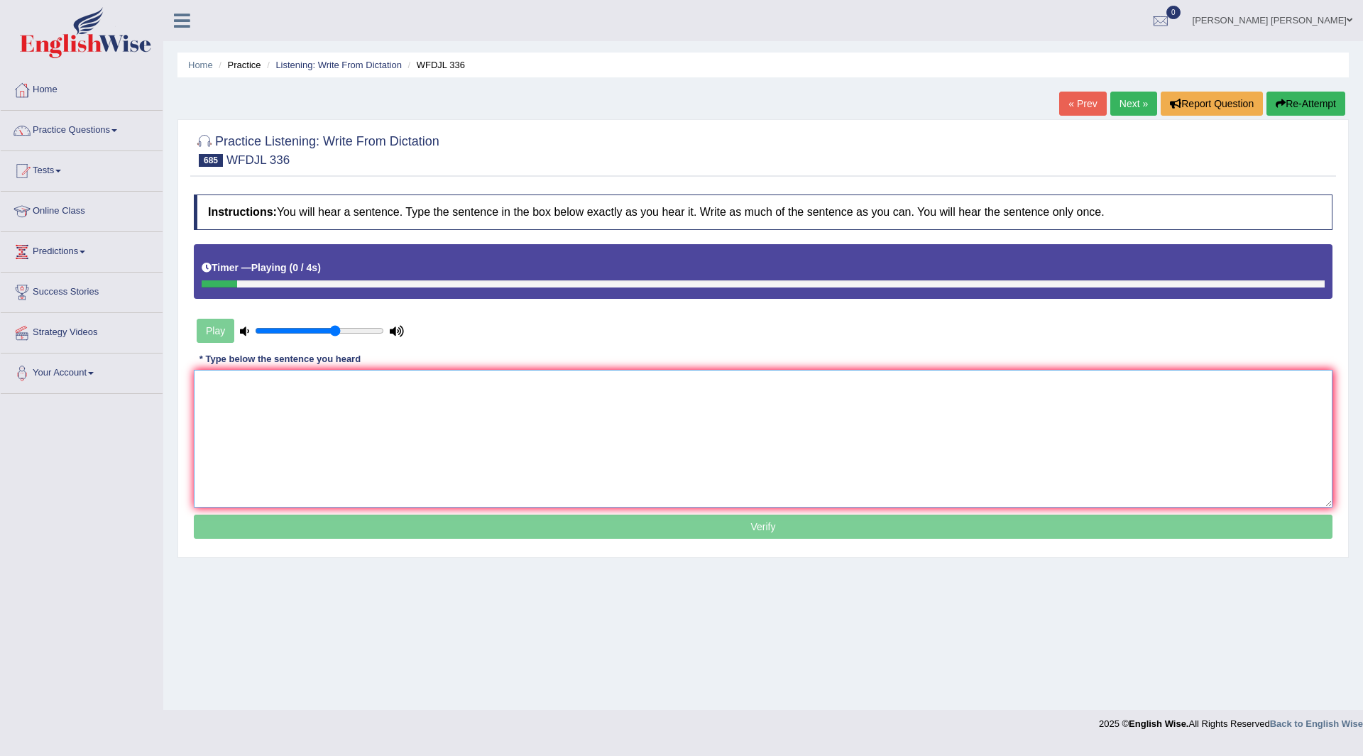
click at [381, 390] on textarea at bounding box center [763, 439] width 1139 height 138
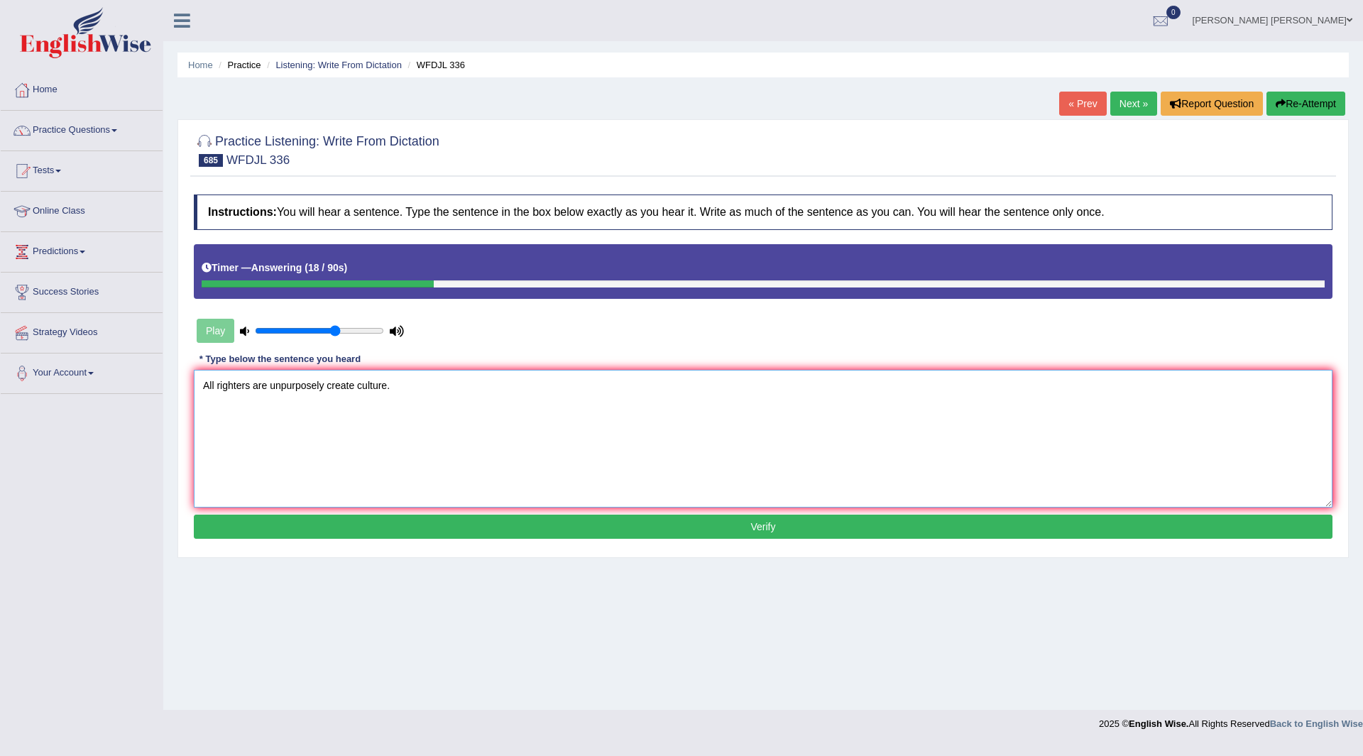
type textarea "All righters are unpurposely create culture."
click at [416, 524] on button "Verify" at bounding box center [763, 527] width 1139 height 24
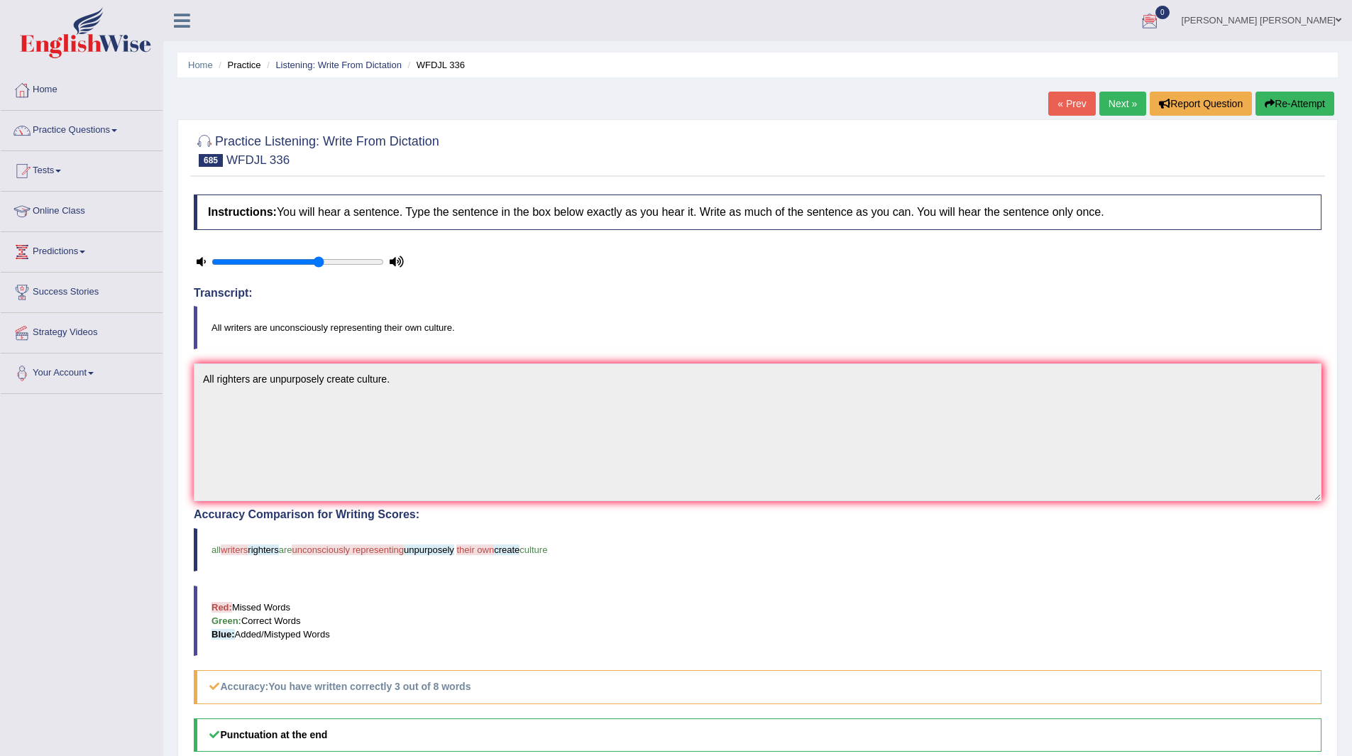
click at [1112, 105] on link "Next »" at bounding box center [1122, 104] width 47 height 24
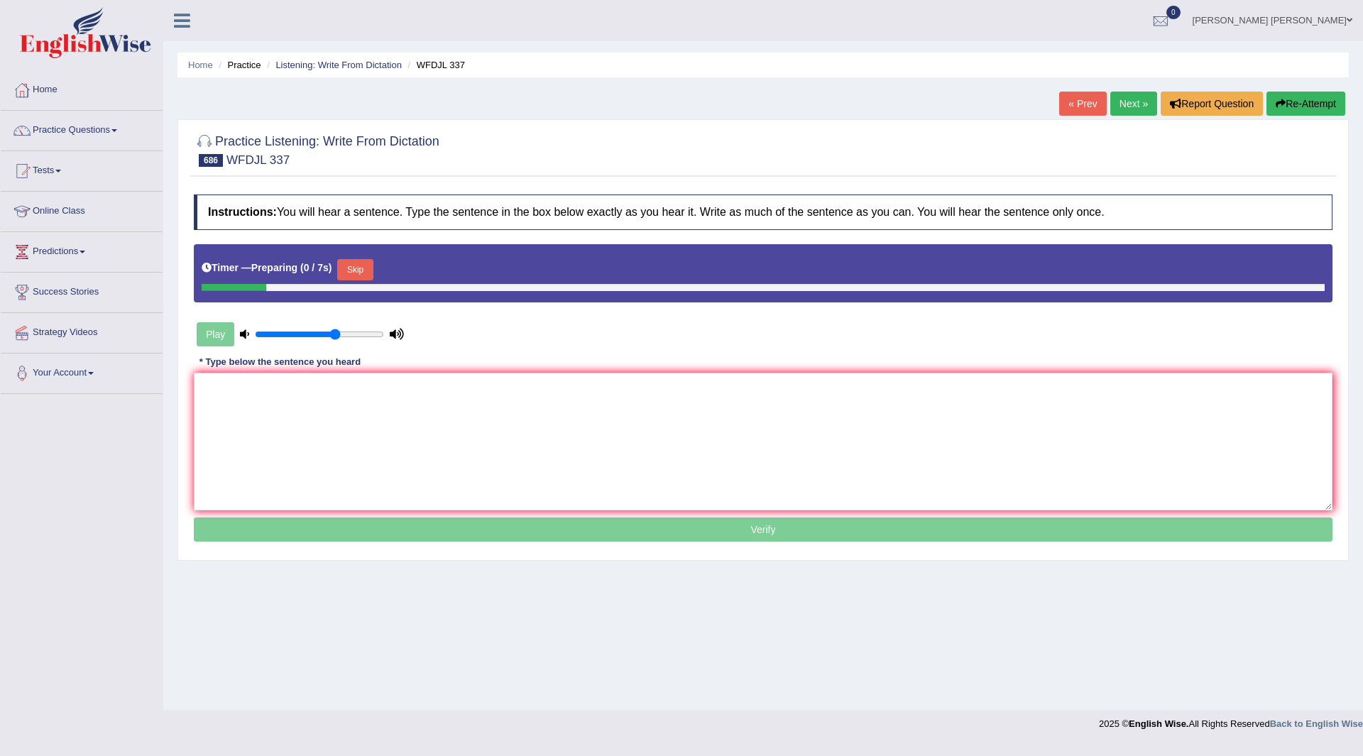
click at [368, 262] on button "Skip" at bounding box center [354, 269] width 35 height 21
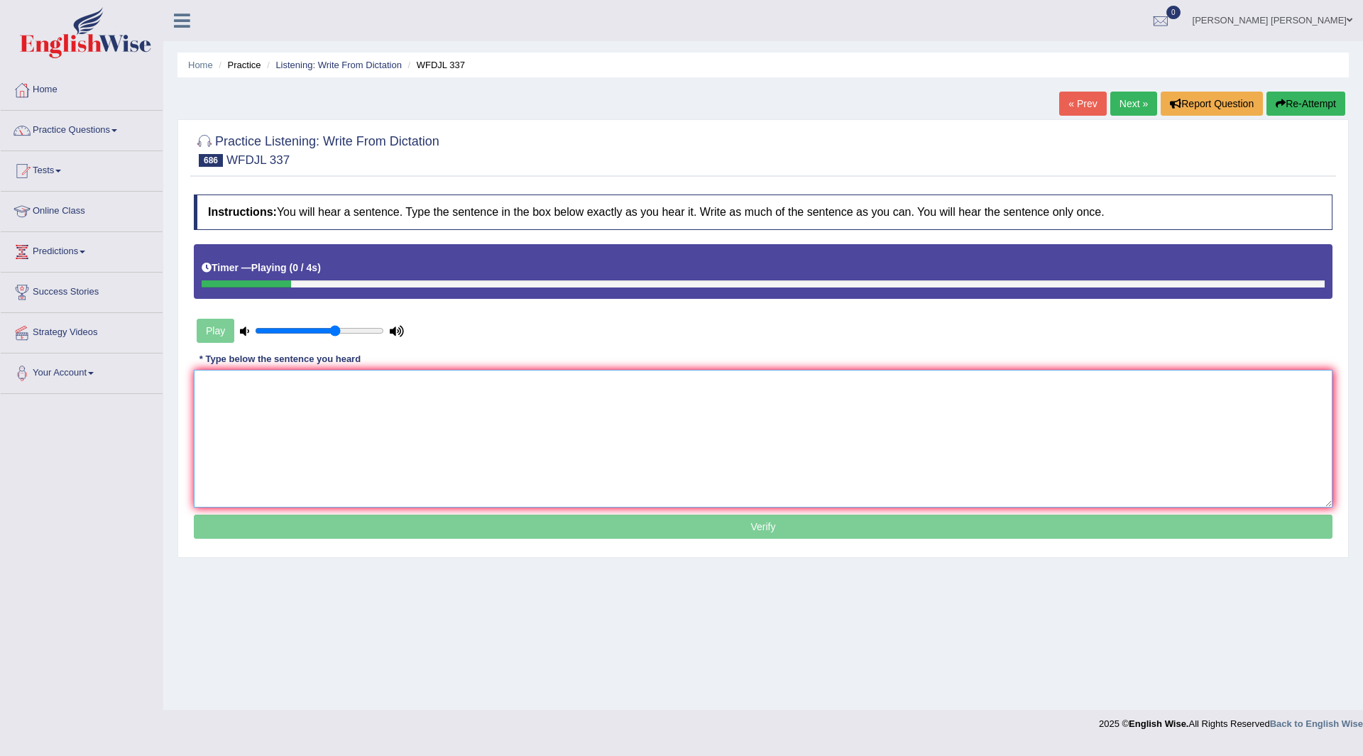
click at [337, 406] on textarea at bounding box center [763, 439] width 1139 height 138
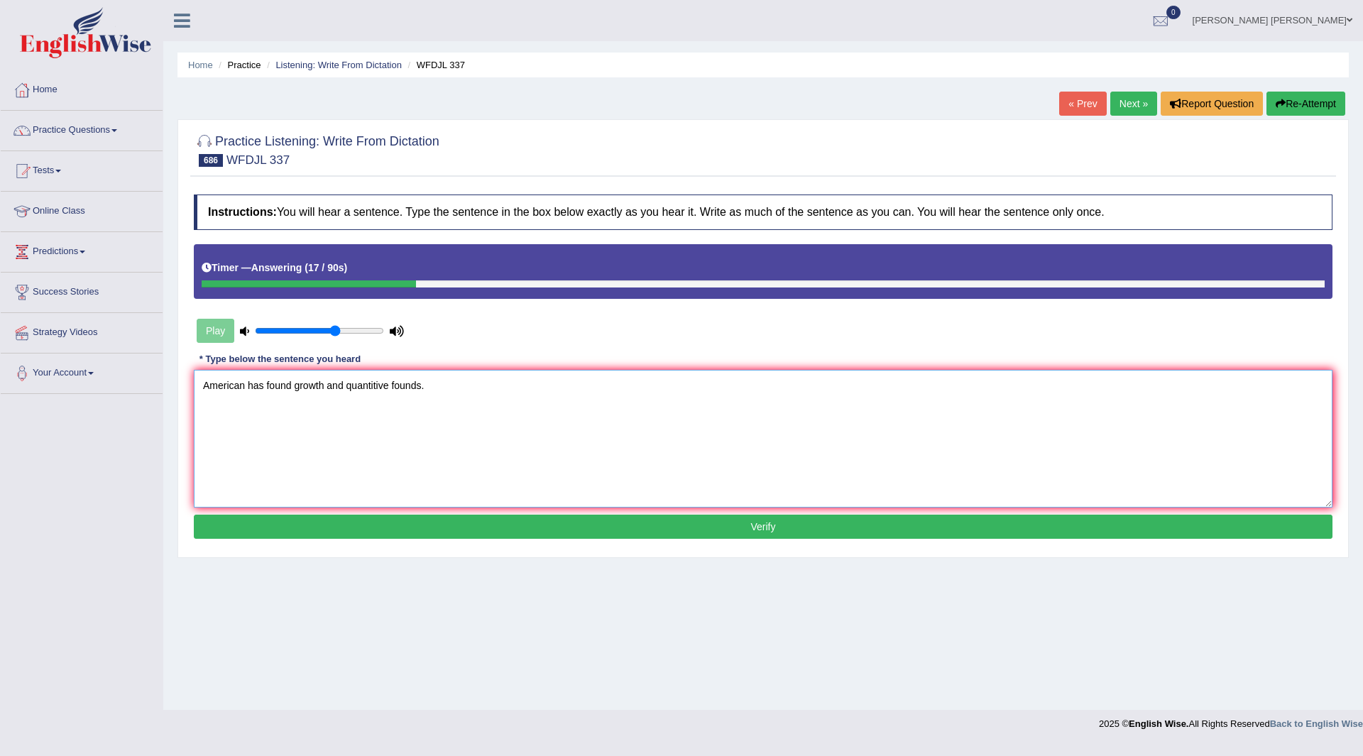
type textarea "American has found growth and quantitive founds."
click at [422, 528] on button "Verify" at bounding box center [763, 527] width 1139 height 24
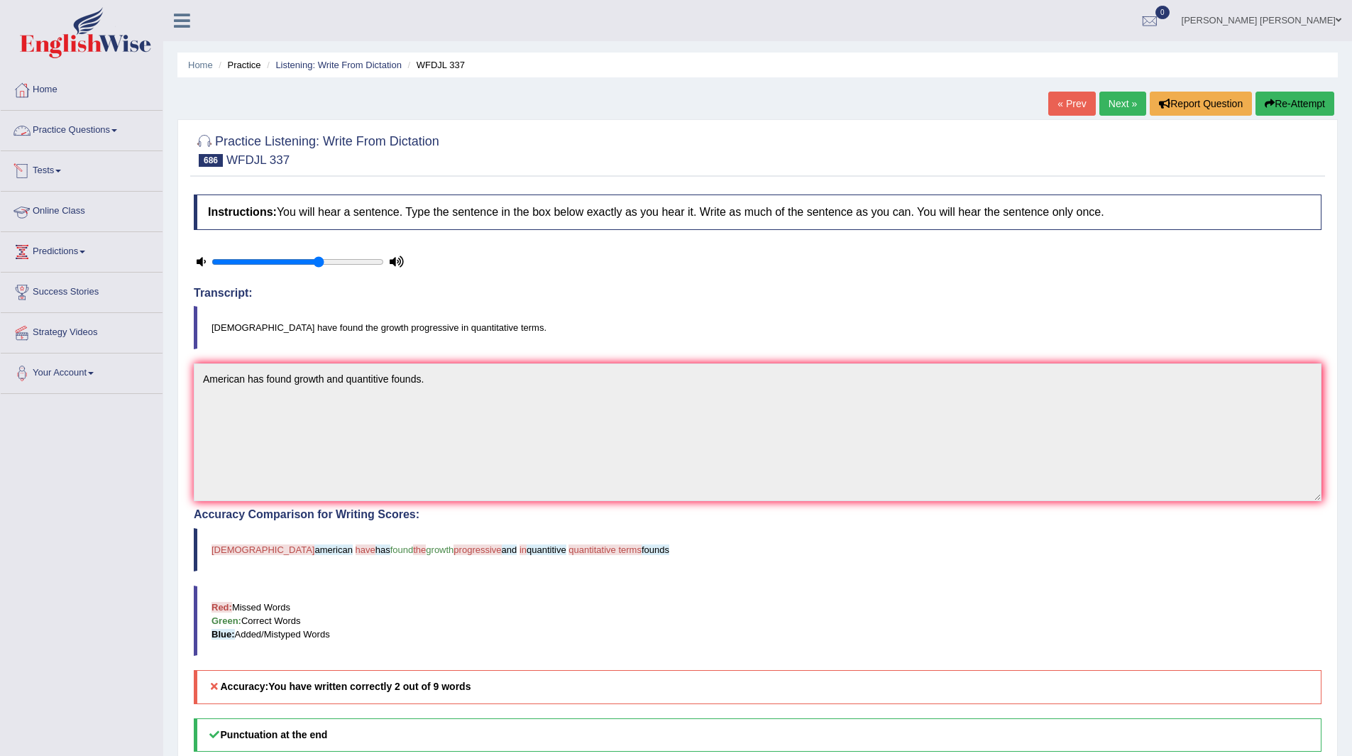
click at [77, 128] on link "Practice Questions" at bounding box center [82, 128] width 162 height 35
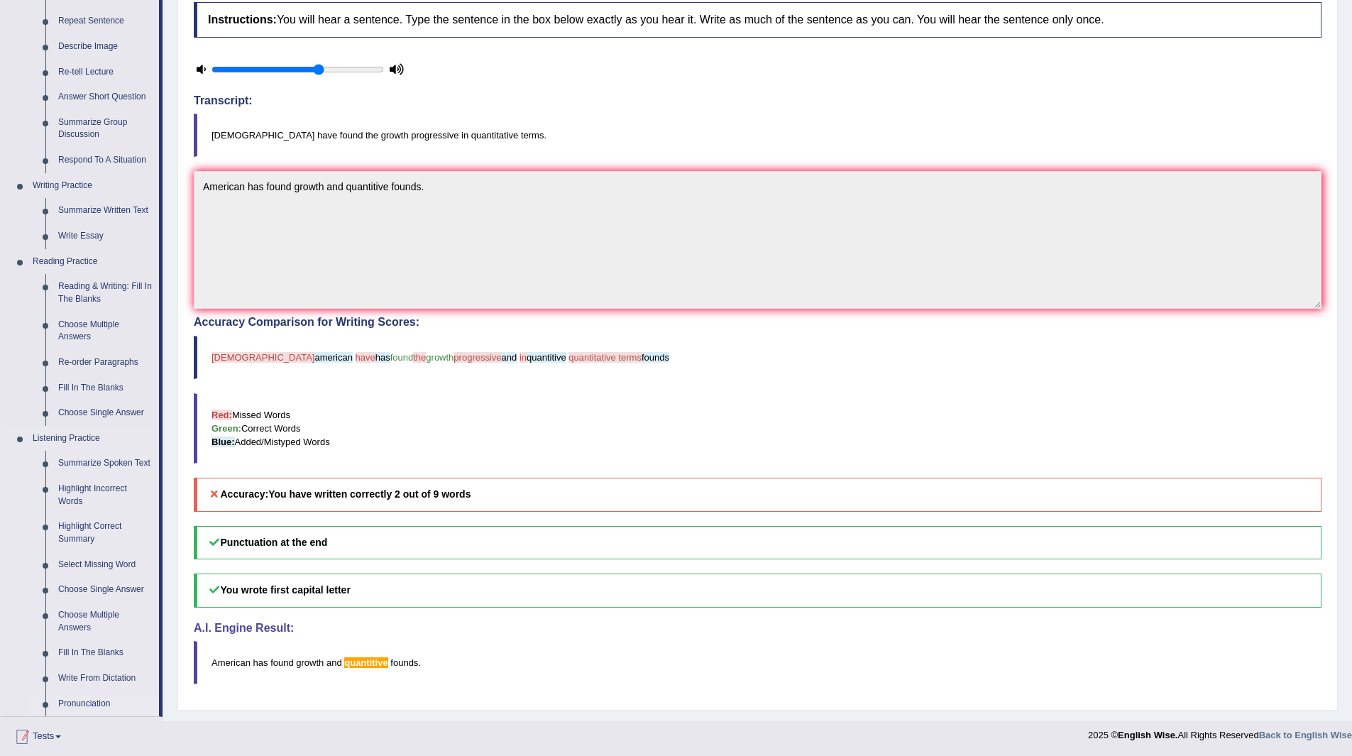
scroll to position [284, 0]
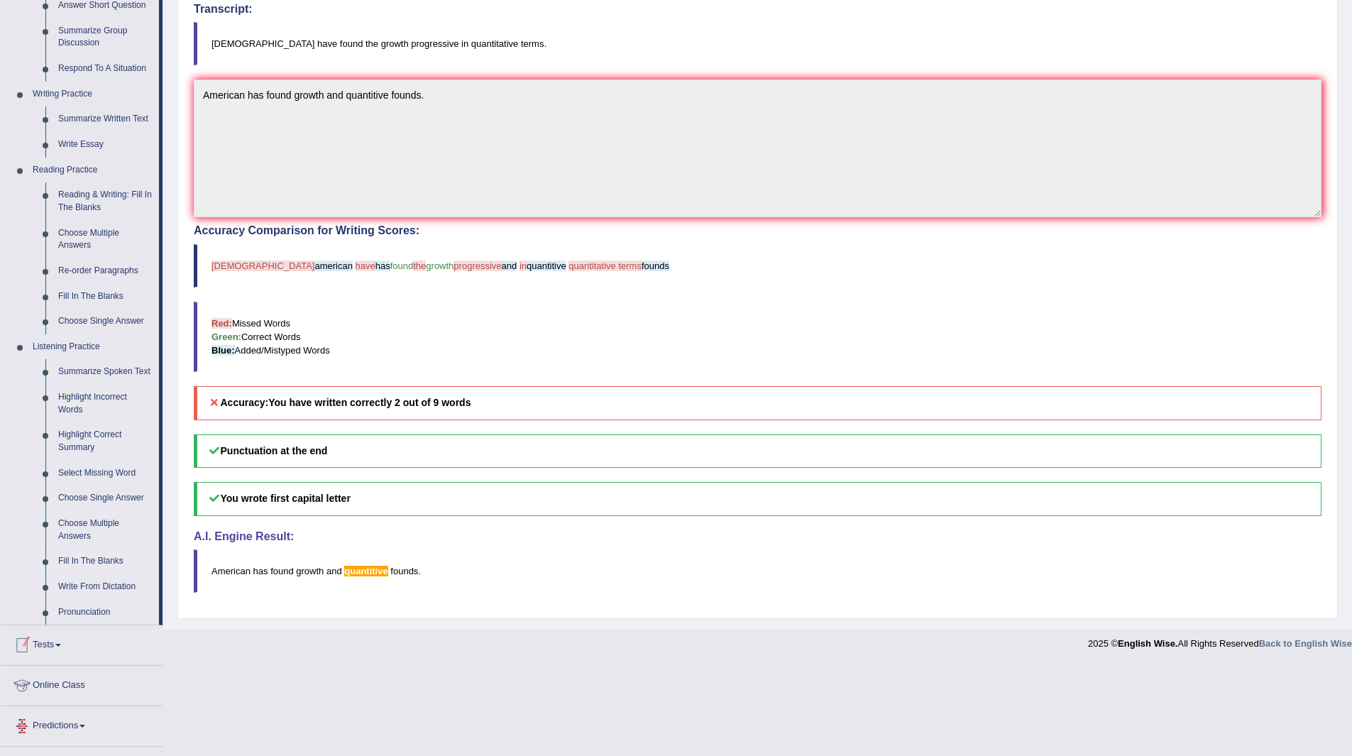
click at [90, 556] on link "Fill In The Blanks" at bounding box center [105, 562] width 107 height 26
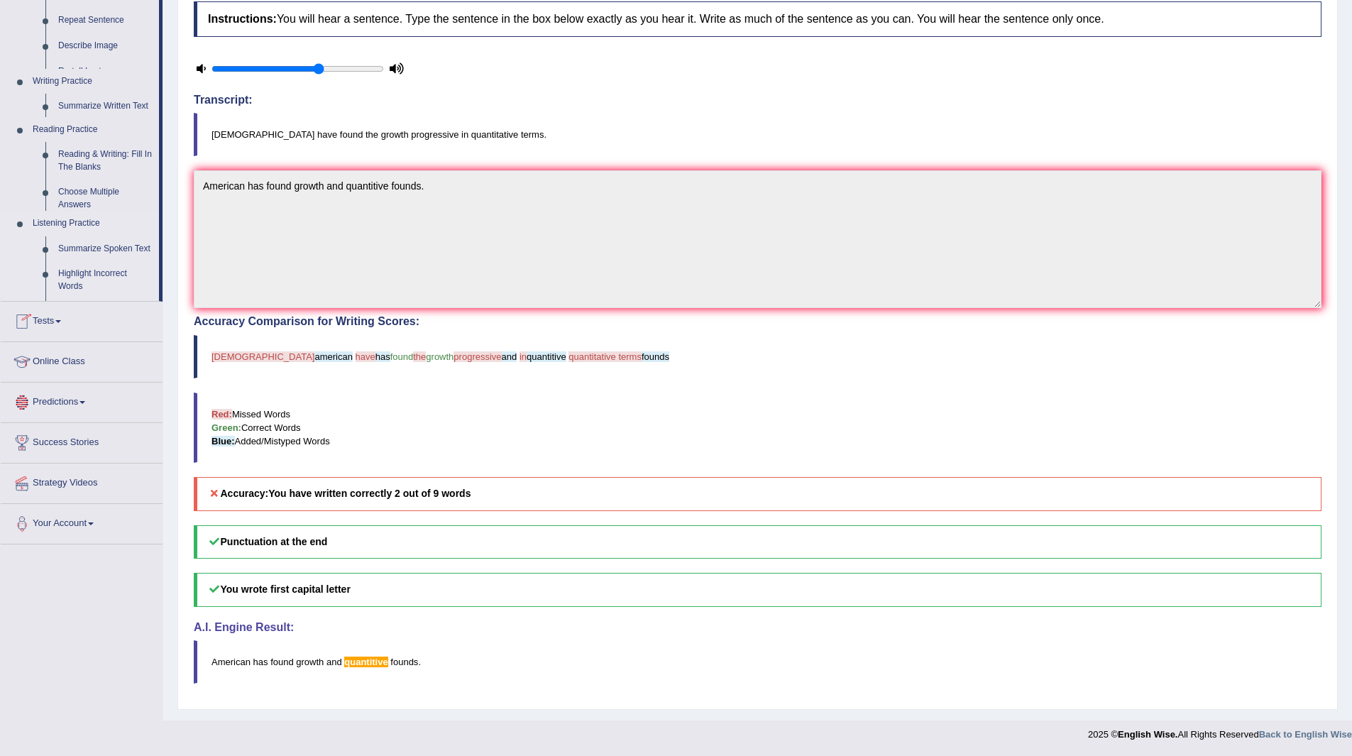
scroll to position [193, 0]
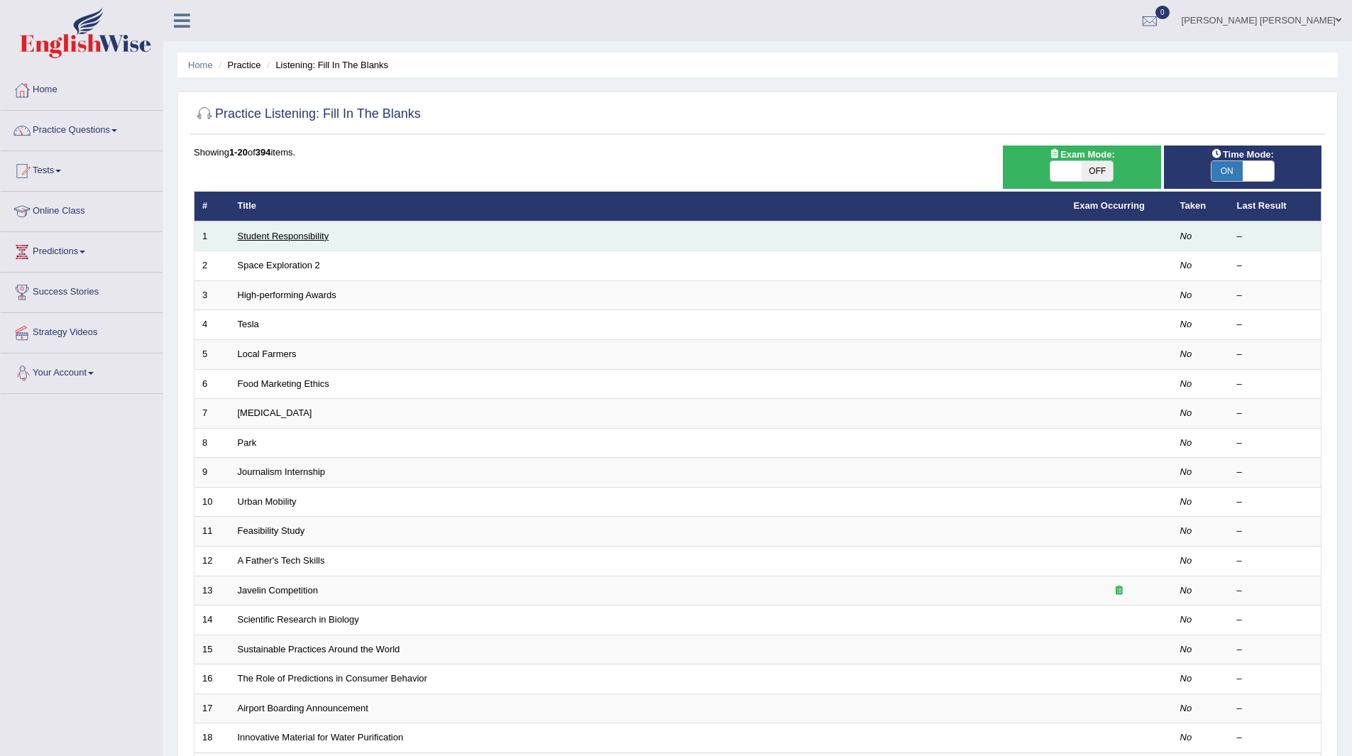
click at [286, 234] on link "Student Responsibility" at bounding box center [284, 236] width 92 height 11
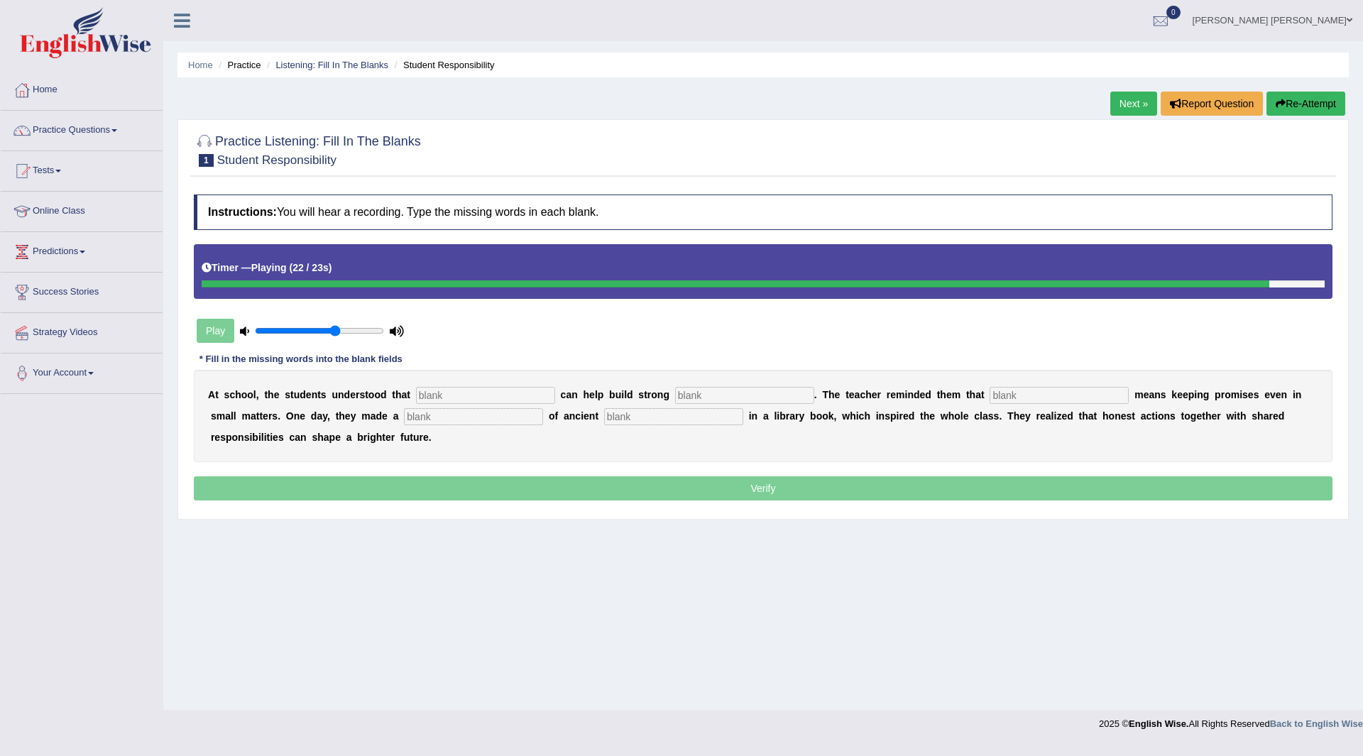
click at [495, 397] on input "text" at bounding box center [485, 395] width 139 height 17
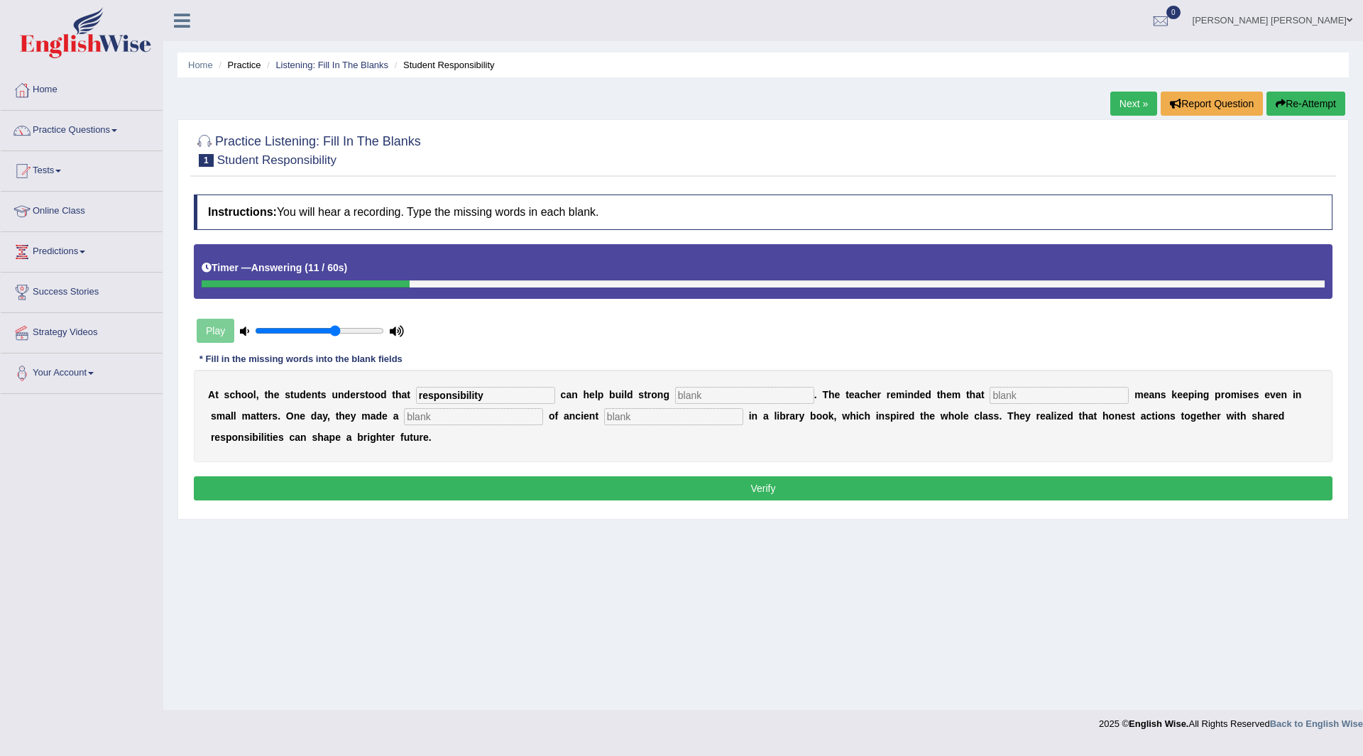
type input "responsibility"
type input "communication"
type input "integreaty"
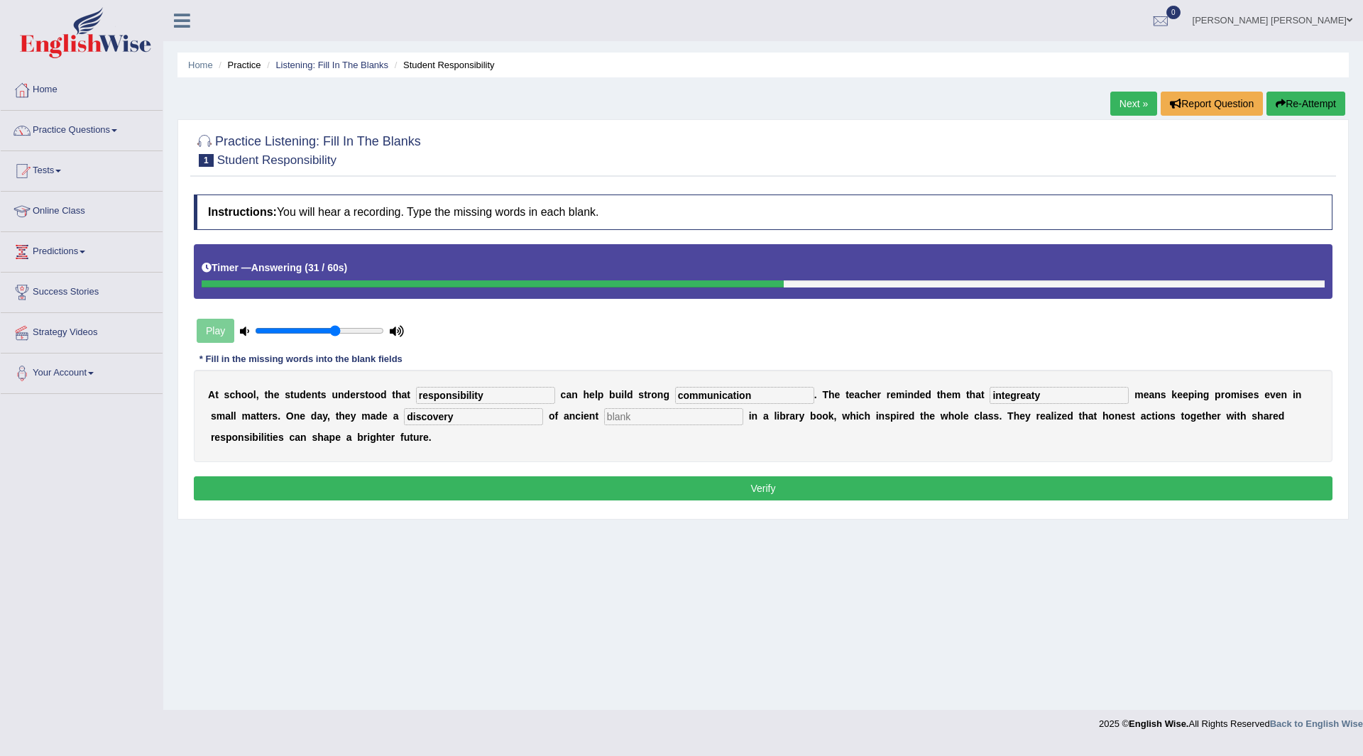
type input "discovery"
click at [666, 415] on input "text" at bounding box center [673, 416] width 139 height 17
click at [662, 417] on input "text" at bounding box center [673, 416] width 139 height 17
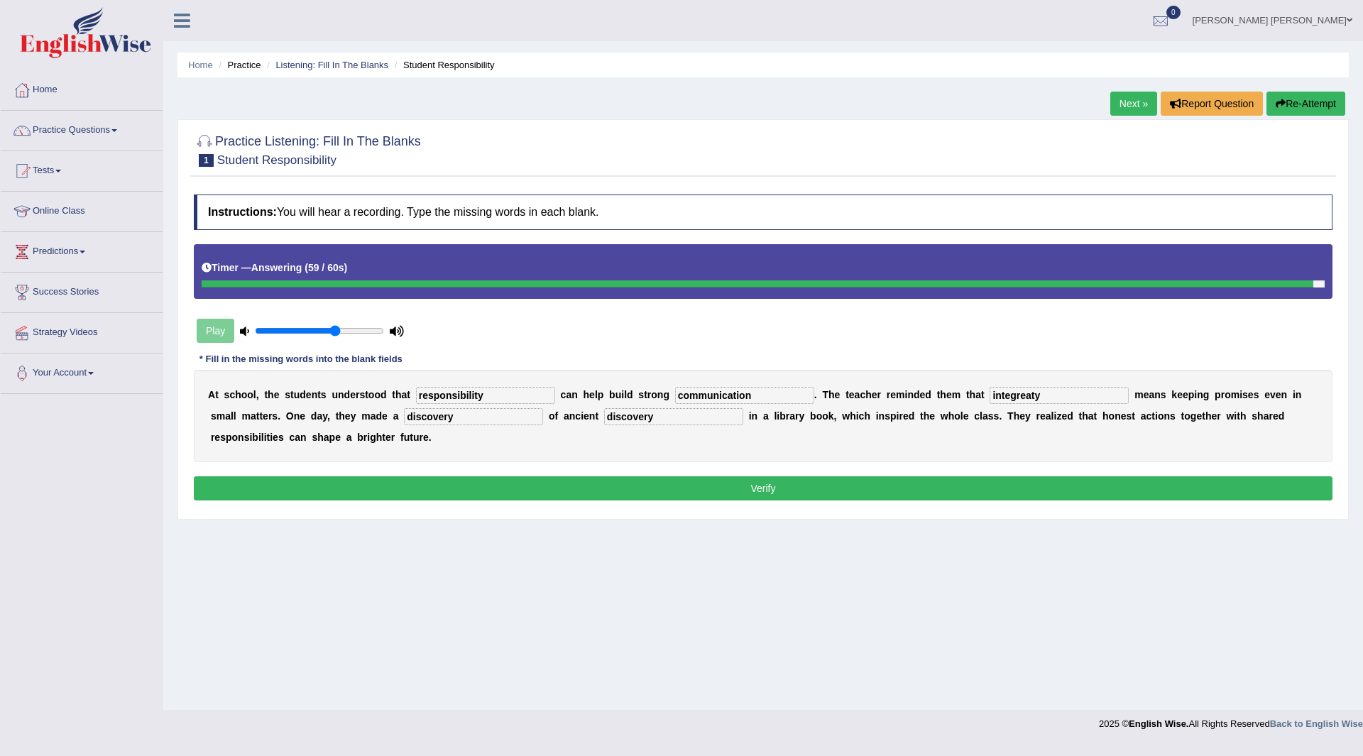
type input "discovery"
click at [574, 486] on button "Verify" at bounding box center [763, 488] width 1139 height 24
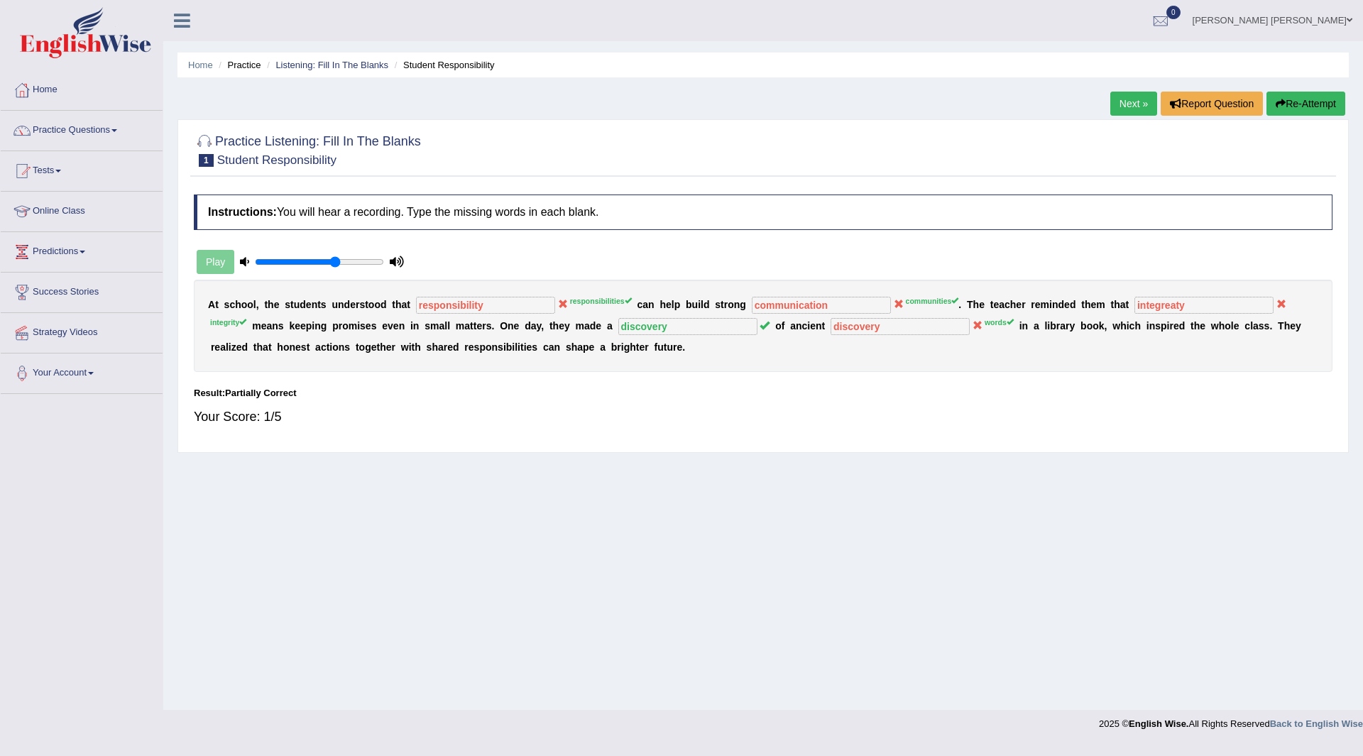
drag, startPoint x: 1134, startPoint y: 103, endPoint x: 1126, endPoint y: 93, distance: 12.6
click at [1134, 103] on link "Next »" at bounding box center [1133, 104] width 47 height 24
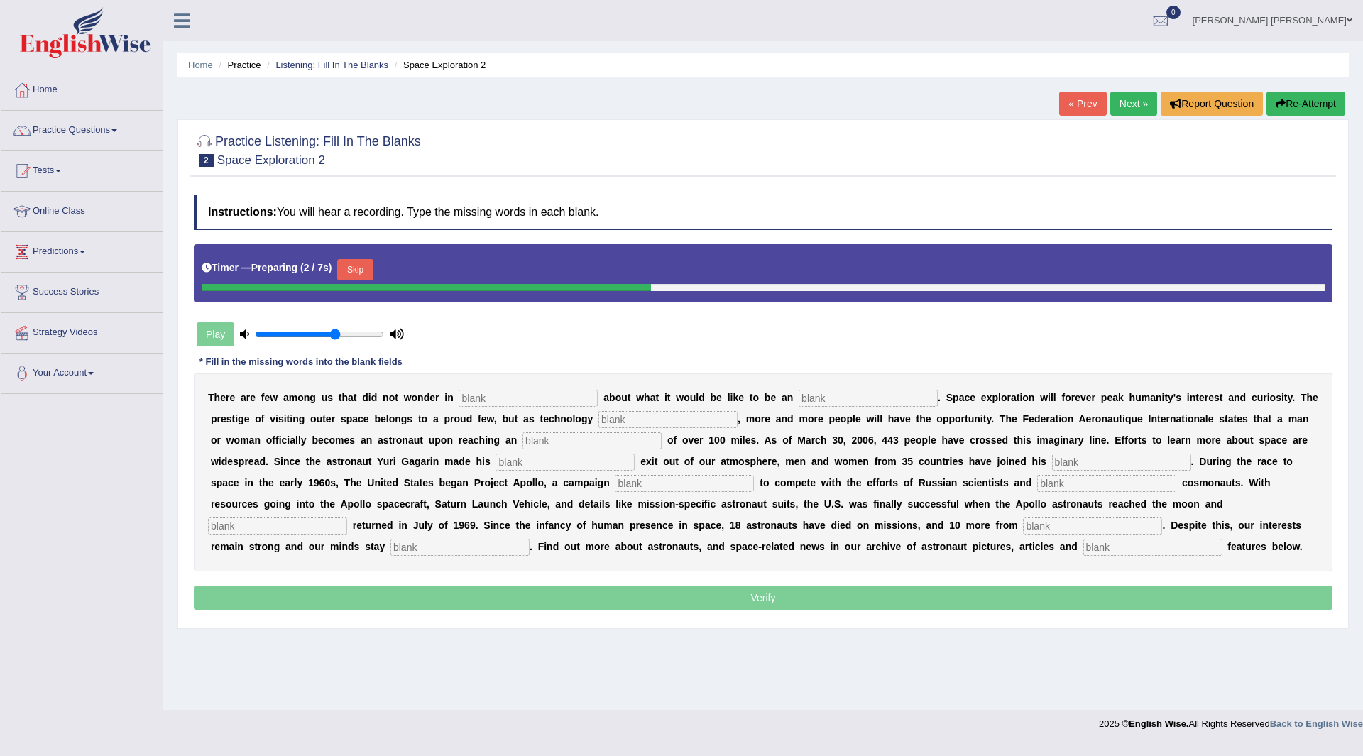
click at [361, 267] on button "Skip" at bounding box center [354, 269] width 35 height 21
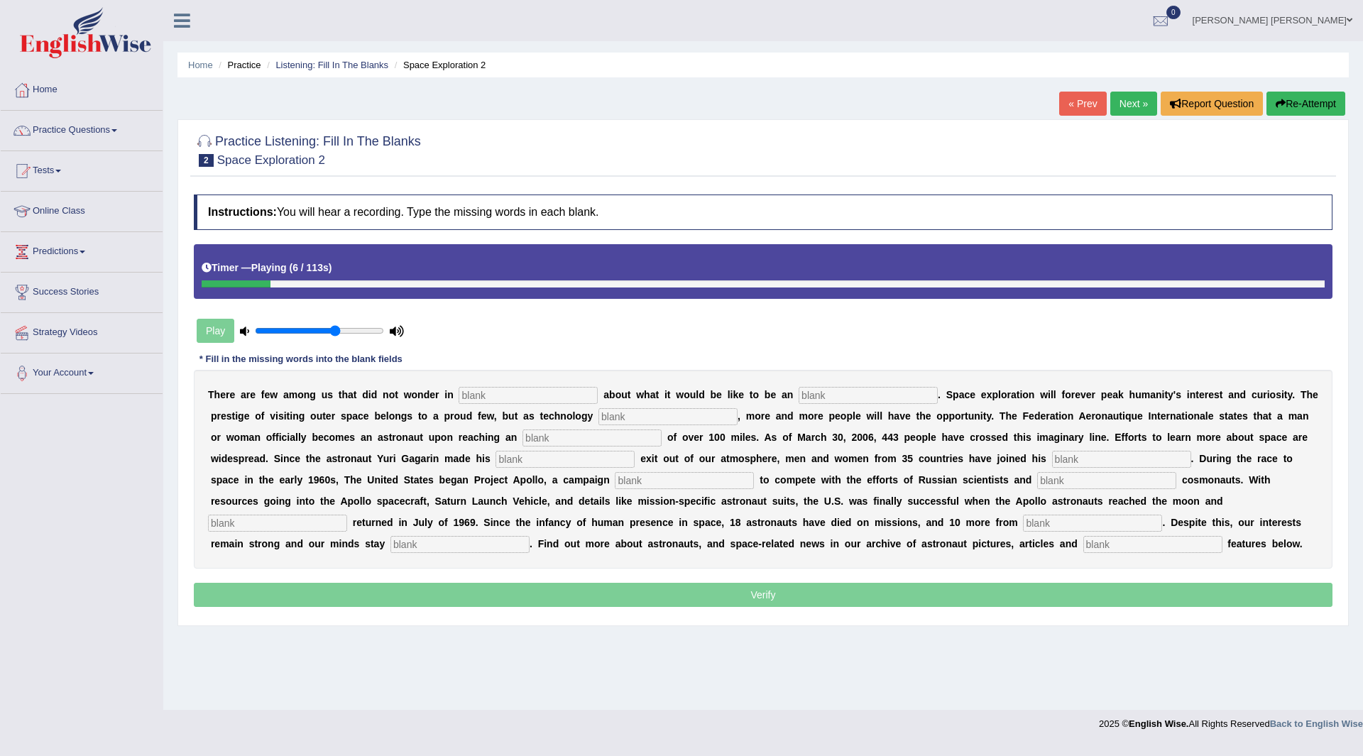
click at [1290, 106] on button "Re-Attempt" at bounding box center [1305, 104] width 79 height 24
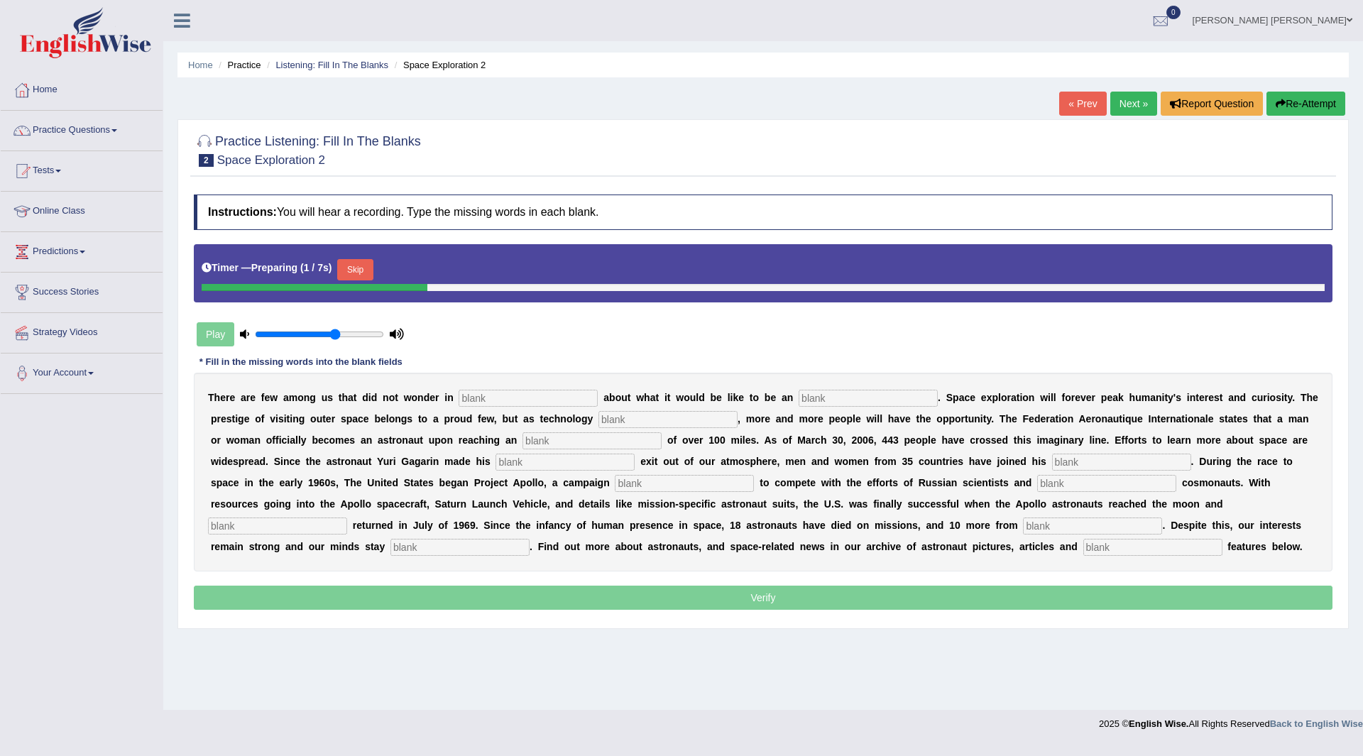
click at [352, 268] on button "Skip" at bounding box center [354, 269] width 35 height 21
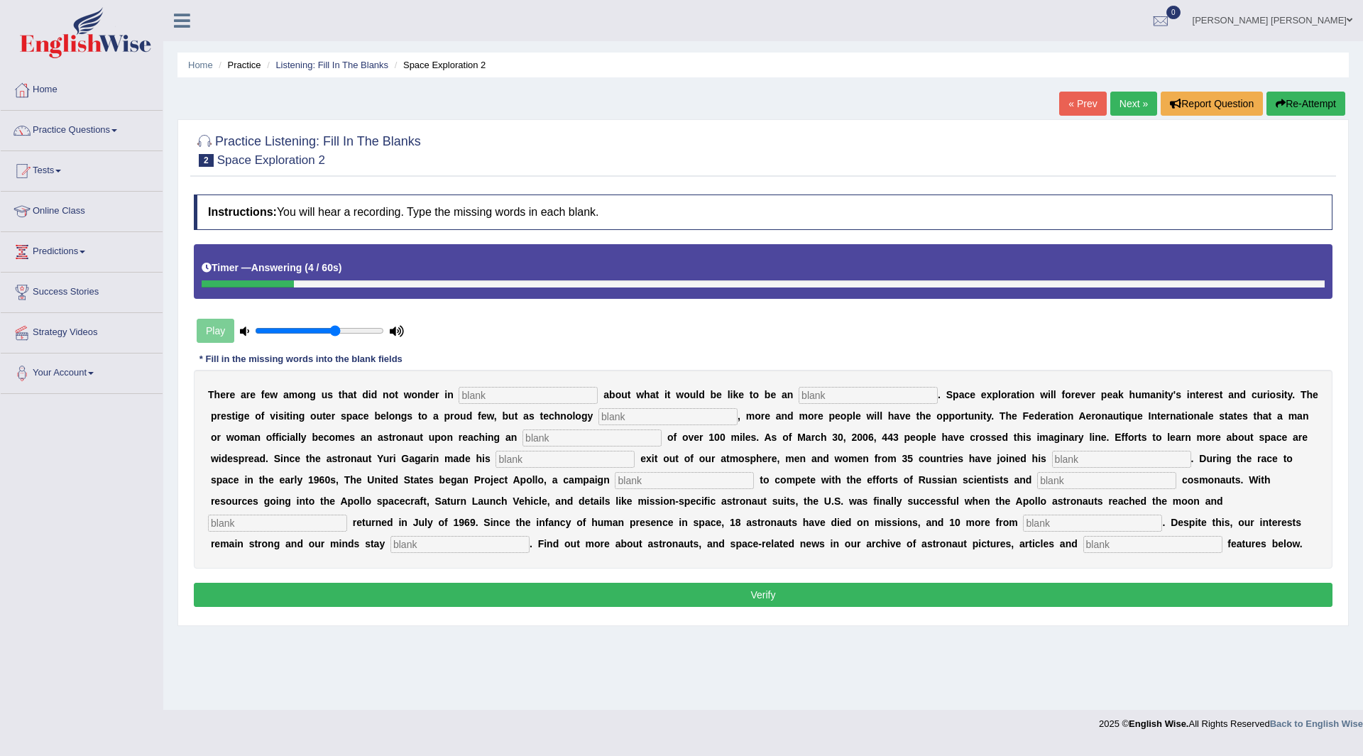
click at [488, 389] on input "text" at bounding box center [528, 395] width 139 height 17
type input "a"
type input "astronauts"
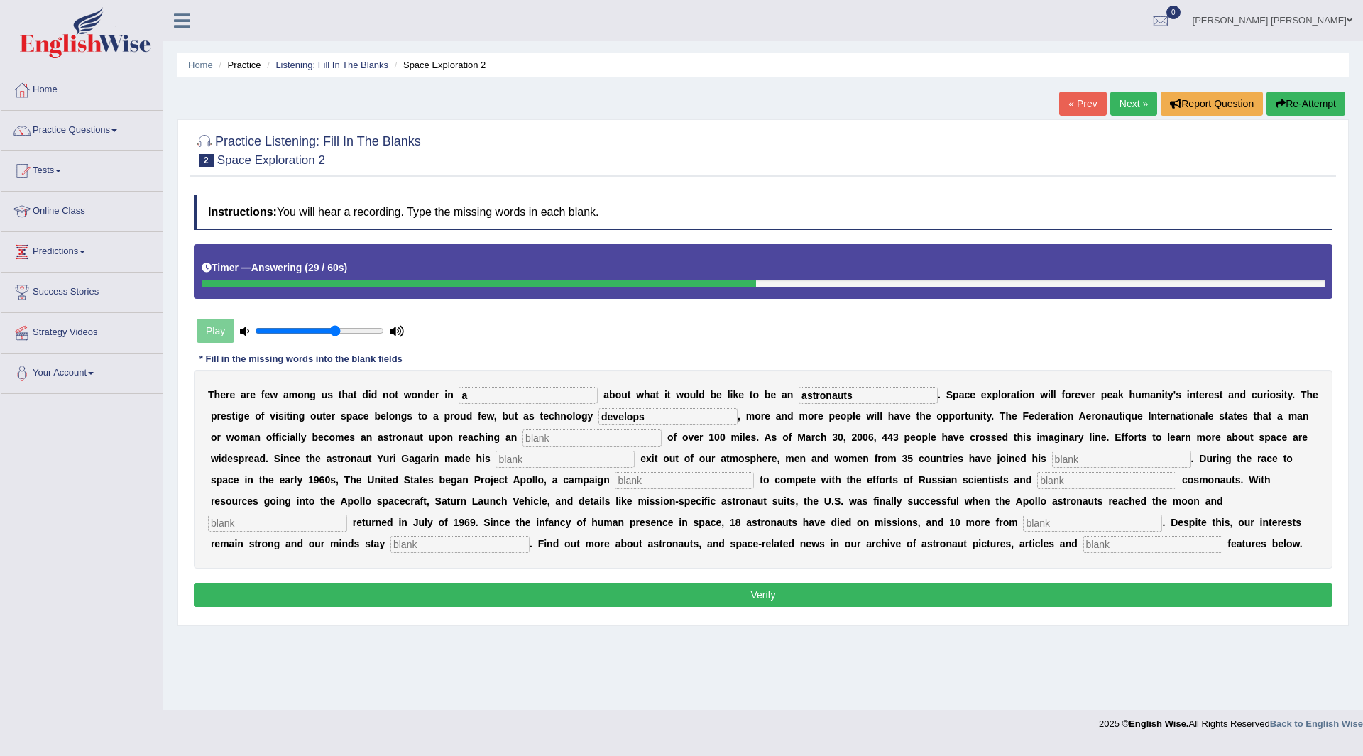
type input "develops"
type input "altitude"
type input "pioneering"
type input "notority"
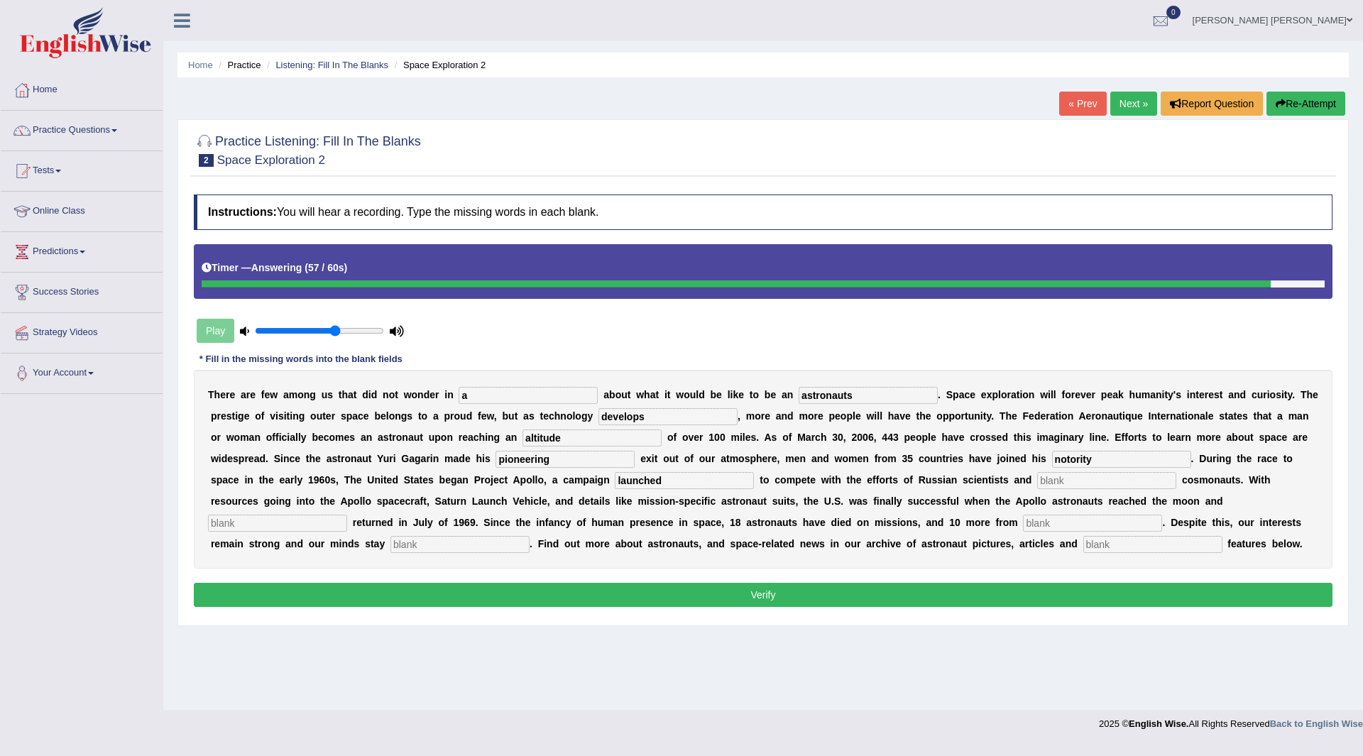
type input "launched"
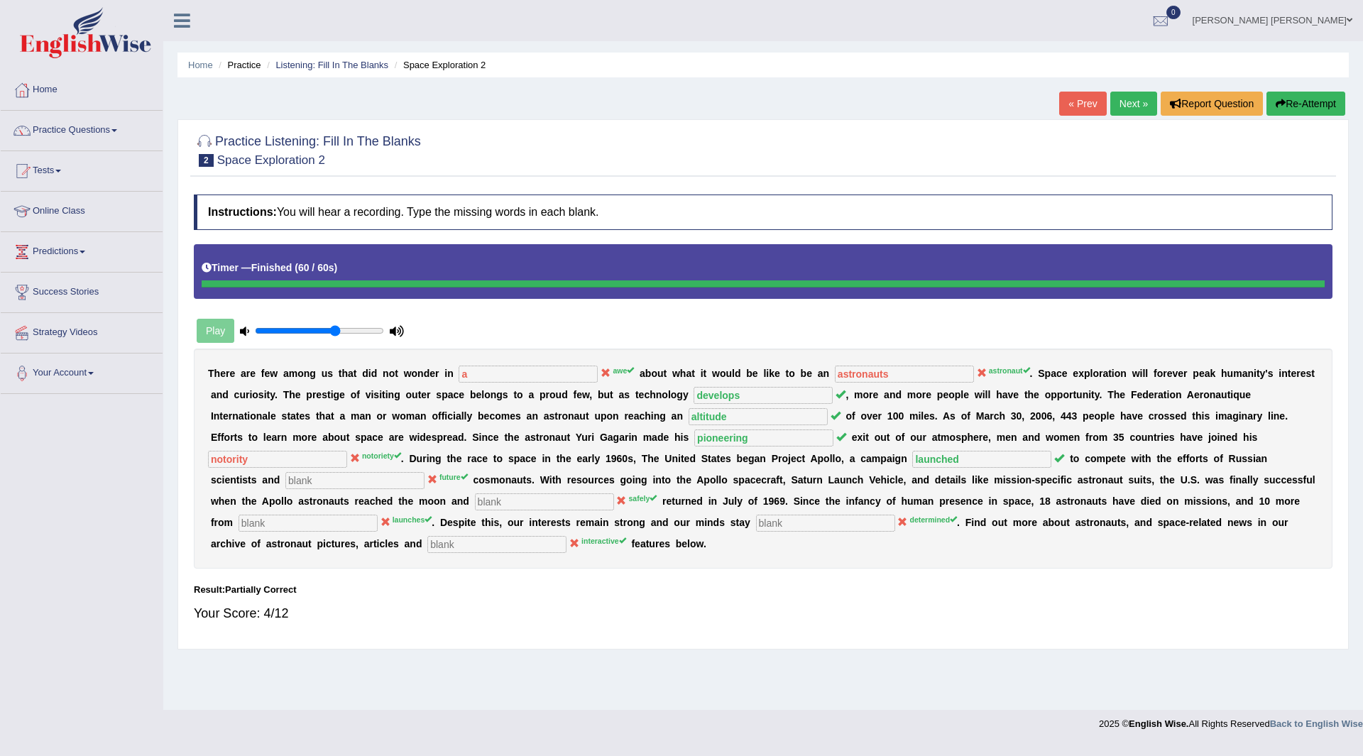
click at [1128, 106] on link "Next »" at bounding box center [1133, 104] width 47 height 24
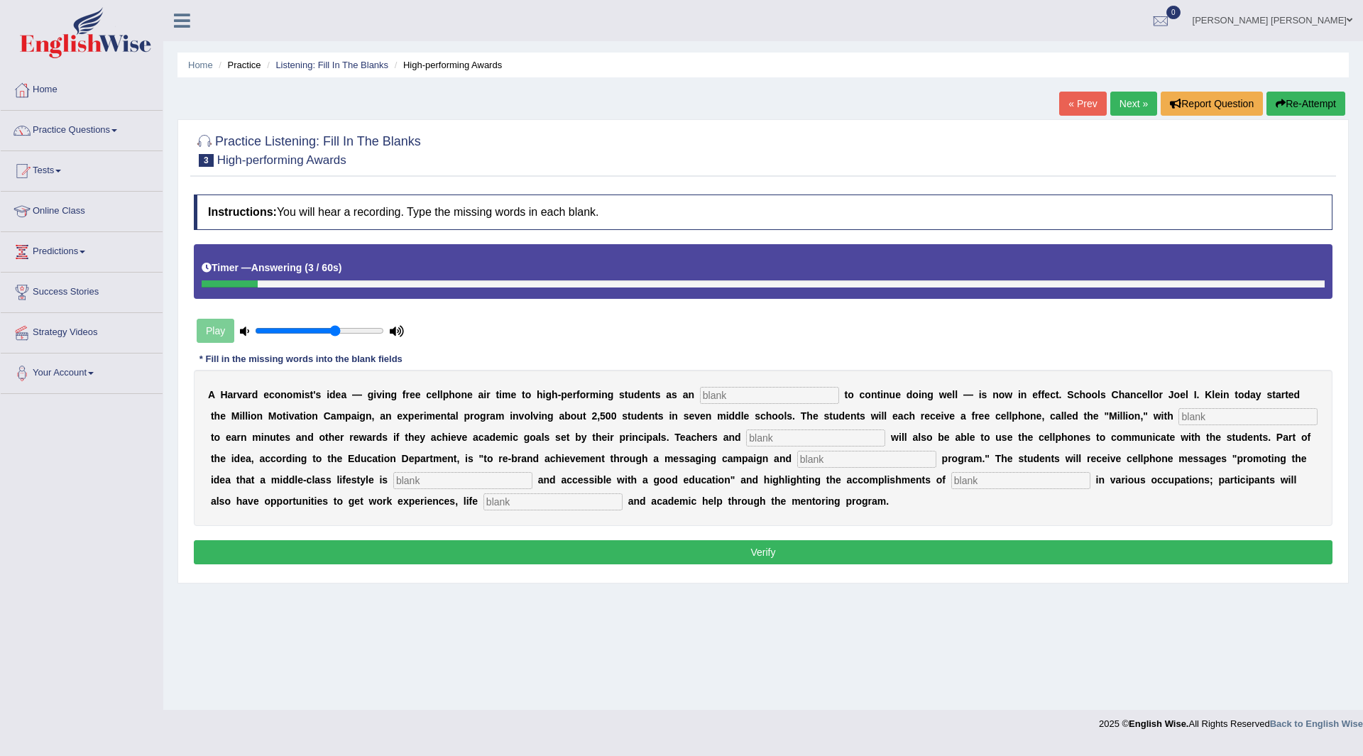
click at [772, 393] on input "text" at bounding box center [769, 395] width 139 height 17
type input "incentive"
type input "opportunities"
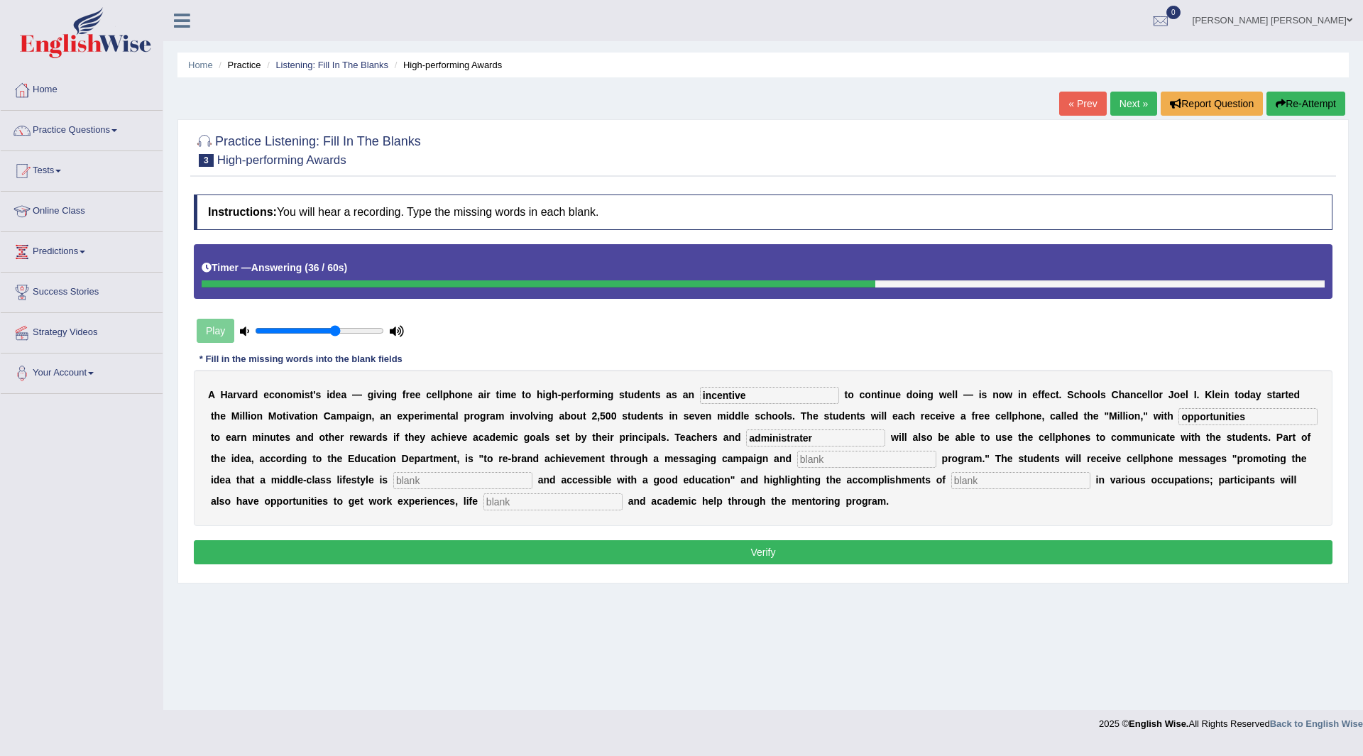
type input "administrater"
type input "metoring"
type input "desirable"
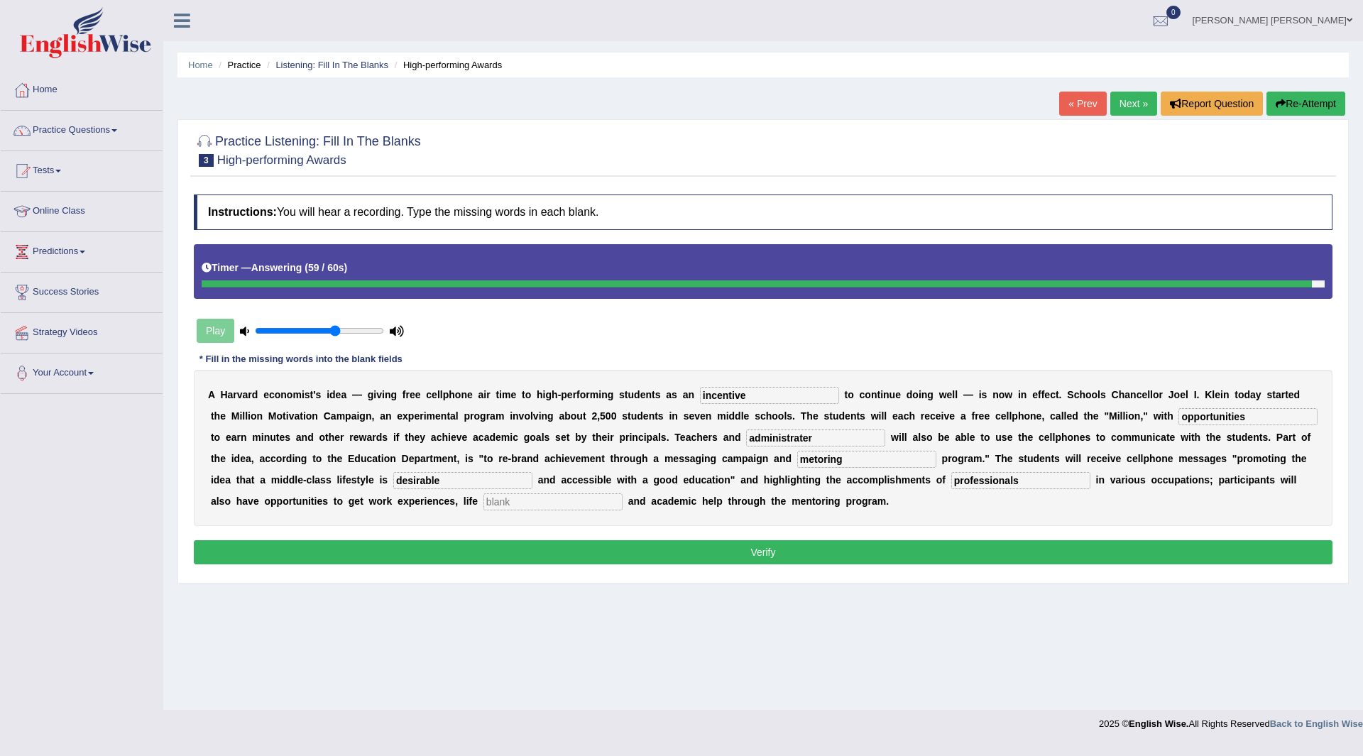
type input "professionals"
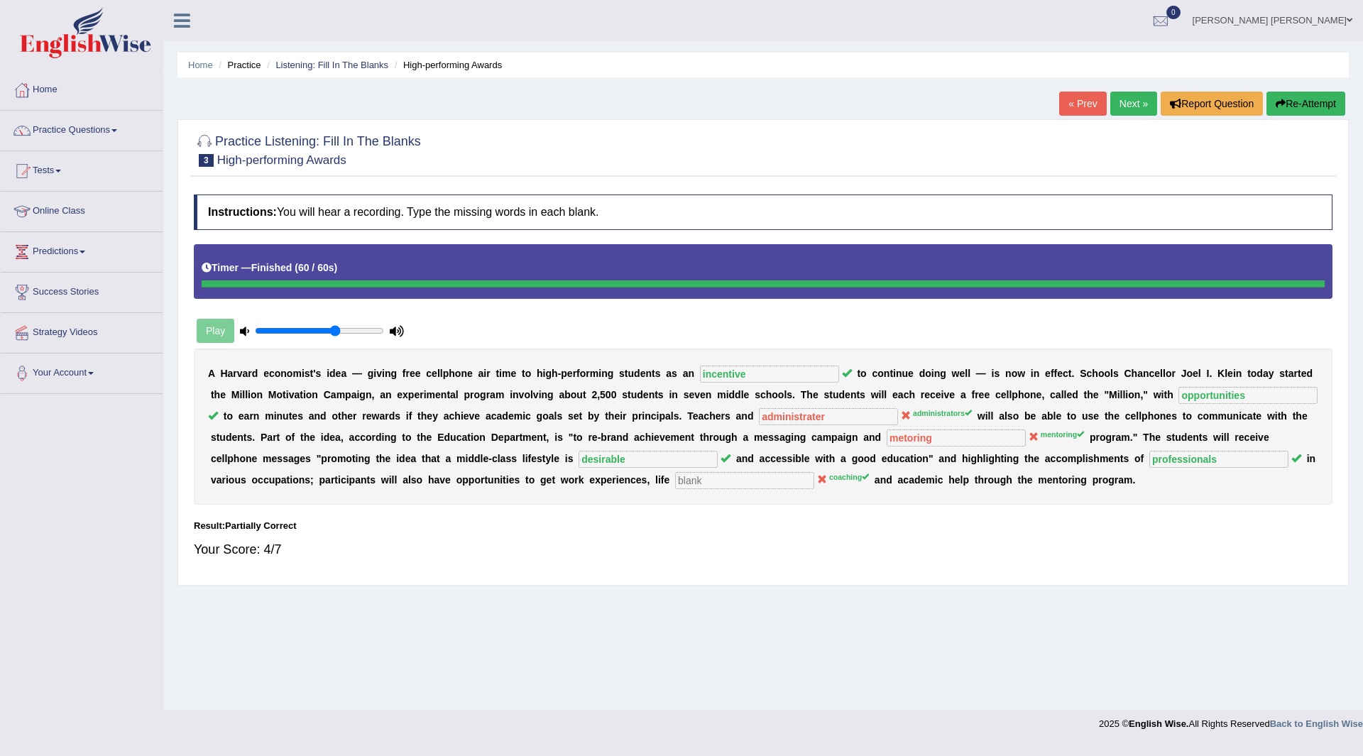
click at [1128, 104] on link "Next »" at bounding box center [1133, 104] width 47 height 24
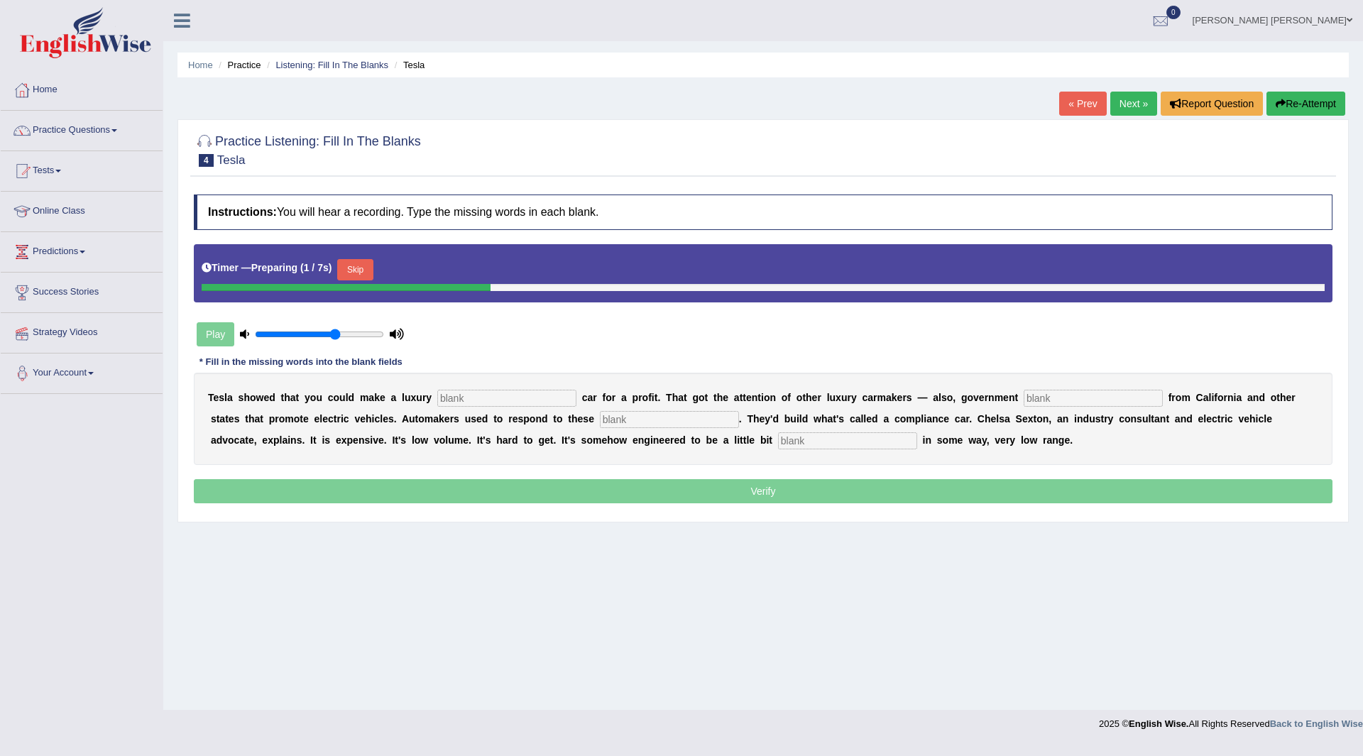
click at [363, 273] on button "Skip" at bounding box center [354, 269] width 35 height 21
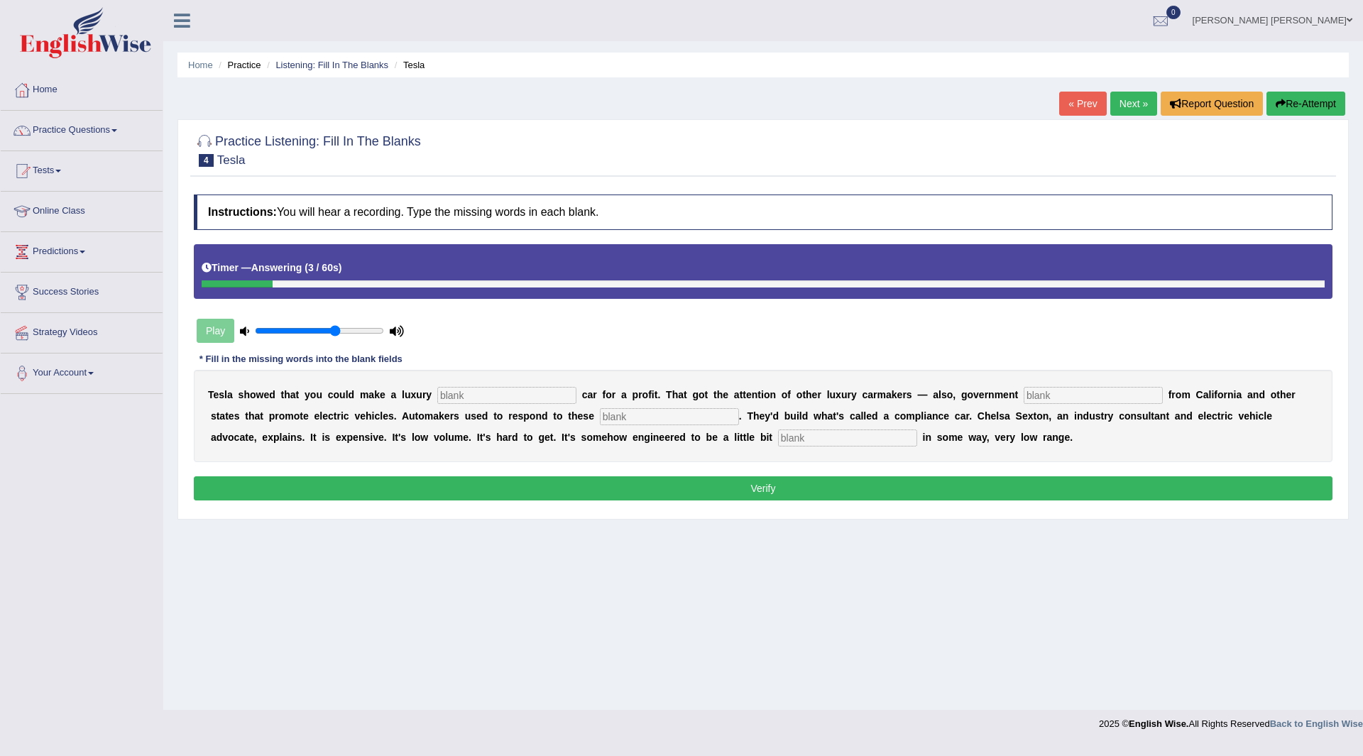
drag, startPoint x: 542, startPoint y: 395, endPoint x: 554, endPoint y: 383, distance: 17.6
click at [552, 385] on div "T e s l a s h o w e d t h a t y o u c o u l d m a k e a l u x u r y c a r f o r…" at bounding box center [763, 416] width 1139 height 92
click at [486, 394] on input "eletric" at bounding box center [506, 395] width 139 height 17
type input "electric"
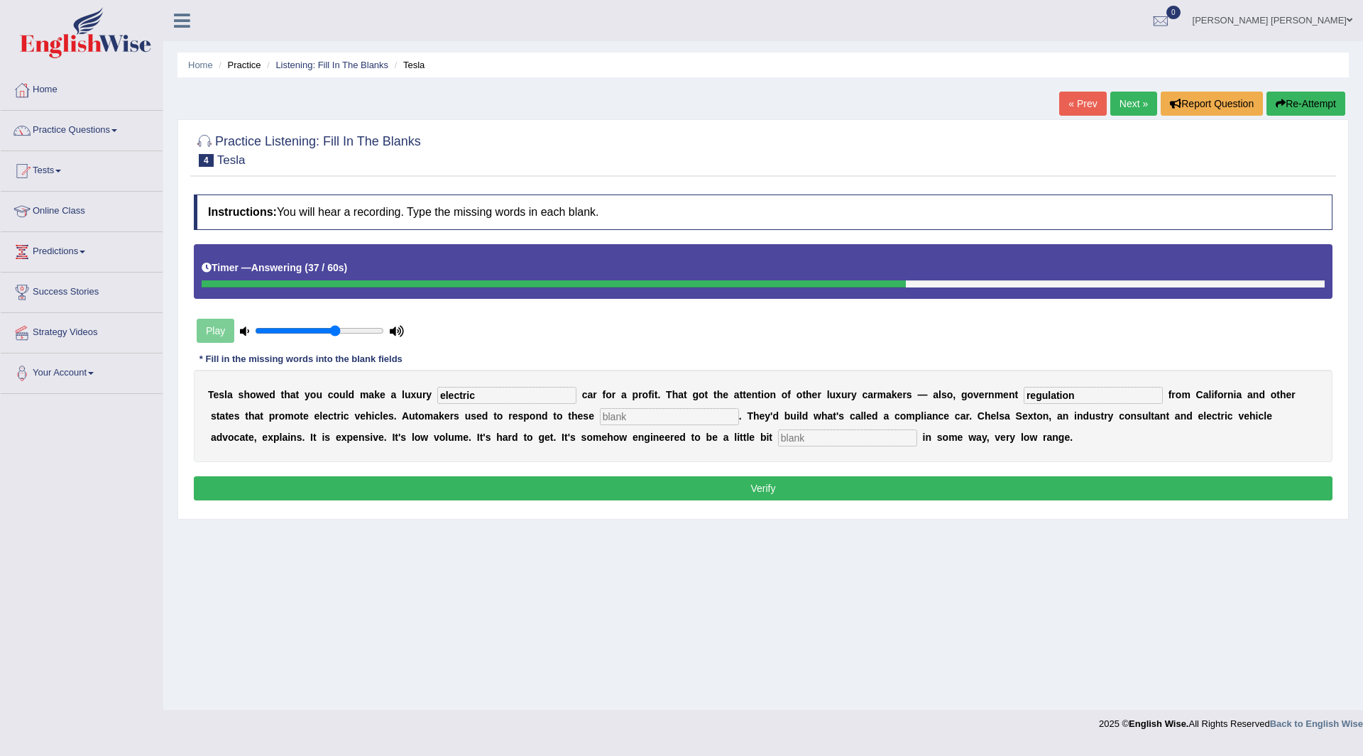
type input "regulation"
type input "maindates"
type input "unattractive"
click at [515, 483] on button "Verify" at bounding box center [763, 488] width 1139 height 24
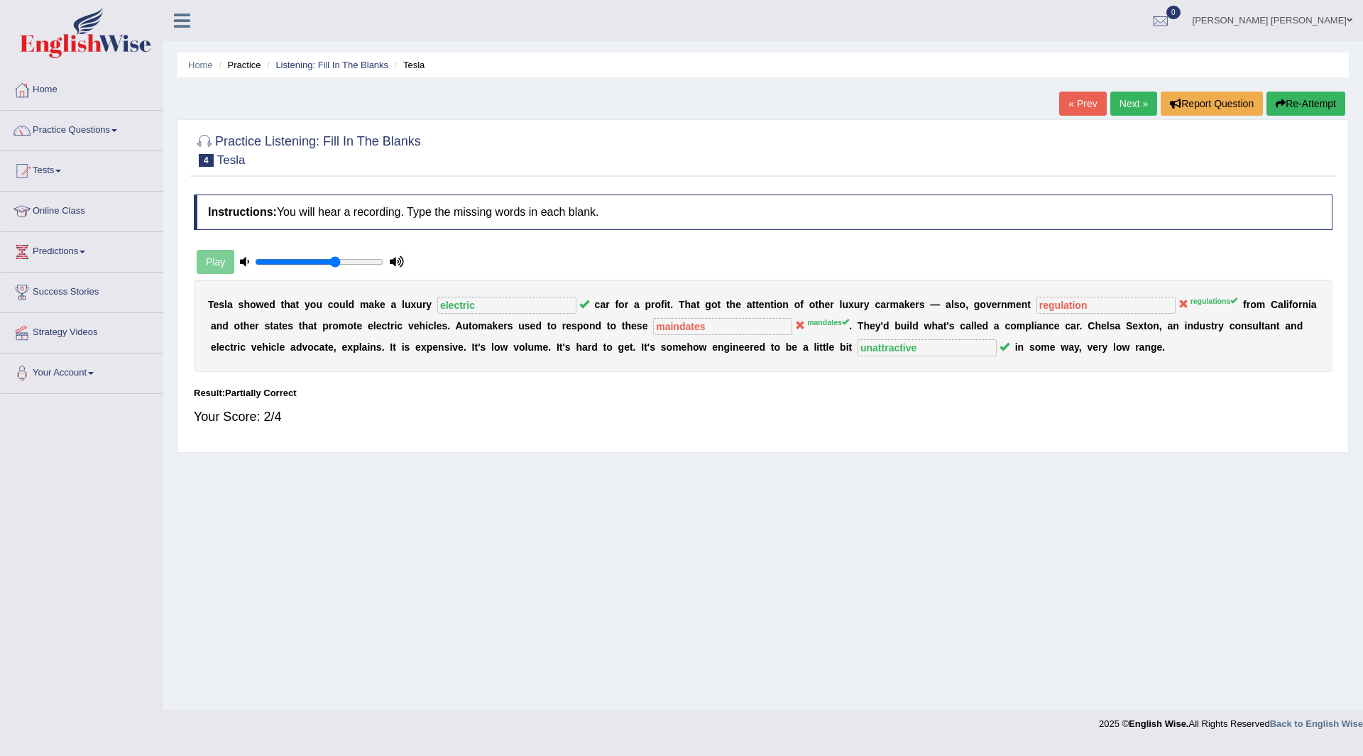
drag, startPoint x: 1122, startPoint y: 101, endPoint x: 1053, endPoint y: 116, distance: 69.9
click at [1122, 101] on link "Next »" at bounding box center [1133, 104] width 47 height 24
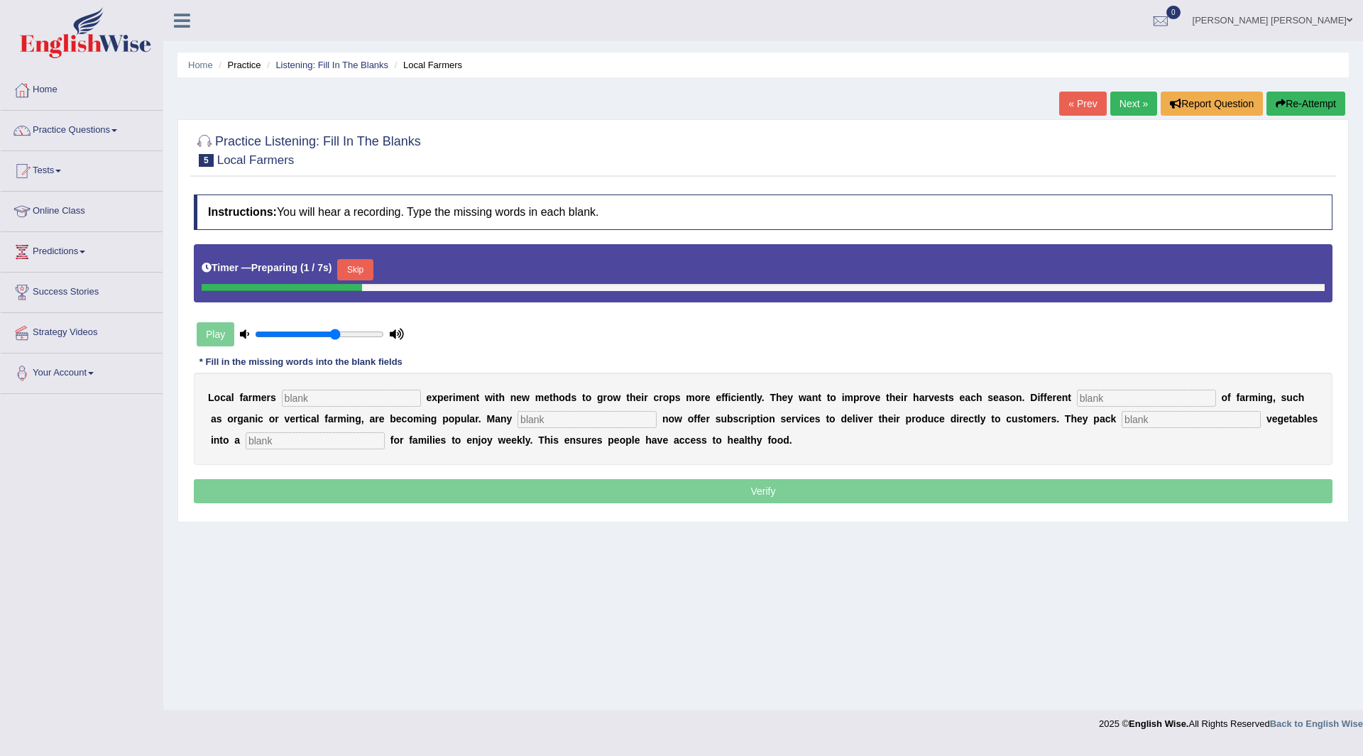
click at [358, 265] on button "Skip" at bounding box center [354, 269] width 35 height 21
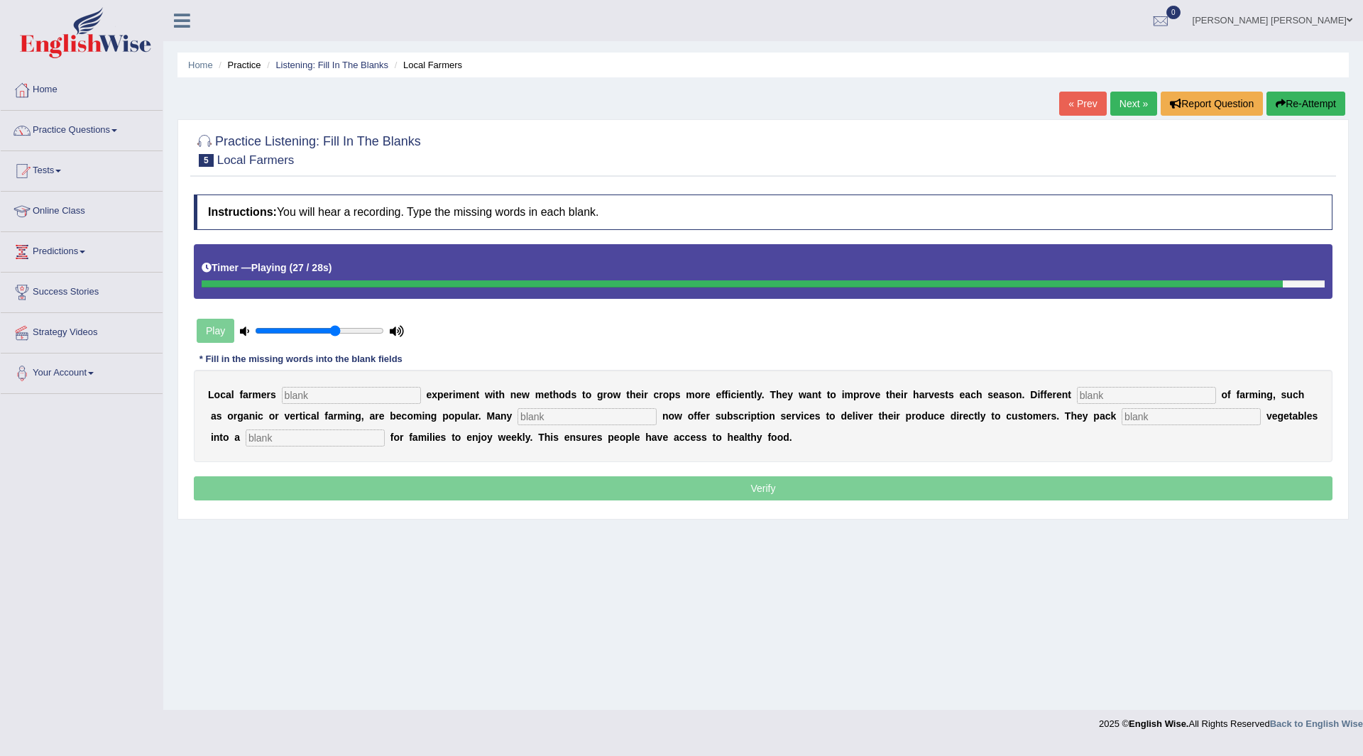
click at [398, 389] on input "text" at bounding box center [351, 395] width 139 height 17
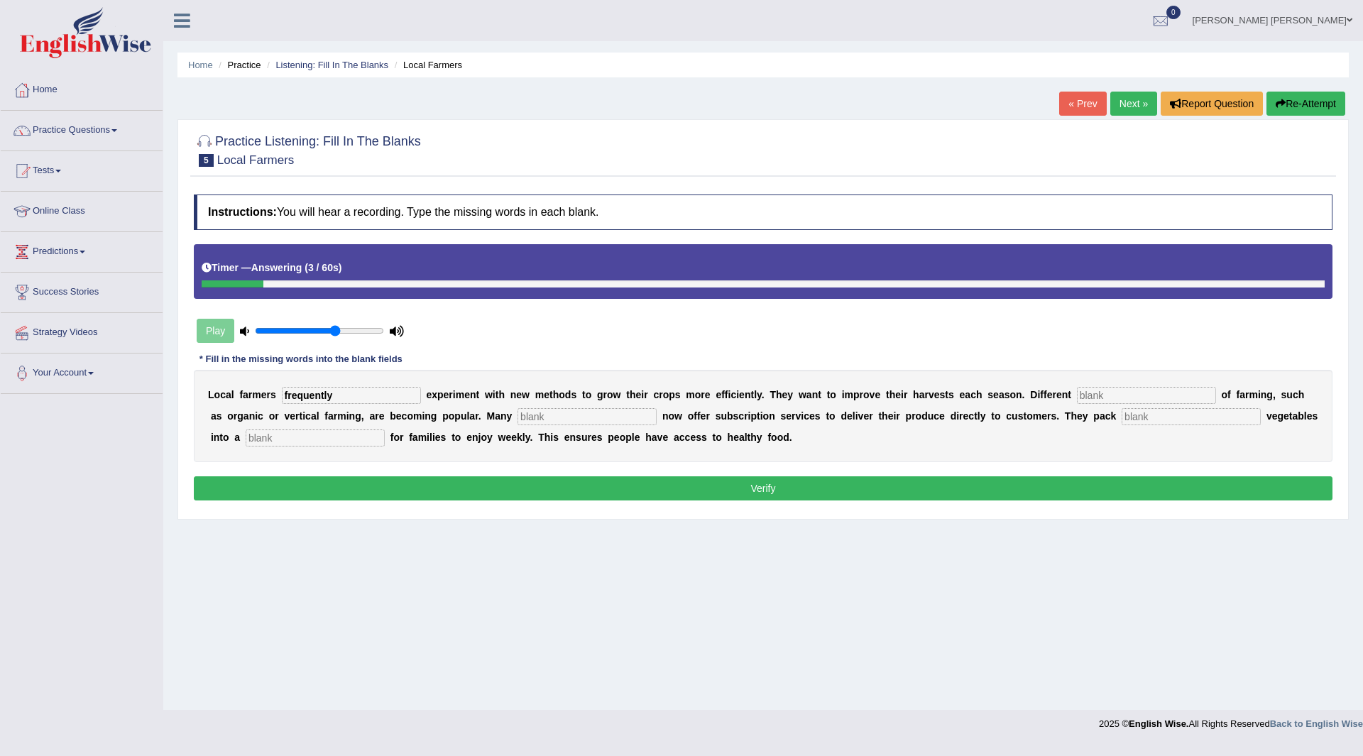
type input "frequently"
type input "style"
type input "farms"
type input "fresh"
type input "box"
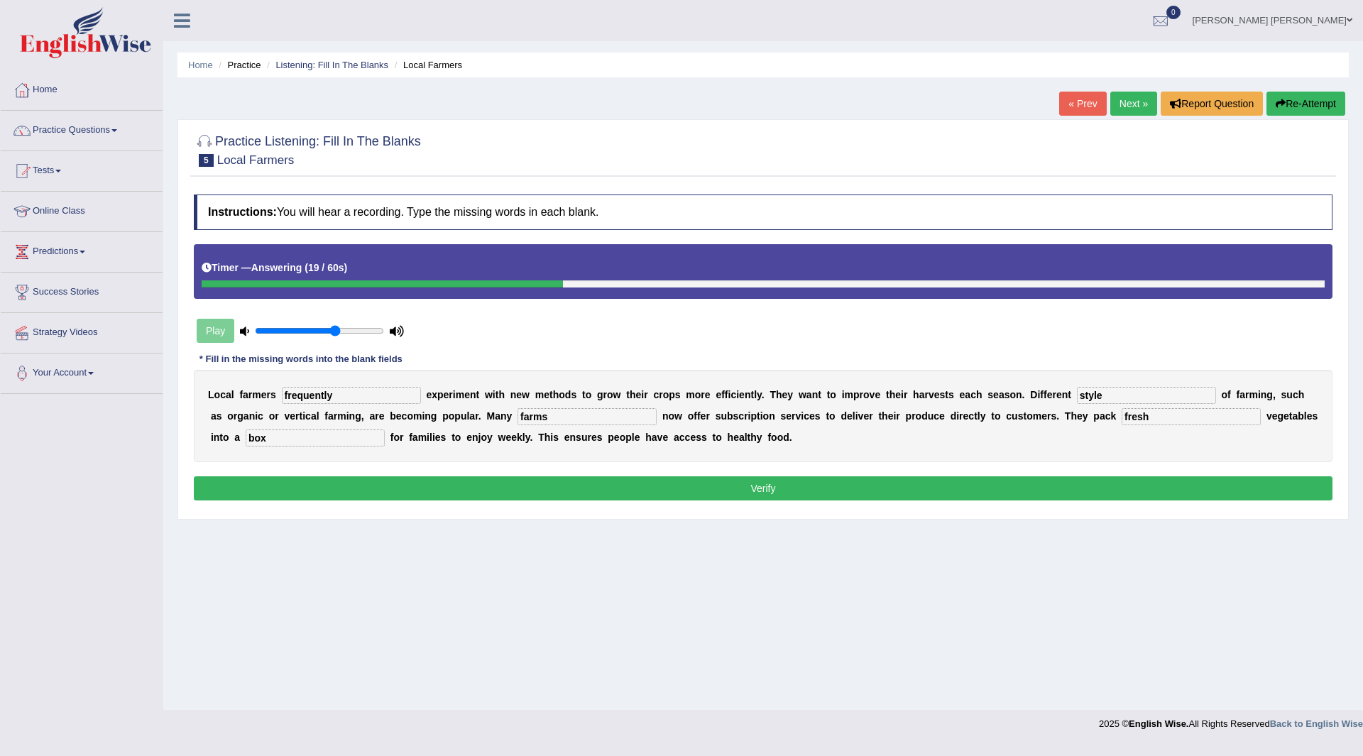
drag, startPoint x: 732, startPoint y: 485, endPoint x: 768, endPoint y: 492, distance: 36.9
click at [735, 487] on button "Verify" at bounding box center [763, 488] width 1139 height 24
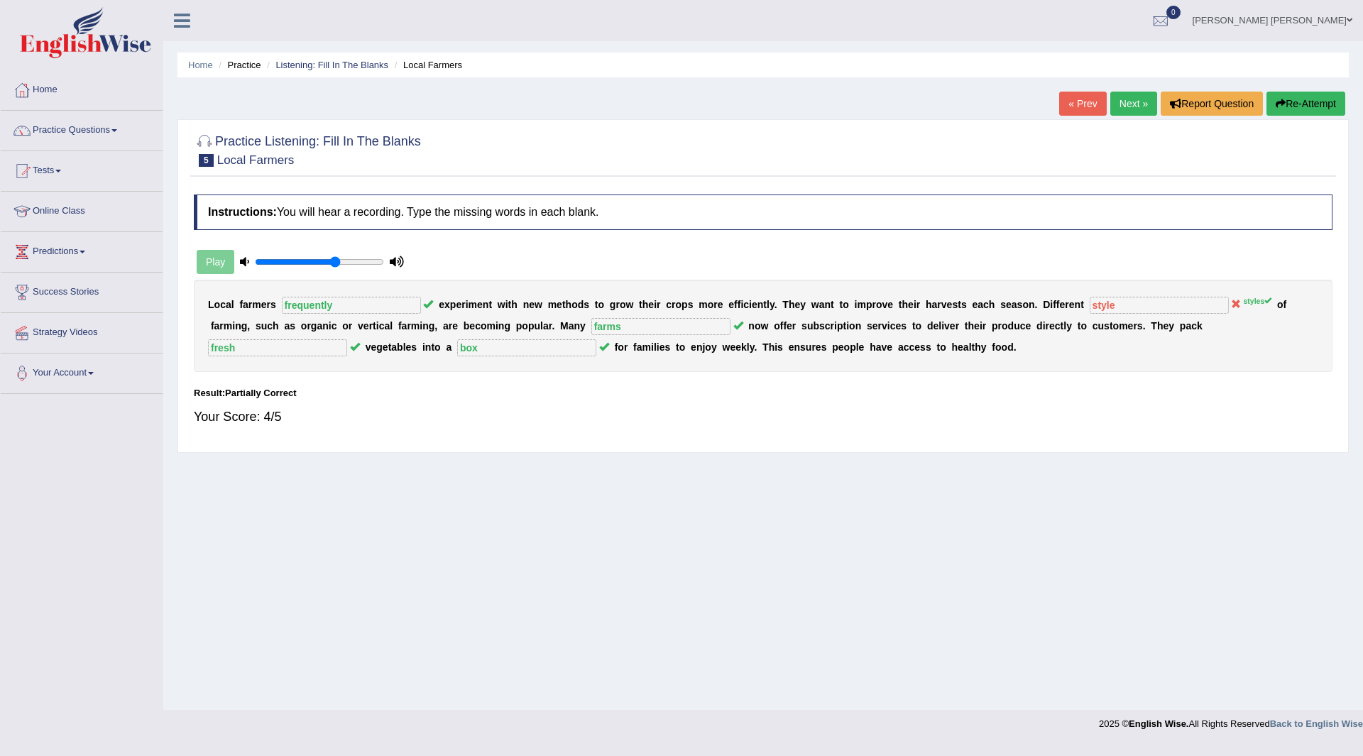
click at [1120, 99] on link "Next »" at bounding box center [1133, 104] width 47 height 24
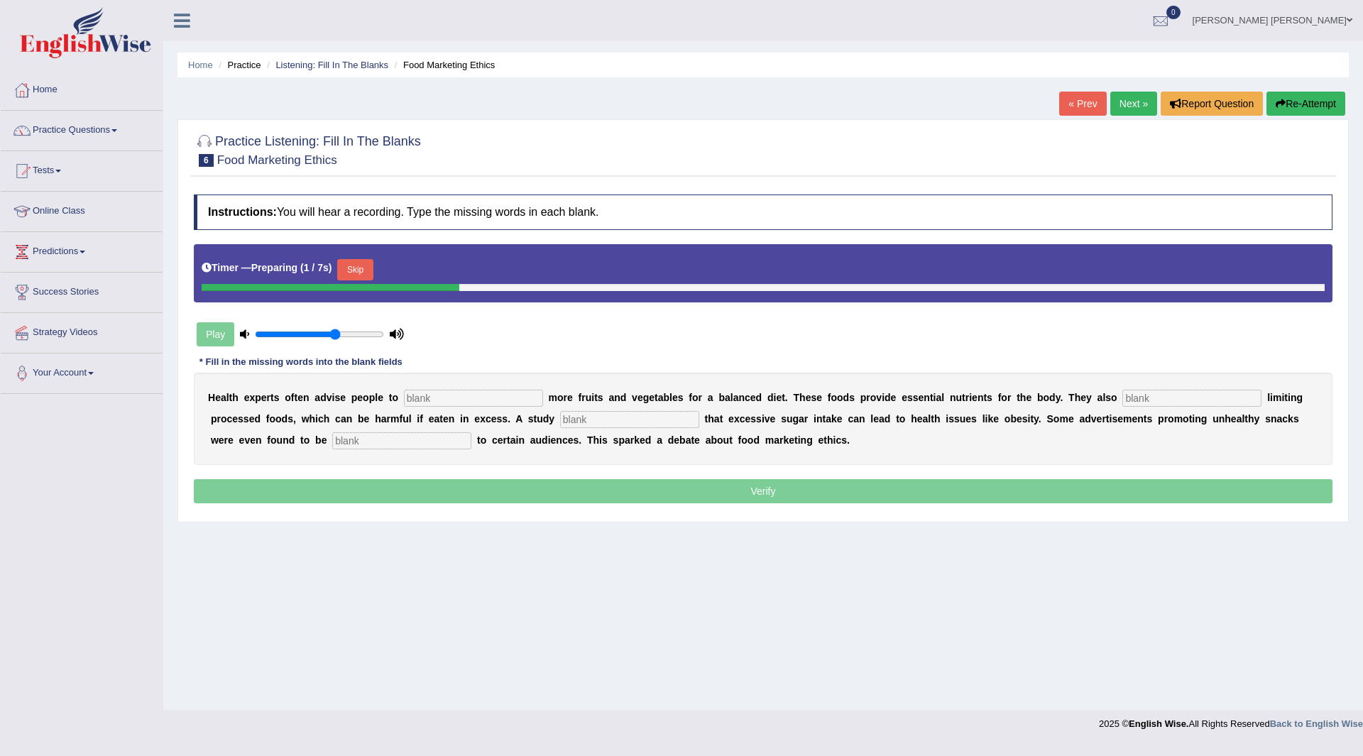
click at [353, 270] on button "Skip" at bounding box center [354, 269] width 35 height 21
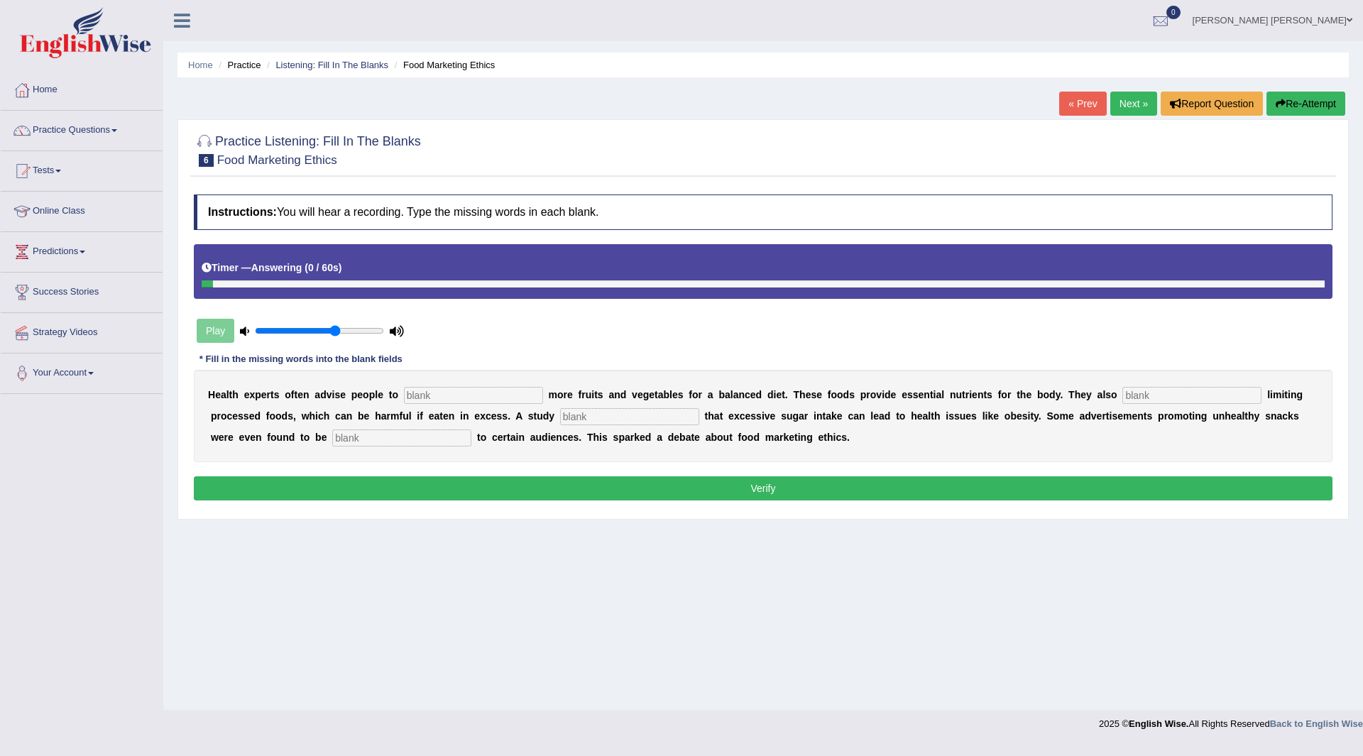
click at [501, 393] on input "text" at bounding box center [473, 395] width 139 height 17
type input "consume"
type input "recommended"
type input "diagnosed"
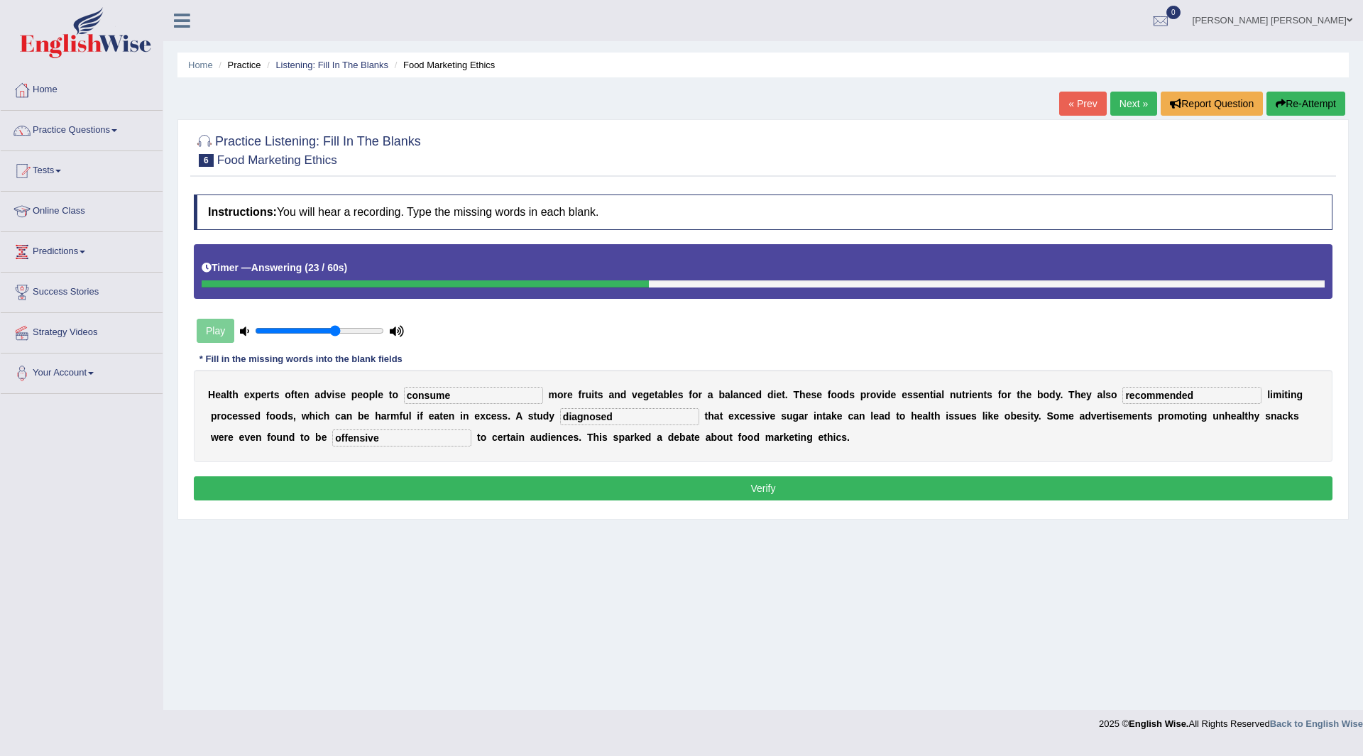
type input "offensive"
click at [685, 495] on button "Verify" at bounding box center [763, 488] width 1139 height 24
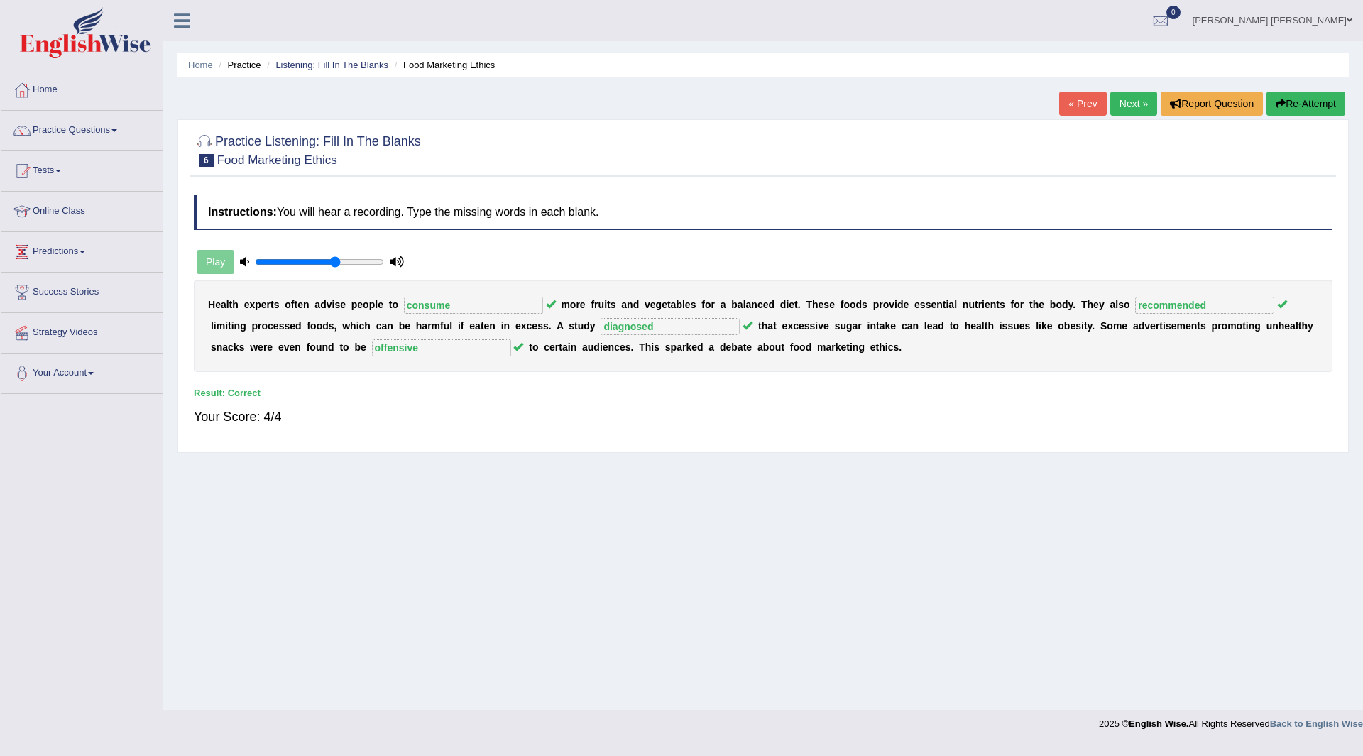
click at [1121, 102] on link "Next »" at bounding box center [1133, 104] width 47 height 24
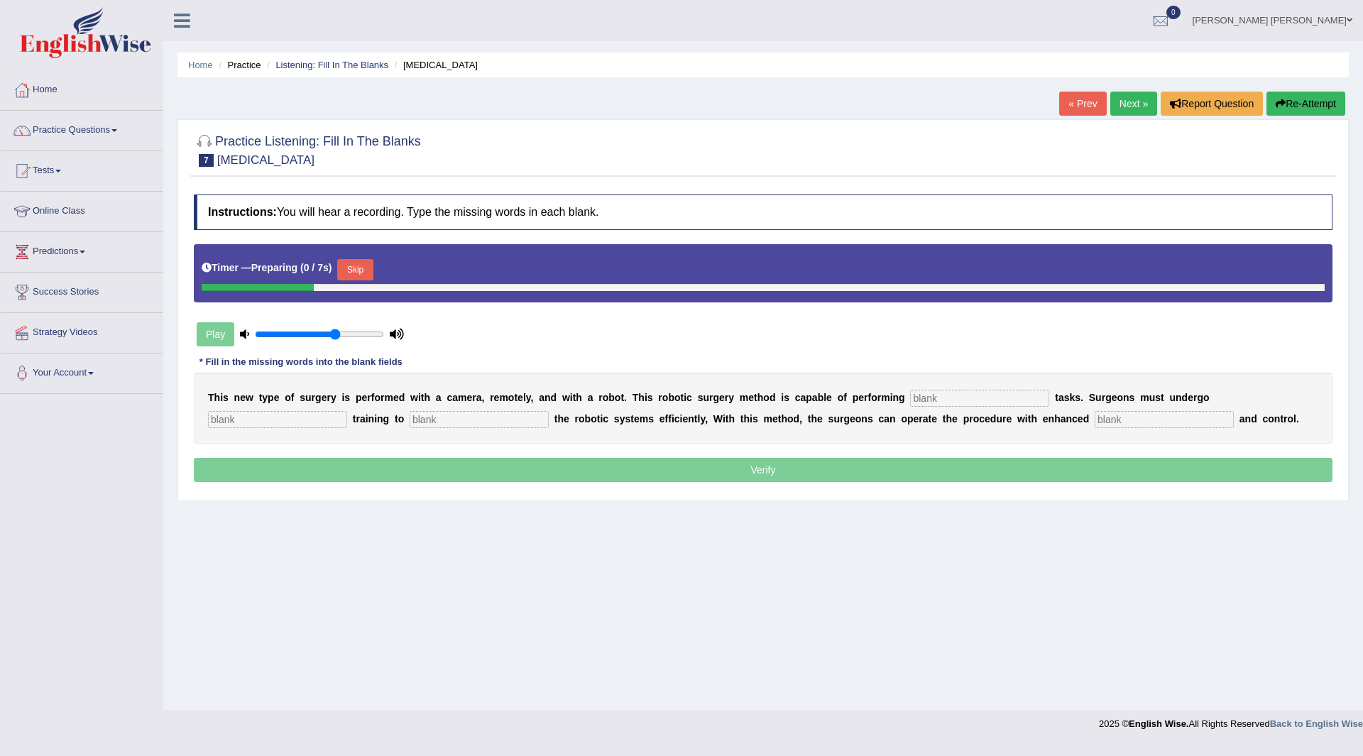
click at [358, 268] on button "Skip" at bounding box center [354, 269] width 35 height 21
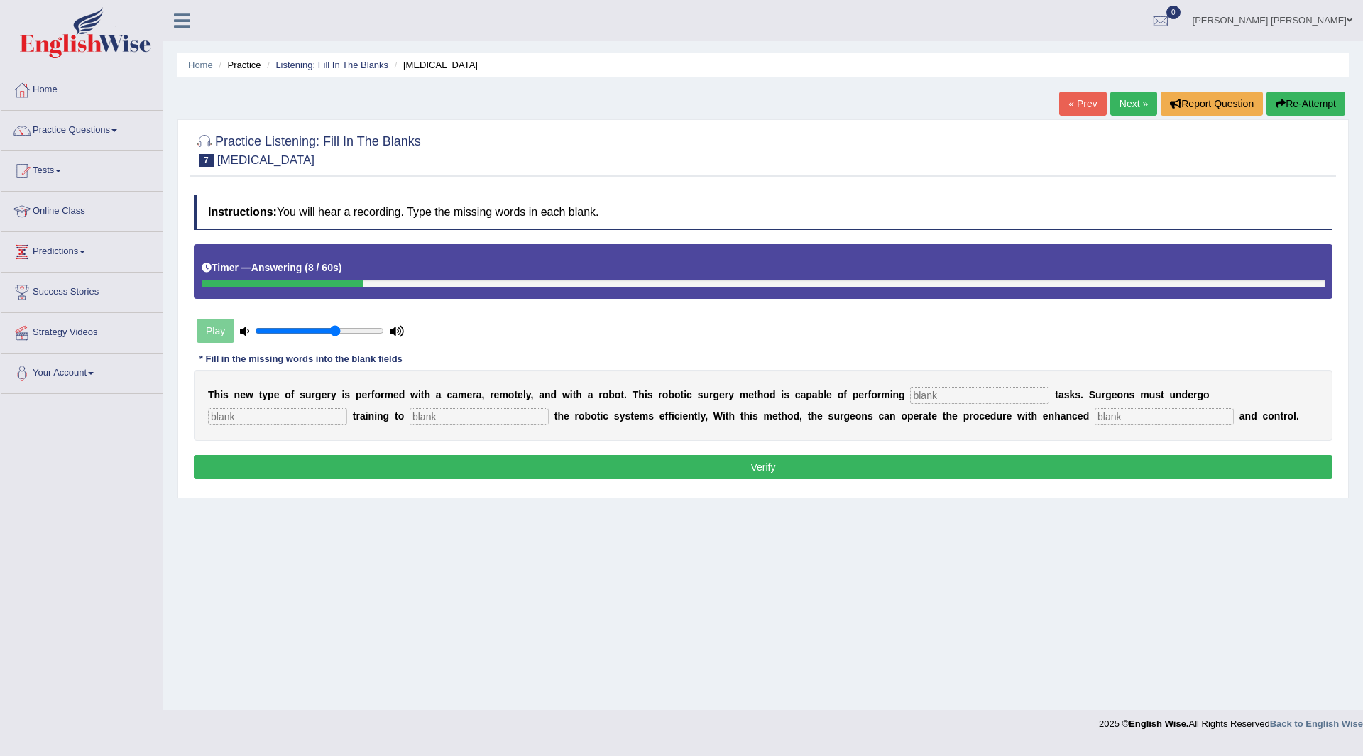
click at [953, 390] on input "text" at bounding box center [979, 395] width 139 height 17
type input "complex"
click at [285, 411] on input "newq" at bounding box center [277, 416] width 139 height 17
type input "new"
click at [451, 412] on input "text" at bounding box center [479, 416] width 139 height 17
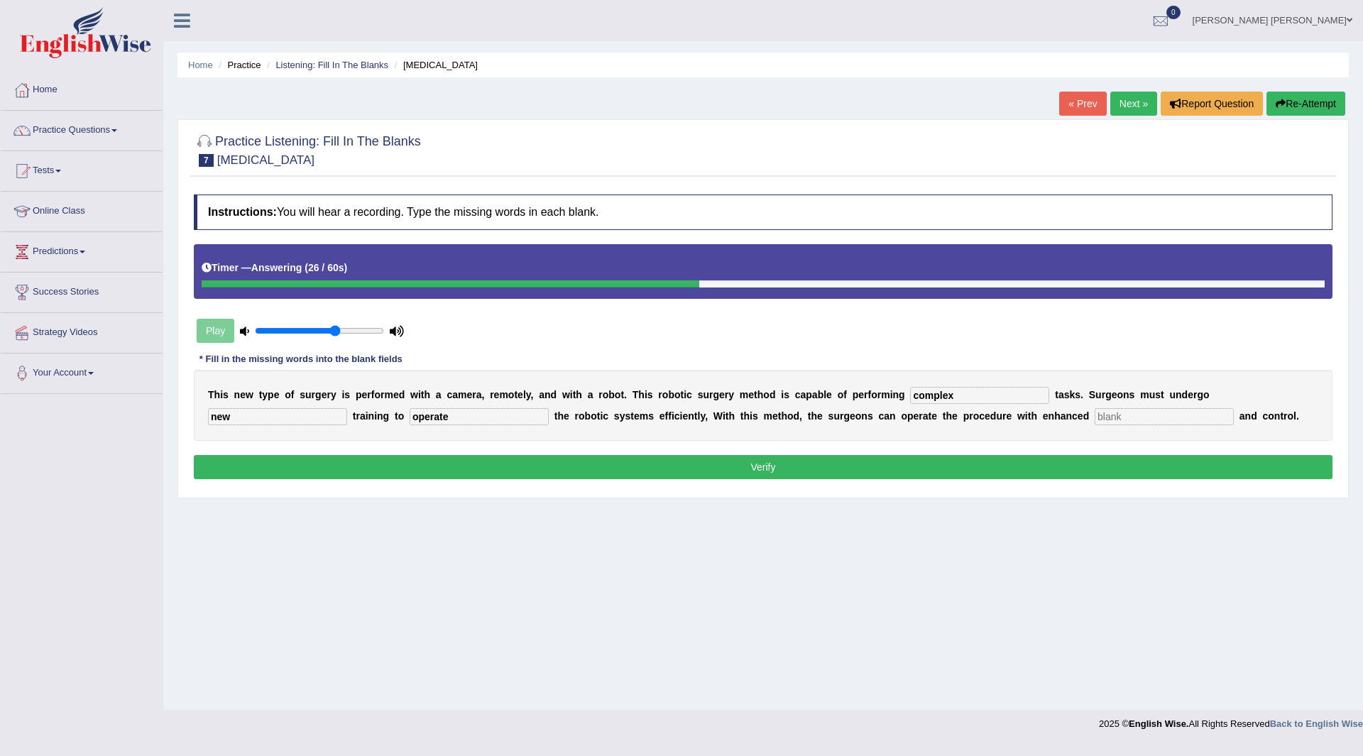
type input "operate"
type input "passions"
click at [566, 470] on button "Verify" at bounding box center [763, 467] width 1139 height 24
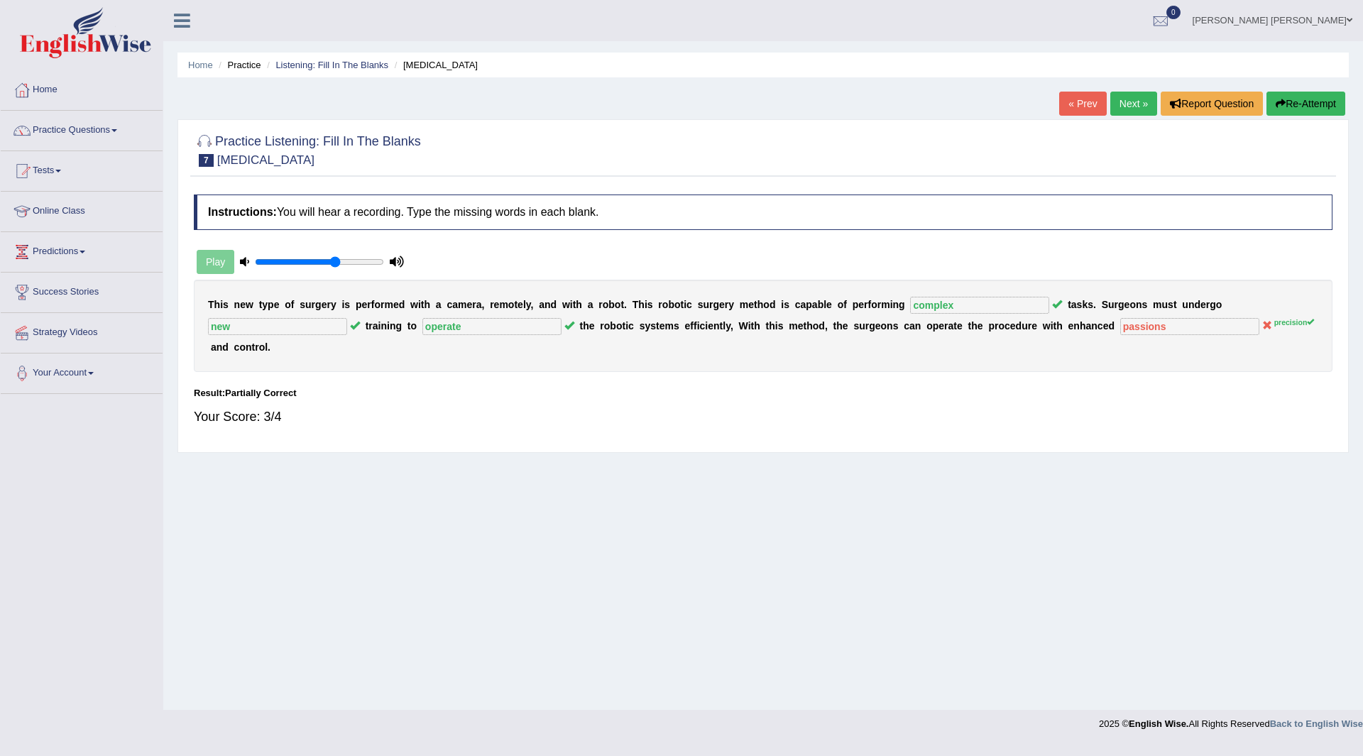
click at [1124, 102] on link "Next »" at bounding box center [1133, 104] width 47 height 24
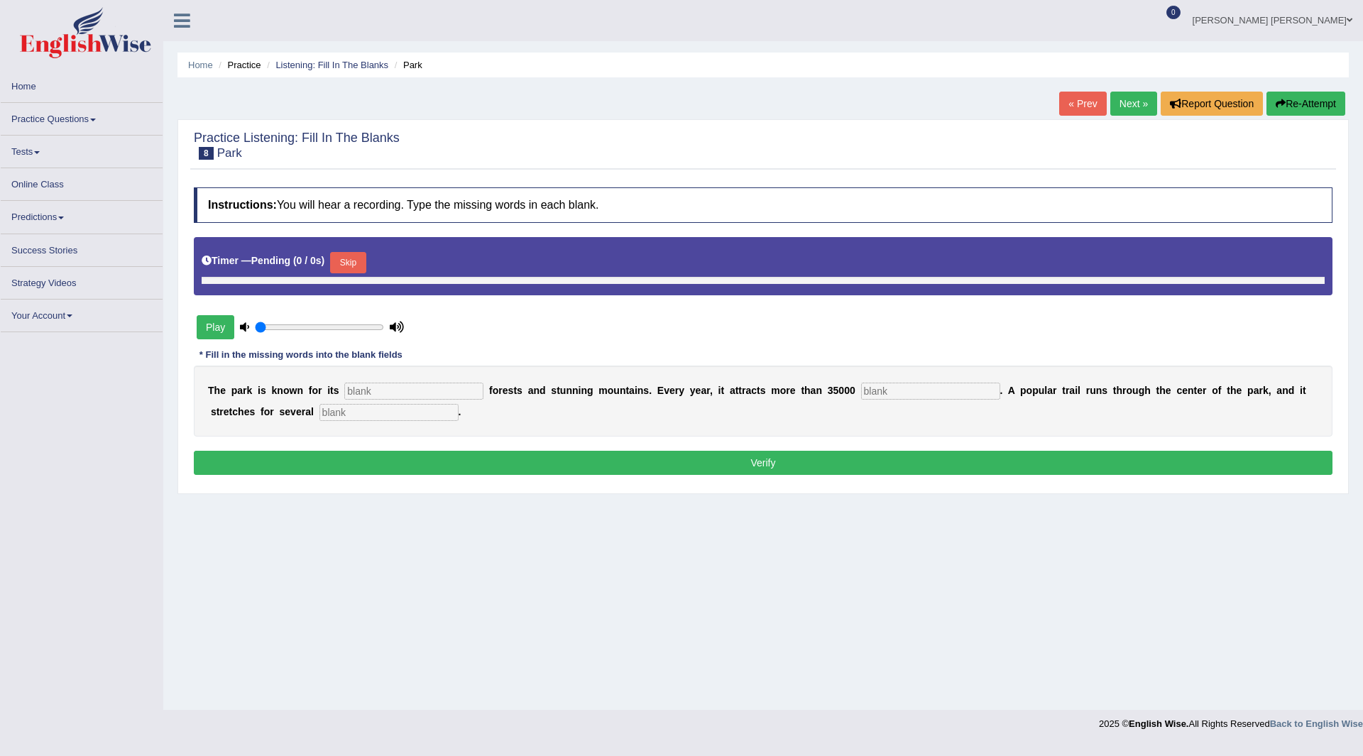
click at [353, 260] on button "Skip" at bounding box center [347, 262] width 35 height 21
type input "0.65"
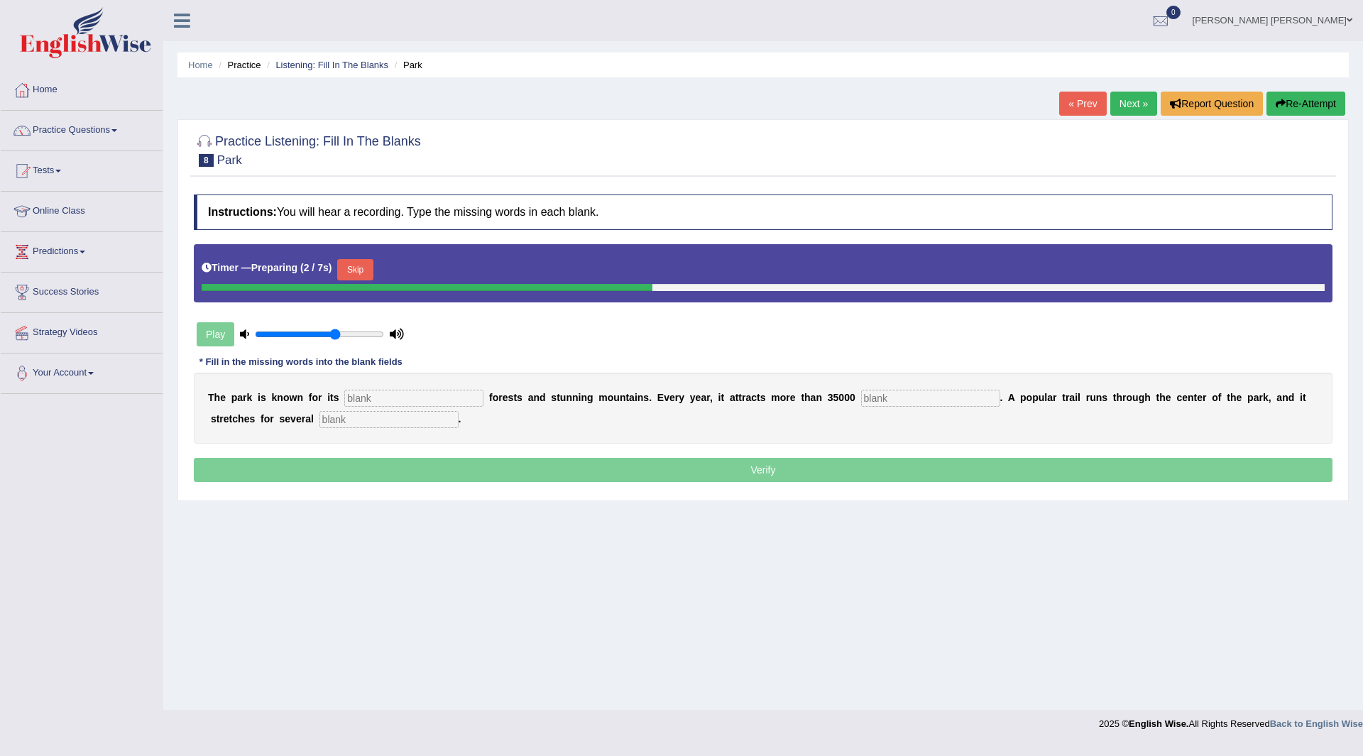
click at [354, 272] on button "Skip" at bounding box center [354, 269] width 35 height 21
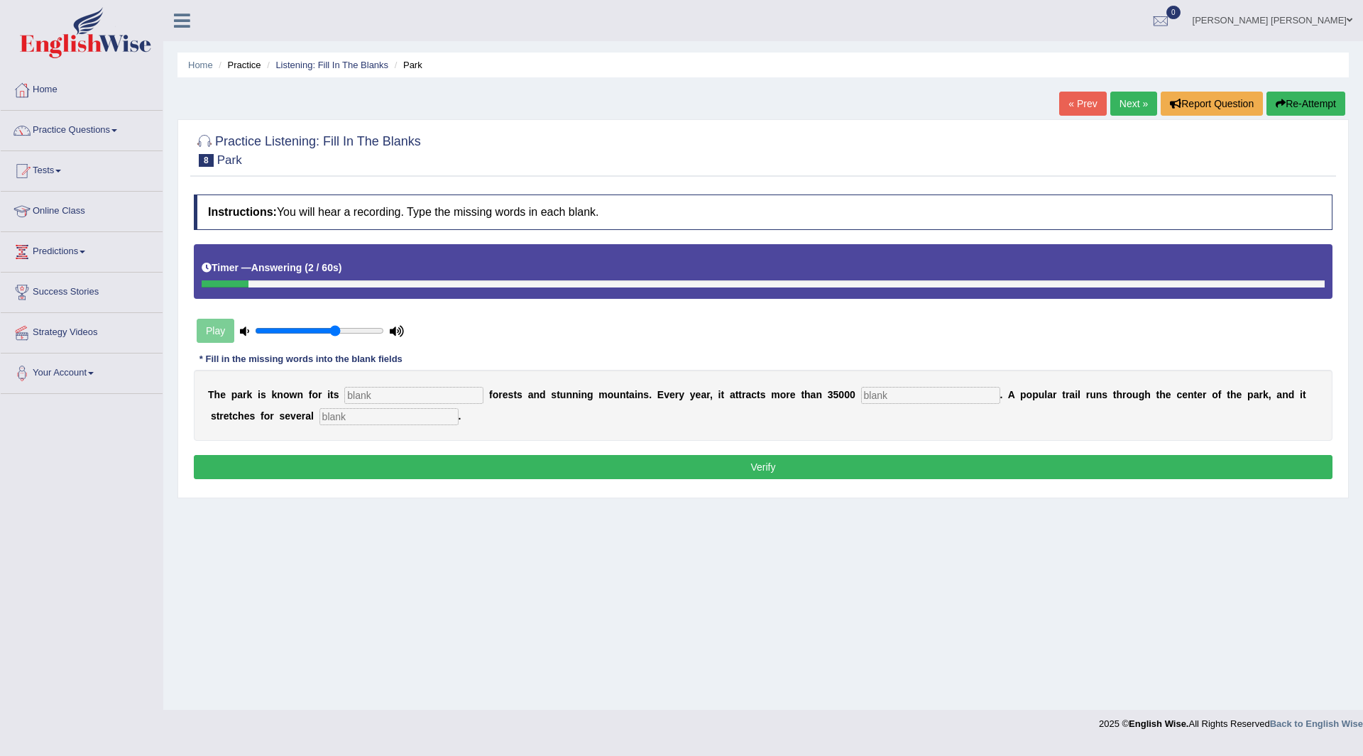
click at [427, 383] on div "T h e p a r k i s k n o w n f o r i t s f o r e s t s a n d s t u n n i n g m o…" at bounding box center [763, 405] width 1139 height 71
click at [424, 393] on input "text" at bounding box center [413, 395] width 139 height 17
type input "unique"
type input "visitors"
type input "miles"
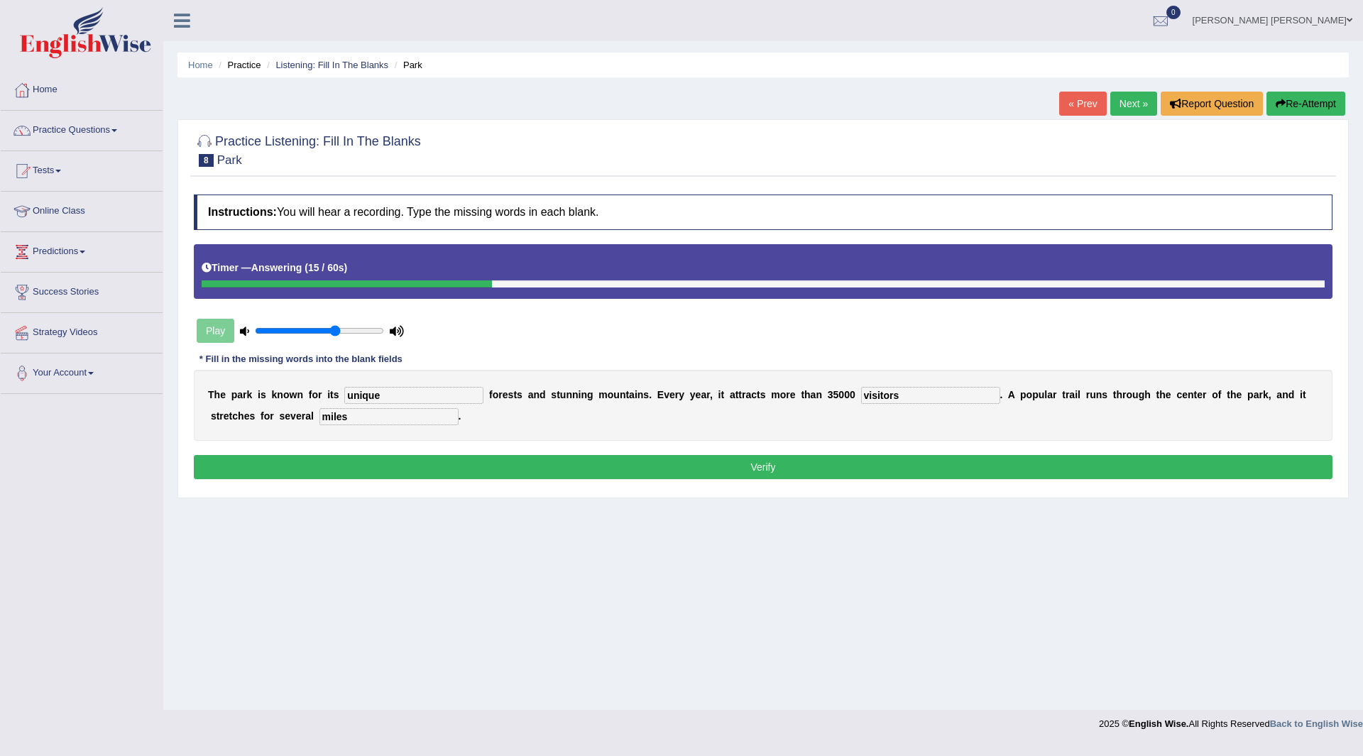
click at [620, 466] on button "Verify" at bounding box center [763, 467] width 1139 height 24
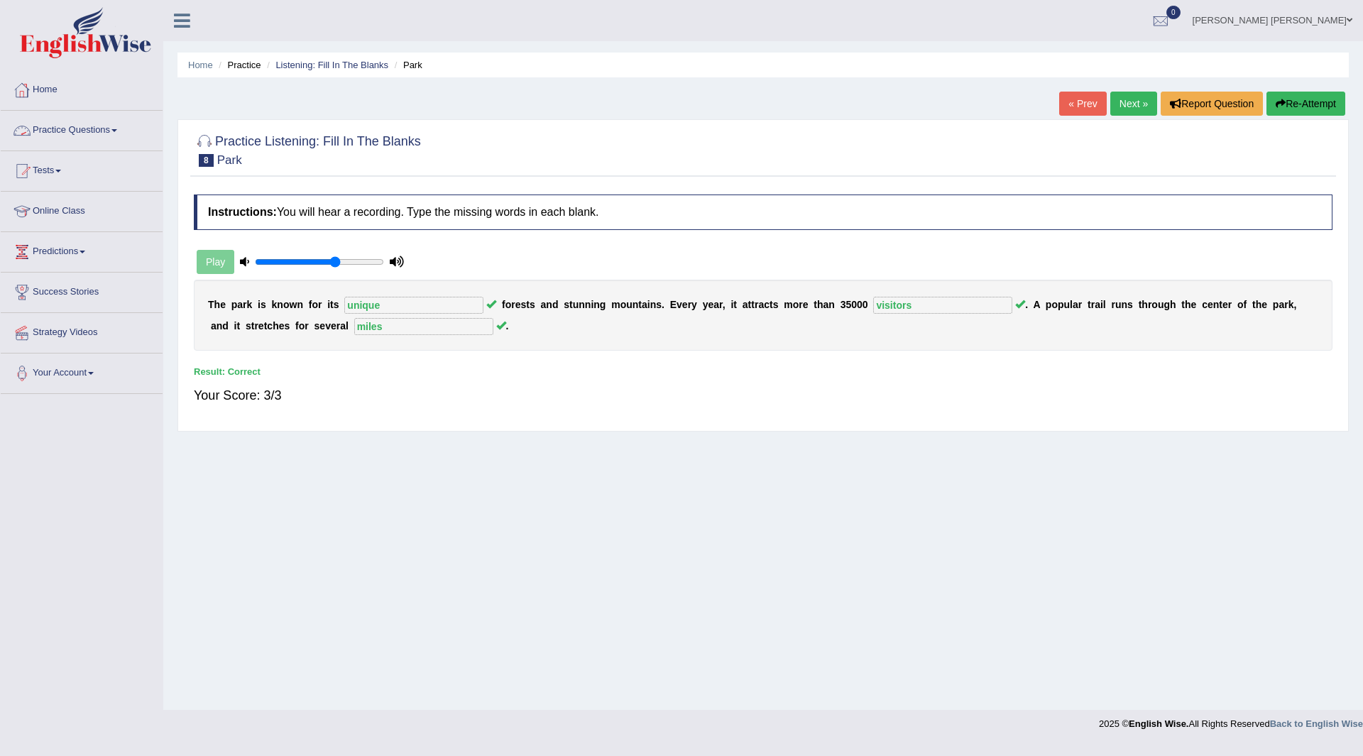
click at [77, 131] on link "Practice Questions" at bounding box center [82, 128] width 162 height 35
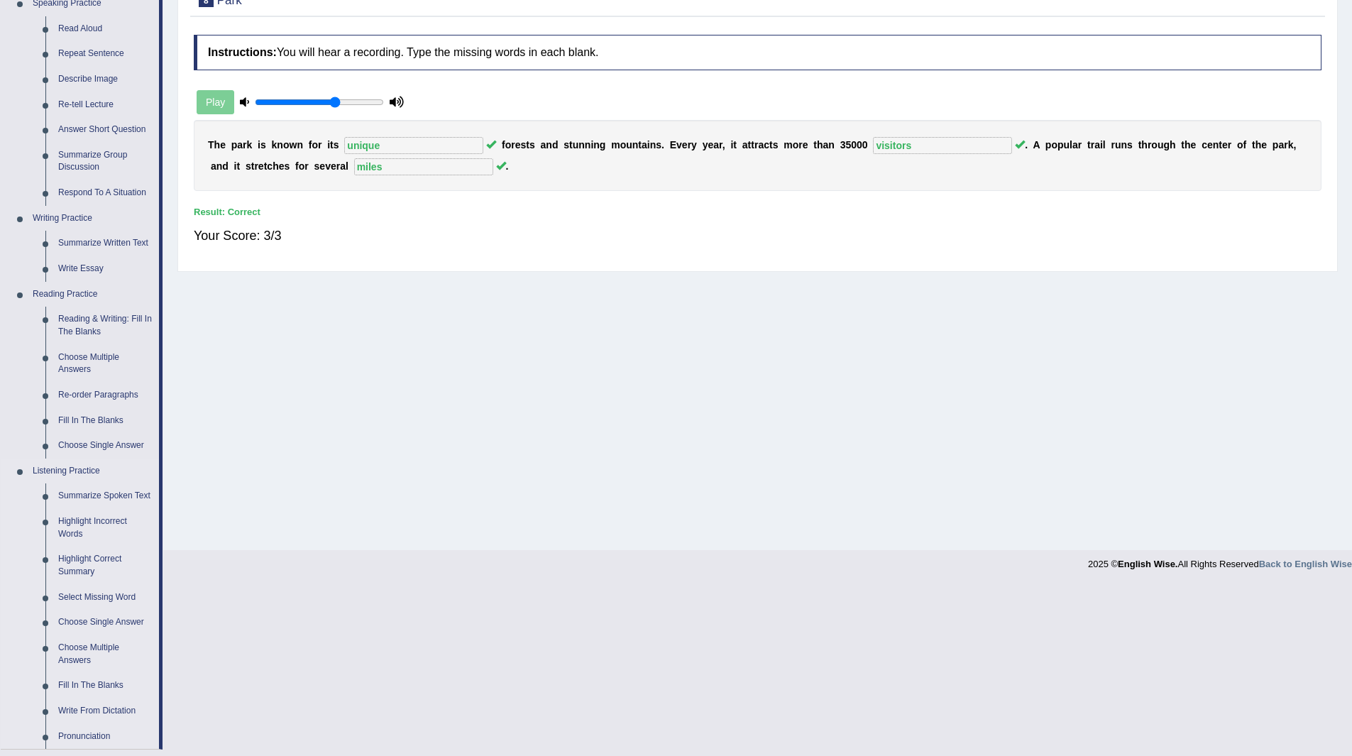
scroll to position [284, 0]
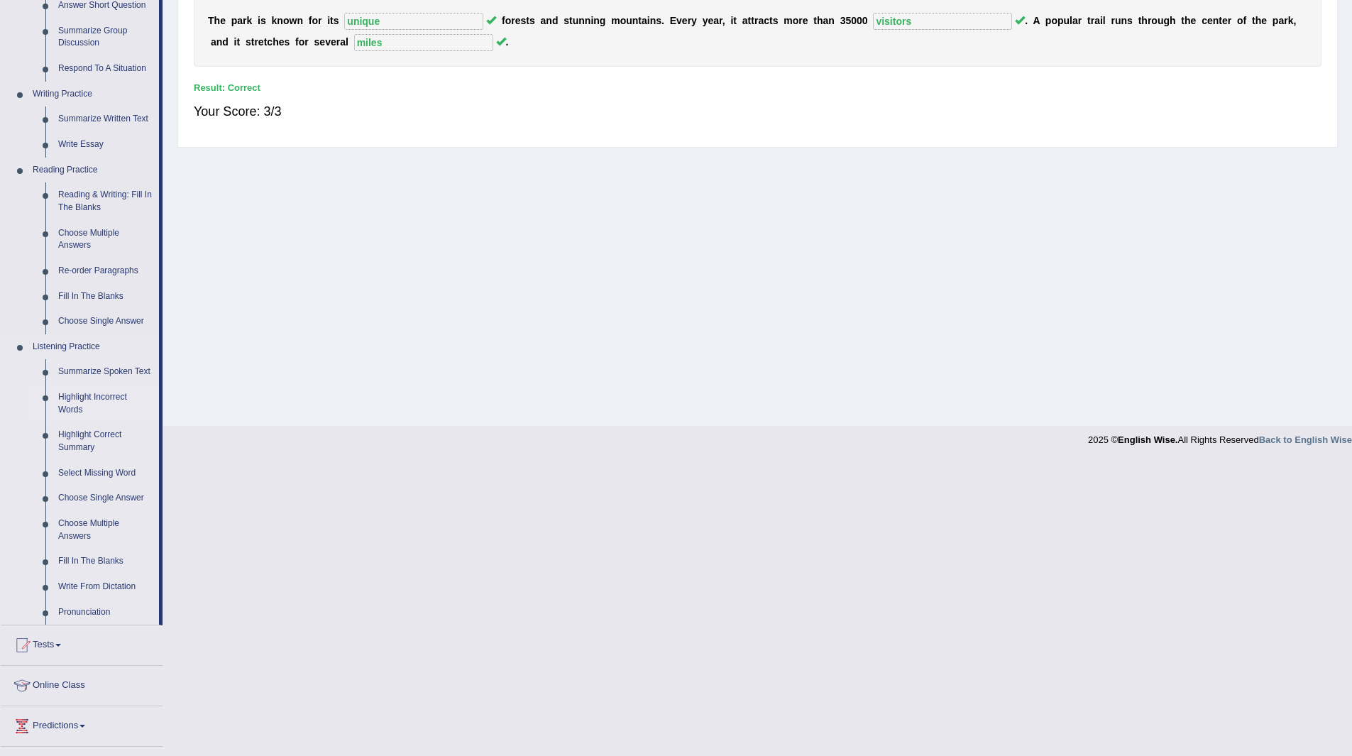
click at [84, 397] on link "Highlight Incorrect Words" at bounding box center [105, 404] width 107 height 38
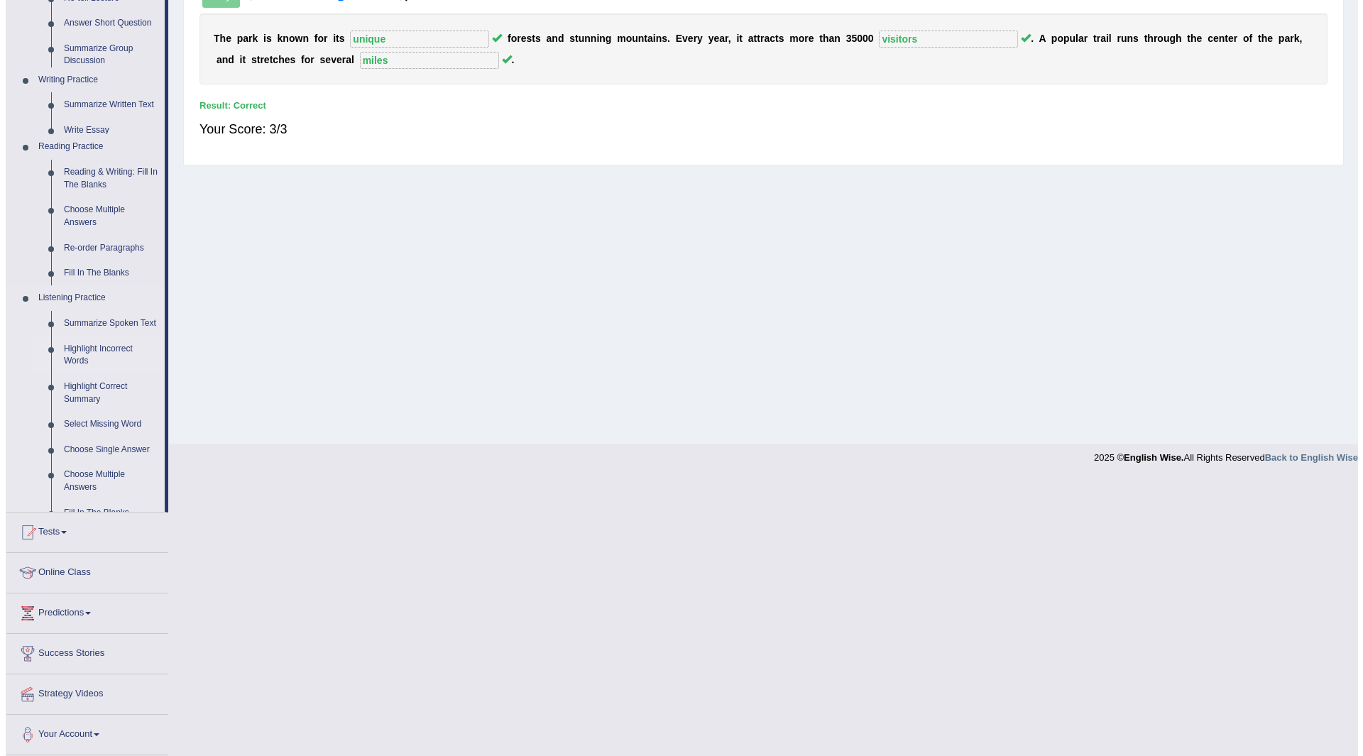
scroll to position [0, 0]
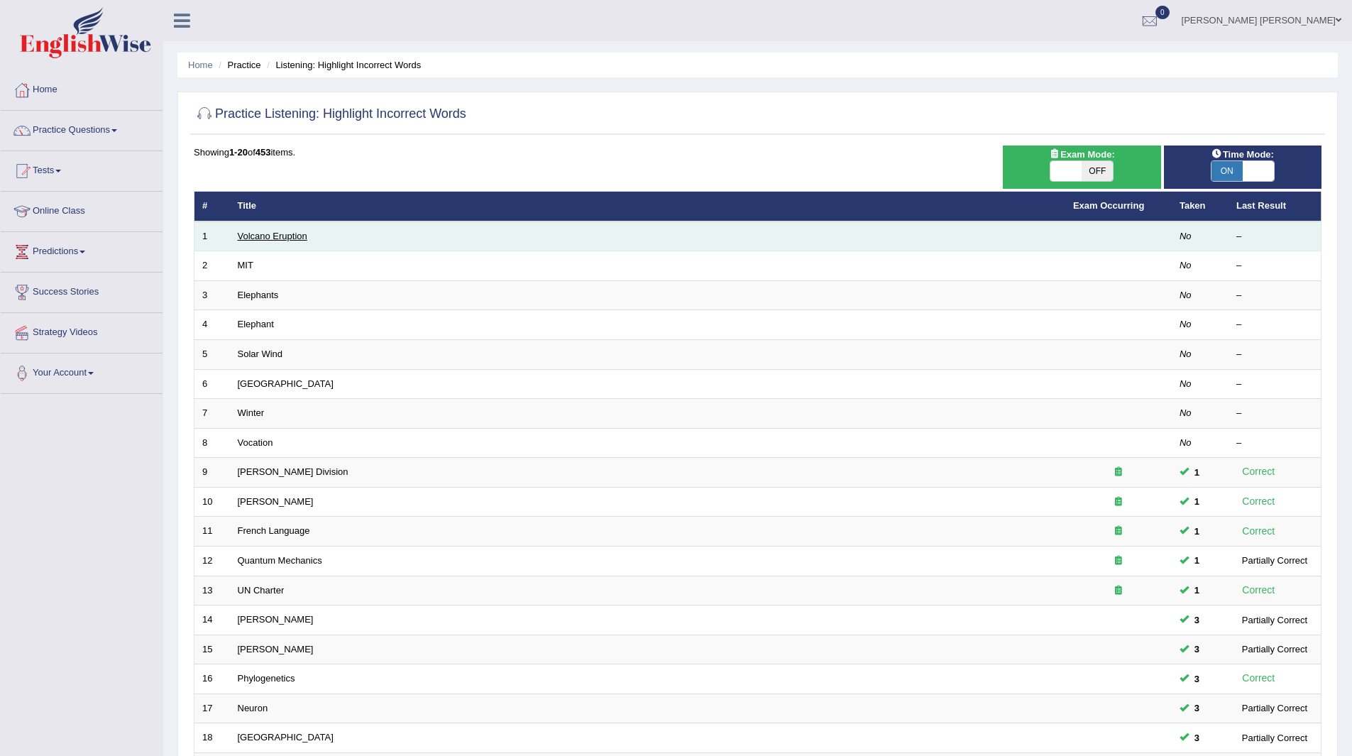
click at [268, 234] on link "Volcano Eruption" at bounding box center [273, 236] width 70 height 11
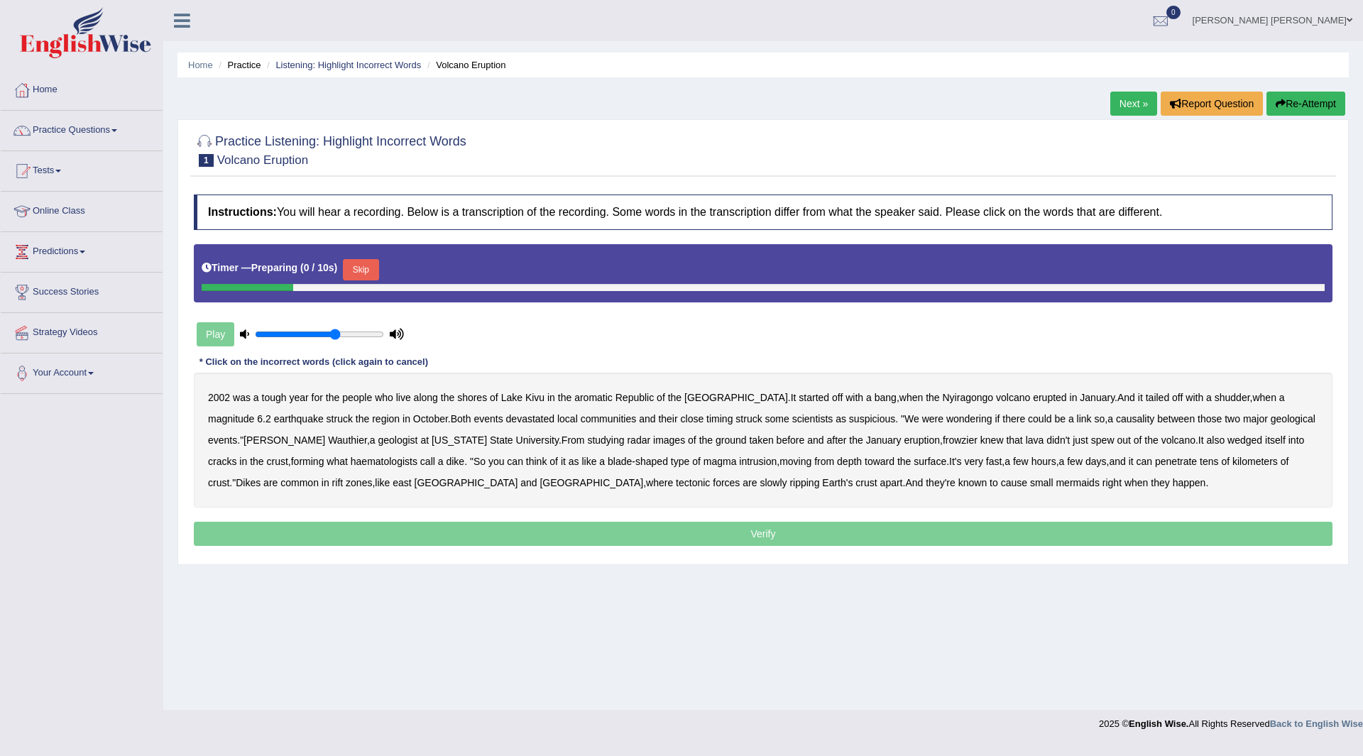
click at [368, 267] on button "Skip" at bounding box center [360, 269] width 35 height 21
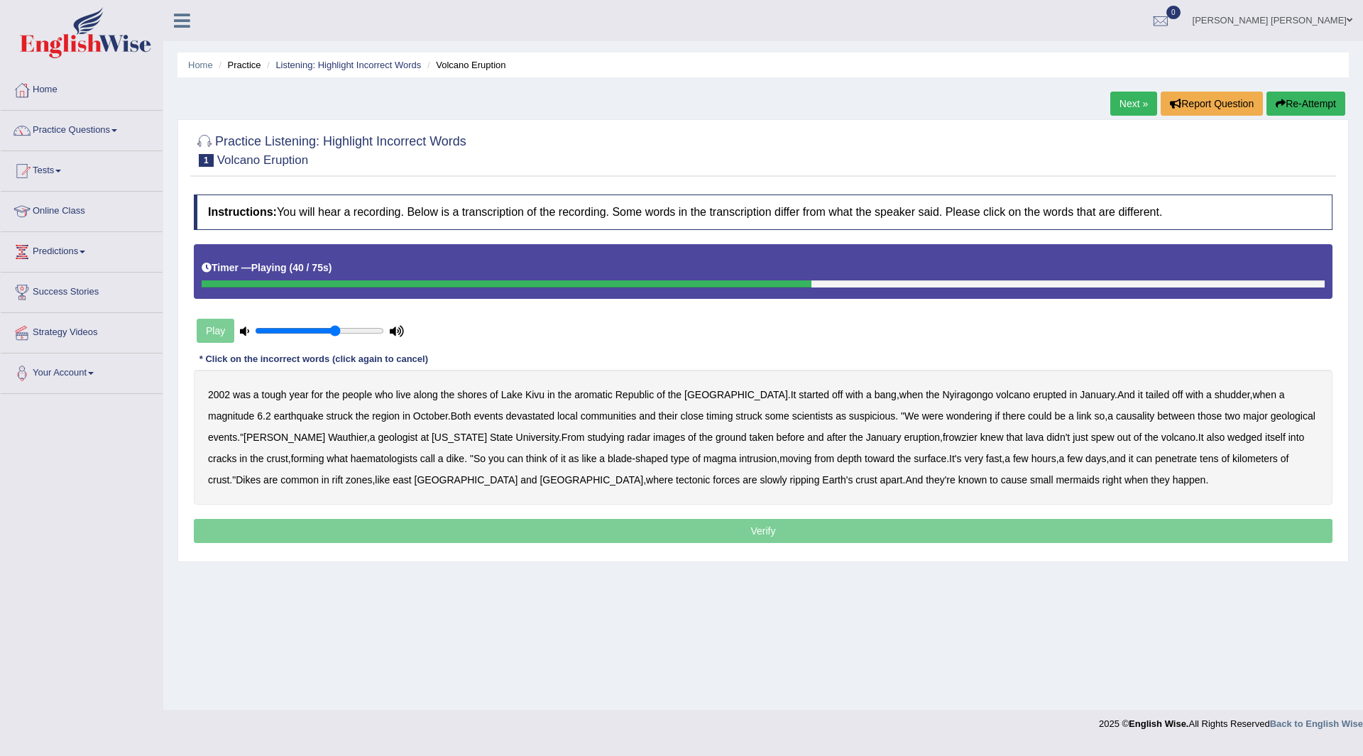
click at [943, 436] on b "frowzier" at bounding box center [960, 437] width 35 height 11
click at [351, 460] on b "haematologists" at bounding box center [384, 458] width 67 height 11
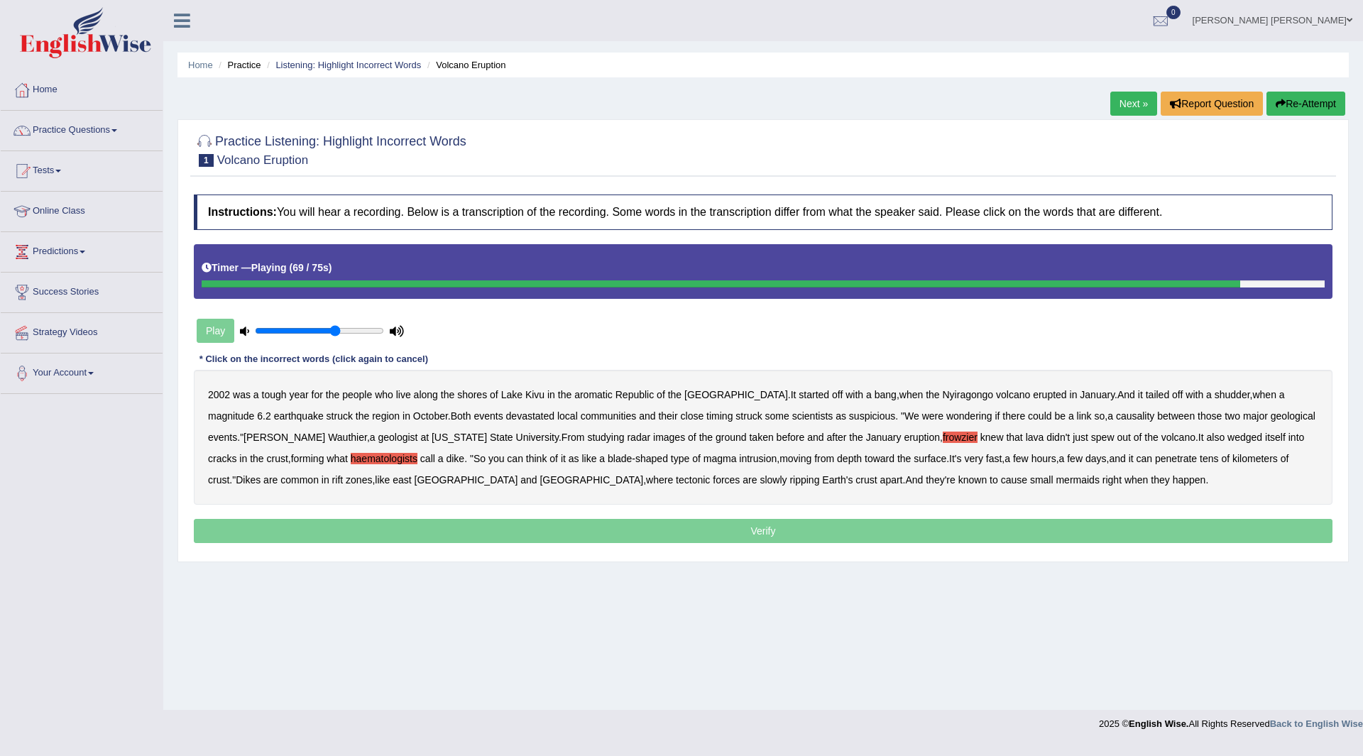
click at [346, 483] on b "zones" at bounding box center [359, 479] width 26 height 11
click at [1055, 477] on b "mermaids" at bounding box center [1076, 479] width 43 height 11
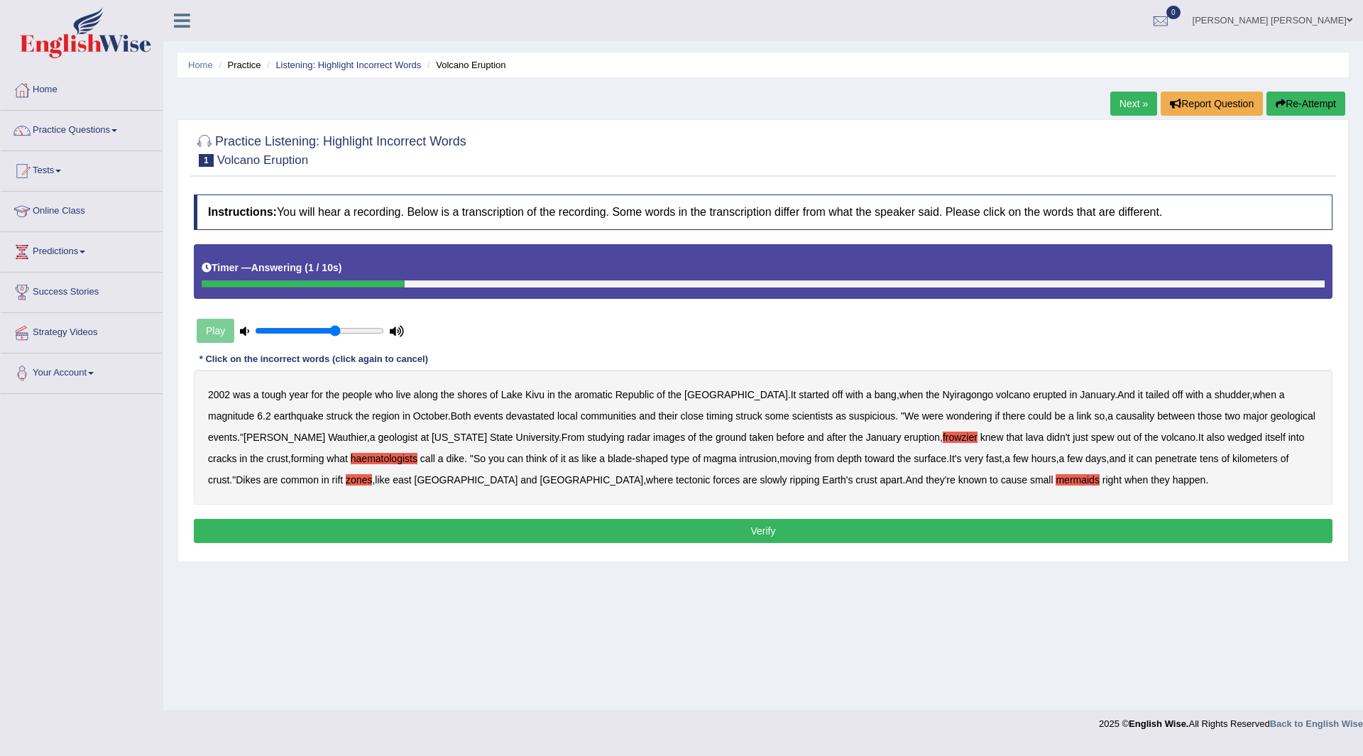
click at [610, 534] on button "Verify" at bounding box center [763, 531] width 1139 height 24
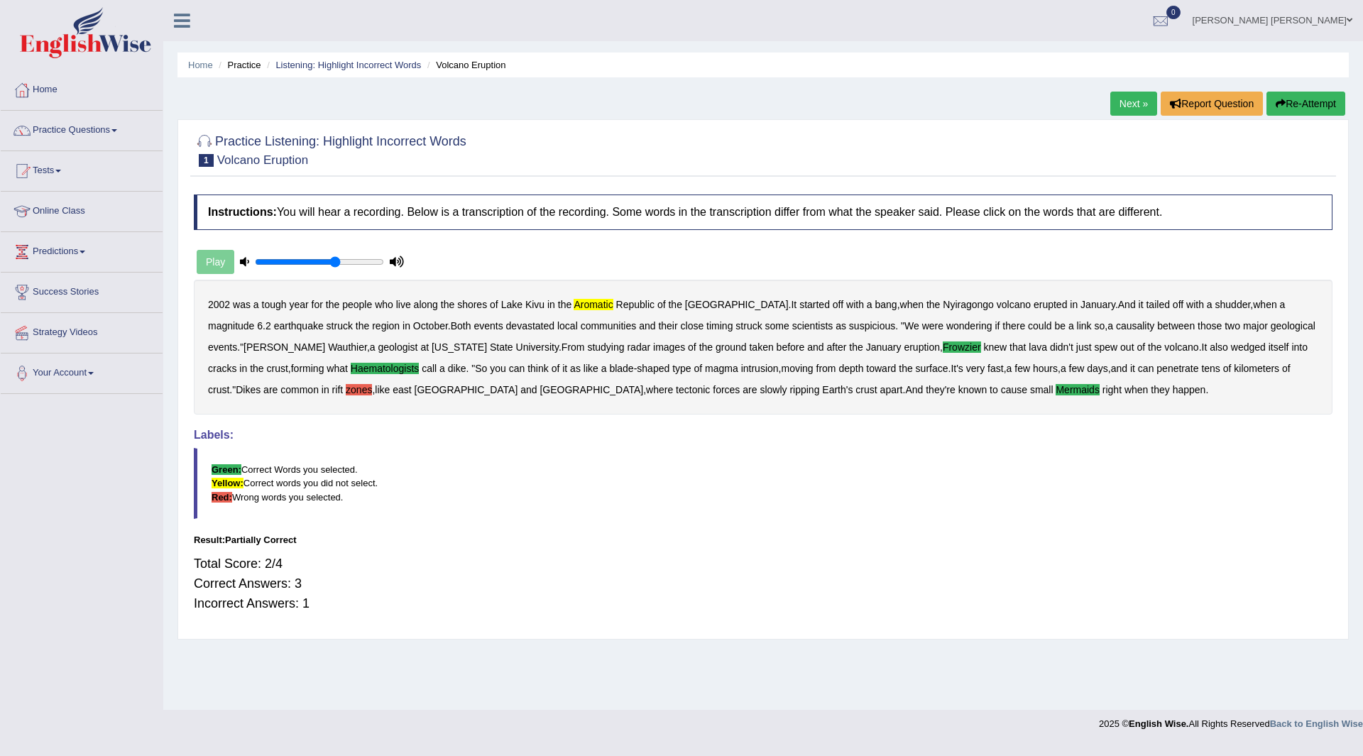
click at [1117, 101] on link "Next »" at bounding box center [1133, 104] width 47 height 24
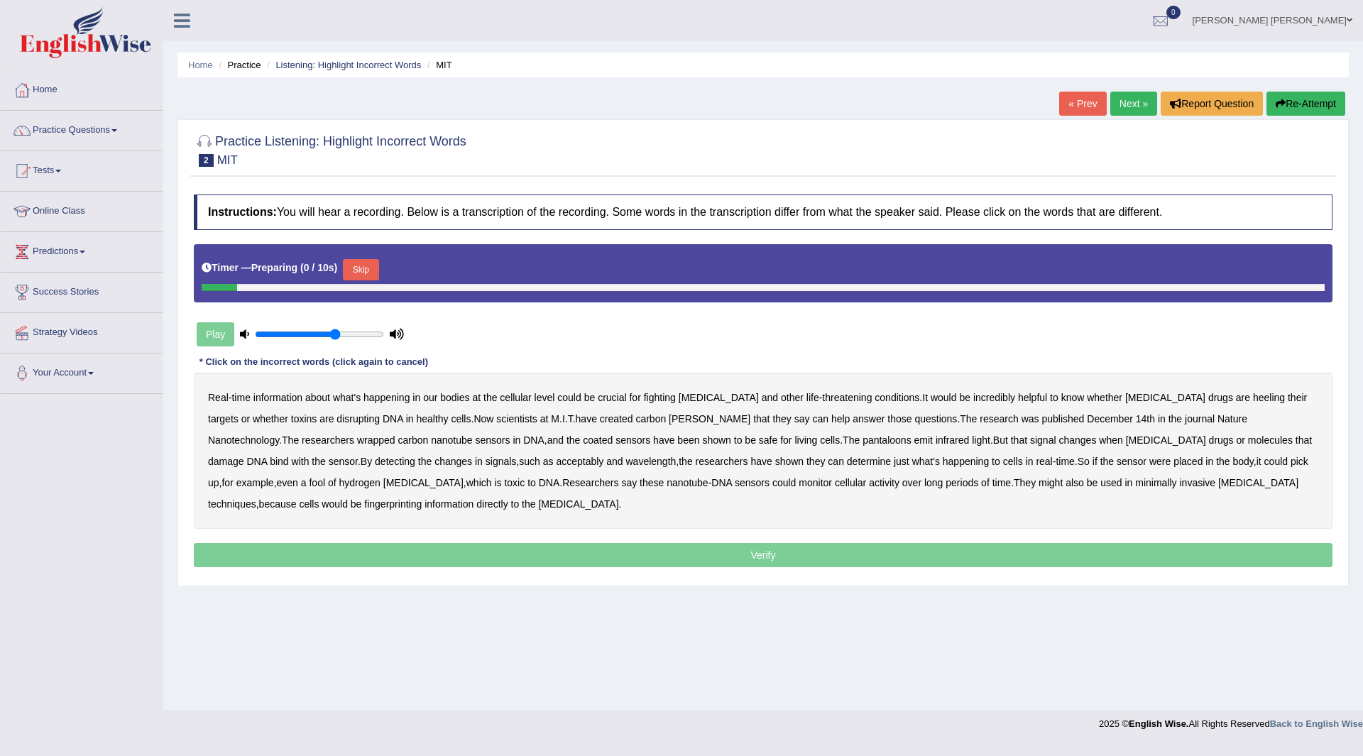
click at [361, 262] on button "Skip" at bounding box center [360, 269] width 35 height 21
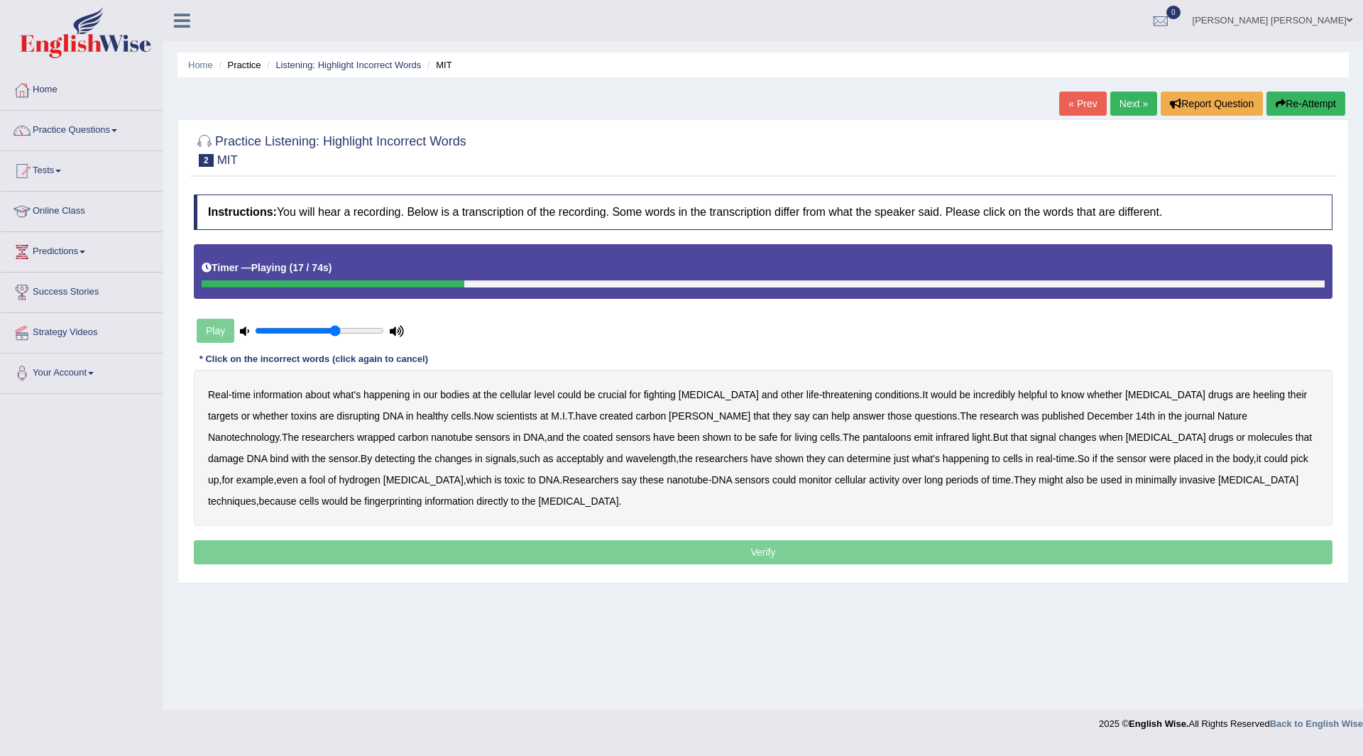
click at [1253, 396] on b "heeling" at bounding box center [1269, 394] width 32 height 11
click at [669, 417] on b "revels" at bounding box center [710, 415] width 82 height 11
click at [862, 439] on b "pantaloons" at bounding box center [886, 437] width 49 height 11
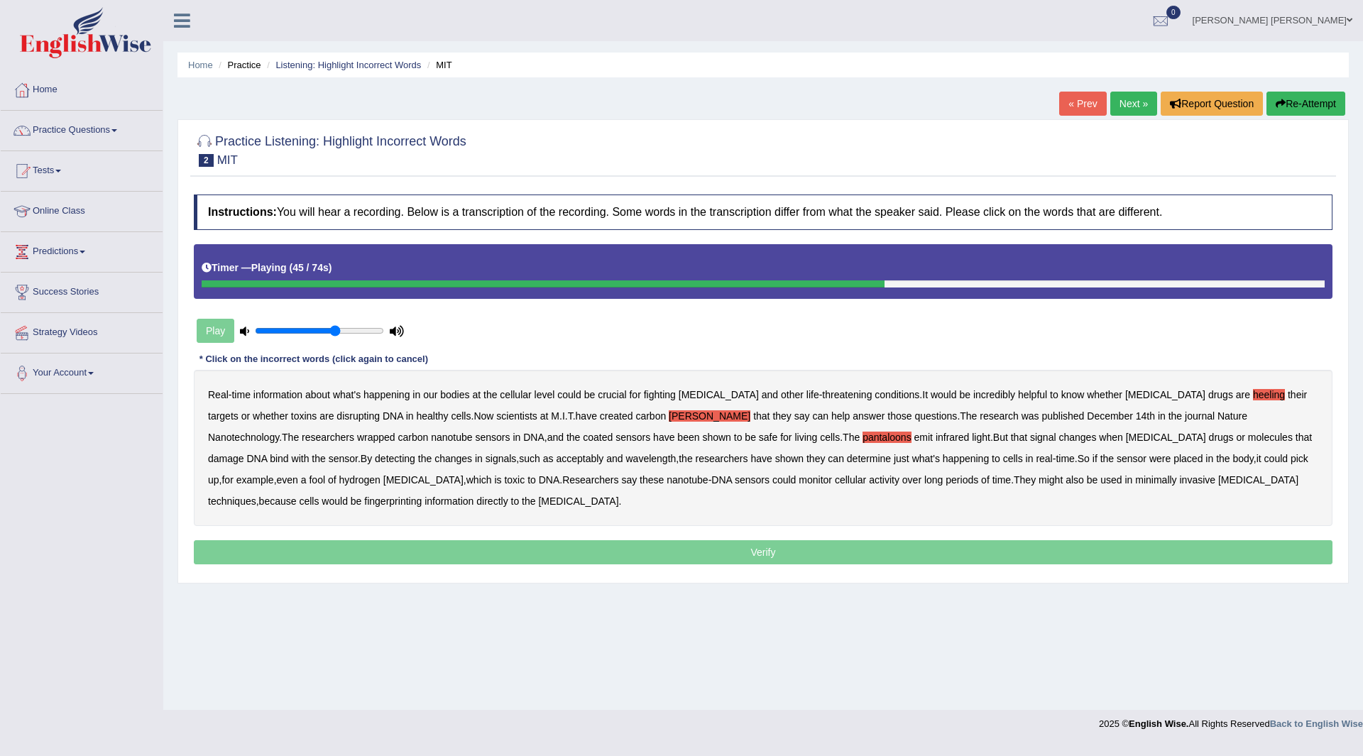
click at [556, 458] on b "acceptably" at bounding box center [580, 458] width 48 height 11
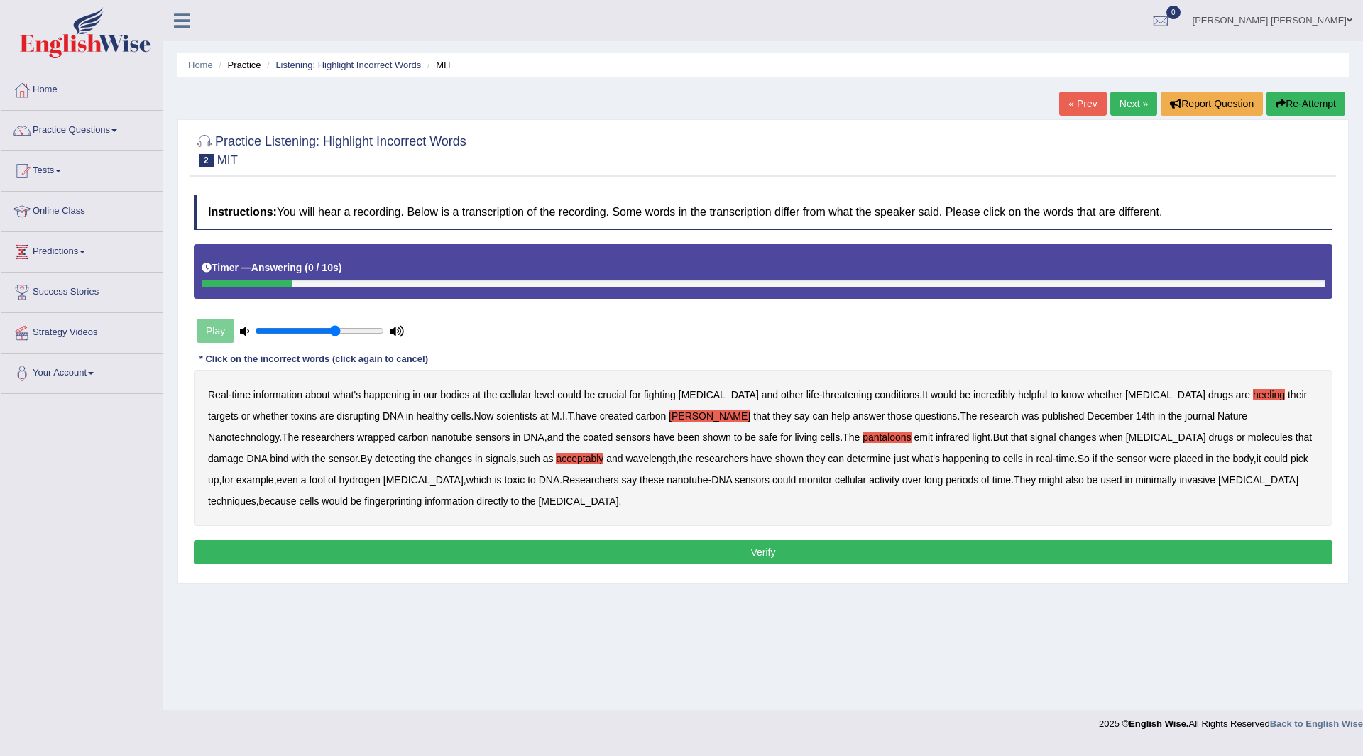
click at [645, 560] on button "Verify" at bounding box center [763, 552] width 1139 height 24
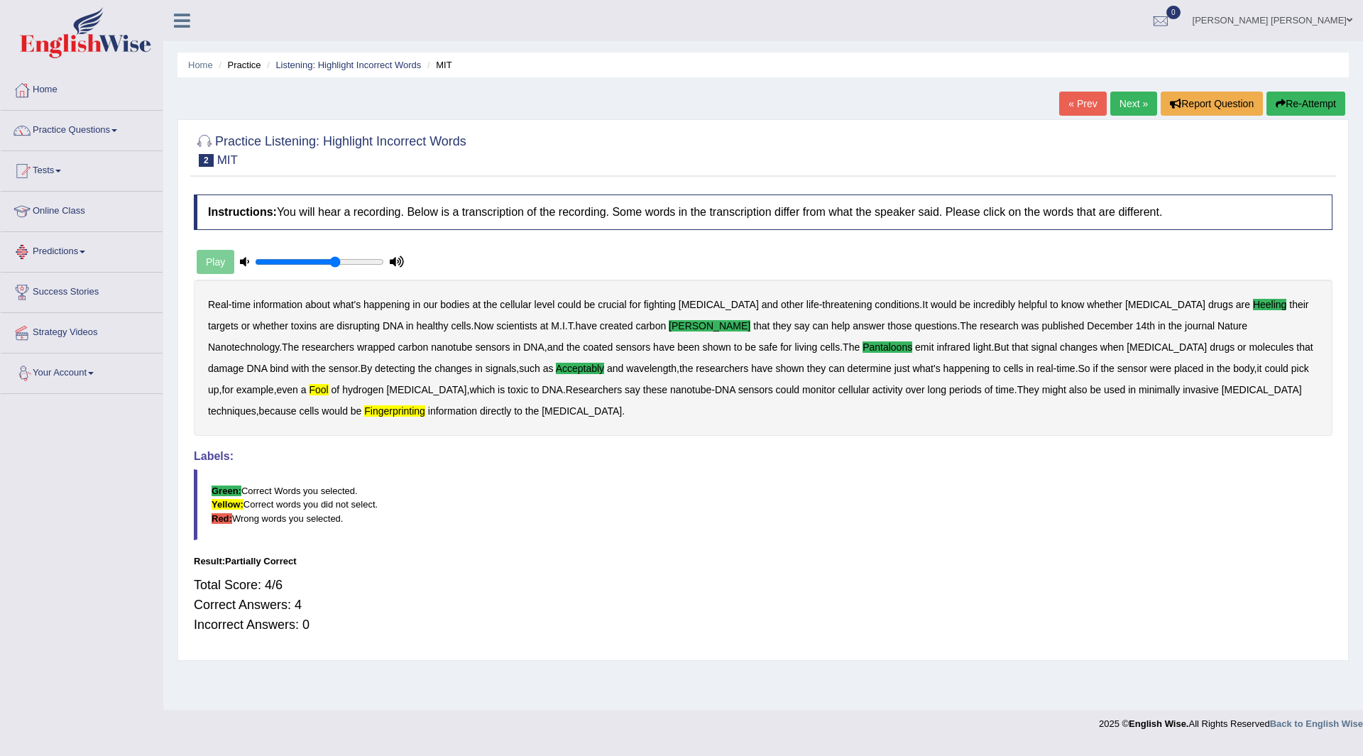
click at [1129, 104] on link "Next »" at bounding box center [1133, 104] width 47 height 24
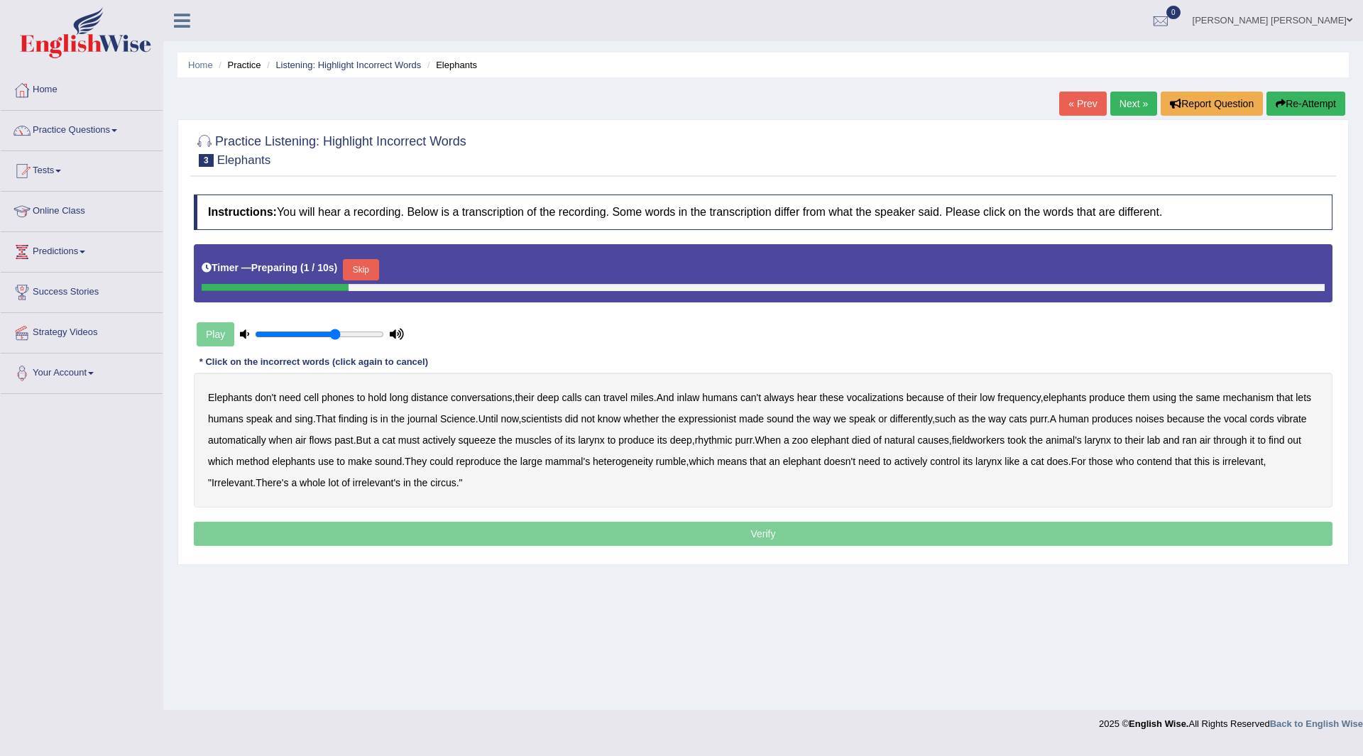
click at [370, 267] on button "Skip" at bounding box center [360, 269] width 35 height 21
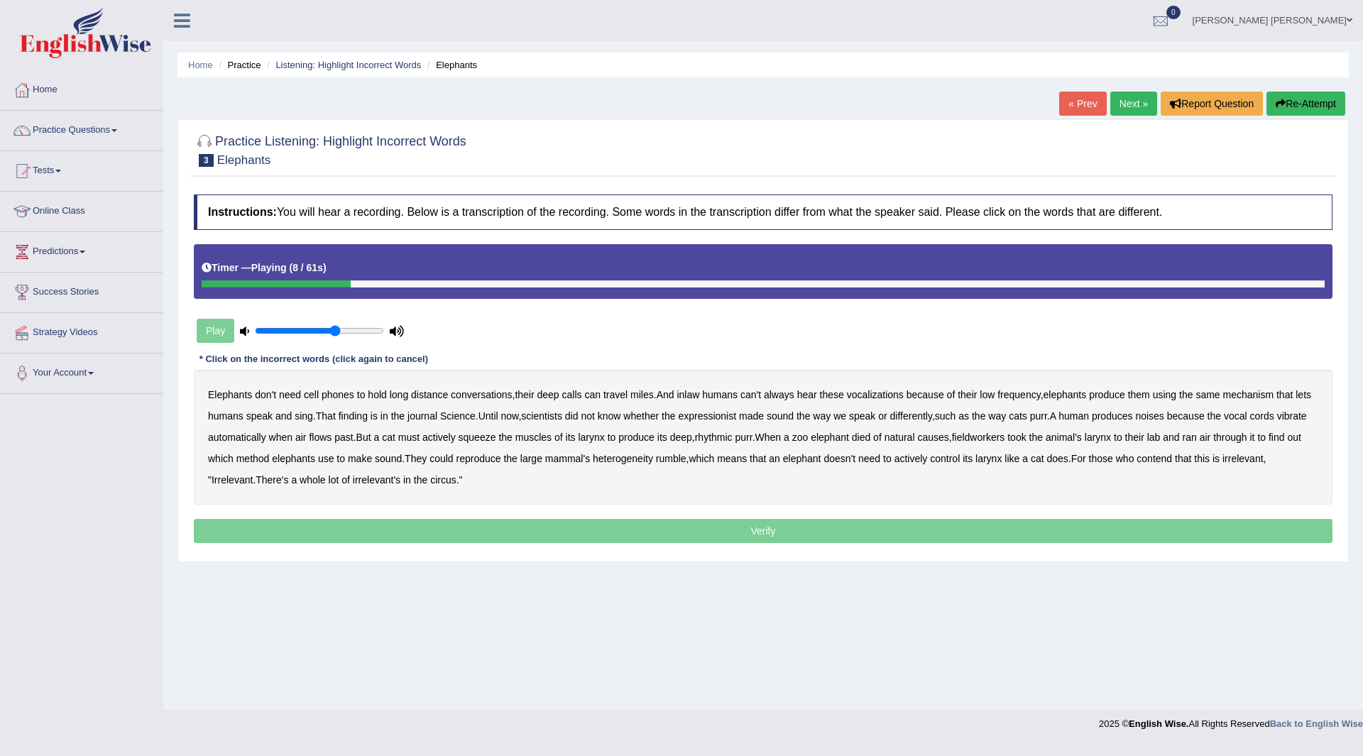
click at [692, 397] on b "inlaw" at bounding box center [687, 394] width 23 height 11
click at [736, 420] on b "expressionist" at bounding box center [707, 415] width 58 height 11
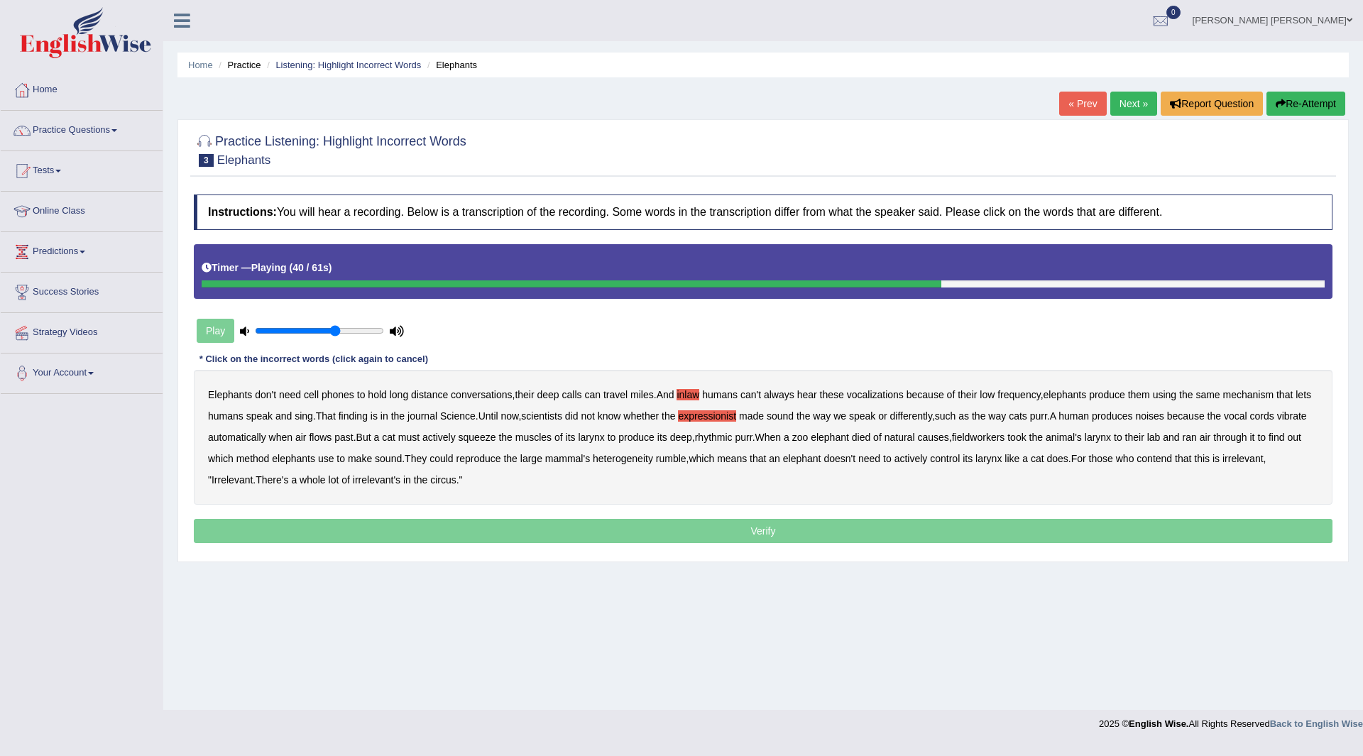
click at [1005, 438] on b "fieldworkers" at bounding box center [978, 437] width 53 height 11
click at [653, 456] on b "heterogeneity" at bounding box center [623, 458] width 60 height 11
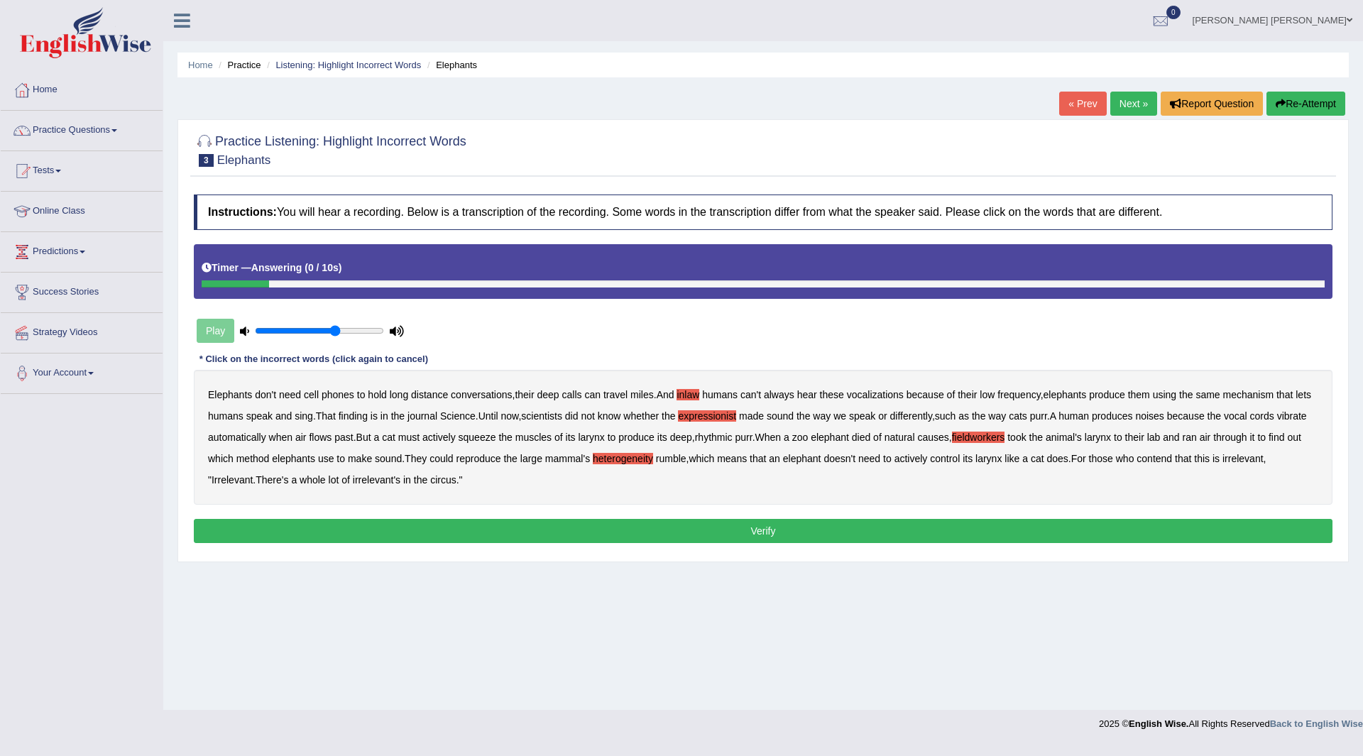
click at [516, 530] on button "Verify" at bounding box center [763, 531] width 1139 height 24
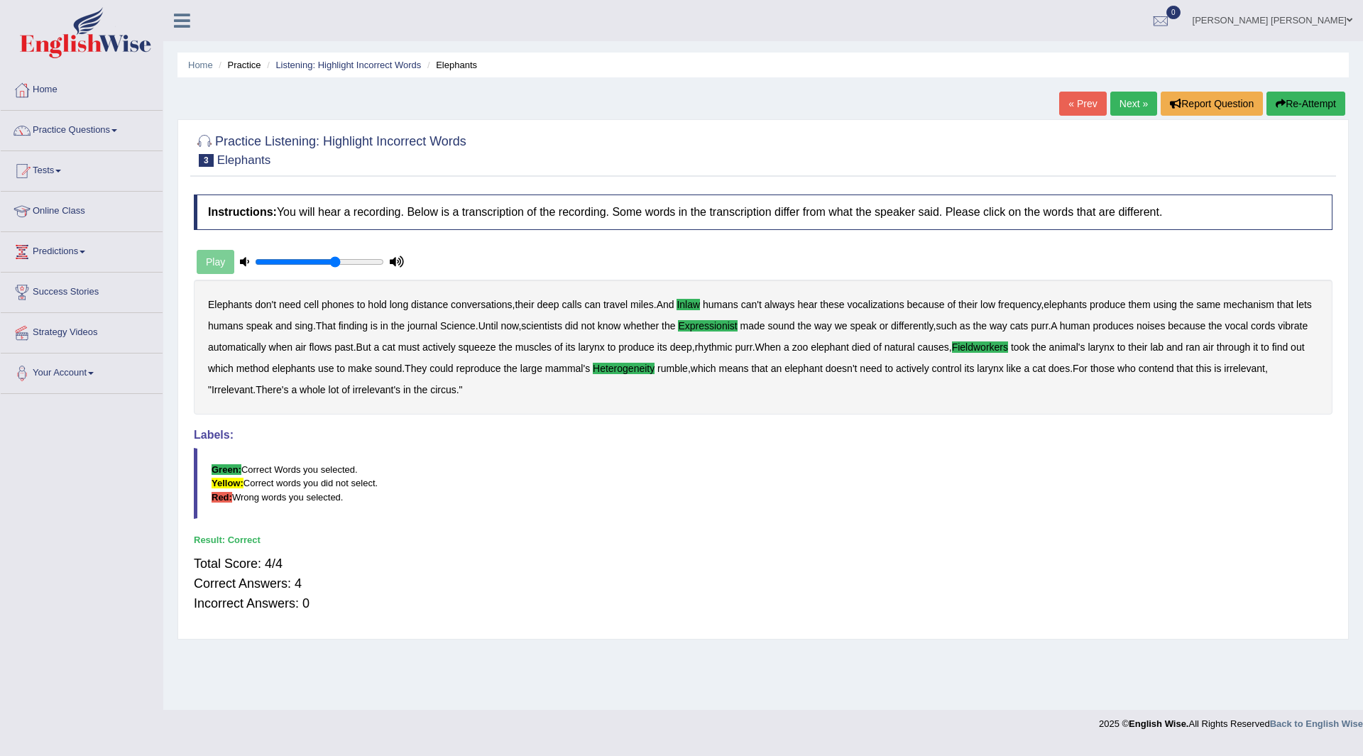
click at [1119, 97] on link "Next »" at bounding box center [1133, 104] width 47 height 24
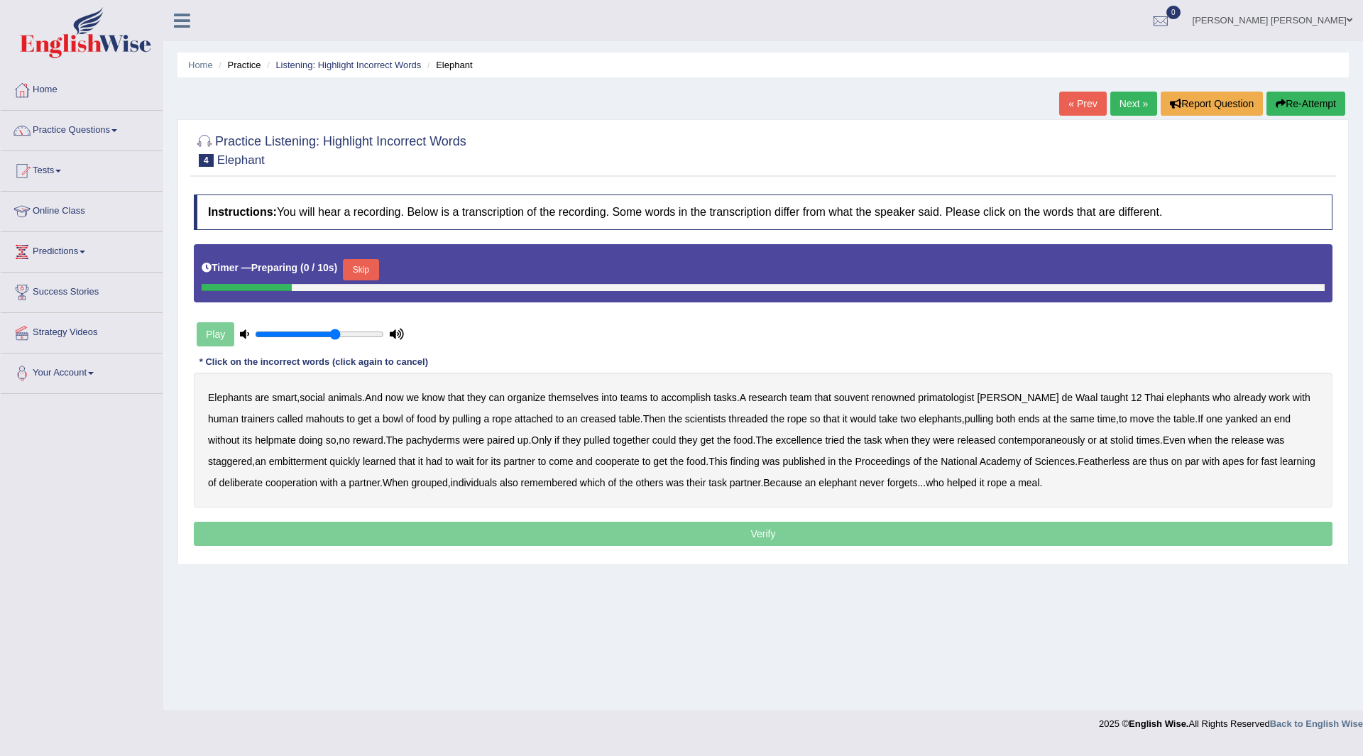
click at [366, 263] on button "Skip" at bounding box center [360, 269] width 35 height 21
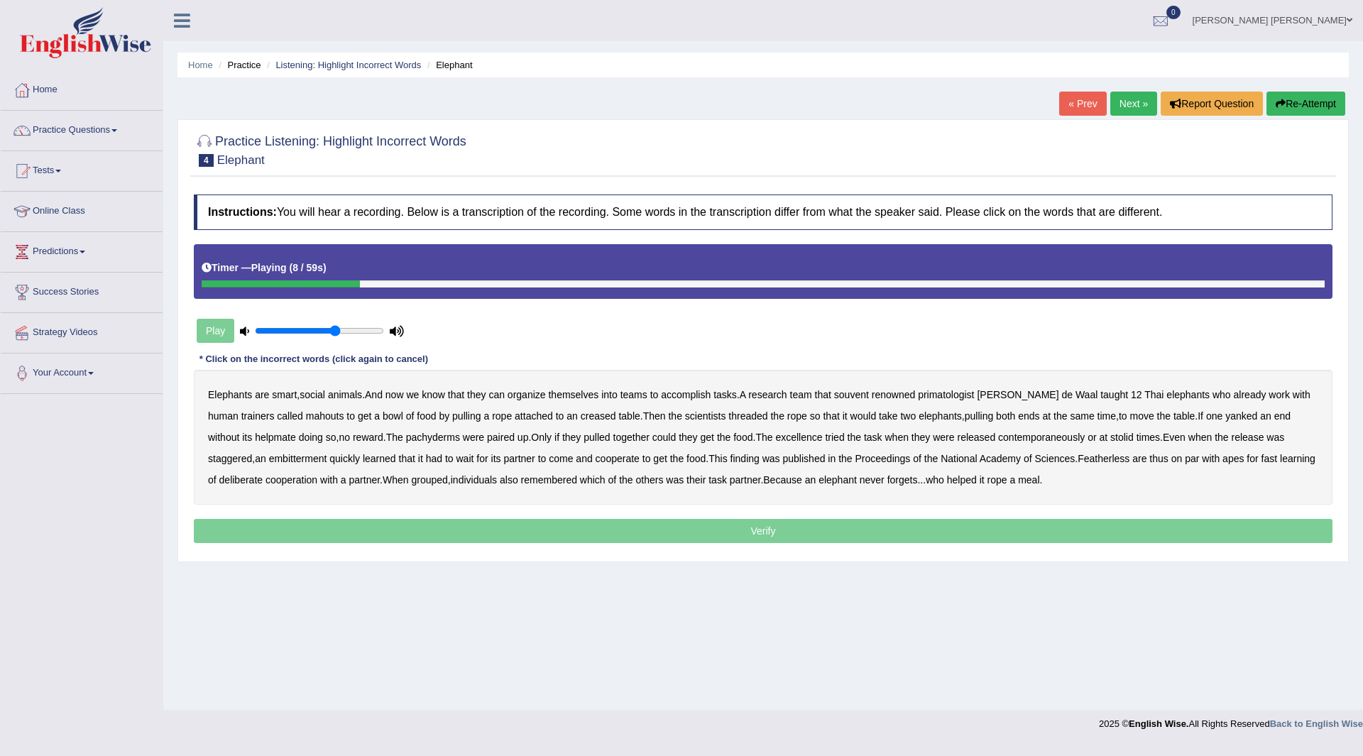
click at [855, 398] on b "souvent" at bounding box center [851, 394] width 35 height 11
click at [581, 420] on b "creased" at bounding box center [598, 415] width 35 height 11
click at [406, 441] on b "pachyderms" at bounding box center [433, 437] width 54 height 11
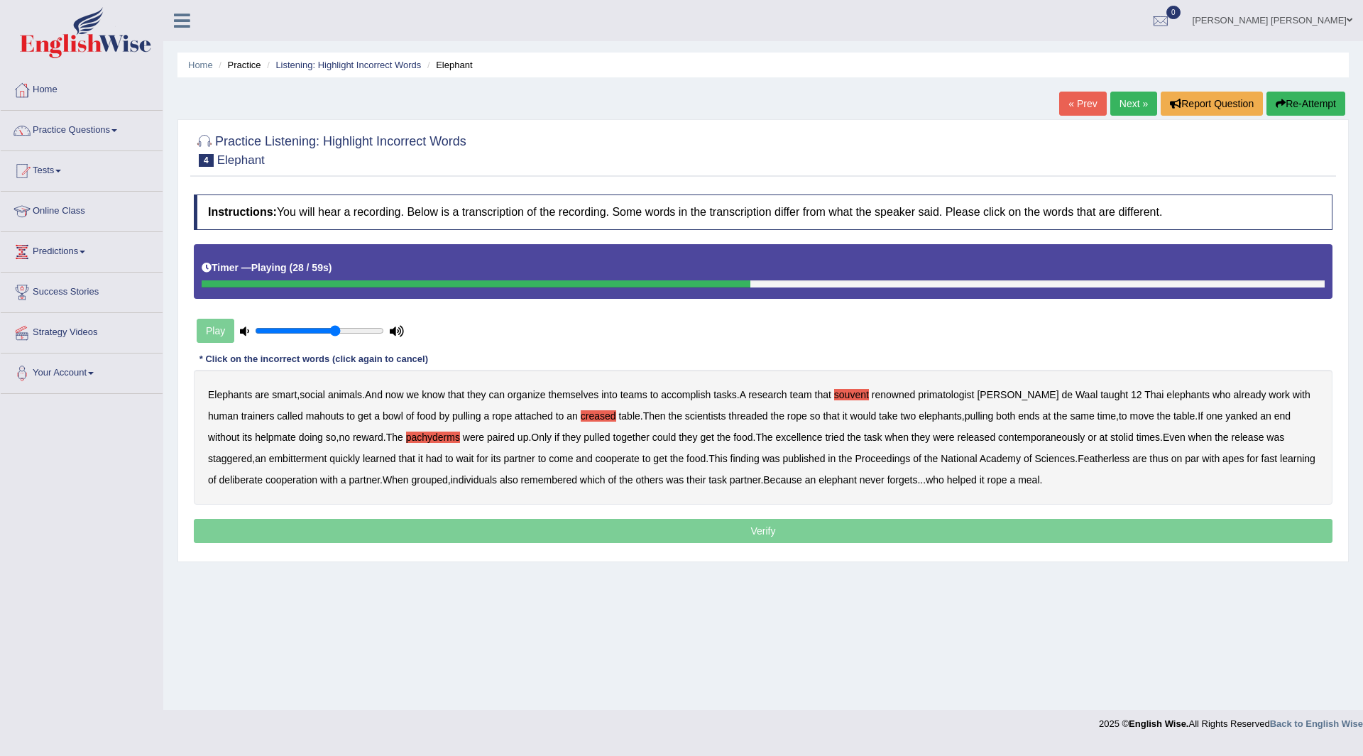
click at [406, 441] on b "pachyderms" at bounding box center [433, 437] width 54 height 11
click at [775, 438] on b "excellence" at bounding box center [798, 437] width 47 height 11
click at [1013, 437] on b "contemporaneously" at bounding box center [1041, 437] width 87 height 11
click at [269, 456] on b "embitterment" at bounding box center [298, 458] width 58 height 11
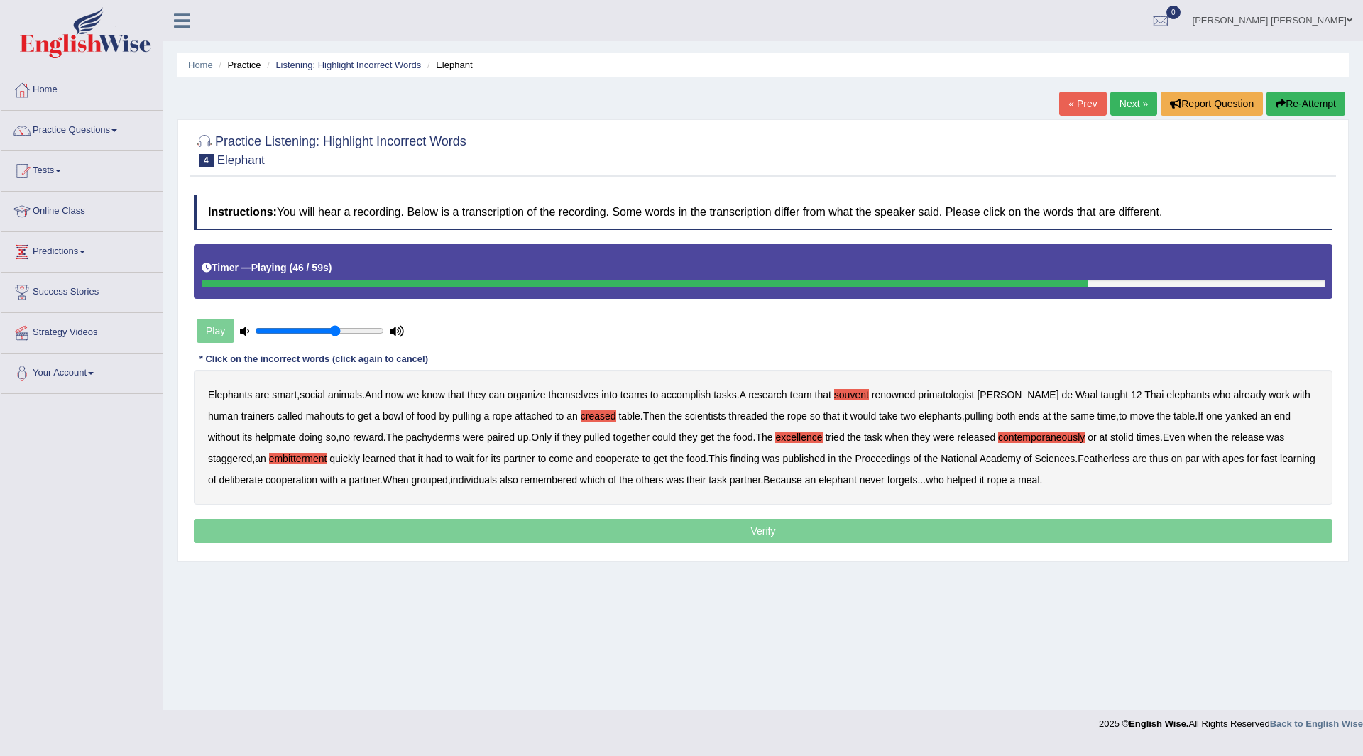
click at [1077, 463] on b "Featherless" at bounding box center [1103, 458] width 52 height 11
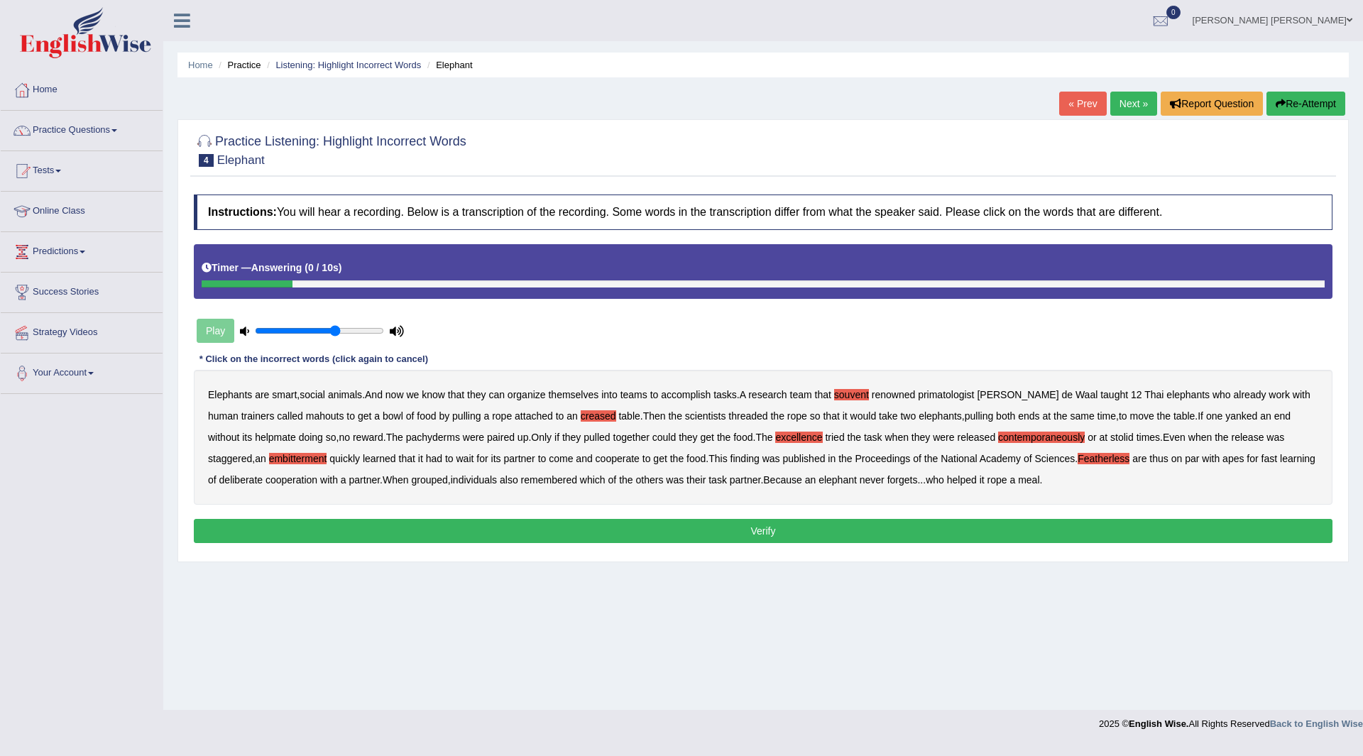
click at [661, 534] on button "Verify" at bounding box center [763, 531] width 1139 height 24
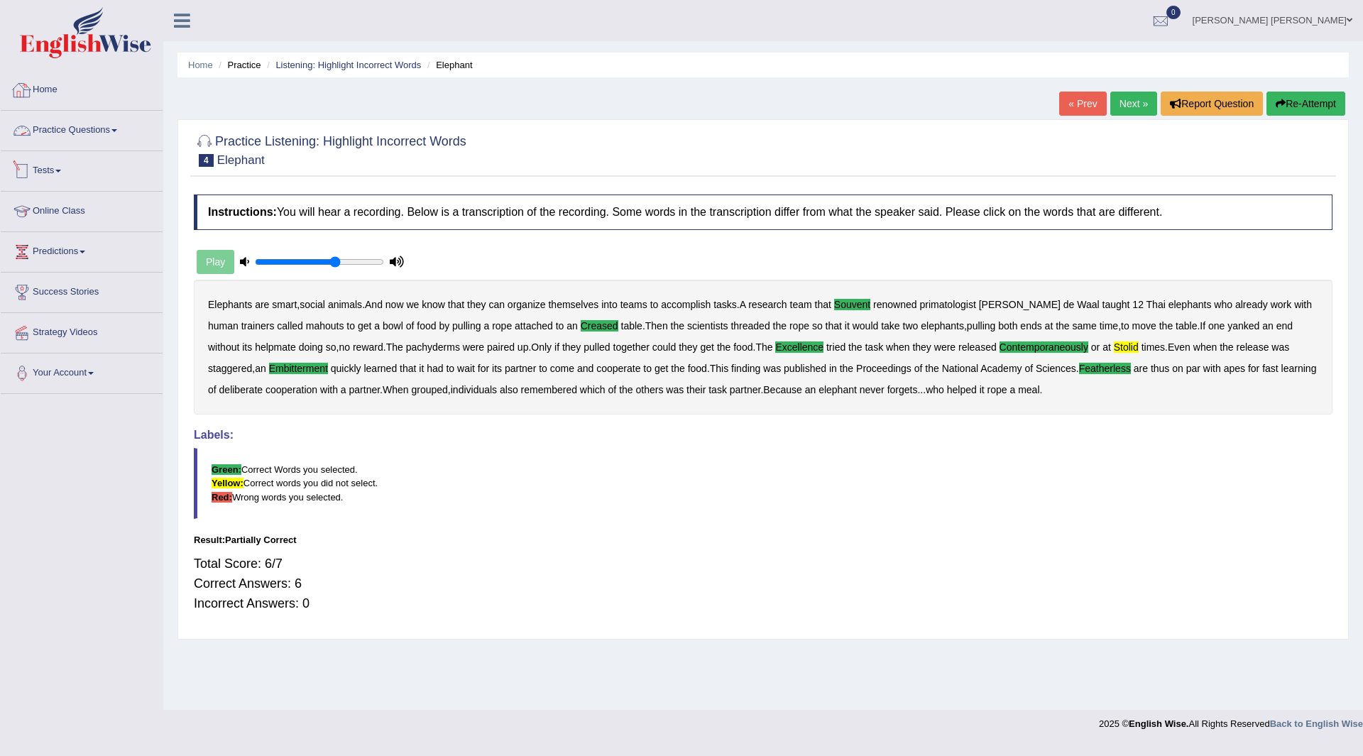
click at [62, 127] on link "Practice Questions" at bounding box center [82, 128] width 162 height 35
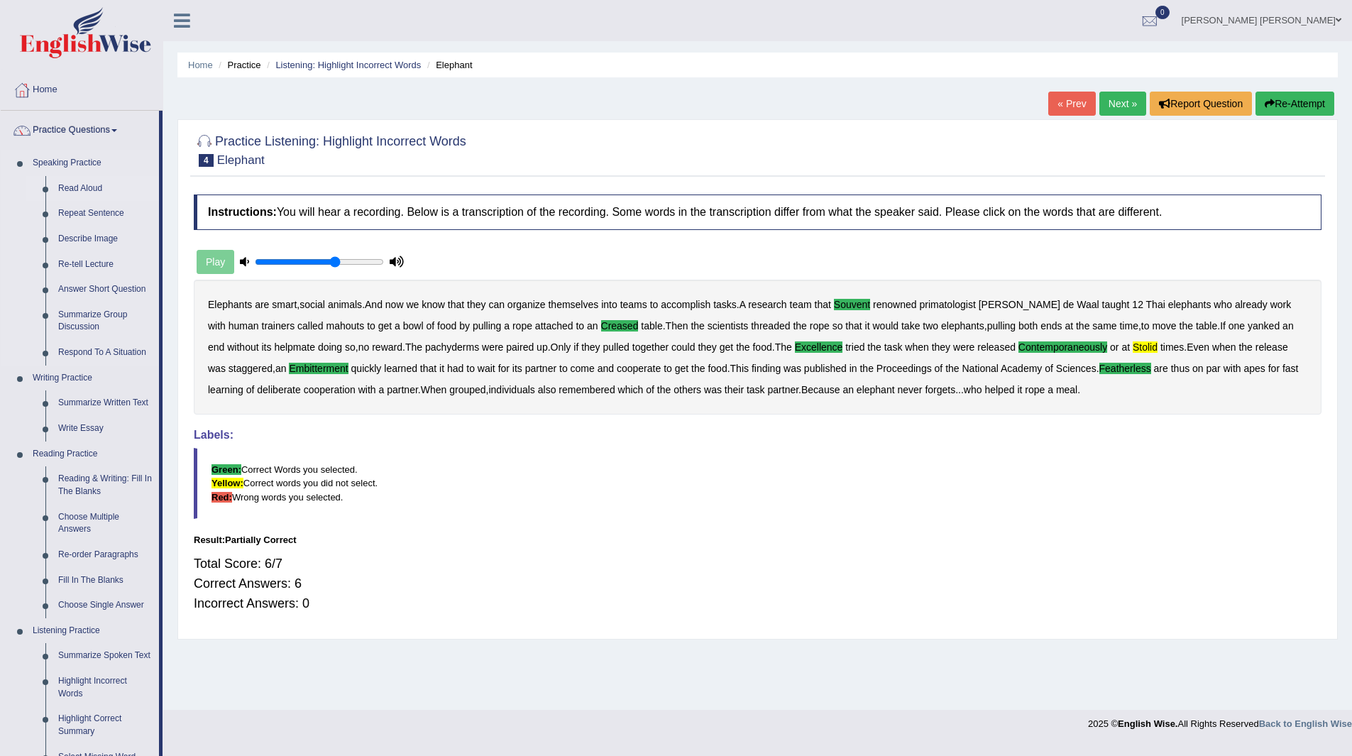
click at [82, 186] on link "Read Aloud" at bounding box center [105, 189] width 107 height 26
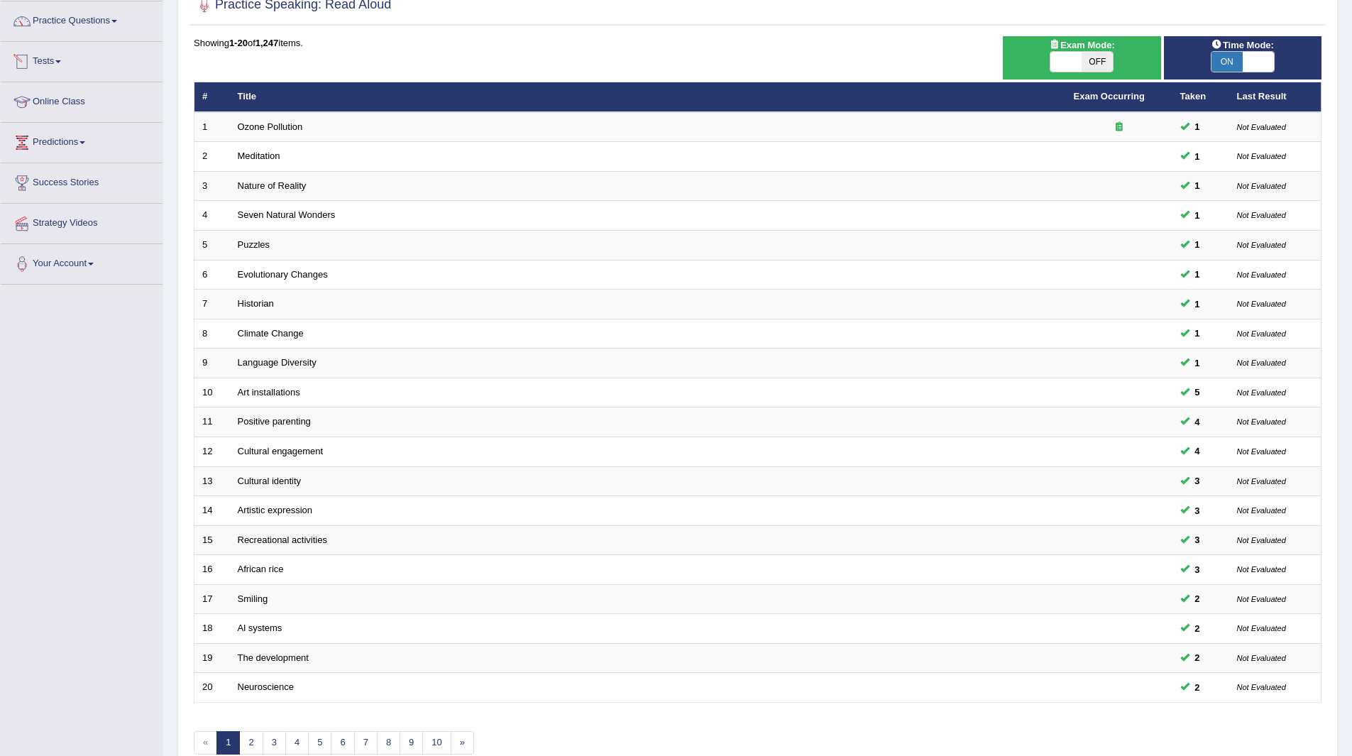
scroll to position [184, 0]
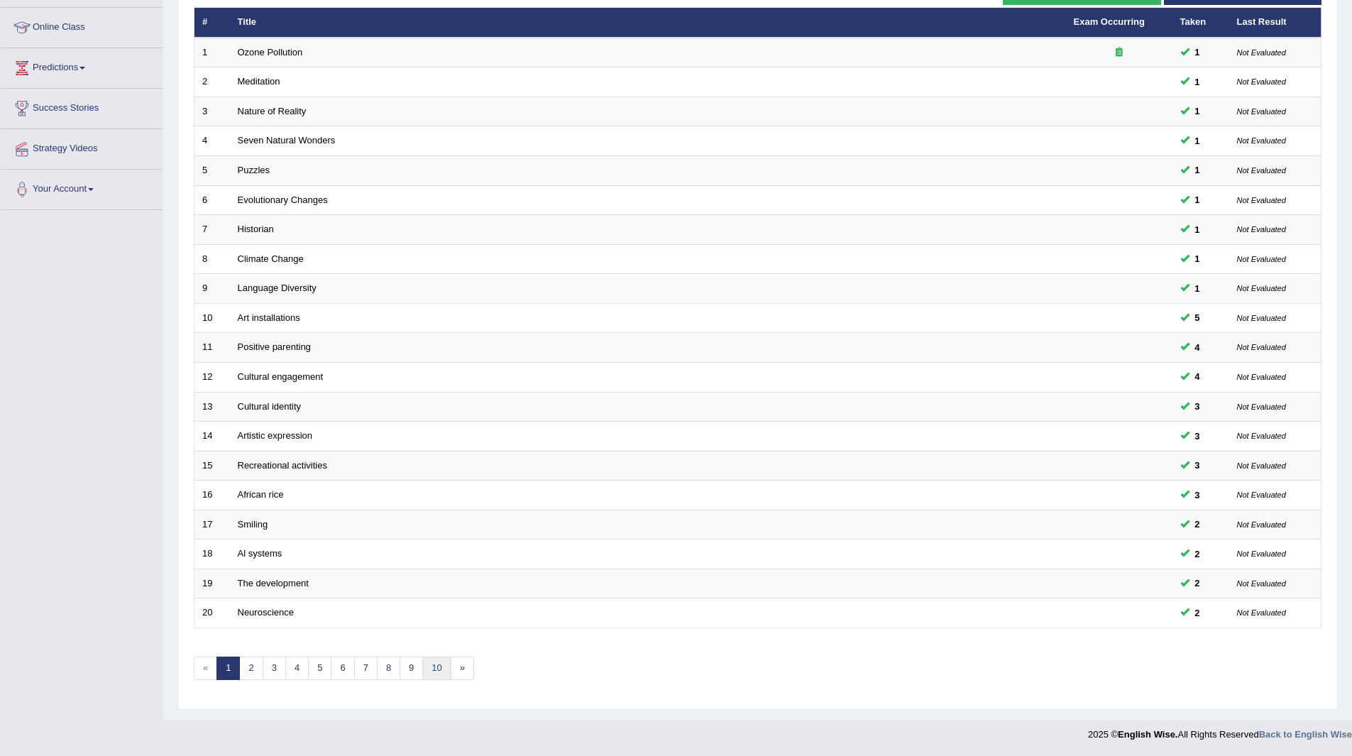
click at [429, 664] on link "10" at bounding box center [436, 668] width 28 height 23
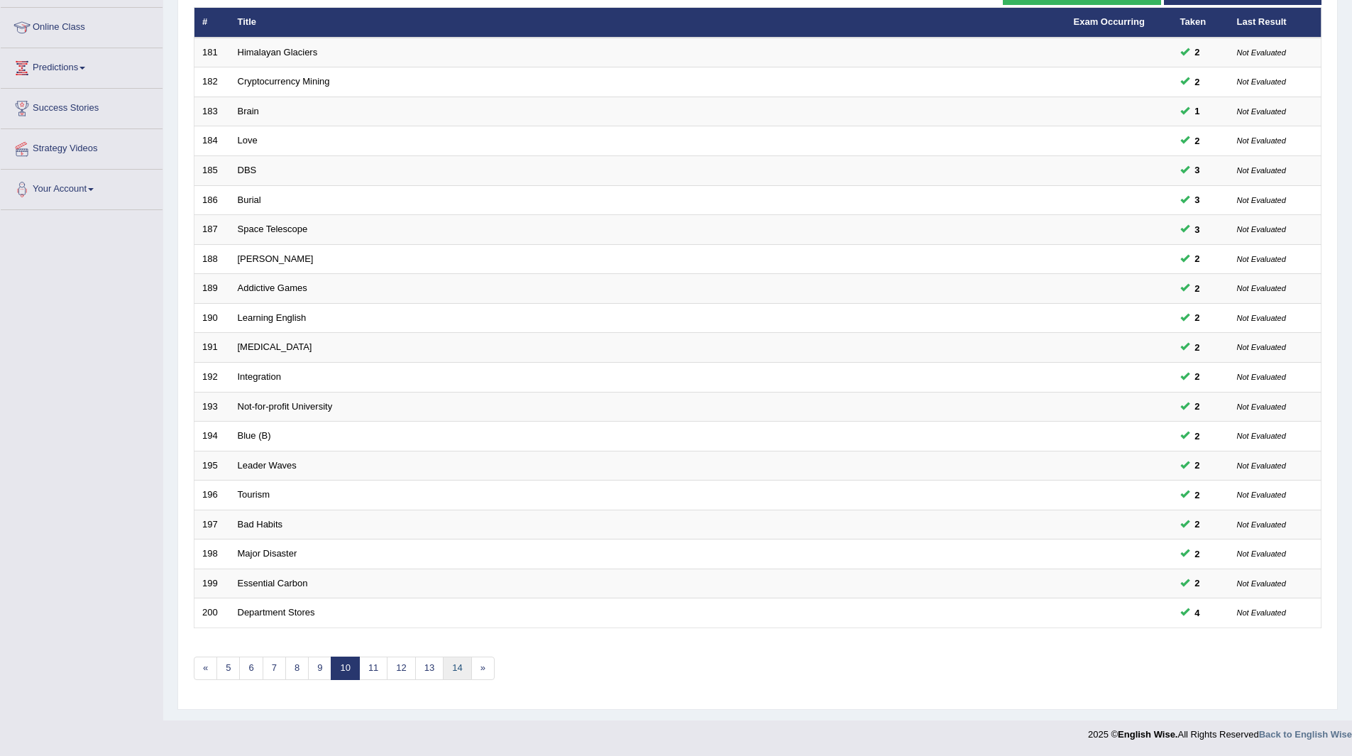
click at [459, 664] on link "14" at bounding box center [457, 668] width 28 height 23
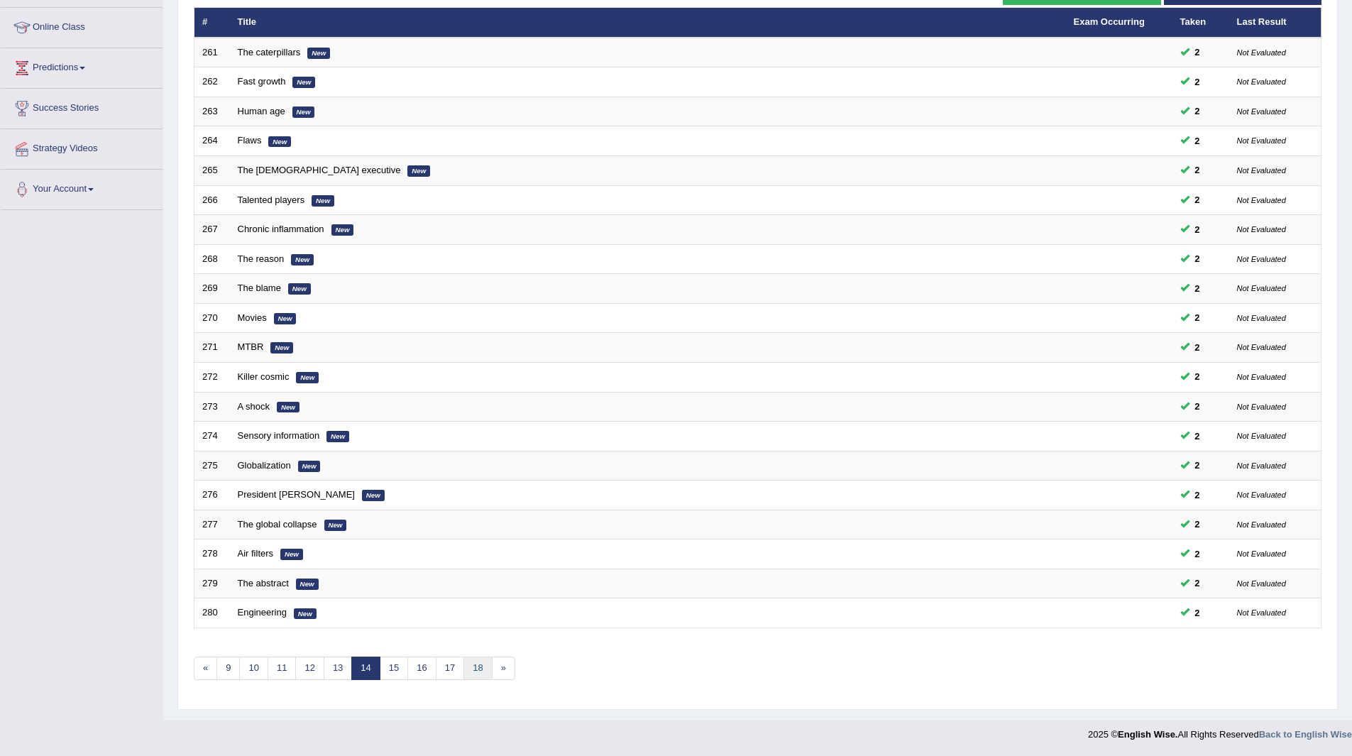
click at [473, 664] on link "18" at bounding box center [478, 668] width 28 height 23
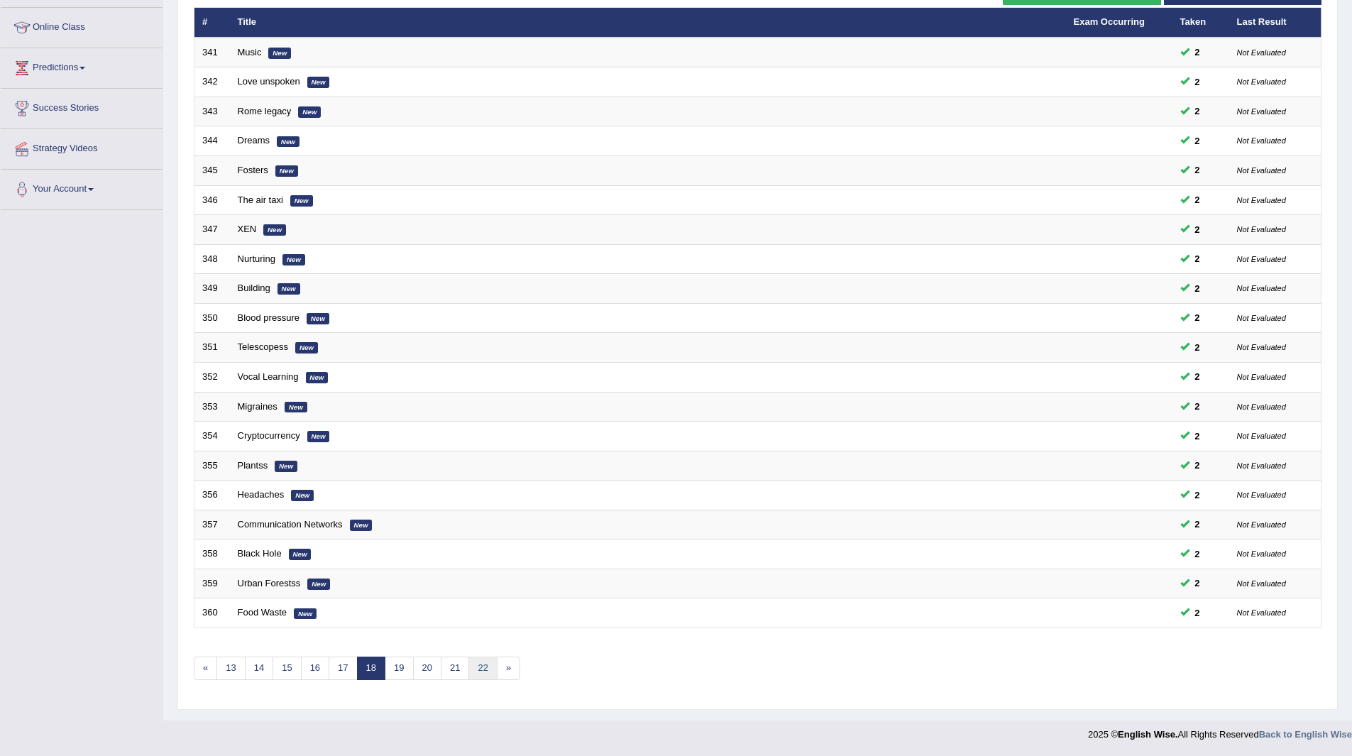
click at [488, 669] on link "22" at bounding box center [482, 668] width 28 height 23
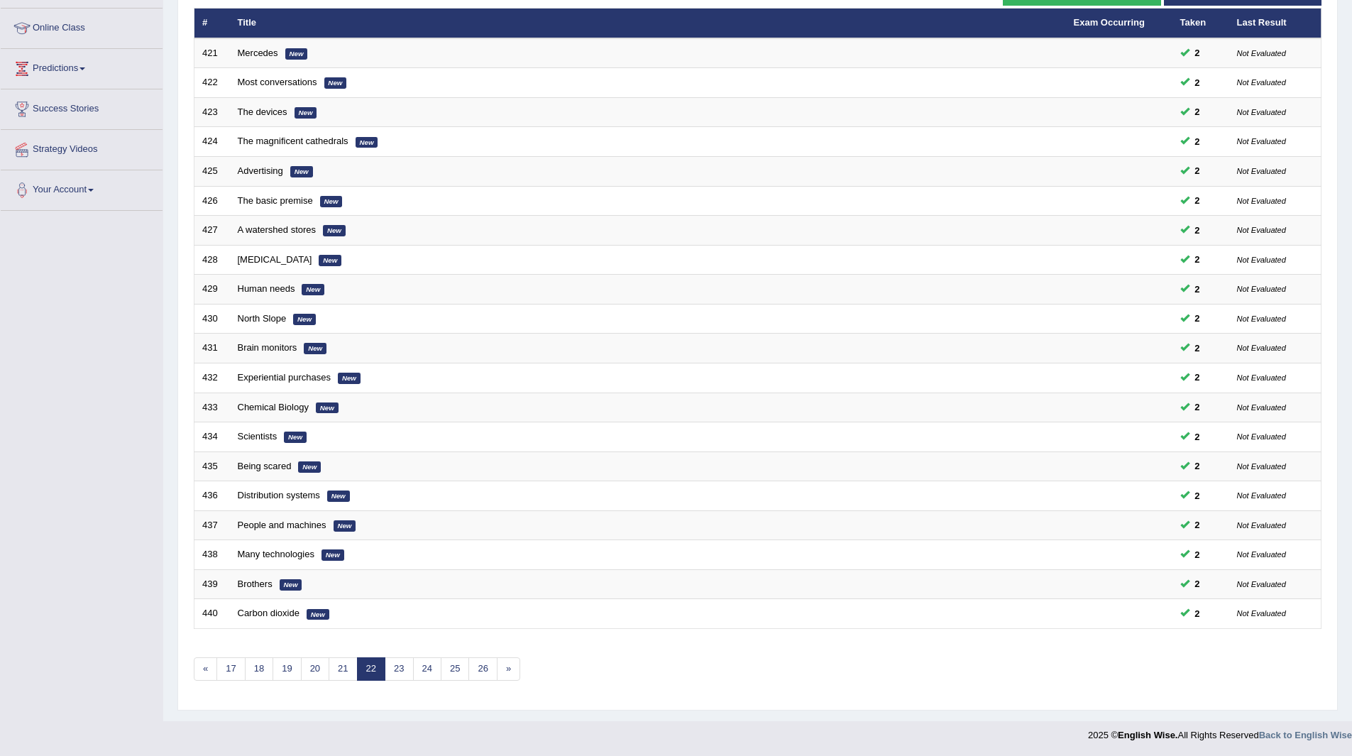
scroll to position [184, 0]
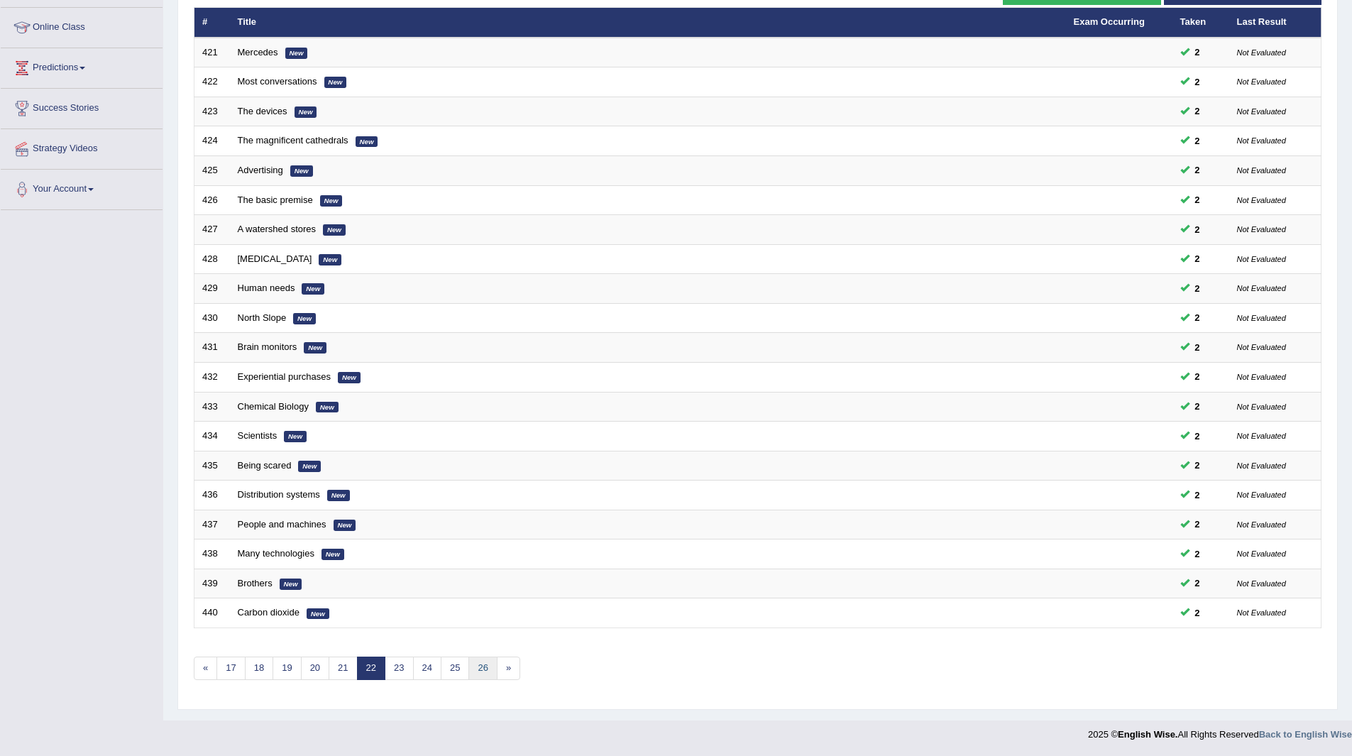
click at [488, 669] on link "26" at bounding box center [482, 668] width 28 height 23
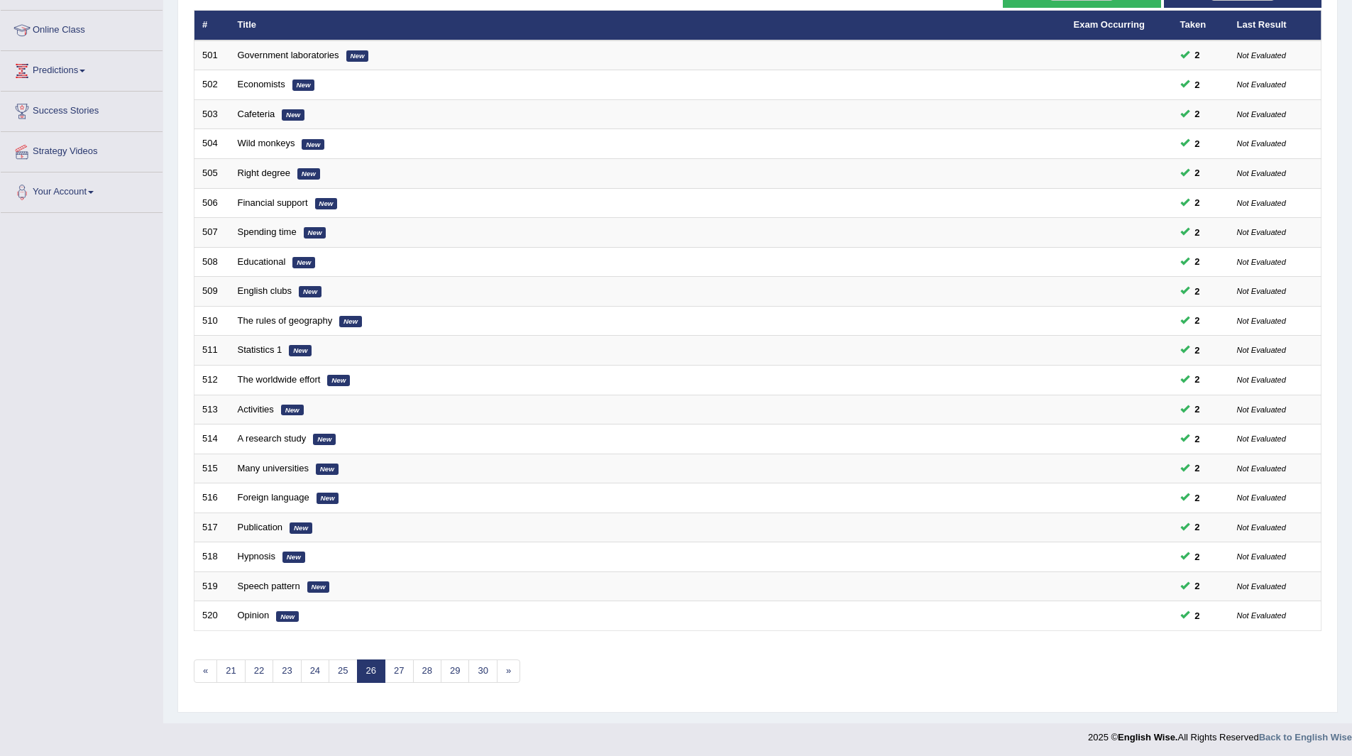
scroll to position [184, 0]
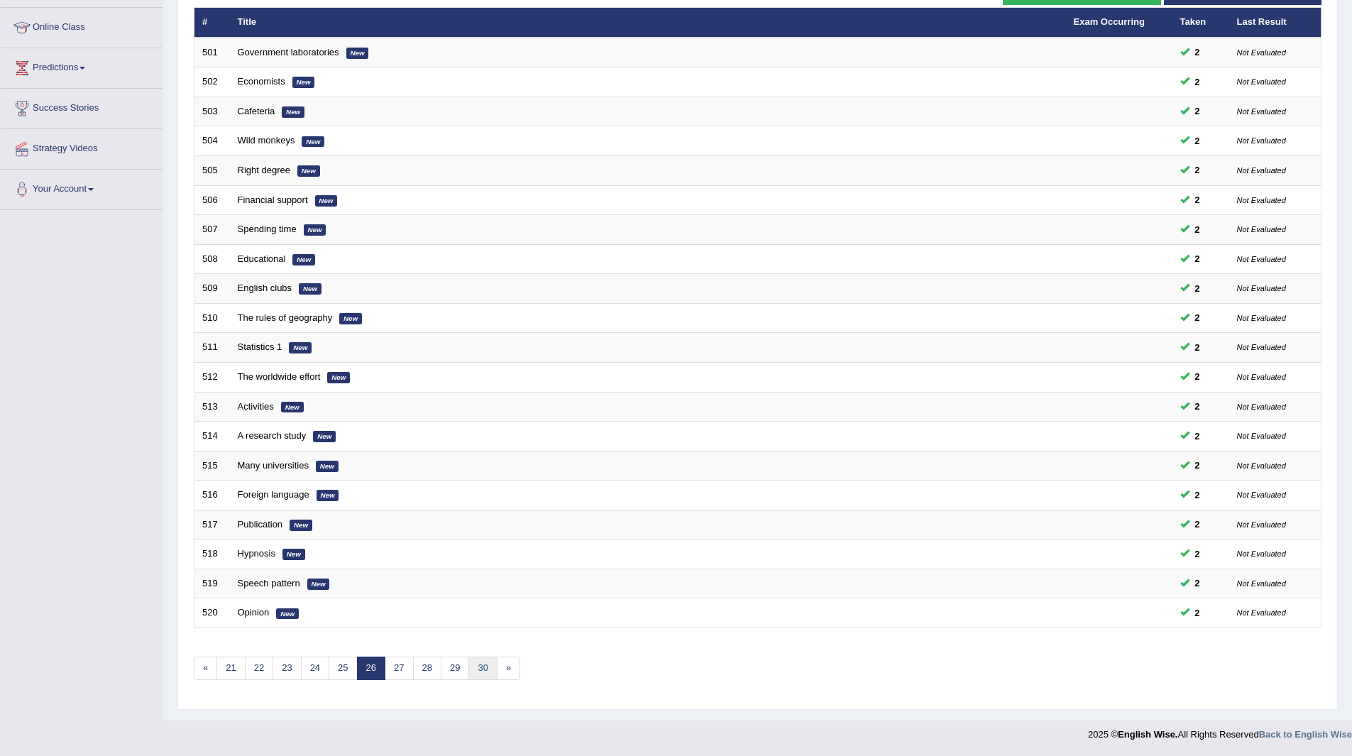
drag, startPoint x: 0, startPoint y: 0, endPoint x: 488, endPoint y: 669, distance: 828.6
click at [488, 669] on link "30" at bounding box center [482, 668] width 28 height 23
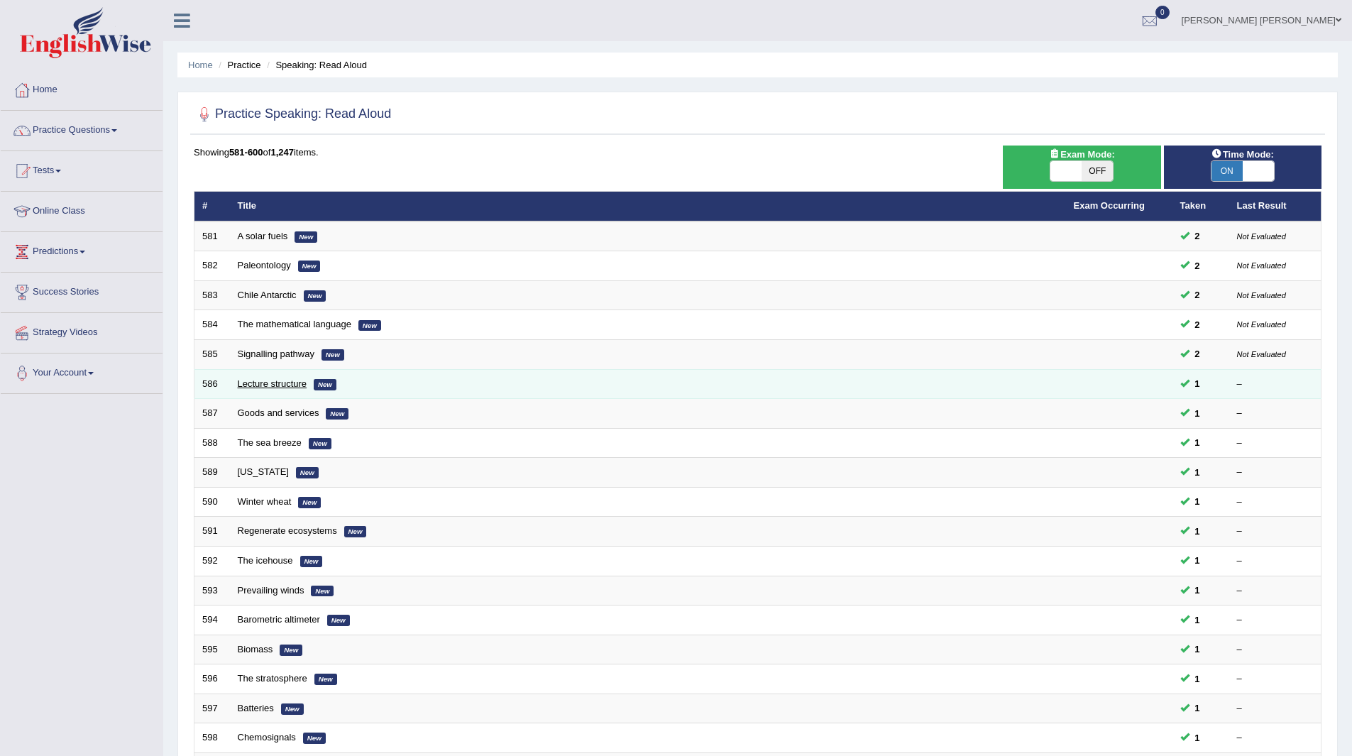
click at [259, 381] on link "Lecture structure" at bounding box center [273, 383] width 70 height 11
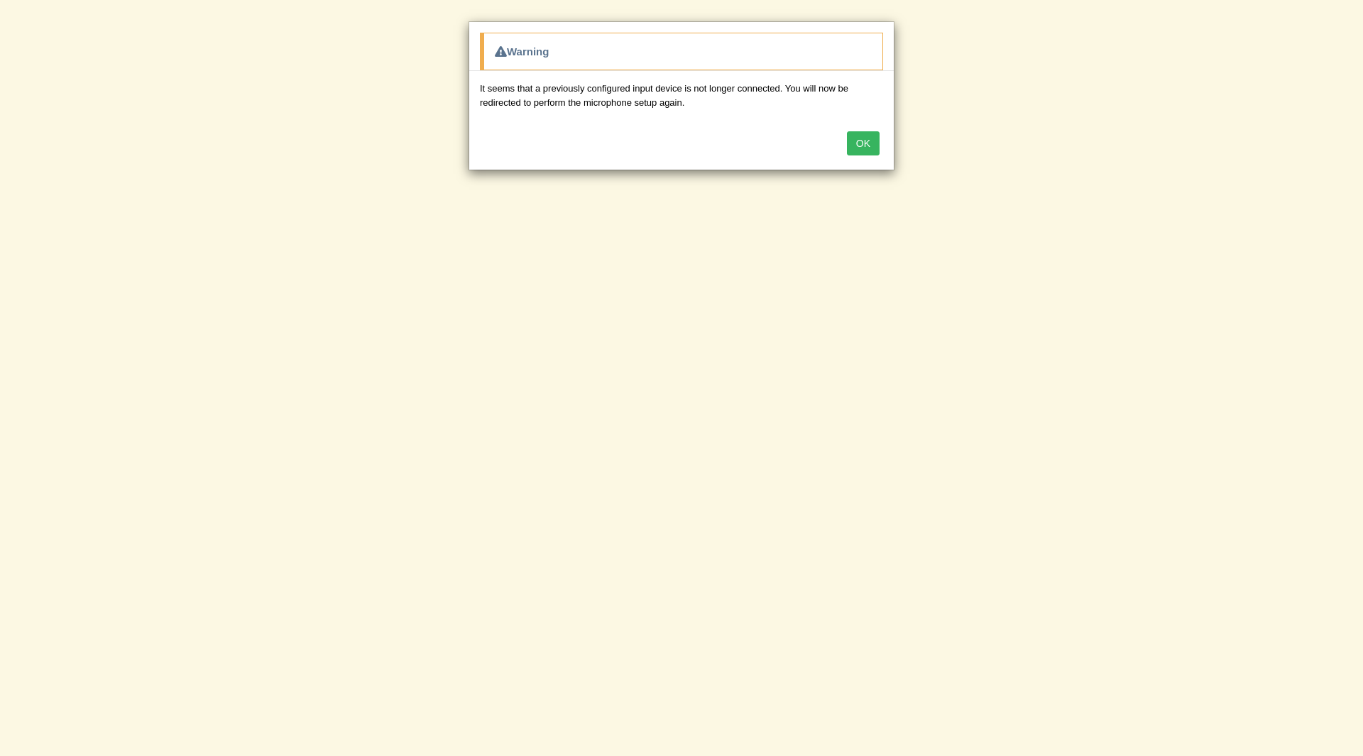
click at [874, 142] on button "OK" at bounding box center [863, 143] width 33 height 24
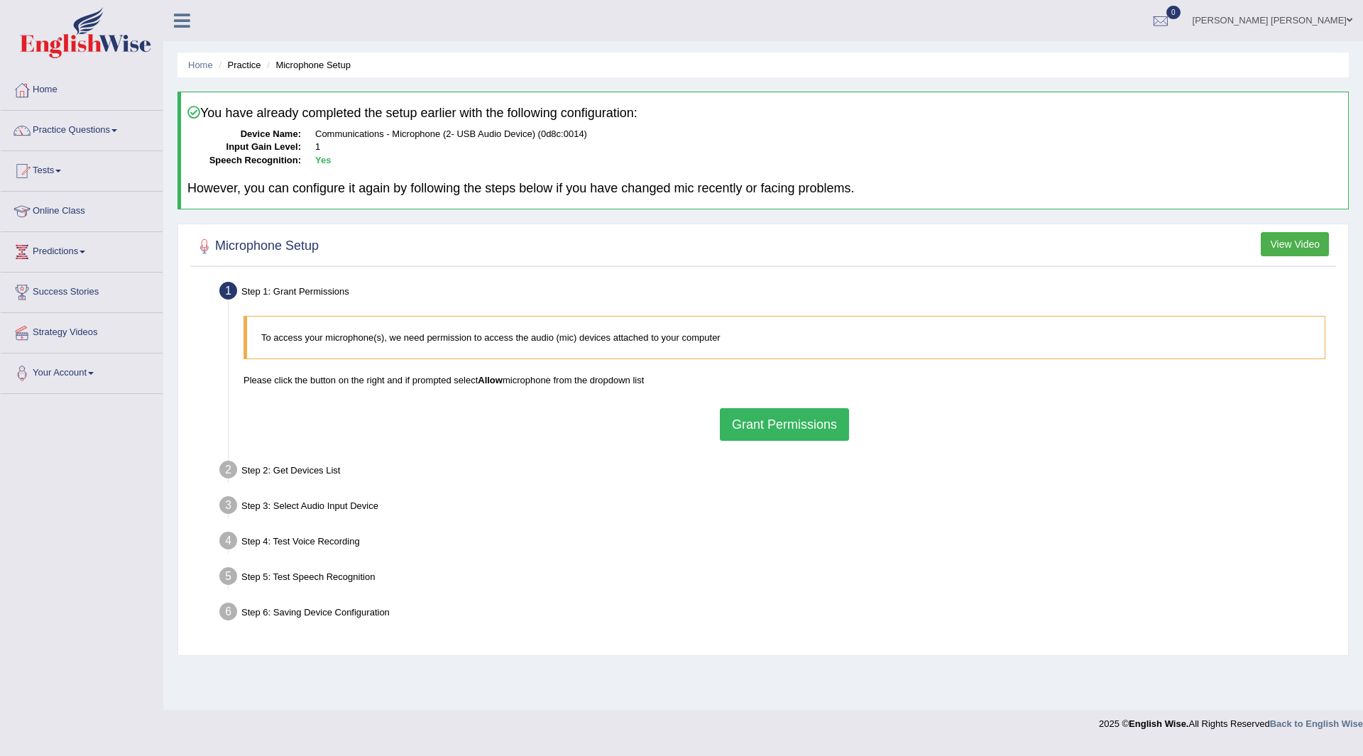
click at [767, 432] on button "Grant Permissions" at bounding box center [784, 424] width 129 height 33
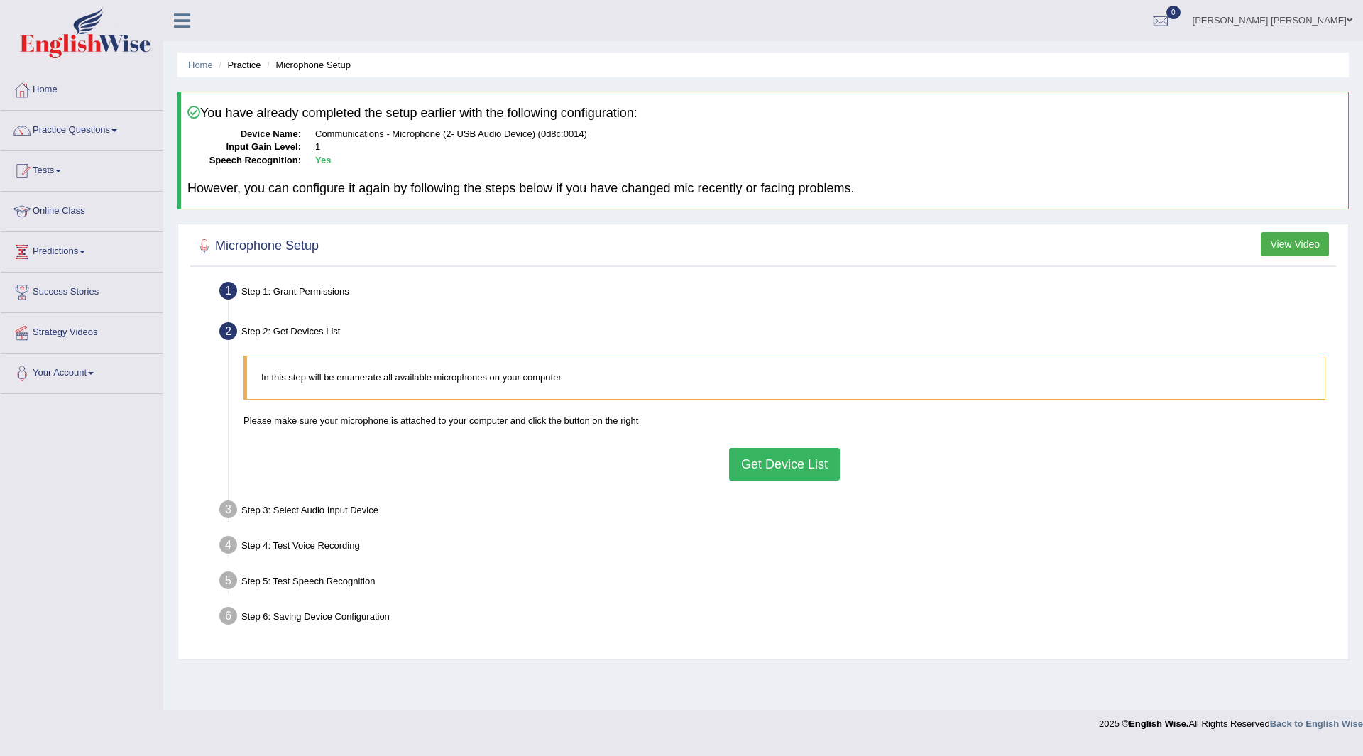
click at [777, 468] on button "Get Device List" at bounding box center [784, 464] width 111 height 33
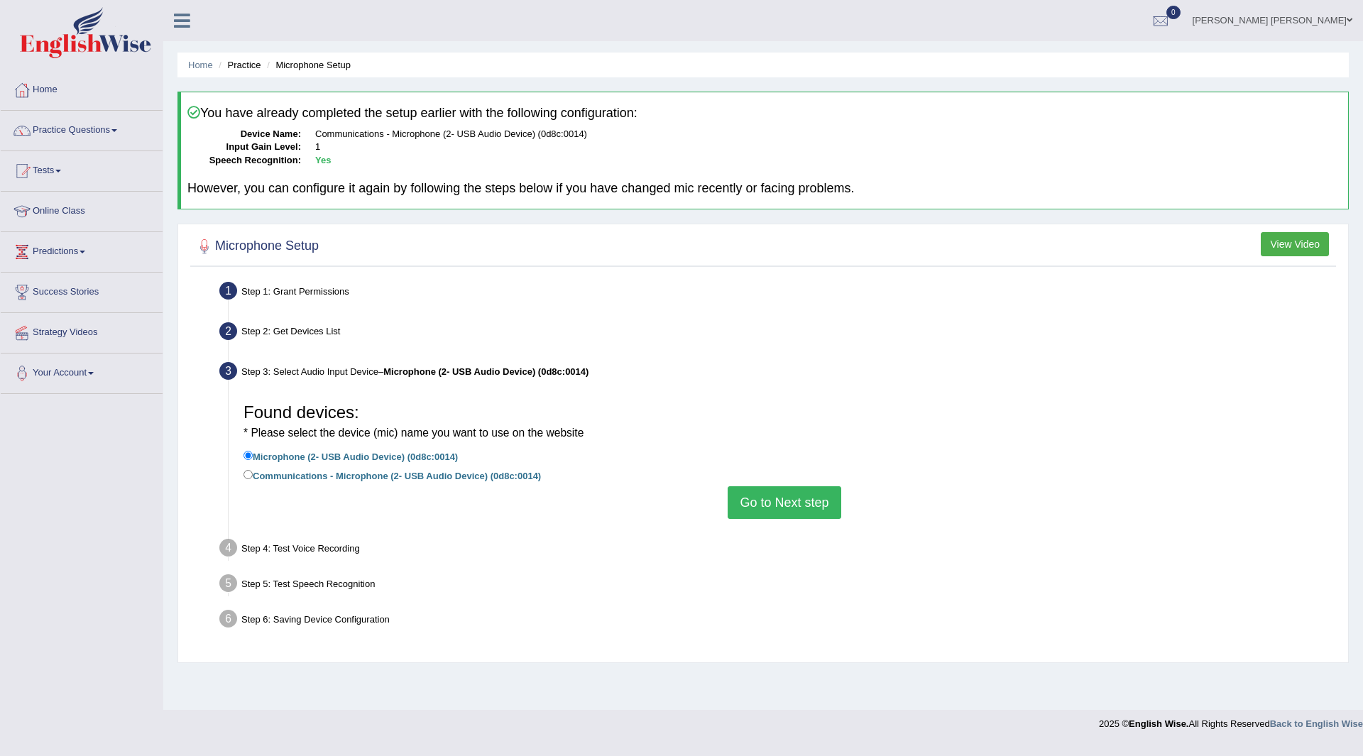
click at [806, 497] on button "Go to Next step" at bounding box center [784, 502] width 113 height 33
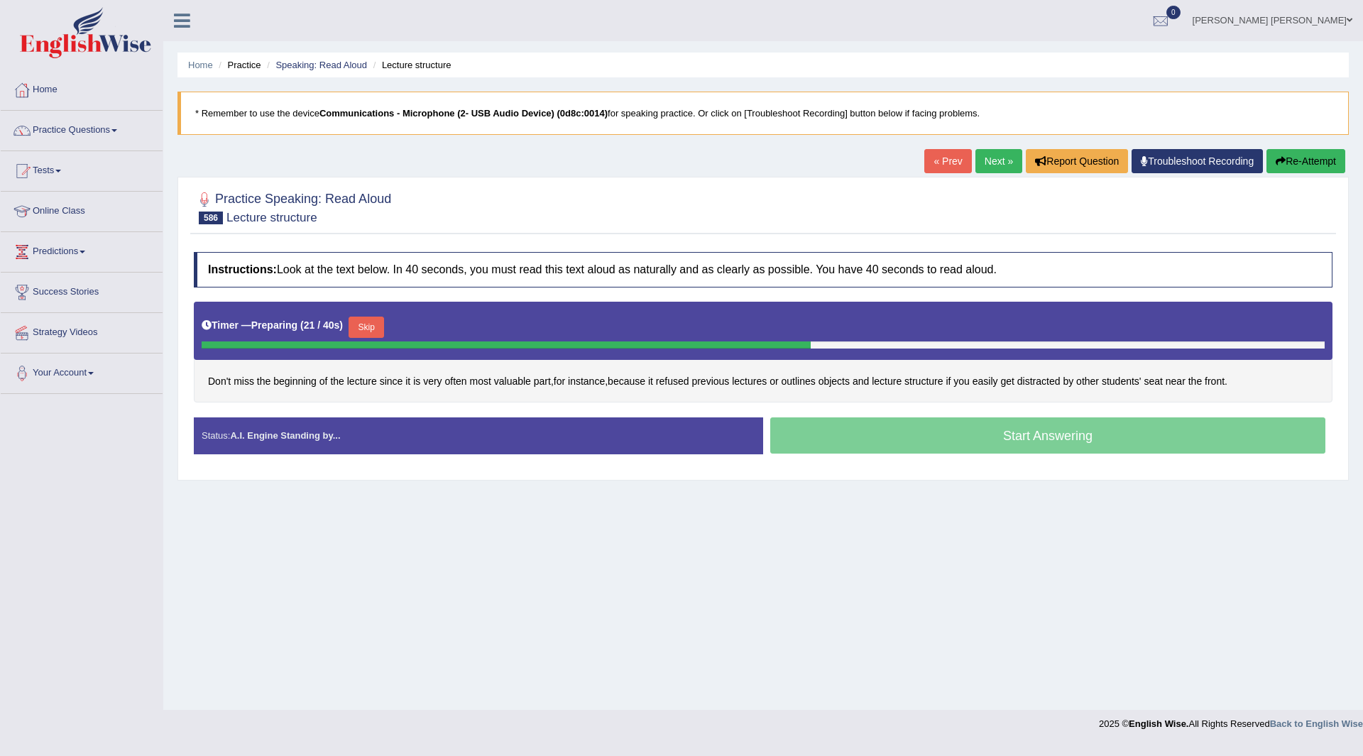
click at [366, 328] on button "Skip" at bounding box center [366, 327] width 35 height 21
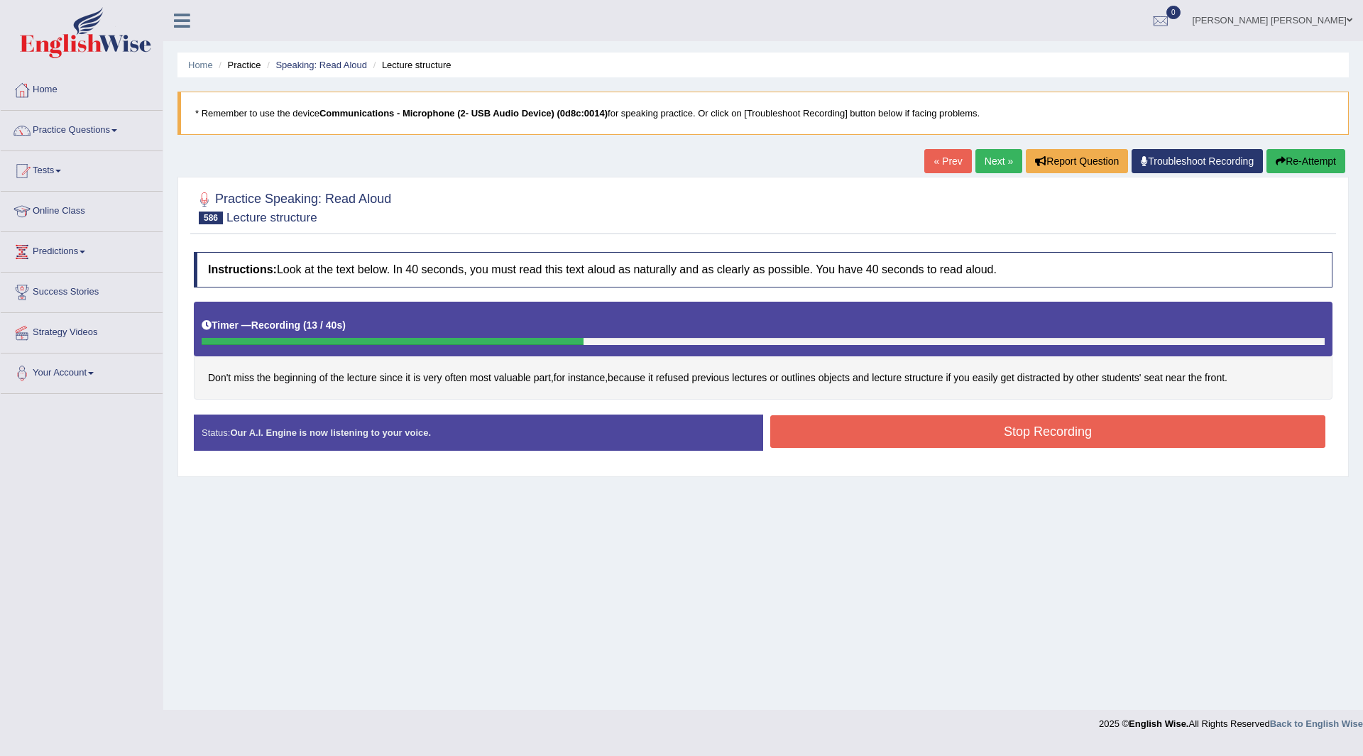
click at [870, 439] on button "Stop Recording" at bounding box center [1047, 431] width 555 height 33
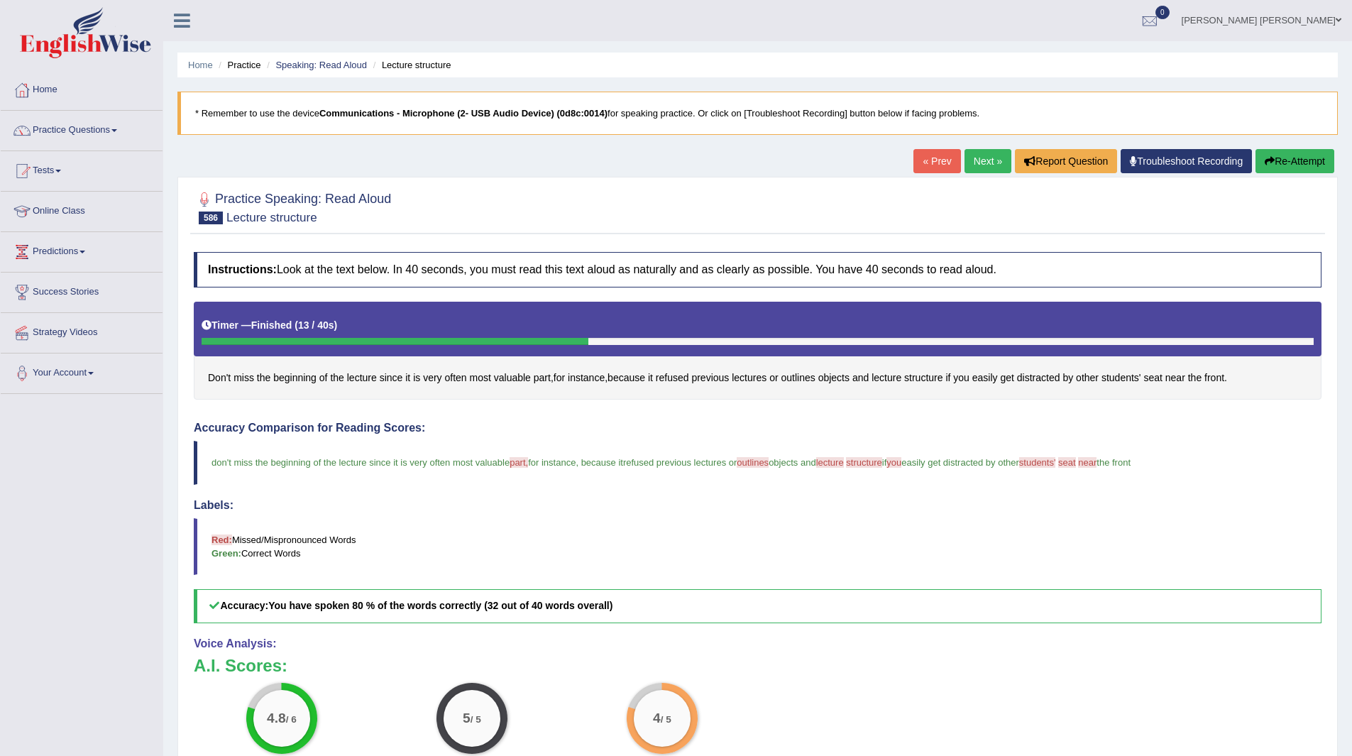
click at [972, 158] on link "Next »" at bounding box center [988, 161] width 47 height 24
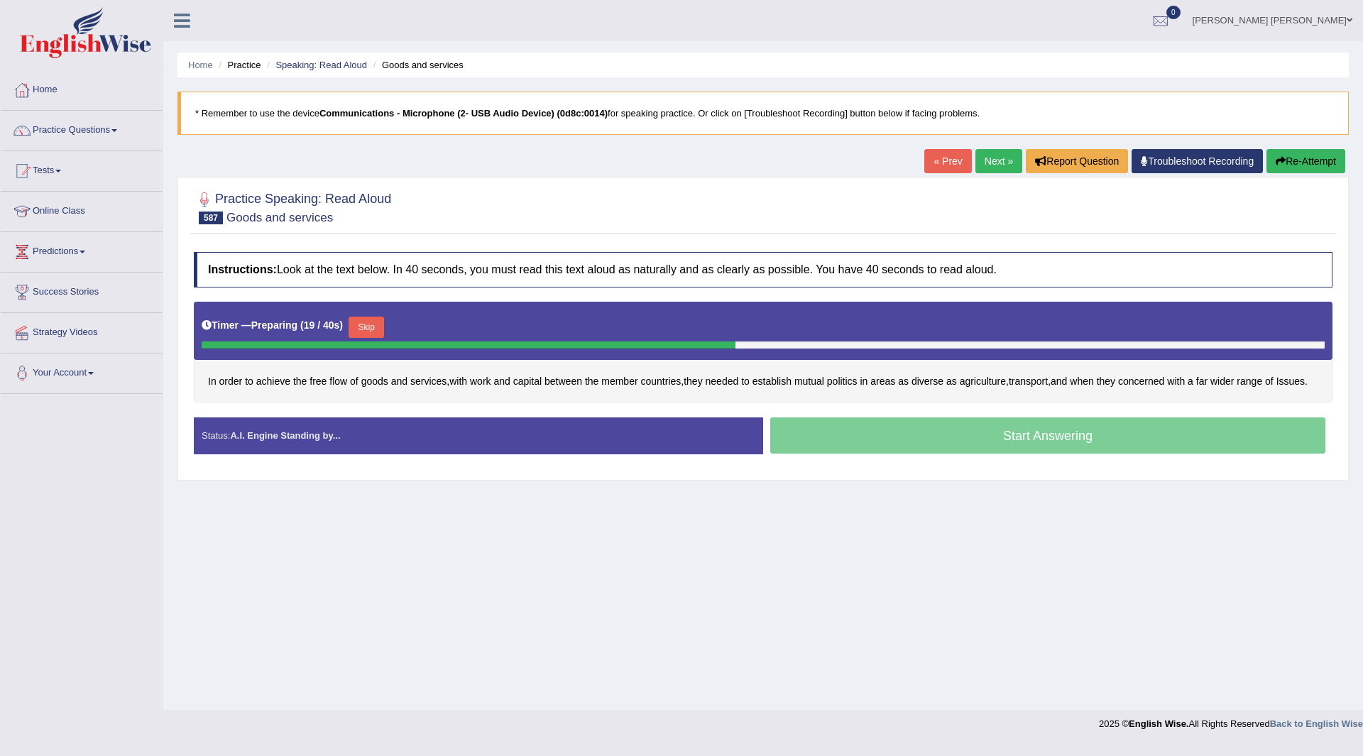
click at [375, 328] on button "Skip" at bounding box center [366, 327] width 35 height 21
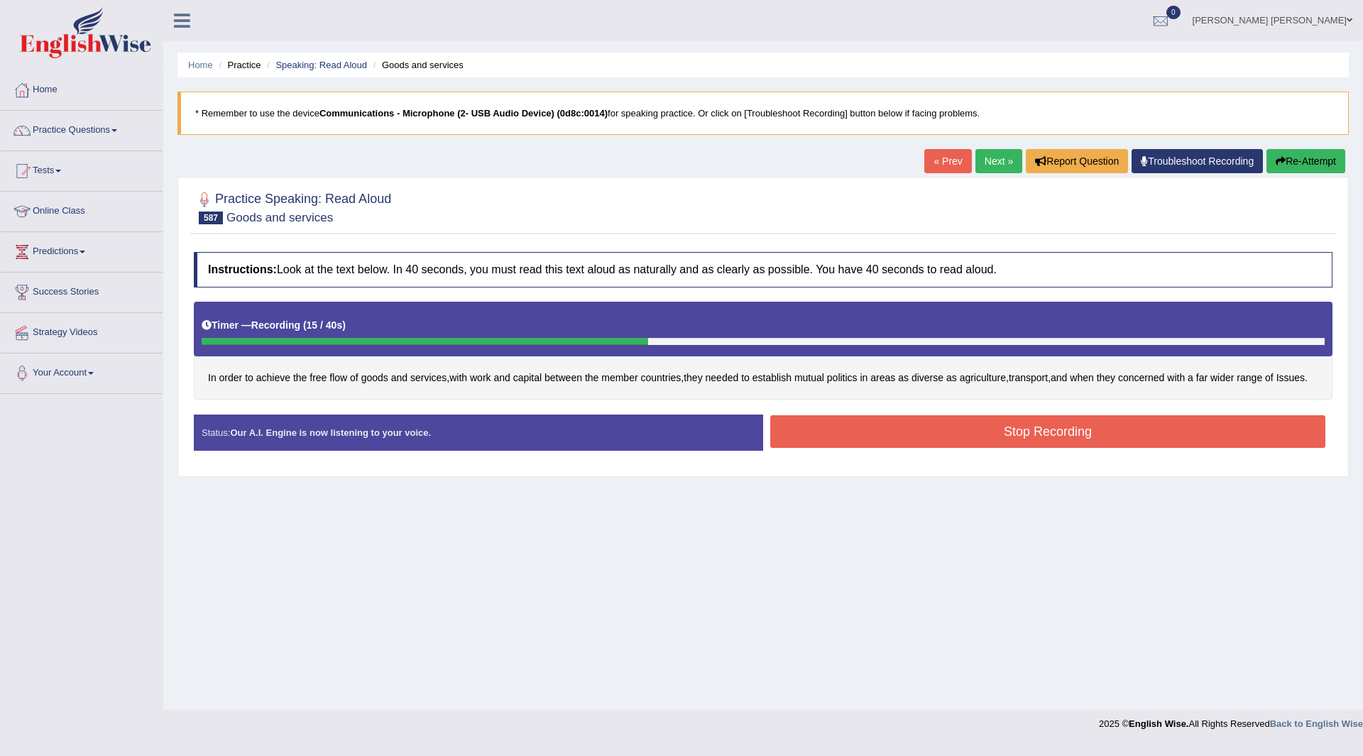
click at [841, 448] on button "Stop Recording" at bounding box center [1047, 431] width 555 height 33
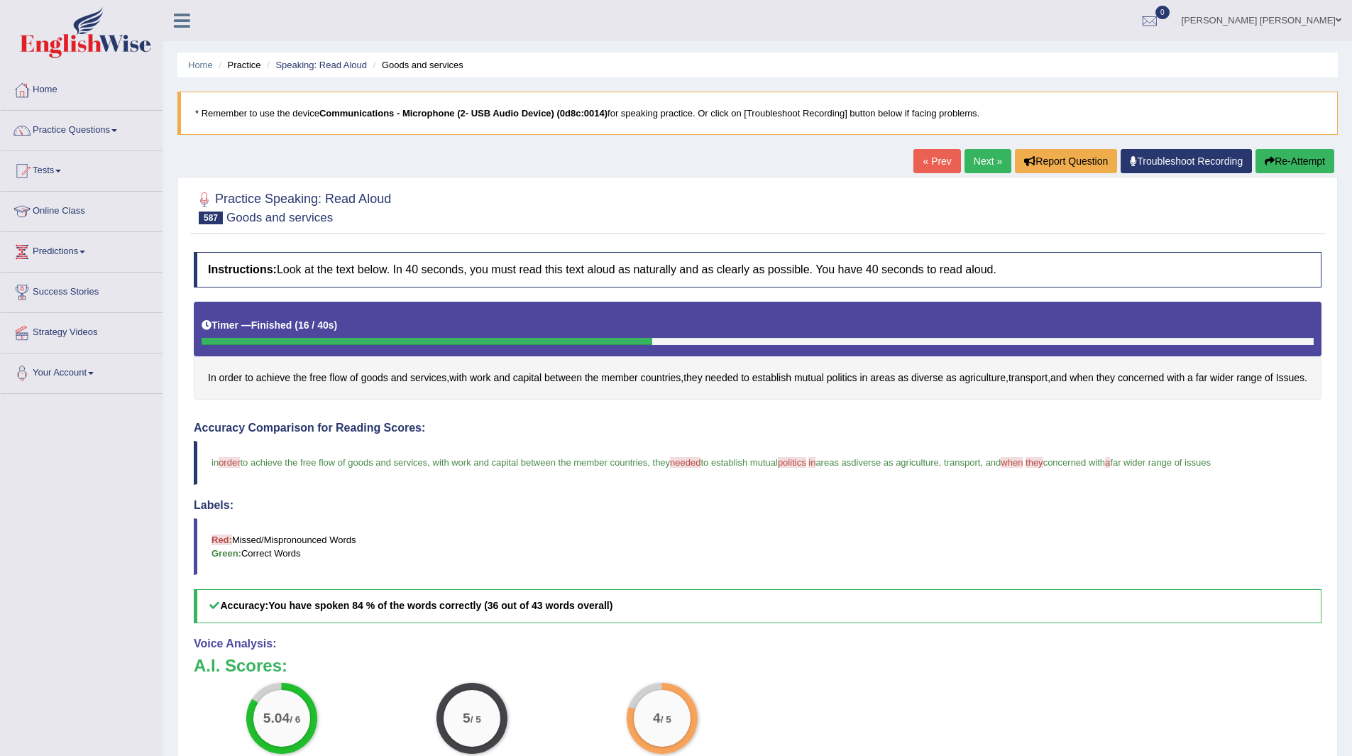
click at [985, 156] on link "Next »" at bounding box center [988, 161] width 47 height 24
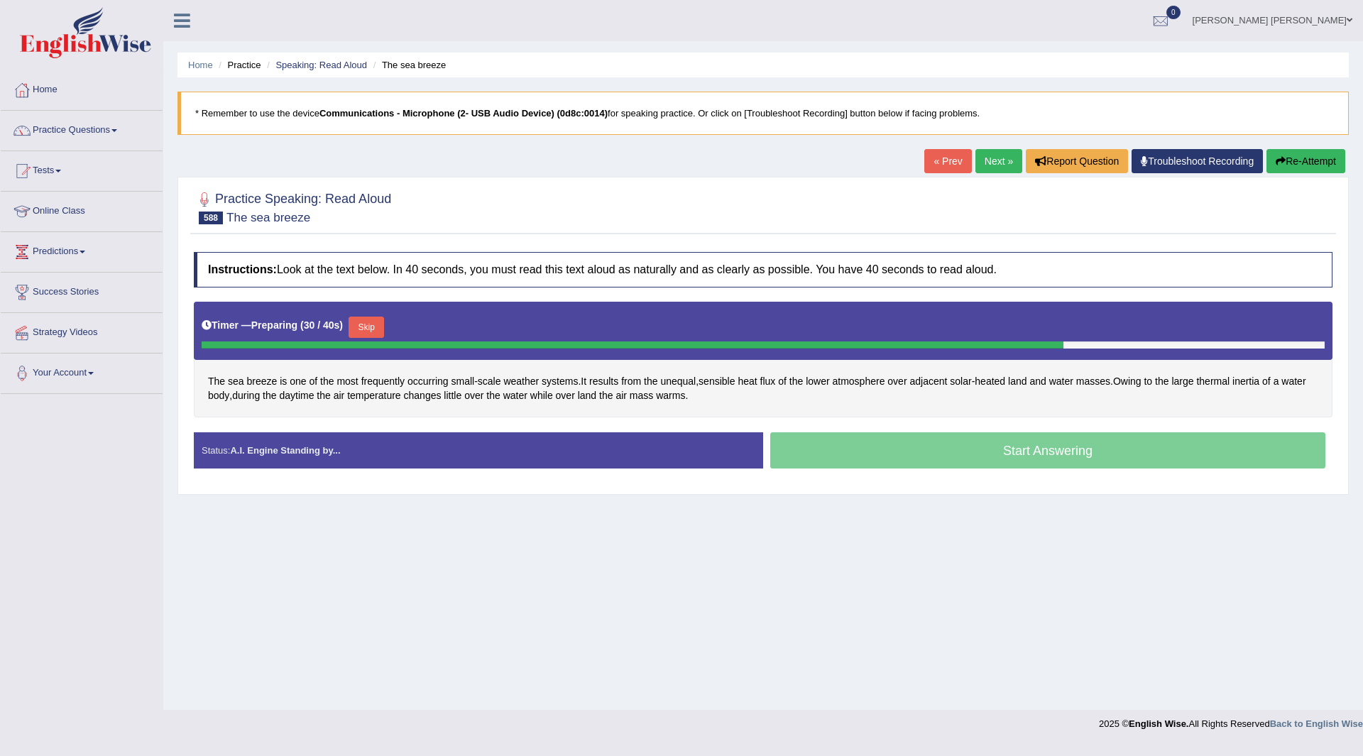
click at [364, 321] on button "Skip" at bounding box center [366, 327] width 35 height 21
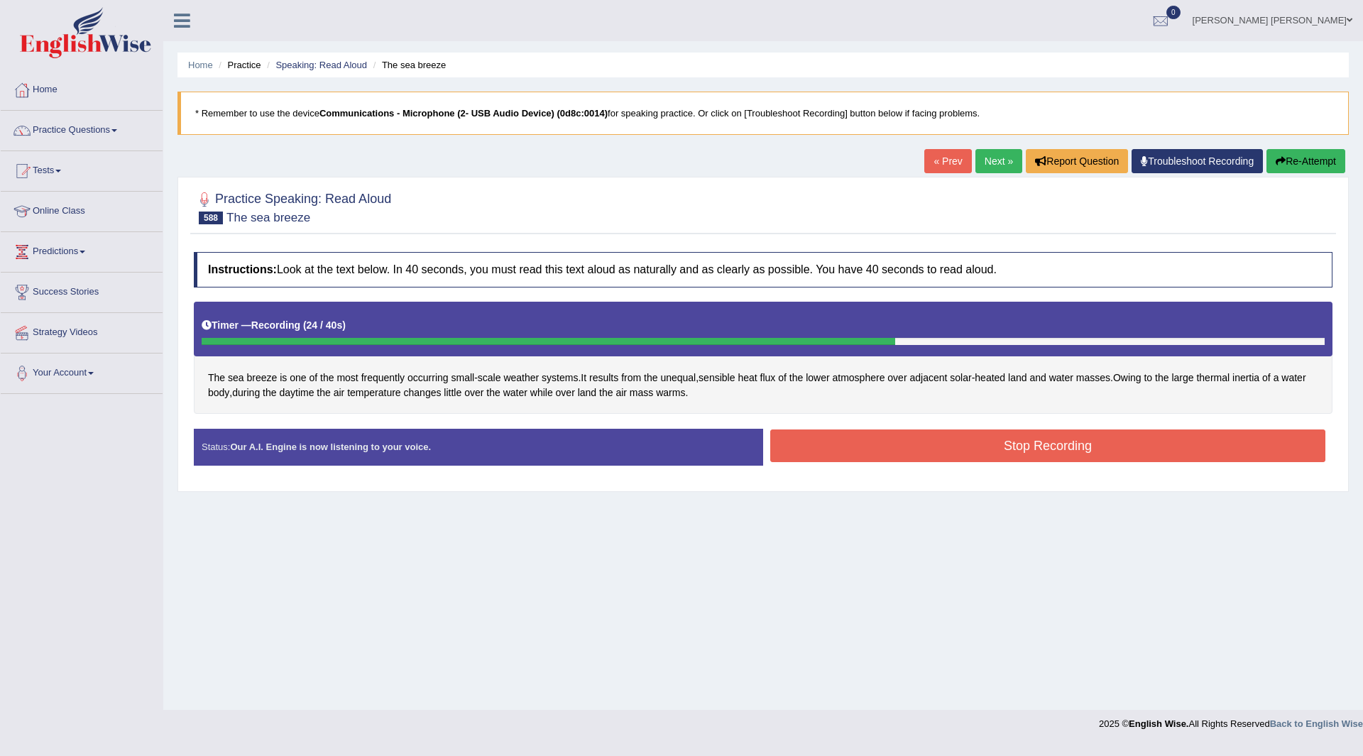
click at [821, 442] on button "Stop Recording" at bounding box center [1047, 445] width 555 height 33
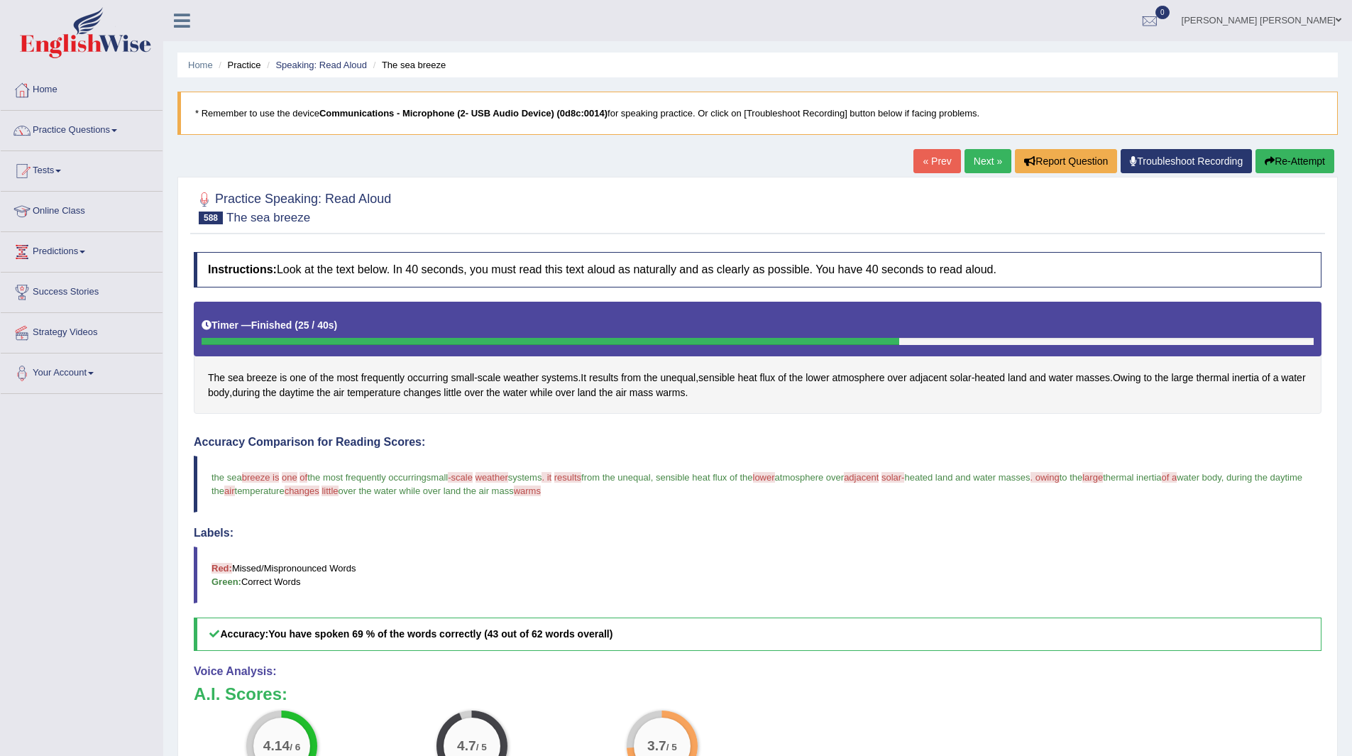
click at [994, 155] on link "Next »" at bounding box center [988, 161] width 47 height 24
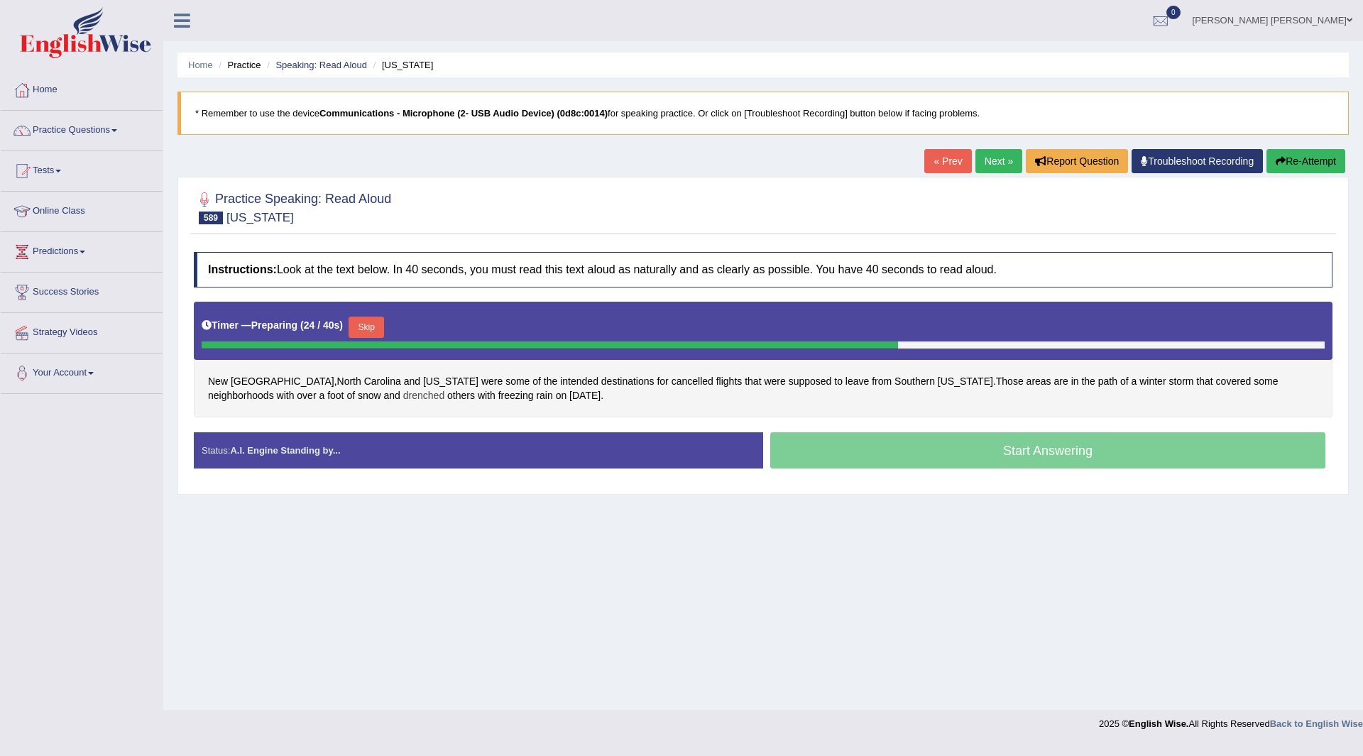
click at [403, 396] on span "drenched" at bounding box center [423, 395] width 41 height 15
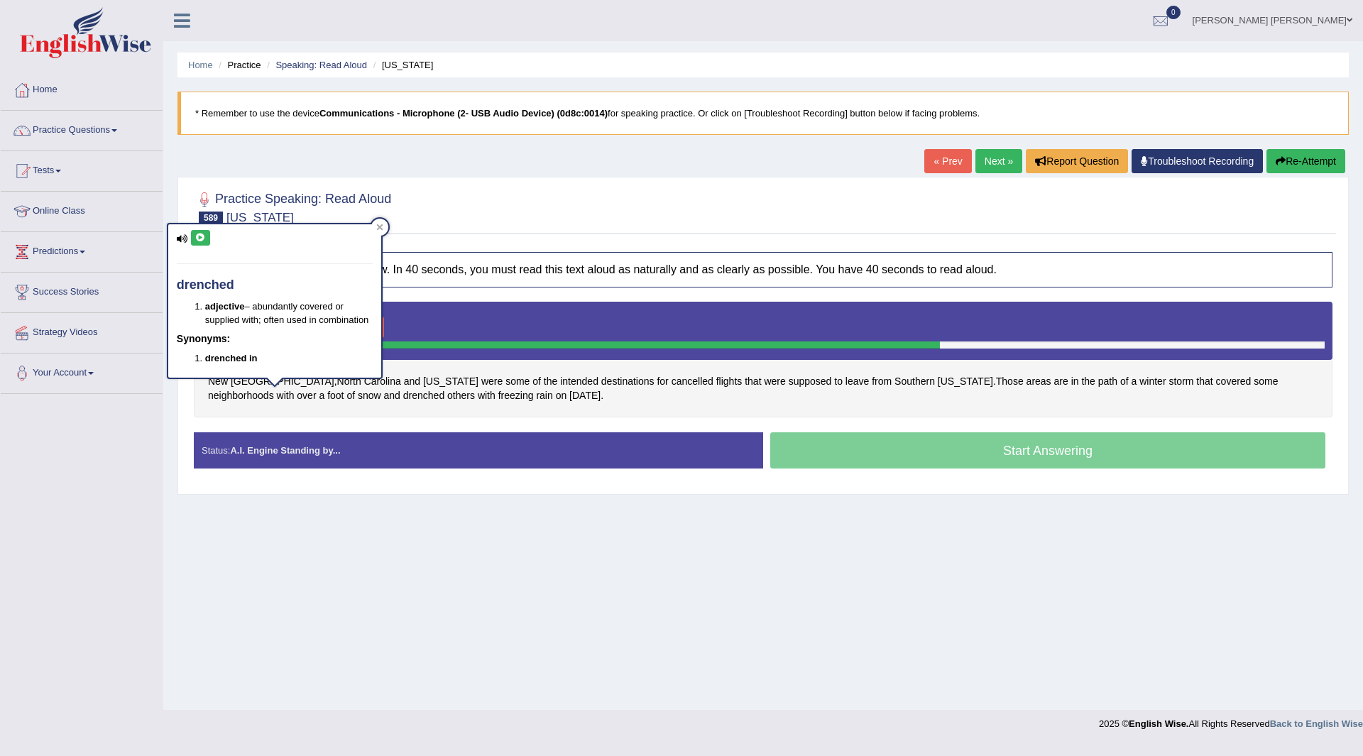
click at [197, 238] on icon at bounding box center [200, 238] width 11 height 9
click at [407, 503] on div "Home Practice Speaking: Read Aloud North Carolina * Remember to use the device …" at bounding box center [763, 355] width 1200 height 710
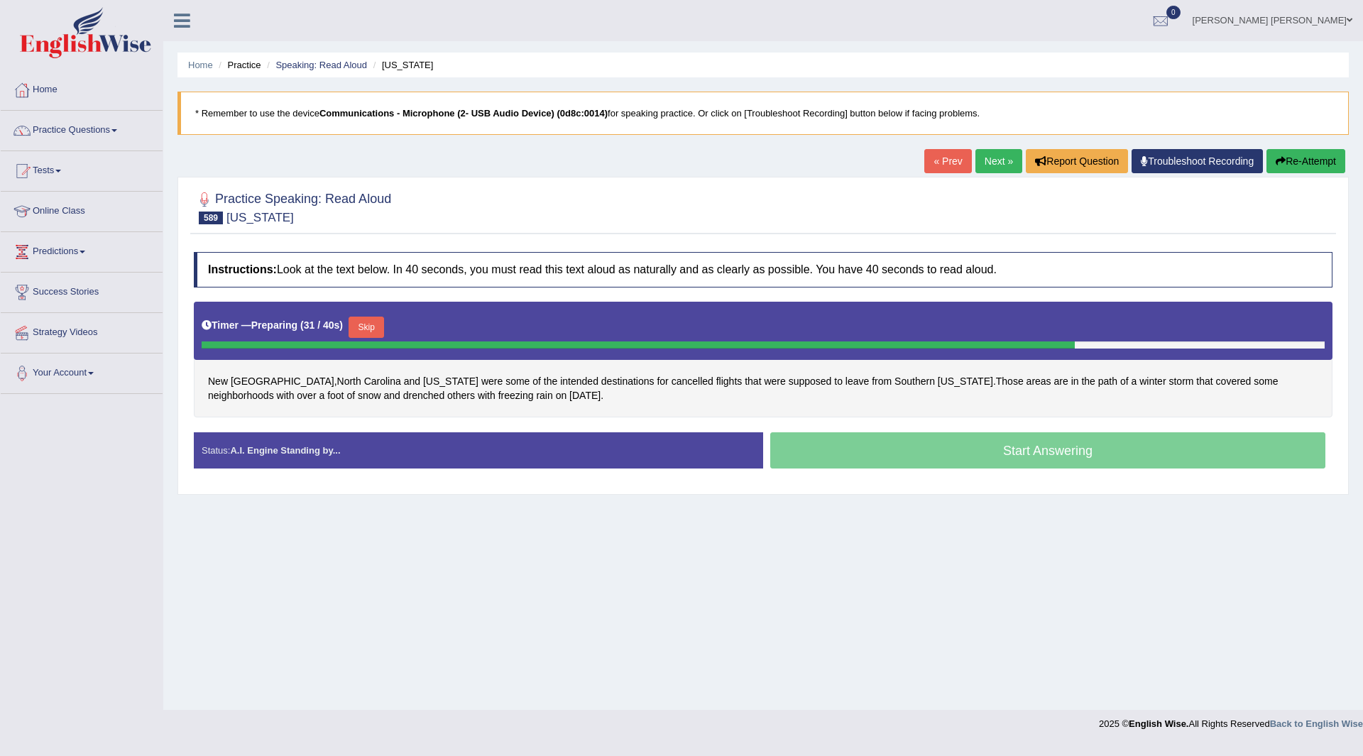
click at [368, 324] on button "Skip" at bounding box center [366, 327] width 35 height 21
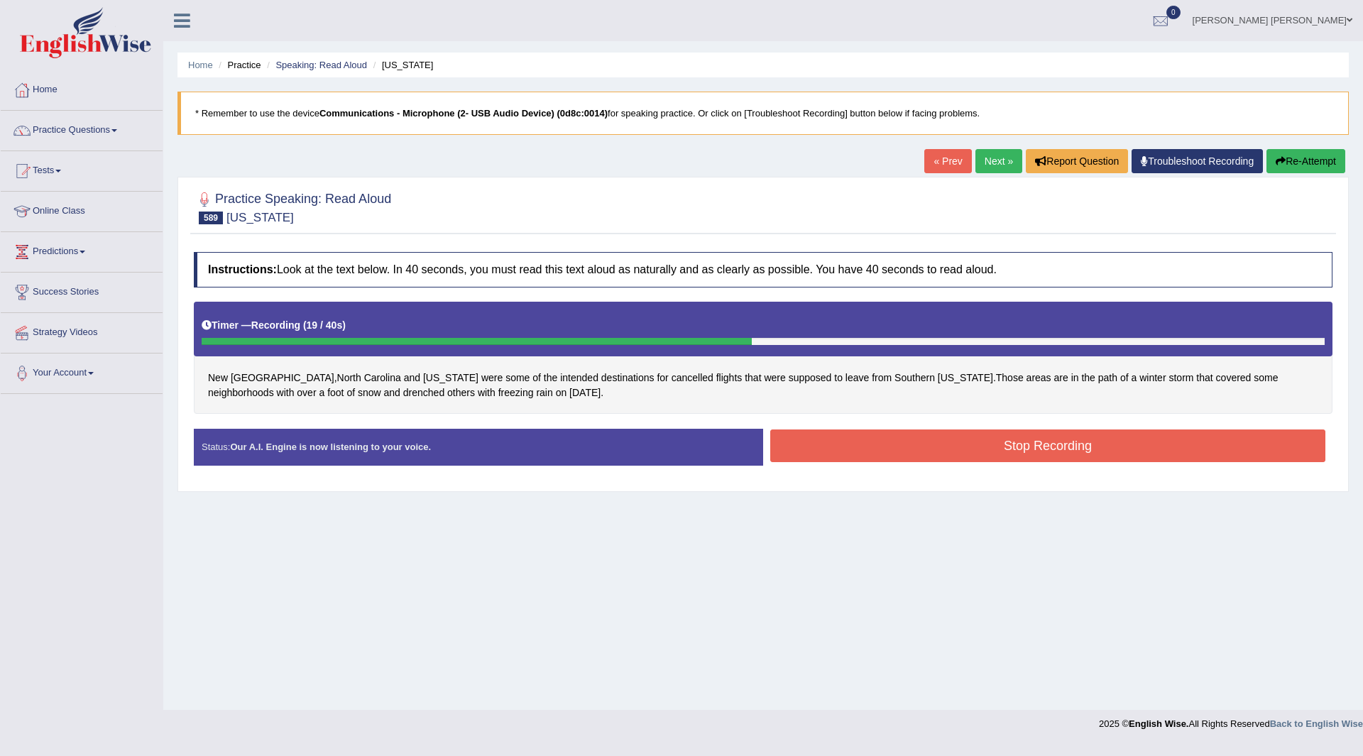
click at [870, 445] on button "Stop Recording" at bounding box center [1047, 445] width 555 height 33
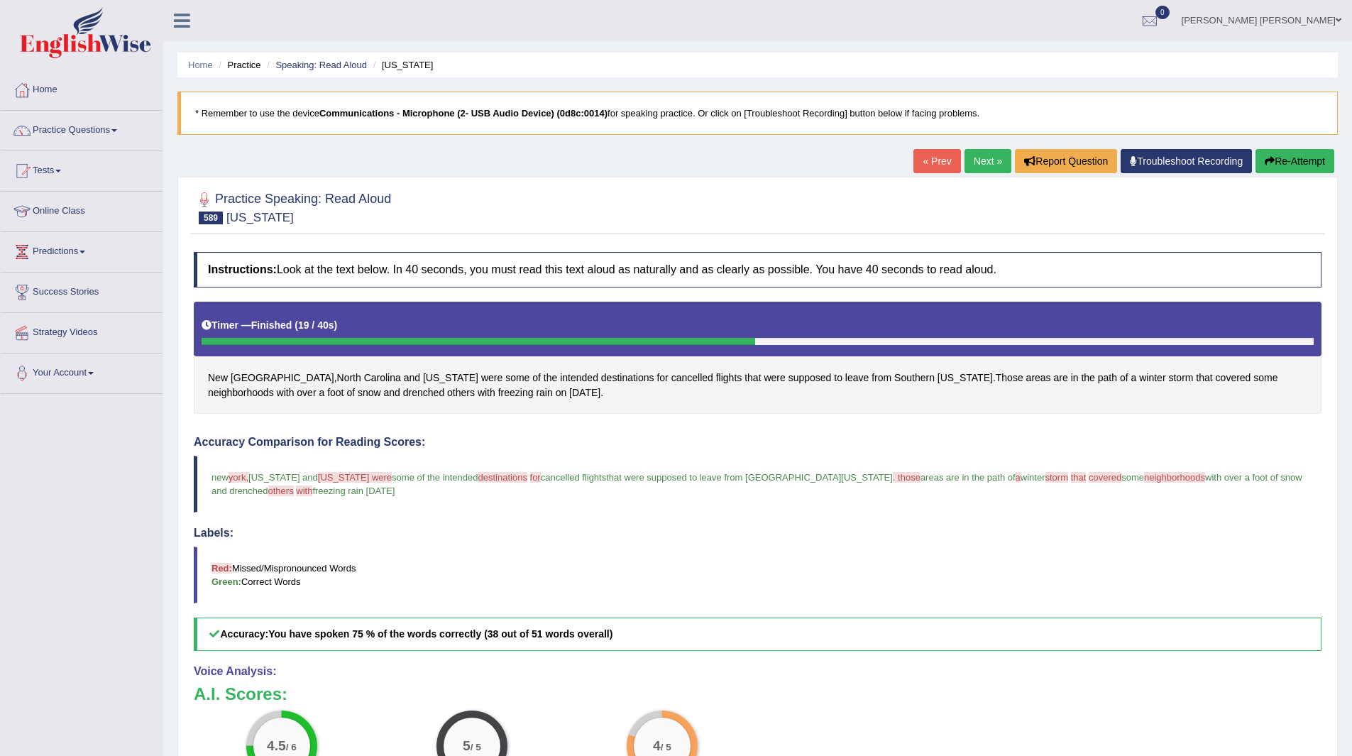
click at [987, 155] on link "Next »" at bounding box center [988, 161] width 47 height 24
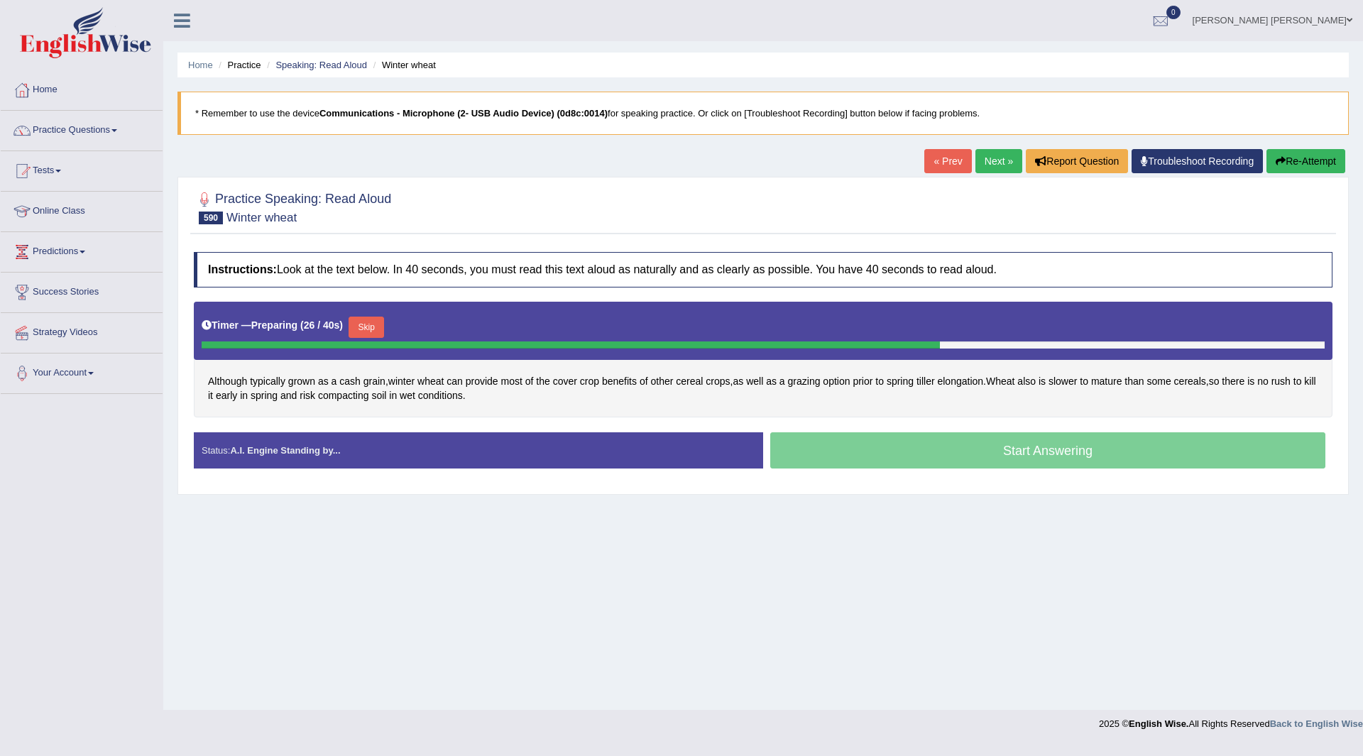
click at [373, 322] on button "Skip" at bounding box center [366, 327] width 35 height 21
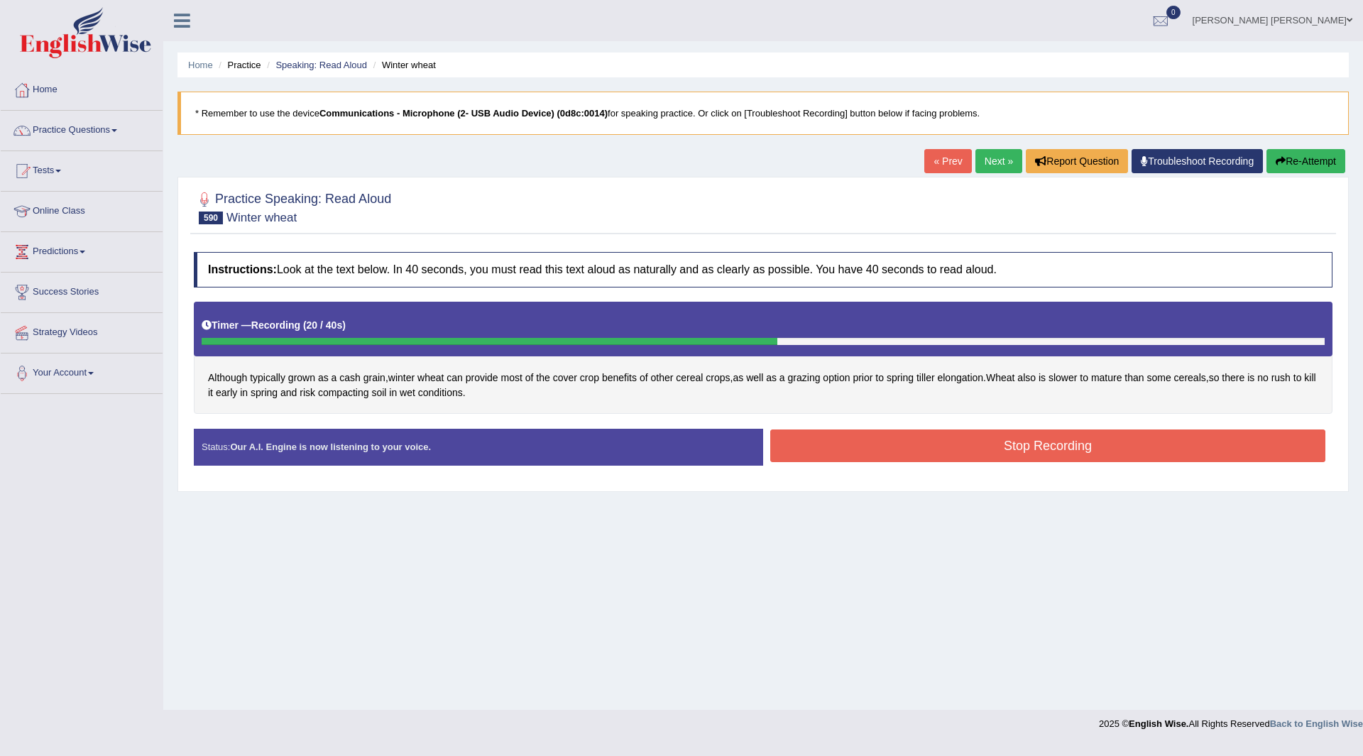
click at [840, 446] on button "Stop Recording" at bounding box center [1047, 445] width 555 height 33
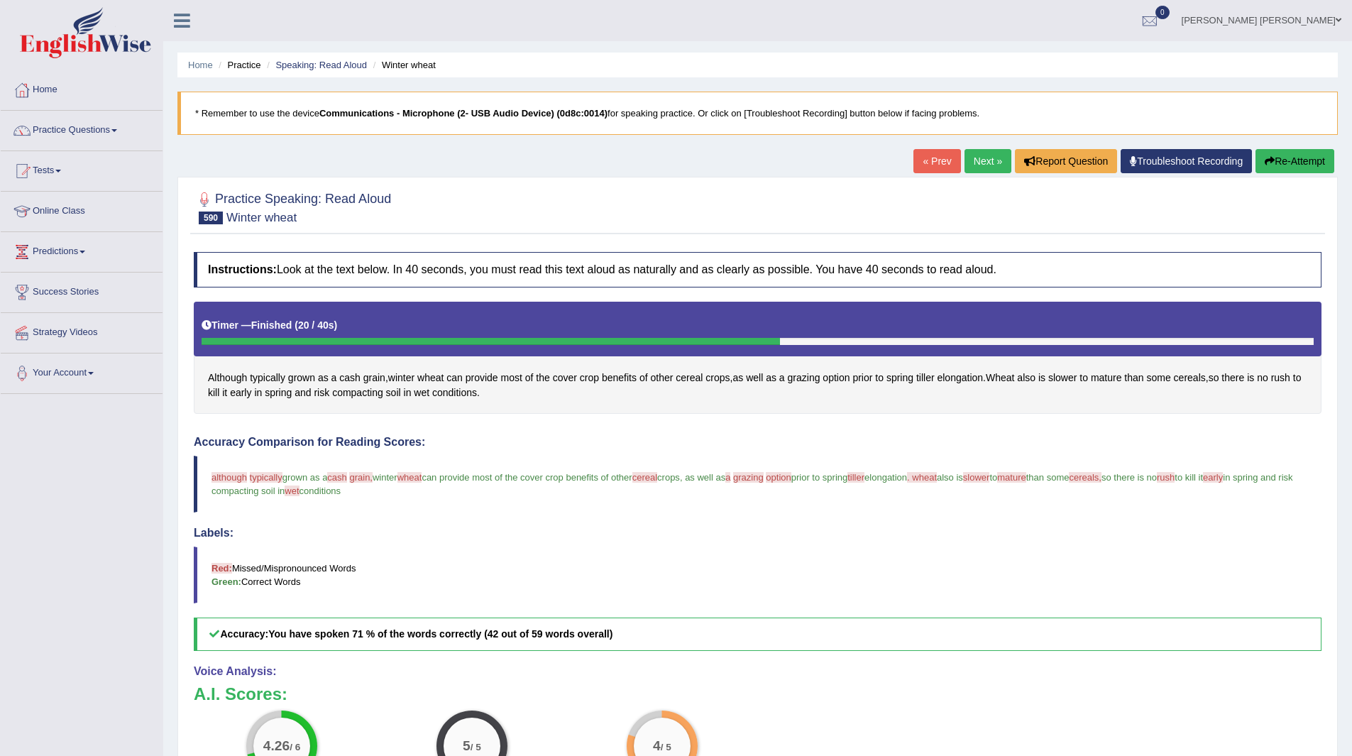
click at [991, 157] on link "Next »" at bounding box center [988, 161] width 47 height 24
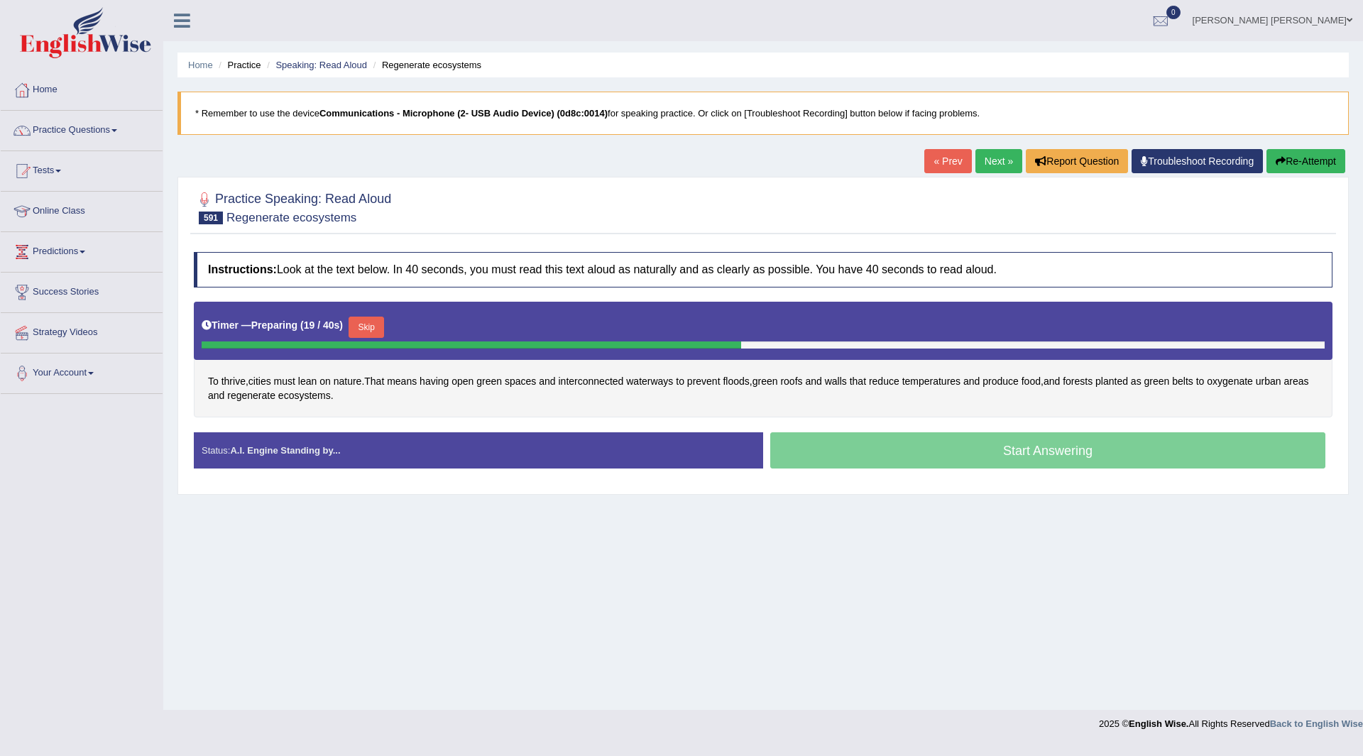
click at [371, 324] on button "Skip" at bounding box center [366, 327] width 35 height 21
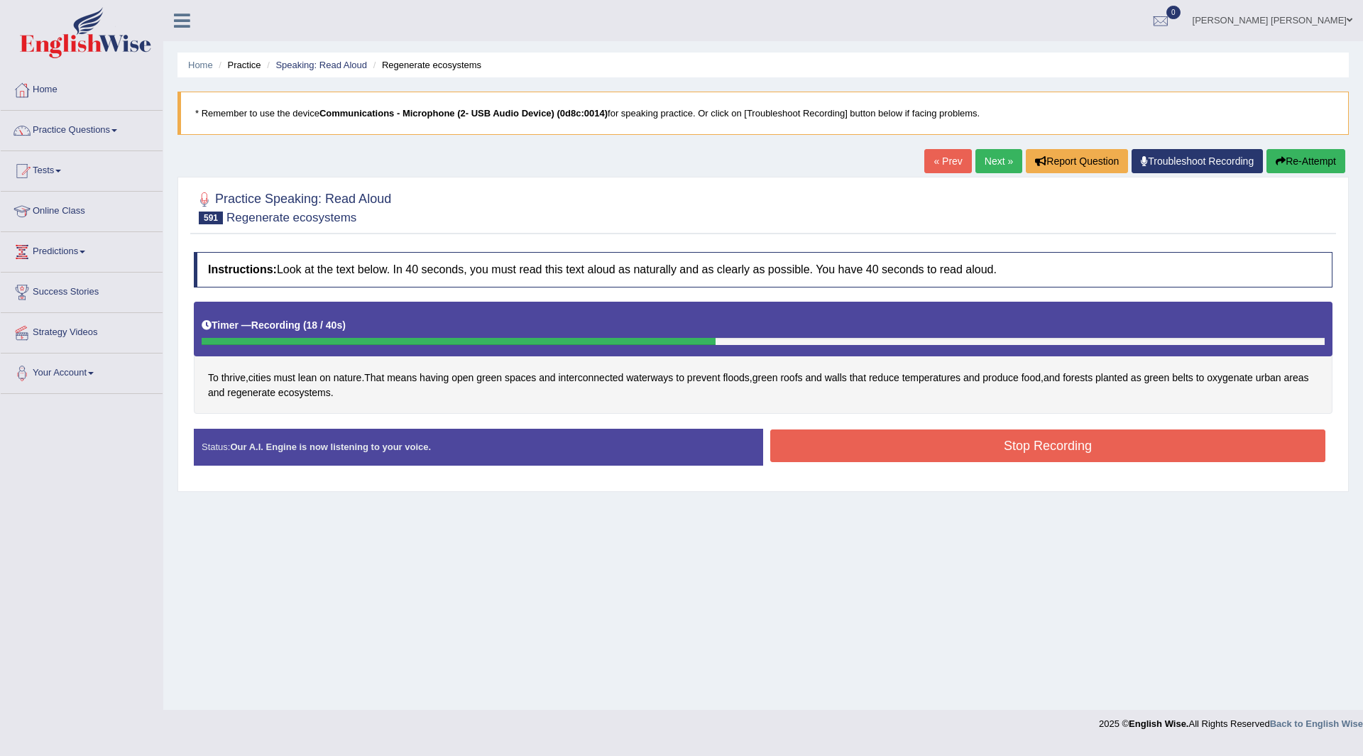
click at [848, 443] on button "Stop Recording" at bounding box center [1047, 445] width 555 height 33
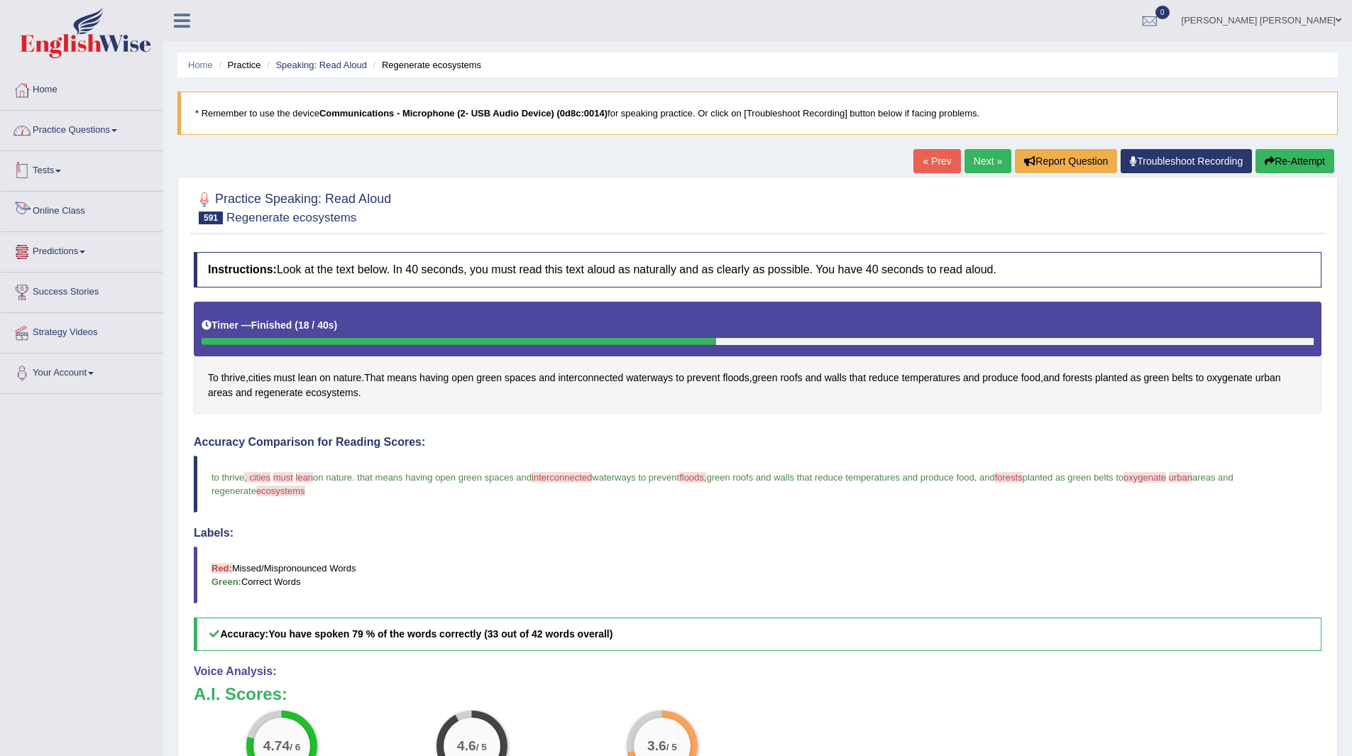
click at [81, 131] on link "Practice Questions" at bounding box center [82, 128] width 162 height 35
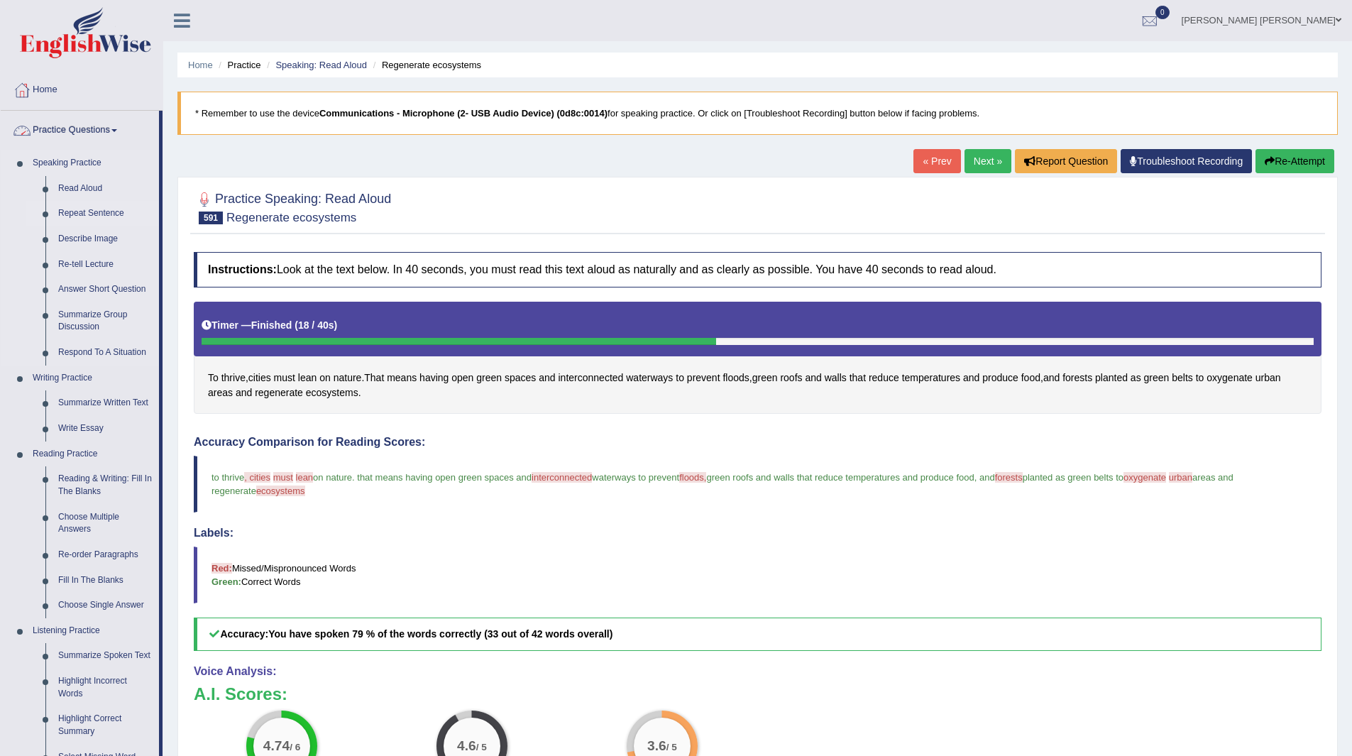
click at [77, 204] on link "Repeat Sentence" at bounding box center [105, 214] width 107 height 26
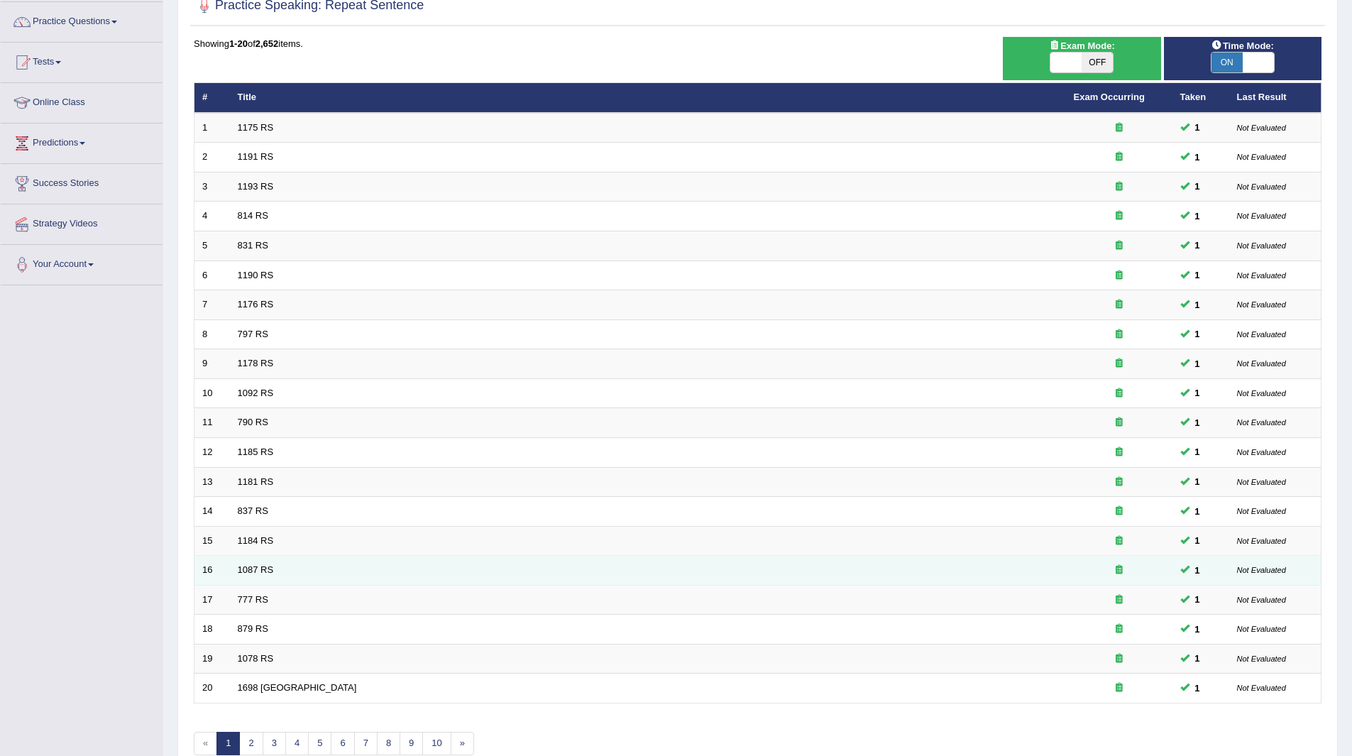
scroll to position [184, 0]
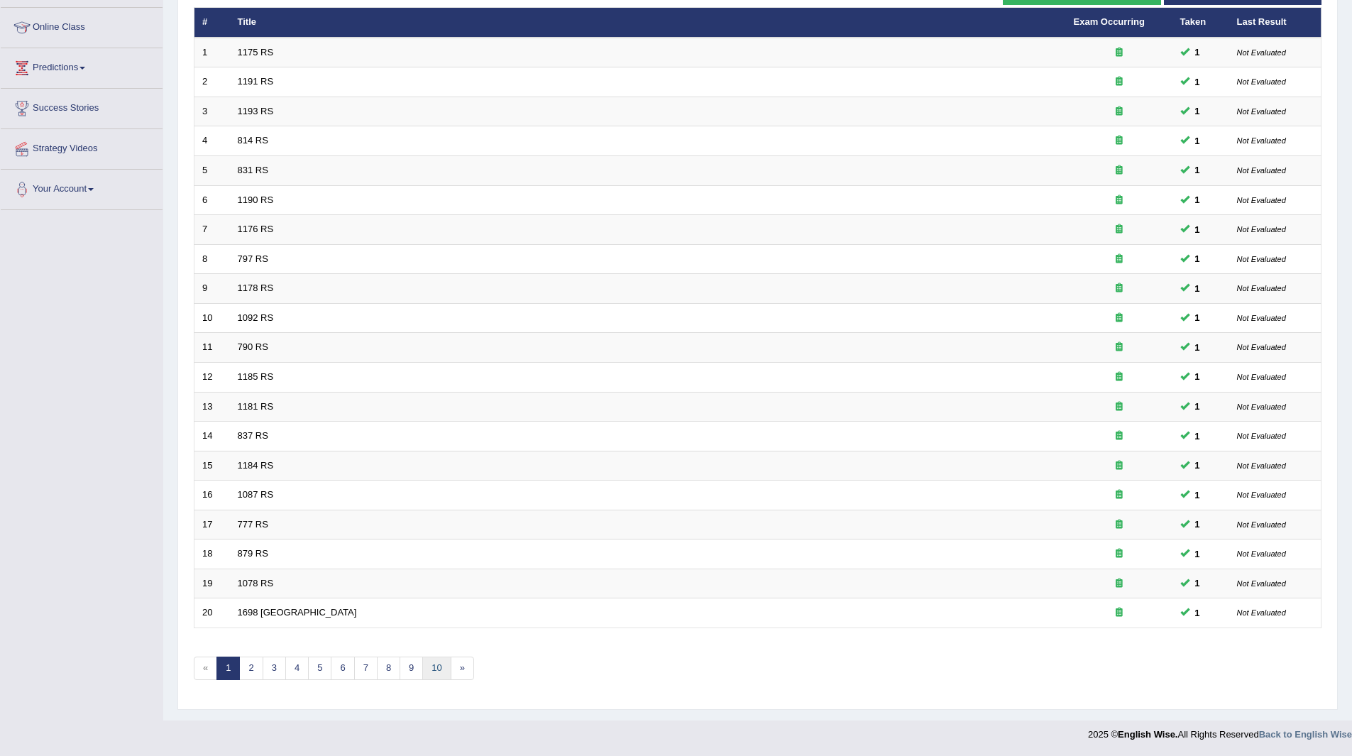
click at [439, 663] on link "10" at bounding box center [436, 668] width 28 height 23
click at [456, 664] on link "14" at bounding box center [457, 668] width 28 height 23
click at [478, 664] on link "18" at bounding box center [478, 668] width 28 height 23
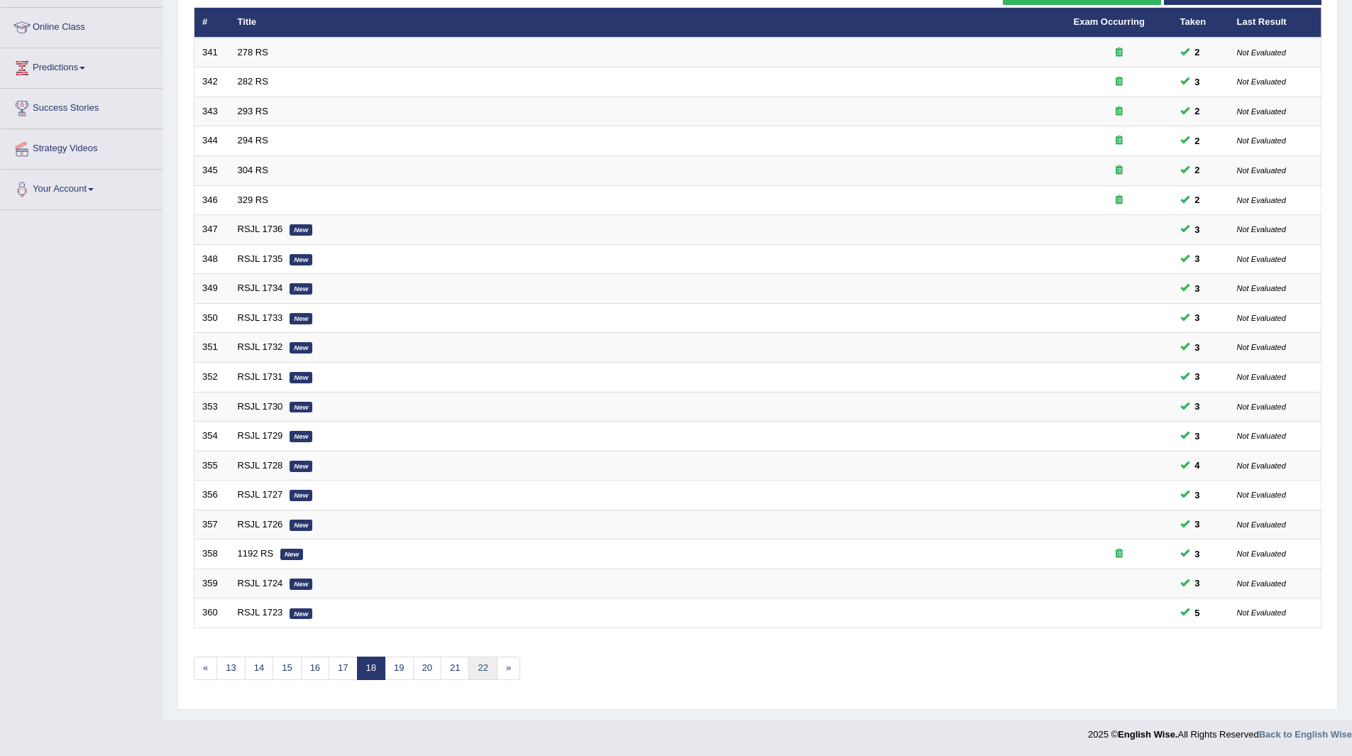
drag, startPoint x: 0, startPoint y: 0, endPoint x: 478, endPoint y: 664, distance: 818.7
click at [478, 664] on link "22" at bounding box center [482, 668] width 28 height 23
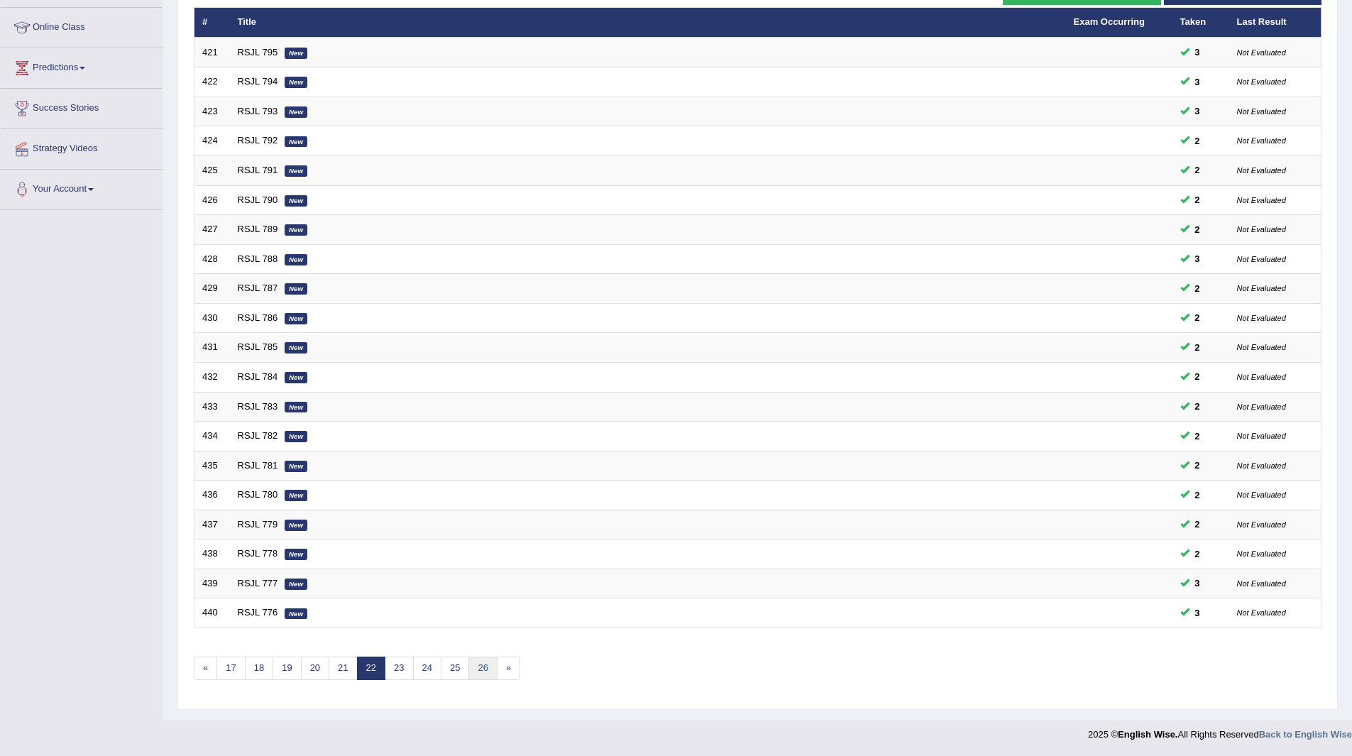
click at [478, 664] on link "26" at bounding box center [482, 668] width 28 height 23
click at [478, 664] on link "30" at bounding box center [482, 668] width 28 height 23
click at [488, 669] on link "34" at bounding box center [482, 668] width 28 height 23
click at [488, 669] on link "38" at bounding box center [482, 668] width 28 height 23
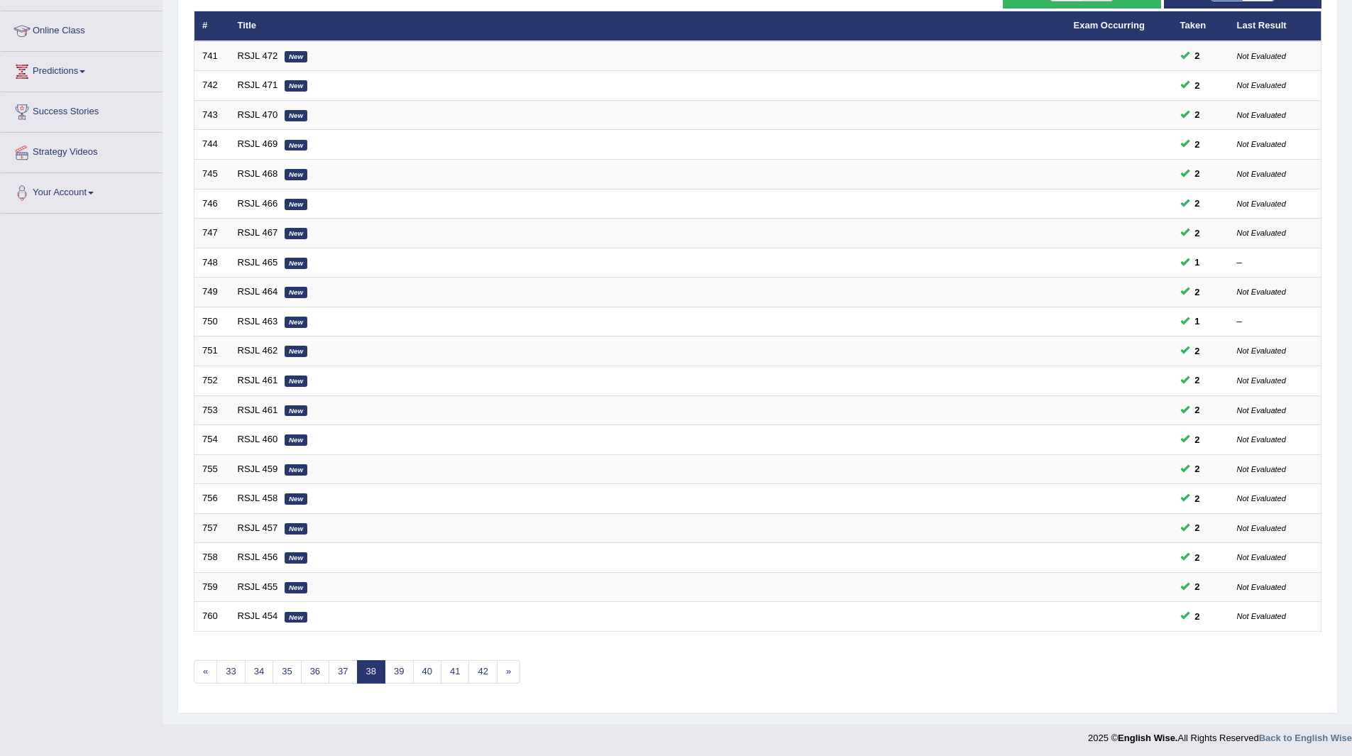
scroll to position [184, 0]
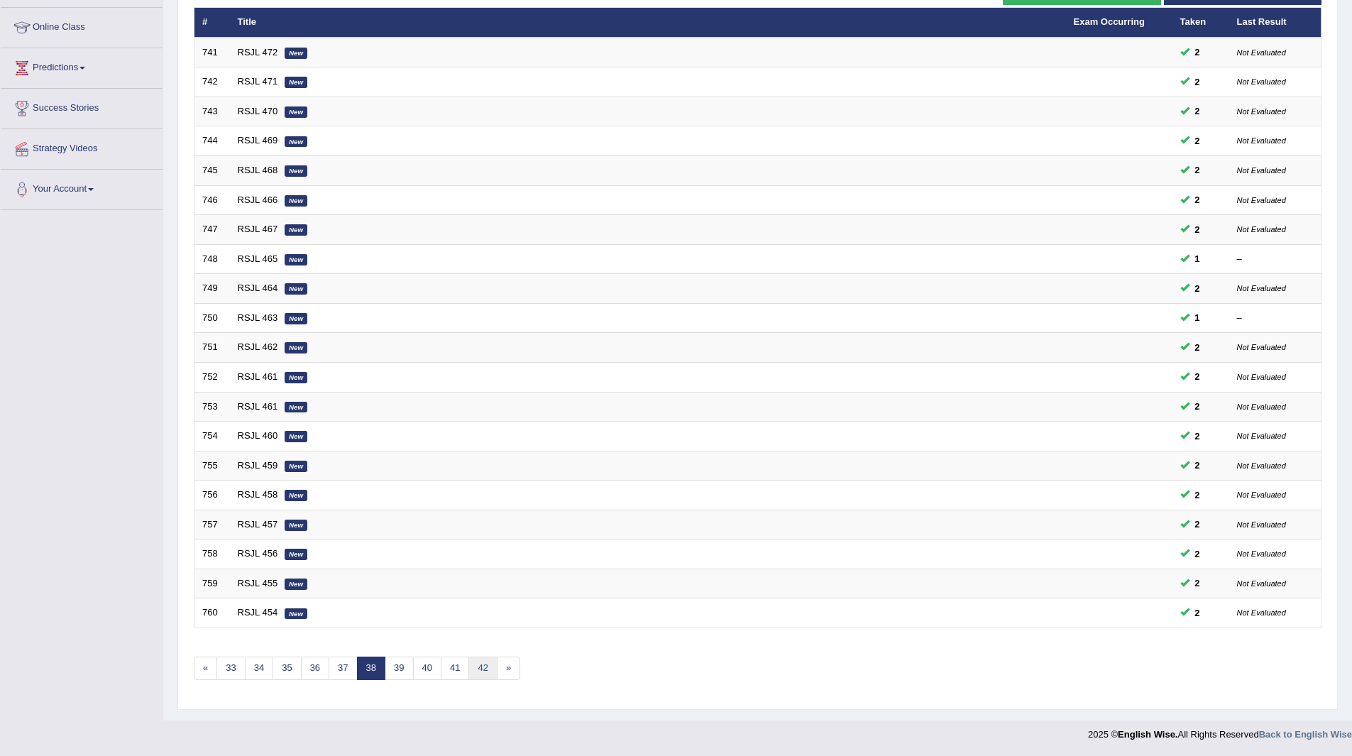
drag, startPoint x: 0, startPoint y: 0, endPoint x: 488, endPoint y: 669, distance: 828.1
click at [488, 669] on link "42" at bounding box center [482, 668] width 28 height 23
drag, startPoint x: 0, startPoint y: 0, endPoint x: 488, endPoint y: 669, distance: 828.1
click at [488, 669] on link "46" at bounding box center [482, 668] width 28 height 23
click at [488, 669] on link "50" at bounding box center [482, 668] width 28 height 23
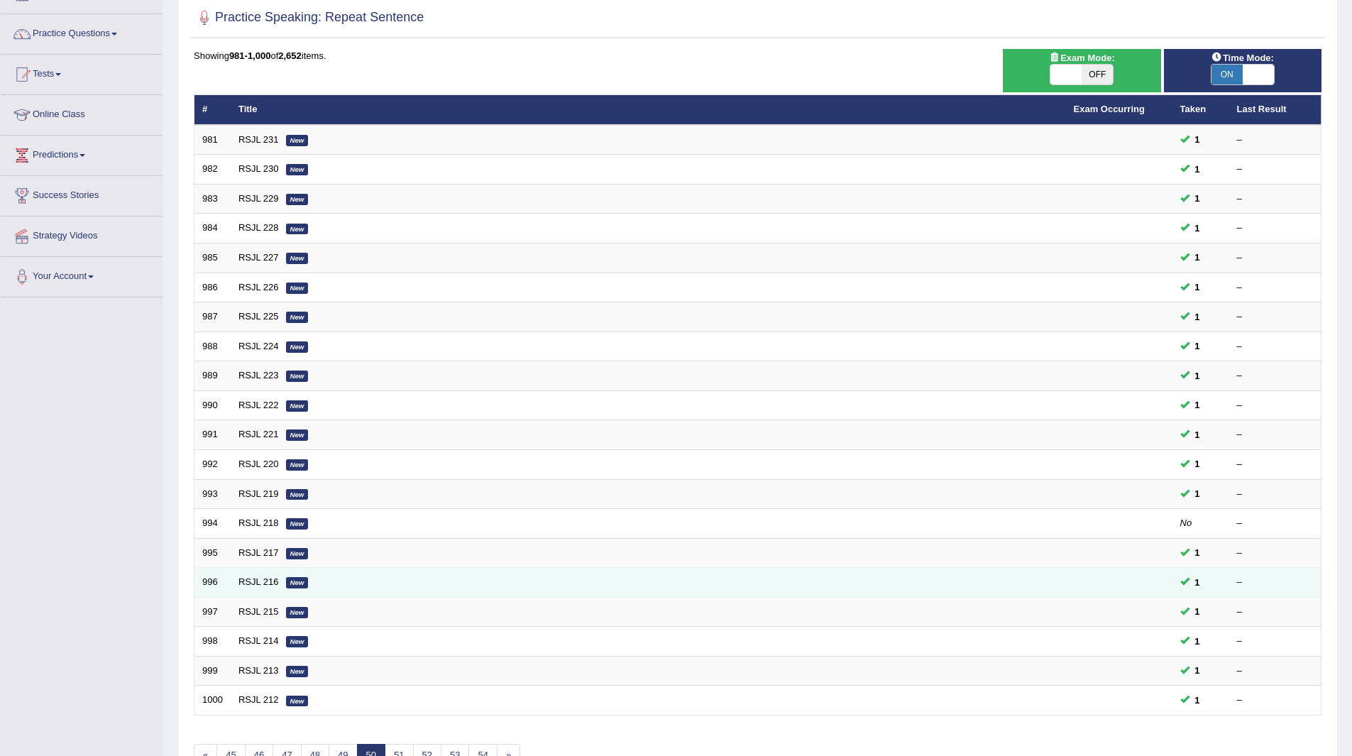
scroll to position [184, 0]
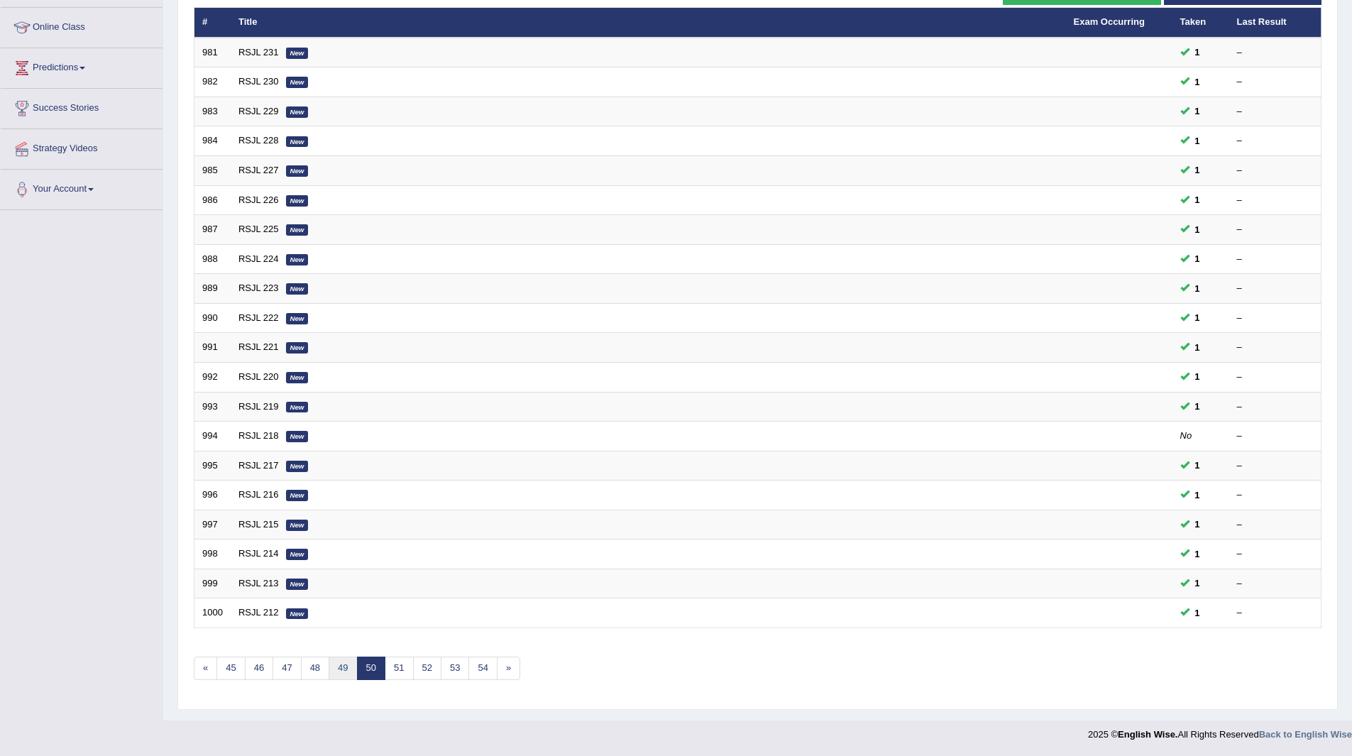
click at [342, 664] on link "49" at bounding box center [343, 668] width 28 height 23
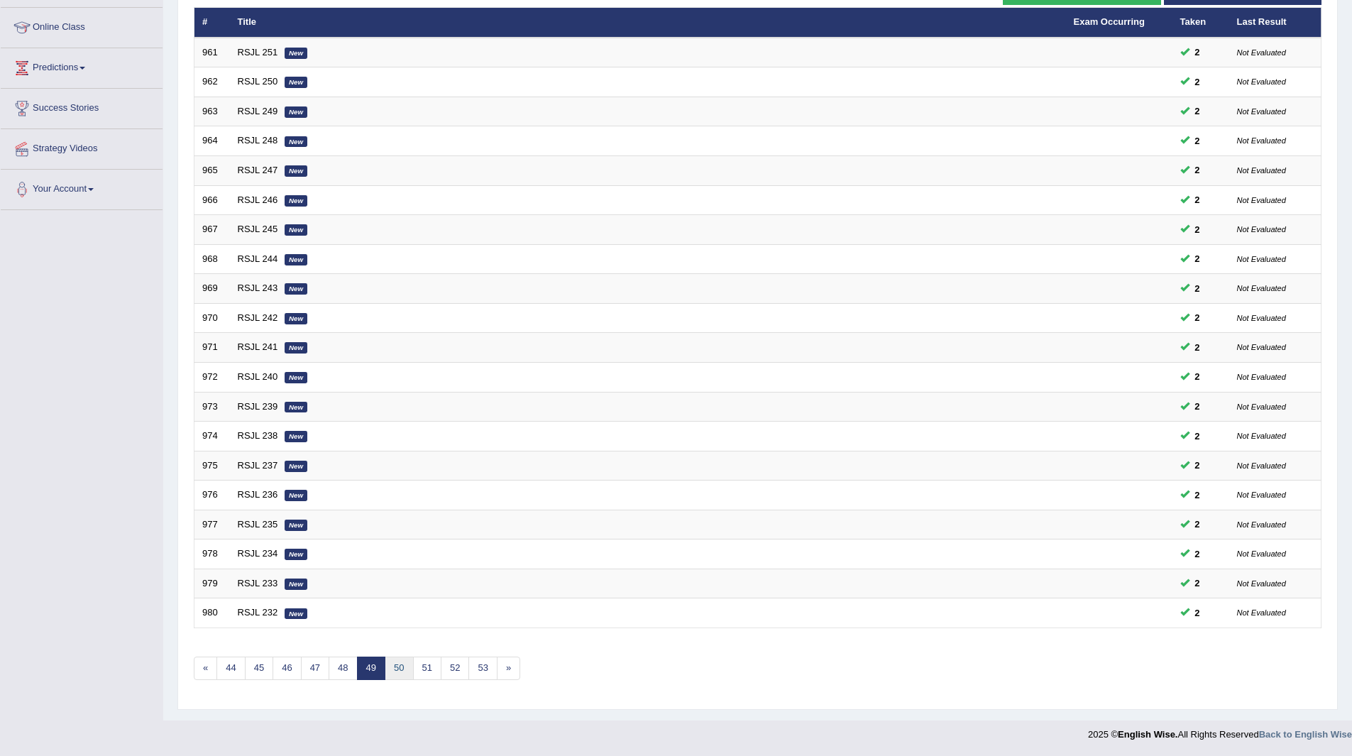
click at [397, 666] on link "50" at bounding box center [399, 668] width 28 height 23
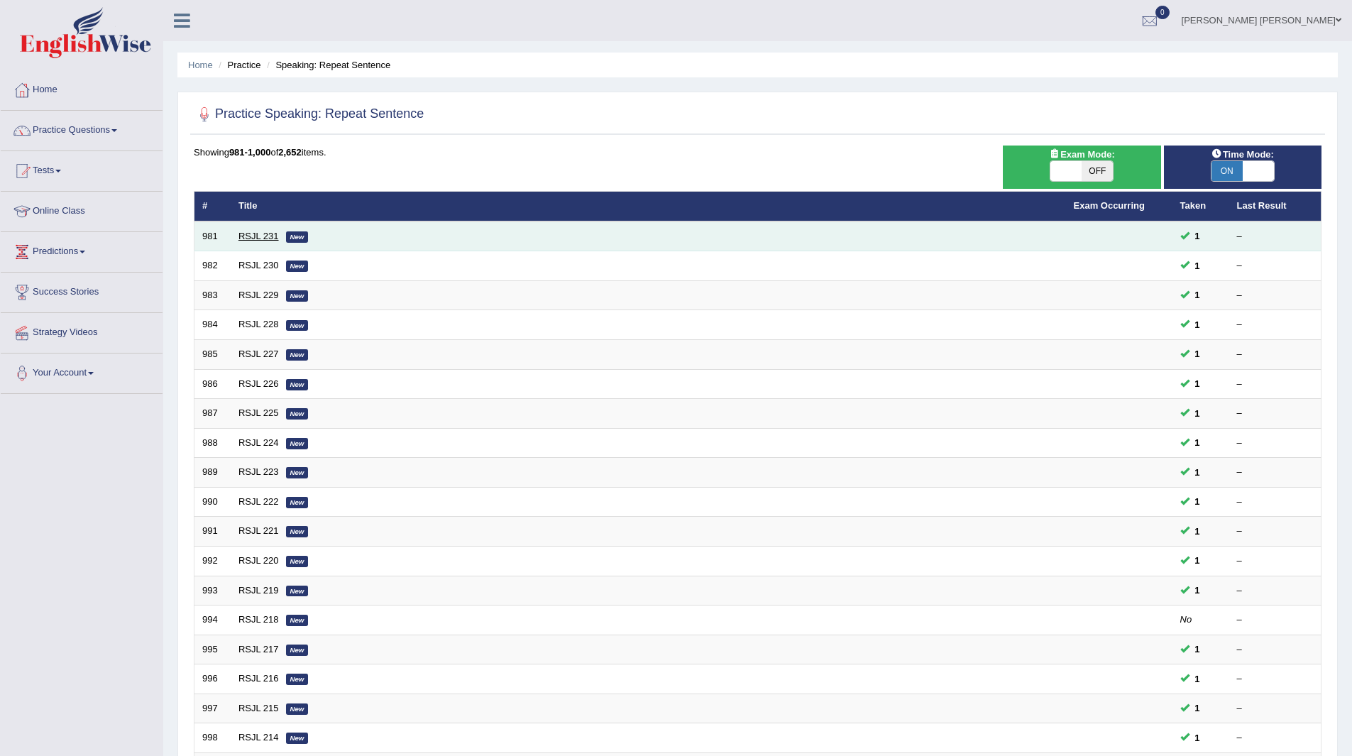
click at [264, 236] on link "RSJL 231" at bounding box center [258, 236] width 40 height 11
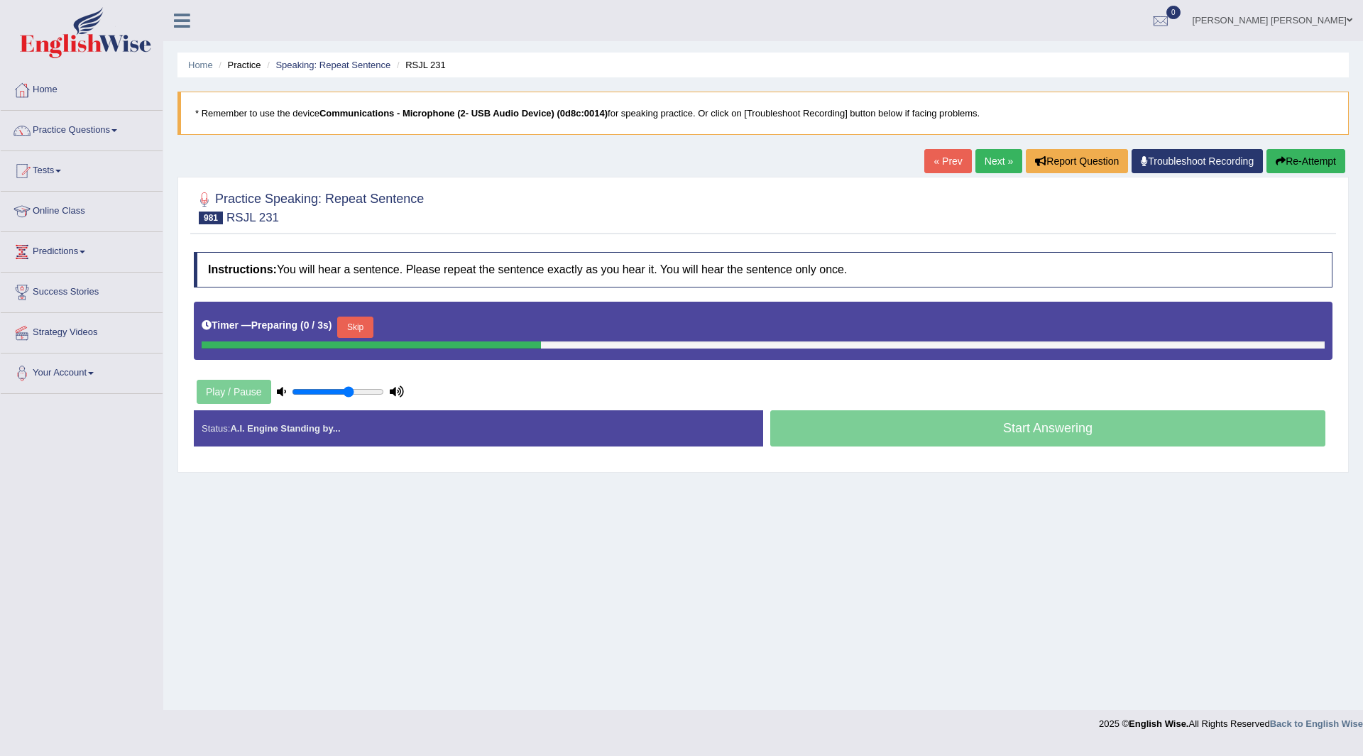
click at [366, 329] on button "Skip" at bounding box center [354, 327] width 35 height 21
click at [415, 329] on button "Skip" at bounding box center [417, 327] width 35 height 21
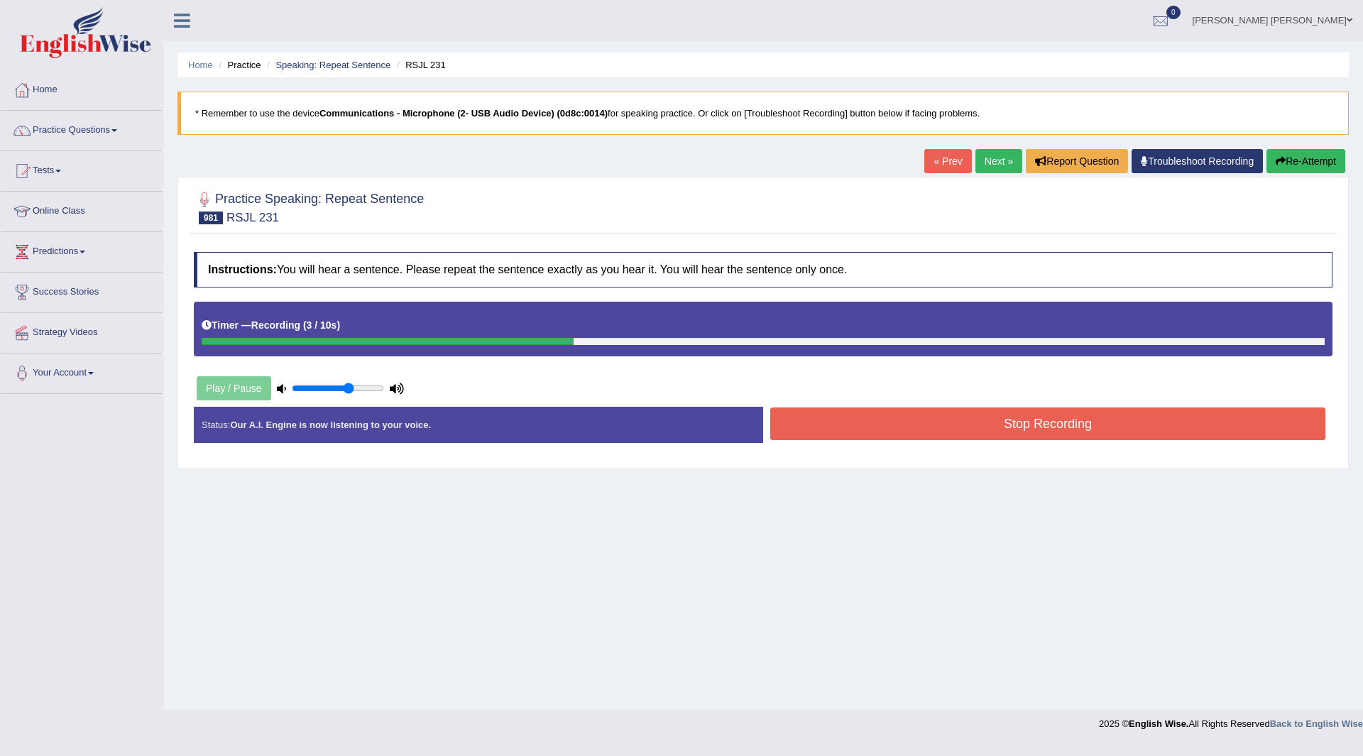
click at [822, 428] on button "Stop Recording" at bounding box center [1047, 423] width 555 height 33
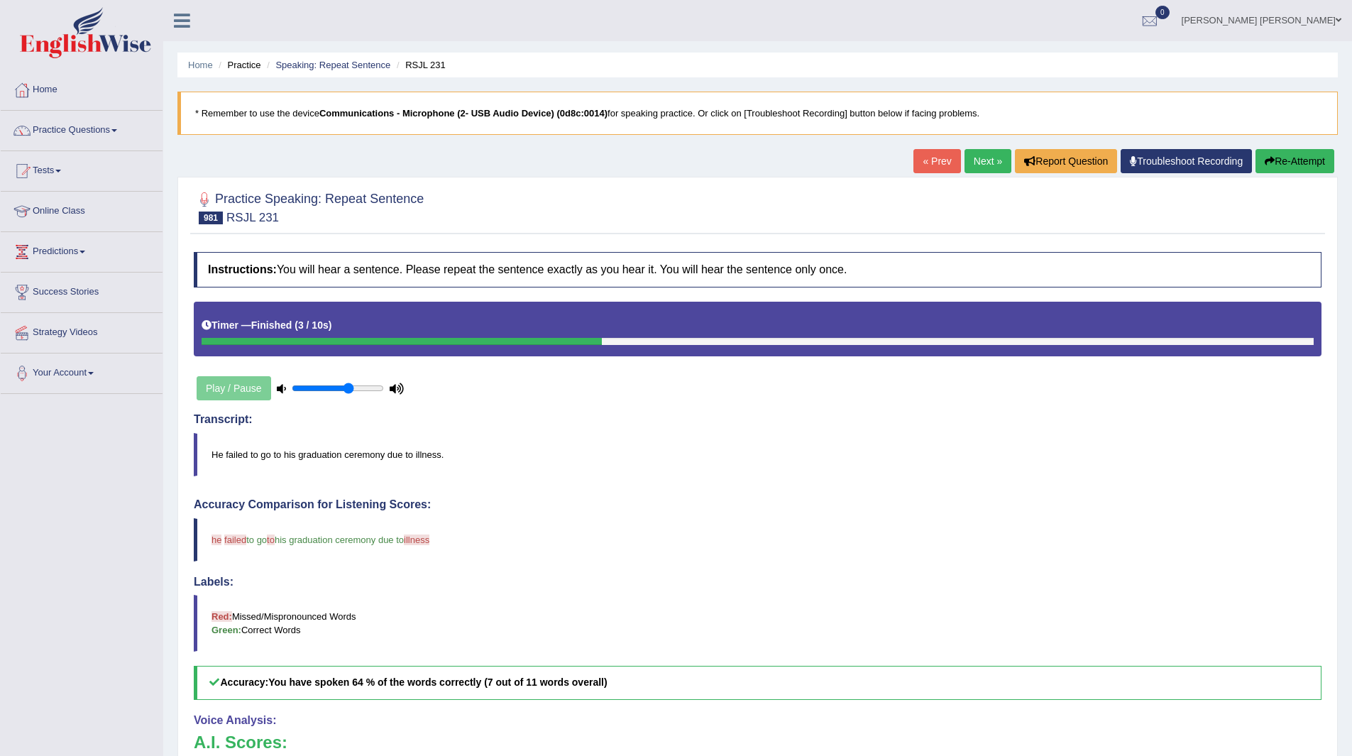
click at [985, 166] on link "Next »" at bounding box center [988, 161] width 47 height 24
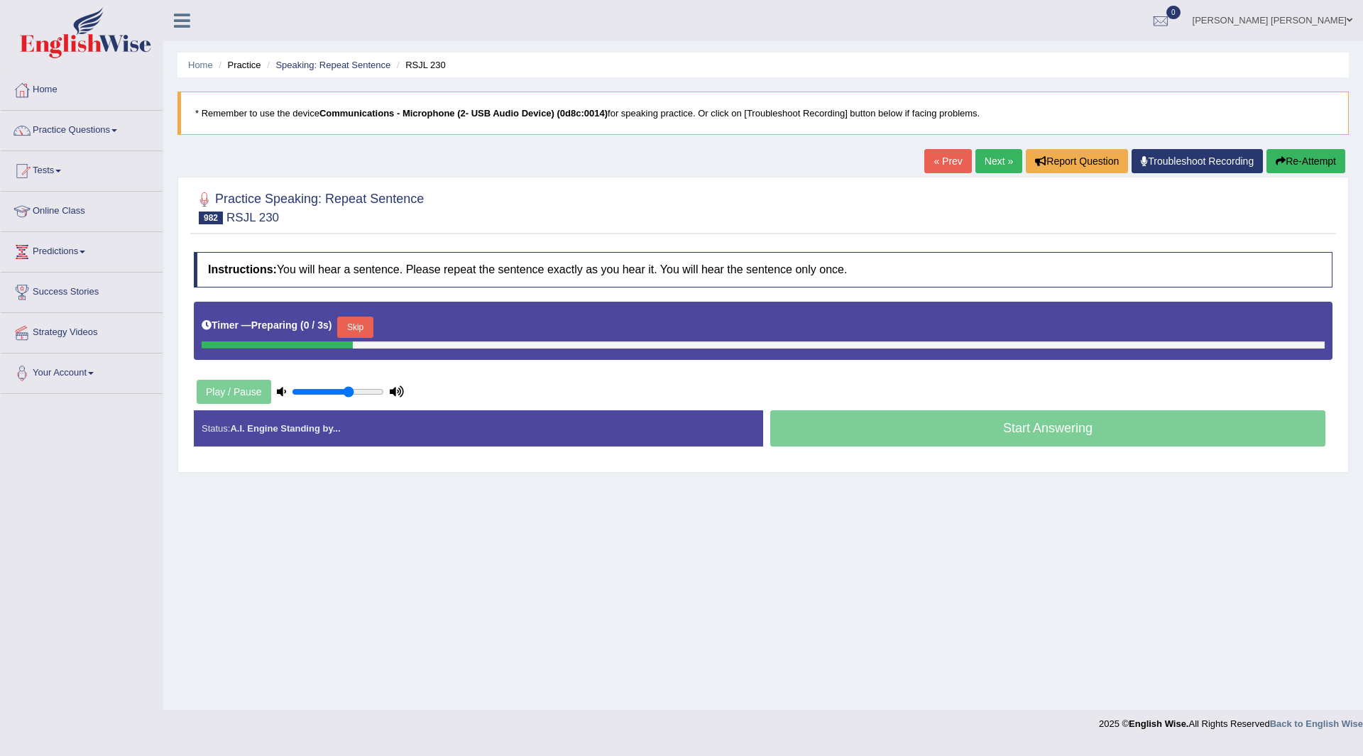
click at [349, 326] on button "Skip" at bounding box center [354, 327] width 35 height 21
click at [394, 324] on b ")" at bounding box center [392, 324] width 4 height 11
click at [427, 332] on button "Skip" at bounding box center [417, 327] width 35 height 21
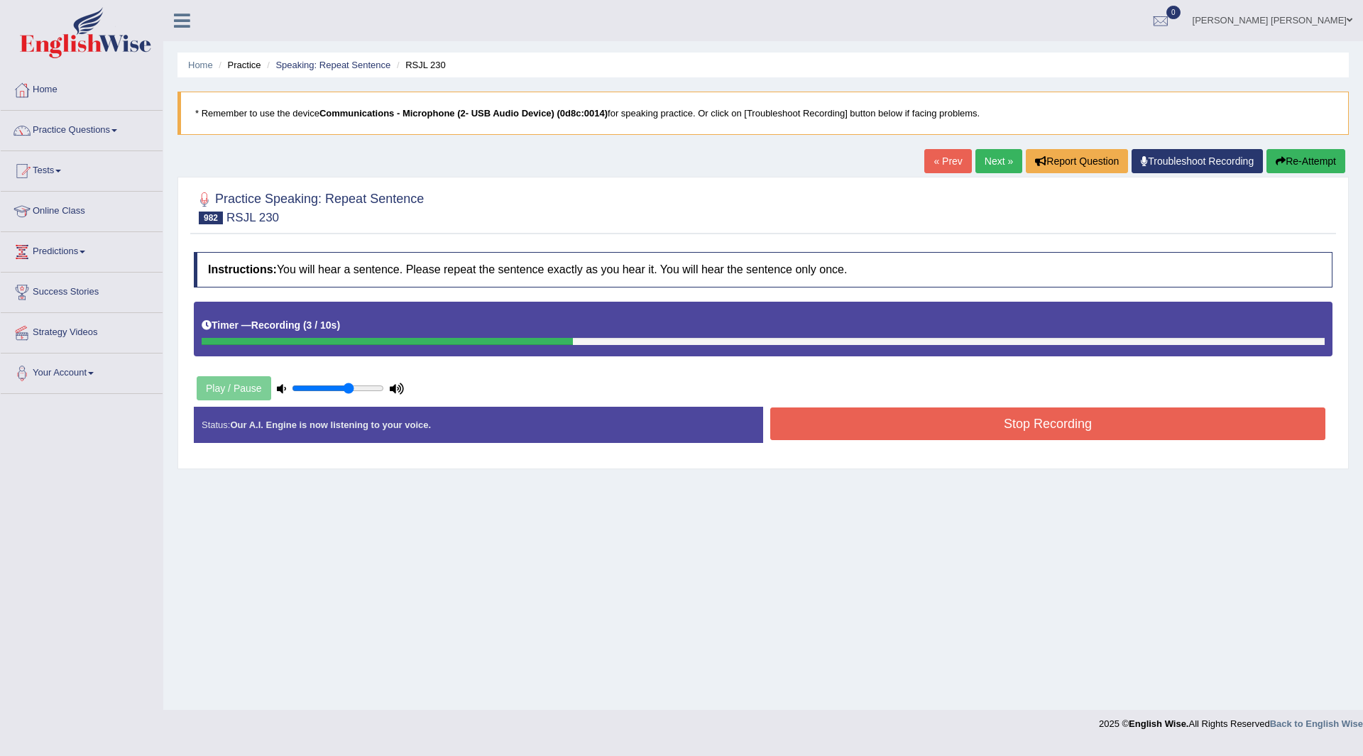
click at [843, 426] on button "Stop Recording" at bounding box center [1047, 423] width 555 height 33
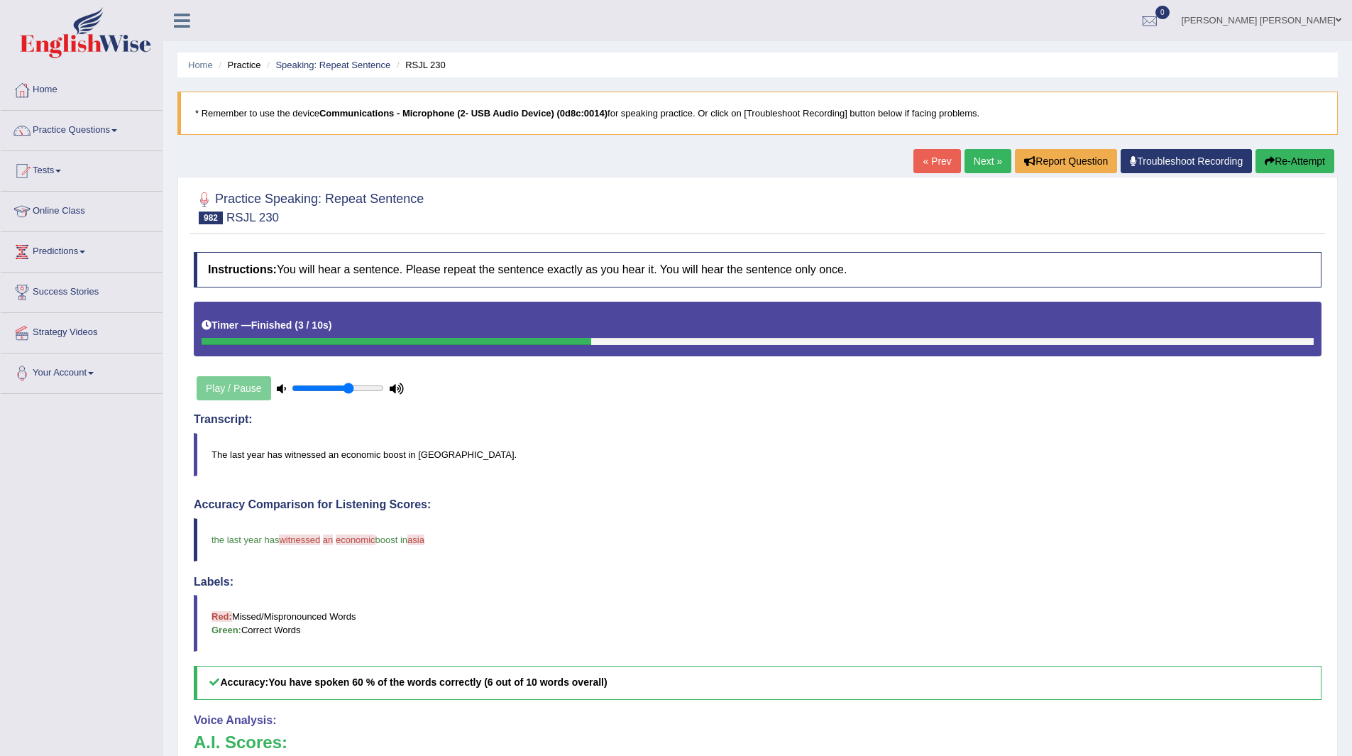
click at [967, 153] on link "Next »" at bounding box center [988, 161] width 47 height 24
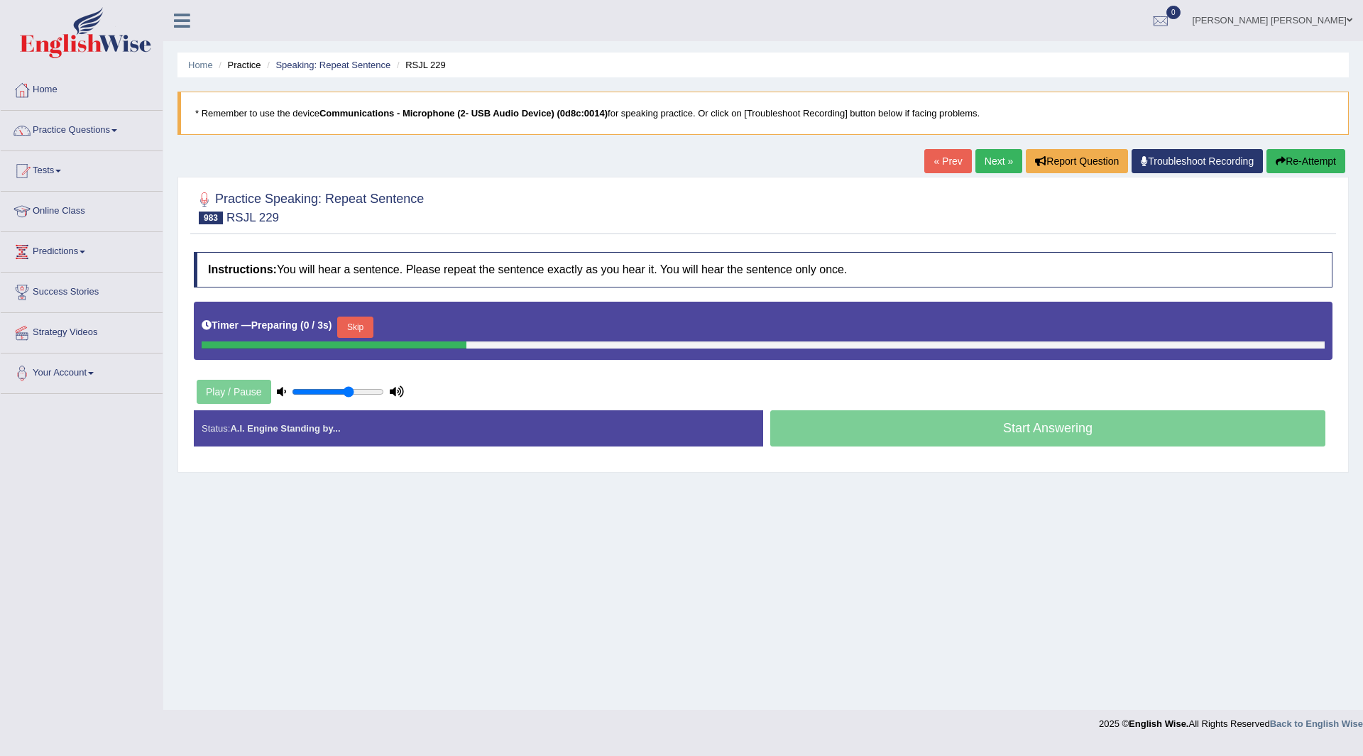
click at [351, 325] on button "Skip" at bounding box center [354, 327] width 35 height 21
click at [421, 327] on button "Skip" at bounding box center [417, 327] width 35 height 21
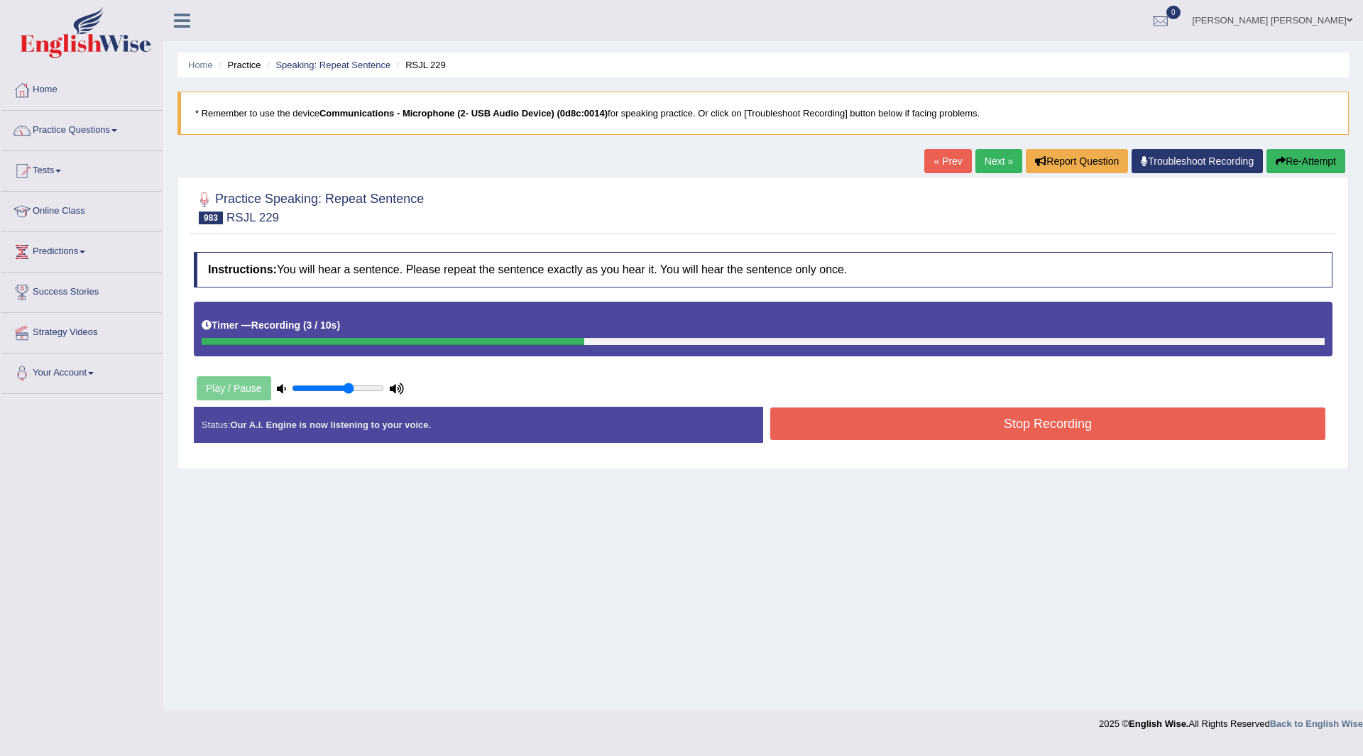
click at [828, 427] on button "Stop Recording" at bounding box center [1047, 423] width 555 height 33
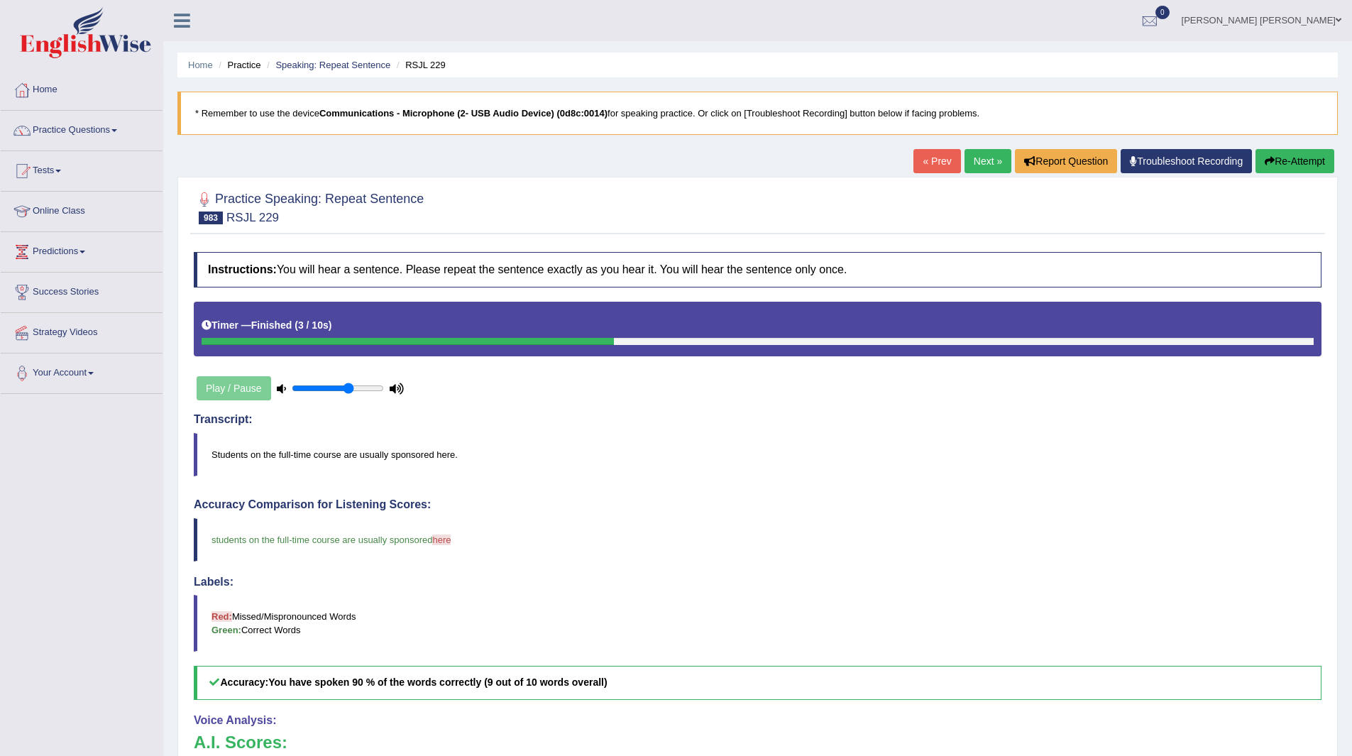
click at [979, 164] on link "Next »" at bounding box center [988, 161] width 47 height 24
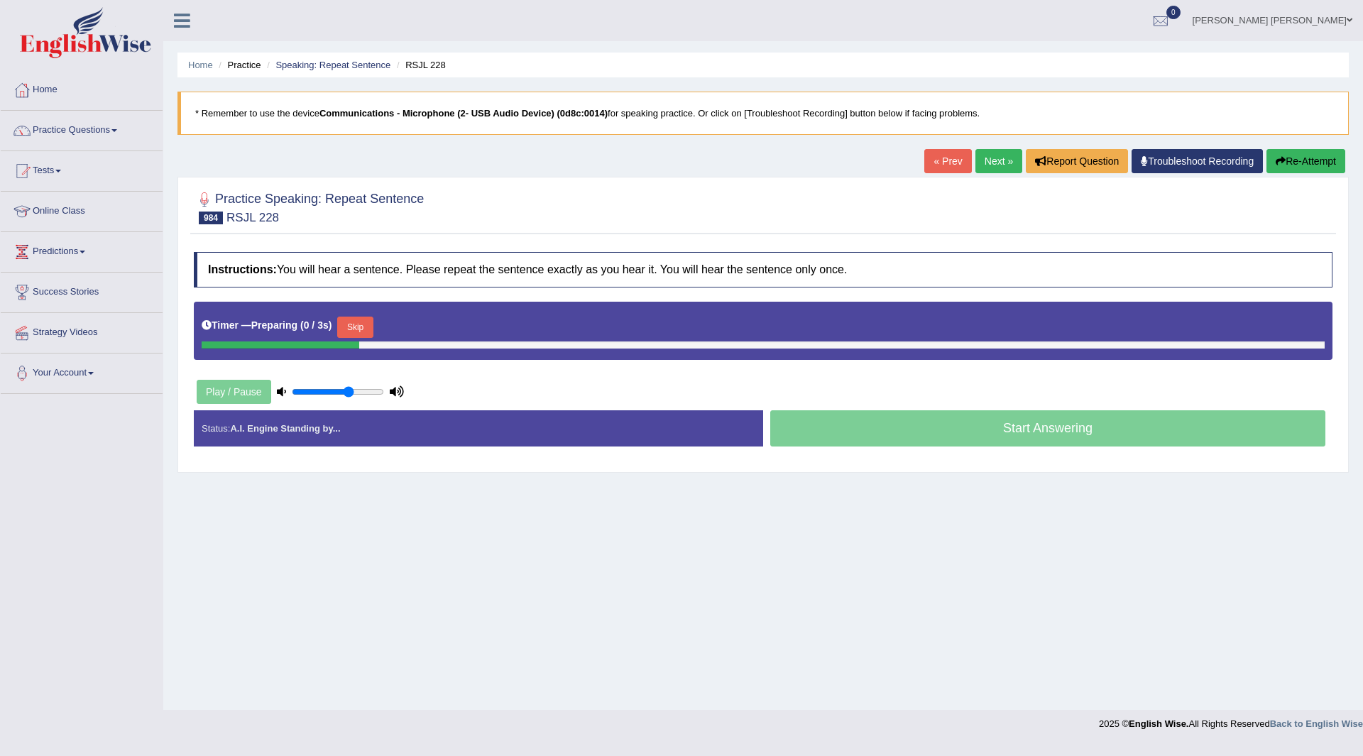
click at [356, 324] on button "Skip" at bounding box center [354, 327] width 35 height 21
click at [422, 322] on button "Skip" at bounding box center [417, 327] width 35 height 21
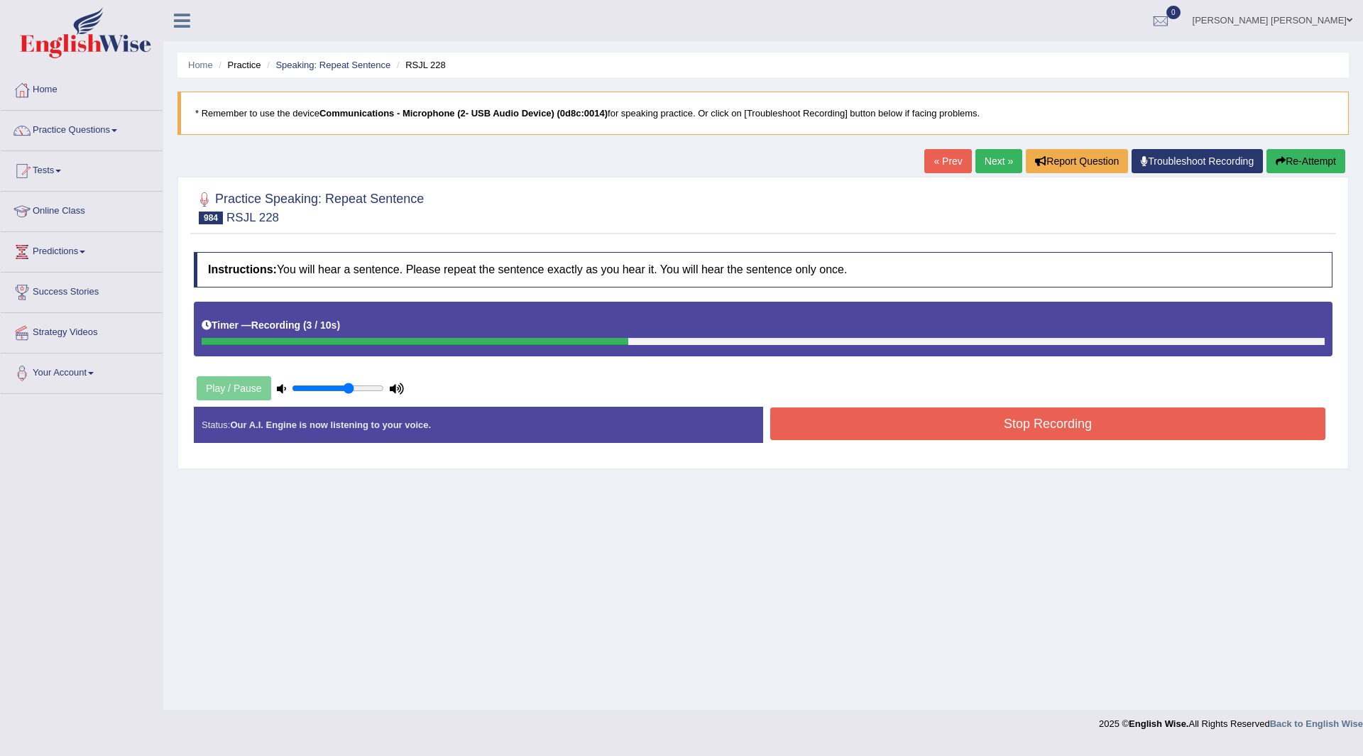
click at [789, 420] on button "Stop Recording" at bounding box center [1047, 423] width 555 height 33
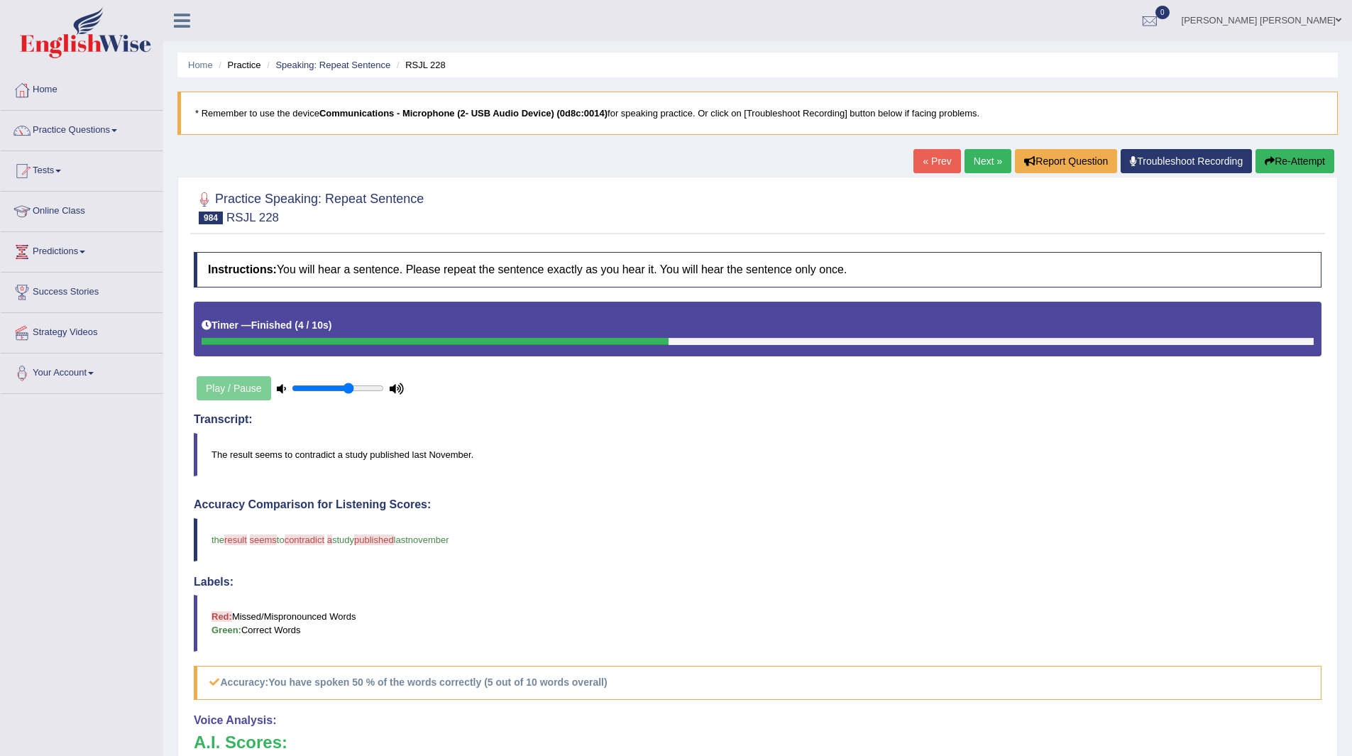
click at [980, 154] on link "Next »" at bounding box center [988, 161] width 47 height 24
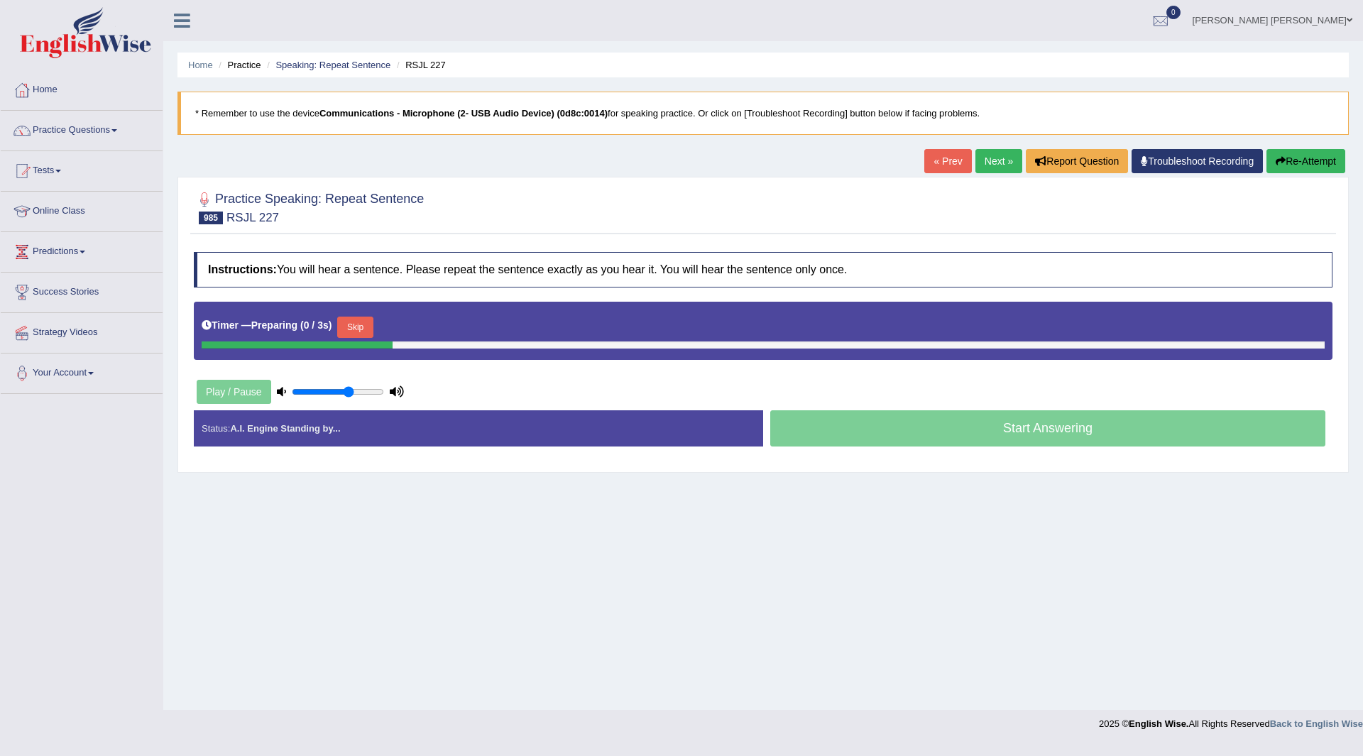
click at [350, 326] on button "Skip" at bounding box center [354, 327] width 35 height 21
click at [419, 322] on button "Skip" at bounding box center [417, 327] width 35 height 21
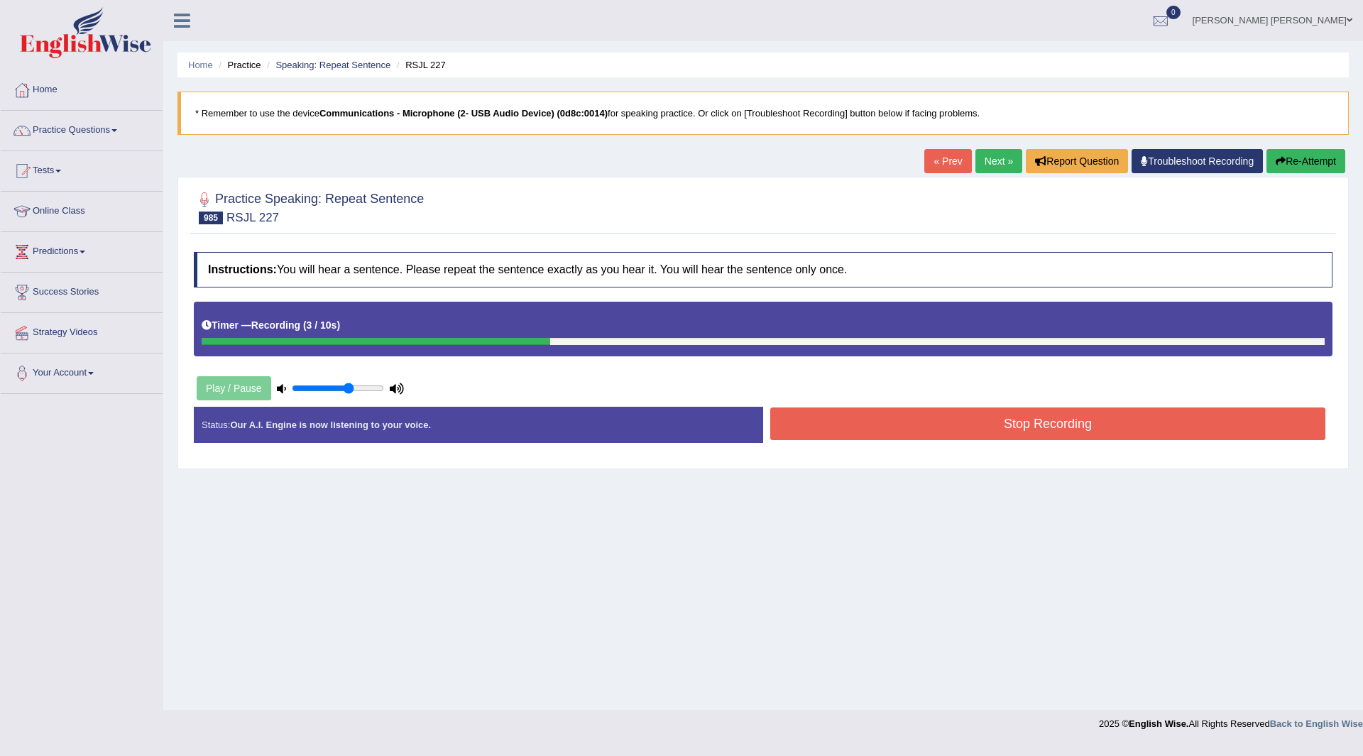
click at [832, 425] on button "Stop Recording" at bounding box center [1047, 423] width 555 height 33
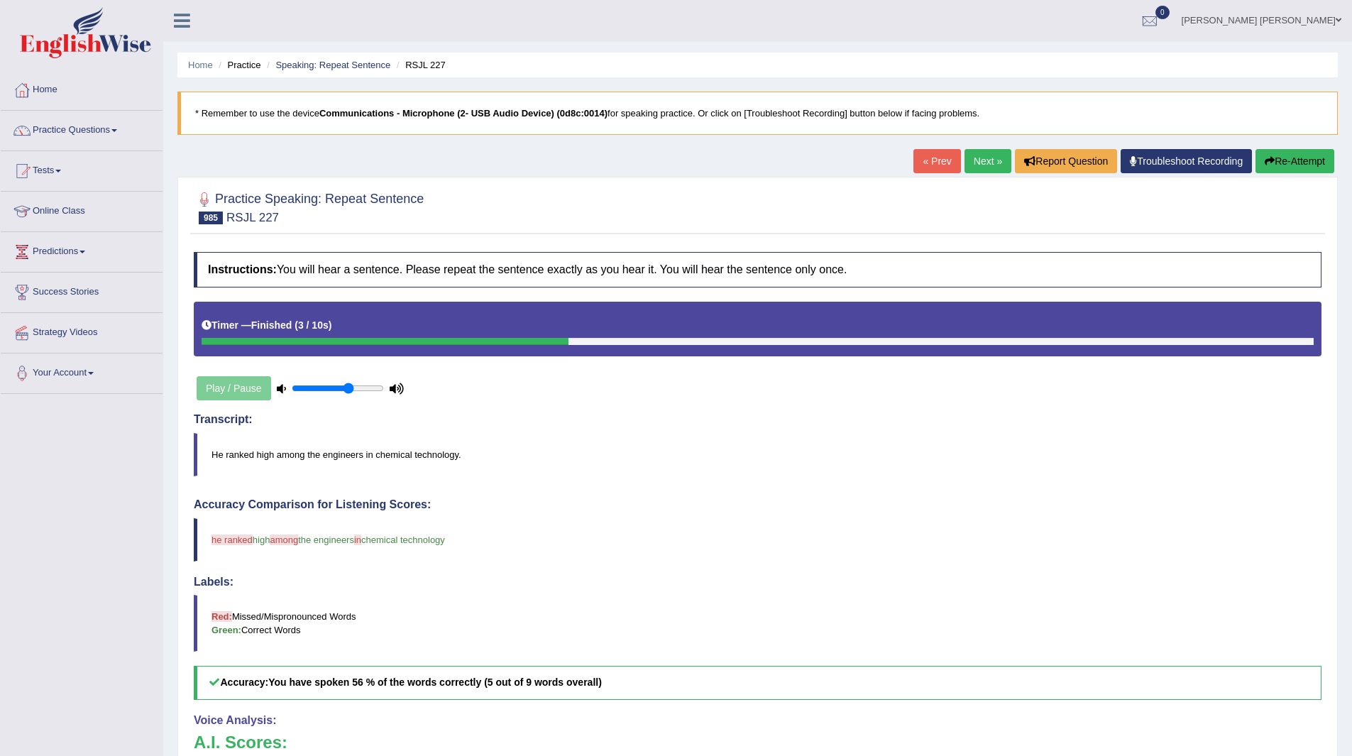
click at [985, 165] on link "Next »" at bounding box center [988, 161] width 47 height 24
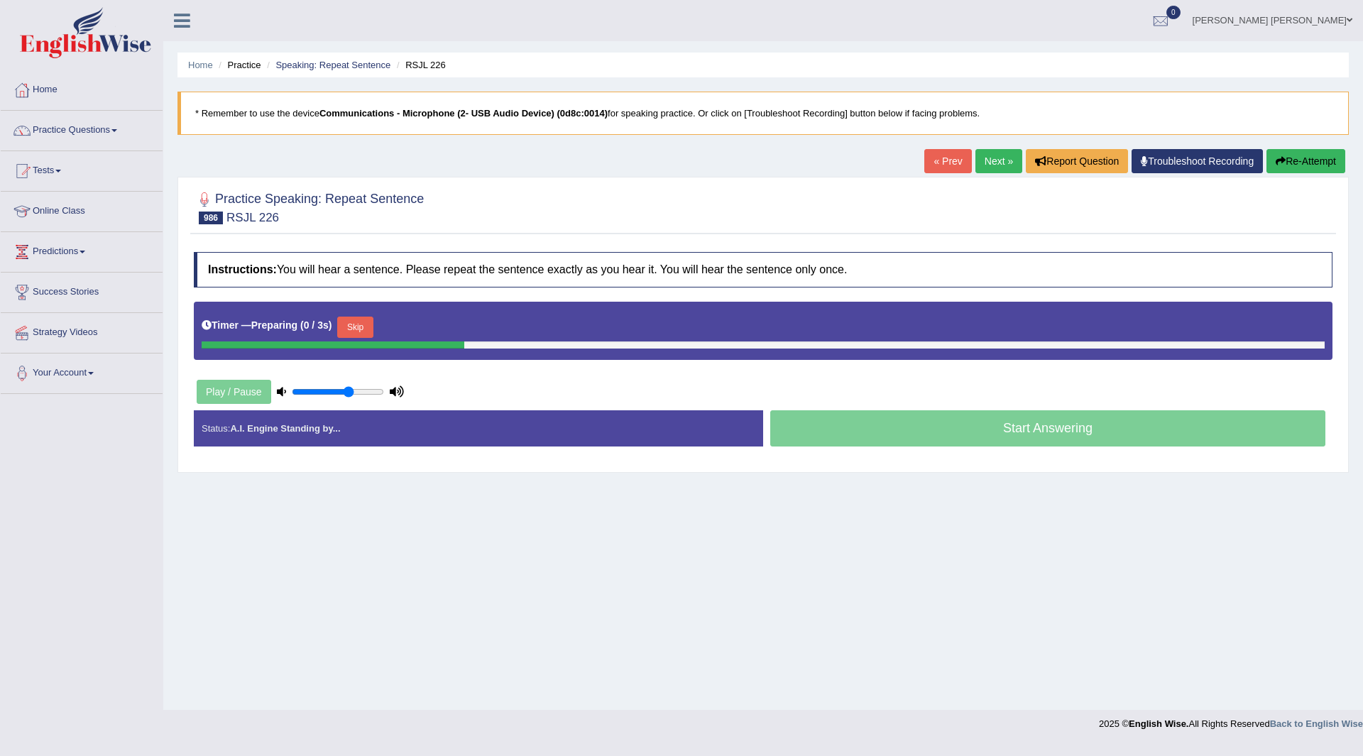
click at [371, 325] on button "Skip" at bounding box center [354, 327] width 35 height 21
click at [427, 327] on button "Skip" at bounding box center [417, 327] width 35 height 21
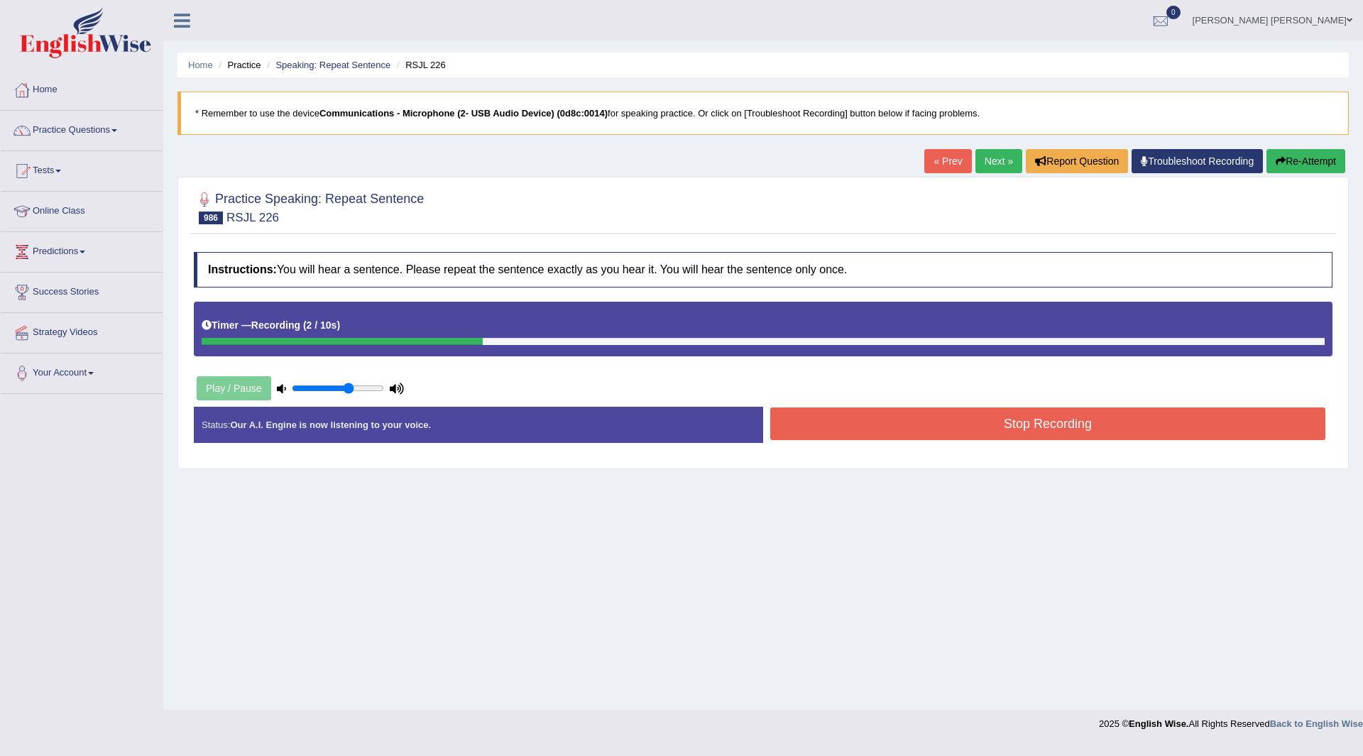
click at [847, 421] on button "Stop Recording" at bounding box center [1047, 423] width 555 height 33
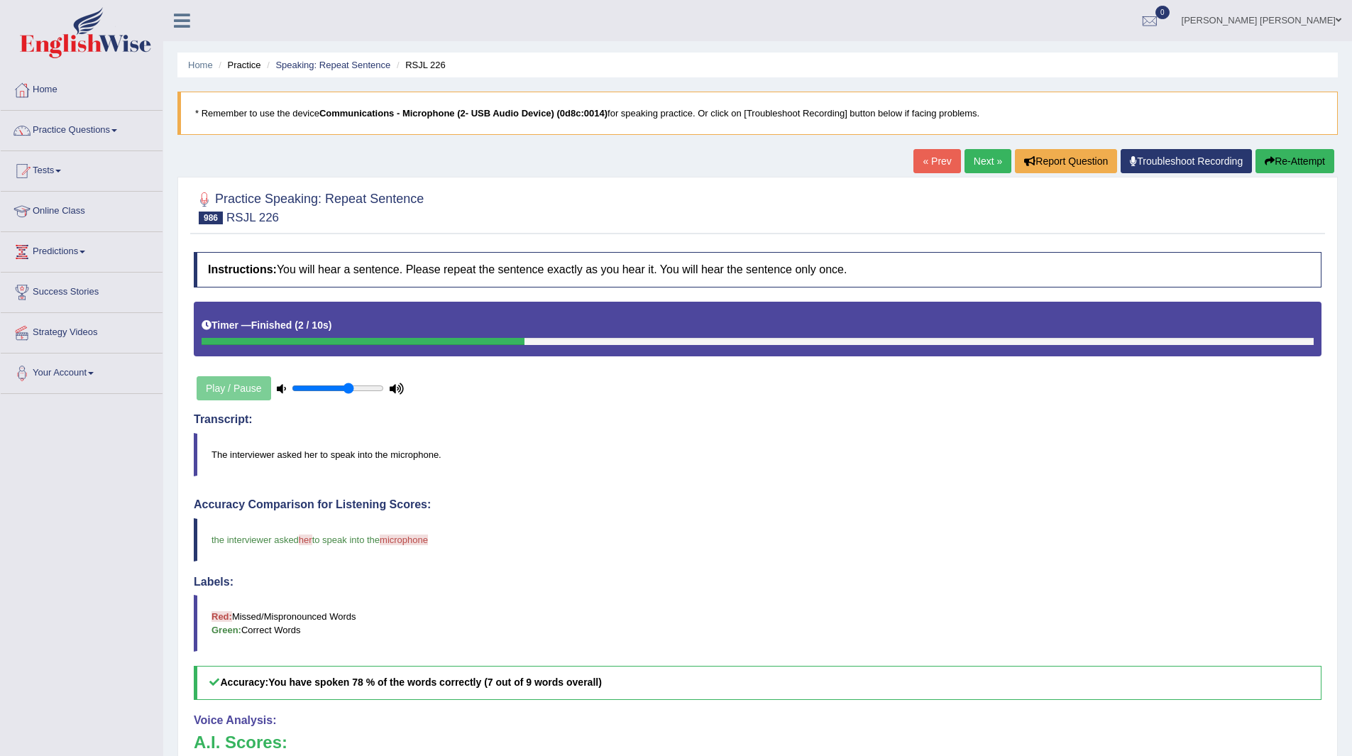
click at [979, 156] on link "Next »" at bounding box center [988, 161] width 47 height 24
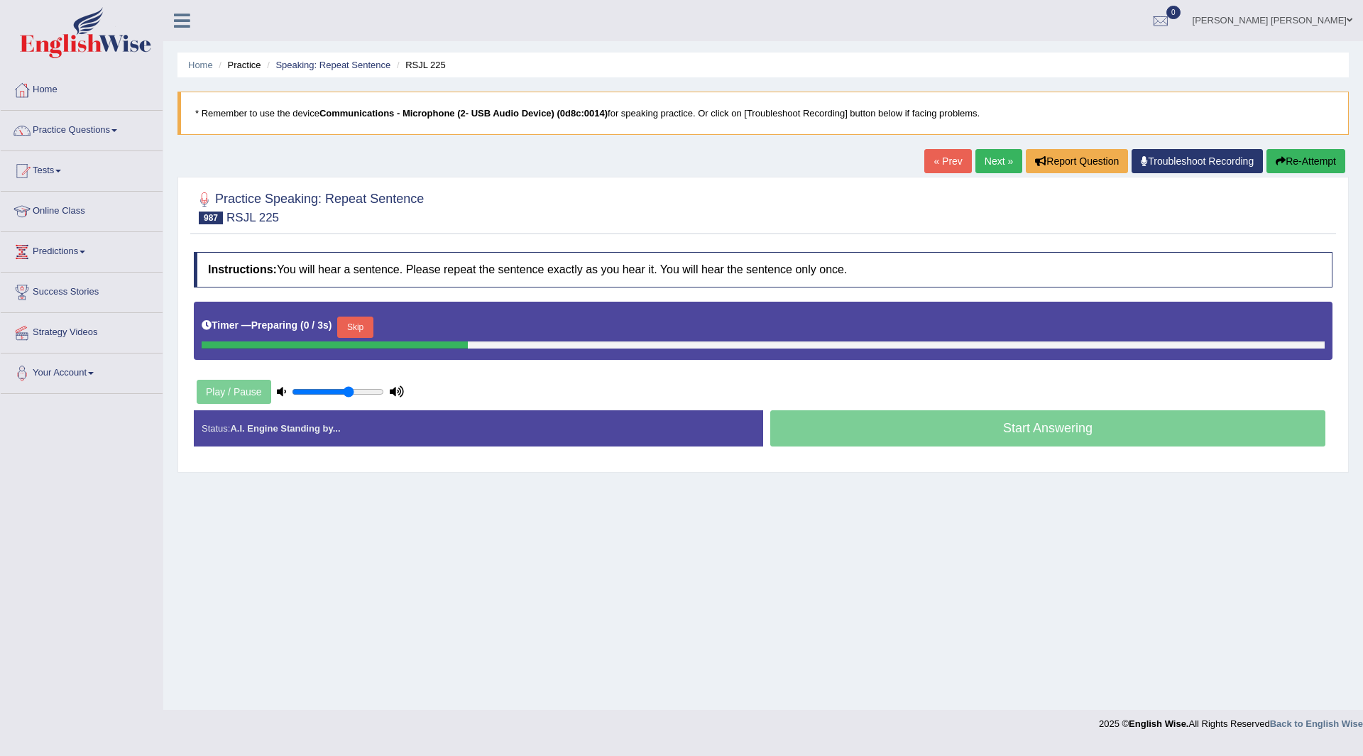
click at [356, 326] on button "Skip" at bounding box center [354, 327] width 35 height 21
click at [423, 325] on button "Skip" at bounding box center [417, 327] width 35 height 21
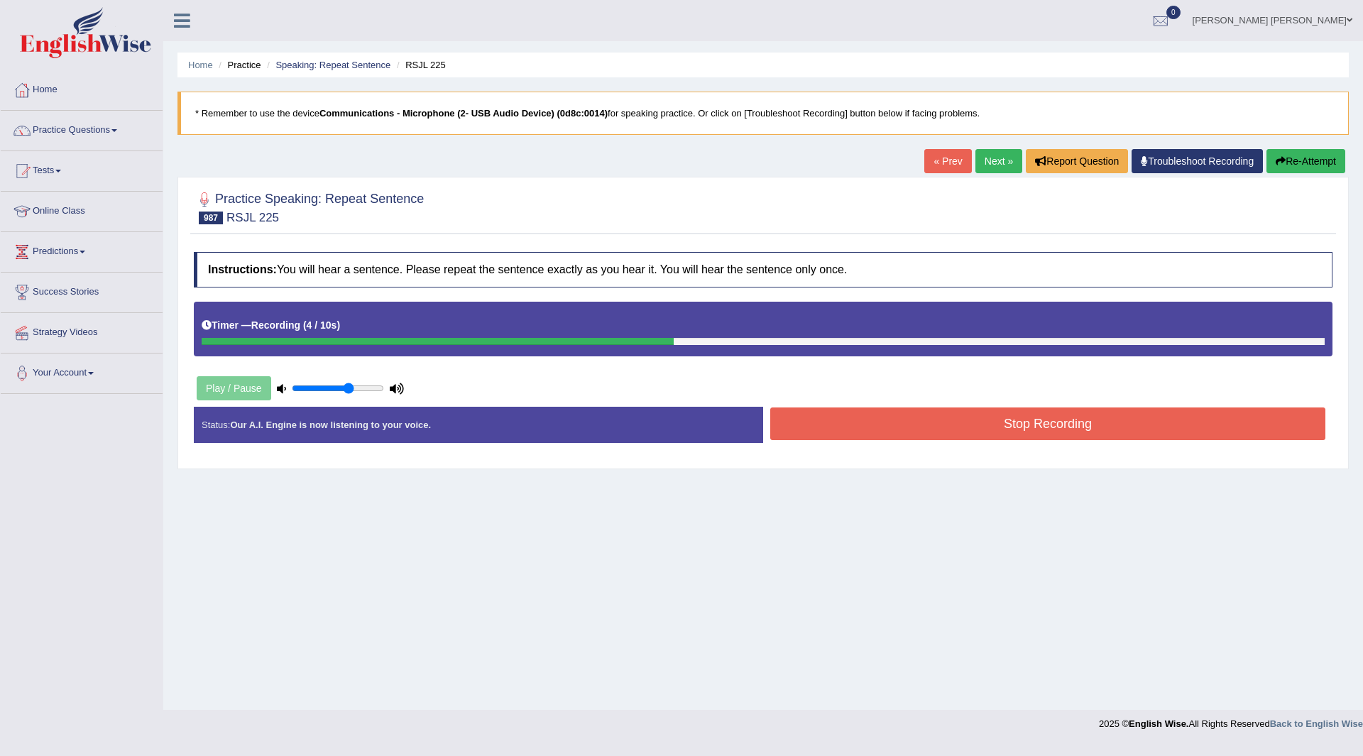
click at [801, 427] on button "Stop Recording" at bounding box center [1047, 423] width 555 height 33
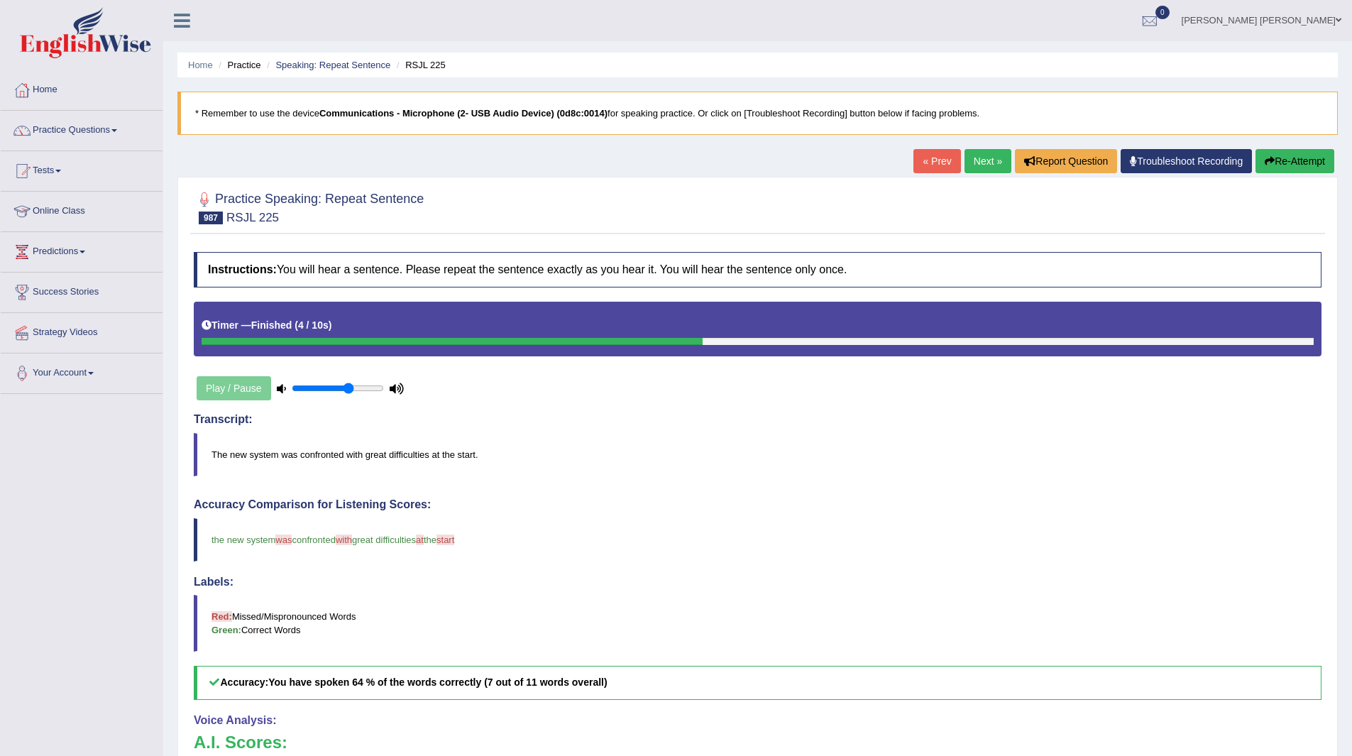
click at [970, 158] on link "Next »" at bounding box center [988, 161] width 47 height 24
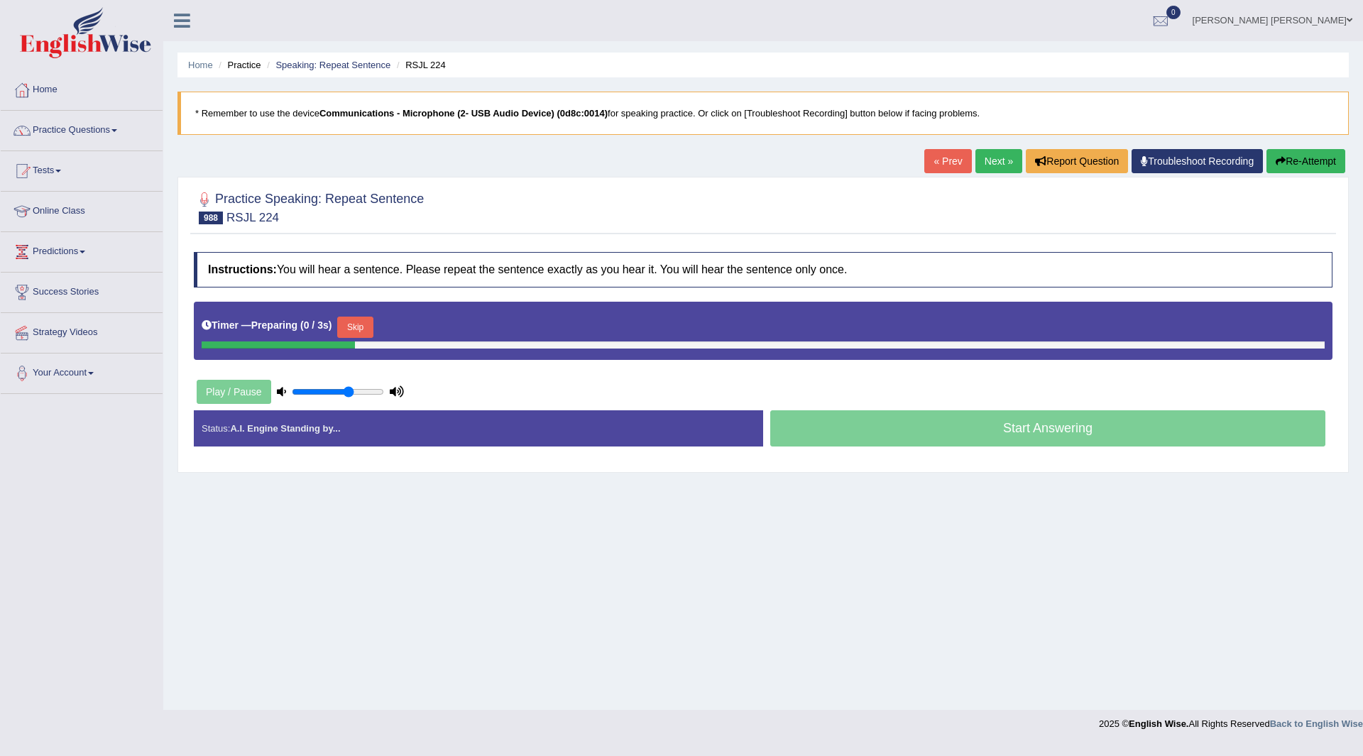
click at [369, 325] on button "Skip" at bounding box center [354, 327] width 35 height 21
click at [432, 314] on div "Timer — Pause before speaking ( 0 / 3s ) Skip" at bounding box center [763, 327] width 1123 height 28
click at [426, 327] on button "Skip" at bounding box center [417, 327] width 35 height 21
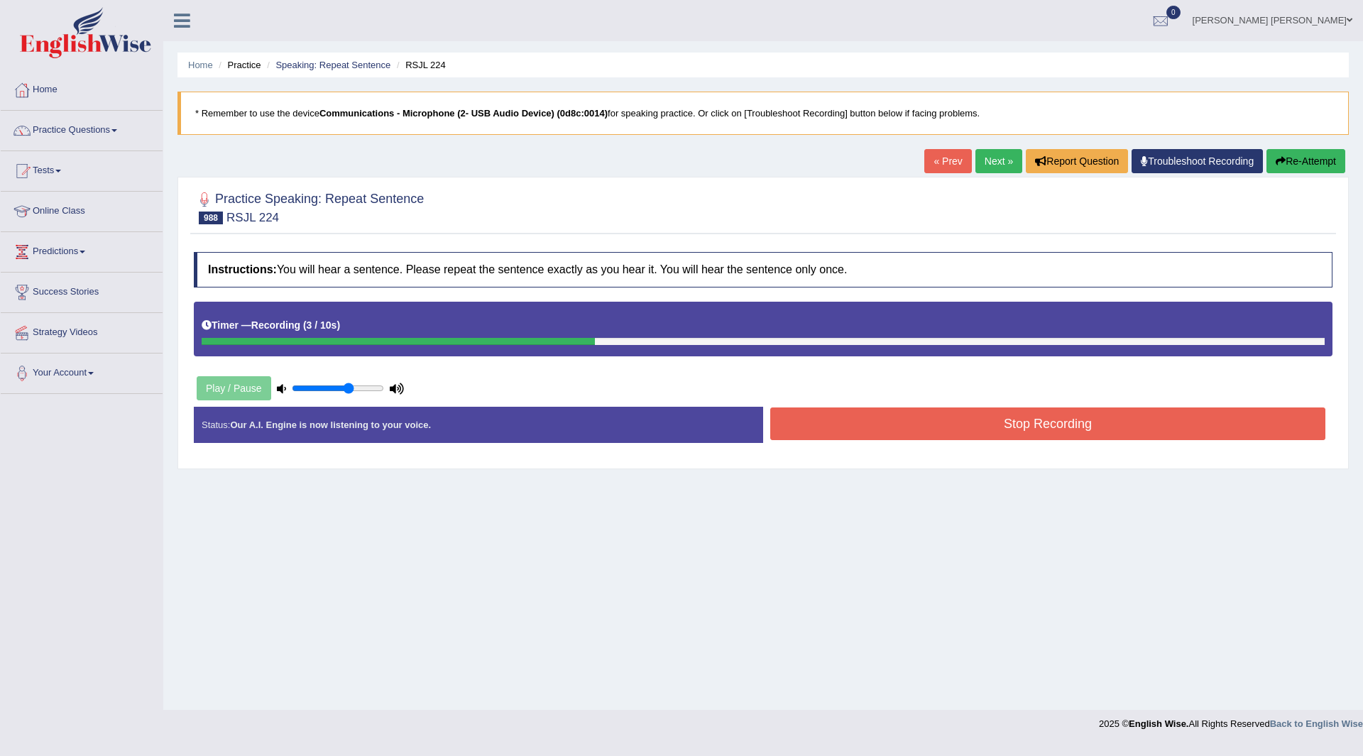
click at [857, 417] on button "Stop Recording" at bounding box center [1047, 423] width 555 height 33
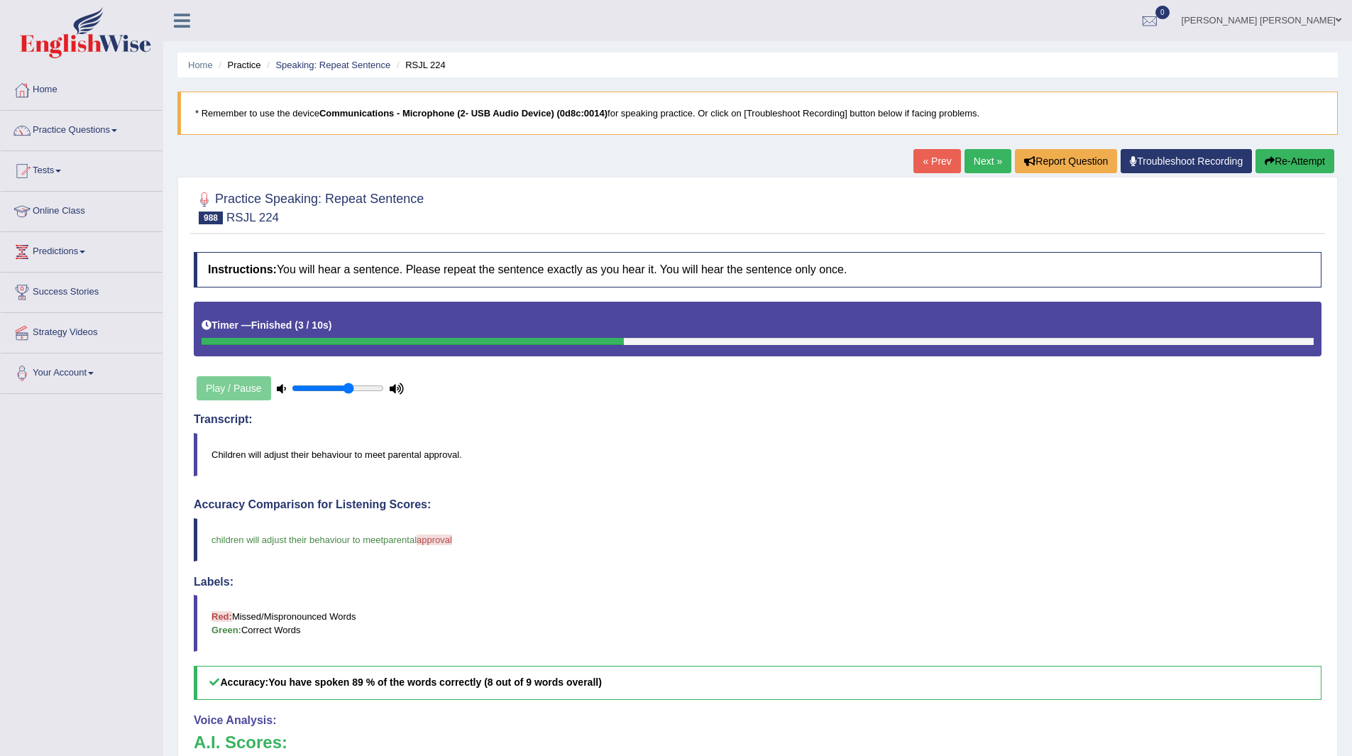
click at [970, 159] on link "Next »" at bounding box center [988, 161] width 47 height 24
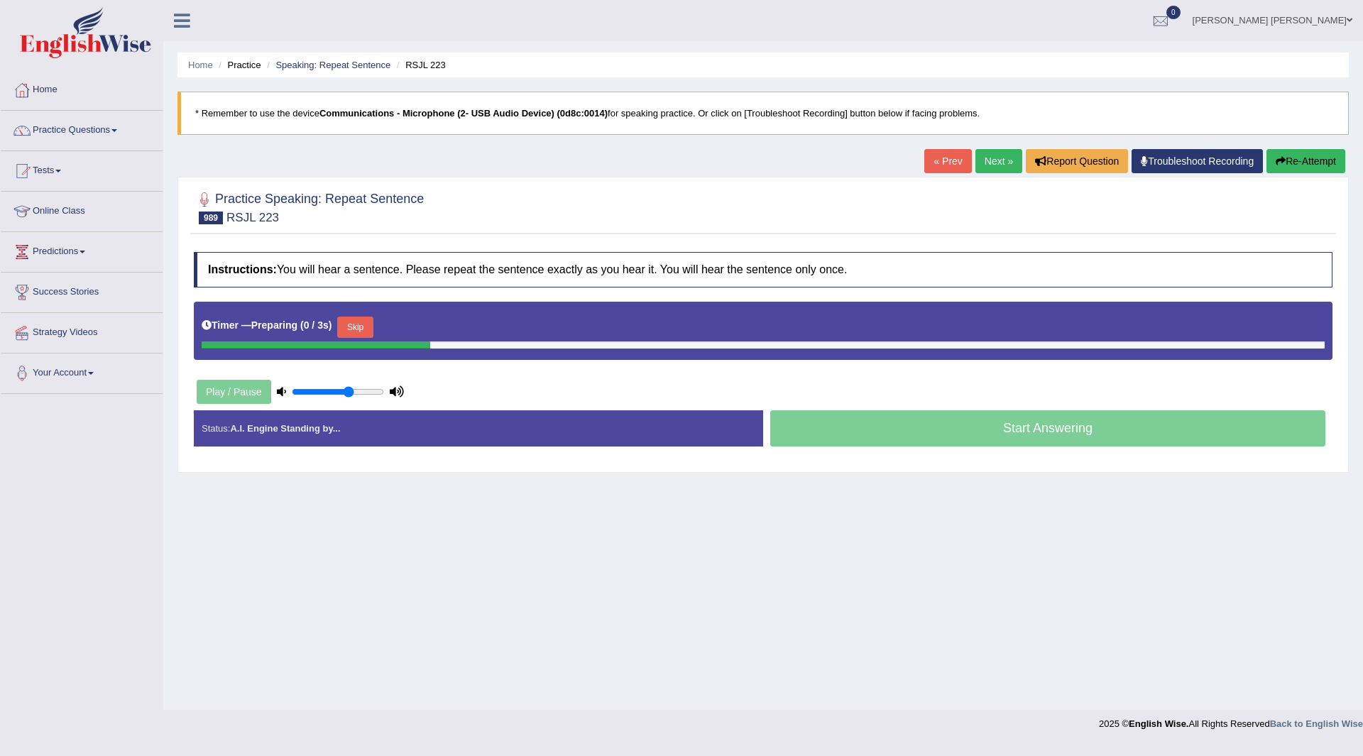
click at [356, 324] on button "Skip" at bounding box center [354, 327] width 35 height 21
click at [424, 324] on button "Skip" at bounding box center [417, 327] width 35 height 21
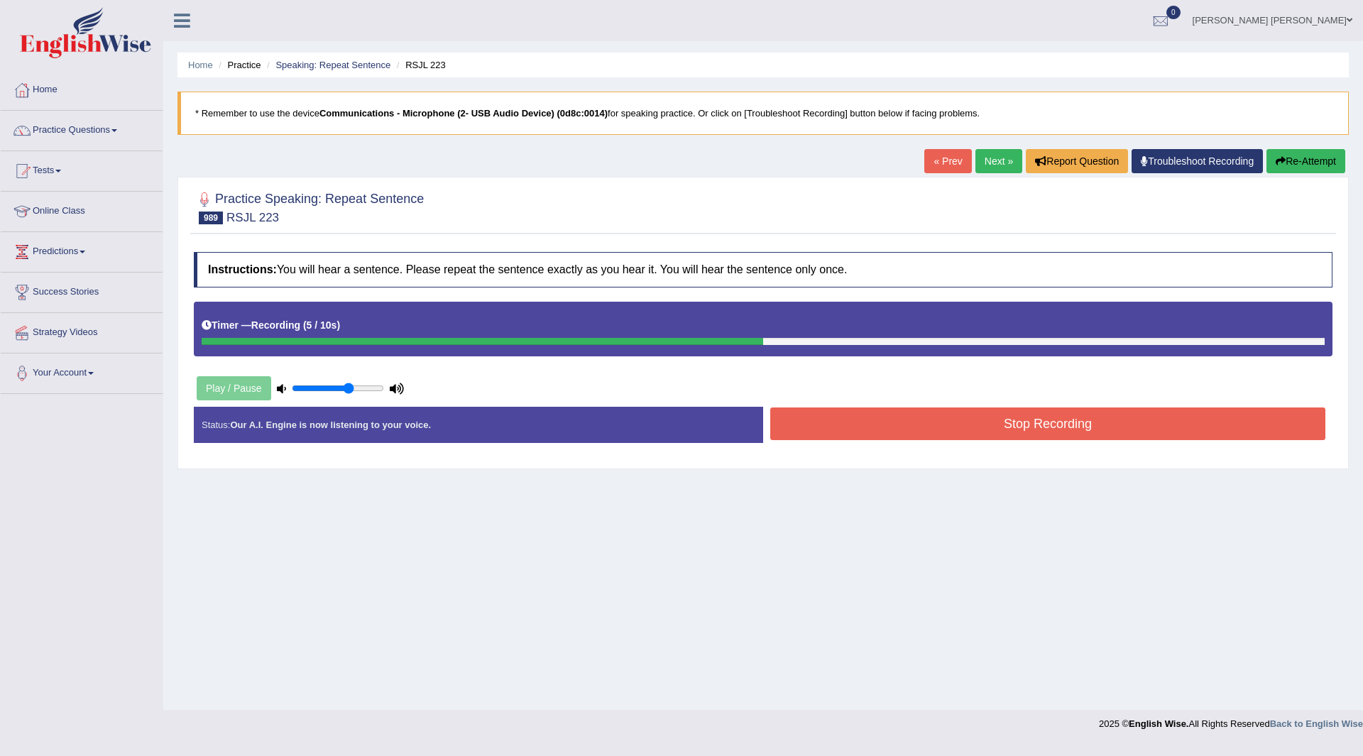
click at [844, 420] on button "Stop Recording" at bounding box center [1047, 423] width 555 height 33
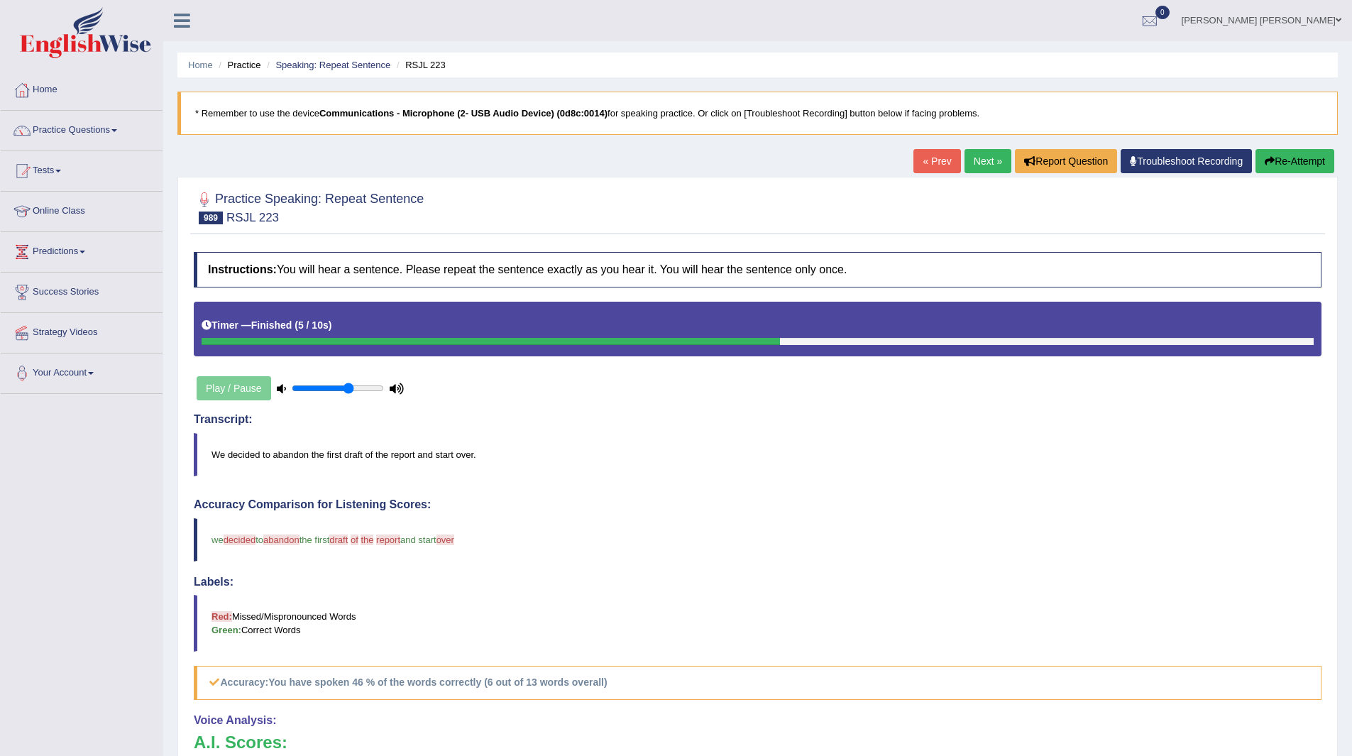
click at [967, 159] on link "Next »" at bounding box center [988, 161] width 47 height 24
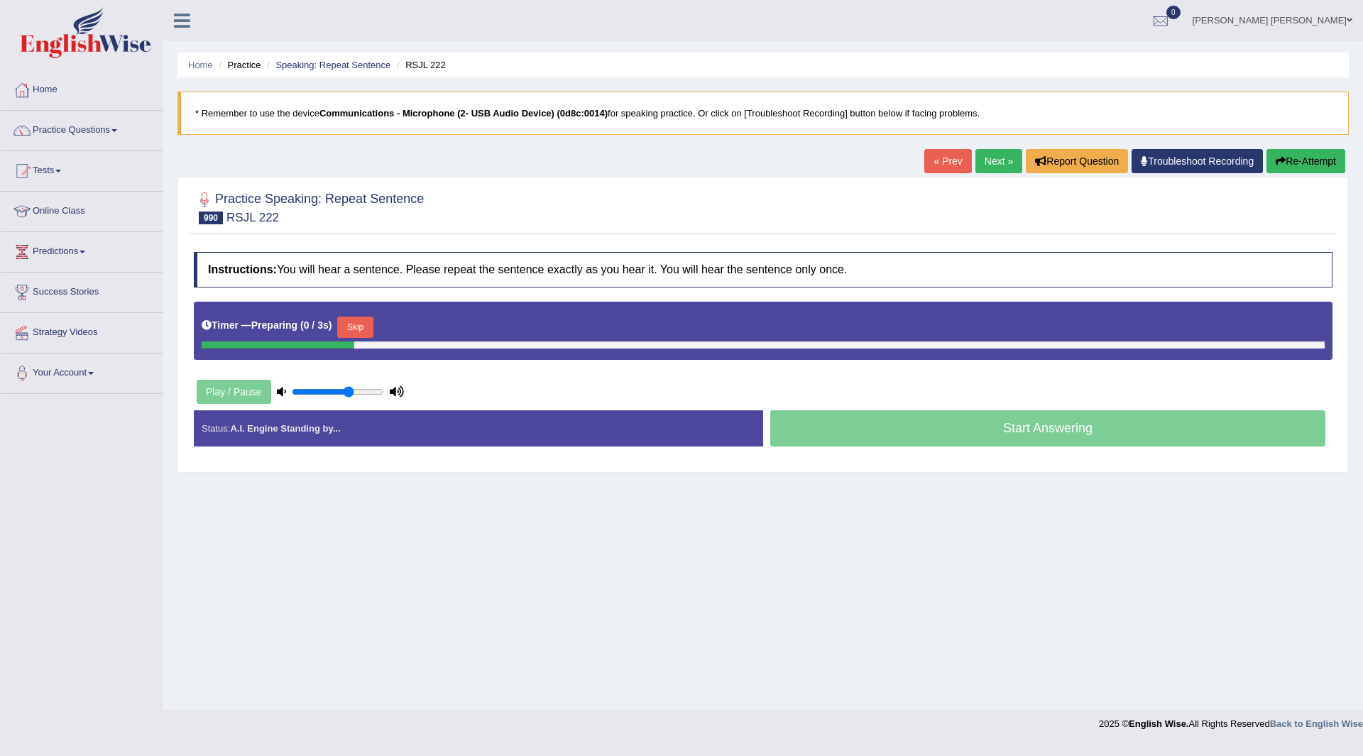
click at [359, 329] on button "Skip" at bounding box center [354, 327] width 35 height 21
click at [429, 323] on button "Skip" at bounding box center [417, 327] width 35 height 21
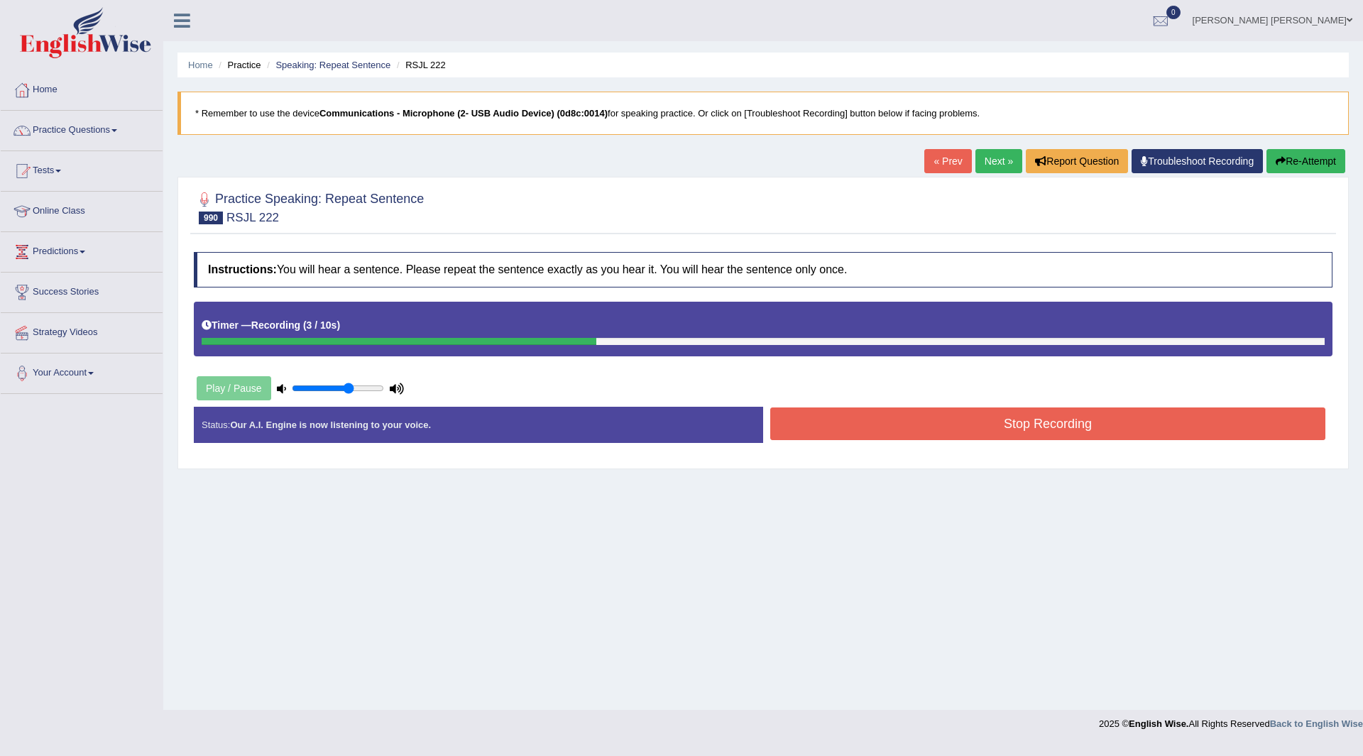
click at [840, 424] on button "Stop Recording" at bounding box center [1047, 423] width 555 height 33
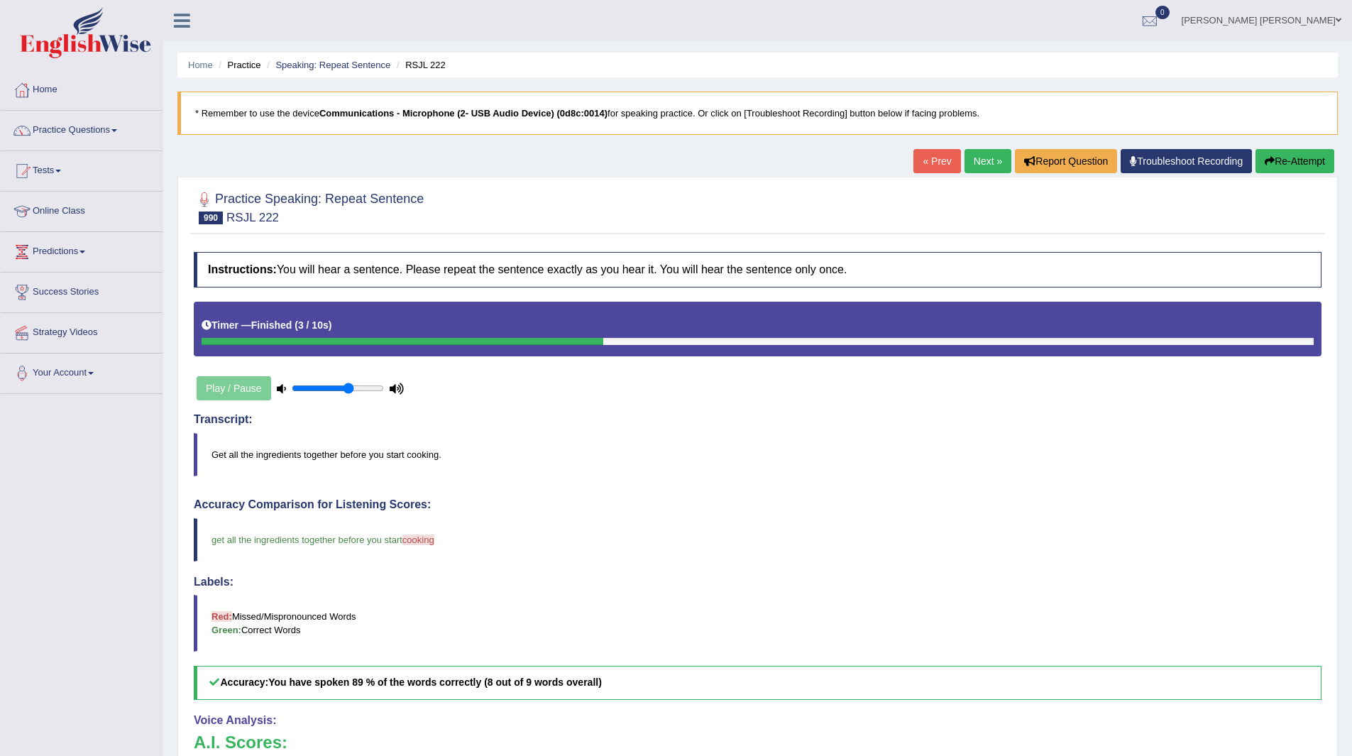
click at [966, 158] on link "Next »" at bounding box center [988, 161] width 47 height 24
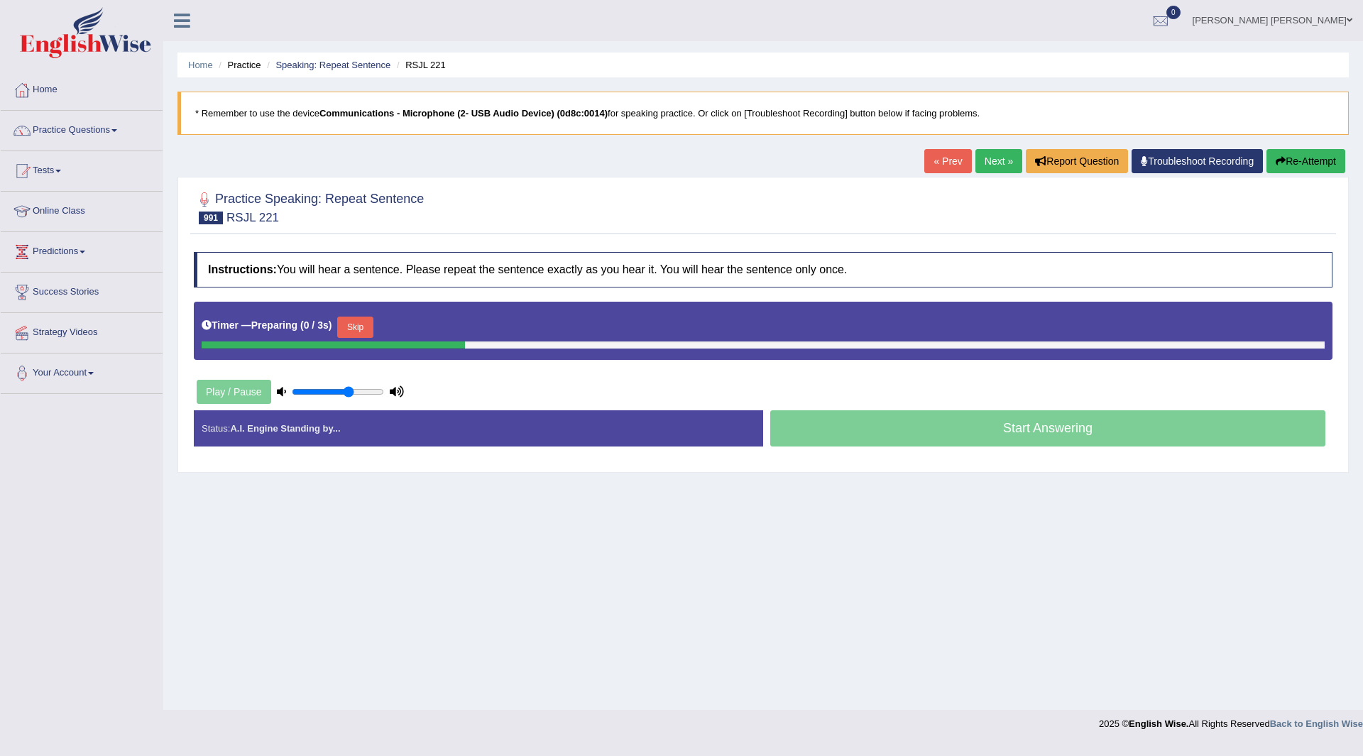
click at [363, 325] on button "Skip" at bounding box center [354, 327] width 35 height 21
click at [424, 333] on button "Skip" at bounding box center [417, 327] width 35 height 21
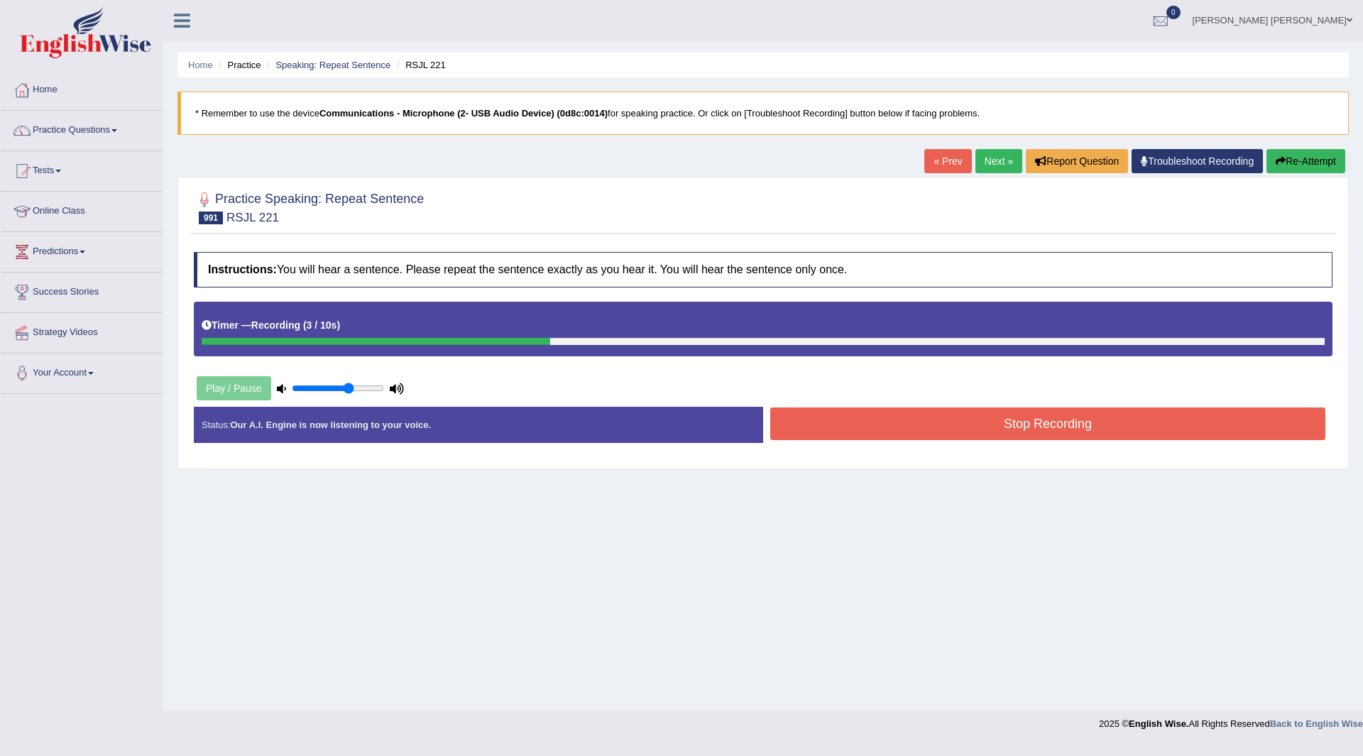
click at [817, 419] on button "Stop Recording" at bounding box center [1047, 423] width 555 height 33
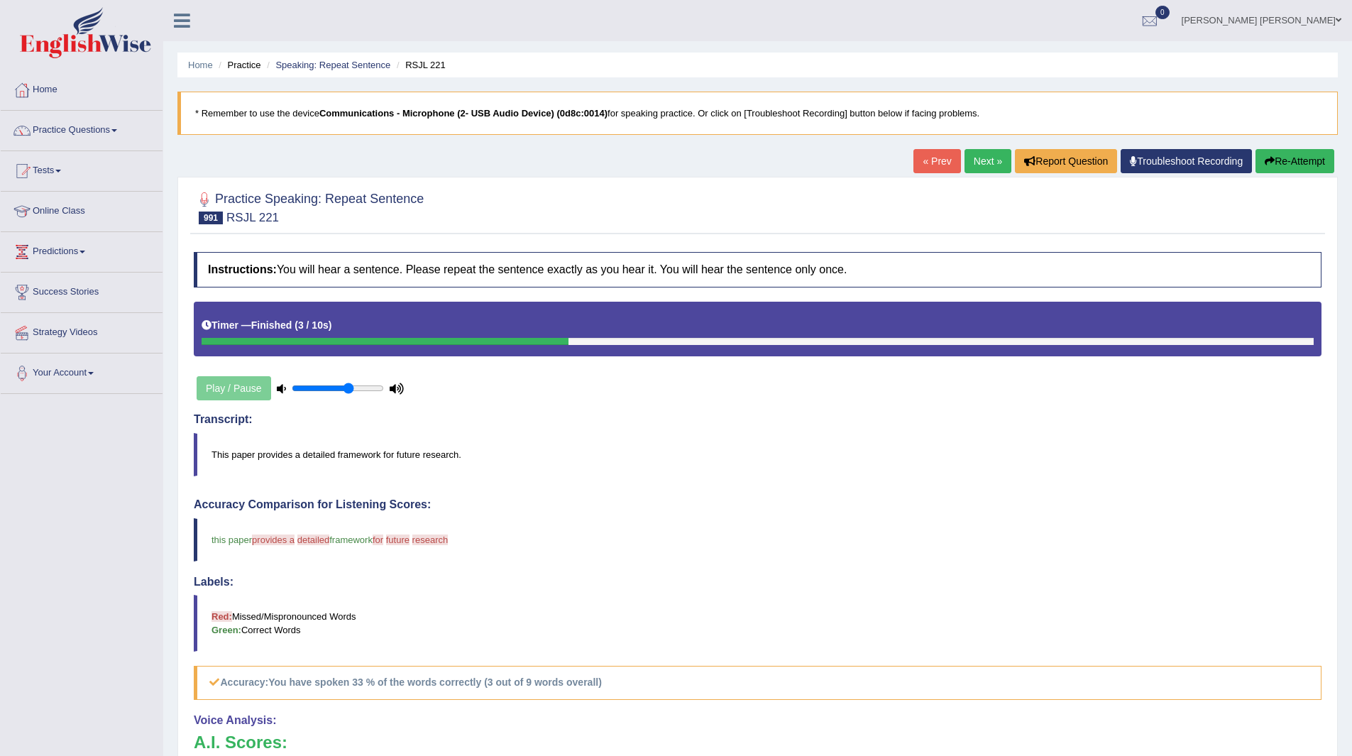
click at [968, 154] on link "Next »" at bounding box center [988, 161] width 47 height 24
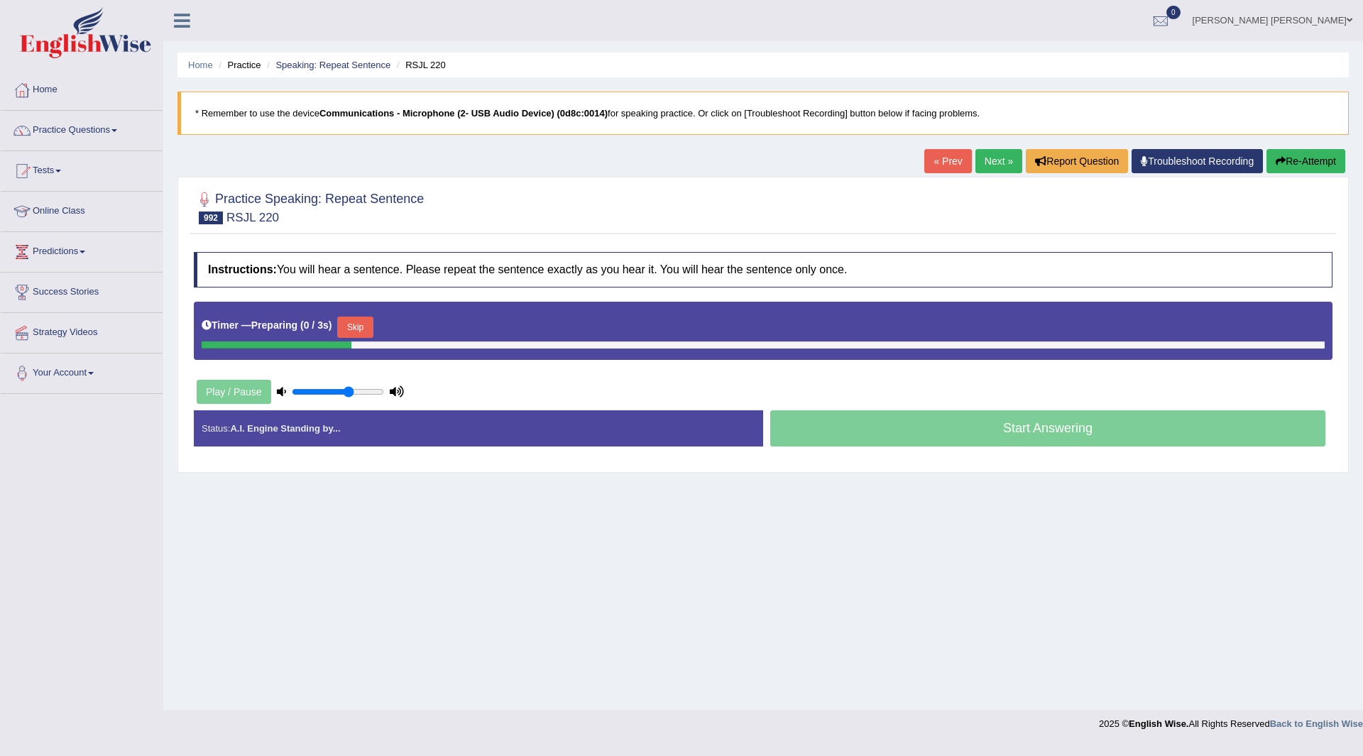
click at [363, 334] on button "Skip" at bounding box center [354, 327] width 35 height 21
click at [424, 327] on button "Skip" at bounding box center [417, 327] width 35 height 21
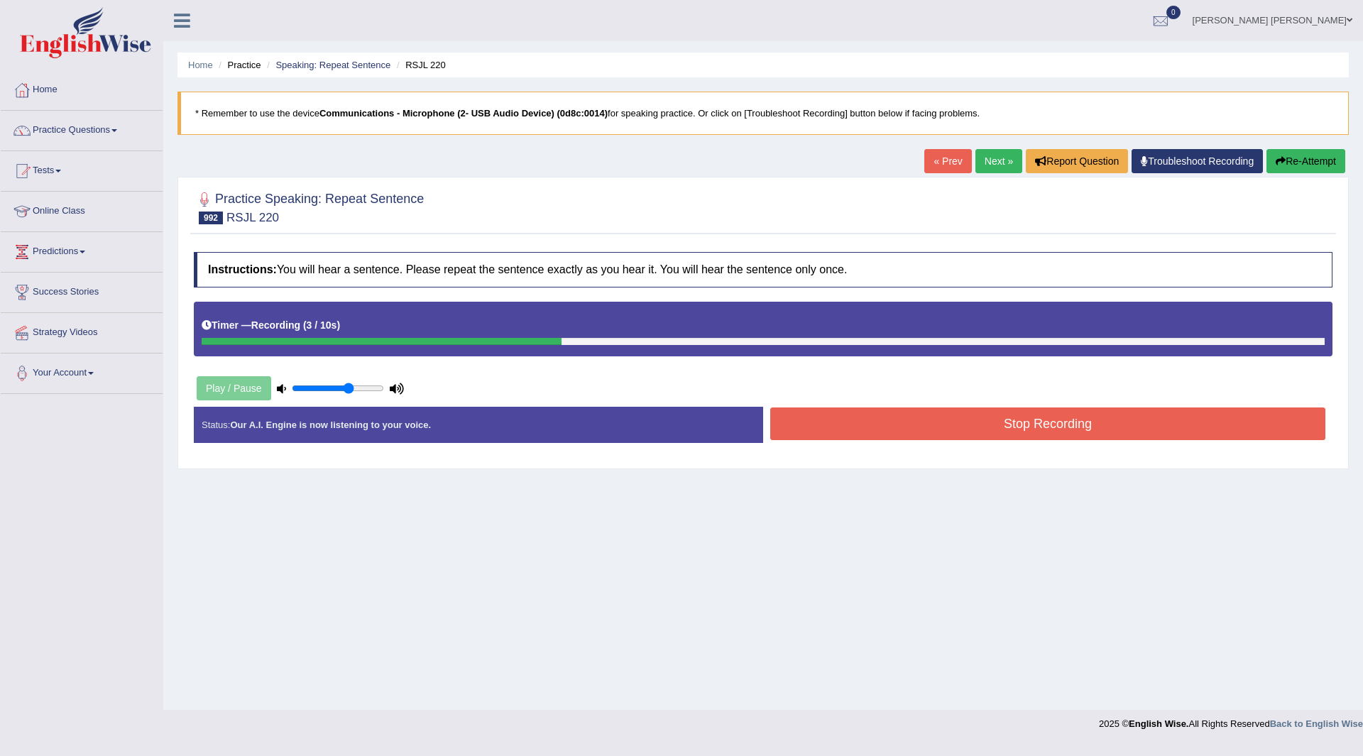
click at [828, 412] on button "Stop Recording" at bounding box center [1047, 423] width 555 height 33
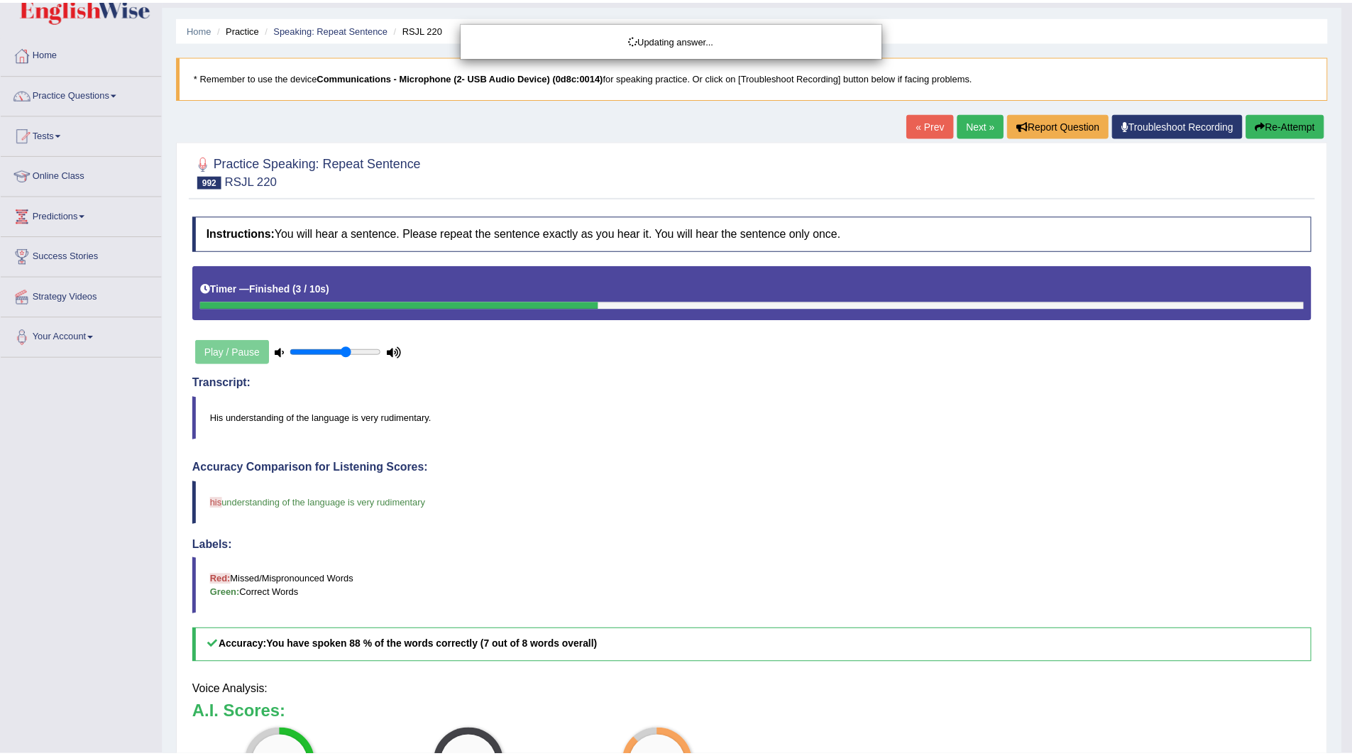
scroll to position [67, 0]
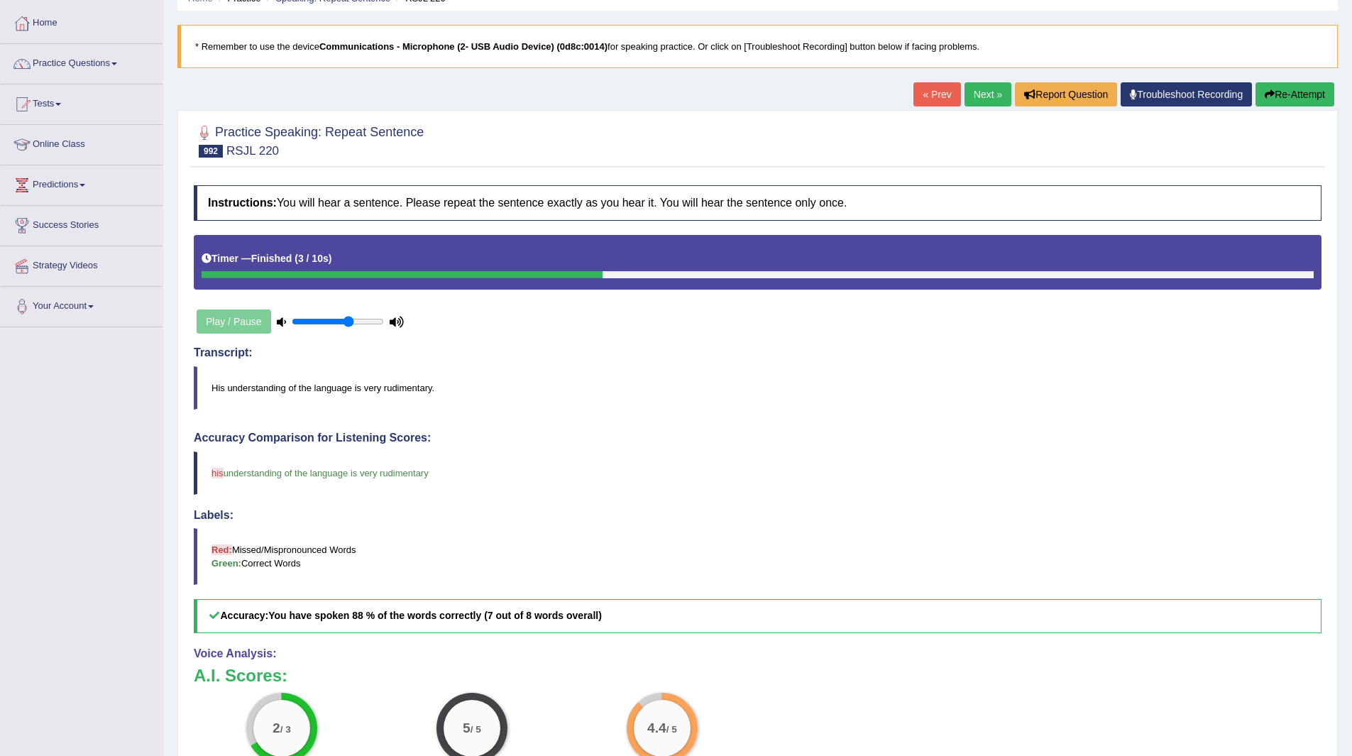
click at [976, 100] on link "Next »" at bounding box center [988, 94] width 47 height 24
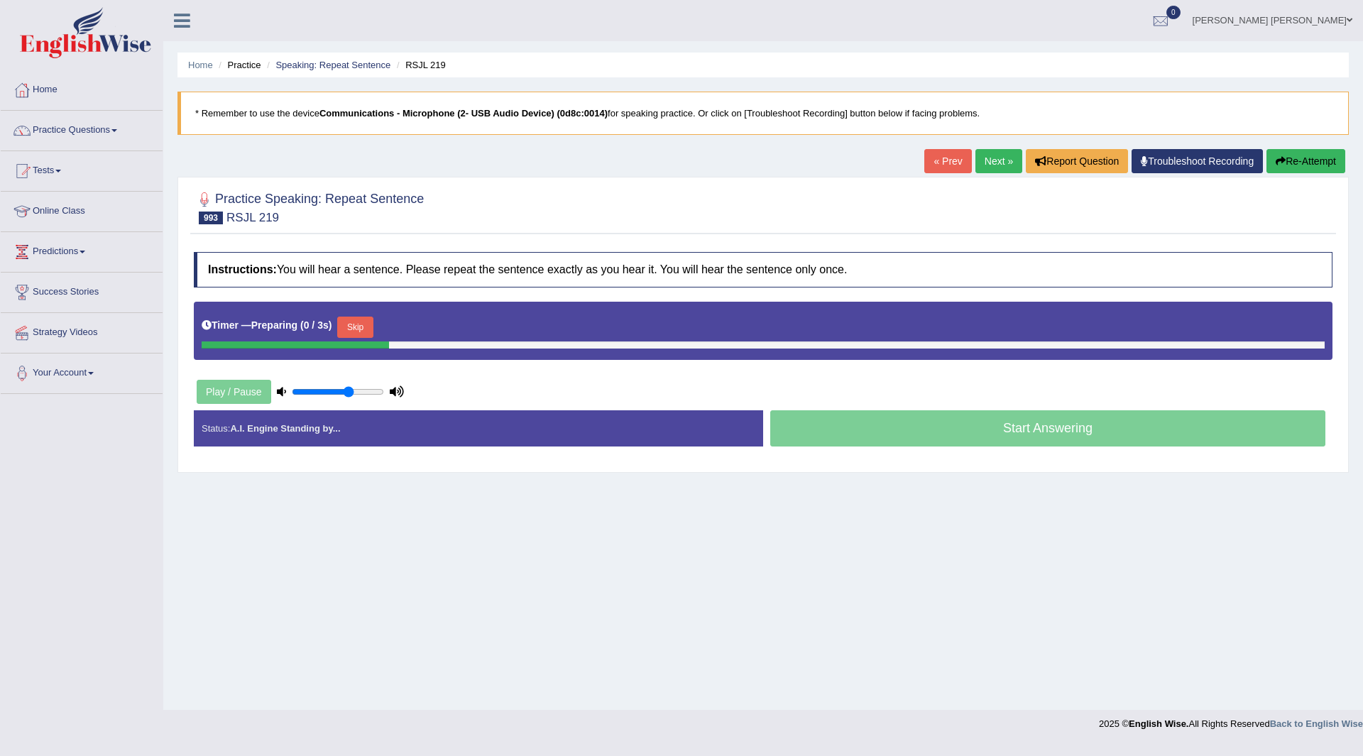
click at [366, 326] on button "Skip" at bounding box center [354, 327] width 35 height 21
click at [424, 322] on button "Skip" at bounding box center [417, 327] width 35 height 21
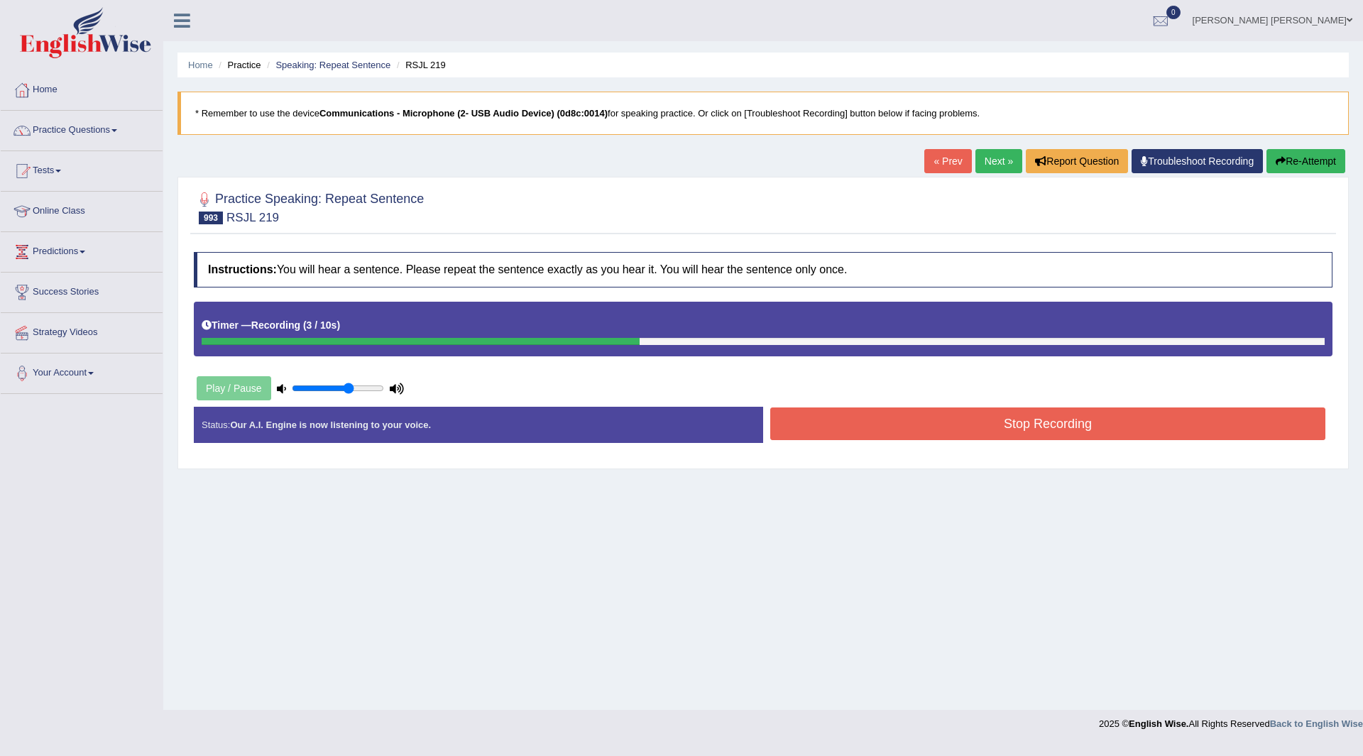
click at [806, 428] on button "Stop Recording" at bounding box center [1047, 423] width 555 height 33
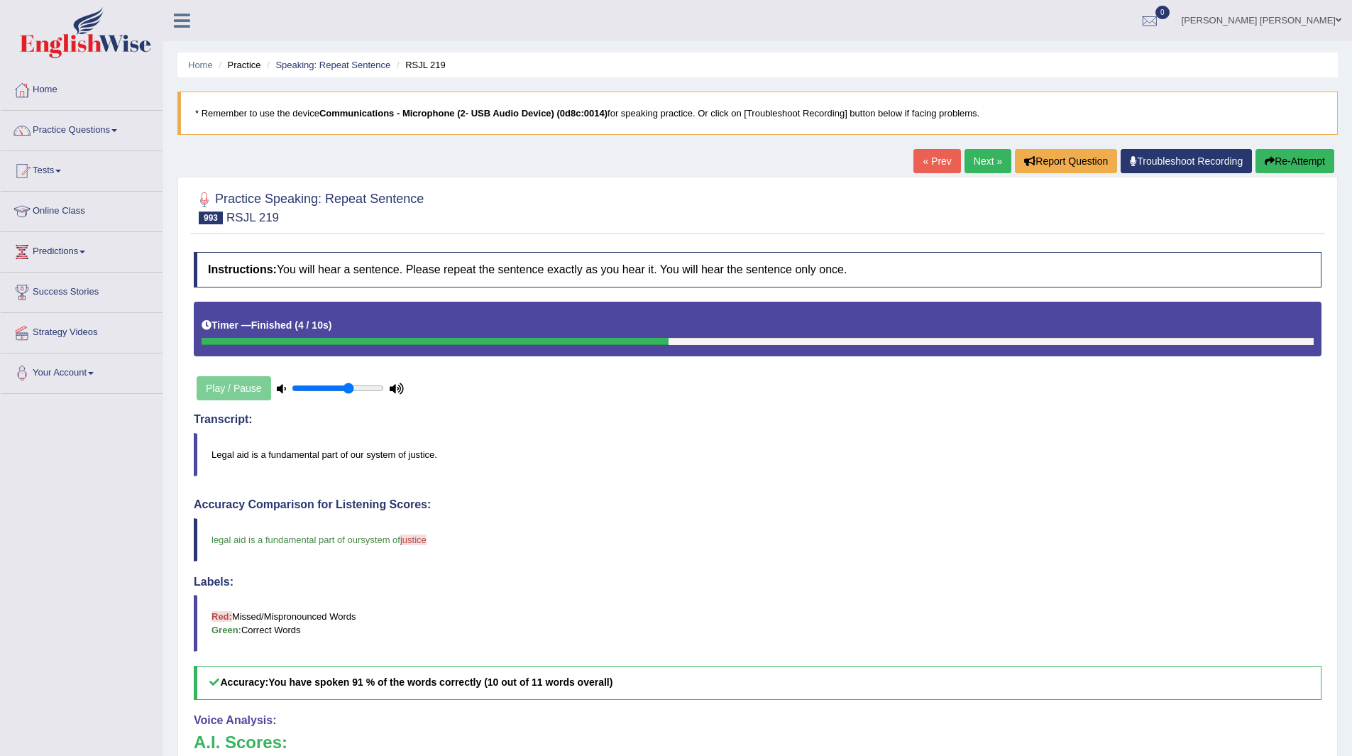
click at [989, 167] on link "Next »" at bounding box center [988, 161] width 47 height 24
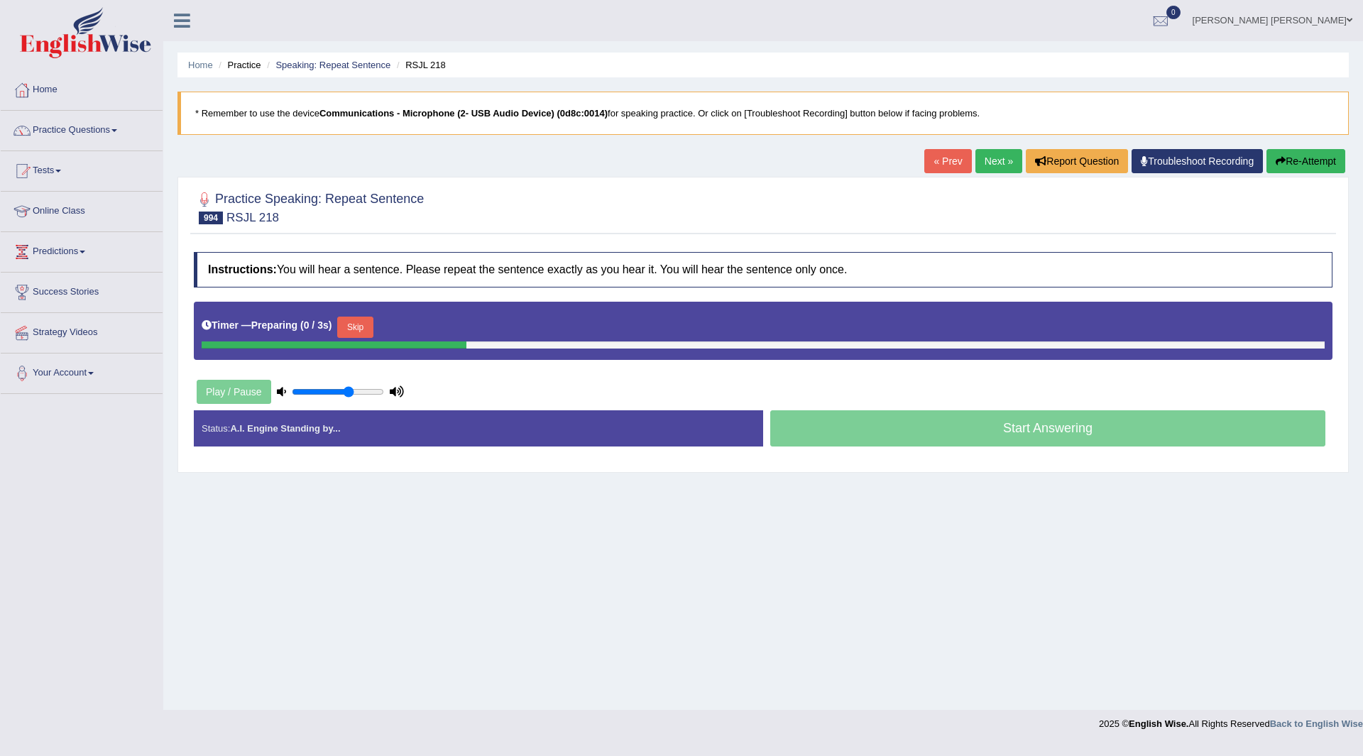
click at [363, 324] on button "Skip" at bounding box center [354, 327] width 35 height 21
click at [419, 331] on button "Skip" at bounding box center [417, 327] width 35 height 21
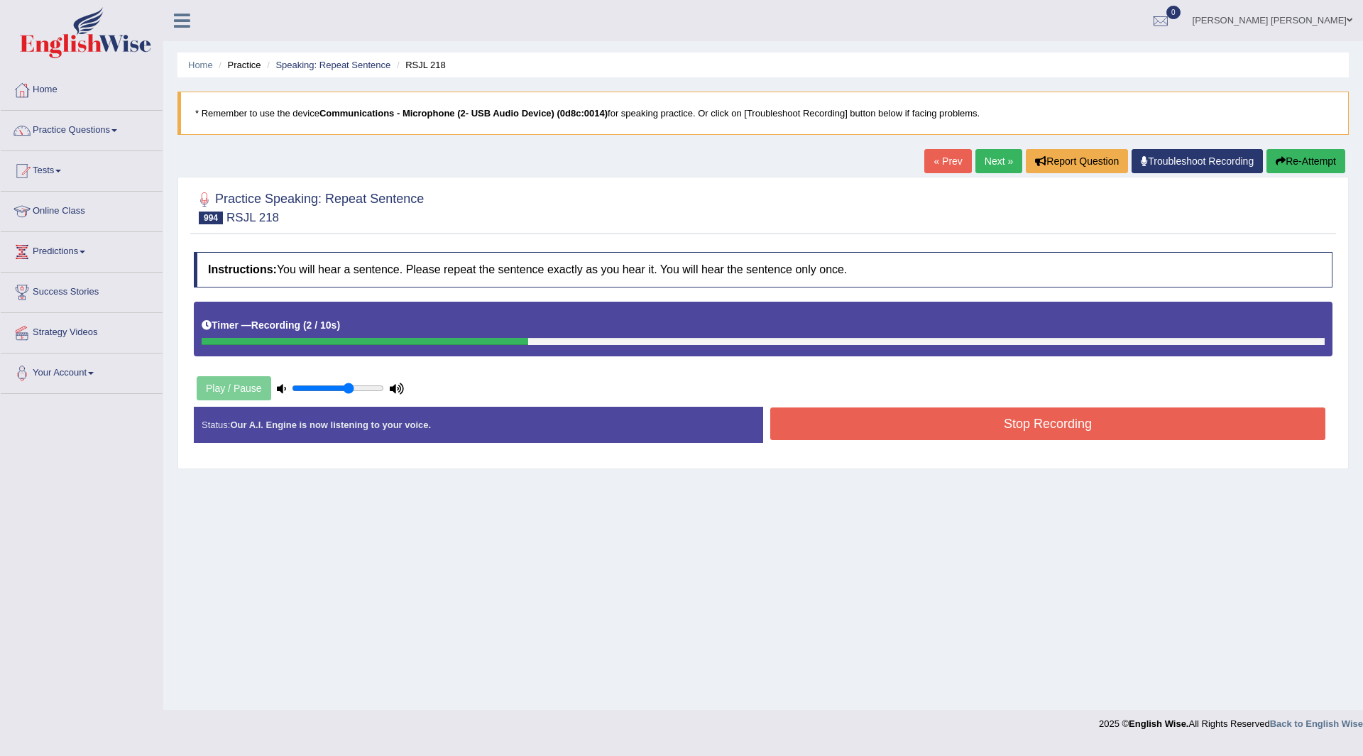
click at [811, 418] on button "Stop Recording" at bounding box center [1047, 423] width 555 height 33
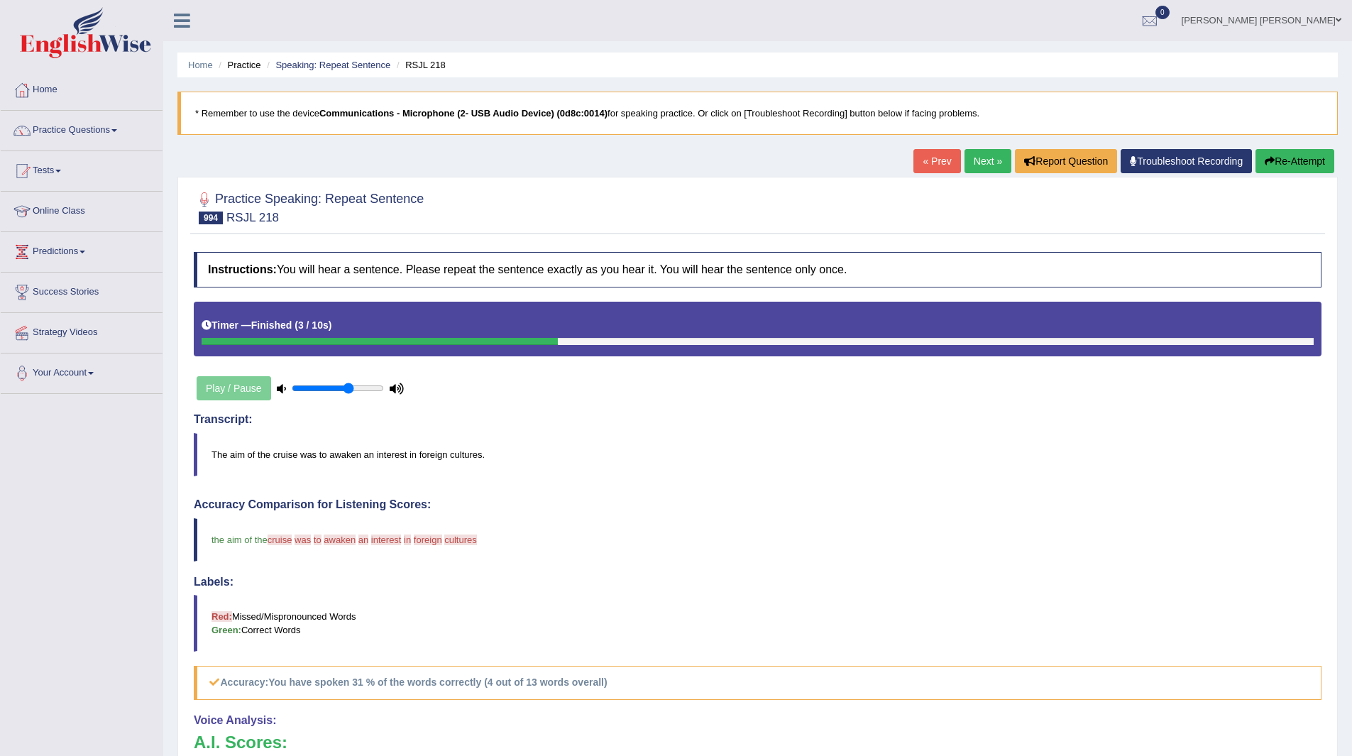
click at [975, 158] on link "Next »" at bounding box center [988, 161] width 47 height 24
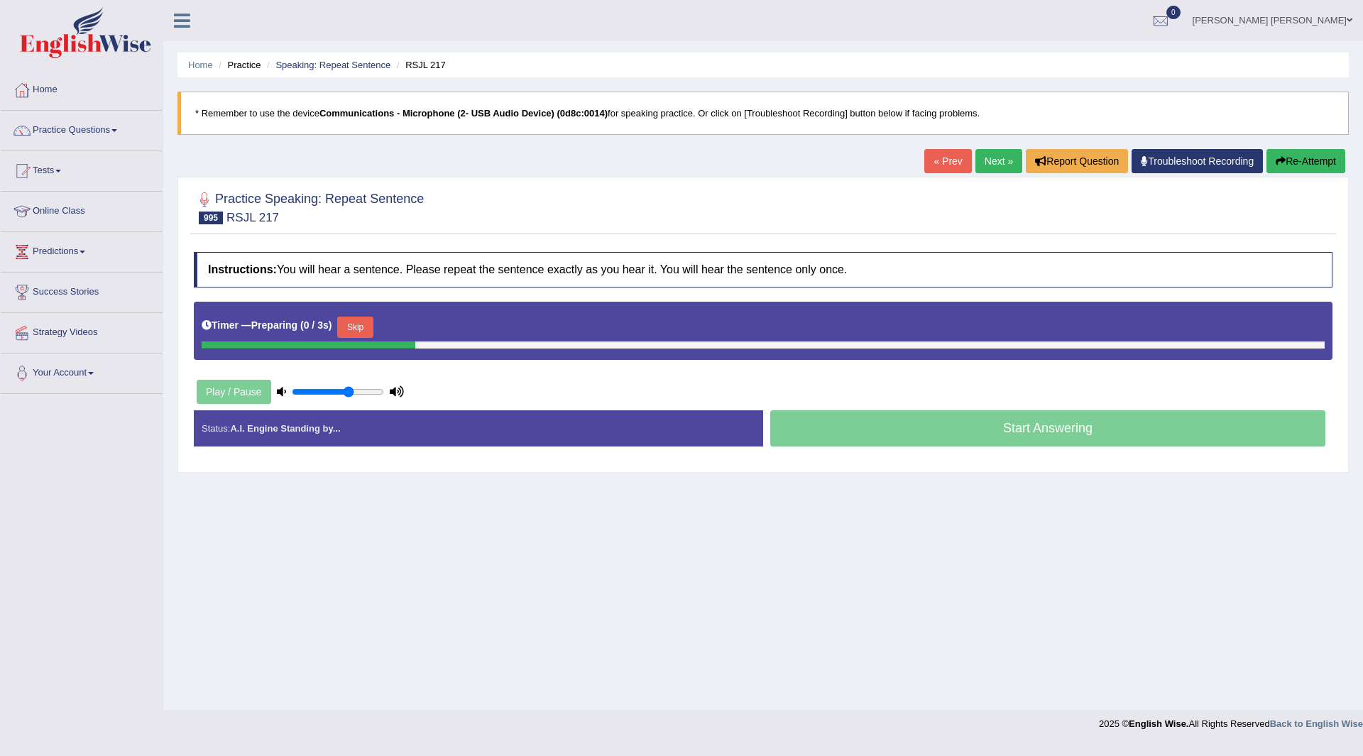
click at [361, 321] on button "Skip" at bounding box center [354, 327] width 35 height 21
click at [410, 322] on button "Skip" at bounding box center [417, 327] width 35 height 21
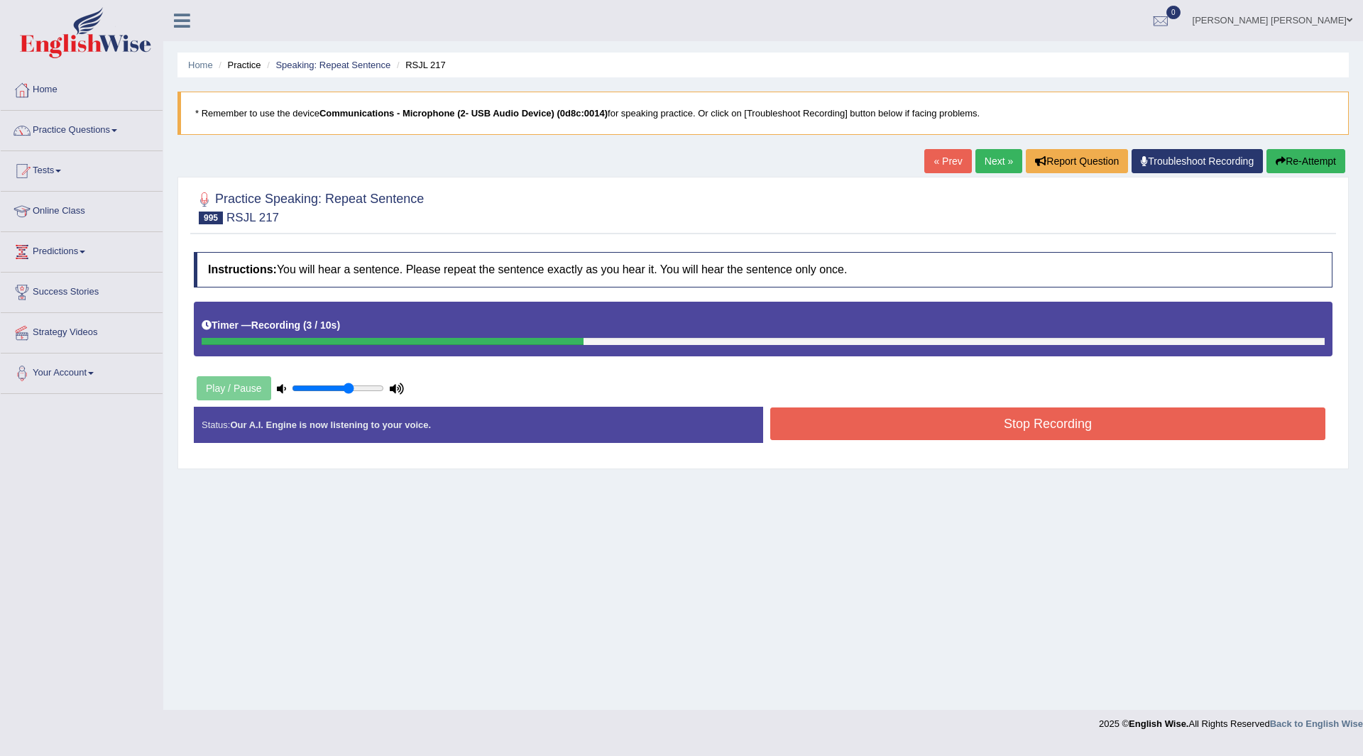
click at [812, 415] on button "Stop Recording" at bounding box center [1047, 423] width 555 height 33
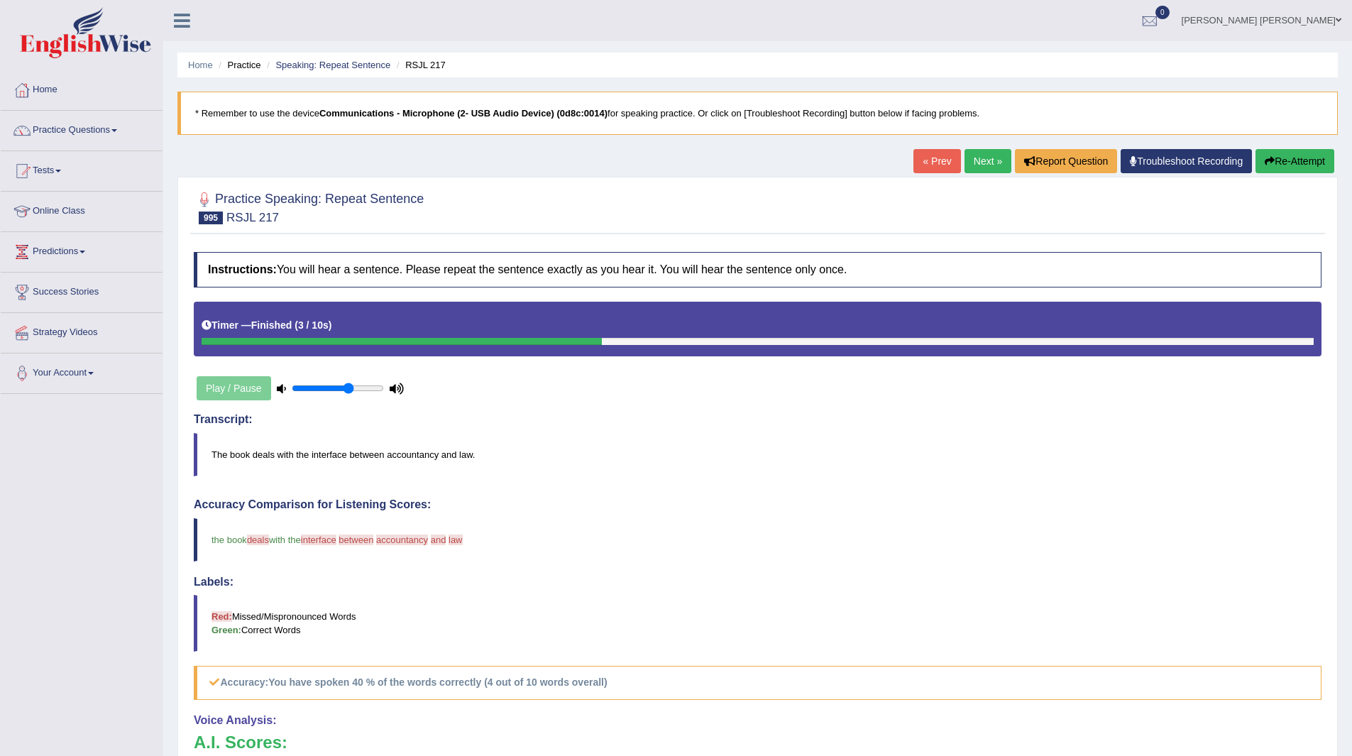
click at [987, 158] on link "Next »" at bounding box center [988, 161] width 47 height 24
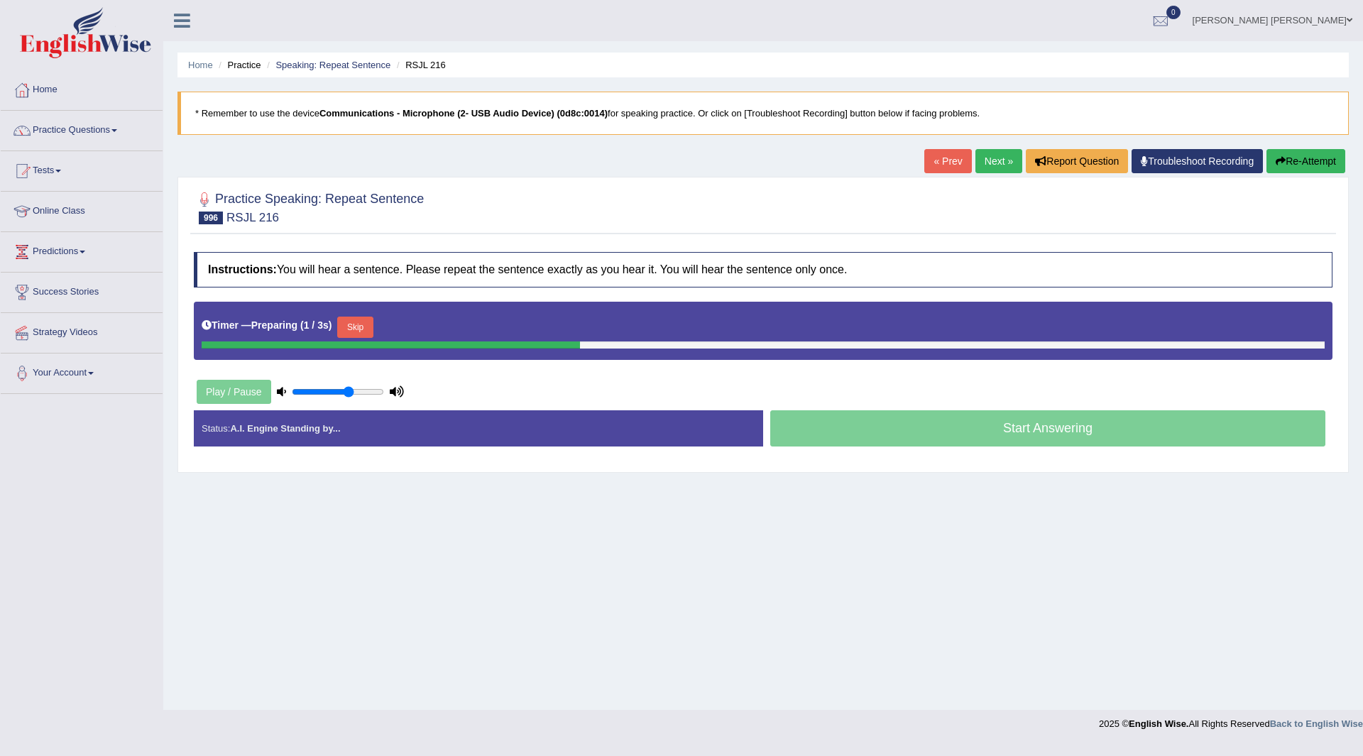
click at [348, 326] on button "Skip" at bounding box center [354, 327] width 35 height 21
click at [426, 319] on button "Skip" at bounding box center [417, 327] width 35 height 21
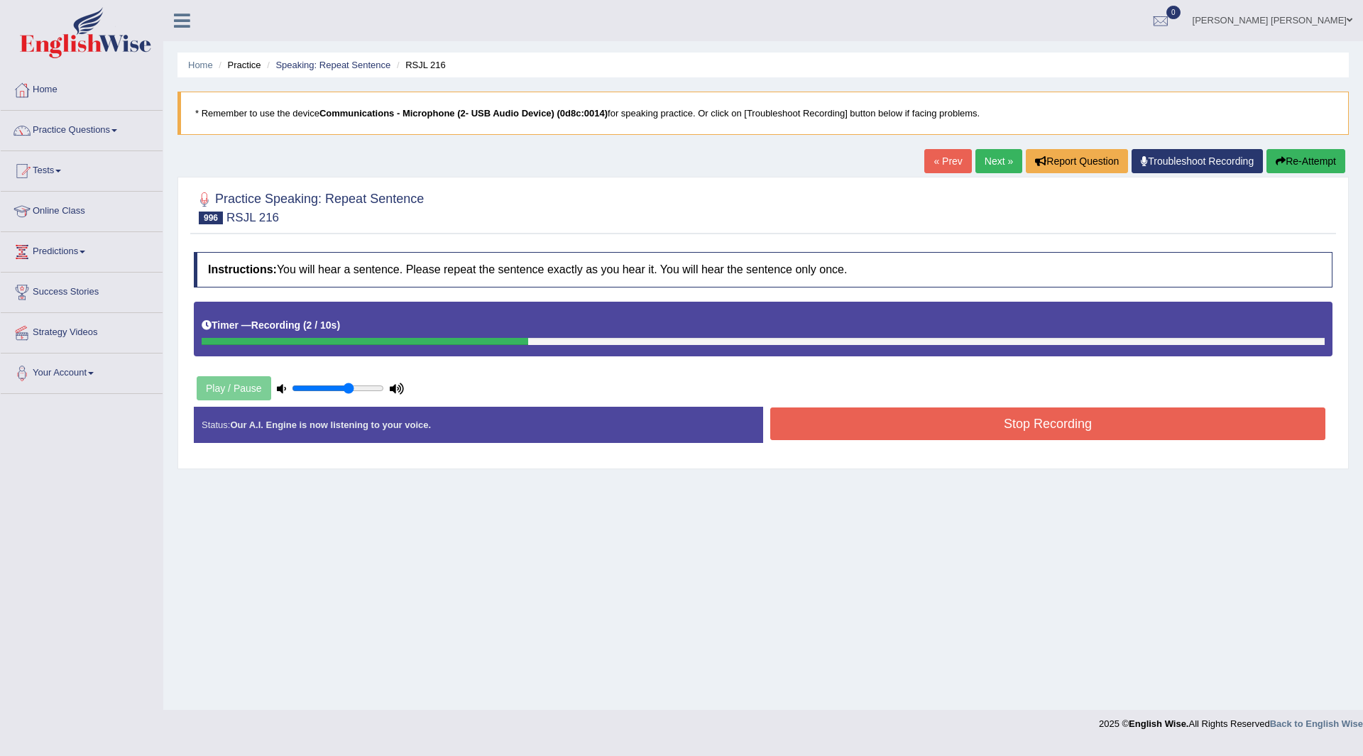
click at [809, 424] on button "Stop Recording" at bounding box center [1047, 423] width 555 height 33
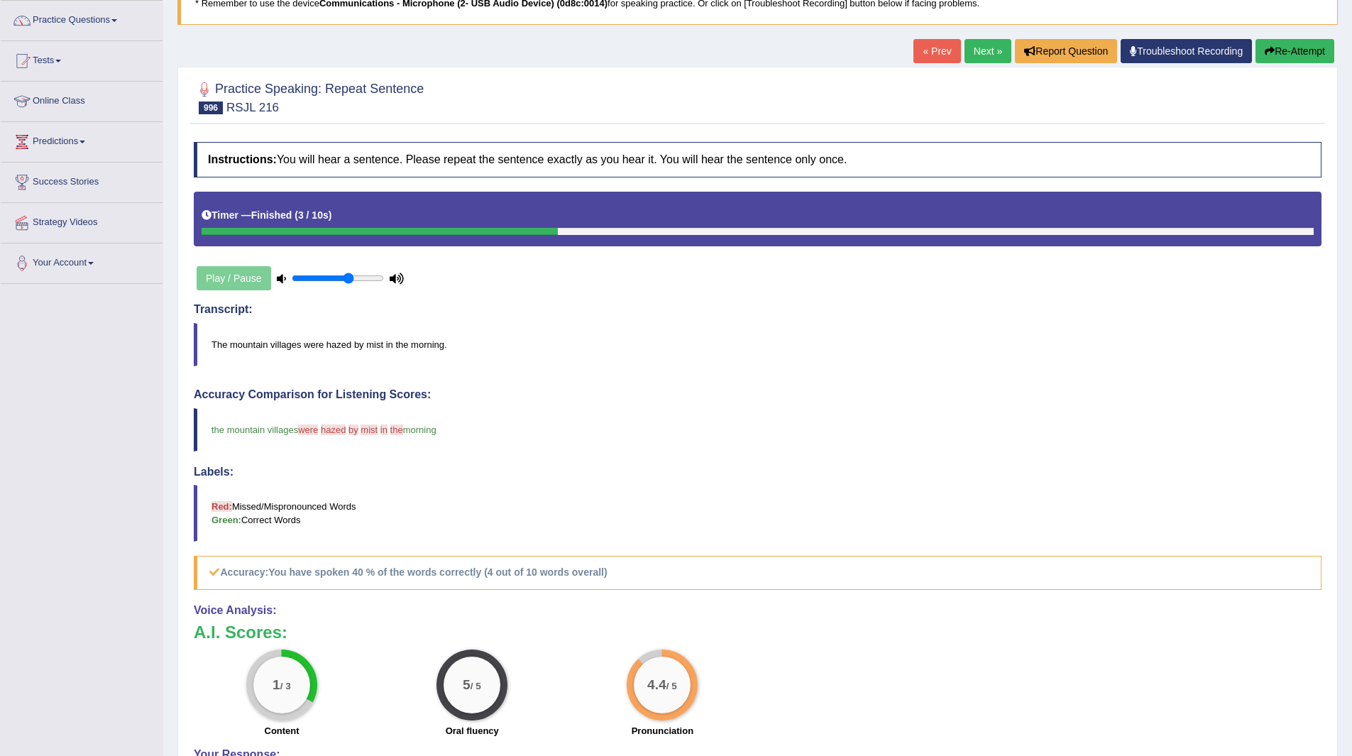
scroll to position [142, 0]
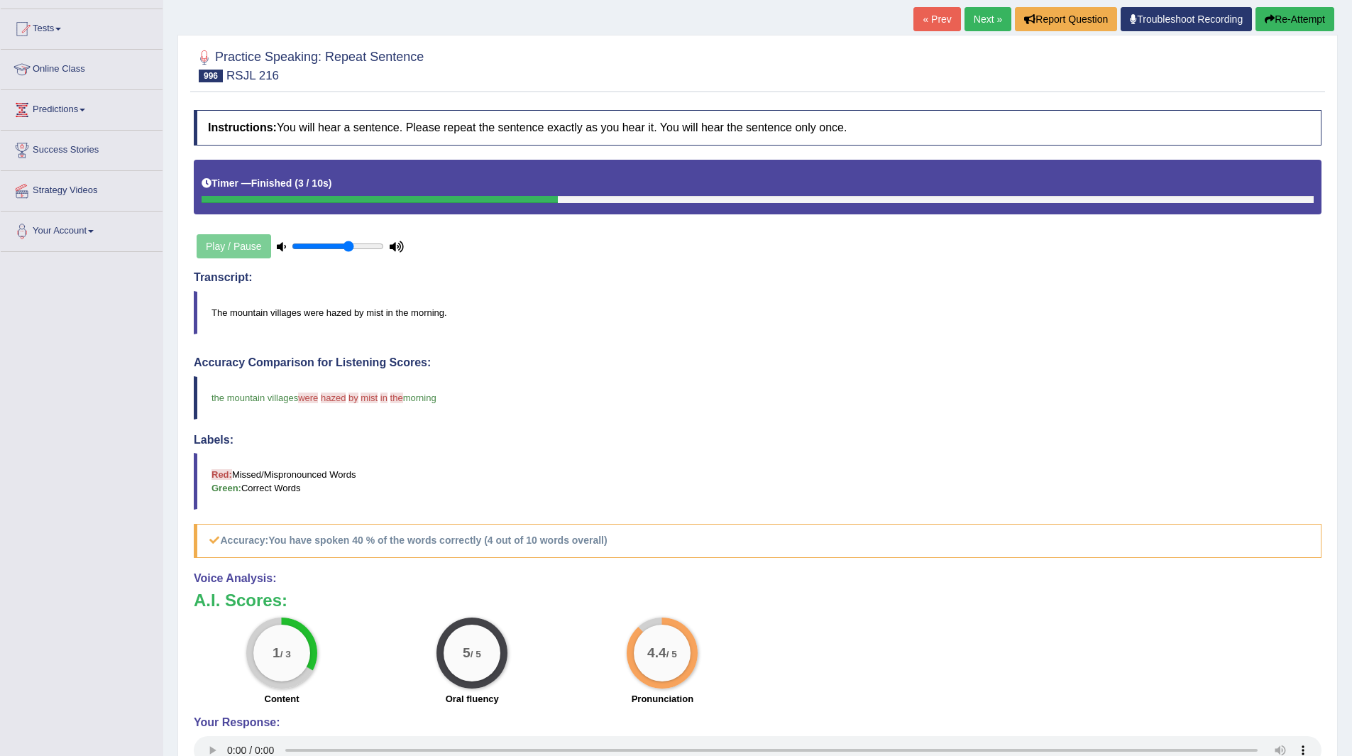
click at [980, 18] on link "Next »" at bounding box center [988, 19] width 47 height 24
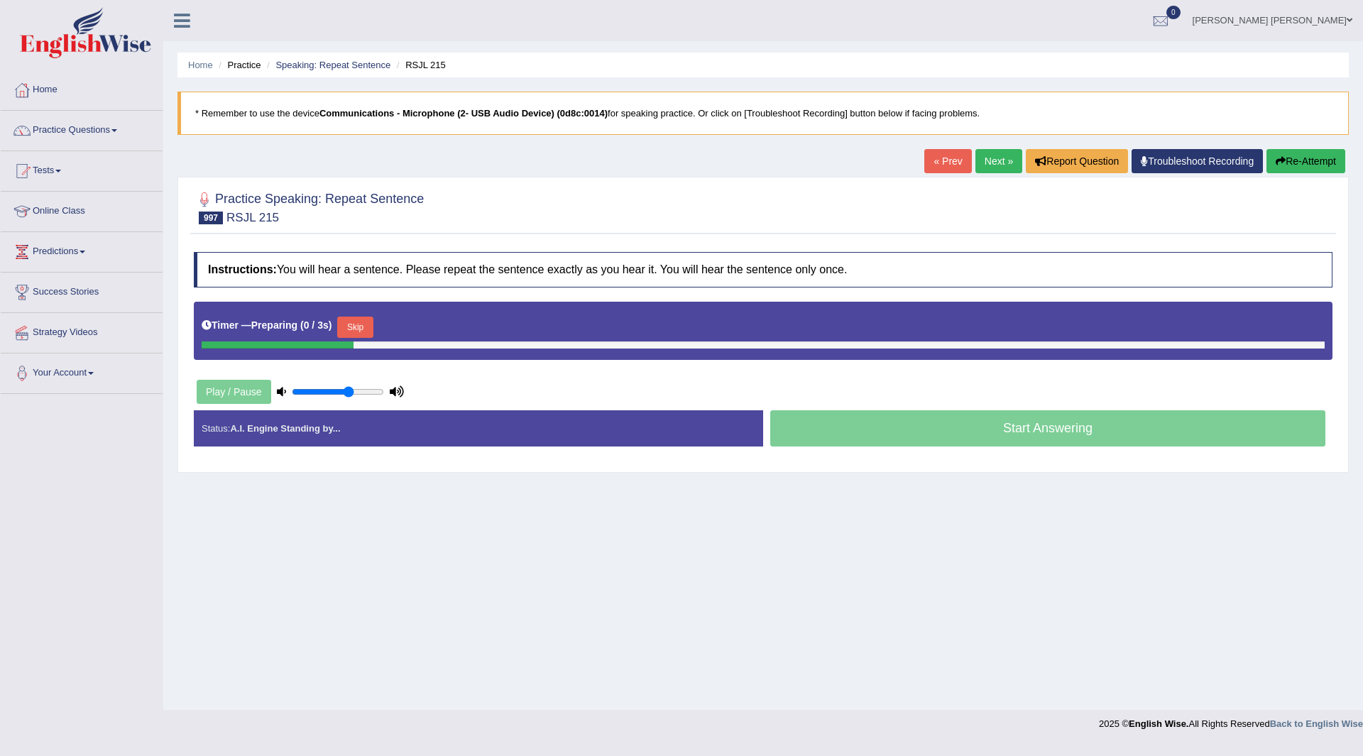
click at [368, 320] on button "Skip" at bounding box center [354, 327] width 35 height 21
click at [412, 324] on button "Skip" at bounding box center [417, 327] width 35 height 21
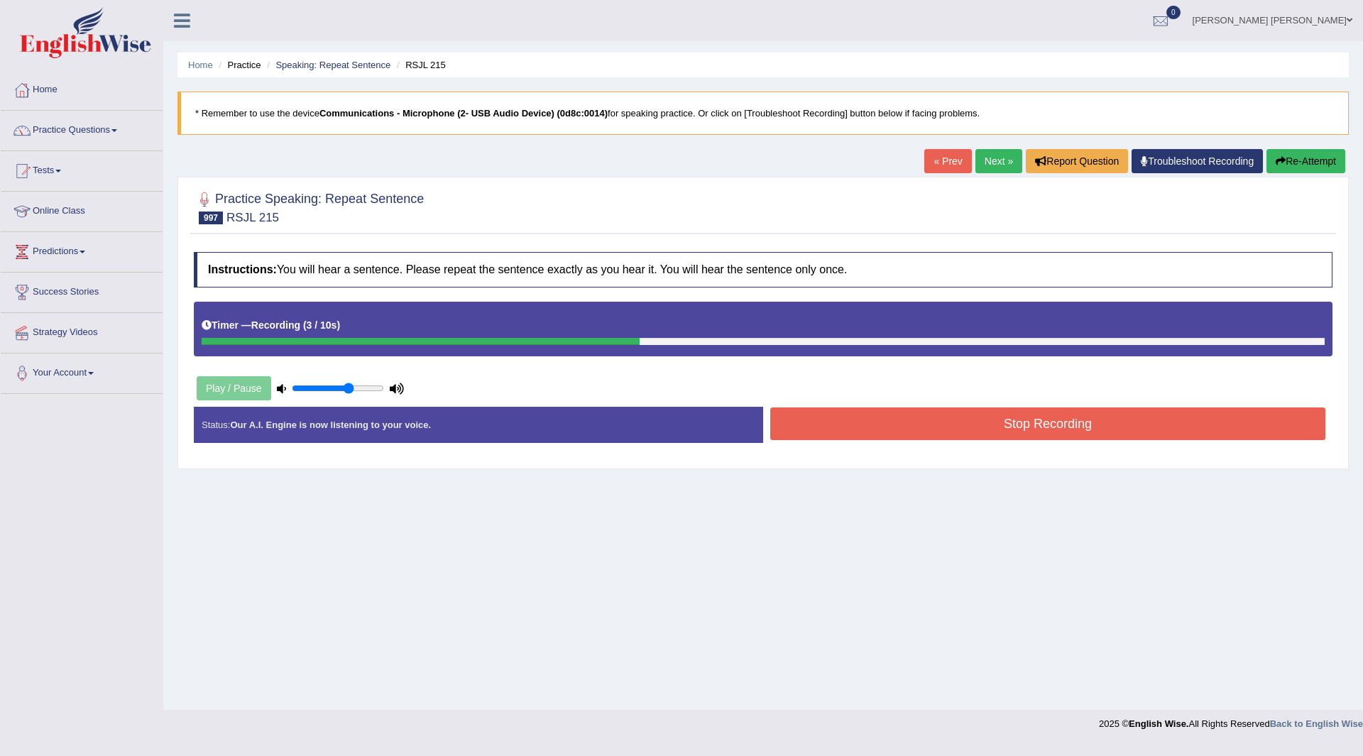
click at [840, 417] on button "Stop Recording" at bounding box center [1047, 423] width 555 height 33
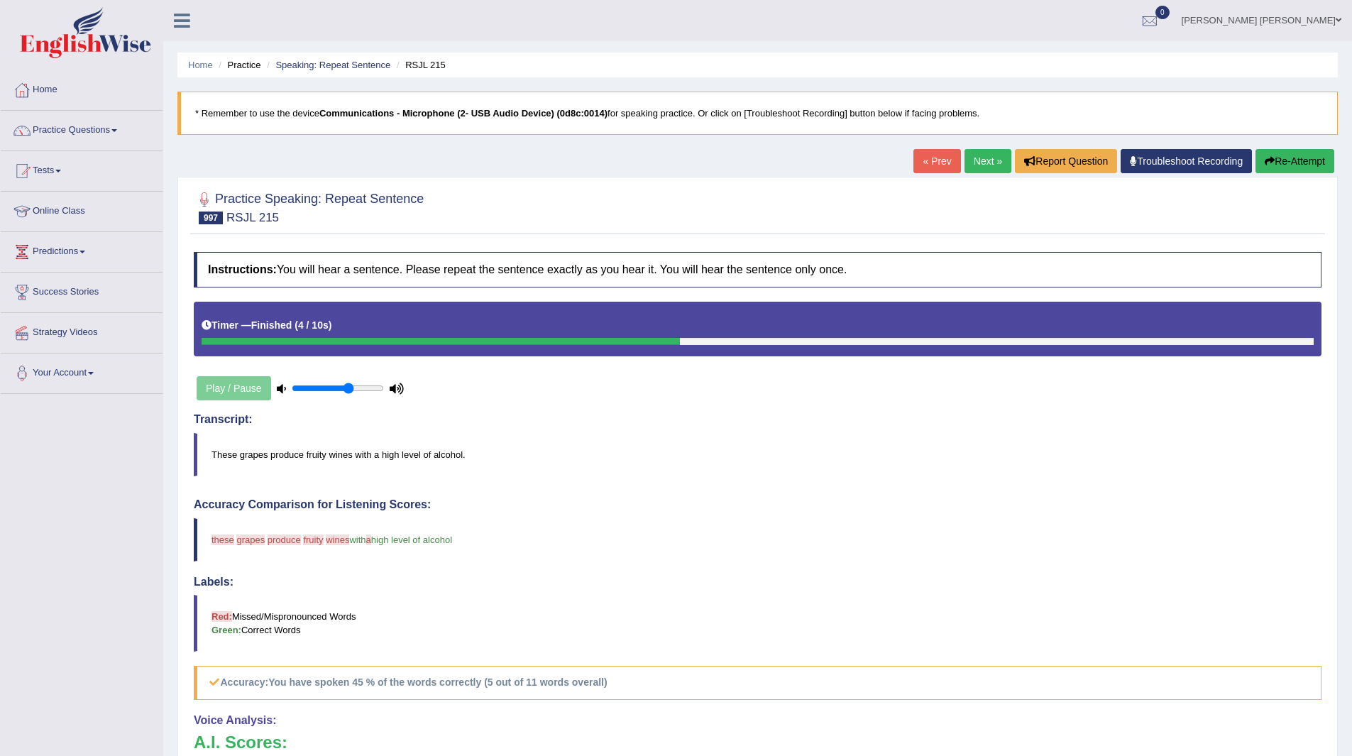
click at [975, 161] on link "Next »" at bounding box center [988, 161] width 47 height 24
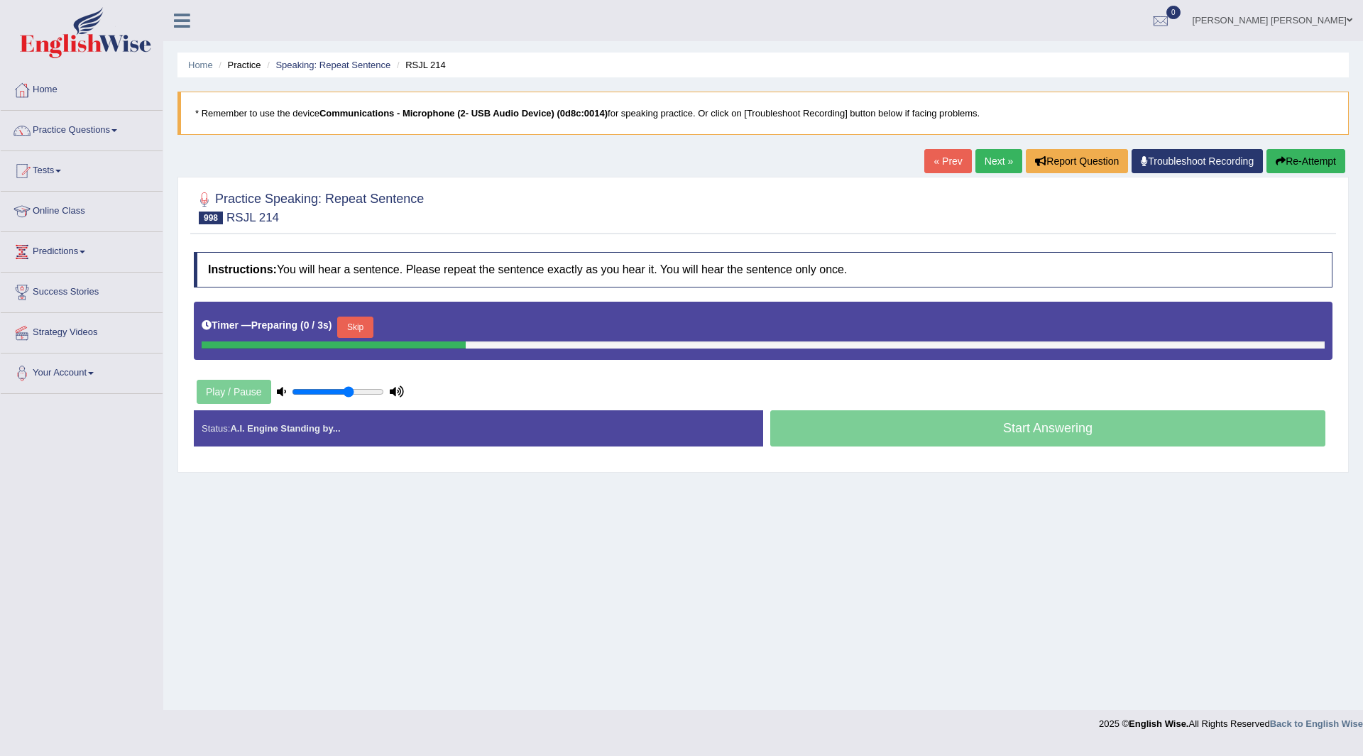
click at [362, 326] on button "Skip" at bounding box center [354, 327] width 35 height 21
click at [417, 326] on button "Skip" at bounding box center [417, 327] width 35 height 21
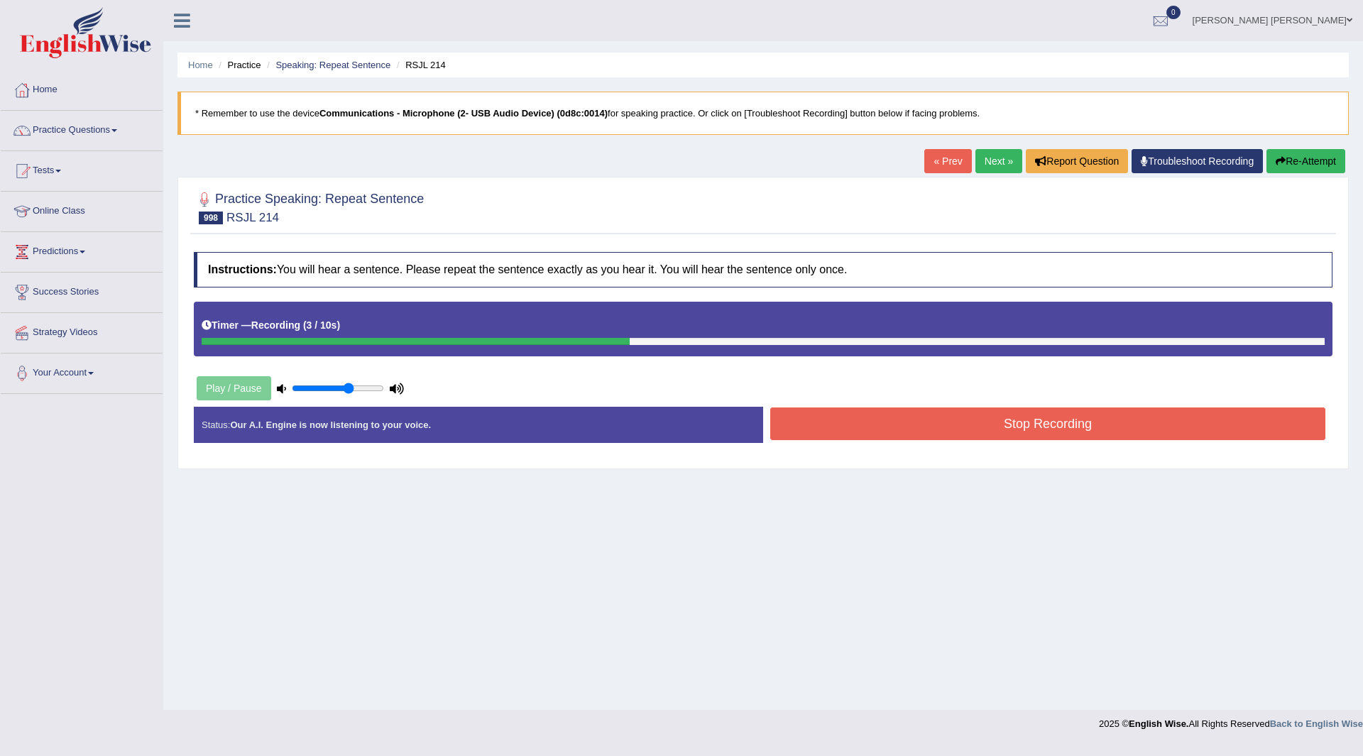
click at [824, 429] on button "Stop Recording" at bounding box center [1047, 423] width 555 height 33
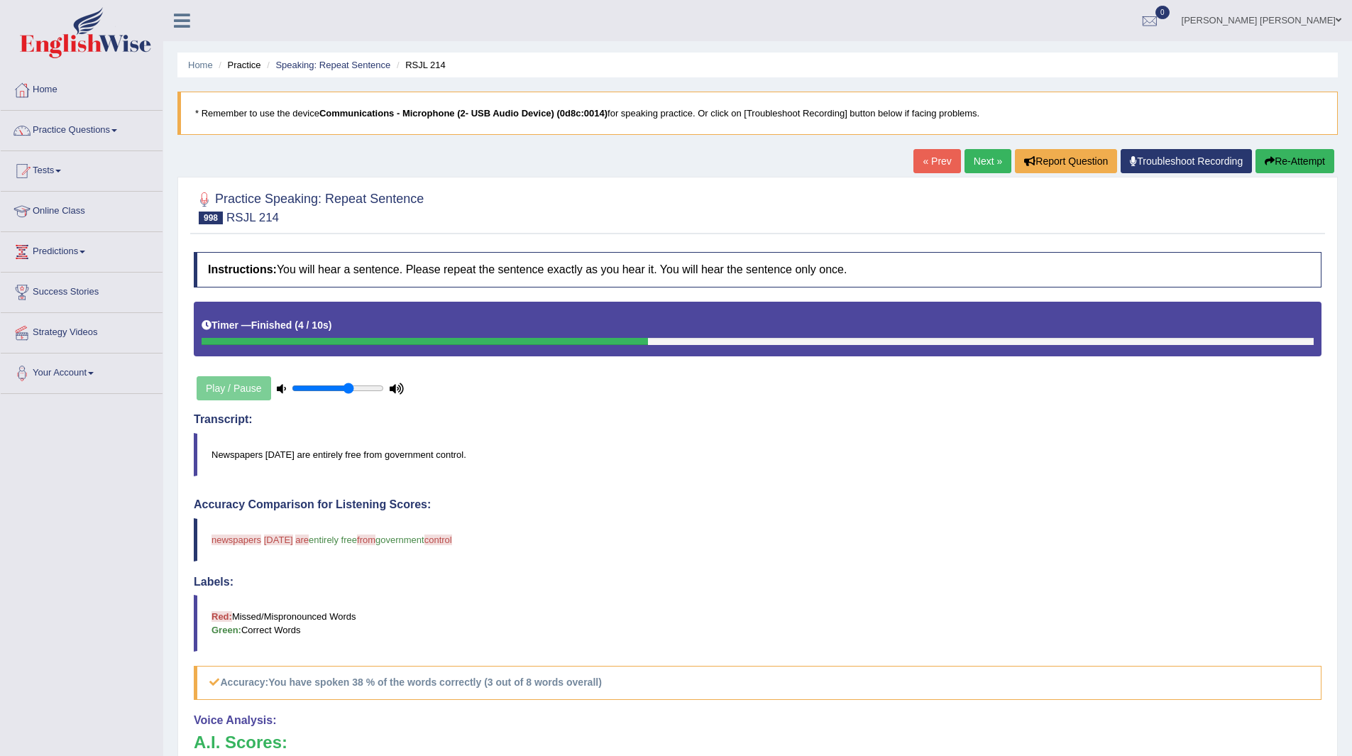
click at [982, 167] on link "Next »" at bounding box center [988, 161] width 47 height 24
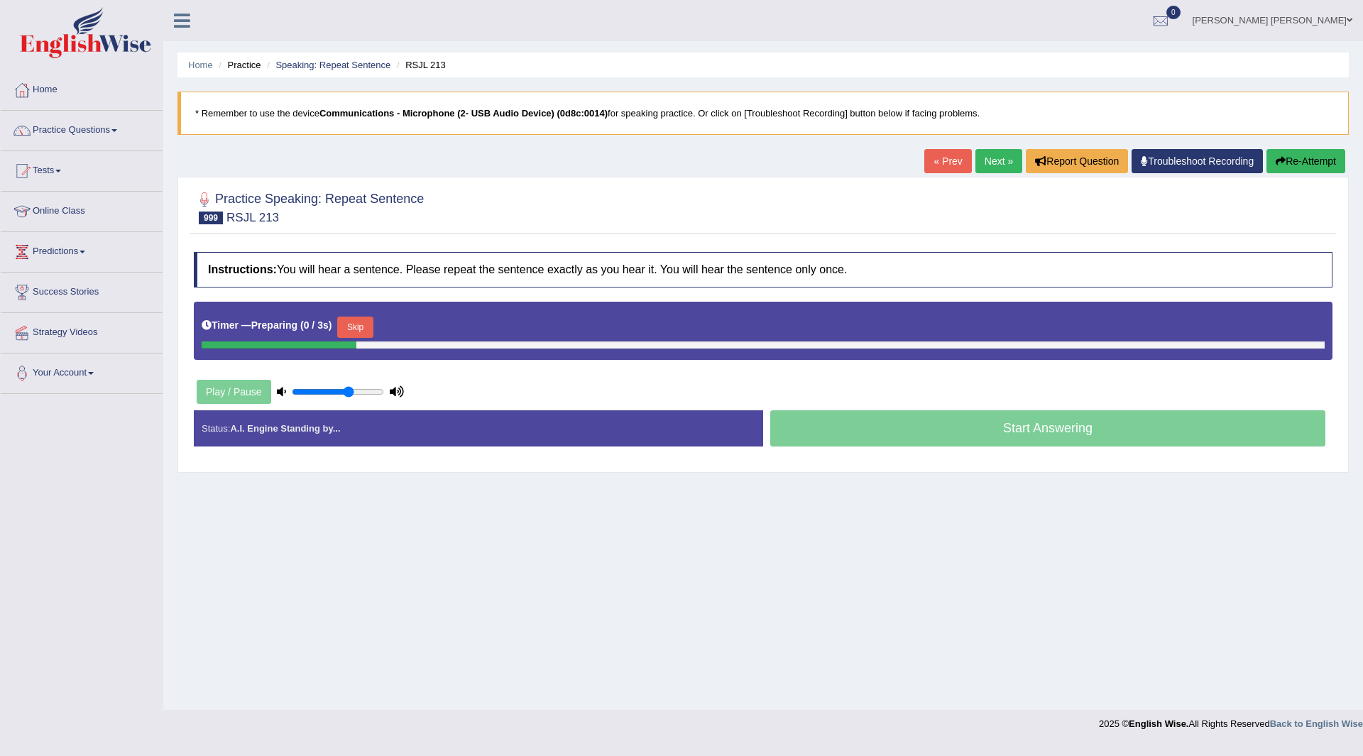
click at [353, 322] on button "Skip" at bounding box center [354, 327] width 35 height 21
click at [427, 327] on button "Skip" at bounding box center [417, 327] width 35 height 21
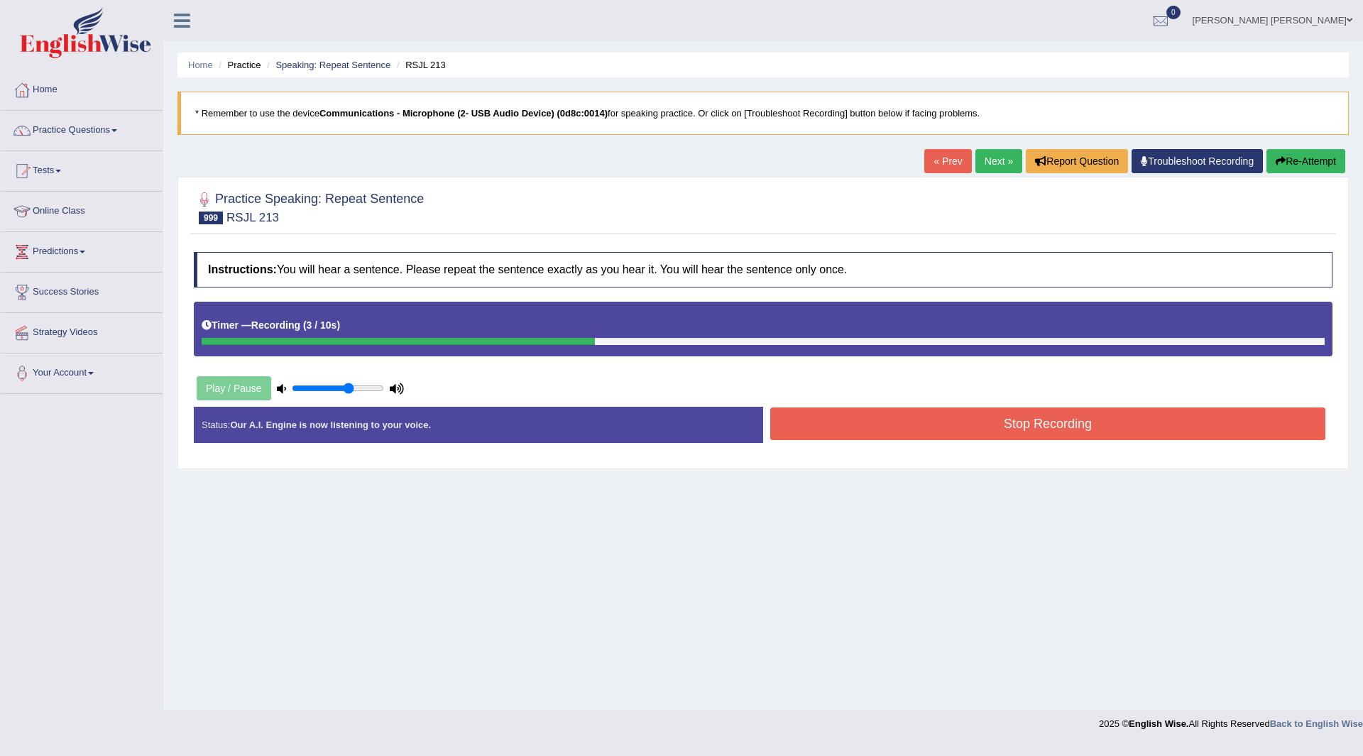
click at [789, 419] on button "Stop Recording" at bounding box center [1047, 423] width 555 height 33
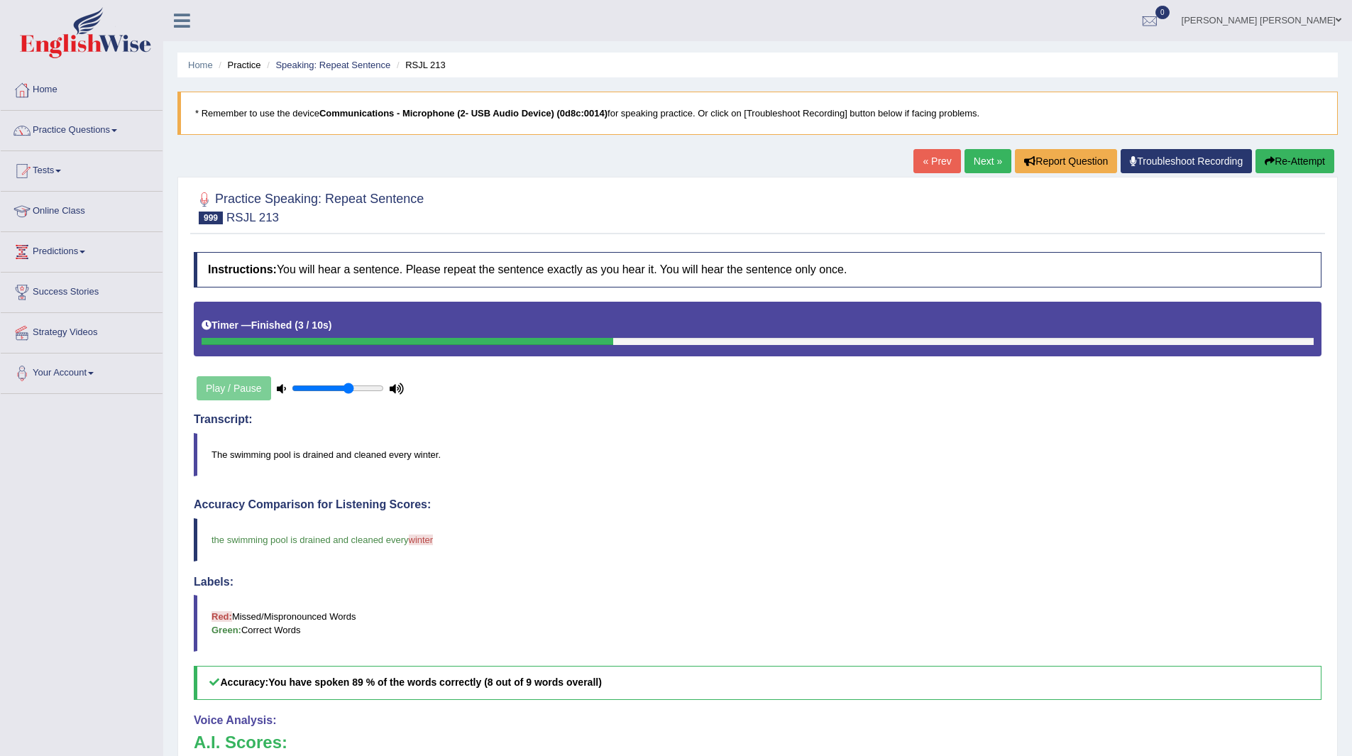
click at [967, 160] on link "Next »" at bounding box center [988, 161] width 47 height 24
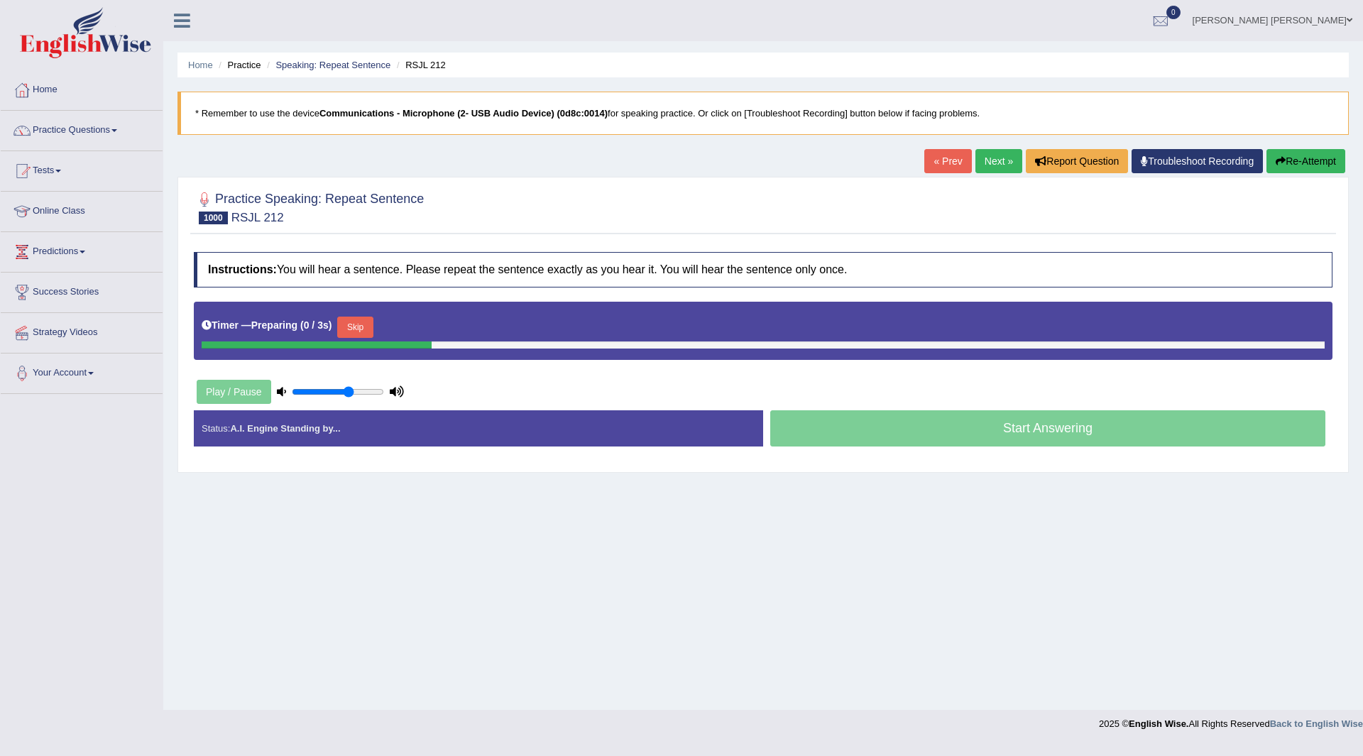
click at [353, 320] on button "Skip" at bounding box center [354, 327] width 35 height 21
click at [435, 321] on button "Skip" at bounding box center [417, 327] width 35 height 21
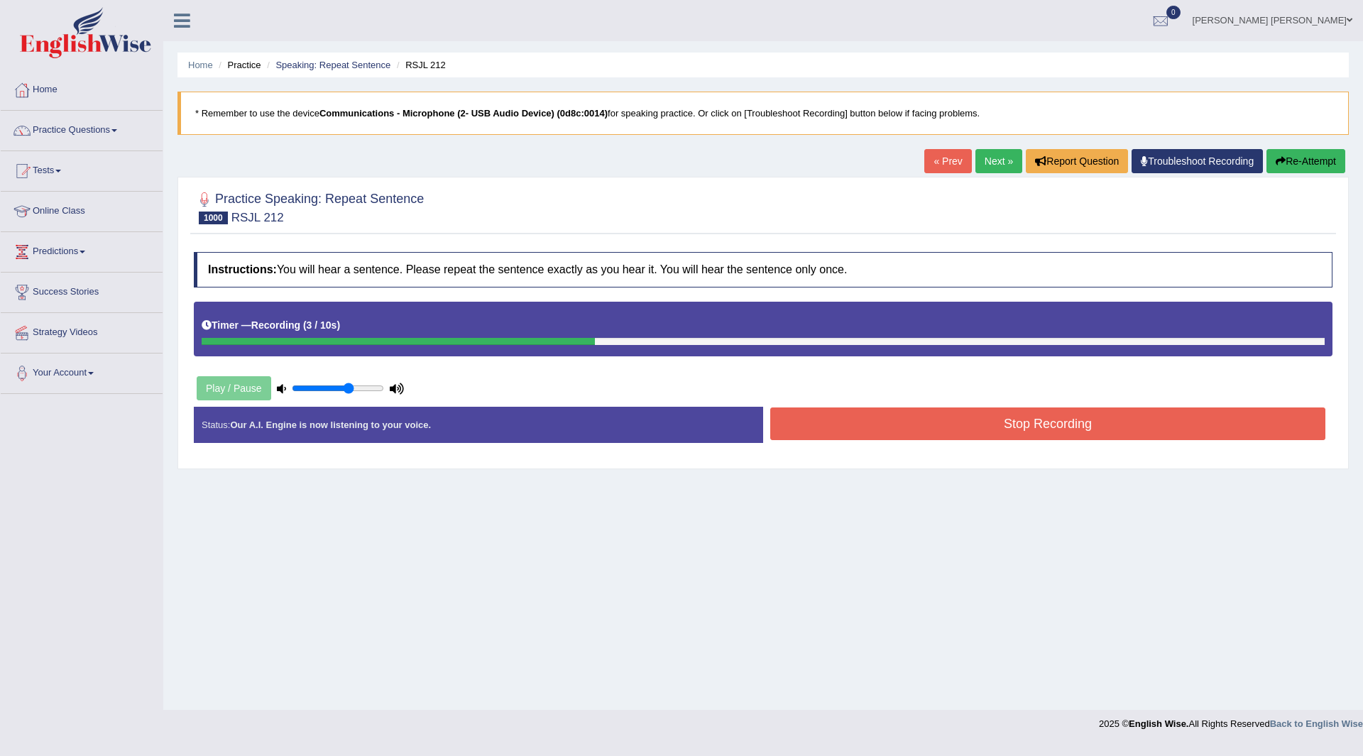
click at [886, 419] on button "Stop Recording" at bounding box center [1047, 423] width 555 height 33
